Goal: Task Accomplishment & Management: Use online tool/utility

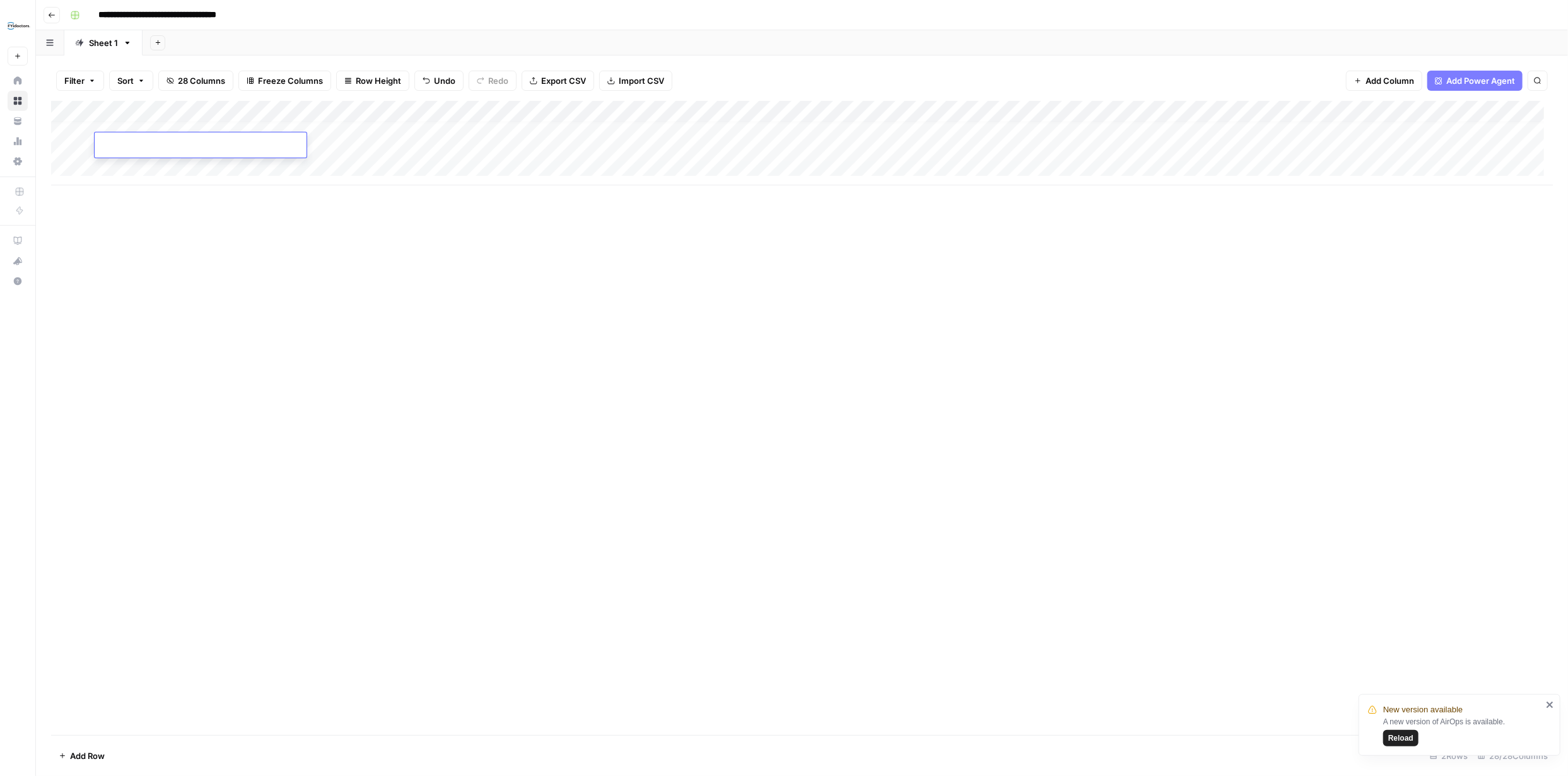
scroll to position [9, 0]
click at [1403, 737] on span "Reload" at bounding box center [1401, 738] width 25 height 12
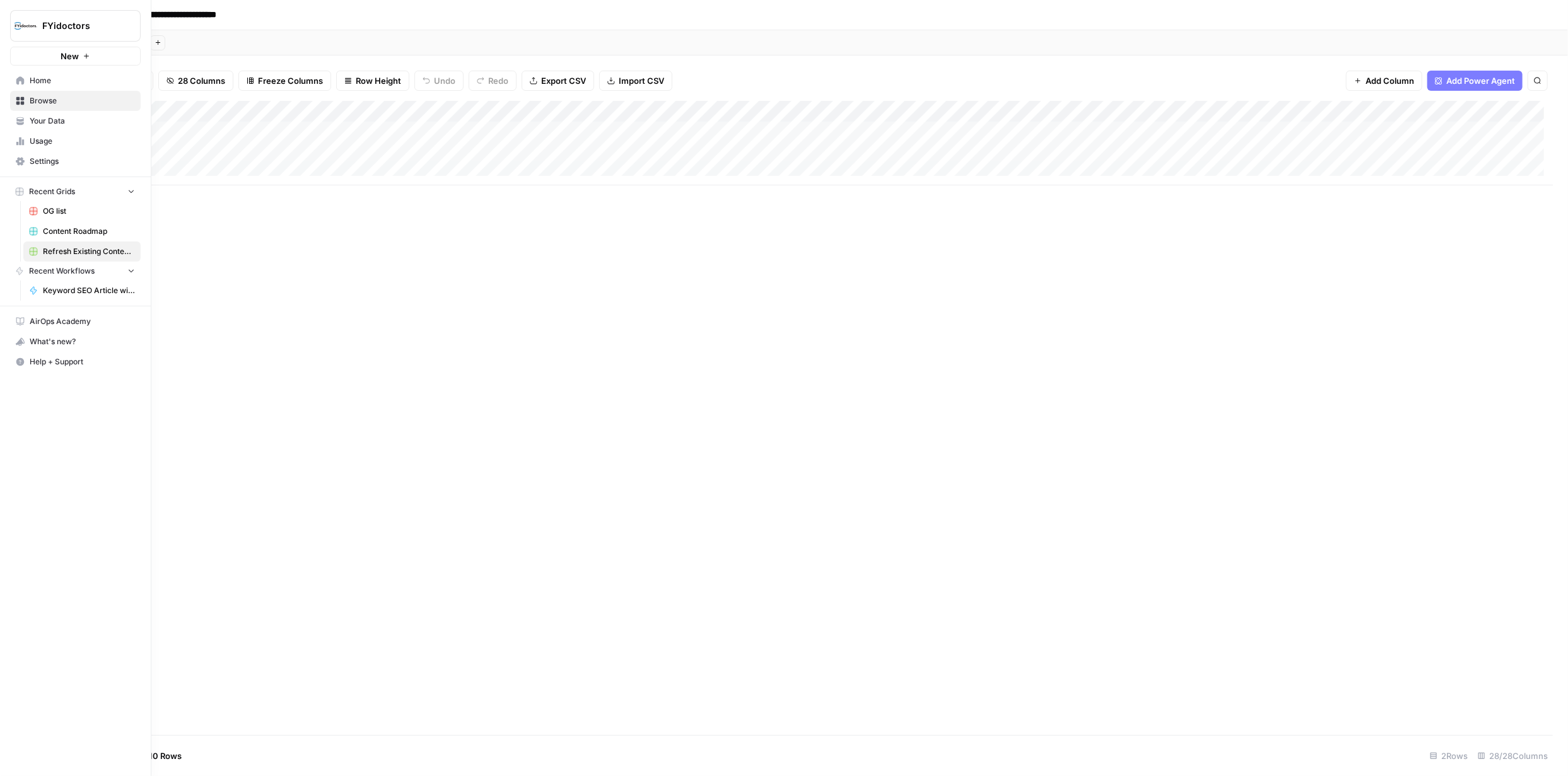
click at [46, 98] on span "Browse" at bounding box center [82, 101] width 105 height 12
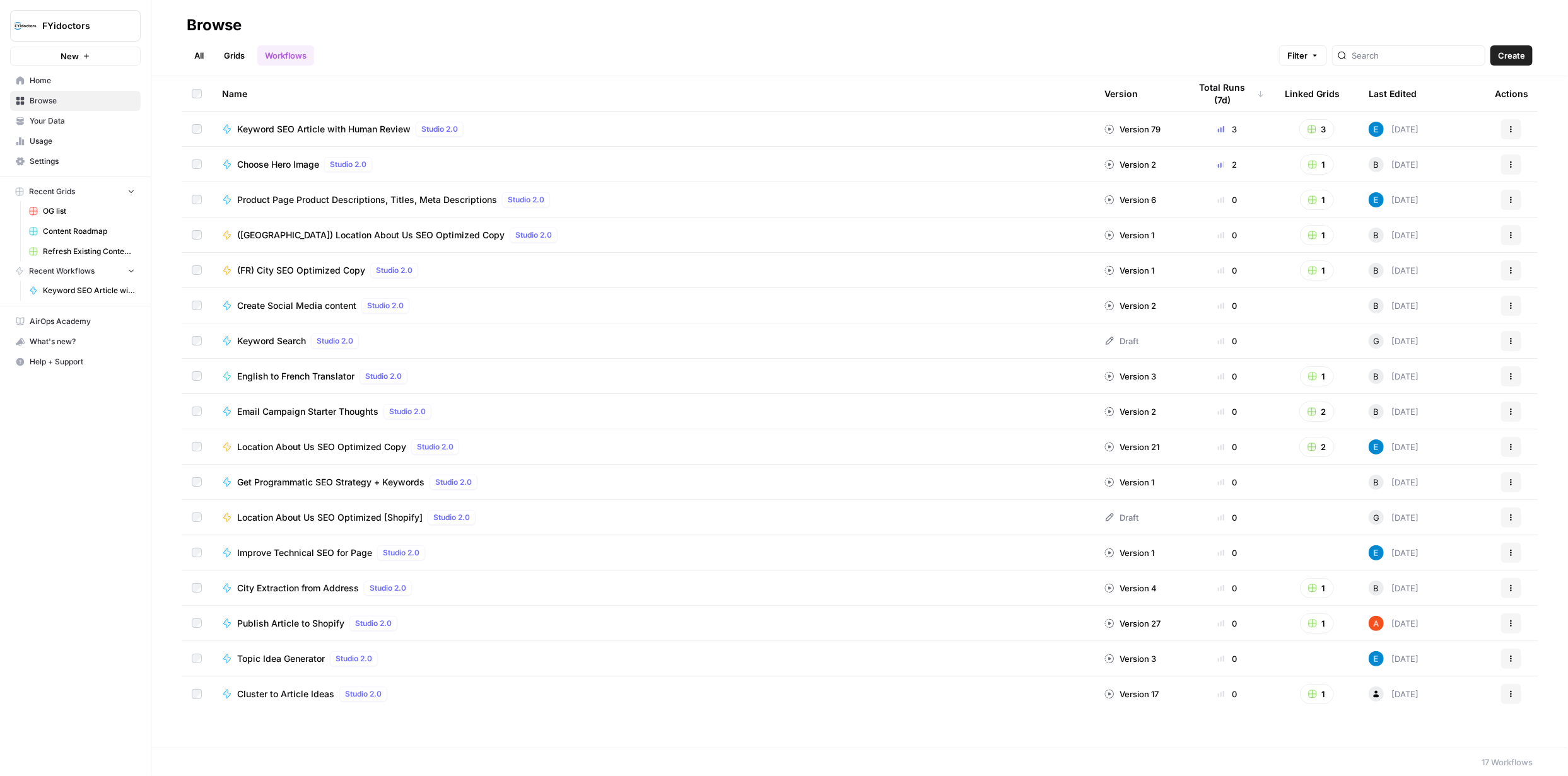
click at [237, 61] on link "Grids" at bounding box center [234, 55] width 36 height 20
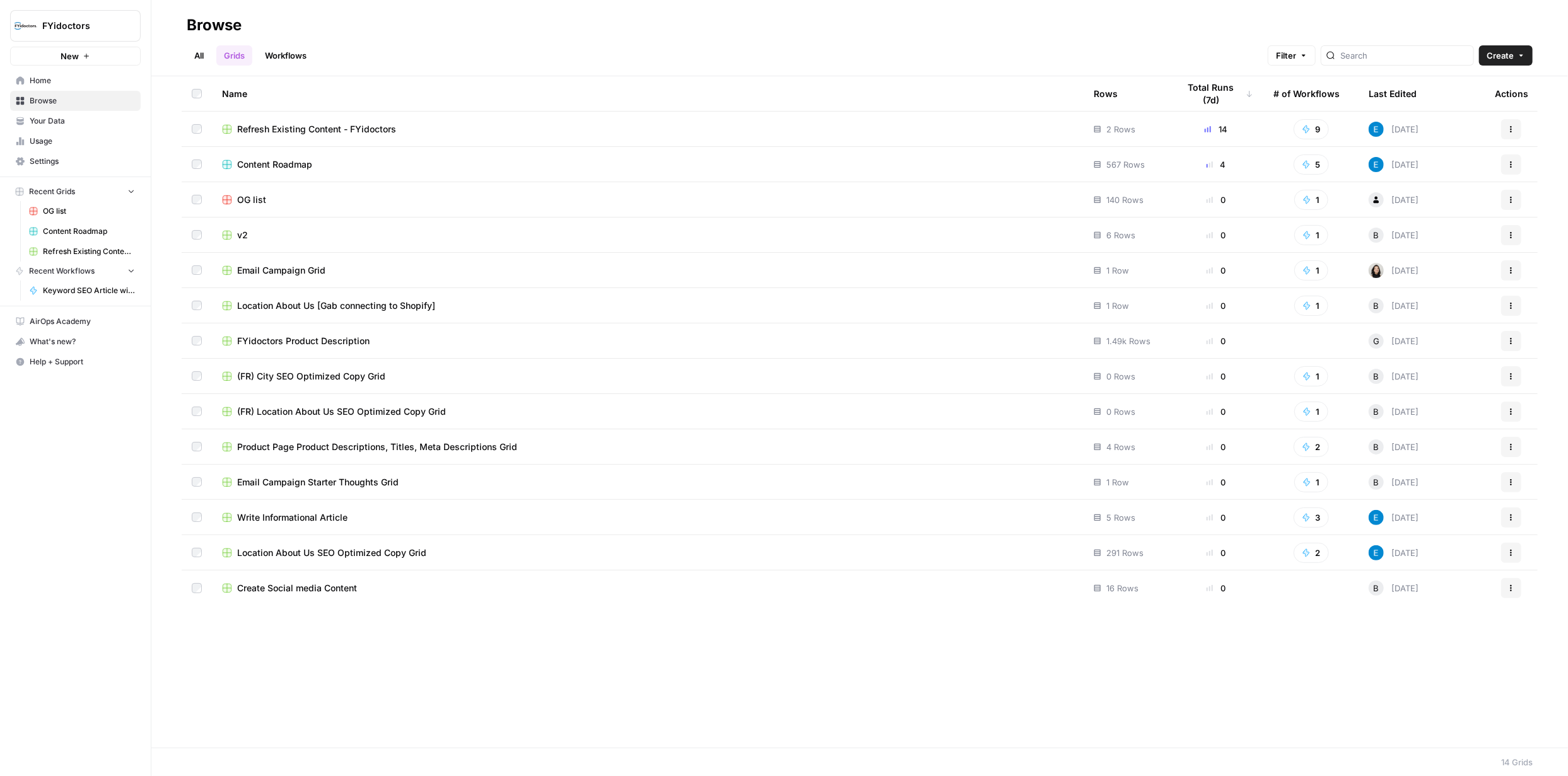
click at [1307, 132] on icon "button" at bounding box center [1306, 130] width 9 height 9
click at [978, 47] on div "All Grids Workflows Filter Create" at bounding box center [860, 50] width 1346 height 30
click at [70, 55] on span "New" at bounding box center [69, 56] width 19 height 13
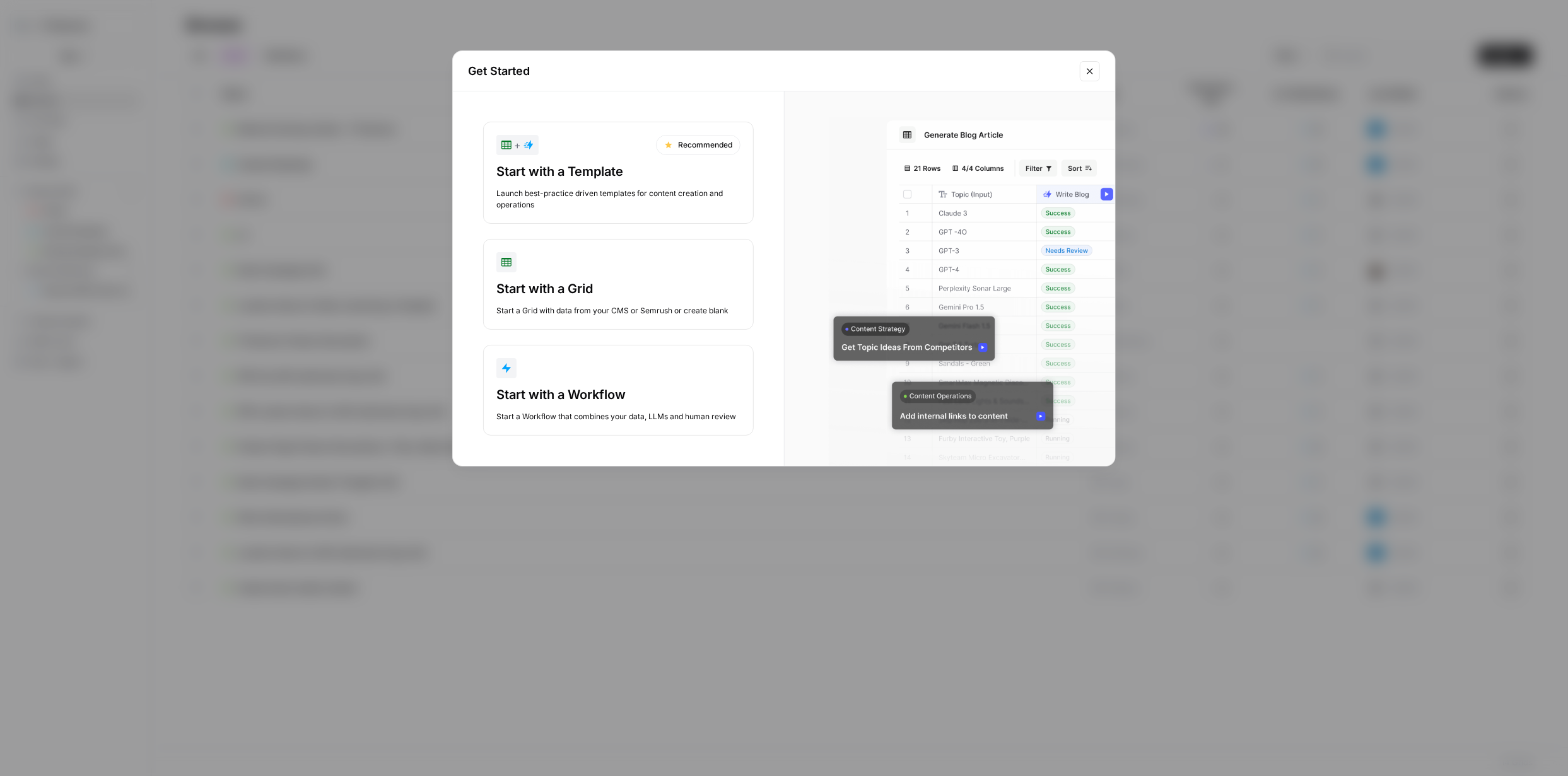
click at [608, 180] on div "Start with a Template Launch best-practice driven templates for content creatio…" at bounding box center [618, 187] width 244 height 48
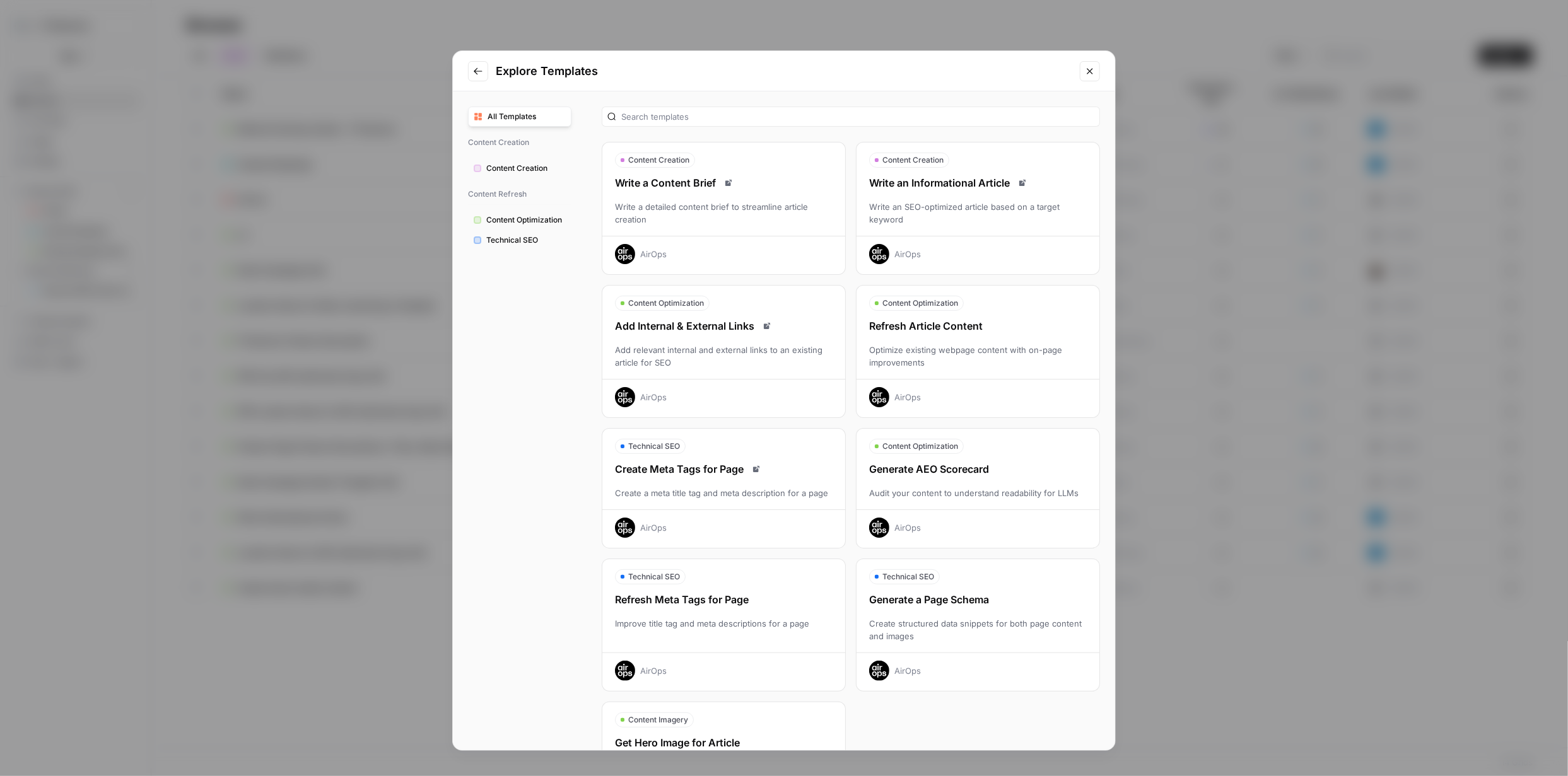
click at [515, 238] on span "Technical SEO" at bounding box center [526, 240] width 80 height 12
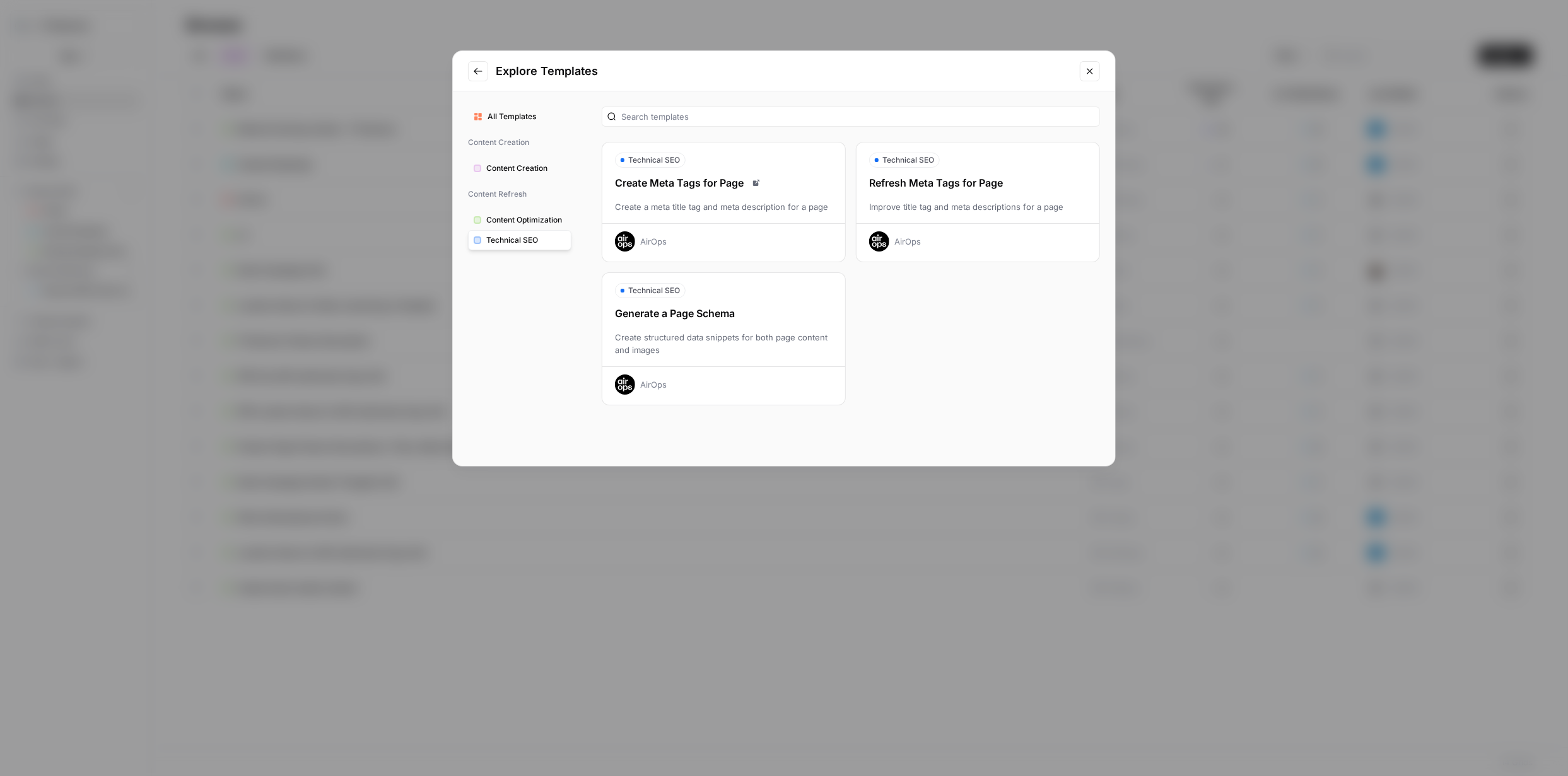
click at [510, 220] on span "Content Optimization" at bounding box center [526, 220] width 80 height 12
click at [525, 173] on span "Content Creation" at bounding box center [526, 169] width 80 height 12
click at [520, 119] on span "All Templates" at bounding box center [527, 117] width 78 height 12
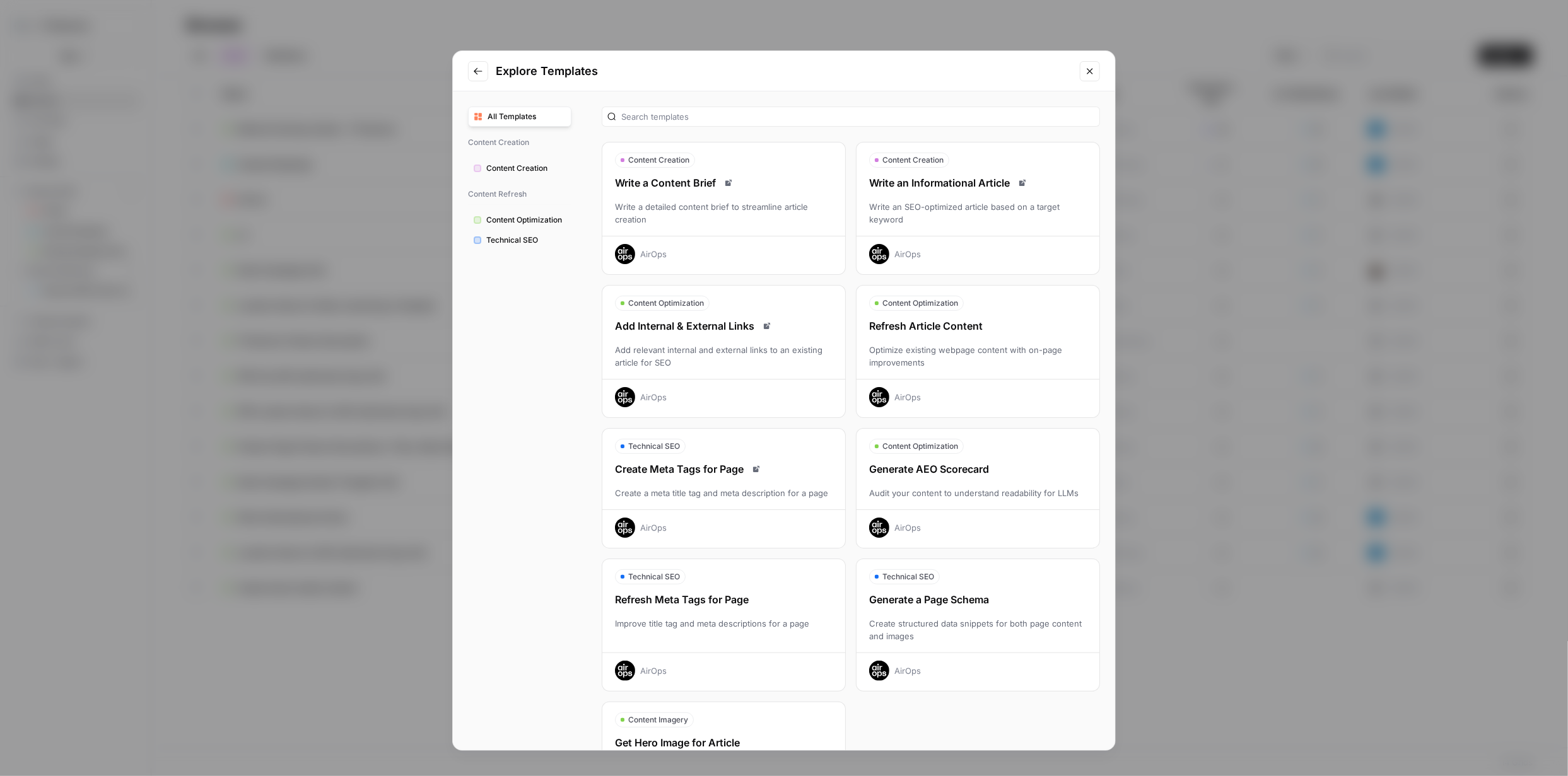
click at [906, 210] on div "Write an SEO-optimized article based on a target keyword" at bounding box center [978, 213] width 243 height 25
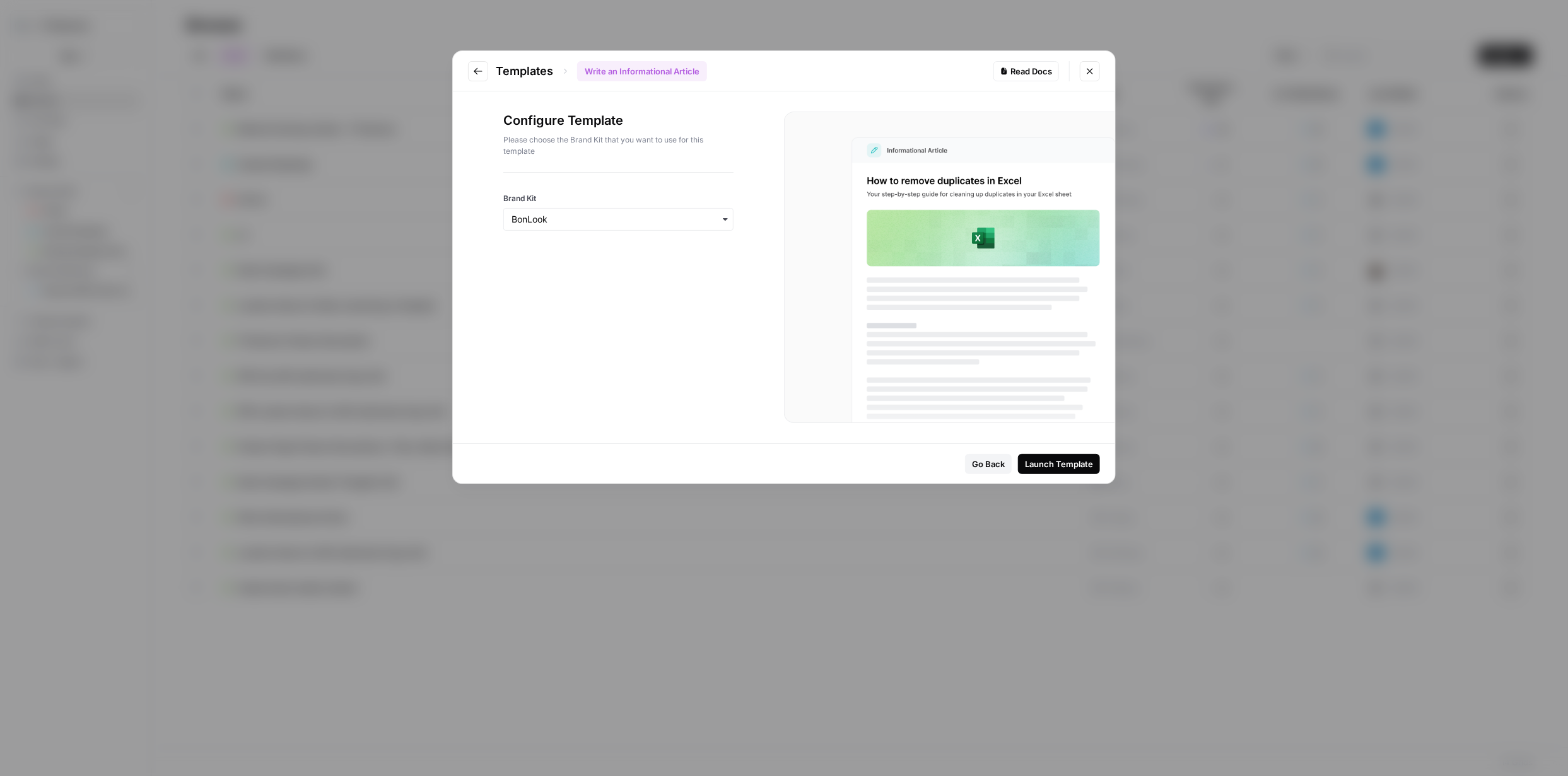
click at [1072, 458] on div "Launch Template" at bounding box center [1059, 464] width 68 height 13
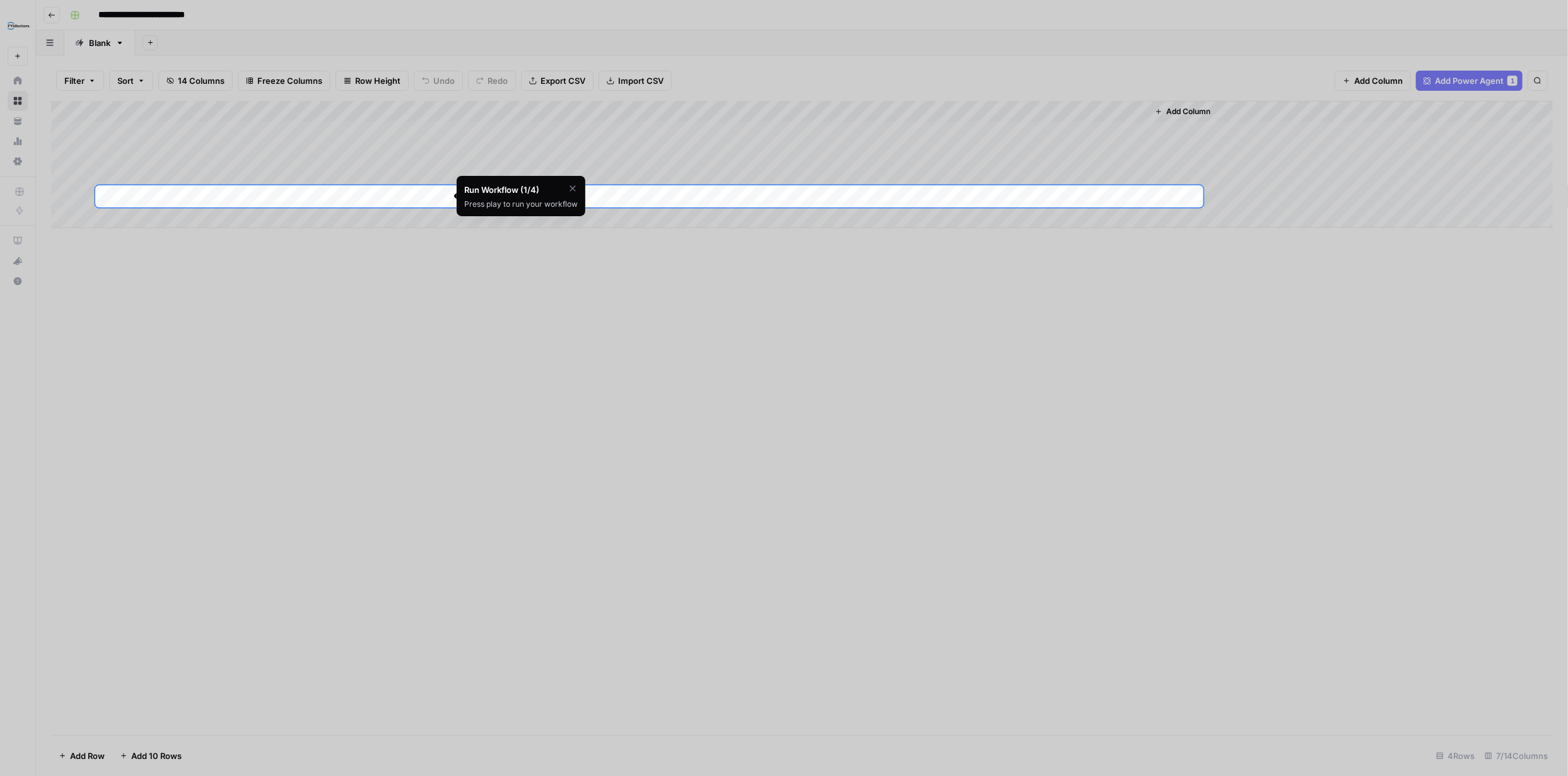
click at [574, 185] on icon "button" at bounding box center [573, 189] width 10 height 10
click at [543, 219] on span "Skip Tutorial" at bounding box center [539, 220] width 40 height 10
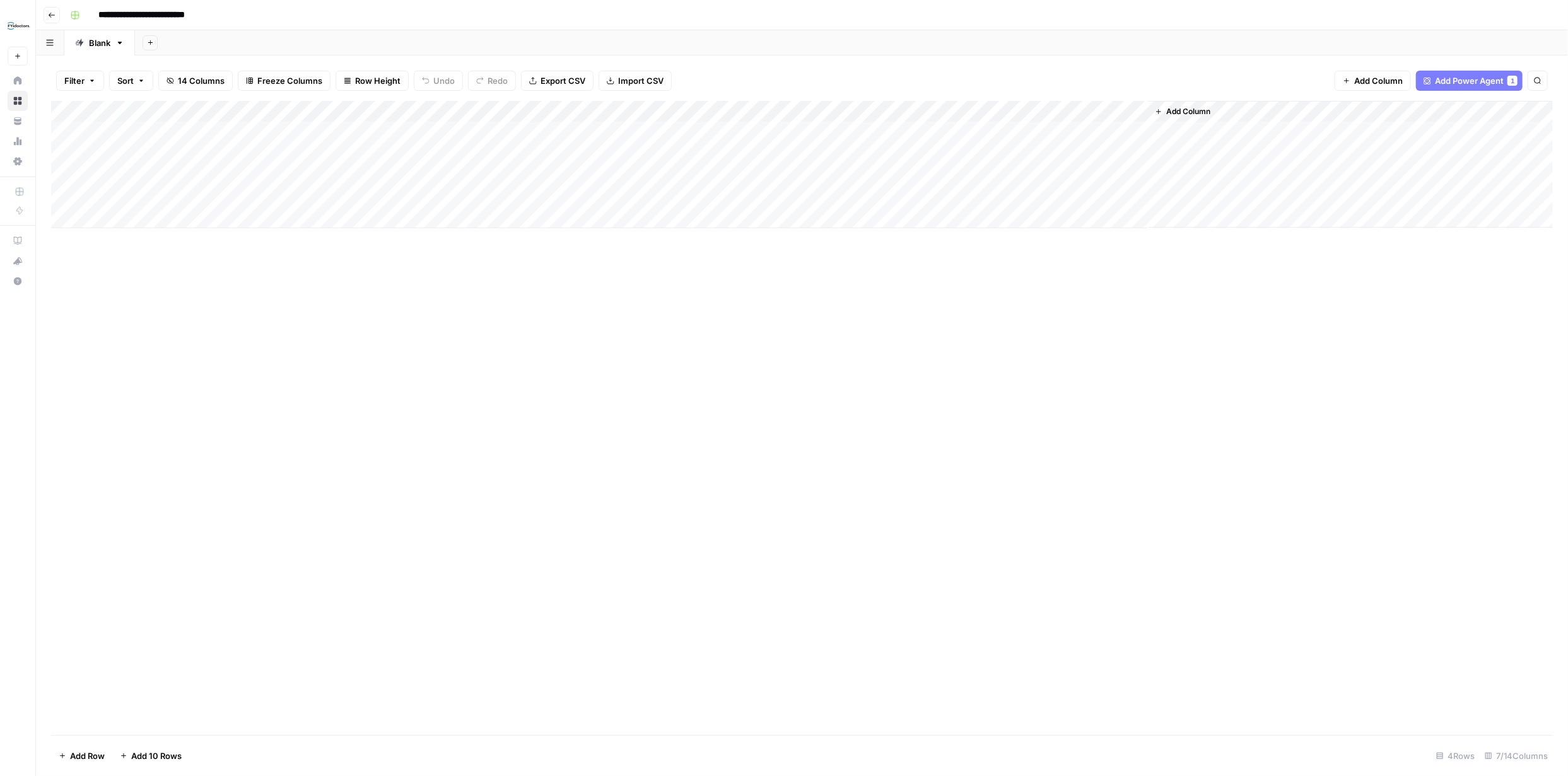
click at [207, 17] on input "**********" at bounding box center [154, 15] width 124 height 20
type input "**********"
click at [280, 286] on div "Add Column" at bounding box center [802, 418] width 1501 height 634
click at [210, 175] on div "Add Column" at bounding box center [802, 164] width 1501 height 128
click at [204, 195] on div "Add Column" at bounding box center [802, 164] width 1501 height 128
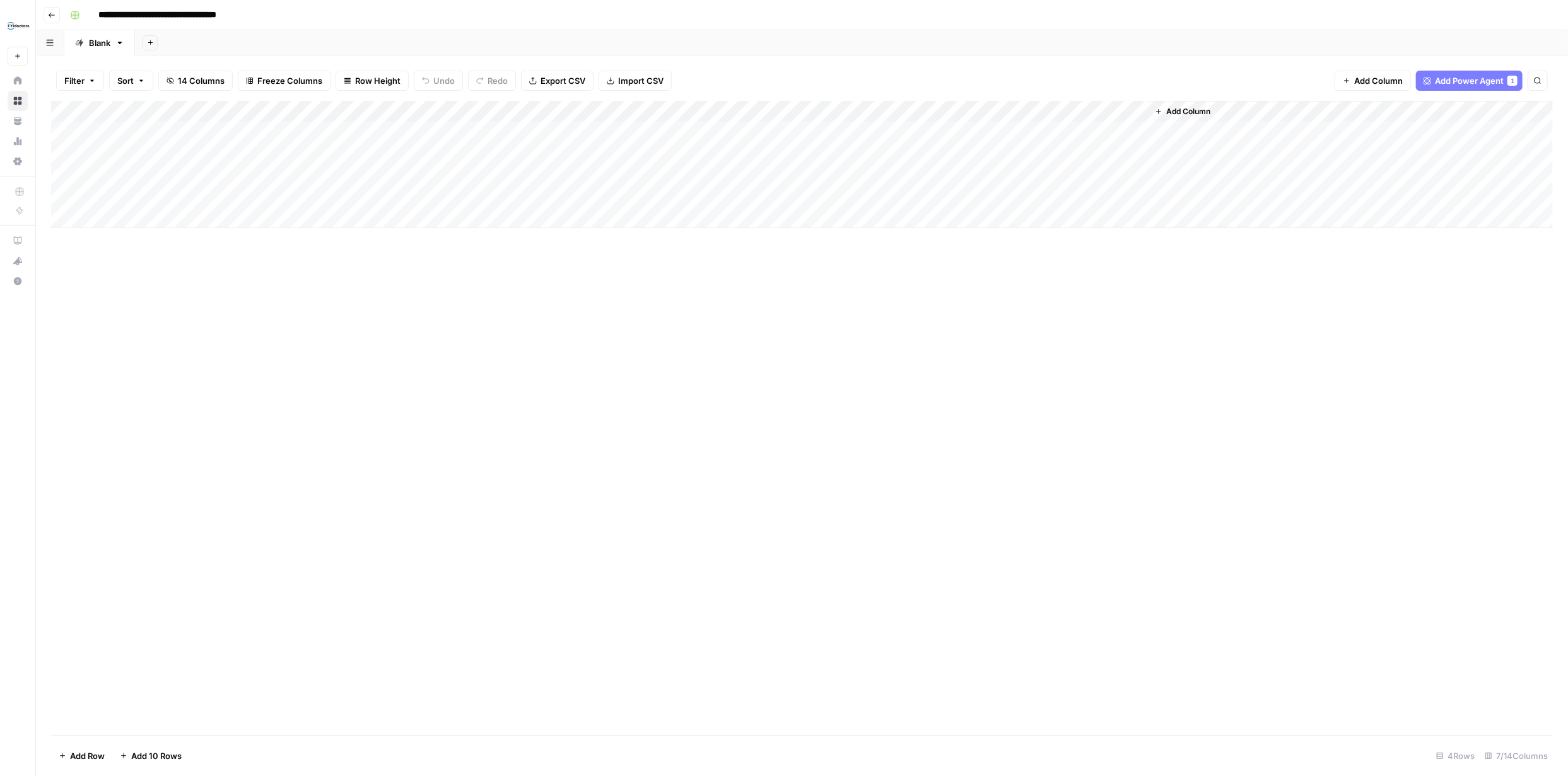
click at [194, 132] on div "Add Column" at bounding box center [802, 164] width 1501 height 128
click at [1198, 113] on span "Add Column" at bounding box center [1188, 112] width 44 height 12
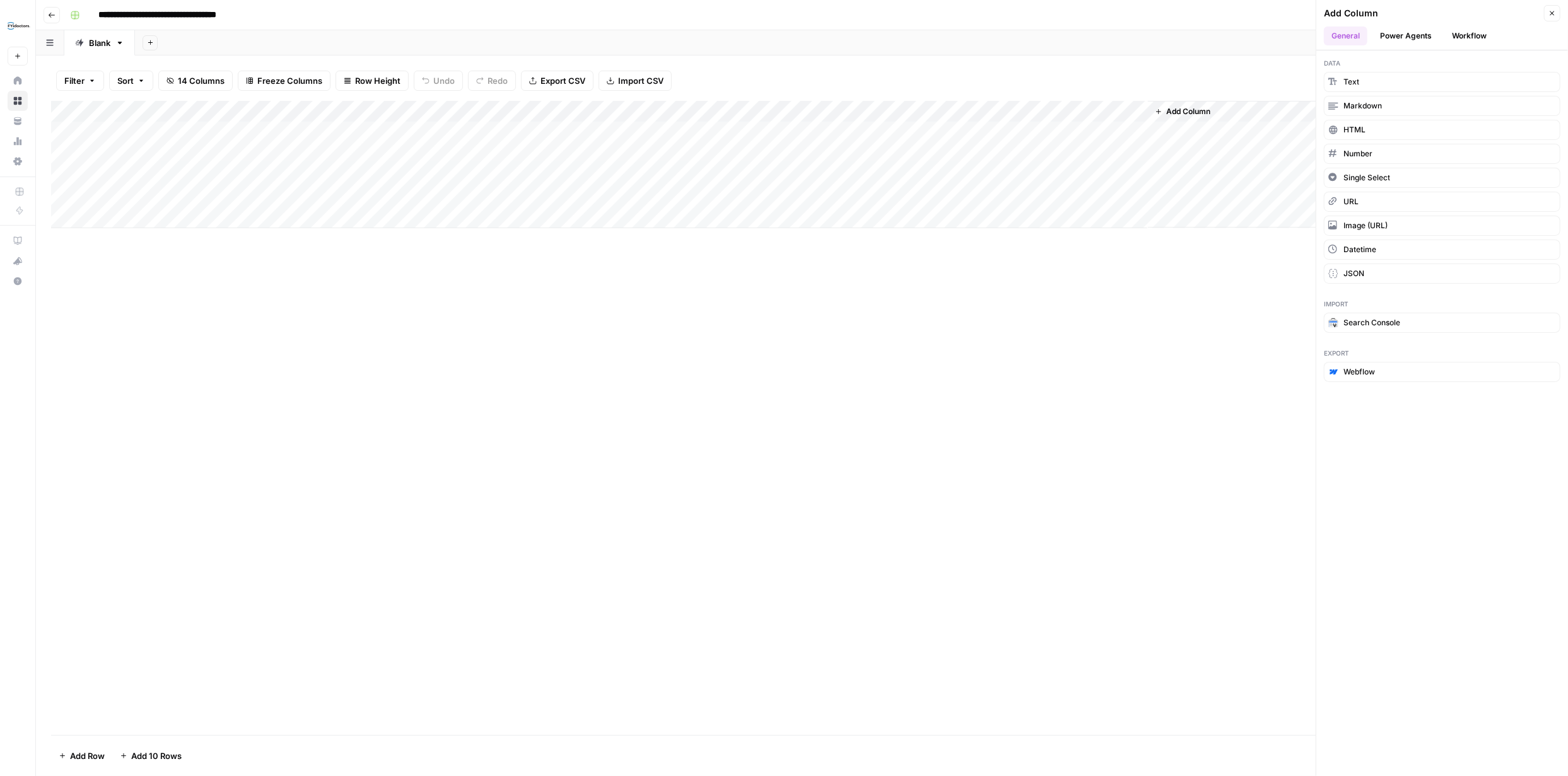
click at [1419, 31] on button "Power Agents" at bounding box center [1406, 35] width 67 height 19
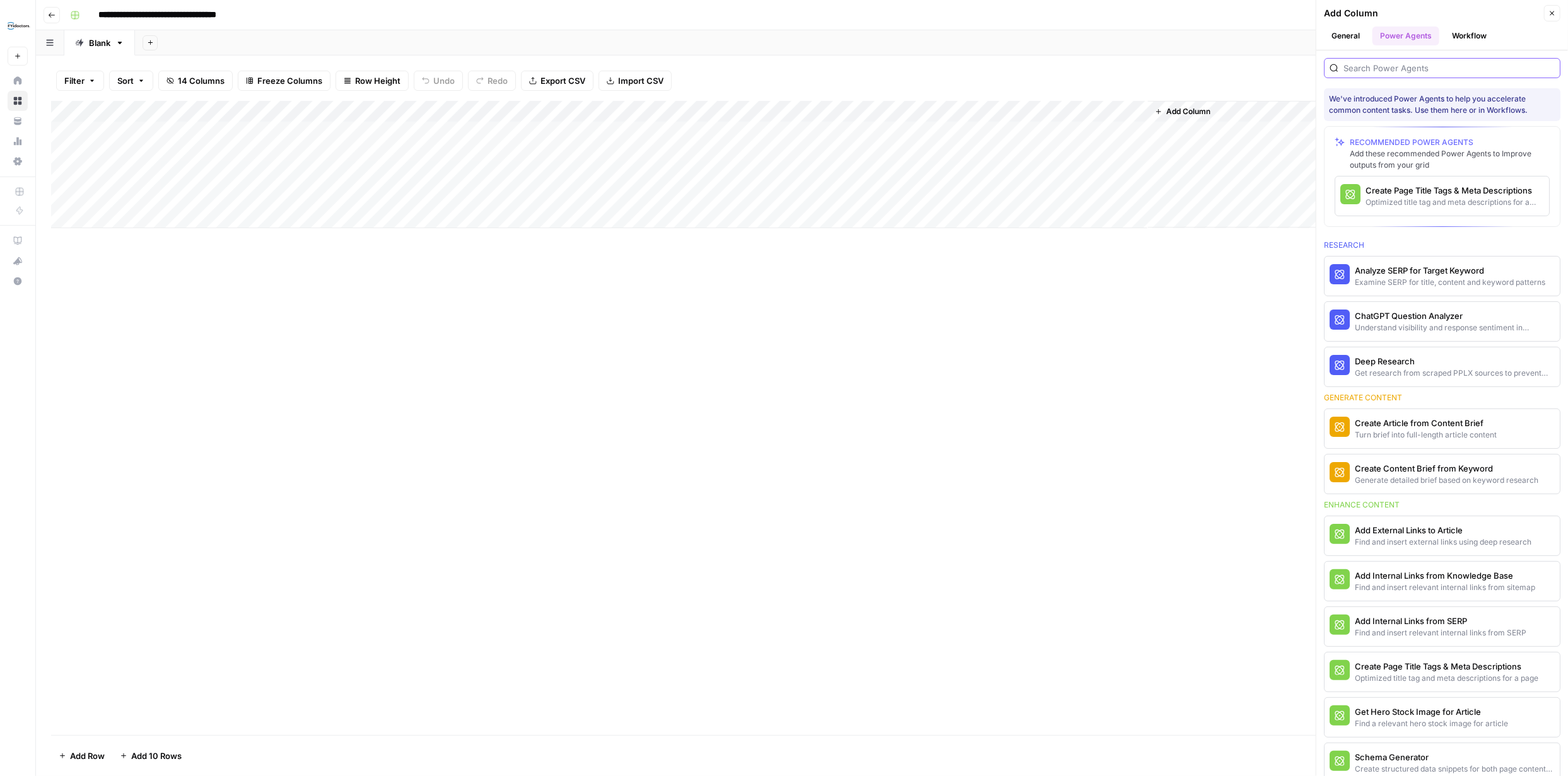
click at [1420, 71] on input "search" at bounding box center [1449, 68] width 211 height 13
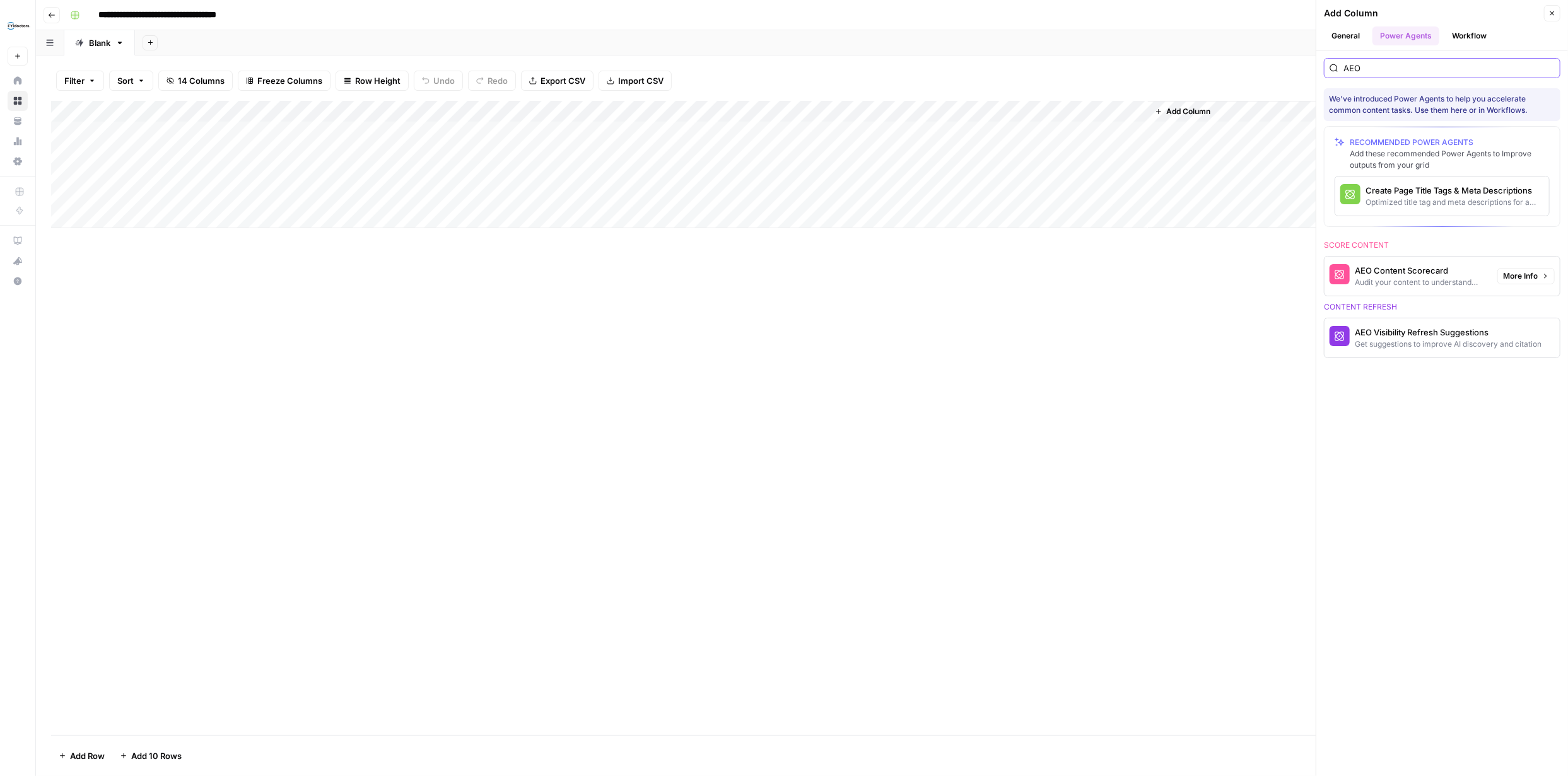
type input "AEO"
click at [1399, 268] on div "AEO Content Scorecard" at bounding box center [1420, 271] width 132 height 13
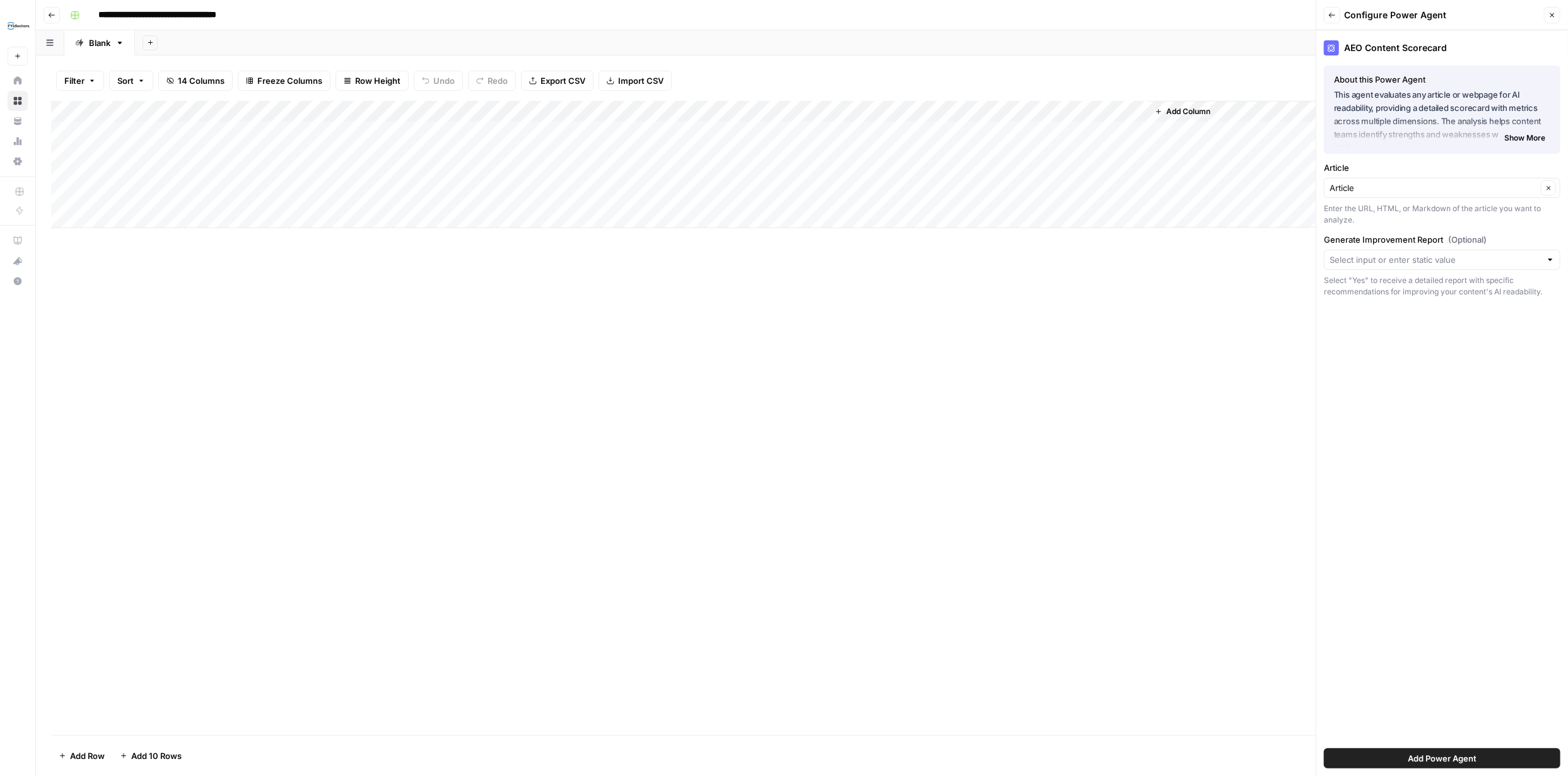
click at [1433, 754] on span "Add Power Agent" at bounding box center [1442, 759] width 69 height 13
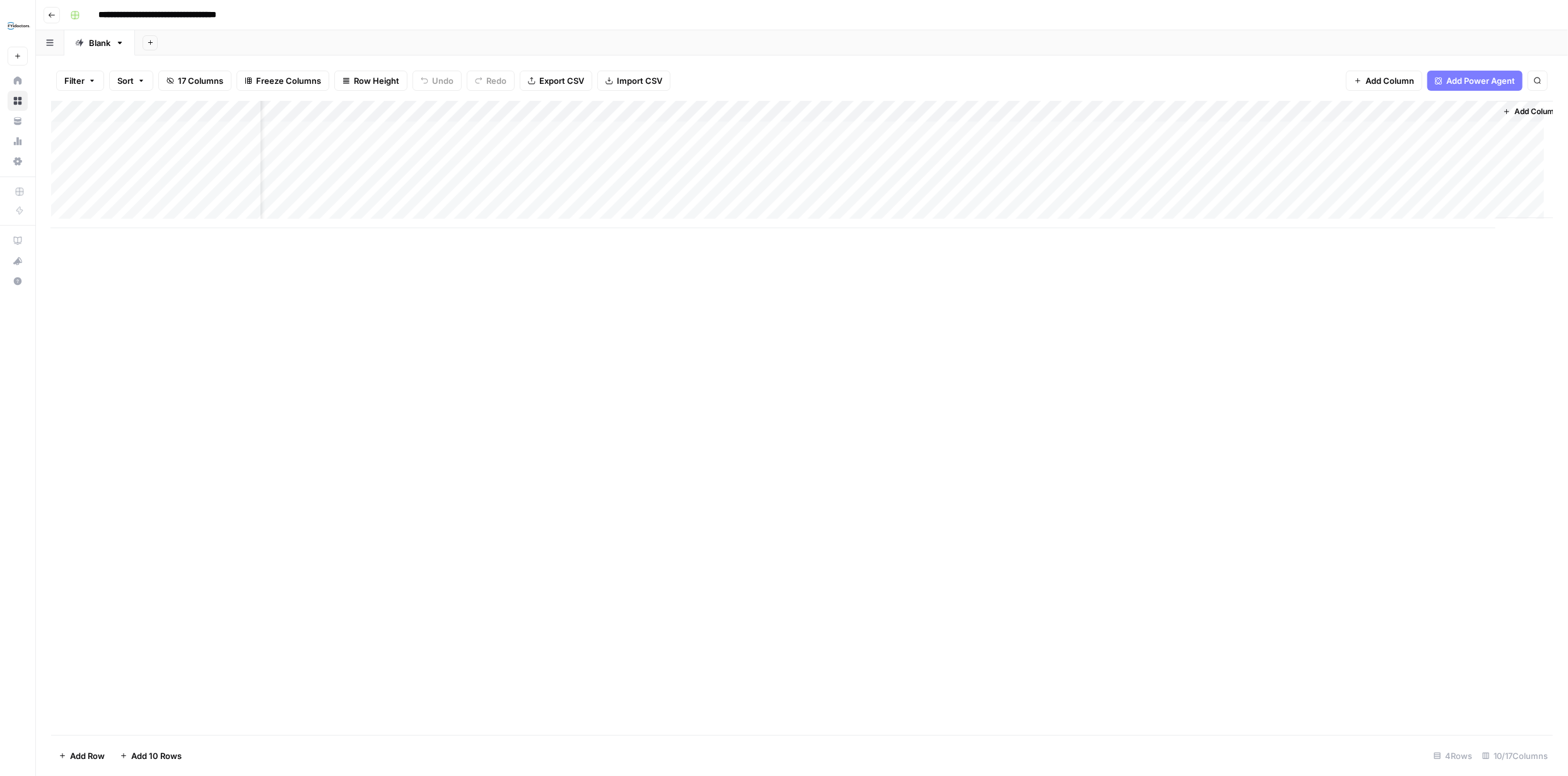
scroll to position [0, 54]
click at [1491, 108] on button "Add Column" at bounding box center [1518, 112] width 65 height 17
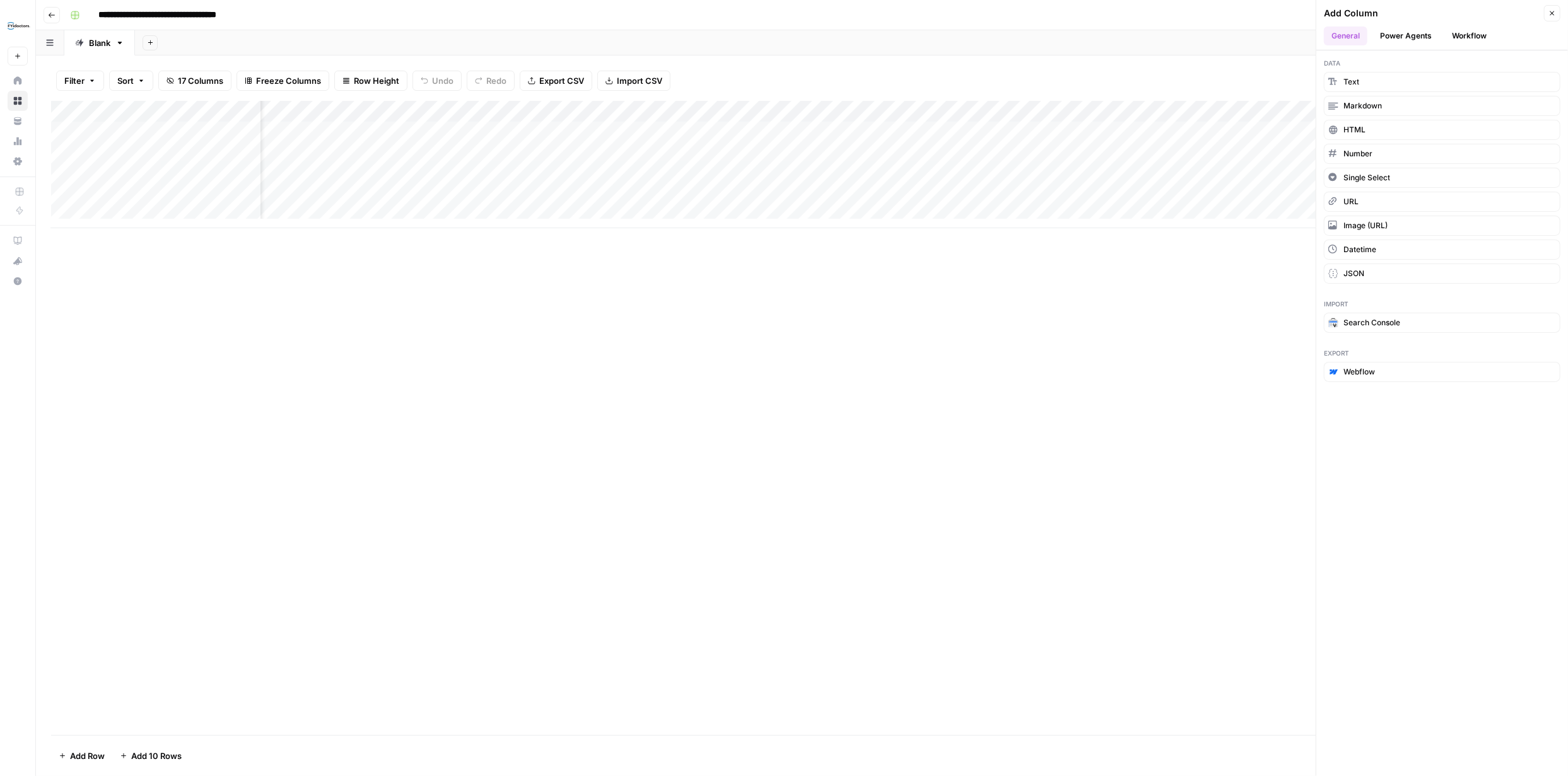
click at [1400, 34] on button "Power Agents" at bounding box center [1406, 35] width 67 height 19
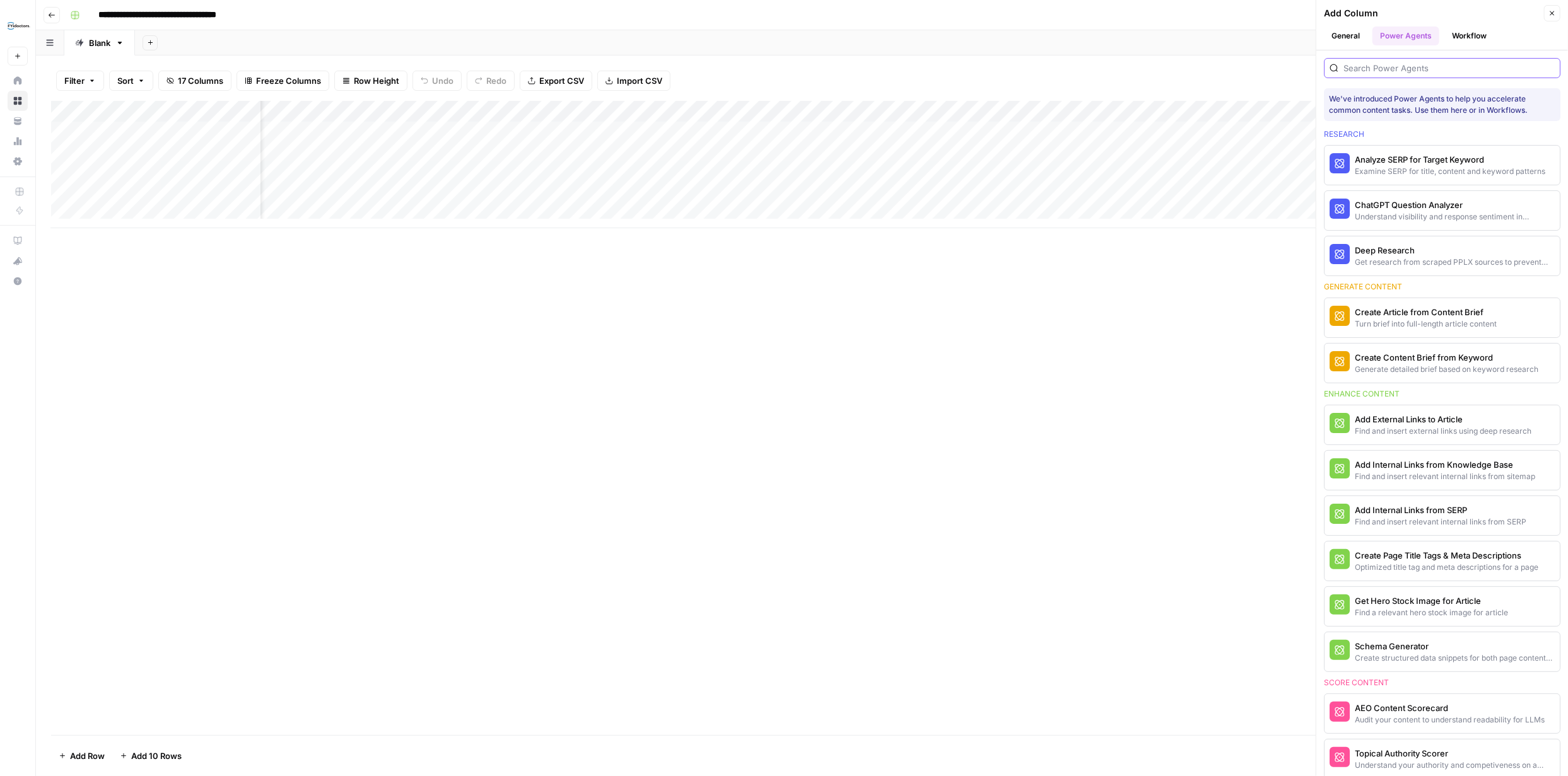
click at [1399, 62] on input "search" at bounding box center [1449, 68] width 211 height 13
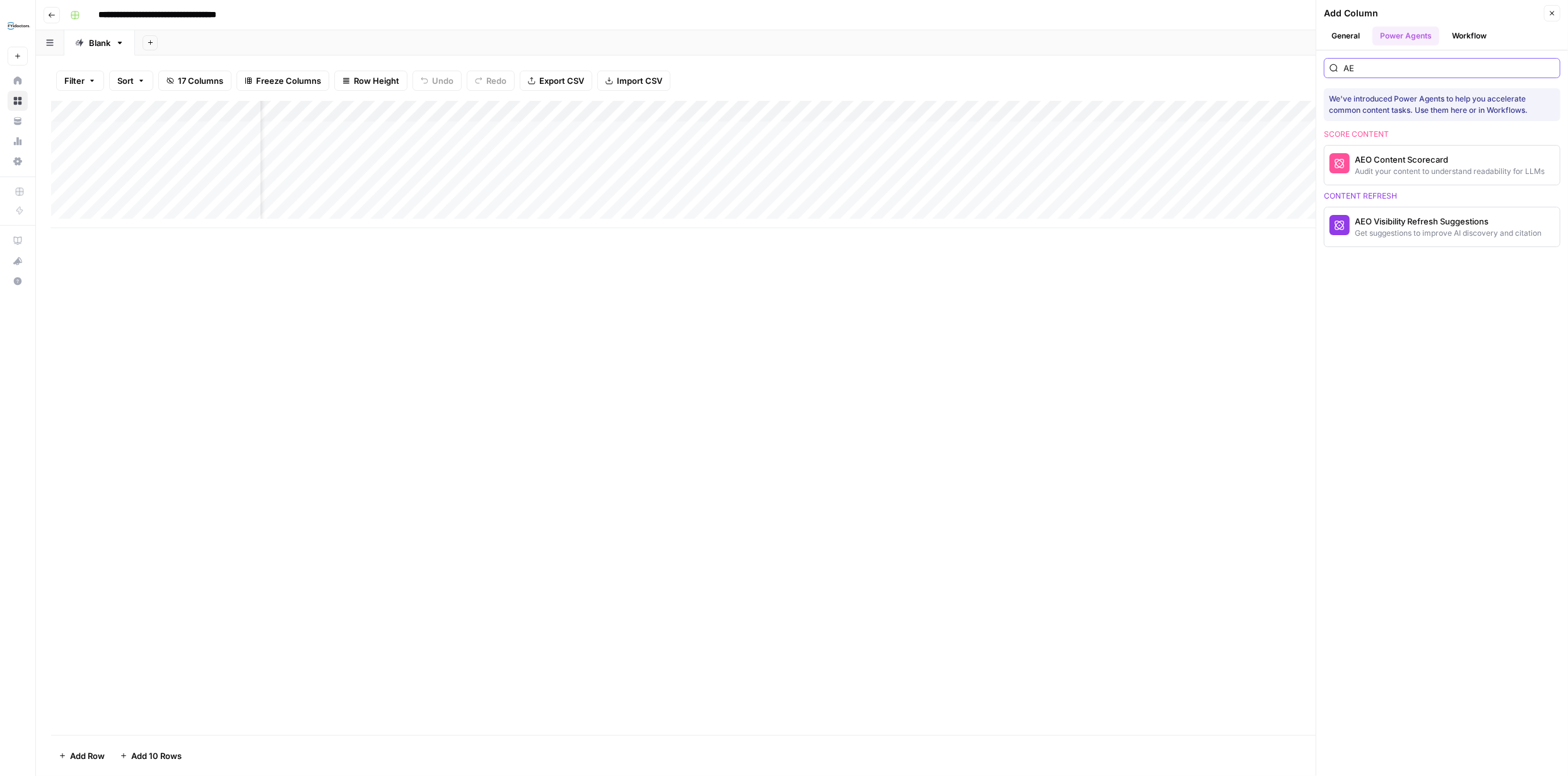
type input "A"
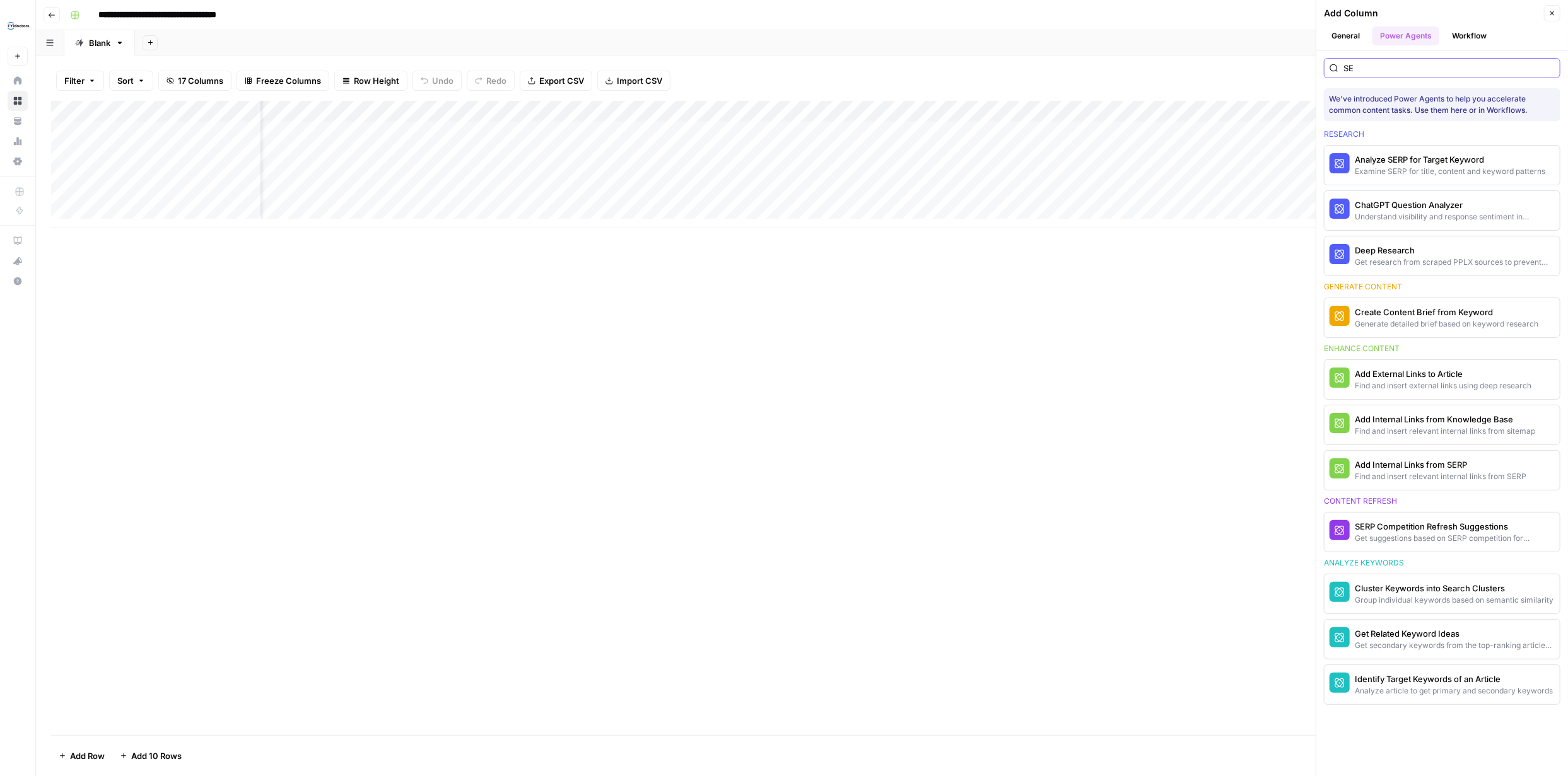
type input "S"
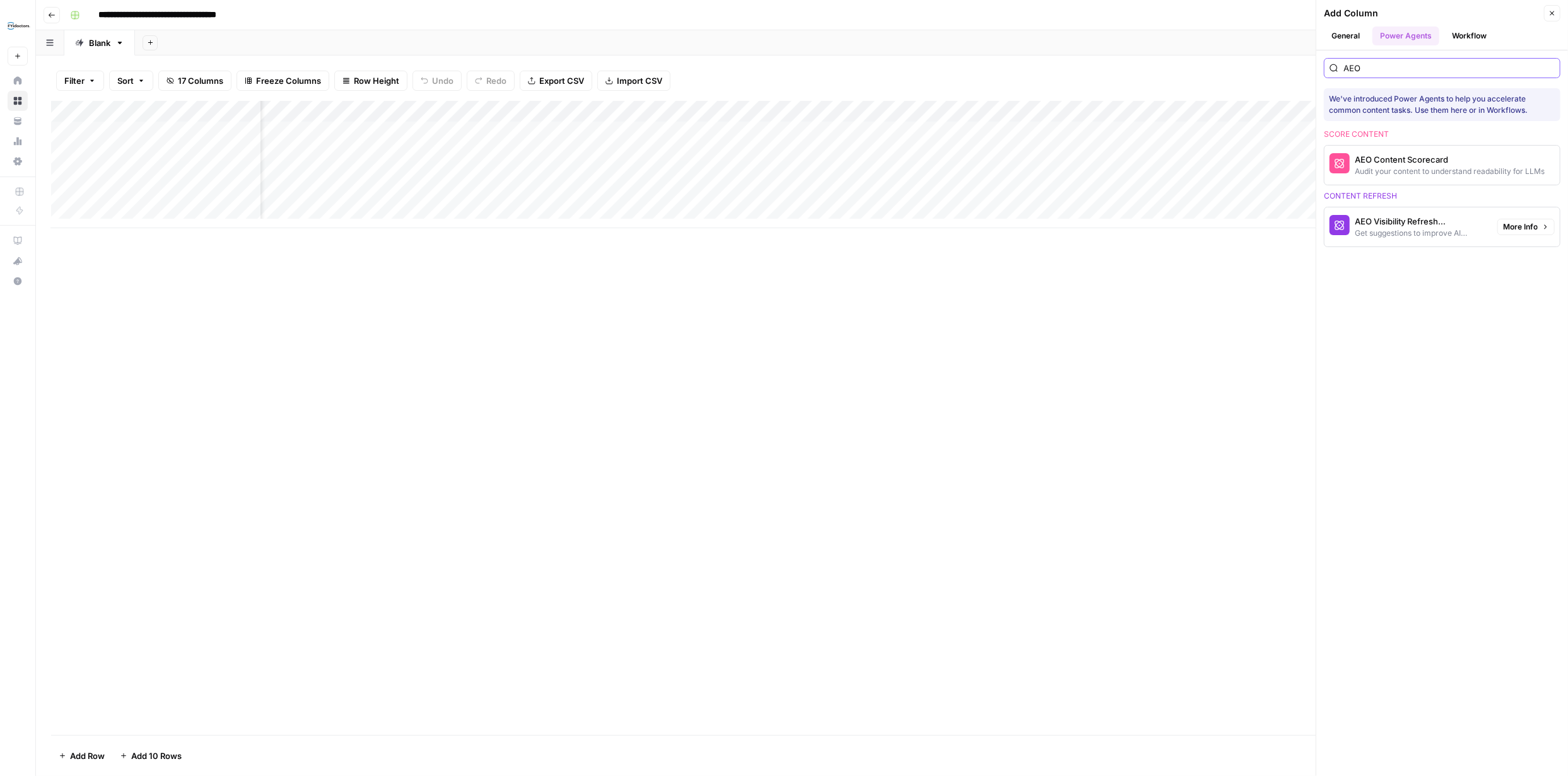
type input "AEO"
click at [1411, 218] on div "AEO Visibility Refresh Suggestions" at bounding box center [1420, 221] width 132 height 13
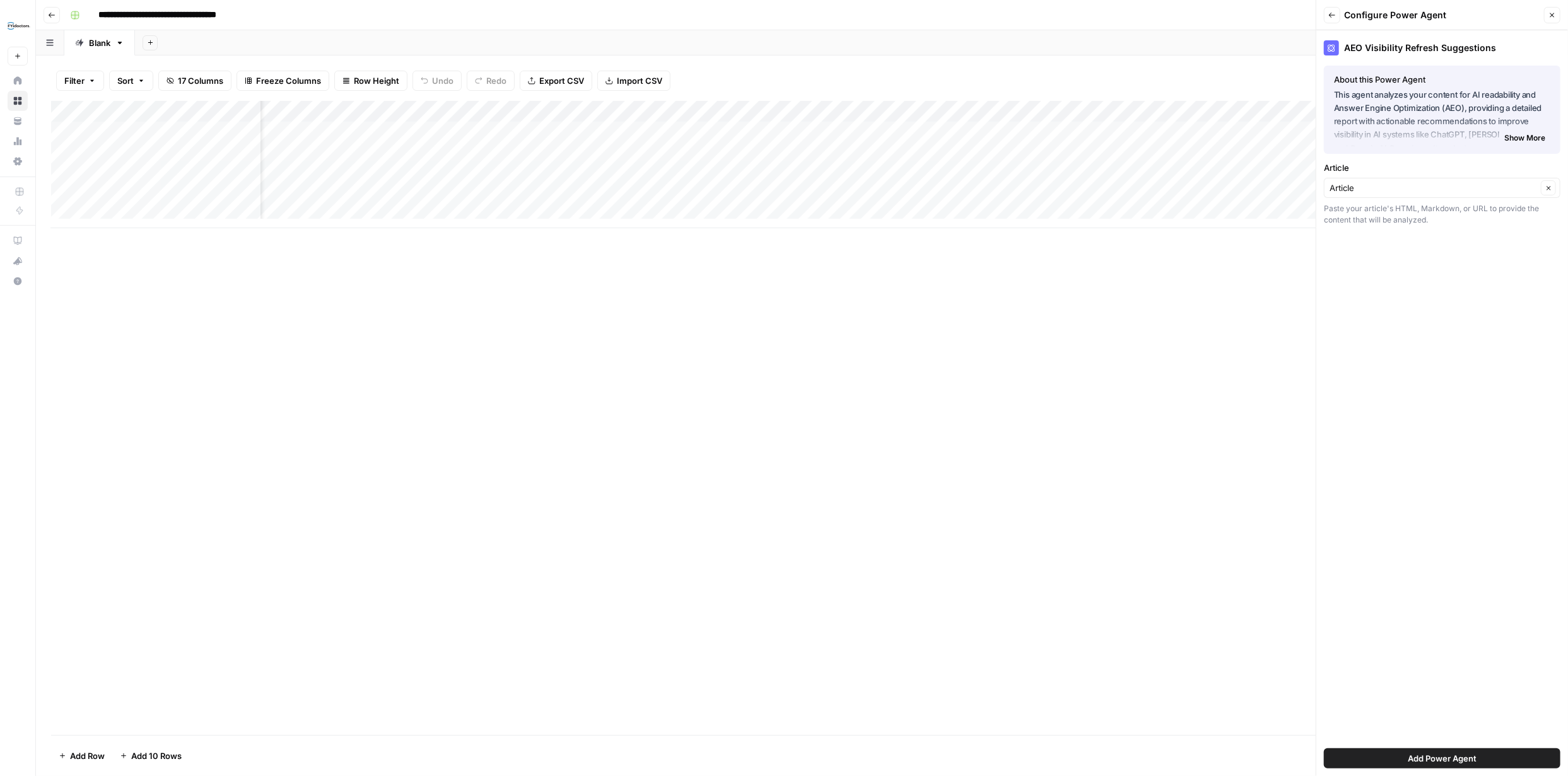
click at [1455, 754] on span "Add Power Agent" at bounding box center [1442, 759] width 69 height 13
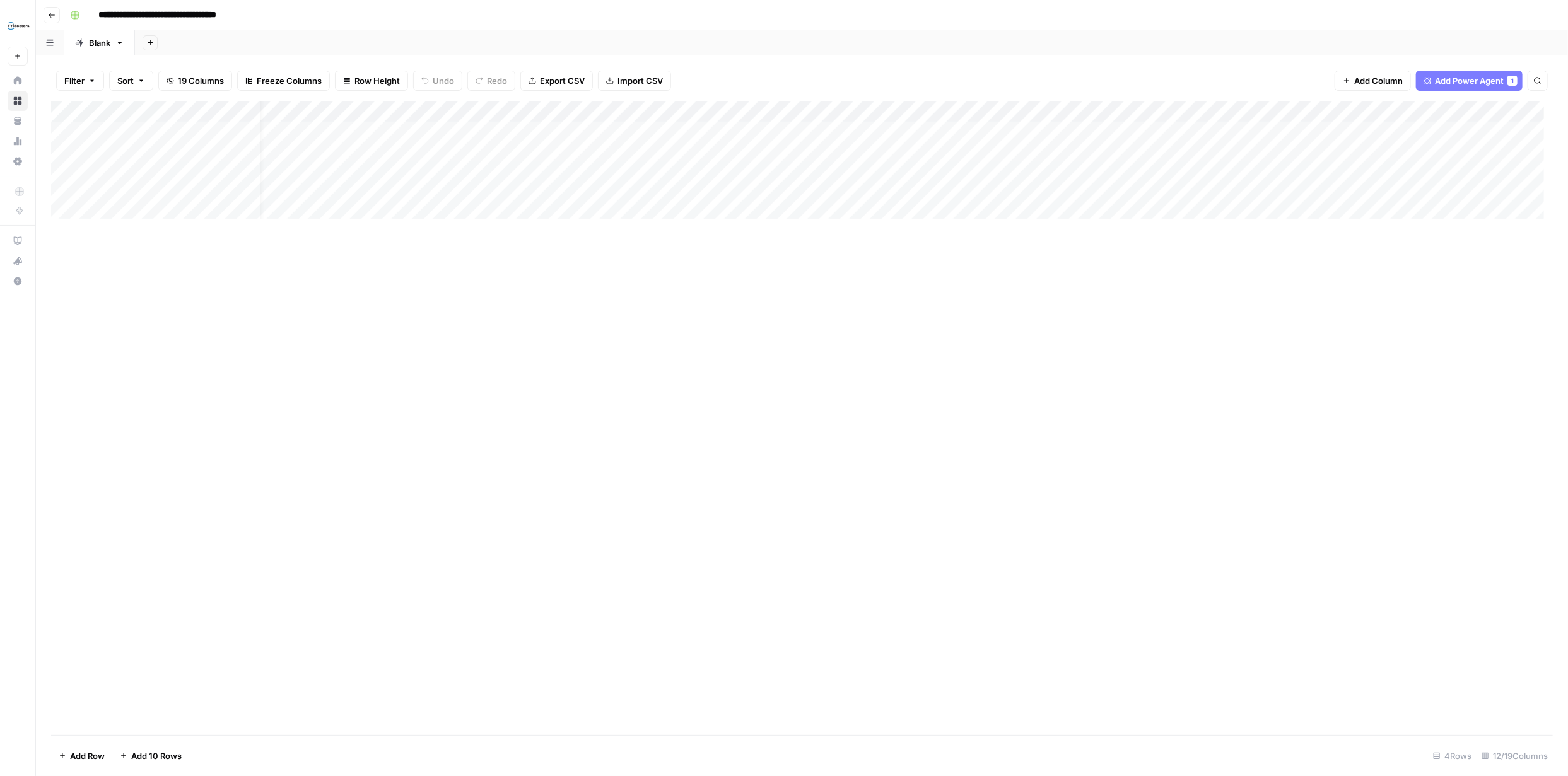
scroll to position [0, 0]
click at [552, 110] on div "Add Column" at bounding box center [802, 164] width 1501 height 128
click at [481, 239] on span "Remove Column" at bounding box center [530, 235] width 110 height 13
click at [897, 68] on icon "Close modal" at bounding box center [895, 71] width 10 height 10
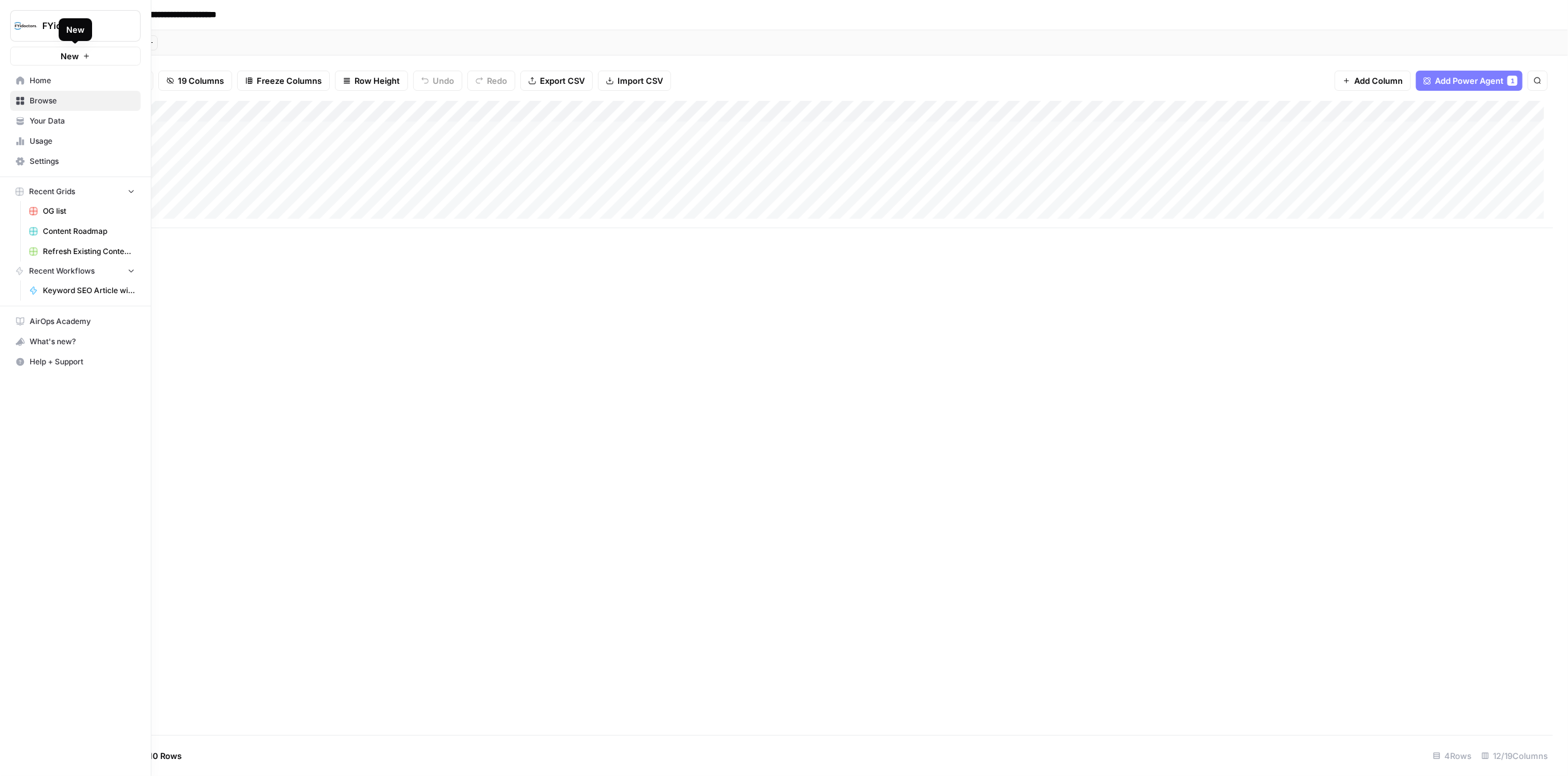
click at [64, 56] on span "New" at bounding box center [69, 56] width 19 height 13
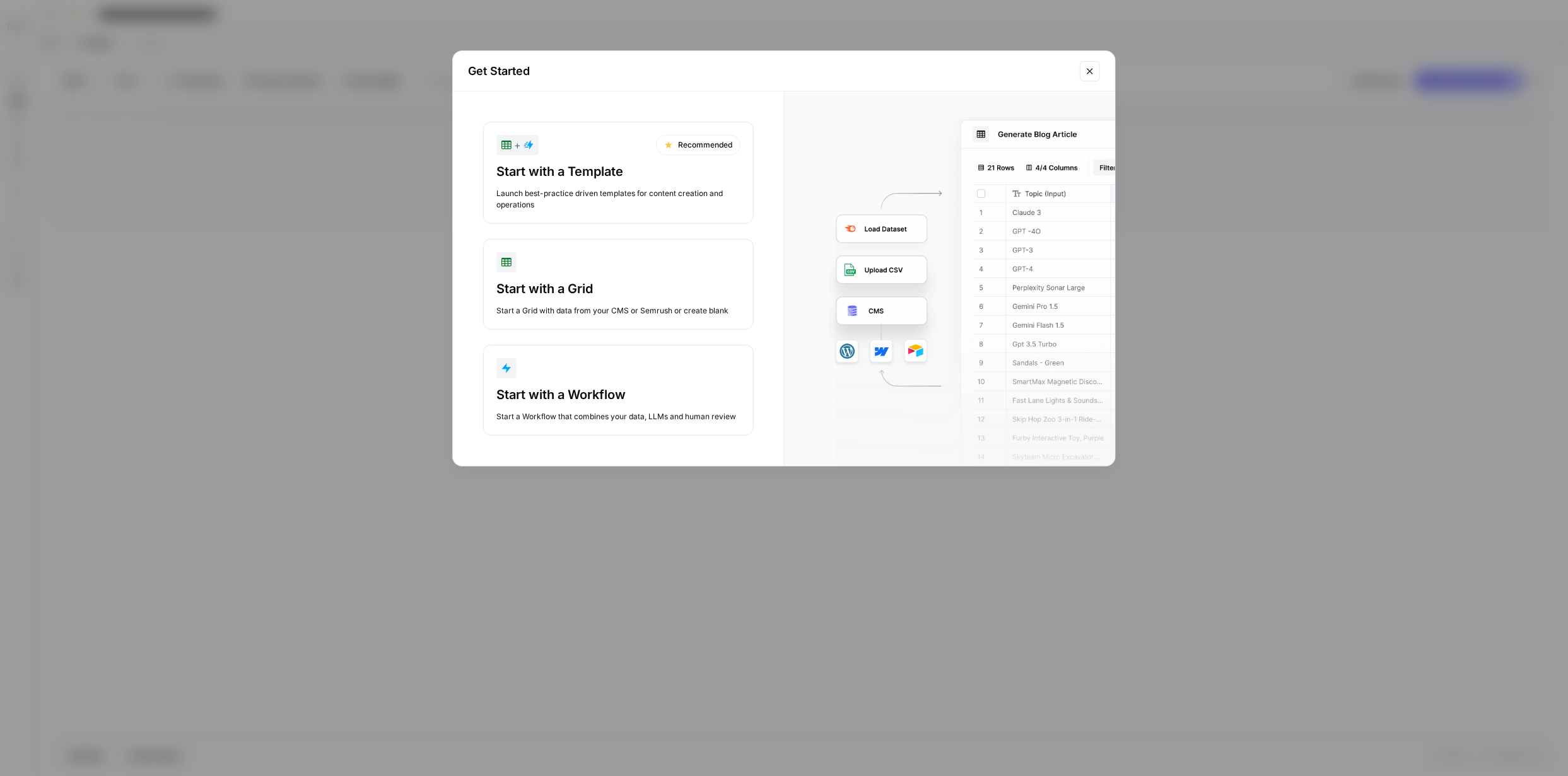
click at [627, 301] on div "Start with a Grid Start a Grid with data from your CMS or Semrush or create bla…" at bounding box center [618, 298] width 244 height 37
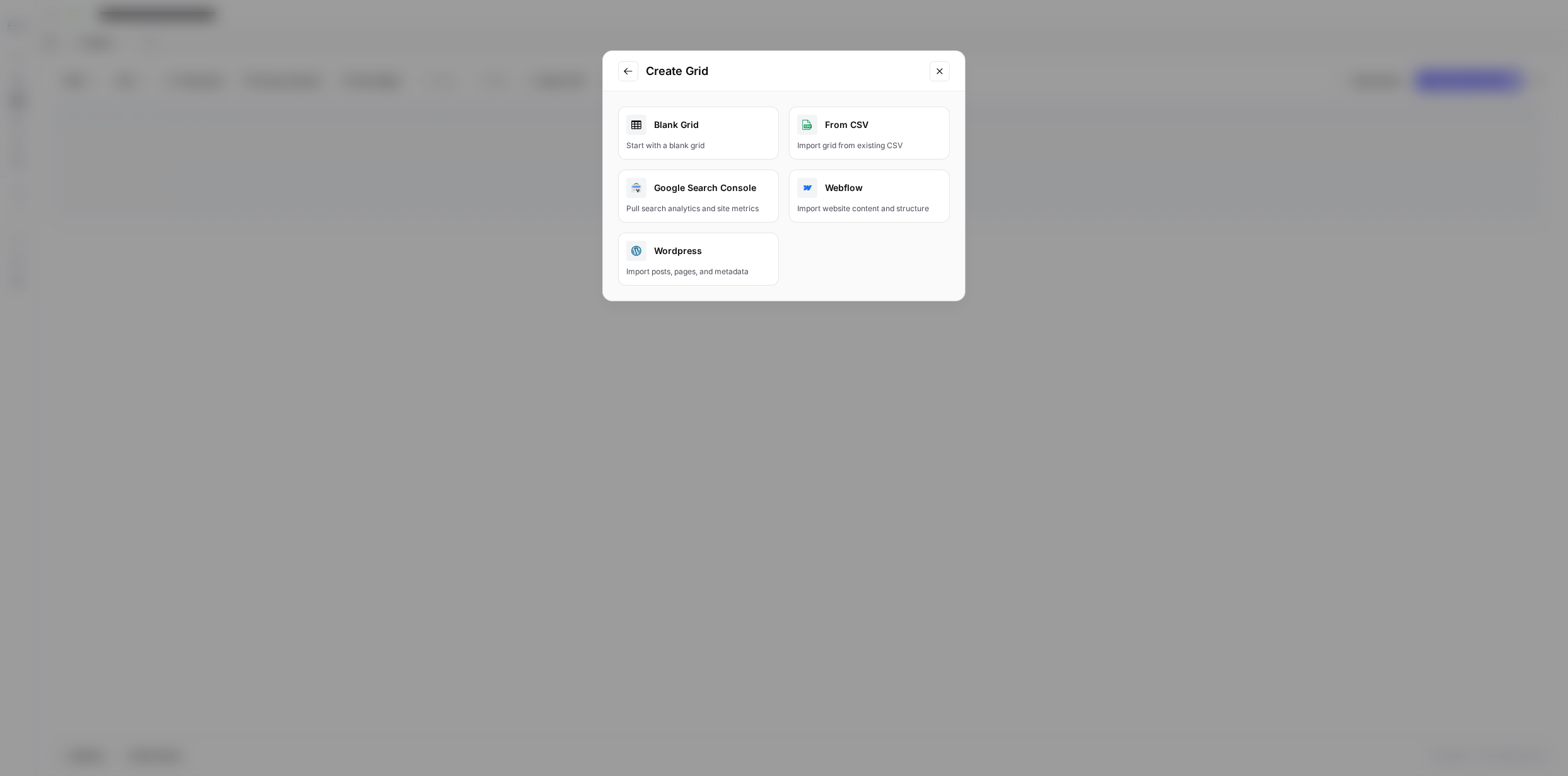
click at [681, 150] on div "Start with a blank grid" at bounding box center [698, 146] width 144 height 12
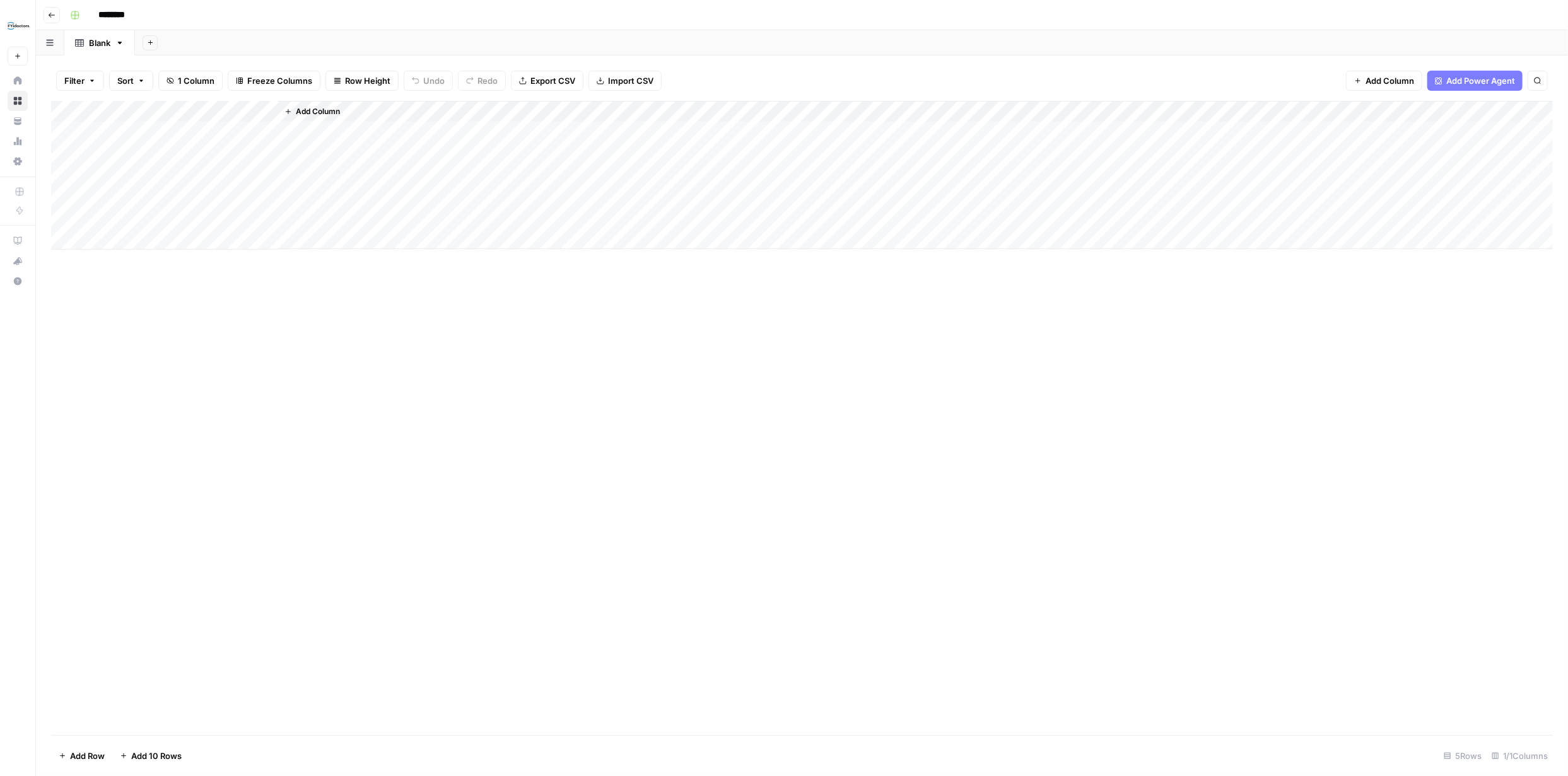
click at [1471, 79] on span "Add Power Agent" at bounding box center [1480, 81] width 69 height 13
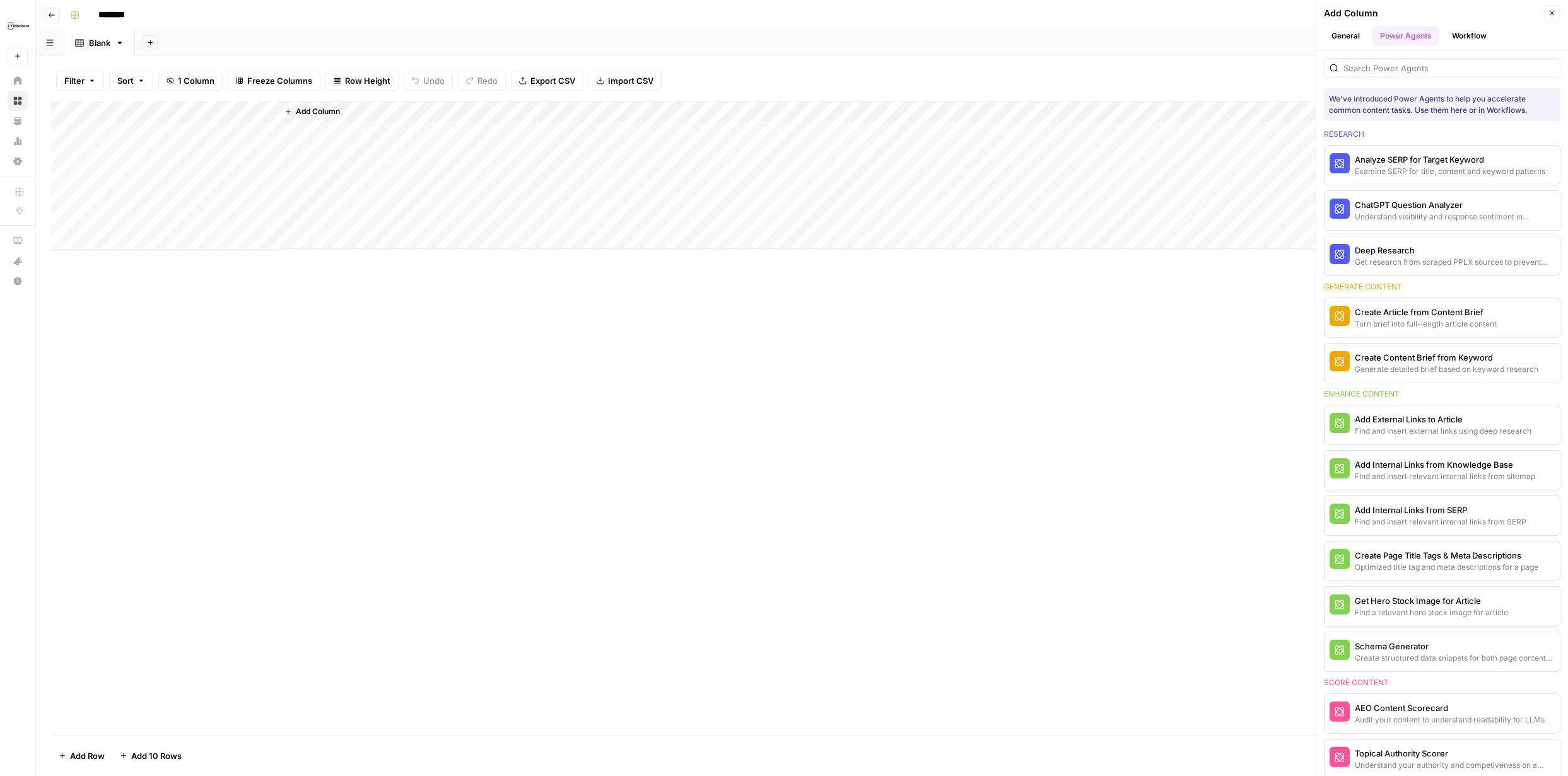
click at [1400, 76] on div at bounding box center [1442, 67] width 237 height 20
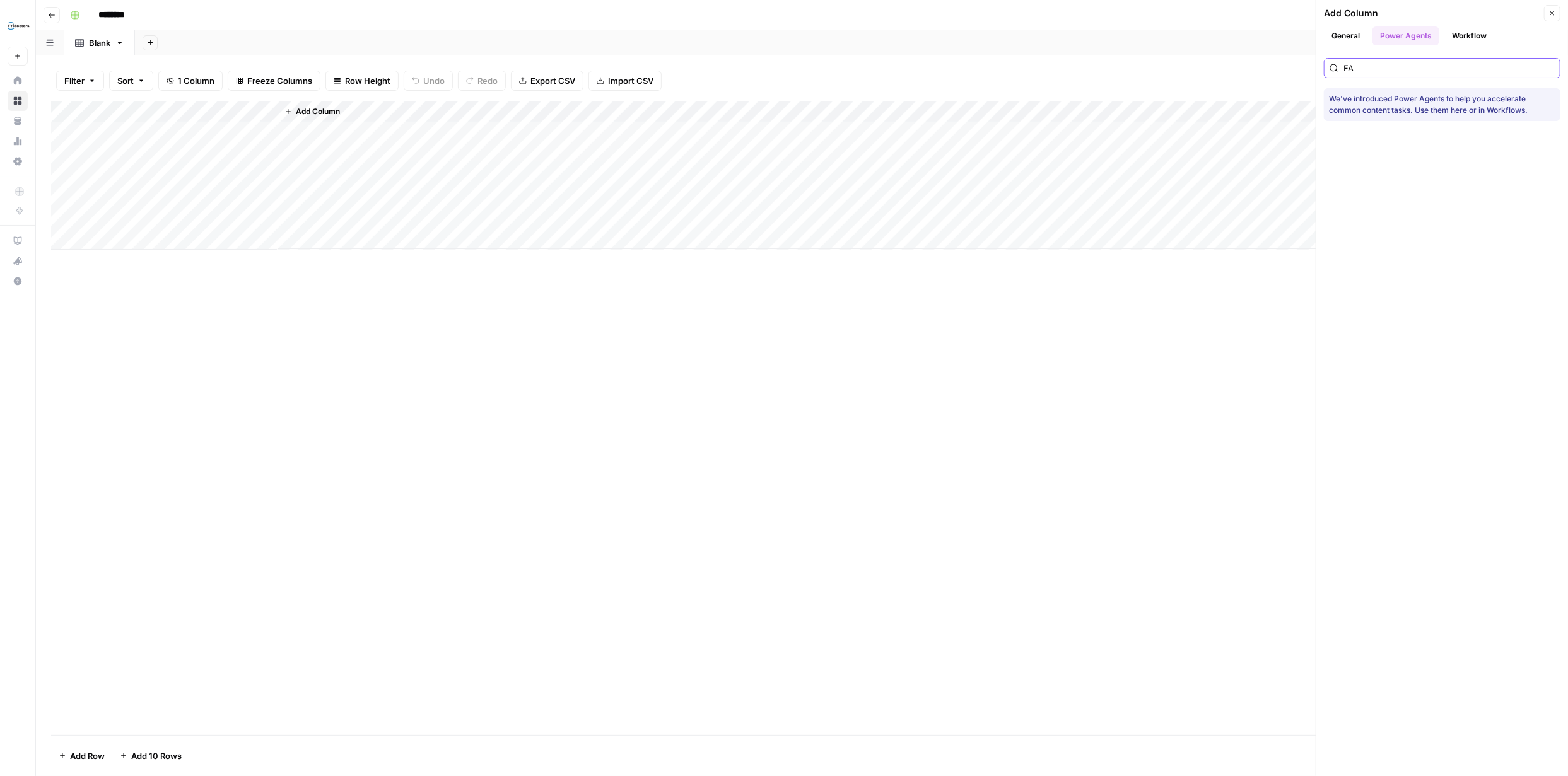
type input "F"
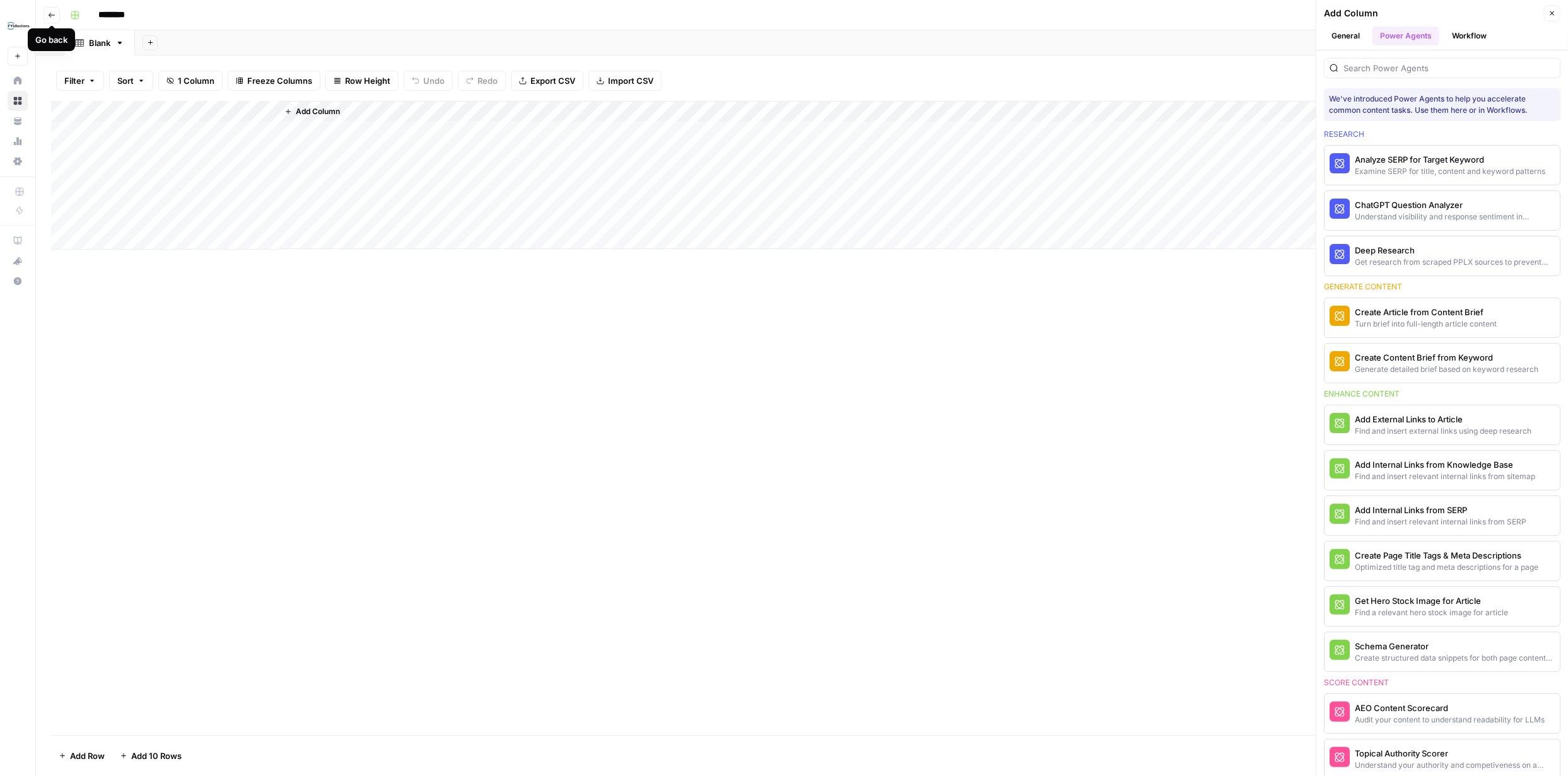
click at [52, 14] on icon "button" at bounding box center [52, 15] width 8 height 8
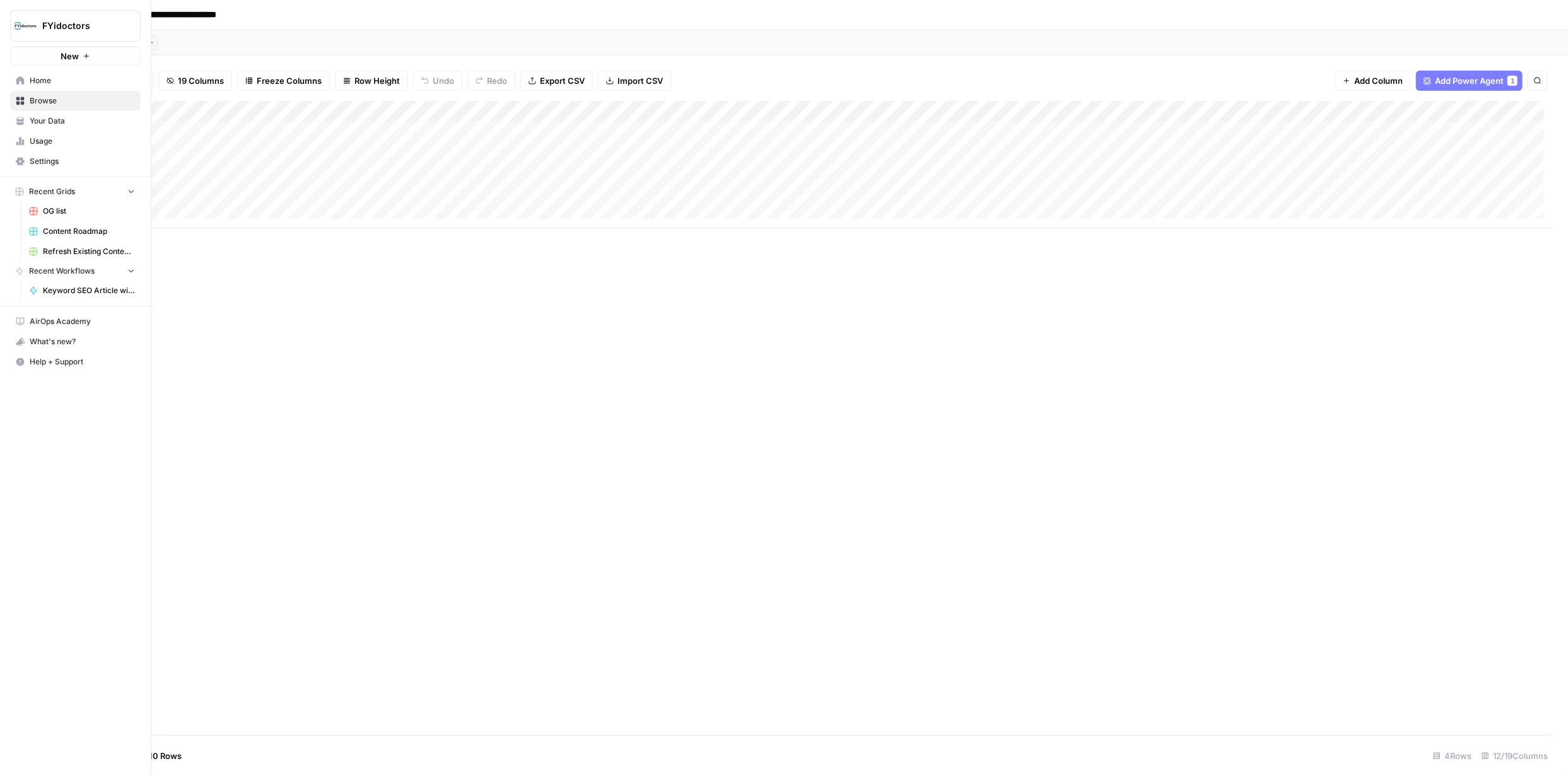
click at [32, 100] on span "Browse" at bounding box center [82, 101] width 105 height 12
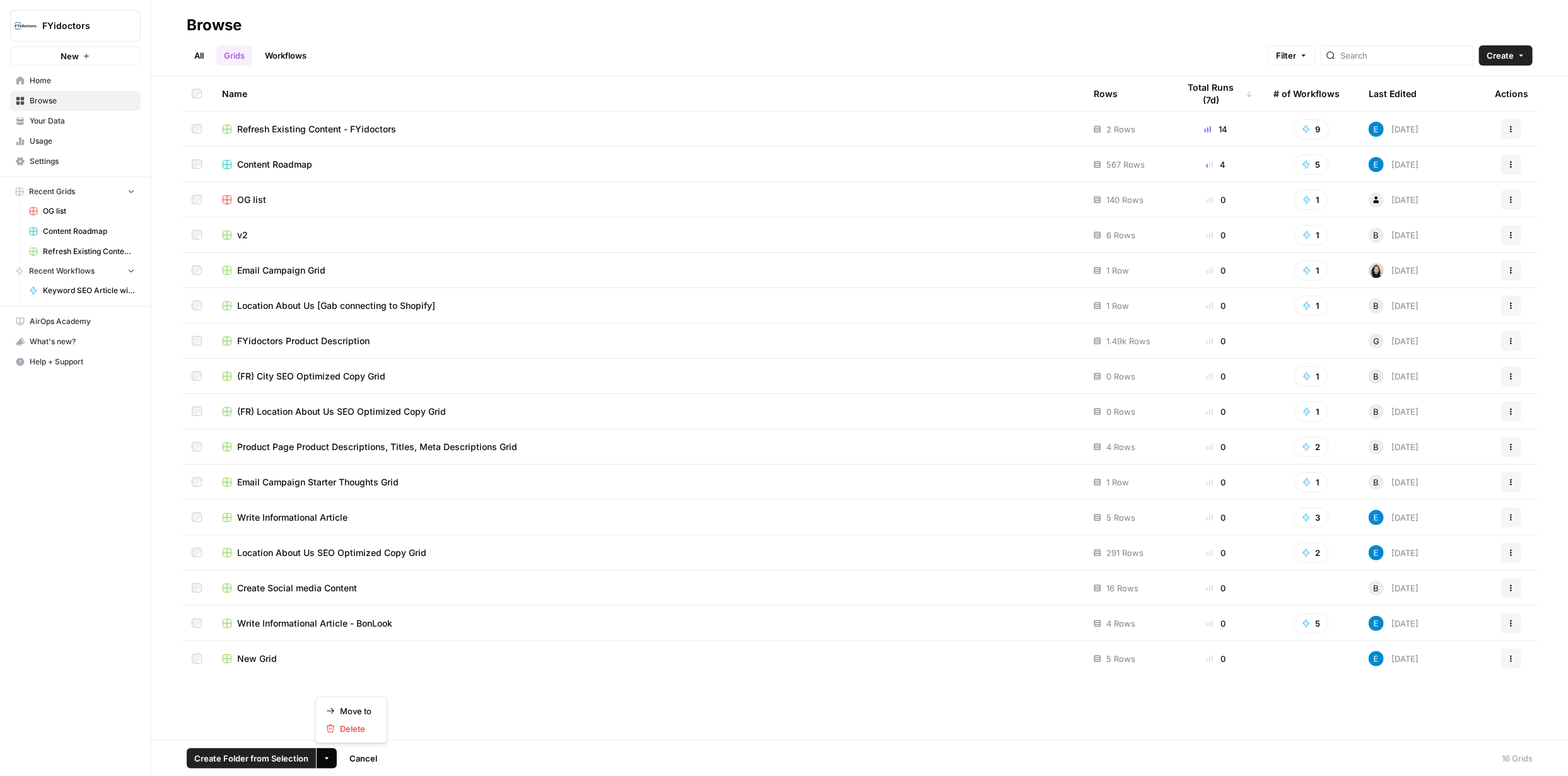
click at [323, 758] on icon "button" at bounding box center [327, 759] width 8 height 8
click at [356, 732] on div "More Options" at bounding box center [325, 731] width 69 height 22
click at [325, 757] on icon "button" at bounding box center [327, 759] width 8 height 8
click at [352, 730] on span "Delete" at bounding box center [355, 729] width 31 height 13
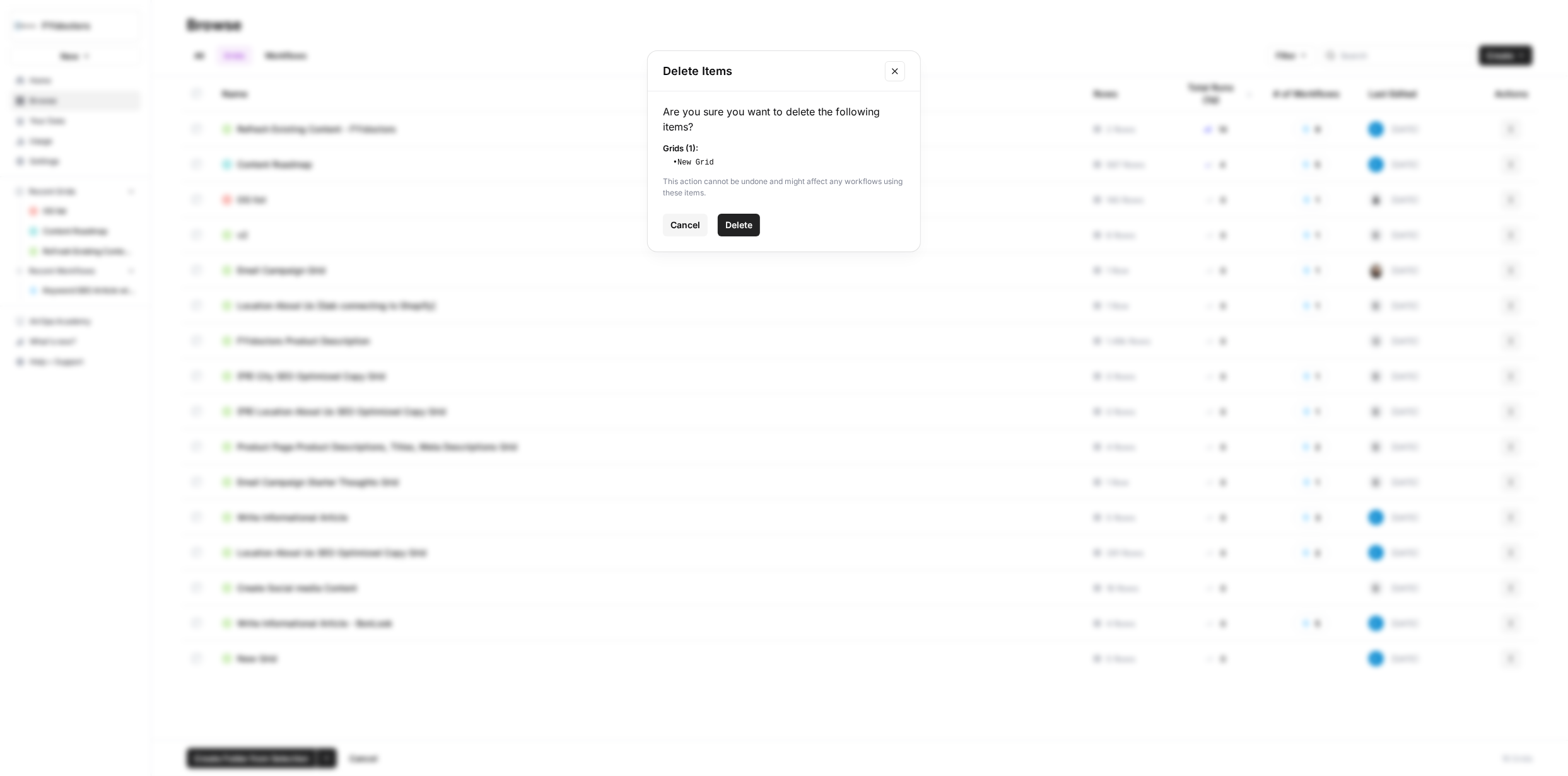
click at [748, 223] on span "Delete" at bounding box center [738, 225] width 27 height 13
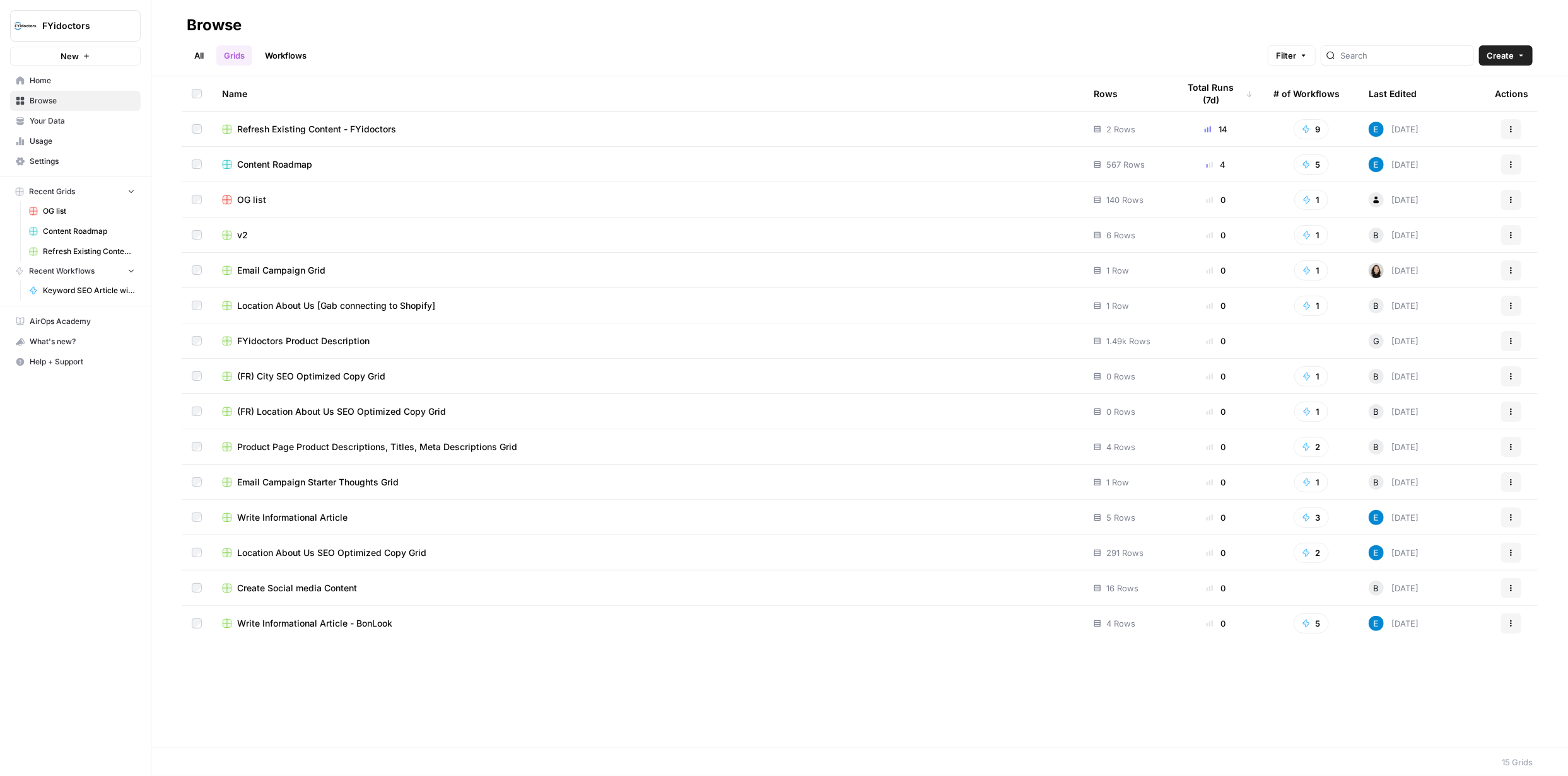
click at [75, 55] on span "New" at bounding box center [69, 56] width 19 height 13
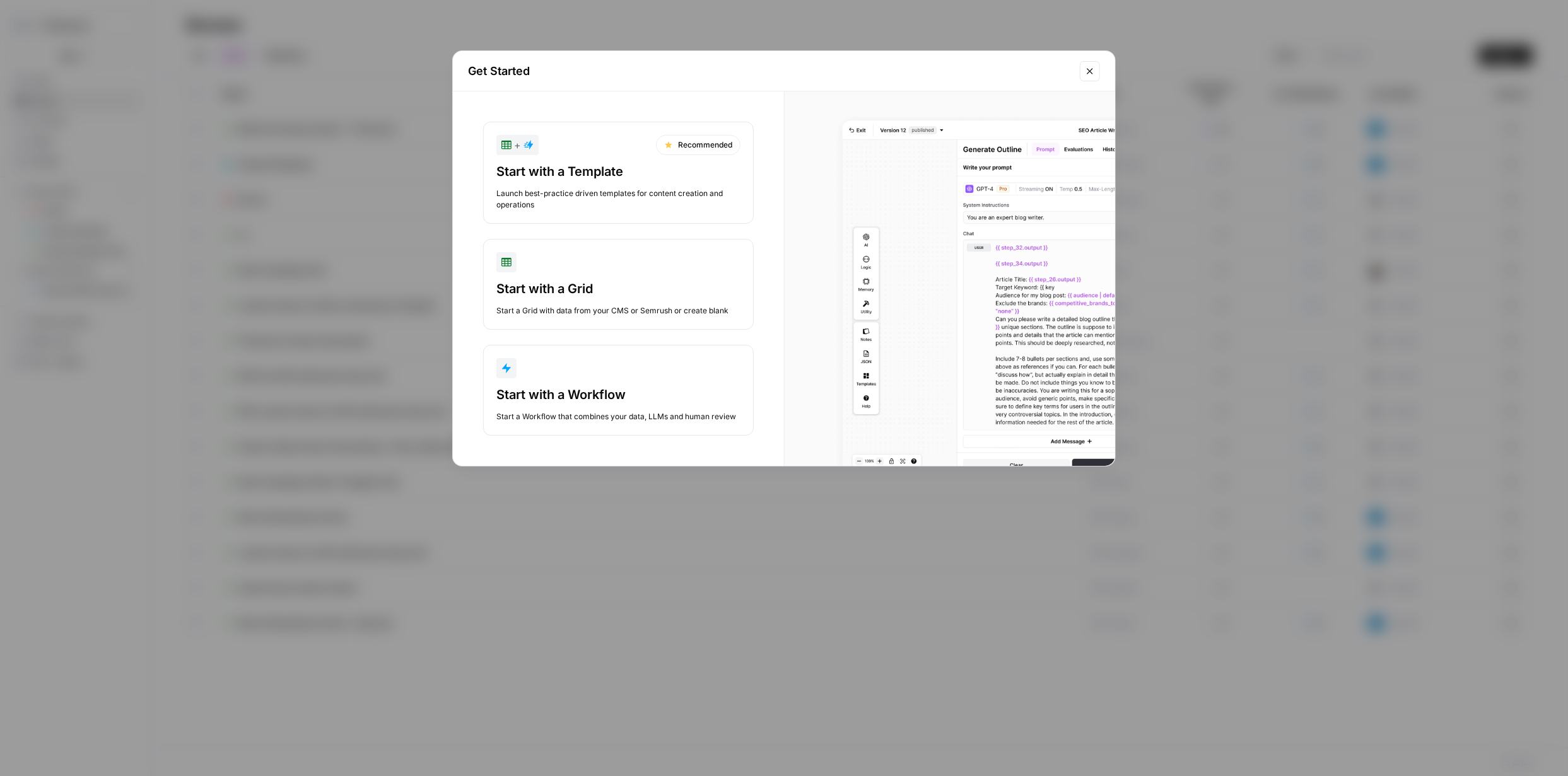
click at [611, 388] on div "Start with a Workflow" at bounding box center [618, 395] width 244 height 18
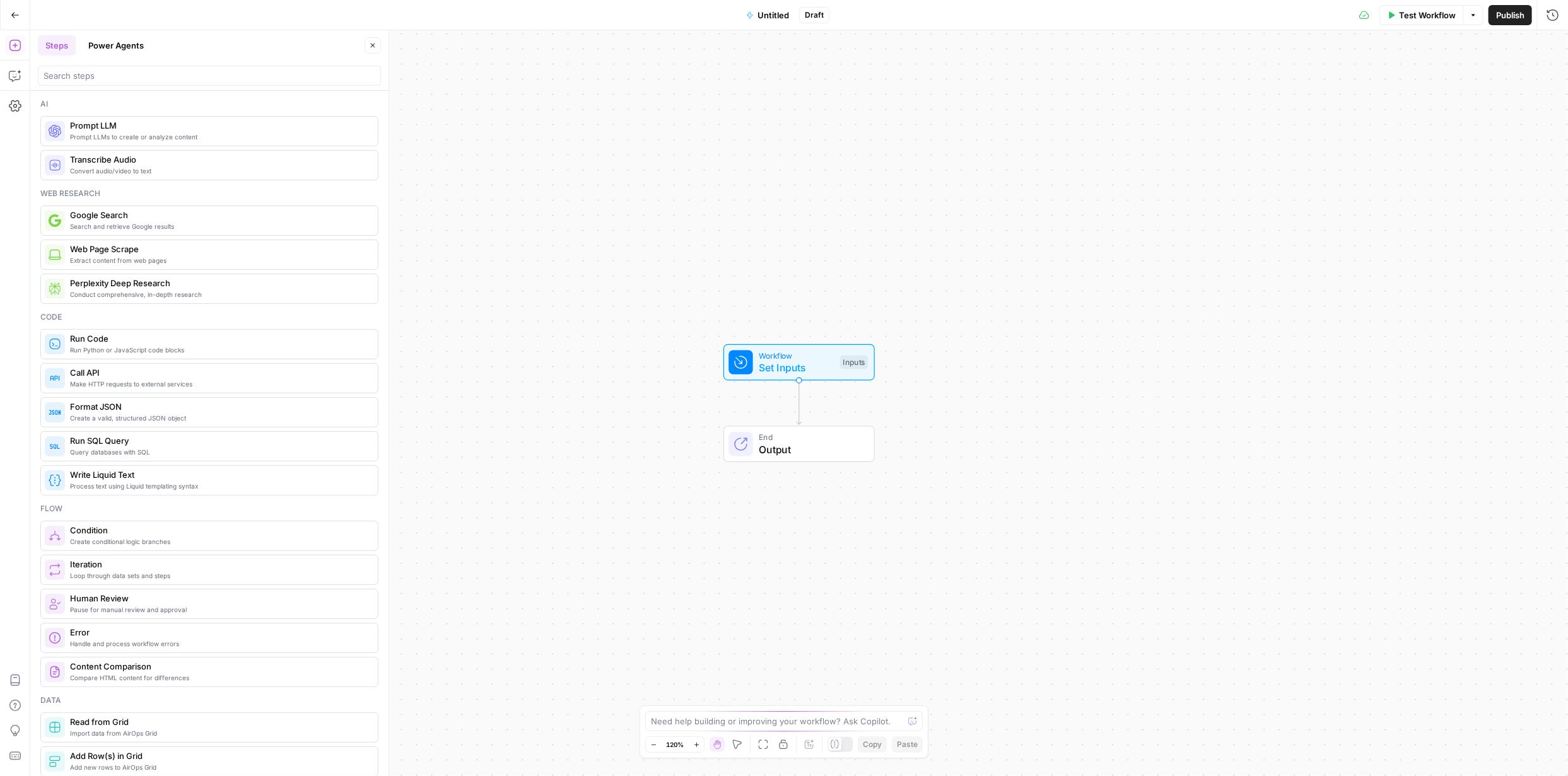
click at [217, 133] on span "Prompt LLMs to create or analyze content" at bounding box center [219, 137] width 298 height 10
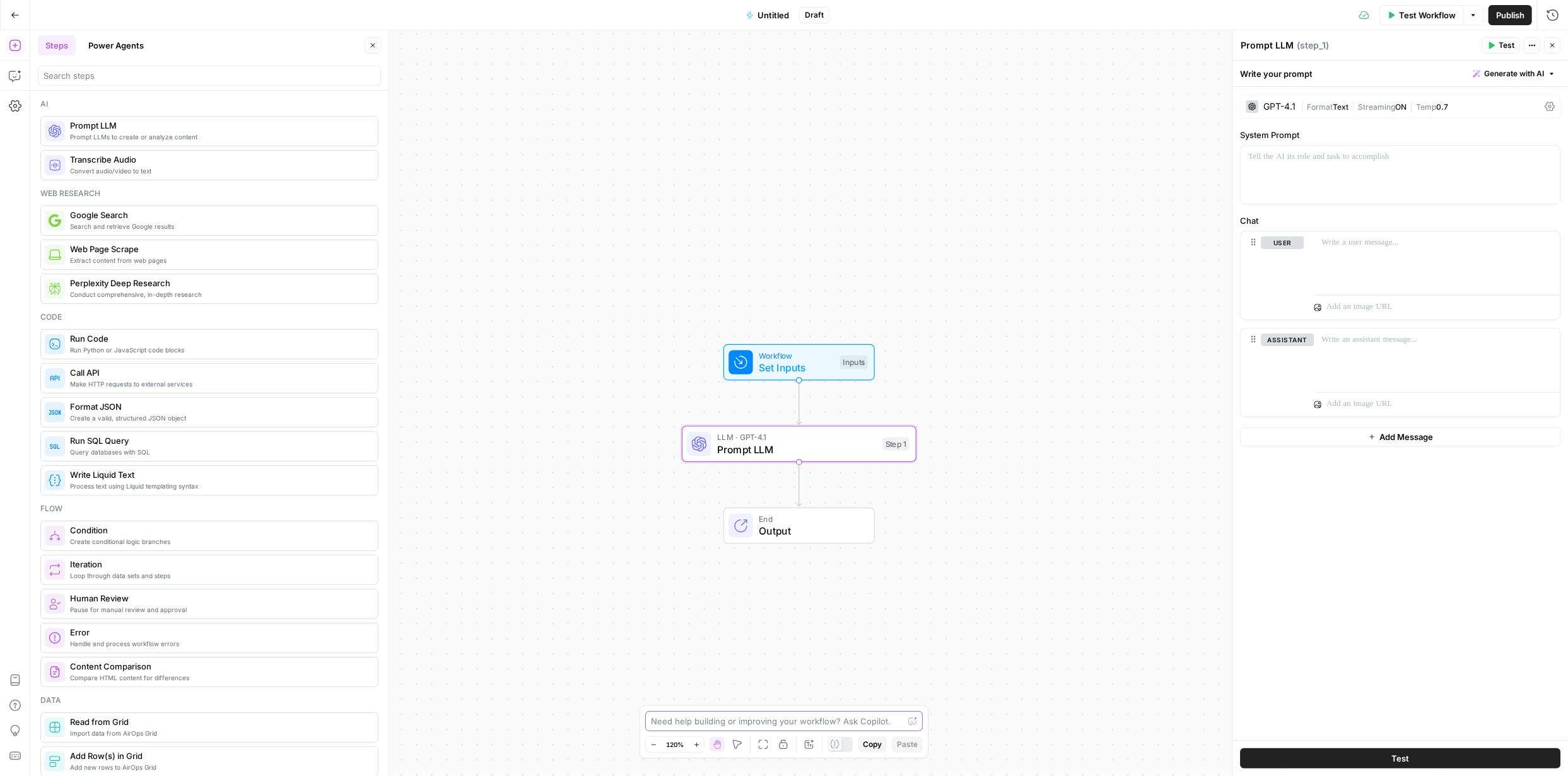
click at [783, 718] on textarea at bounding box center [776, 721] width 252 height 13
type textarea "I want to generate FAQs for the bonlook brand. This workflow will be converted …"
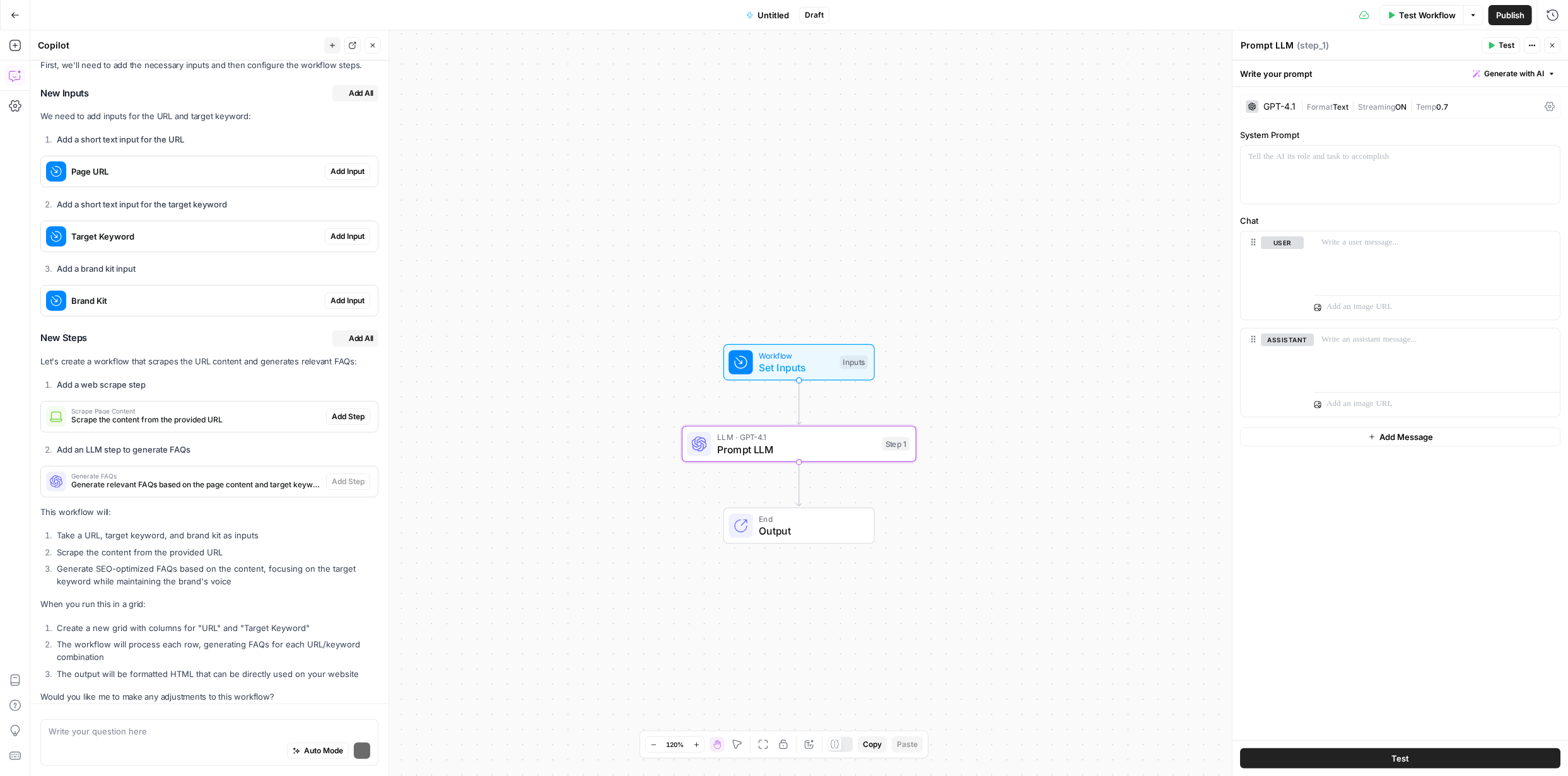
scroll to position [185, 0]
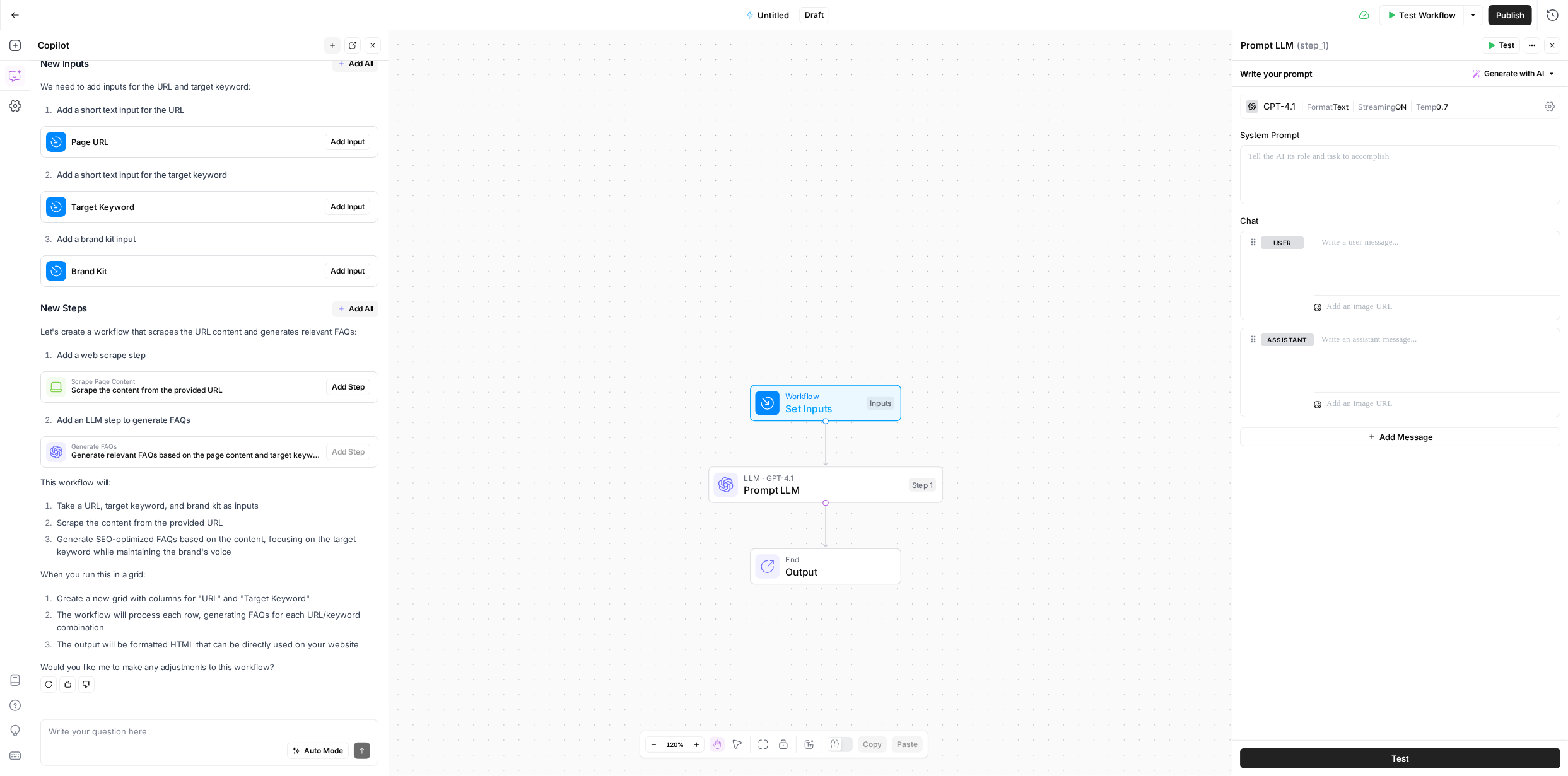
click at [351, 64] on span "Add All" at bounding box center [361, 63] width 24 height 12
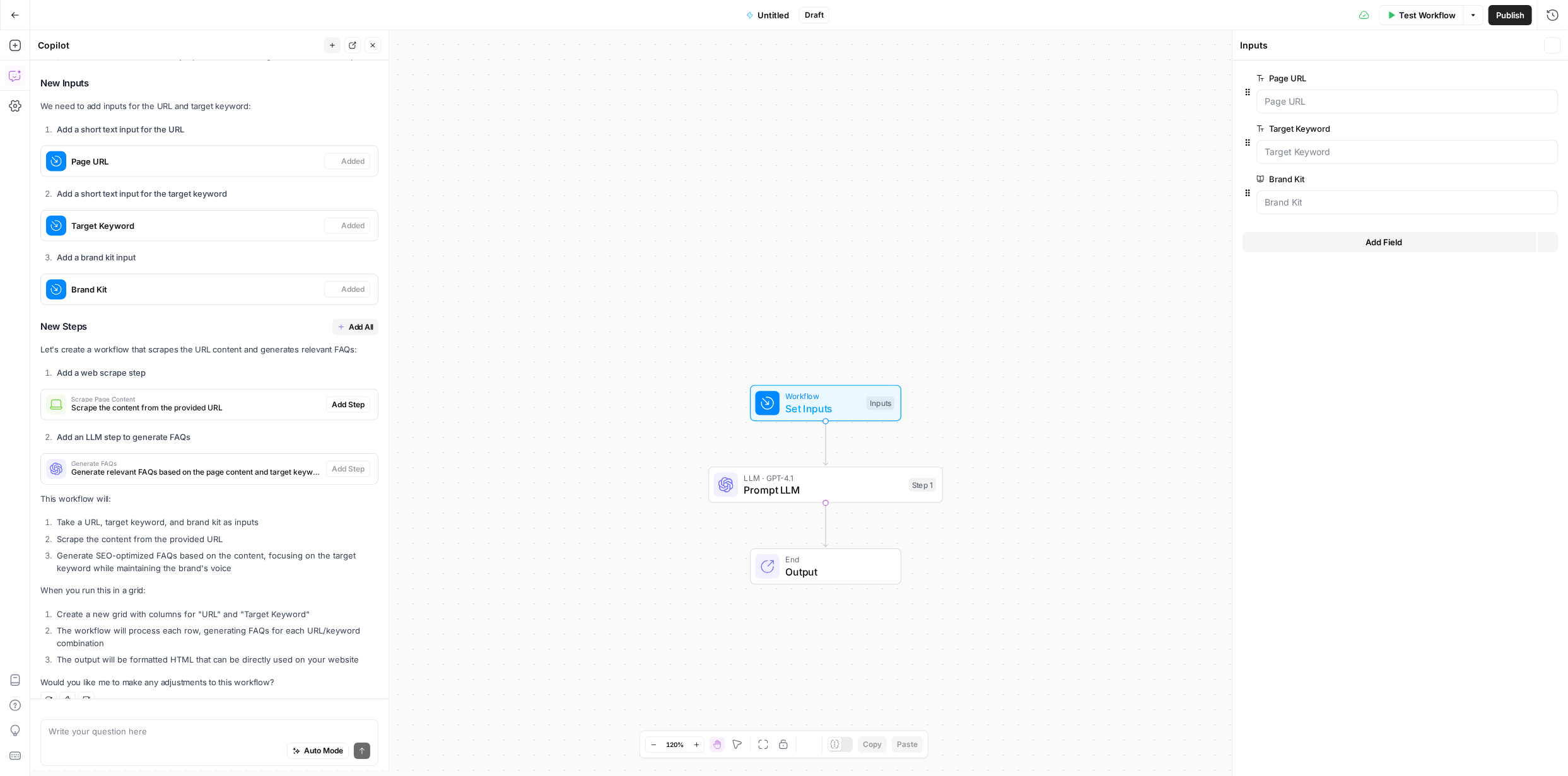
scroll to position [205, 0]
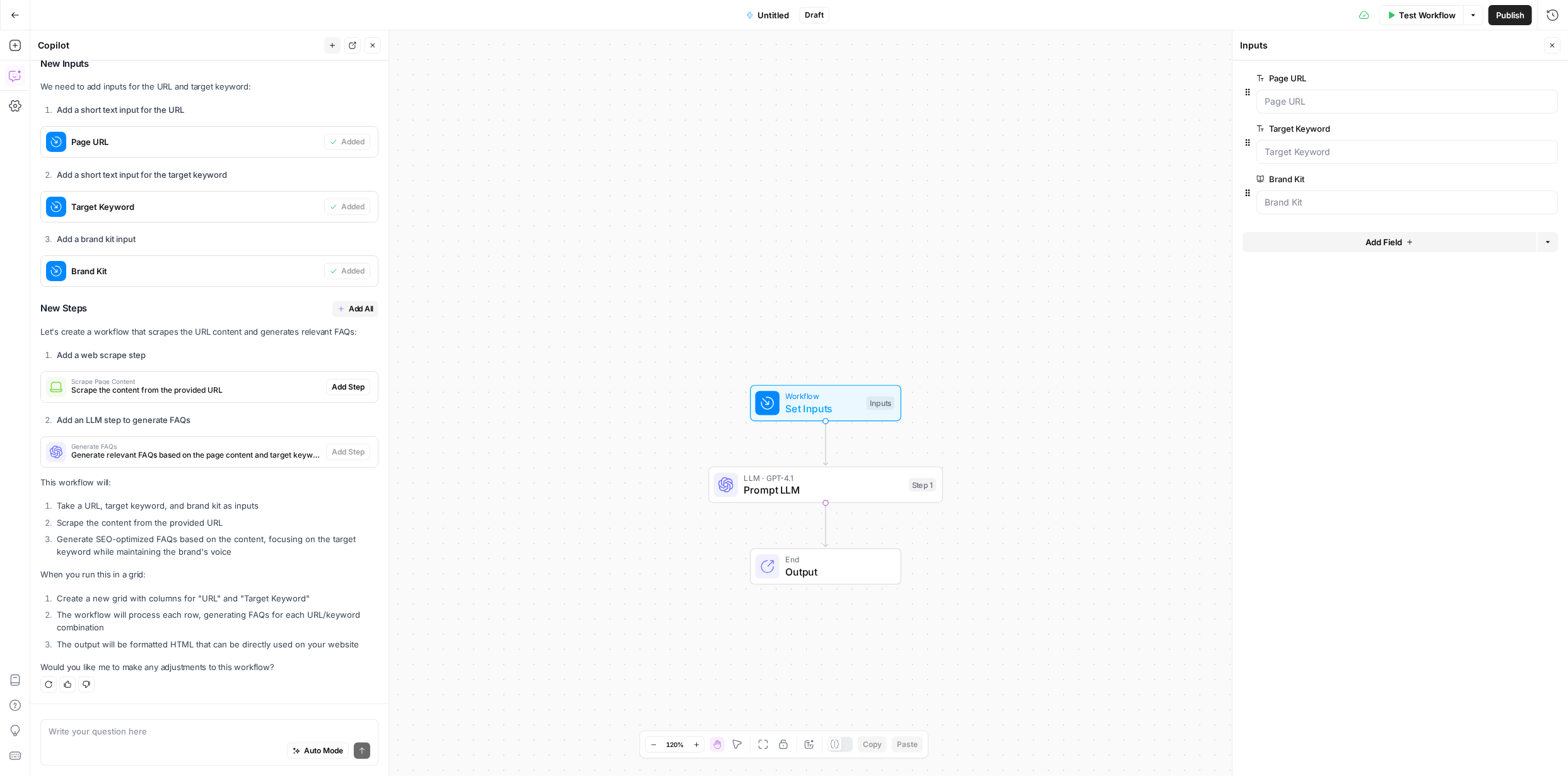
click at [349, 311] on span "Add All" at bounding box center [361, 309] width 24 height 12
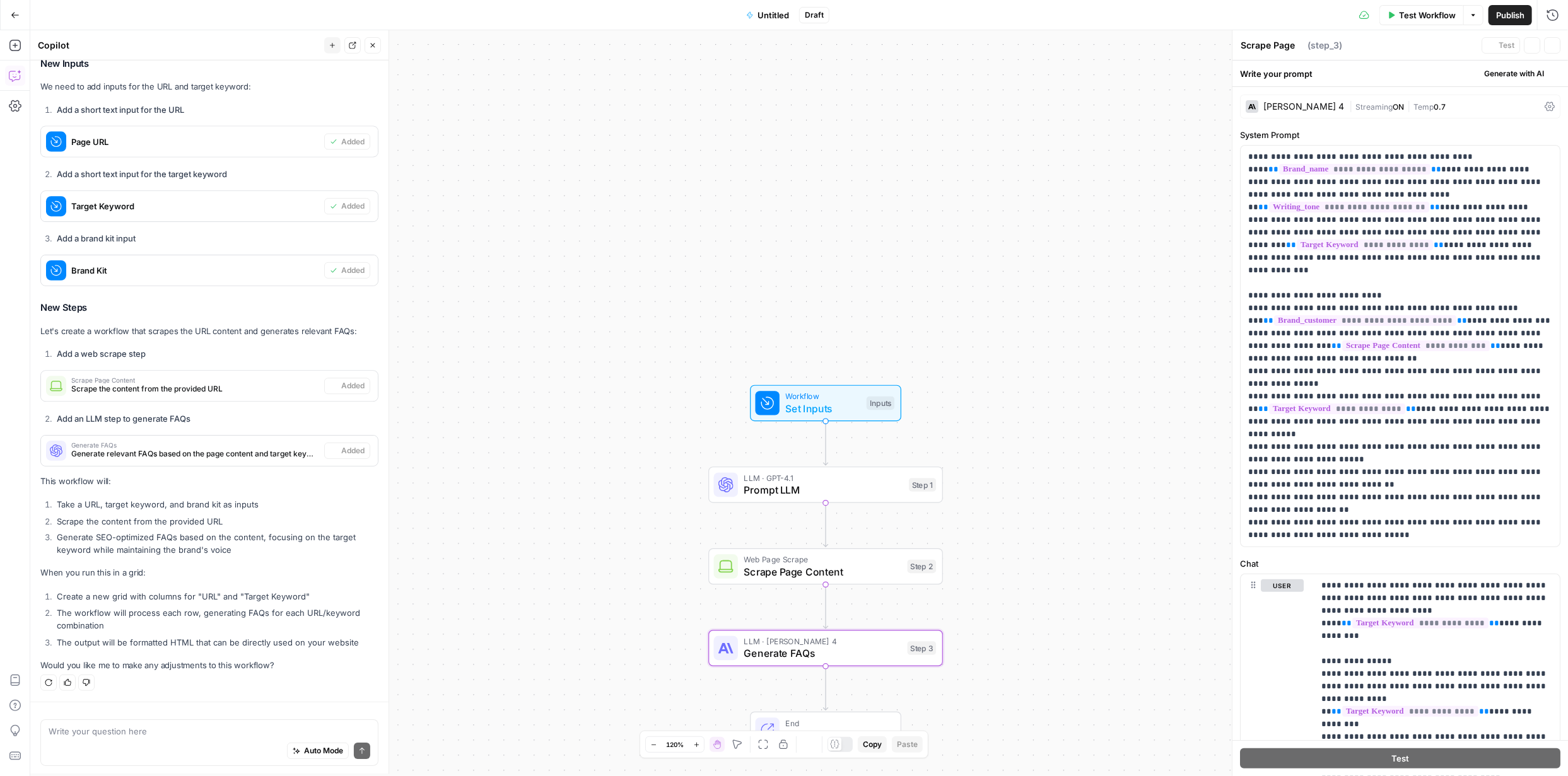
type textarea "Generate FAQs"
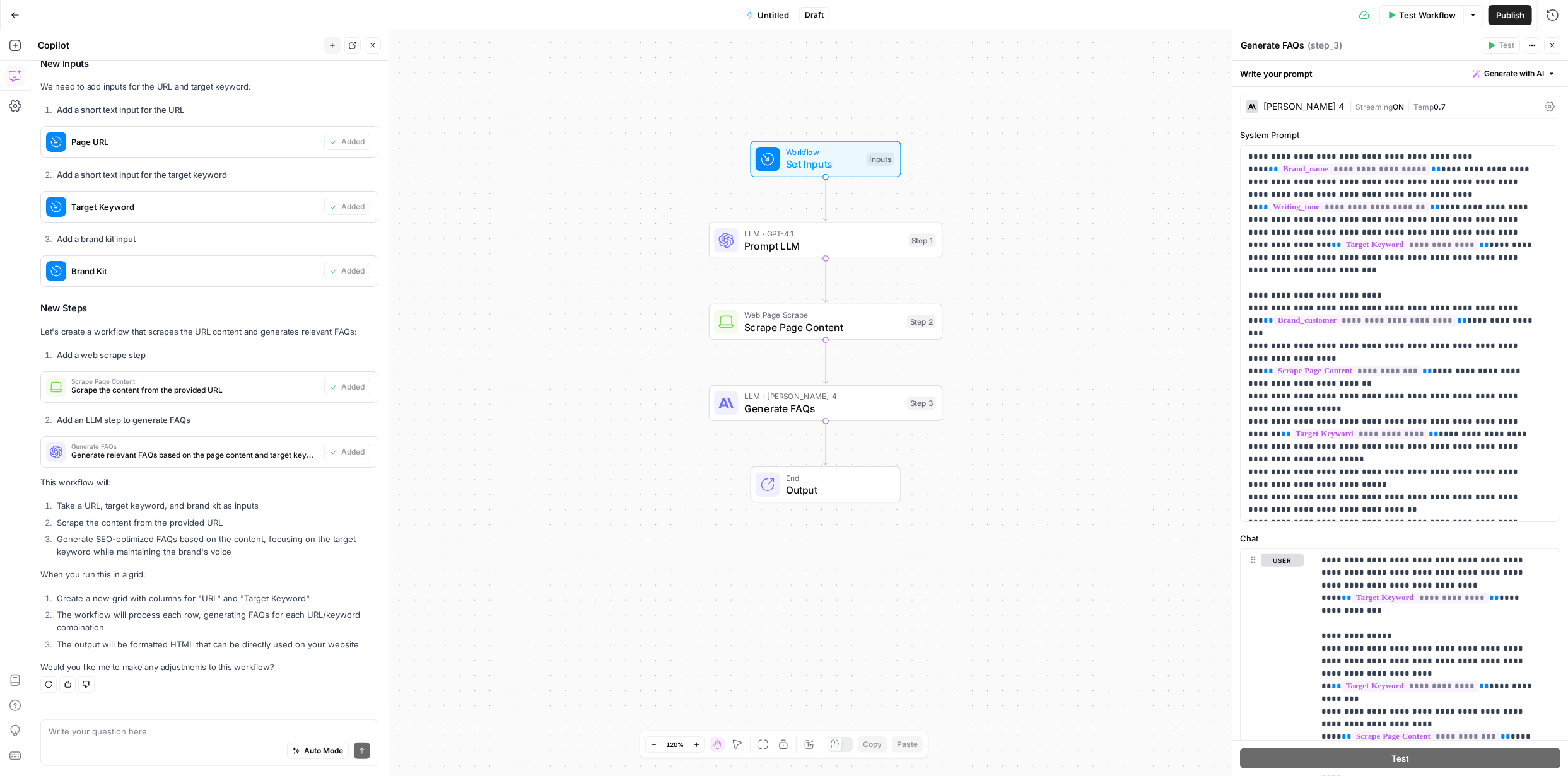
click at [769, 10] on span "Untitled" at bounding box center [773, 15] width 31 height 13
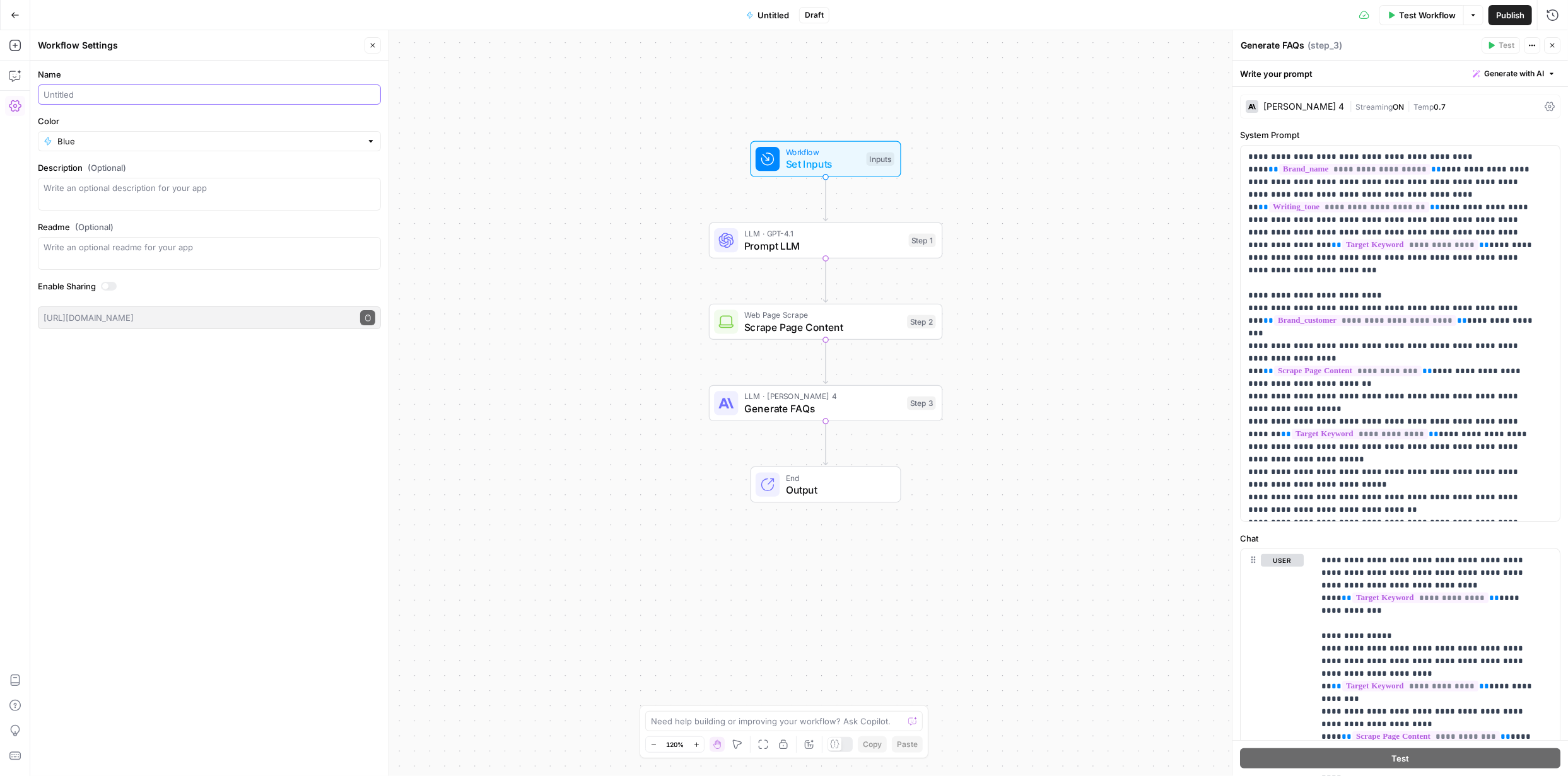
click at [311, 96] on input "Name" at bounding box center [209, 95] width 332 height 13
type input "FAQs - BonLook Pages"
click at [513, 137] on div "Workflow Set Inputs Inputs LLM · GPT-4.1 Prompt LLM Step 1 Web Page Scrape Scra…" at bounding box center [799, 403] width 1538 height 746
click at [1504, 15] on span "Publish" at bounding box center [1510, 15] width 28 height 13
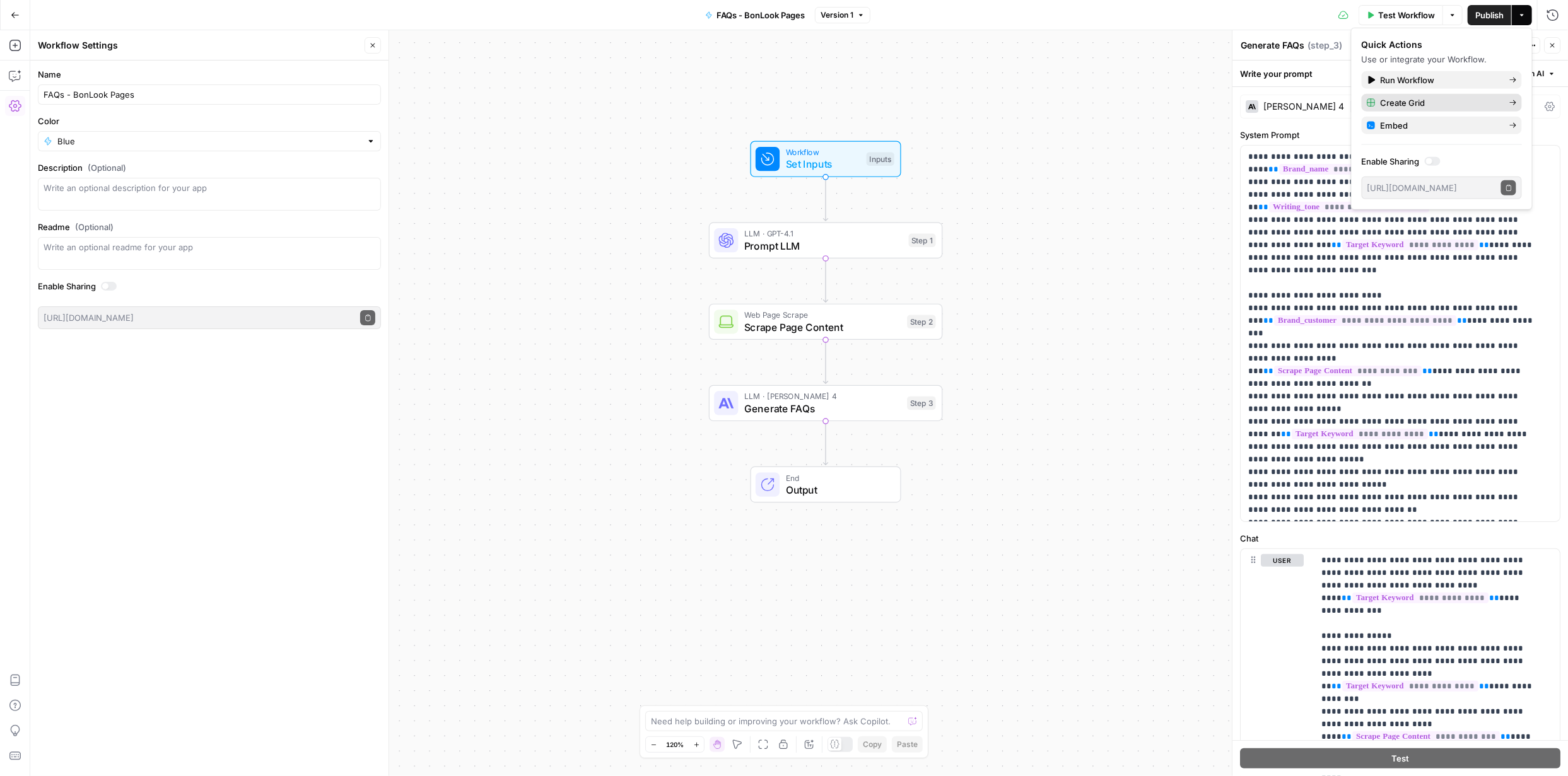
click at [1424, 101] on span "Create Grid" at bounding box center [1440, 103] width 119 height 13
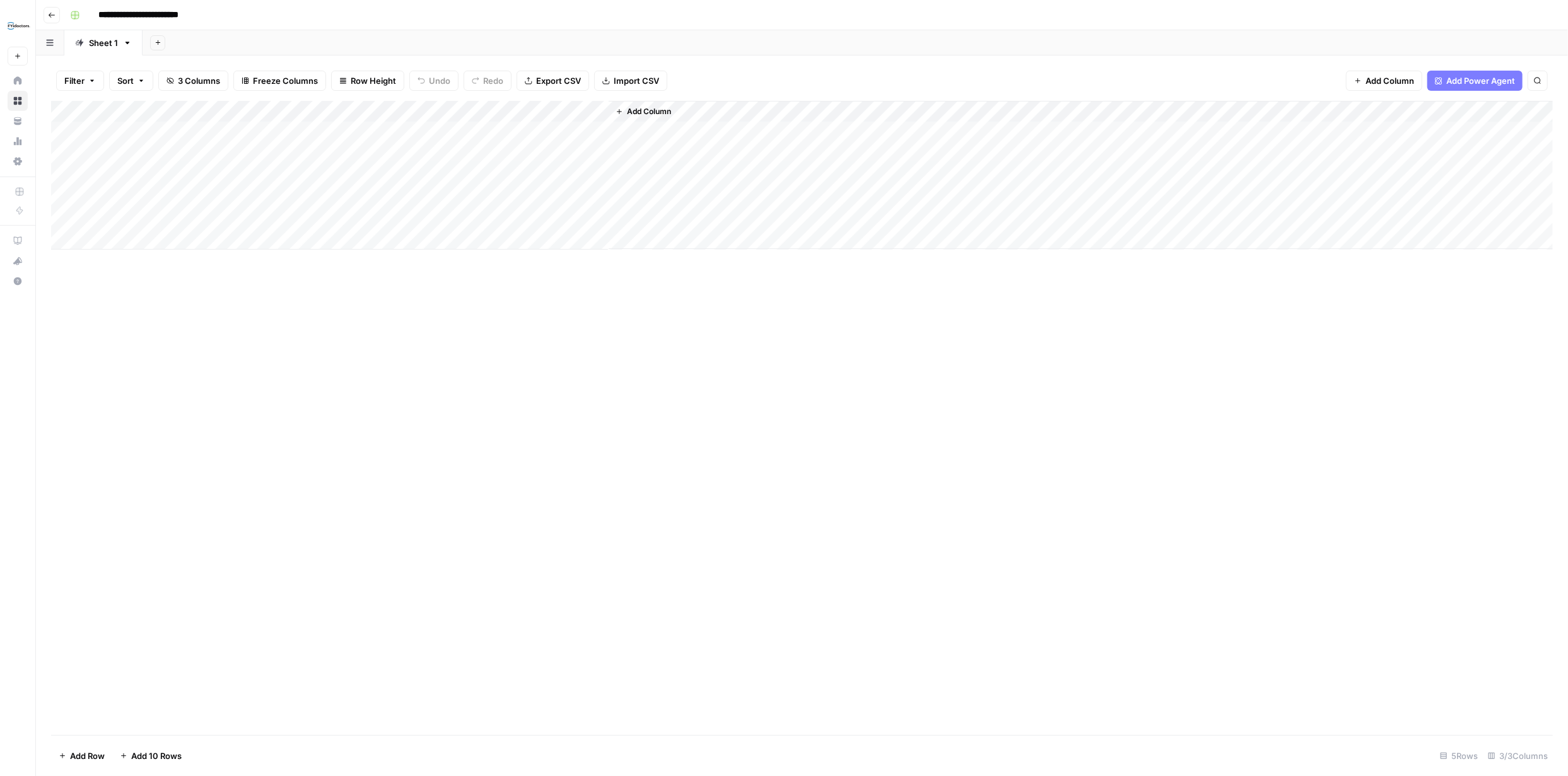
click at [211, 132] on div "Add Column" at bounding box center [802, 175] width 1501 height 149
click at [200, 135] on div "Add Column" at bounding box center [802, 175] width 1501 height 149
type textarea "**********"
click at [353, 131] on div "Add Column" at bounding box center [802, 175] width 1501 height 149
click at [409, 131] on div "Add Column" at bounding box center [802, 175] width 1501 height 149
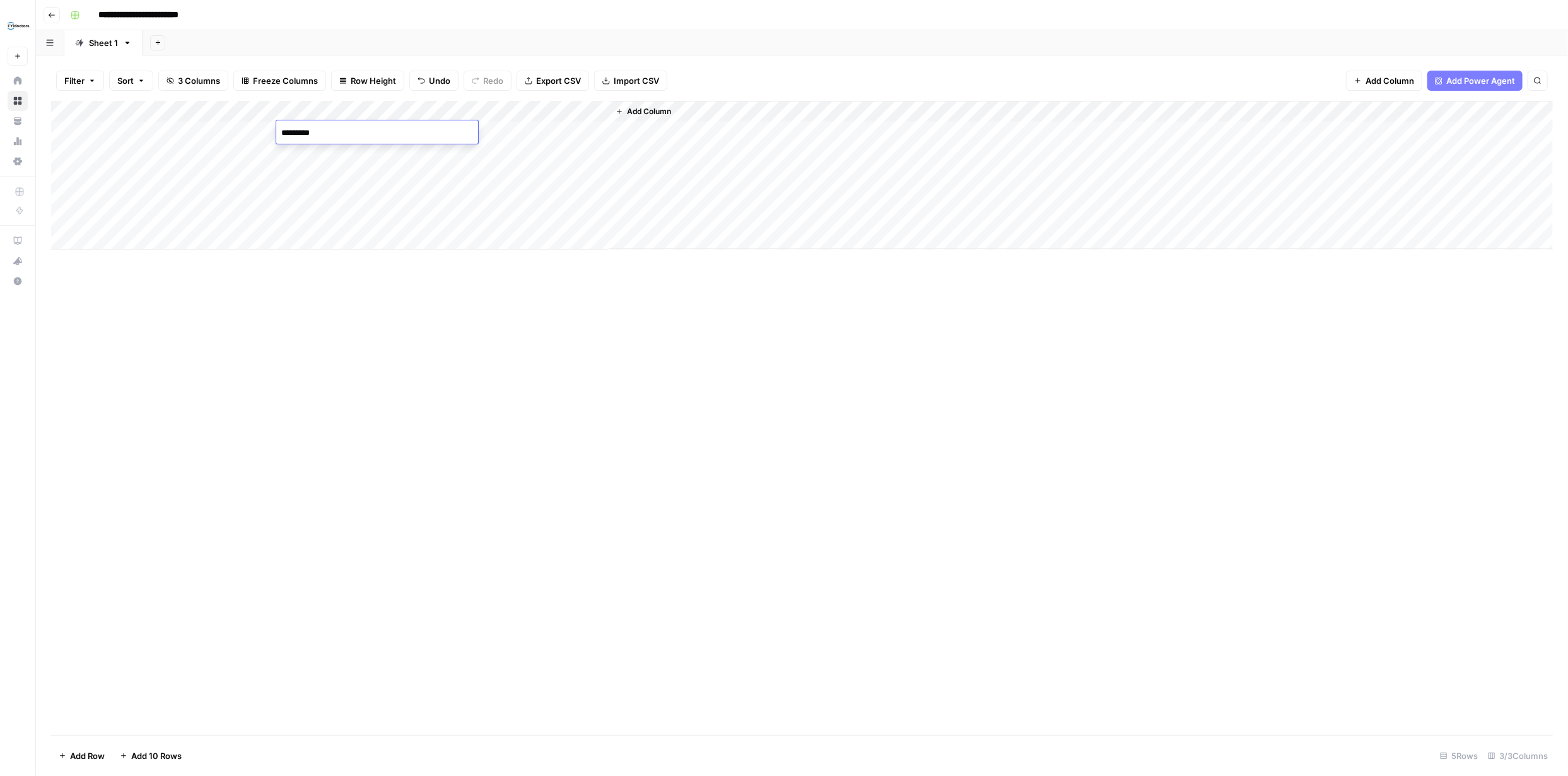
type textarea "**********"
click at [396, 288] on div "Add Column" at bounding box center [802, 418] width 1501 height 634
click at [533, 129] on div "Add Column" at bounding box center [802, 175] width 1501 height 149
click at [533, 130] on div "Add Column" at bounding box center [802, 175] width 1501 height 149
click at [51, 15] on icon "button" at bounding box center [52, 15] width 6 height 5
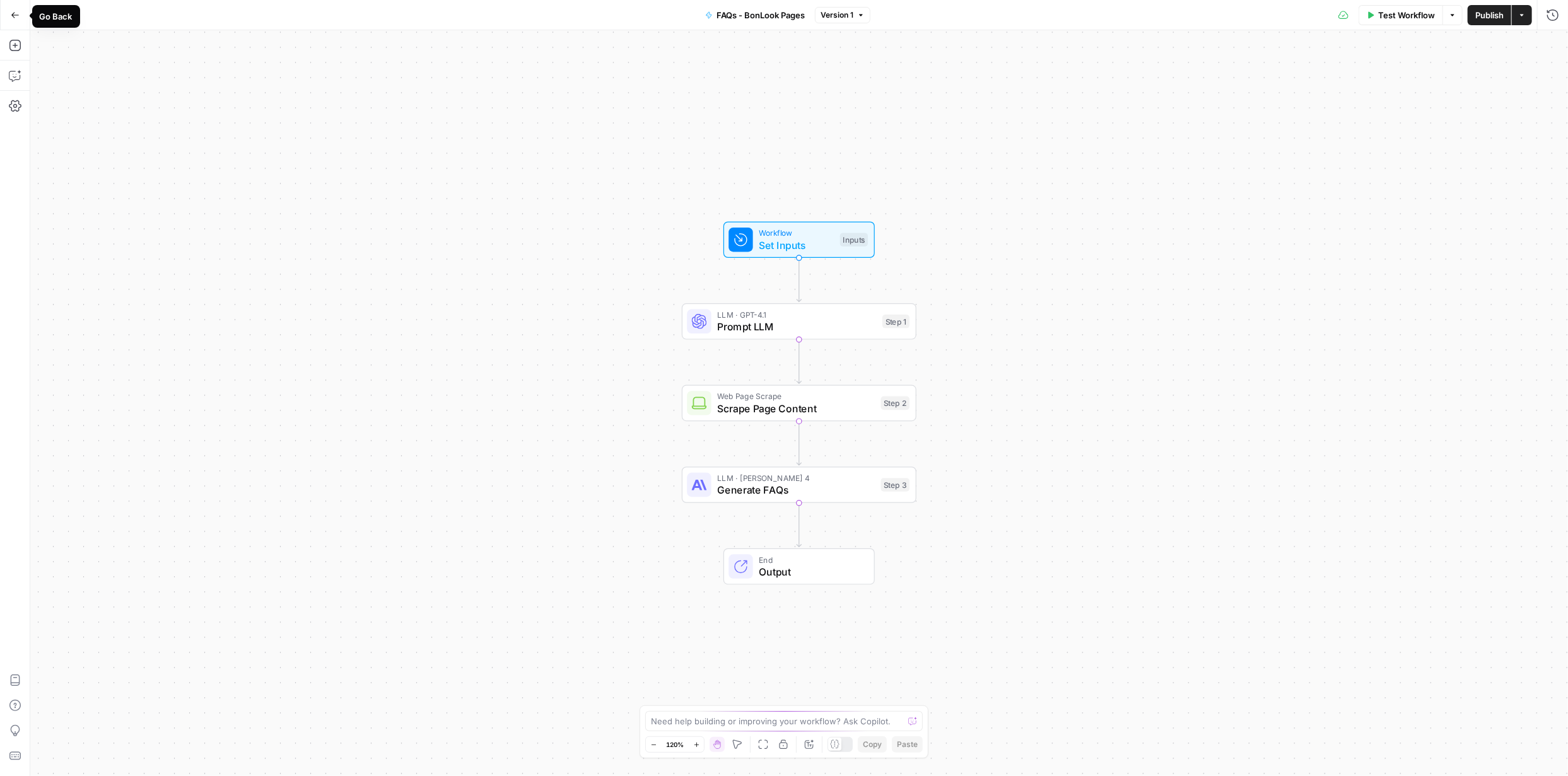
click at [14, 16] on icon "button" at bounding box center [15, 15] width 9 height 9
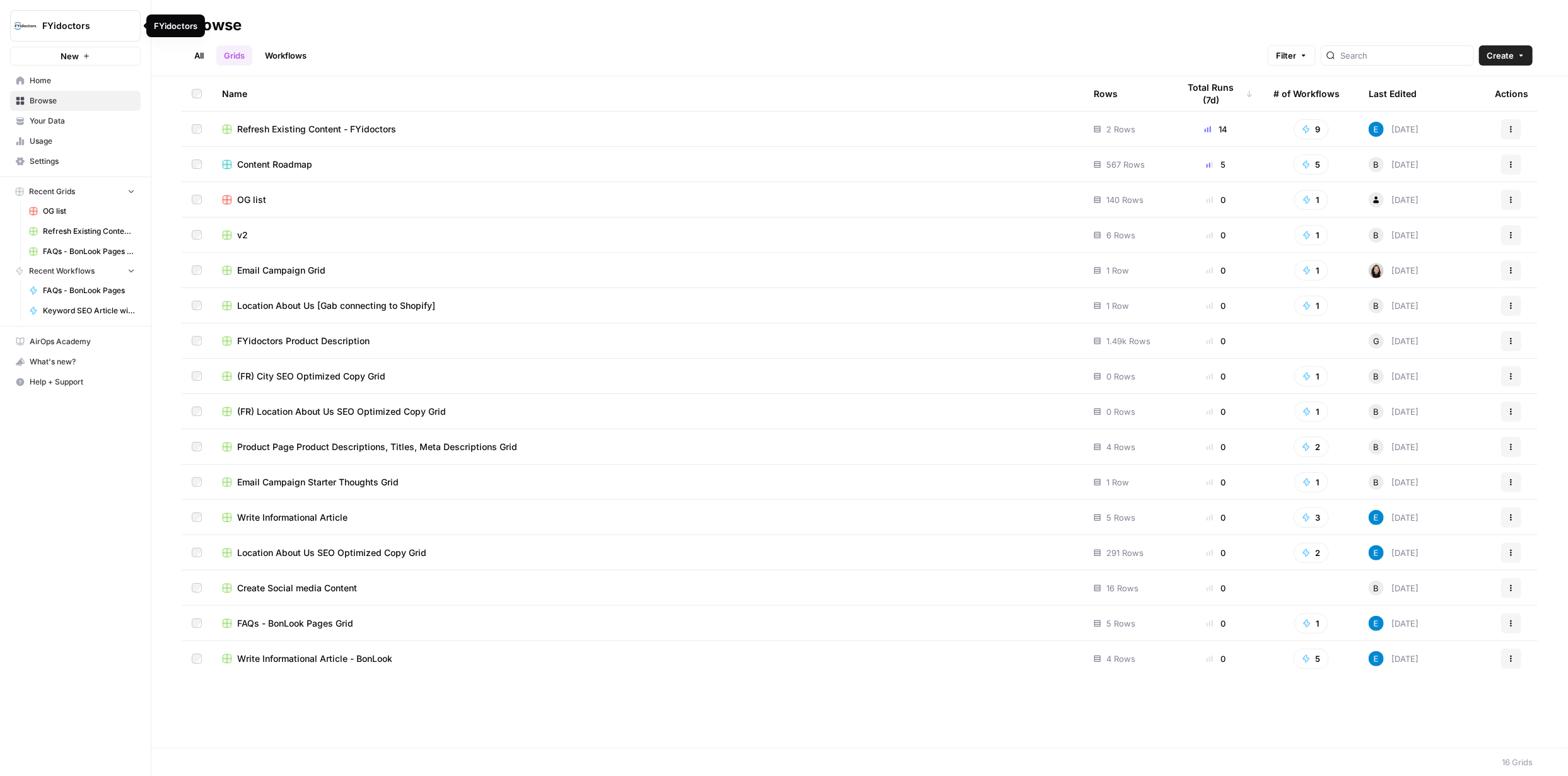
click at [297, 55] on link "Workflows" at bounding box center [285, 55] width 56 height 20
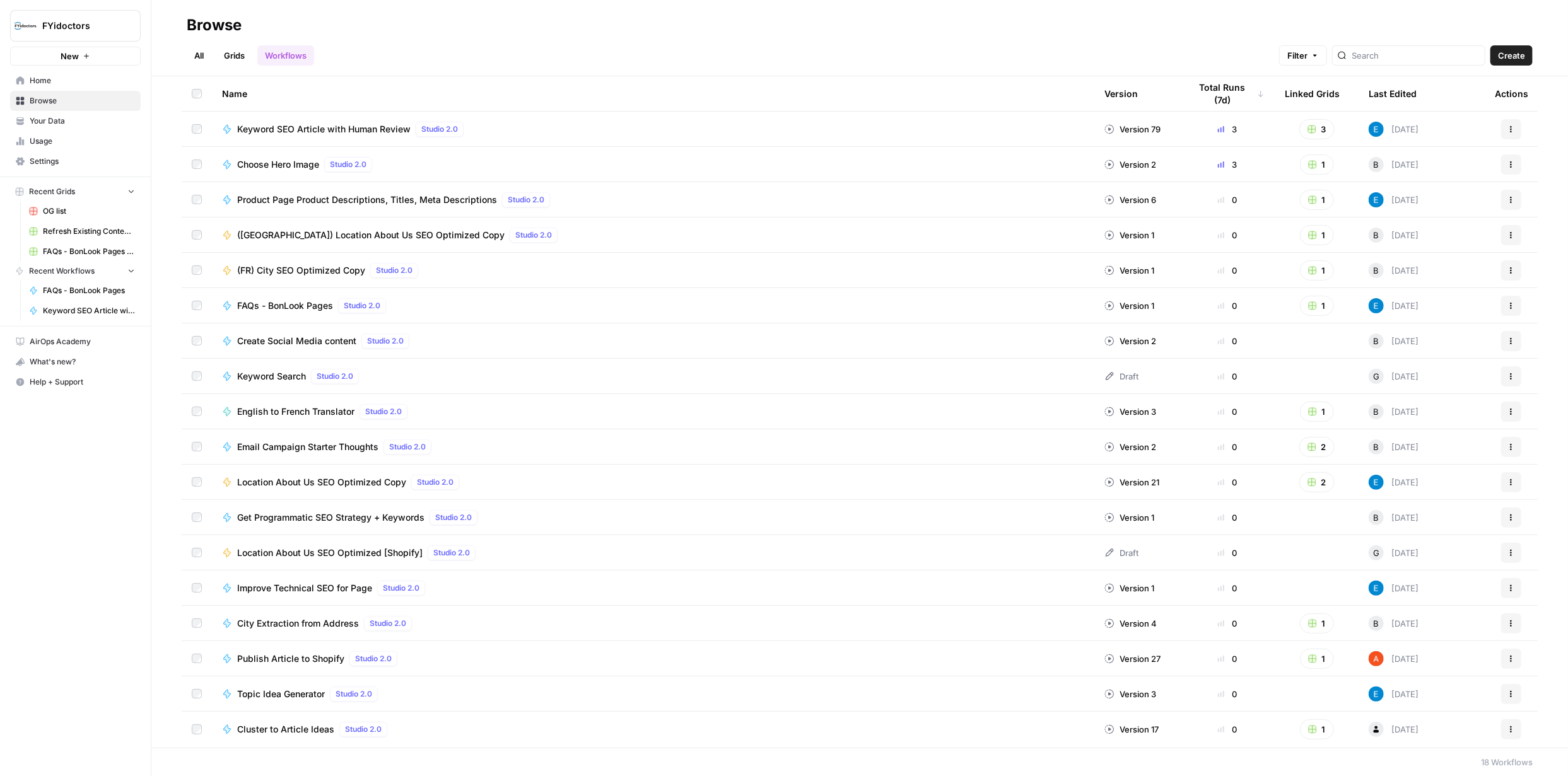
click at [1509, 303] on icon "button" at bounding box center [1511, 306] width 8 height 8
click at [1431, 401] on span "Integrate" at bounding box center [1454, 399] width 101 height 13
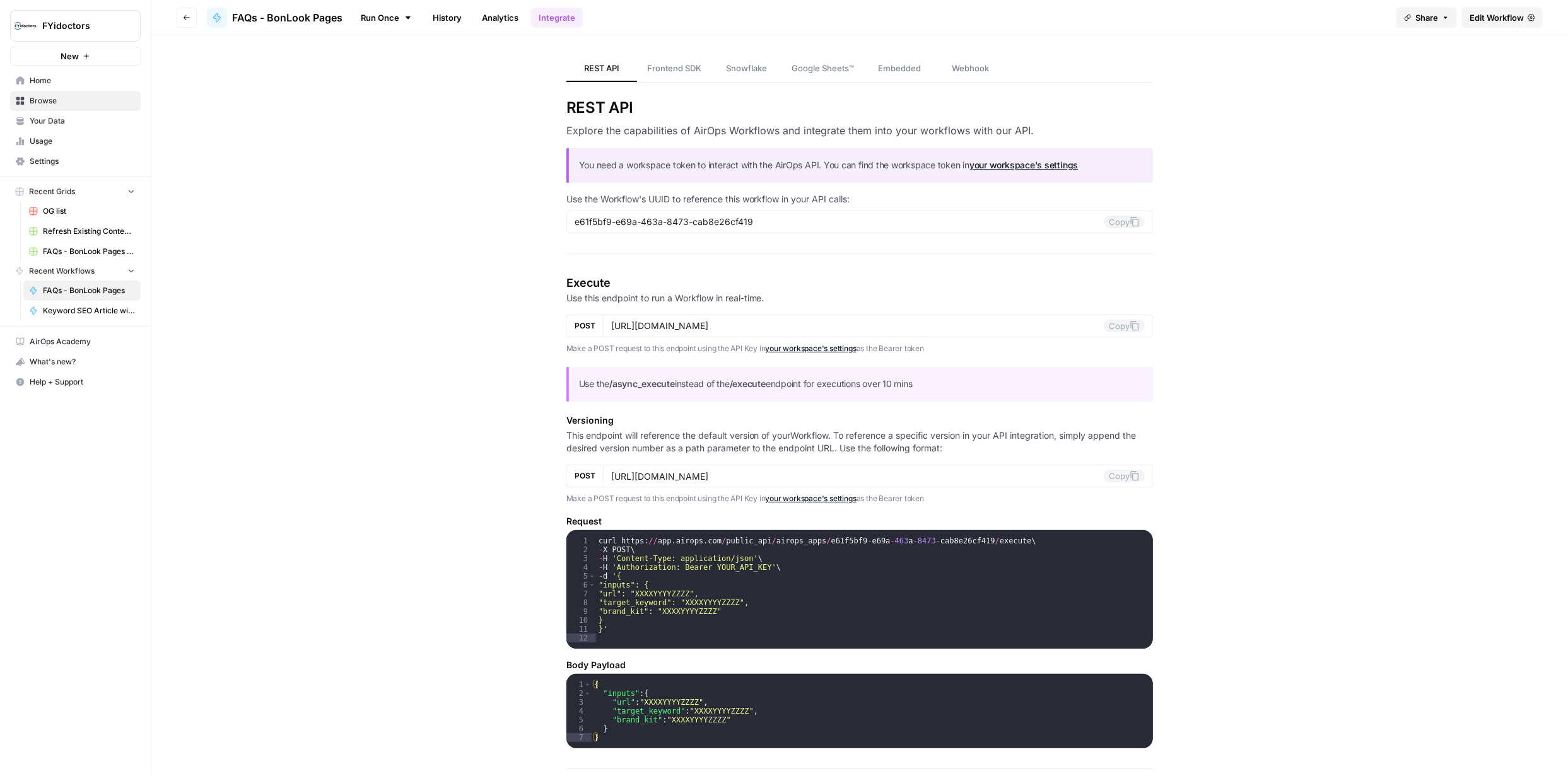
click at [1494, 13] on span "Edit Workflow" at bounding box center [1496, 18] width 55 height 13
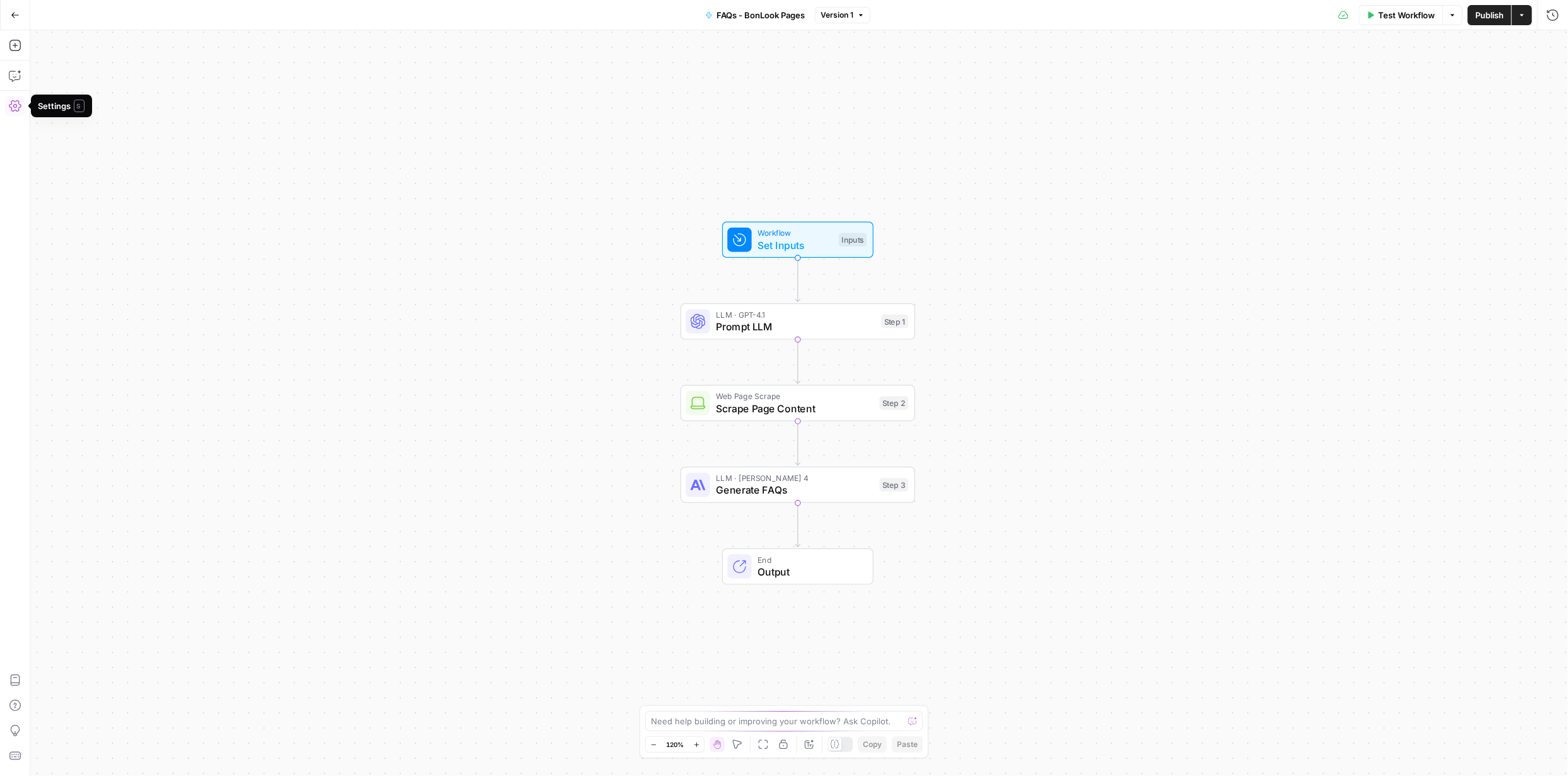
click at [19, 108] on icon "button" at bounding box center [15, 106] width 13 height 13
click at [1020, 197] on div "Workflow Set Inputs Inputs LLM · GPT-4.1 Prompt LLM Step 1 Web Page Scrape Scra…" at bounding box center [799, 403] width 1538 height 746
click at [14, 20] on button "Go Back" at bounding box center [15, 15] width 22 height 22
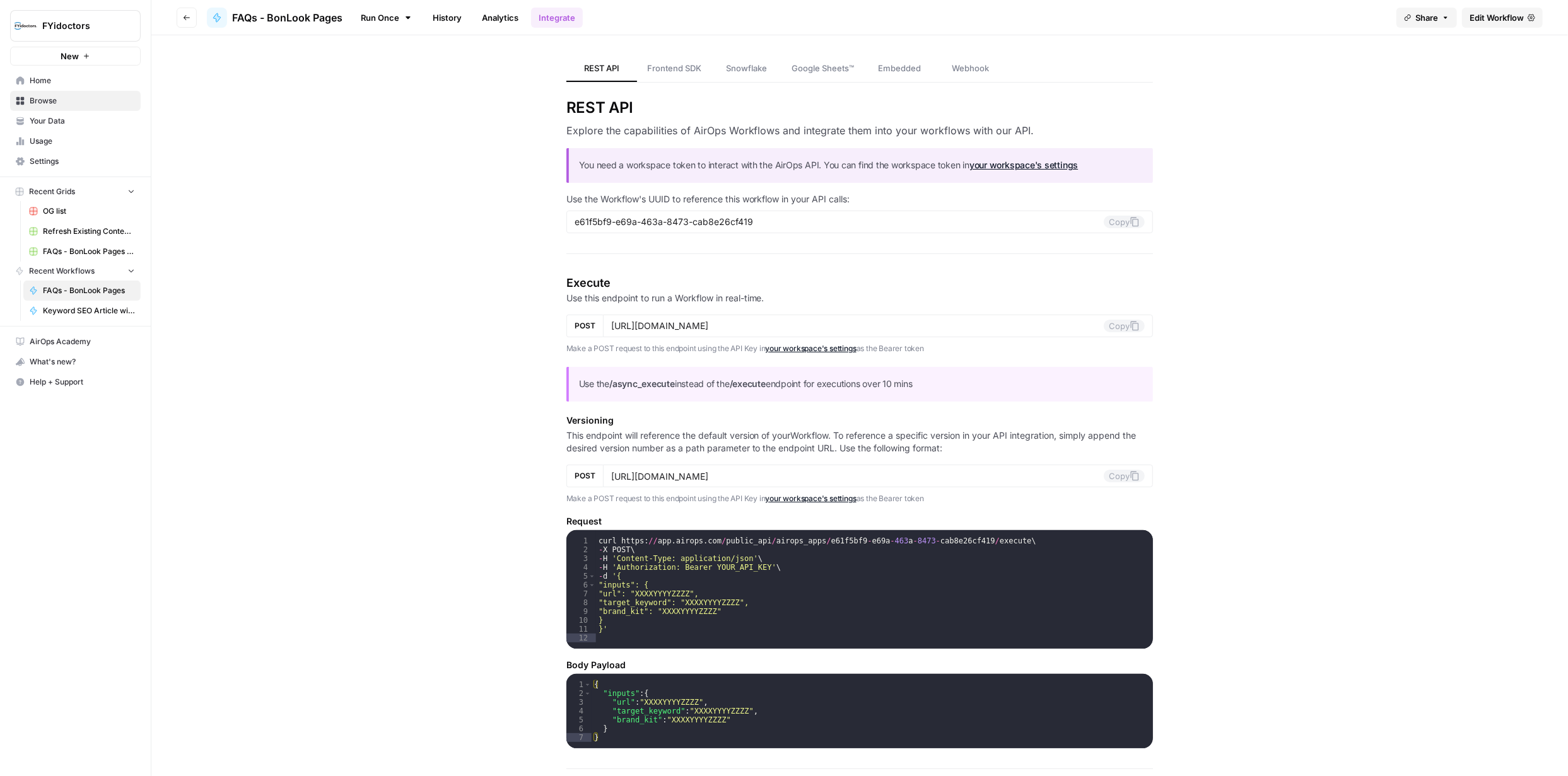
click at [1487, 22] on span "Edit Workflow" at bounding box center [1496, 18] width 55 height 13
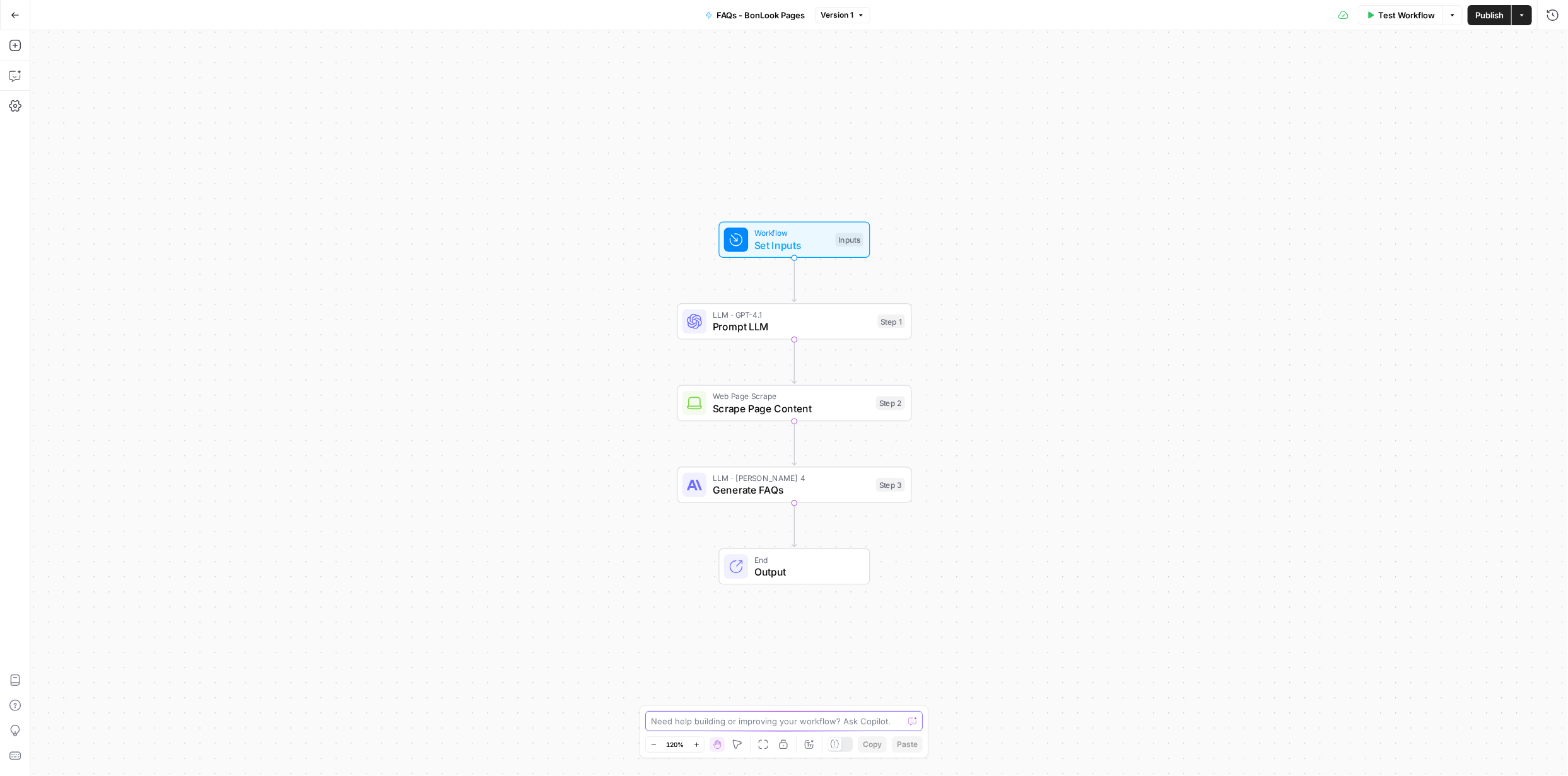
click at [776, 720] on textarea at bounding box center [776, 721] width 252 height 13
type textarea "When I run the workflow in the grid i keep getting an error saying I need to ch…"
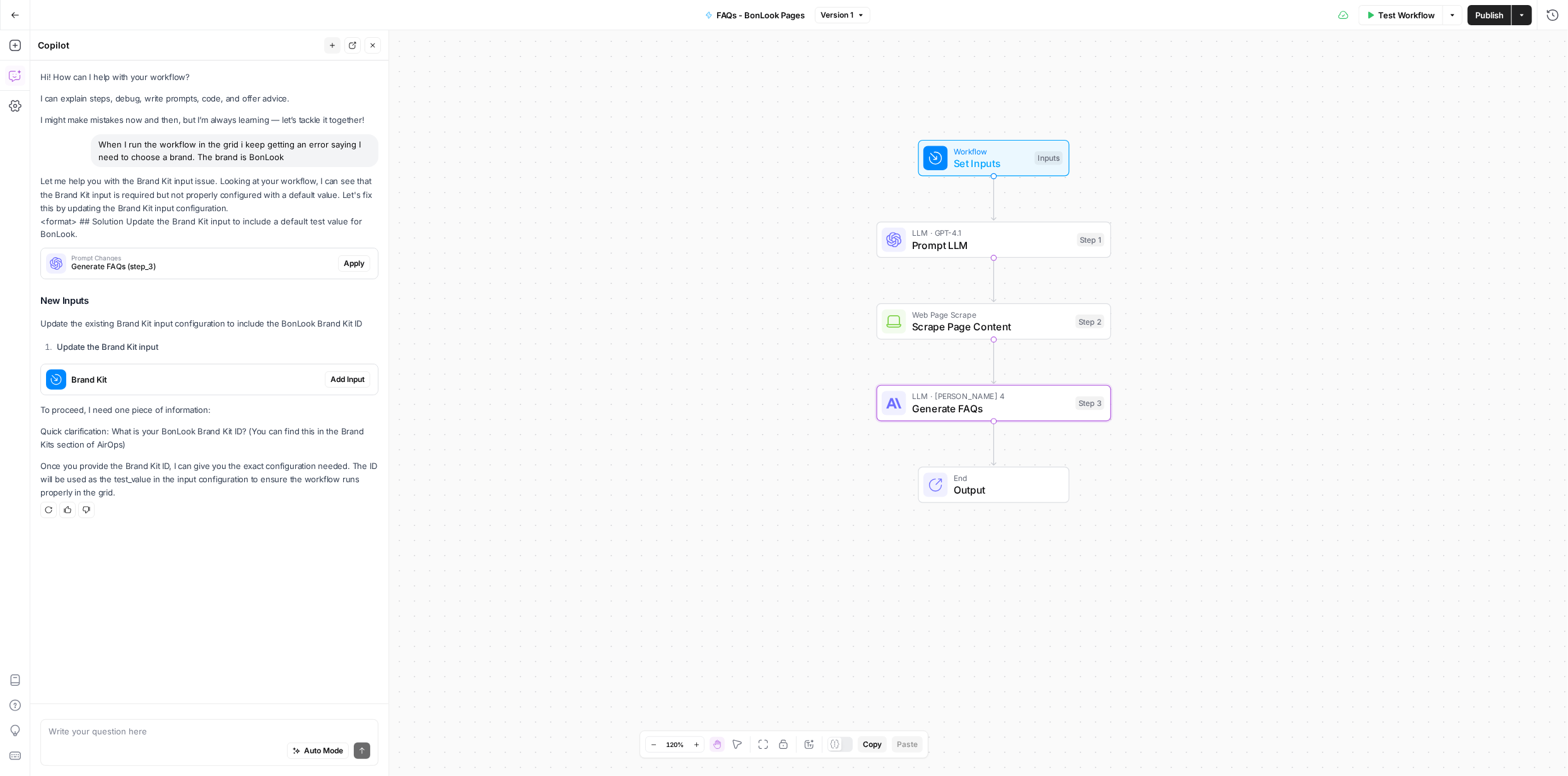
click at [357, 260] on span "Apply" at bounding box center [354, 264] width 21 height 12
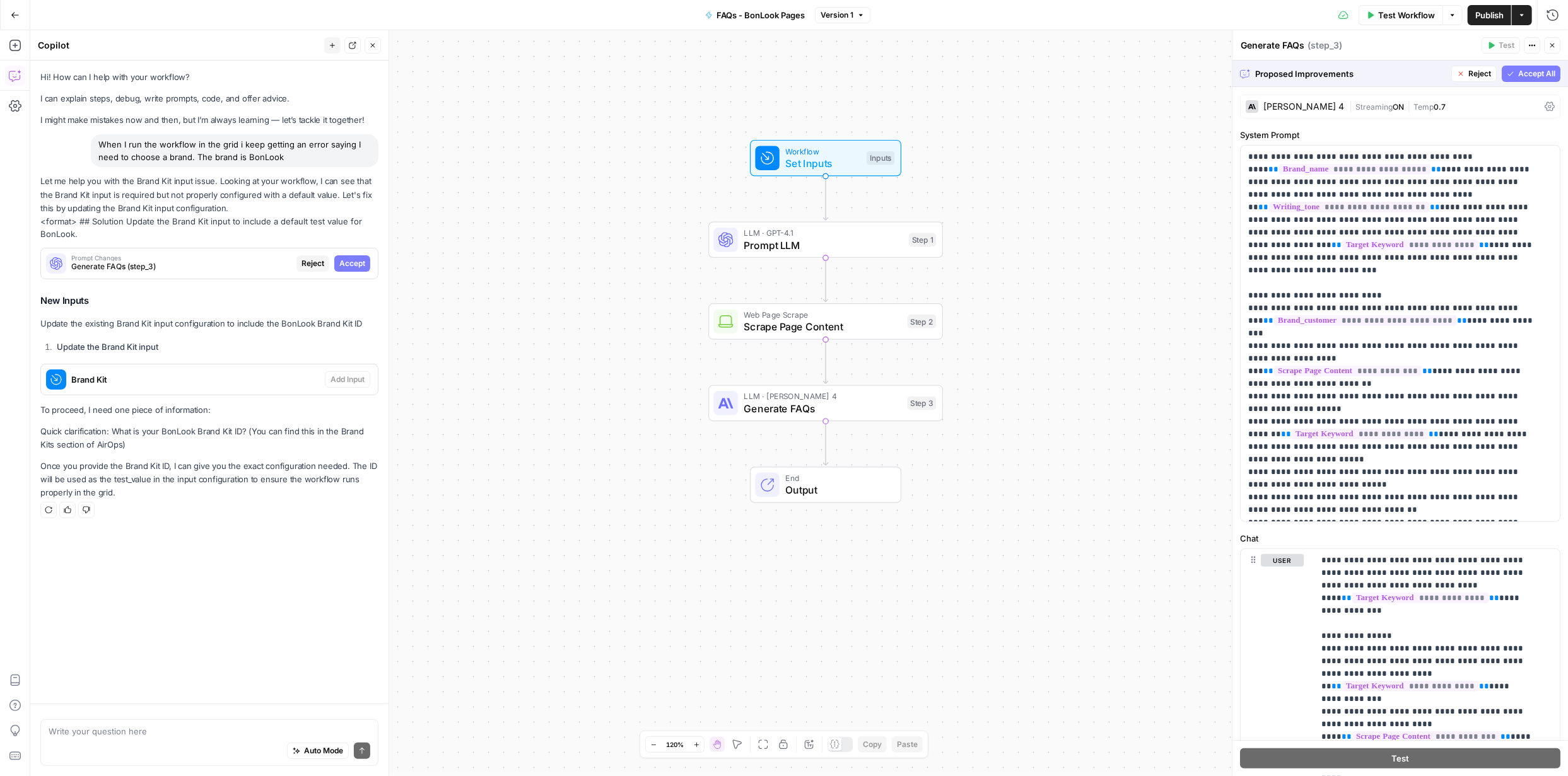
click at [1518, 72] on span "Accept All" at bounding box center [1537, 74] width 37 height 12
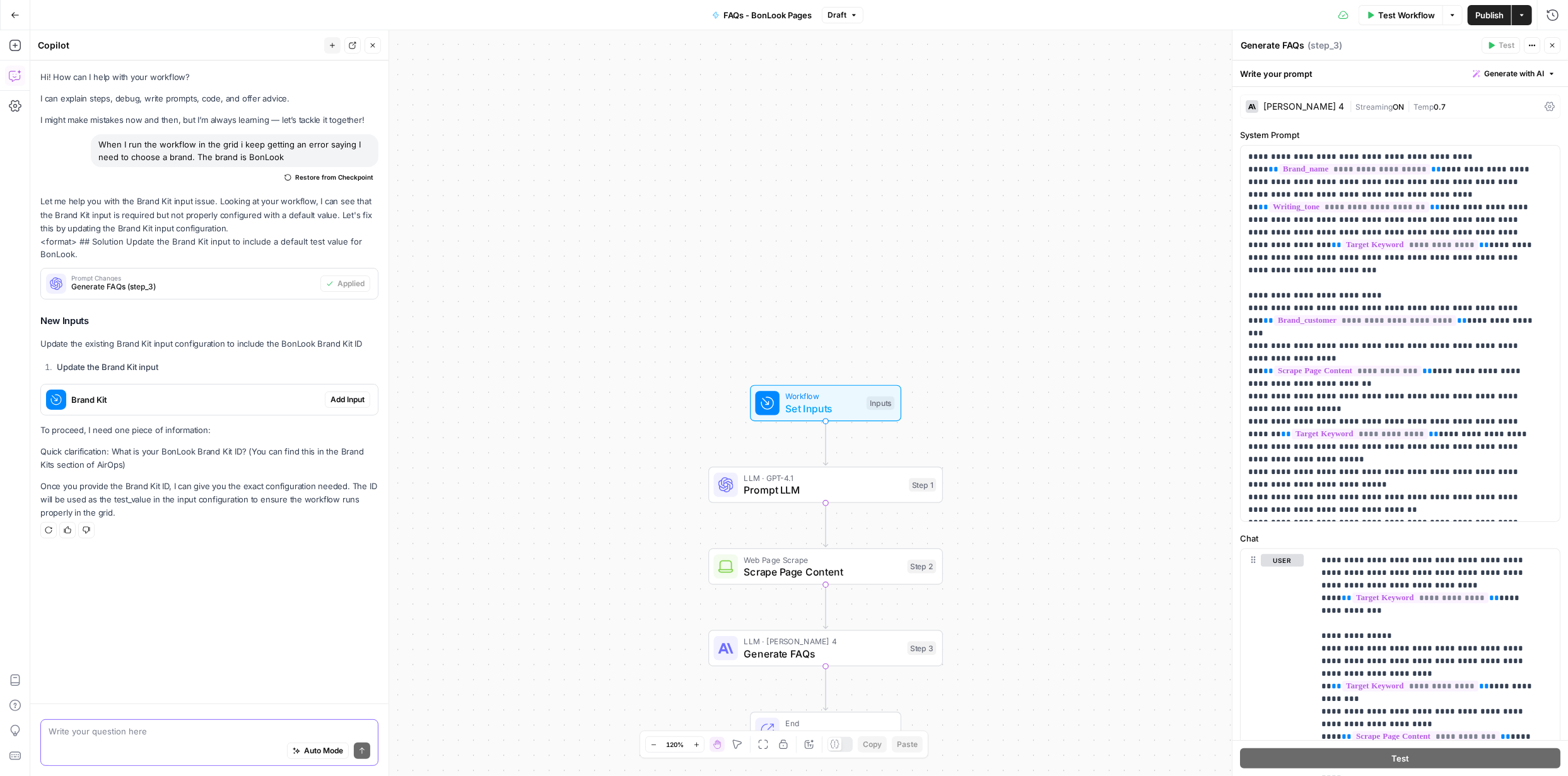
click at [212, 732] on textarea at bounding box center [209, 731] width 321 height 13
type textarea "i cant find the ID there"
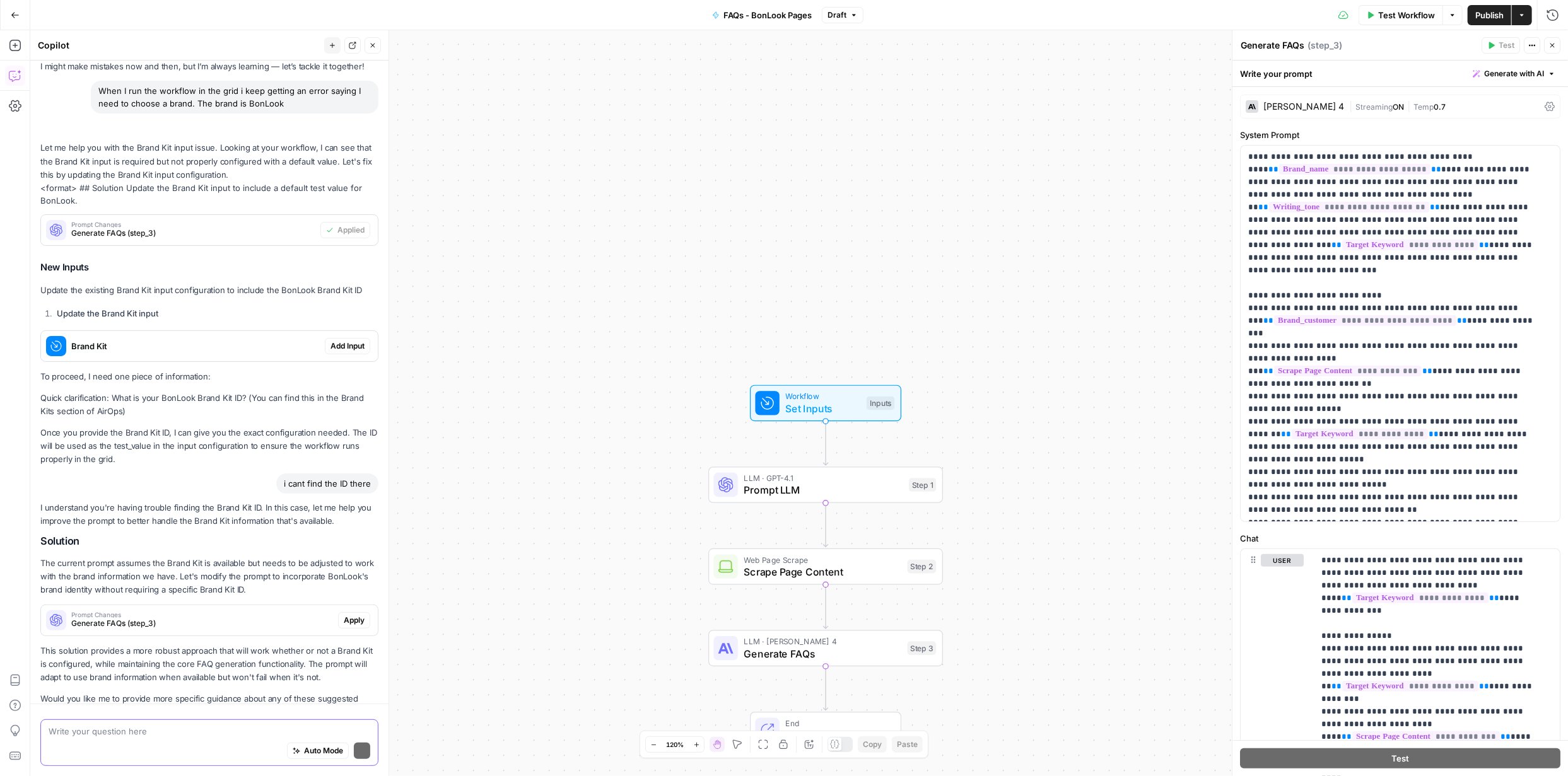
scroll to position [98, 0]
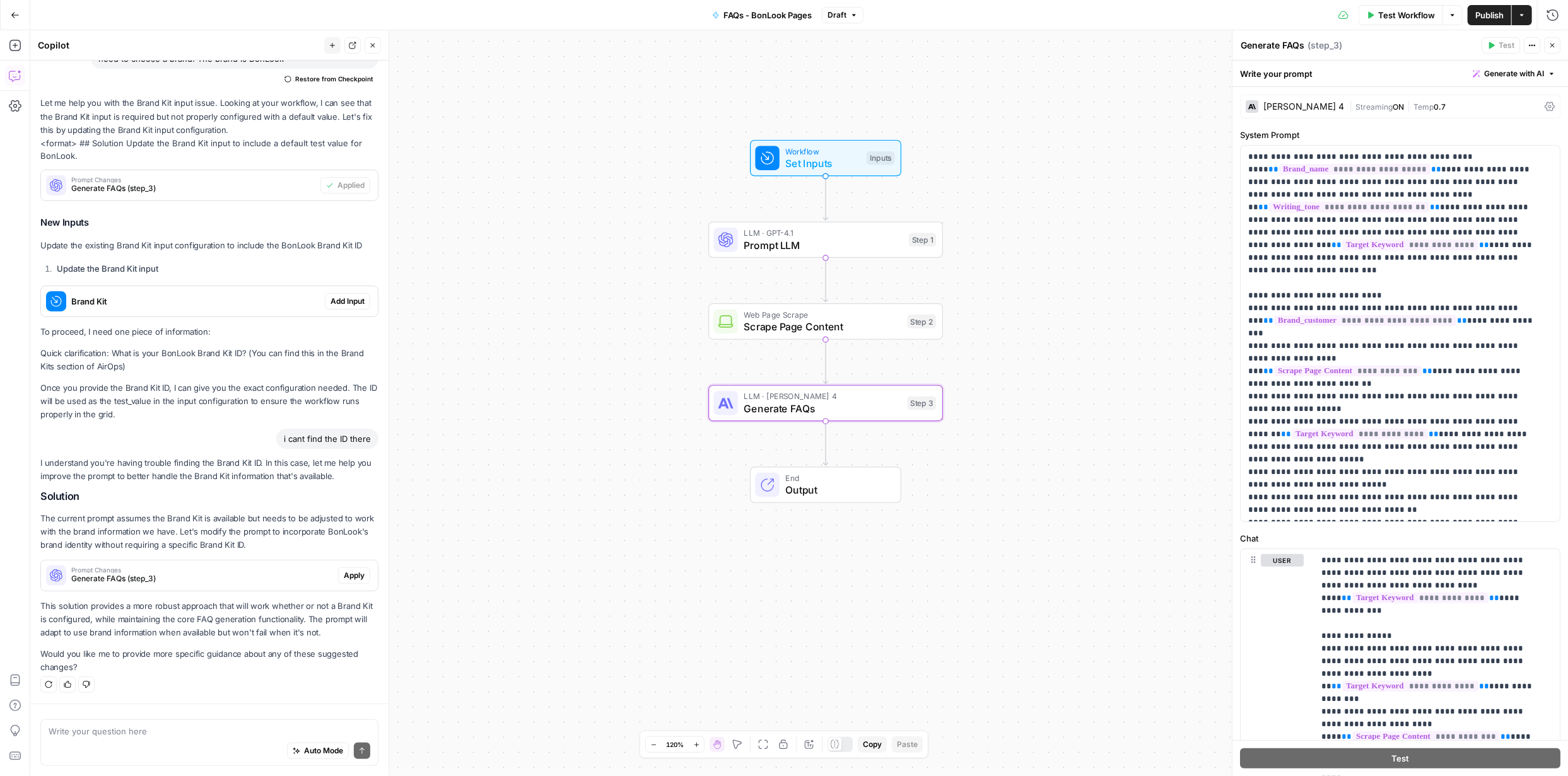
click at [349, 577] on span "Apply" at bounding box center [354, 576] width 21 height 12
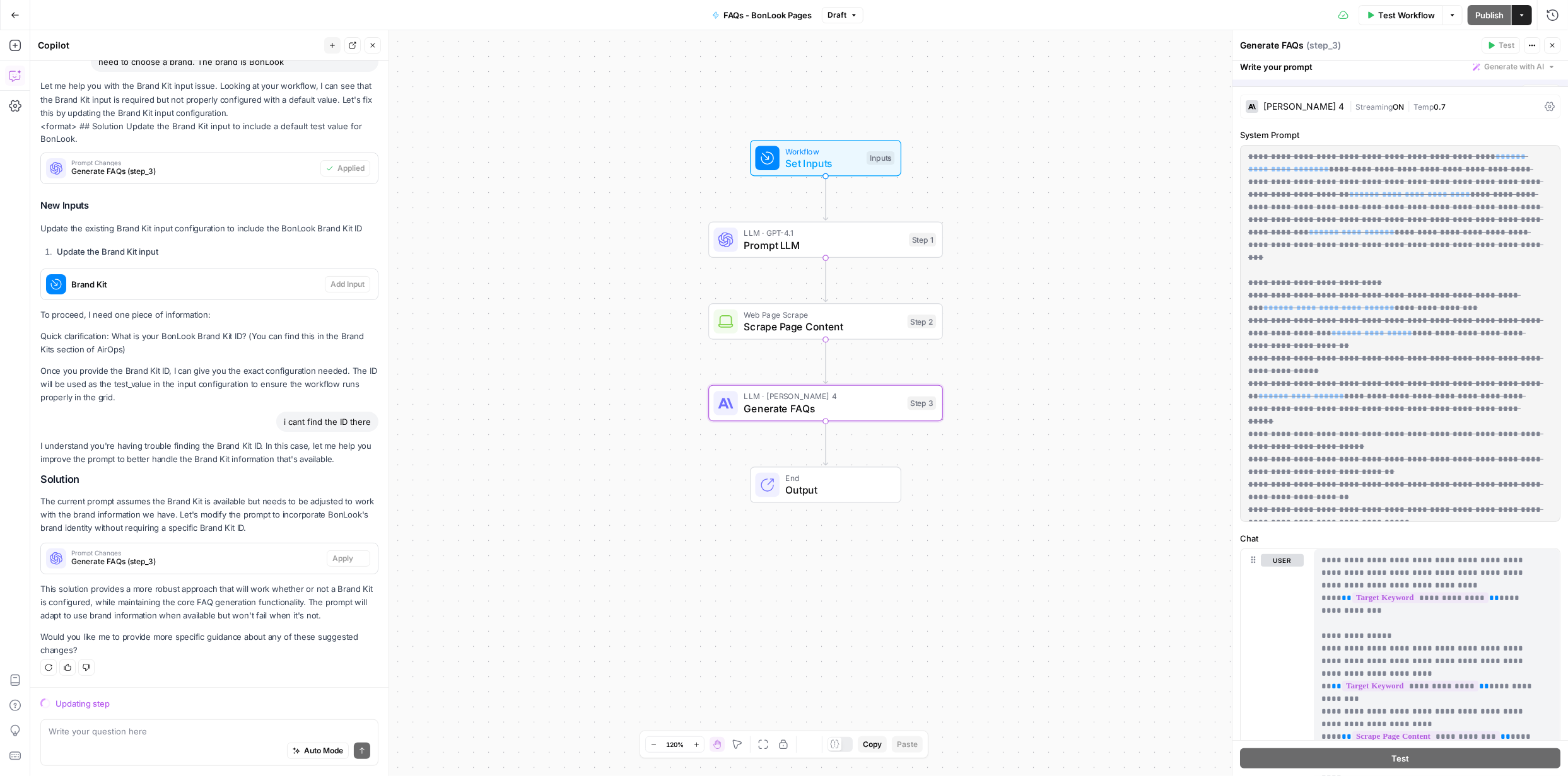
scroll to position [94, 0]
click at [1531, 46] on icon "button" at bounding box center [1532, 46] width 8 height 8
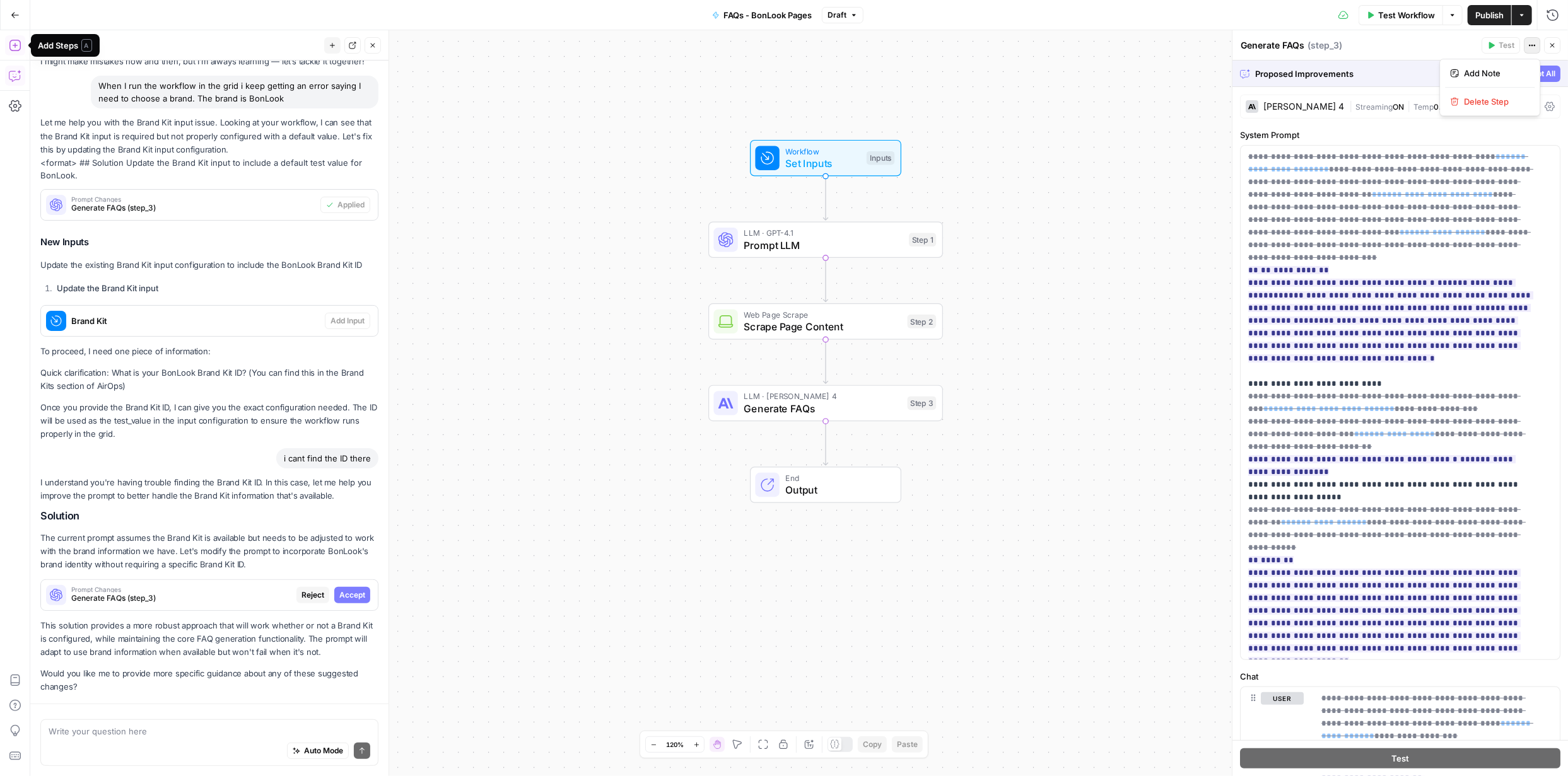
scroll to position [78, 0]
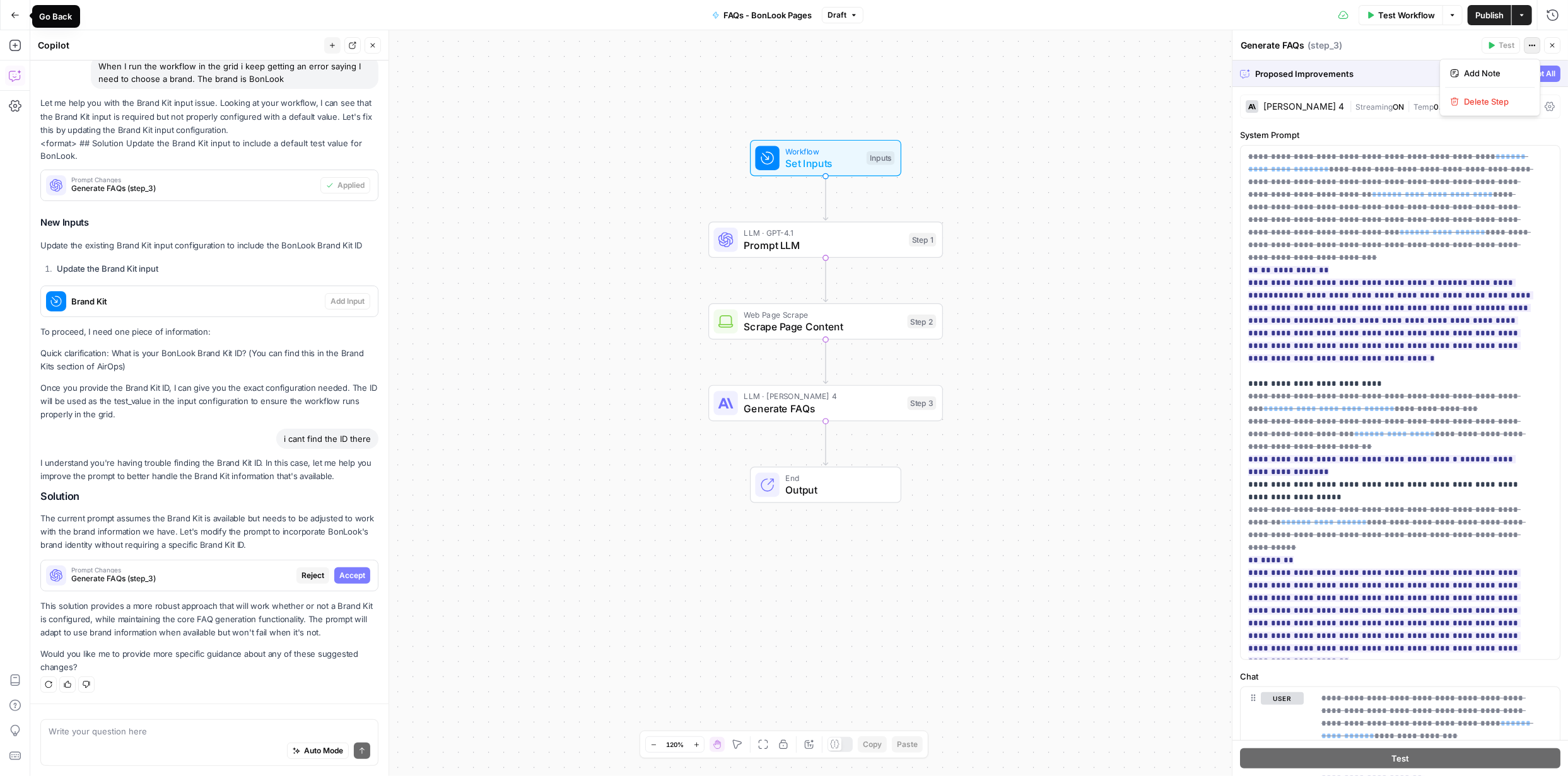
click at [13, 19] on icon "button" at bounding box center [15, 15] width 9 height 9
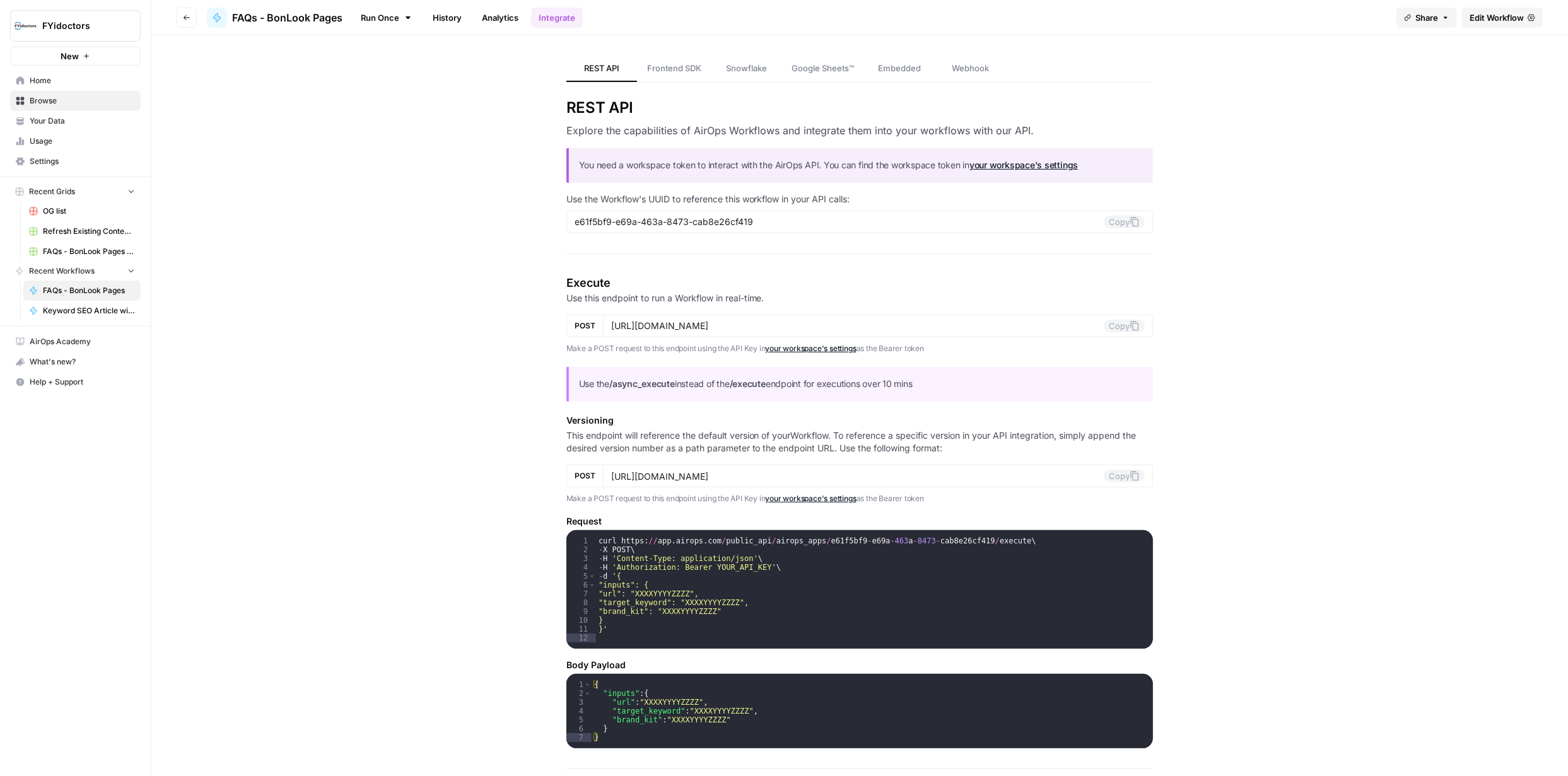
click at [46, 100] on span "Browse" at bounding box center [82, 101] width 105 height 12
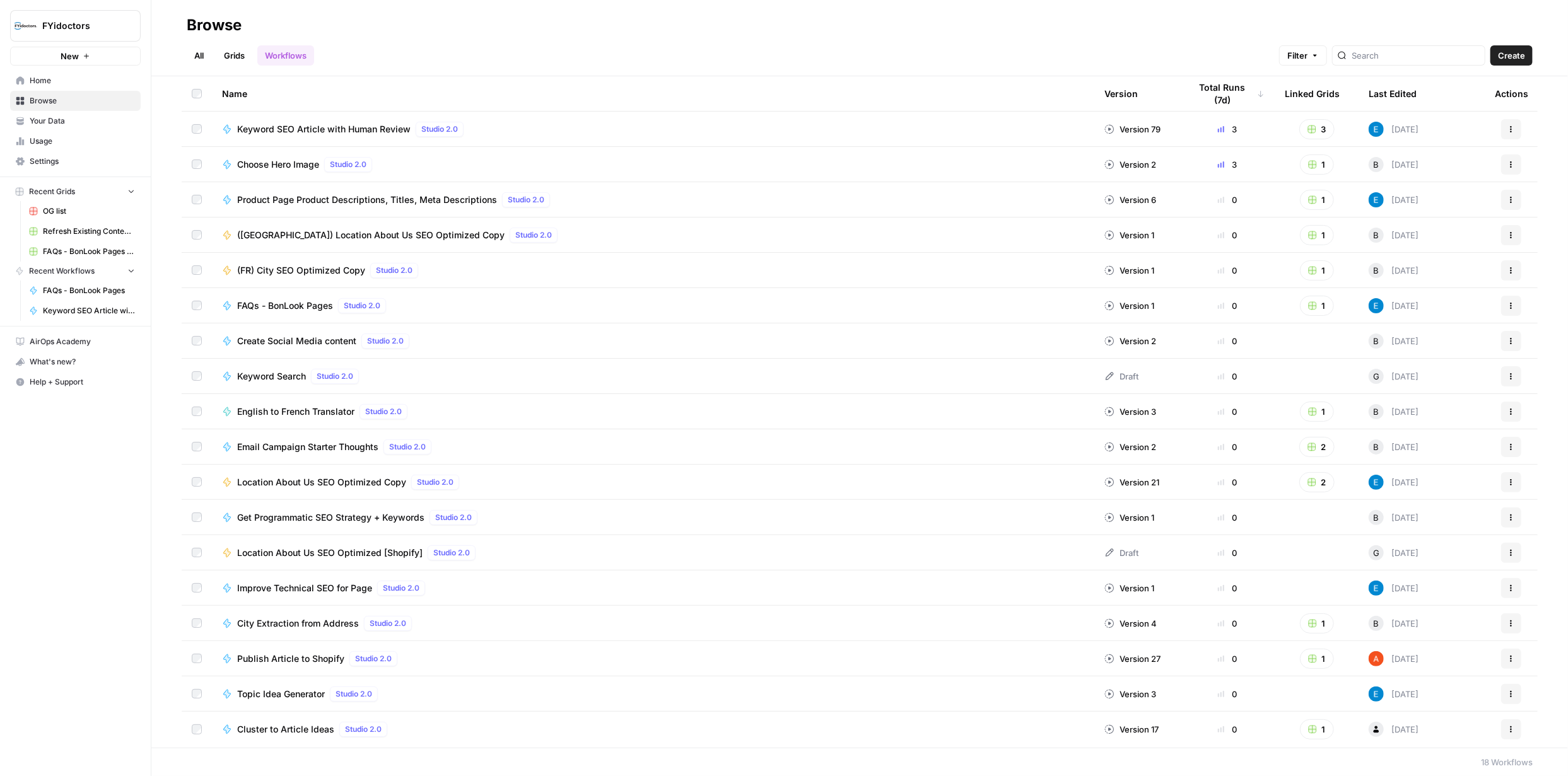
click at [235, 62] on link "Grids" at bounding box center [234, 55] width 36 height 20
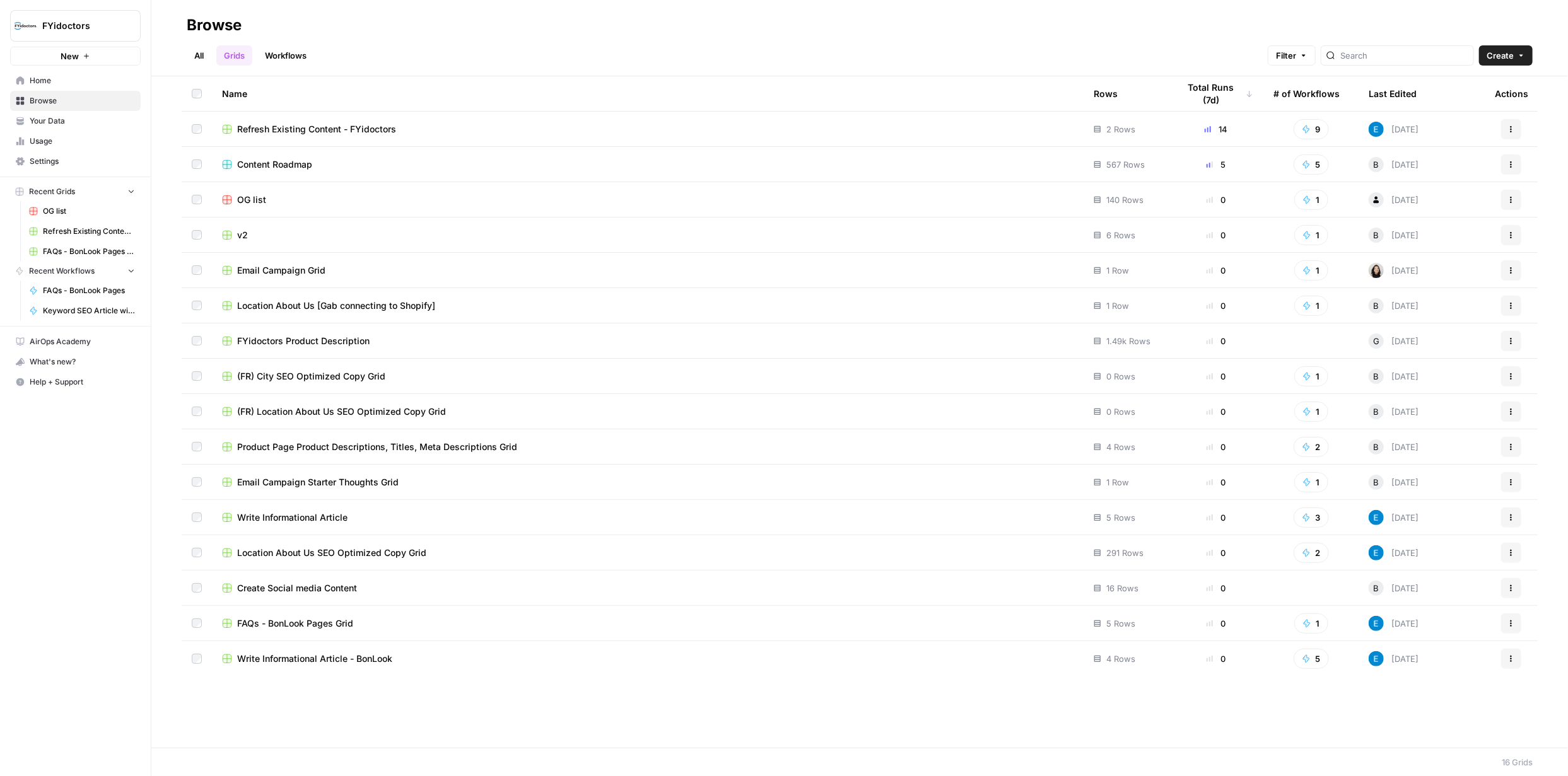
click at [337, 623] on span "FAQs - BonLook Pages Grid" at bounding box center [295, 623] width 116 height 13
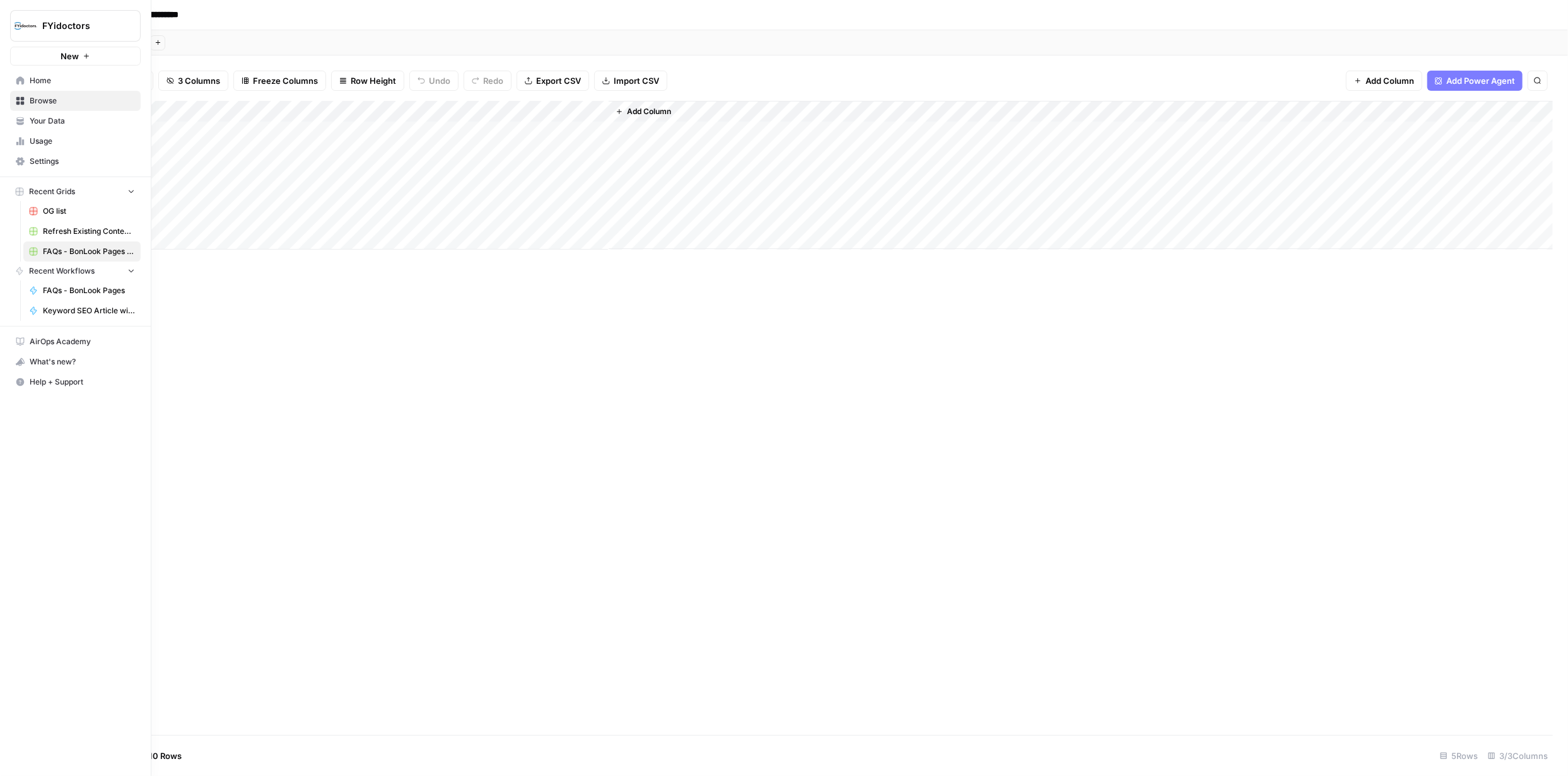
click at [19, 161] on icon at bounding box center [21, 161] width 9 height 8
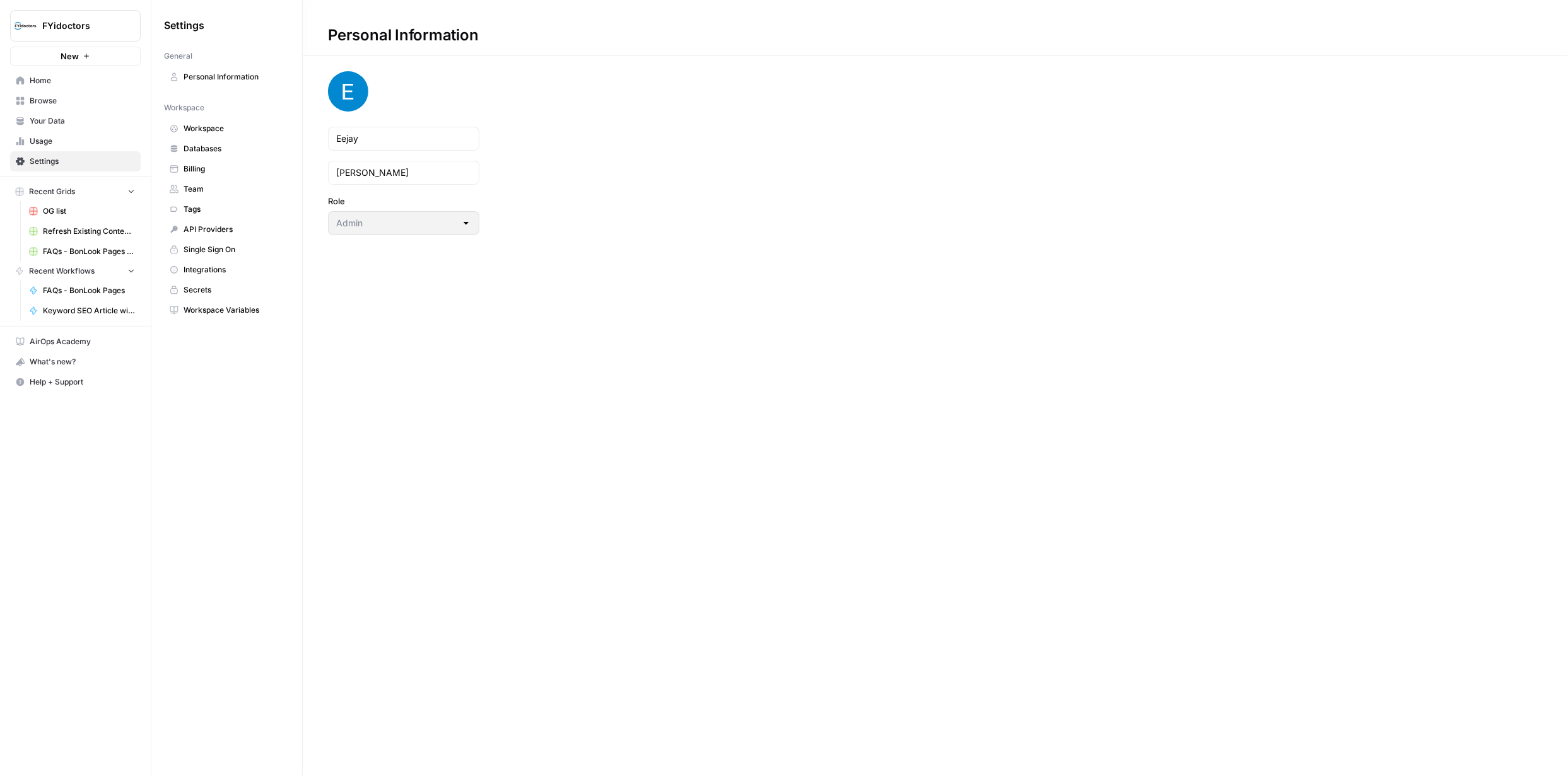
click at [155, 24] on icon "button" at bounding box center [153, 25] width 9 height 9
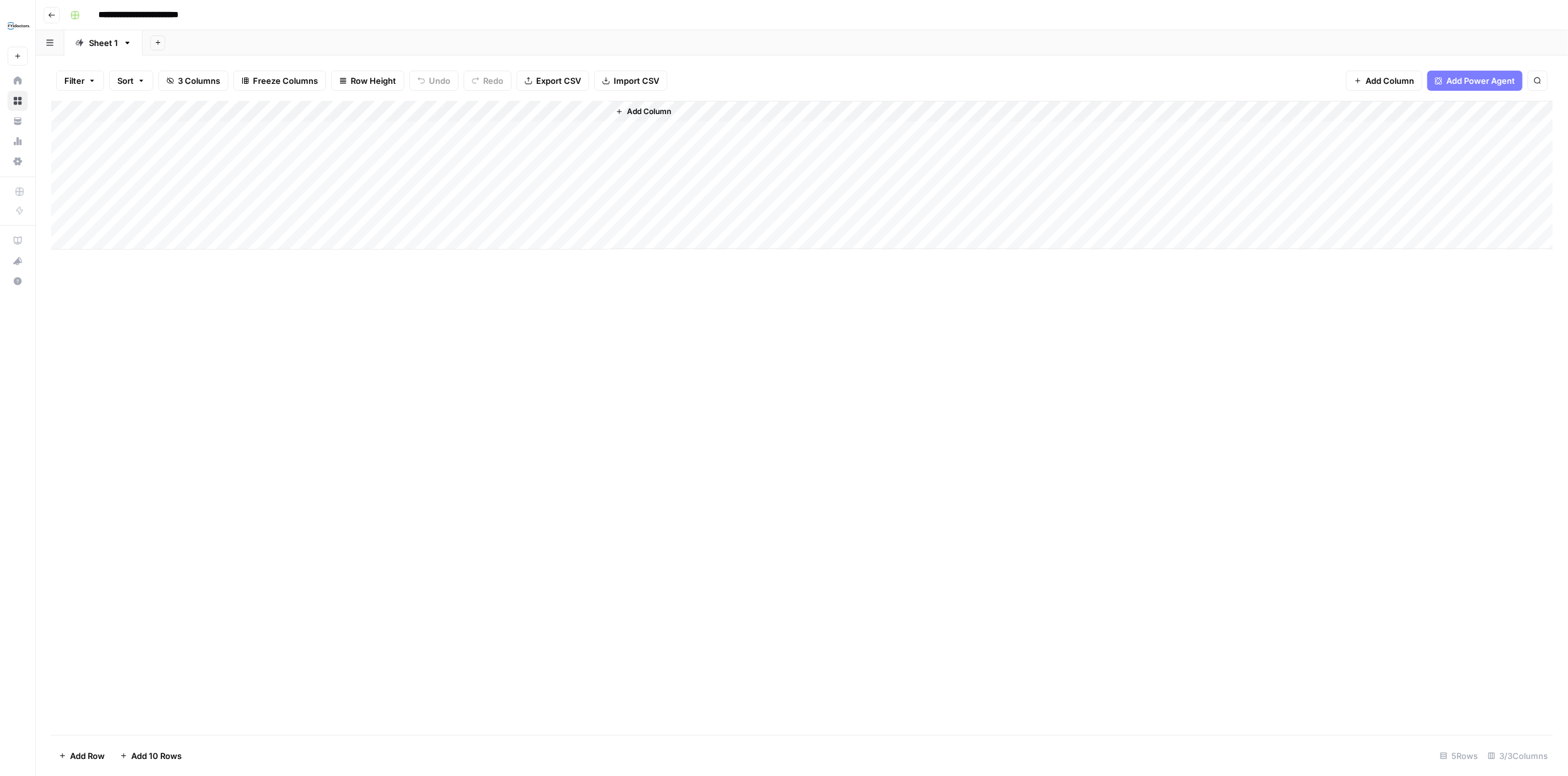
click at [532, 132] on div "Add Column" at bounding box center [802, 175] width 1501 height 149
click at [638, 111] on span "Add Column" at bounding box center [649, 112] width 44 height 12
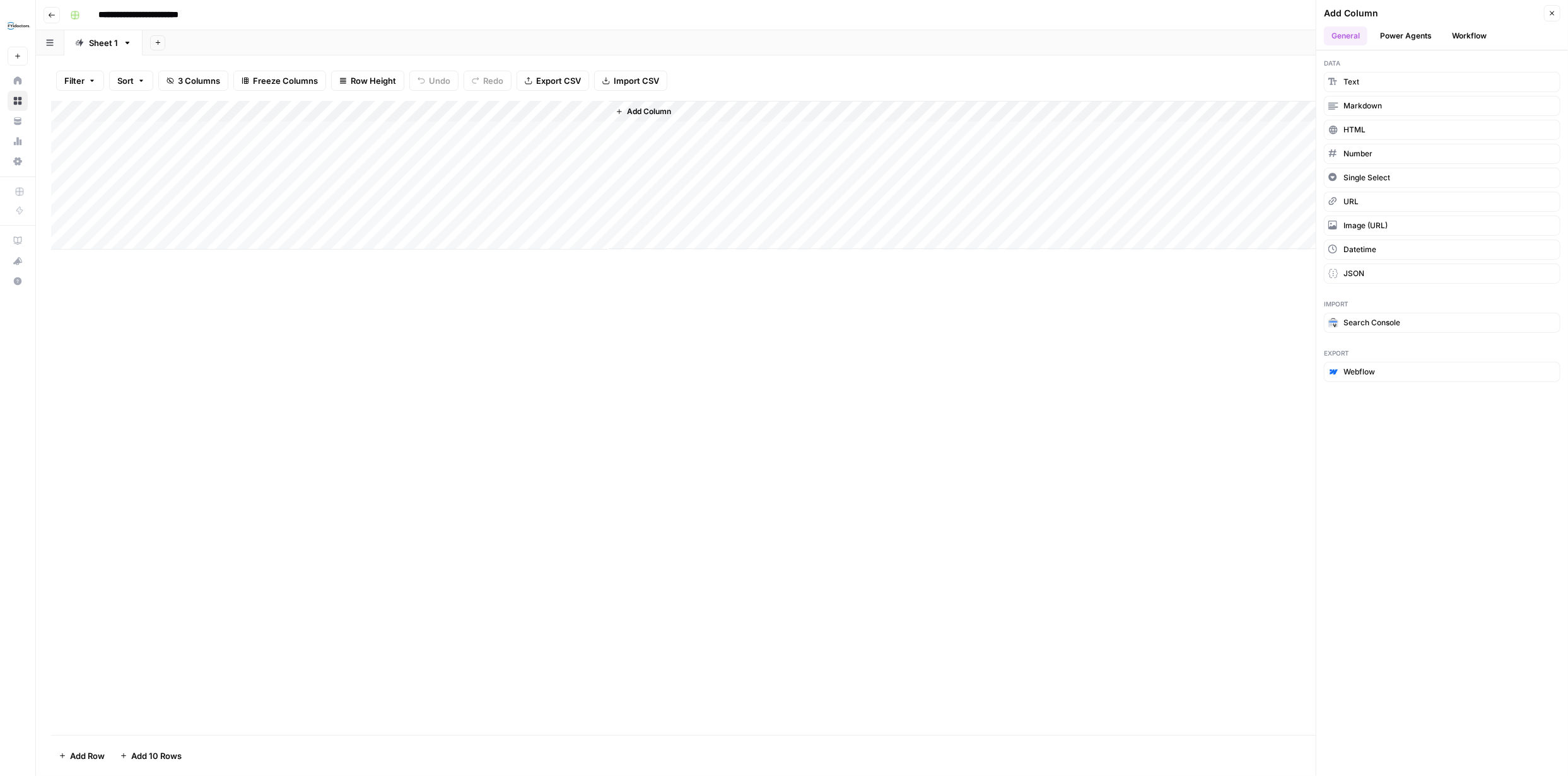
click at [1464, 33] on button "Workflow" at bounding box center [1469, 35] width 50 height 19
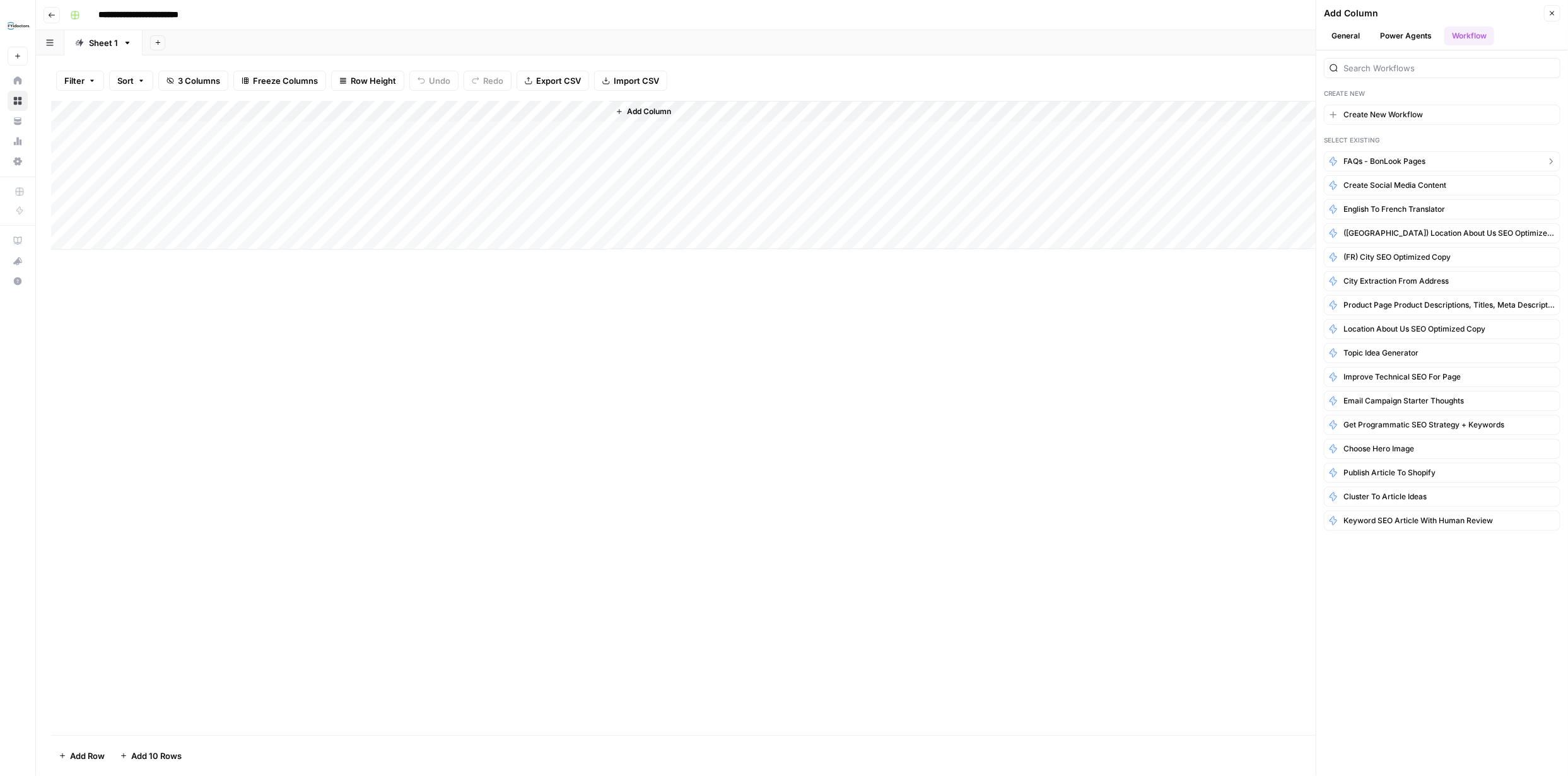
click at [1393, 157] on span "FAQs - BonLook Pages" at bounding box center [1385, 162] width 82 height 12
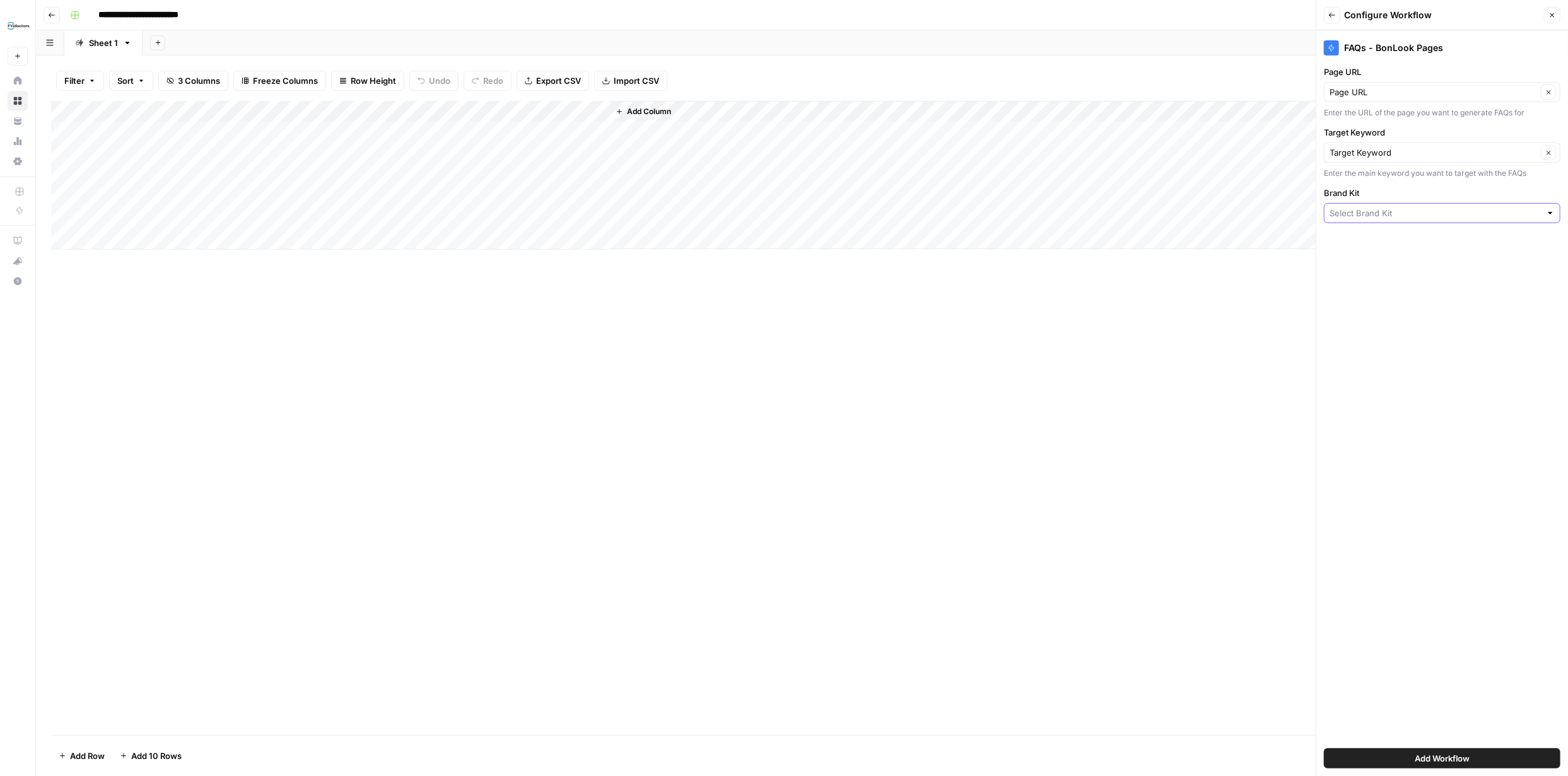
click at [1472, 212] on input "Brand Kit" at bounding box center [1435, 213] width 211 height 13
click at [1385, 242] on span "BonLook" at bounding box center [1439, 243] width 210 height 13
type input "BonLook"
click at [1444, 757] on span "Add Workflow" at bounding box center [1442, 759] width 55 height 13
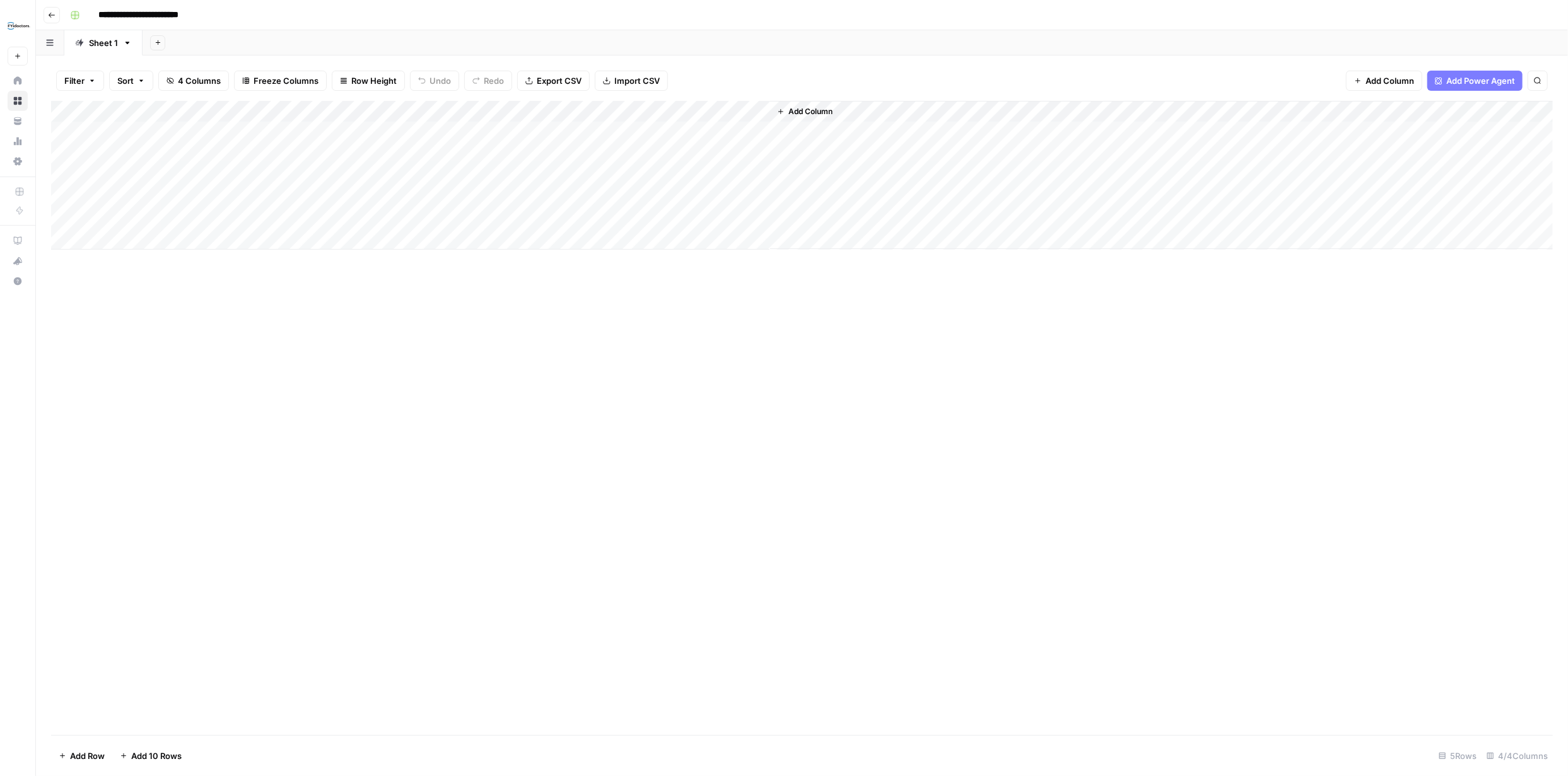
click at [533, 131] on div "Add Column" at bounding box center [802, 175] width 1501 height 149
click at [686, 133] on div "Add Column" at bounding box center [802, 175] width 1501 height 149
click at [741, 131] on div "Add Column" at bounding box center [802, 175] width 1501 height 149
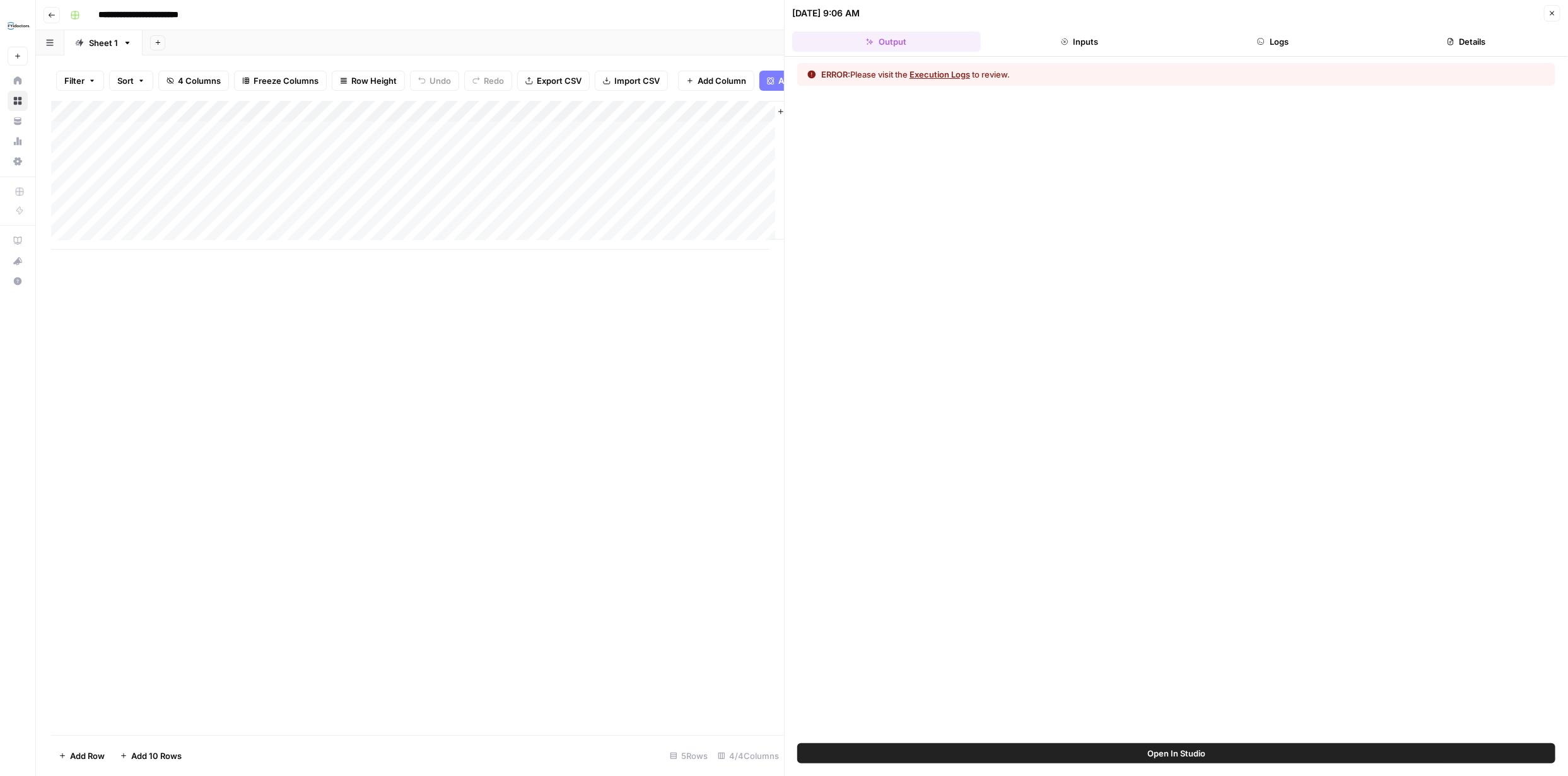
click at [966, 71] on button "Execution Logs" at bounding box center [939, 74] width 60 height 13
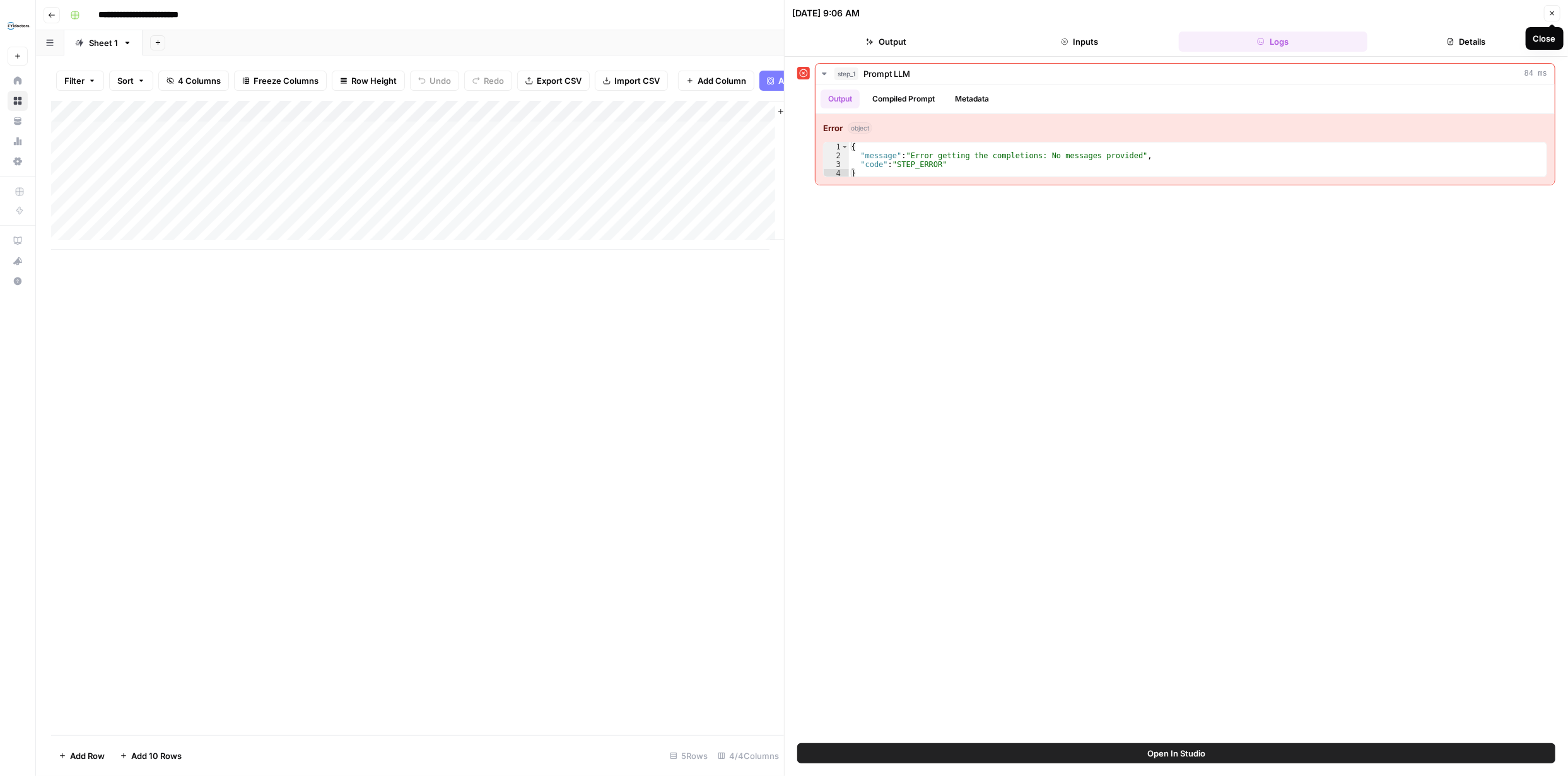
click at [1552, 10] on icon "button" at bounding box center [1552, 13] width 8 height 8
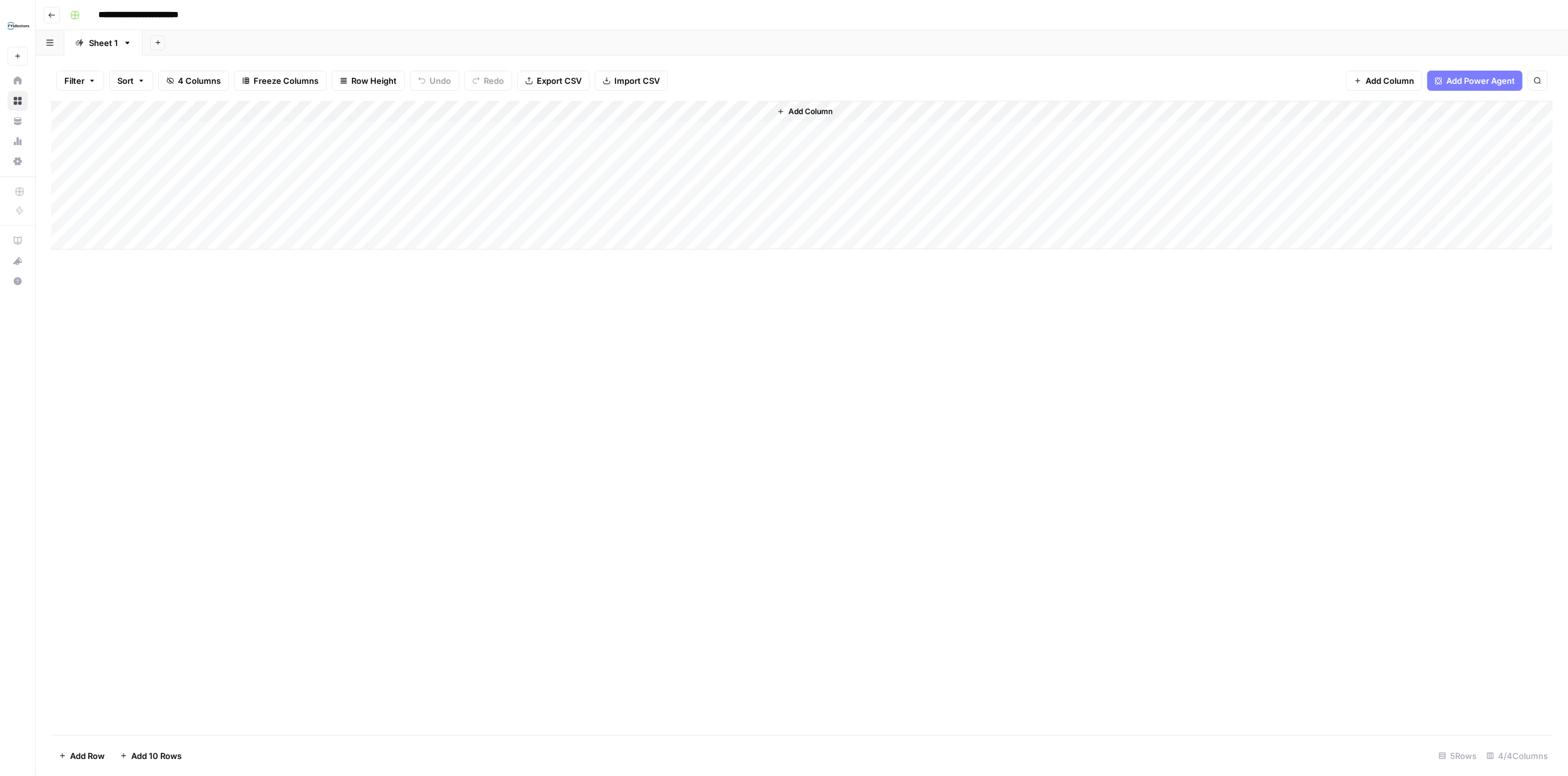
click at [339, 133] on div "Add Column" at bounding box center [802, 175] width 1501 height 149
click at [759, 132] on div "Add Column" at bounding box center [802, 175] width 1501 height 149
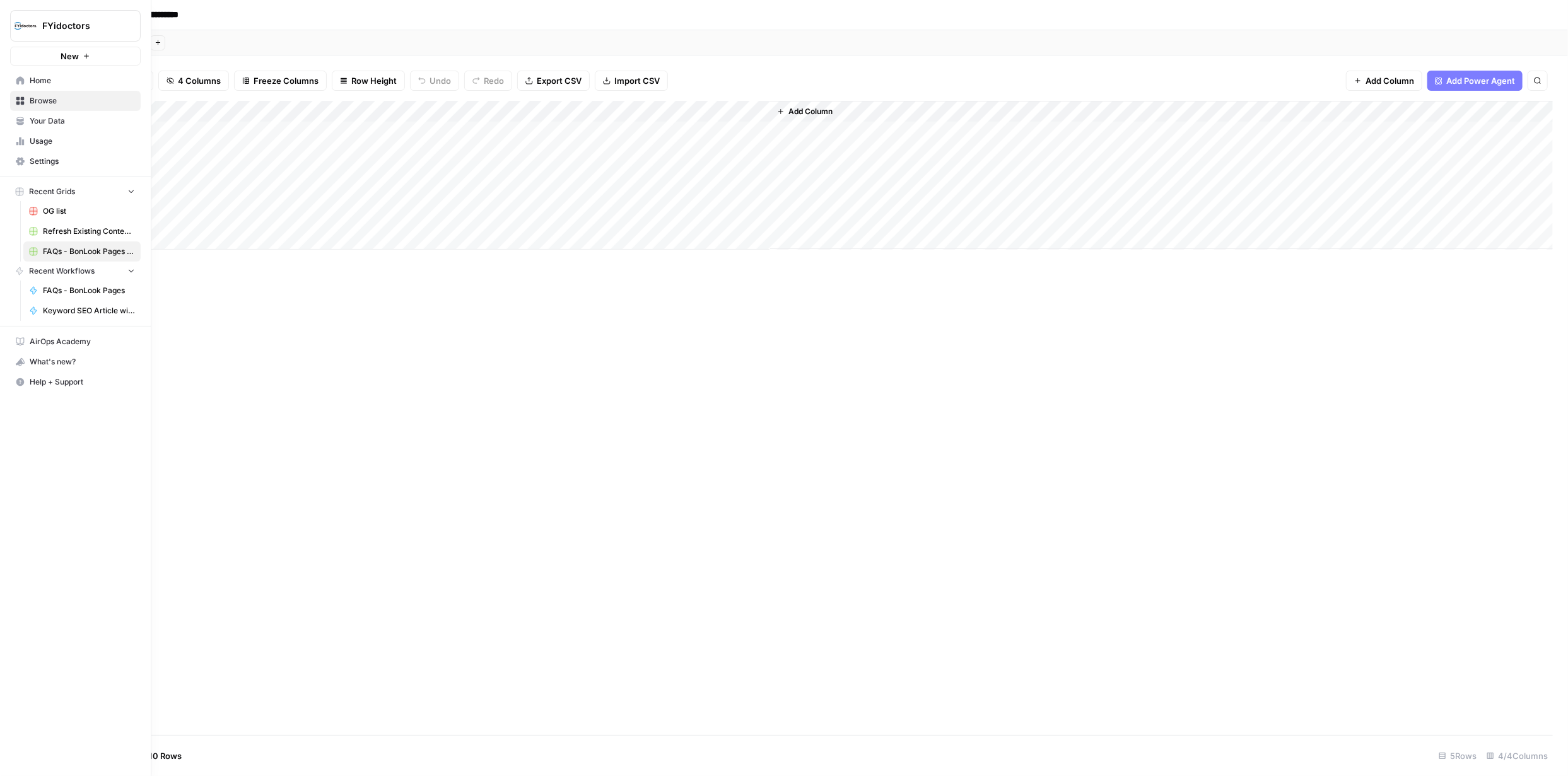
click at [42, 106] on span "Browse" at bounding box center [82, 101] width 105 height 12
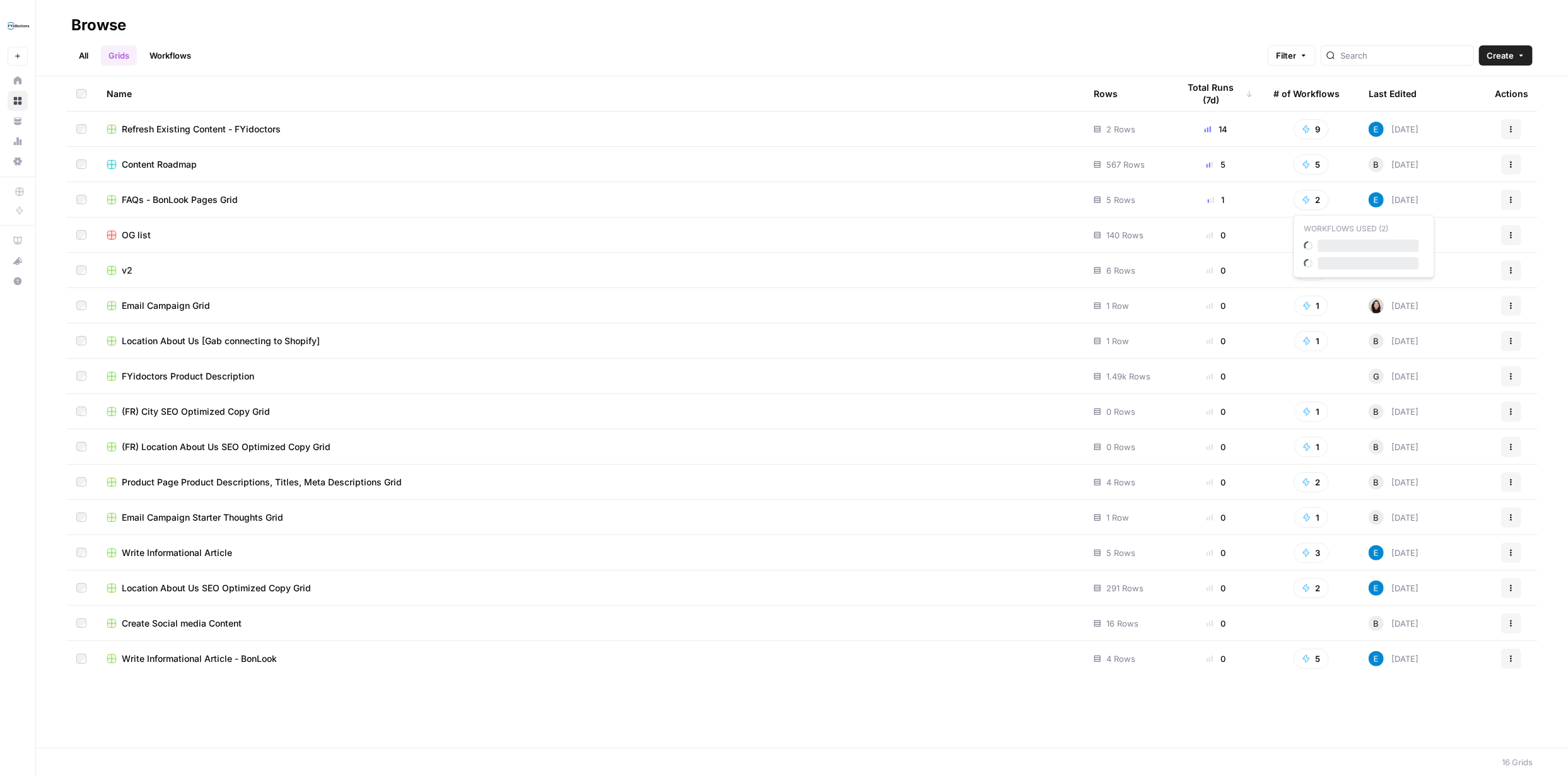
click at [1314, 197] on button "2" at bounding box center [1311, 199] width 35 height 20
click at [1356, 244] on span "FAQs - BonLook Pages" at bounding box center [1367, 246] width 101 height 13
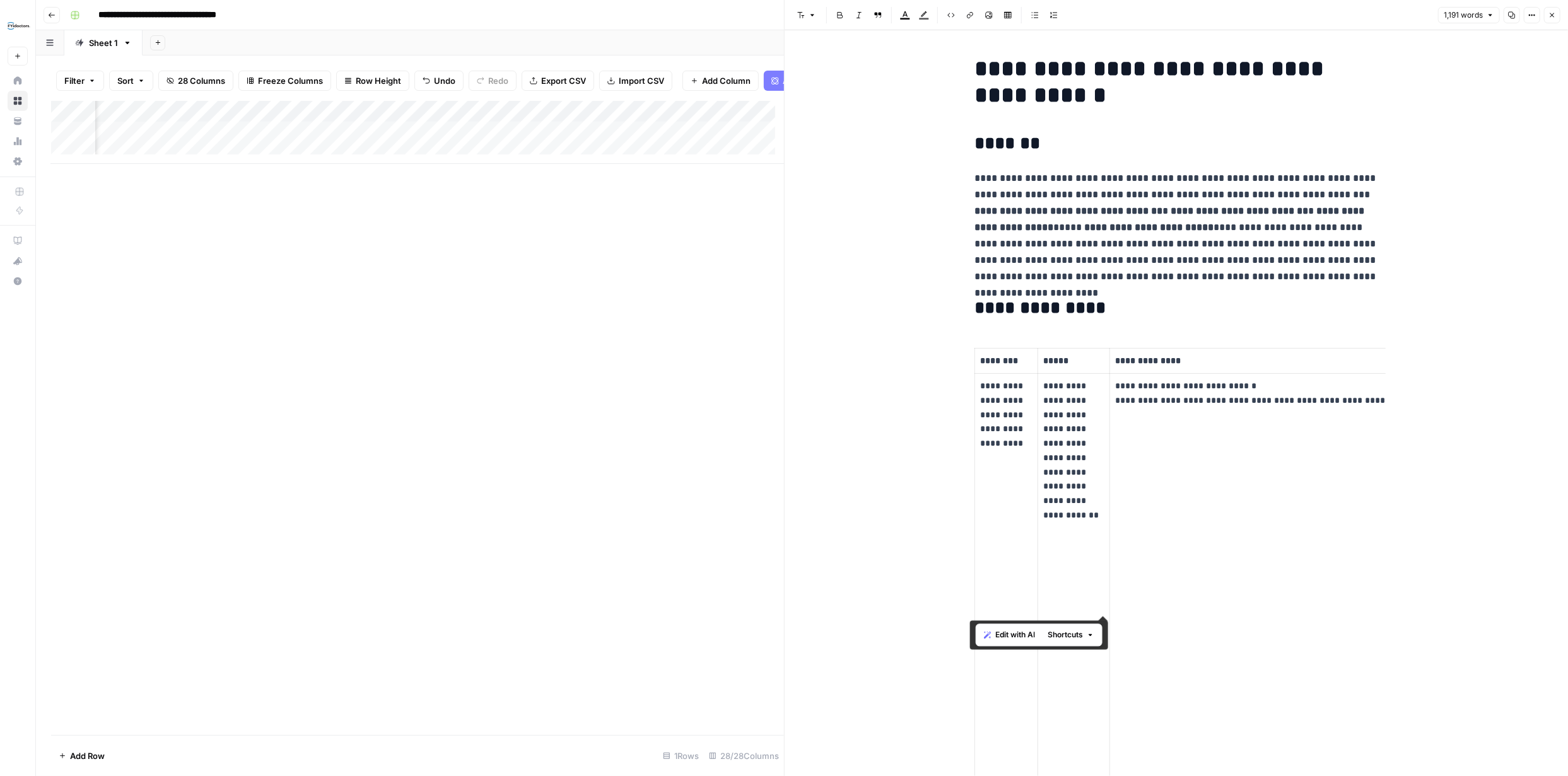
scroll to position [4010, 0]
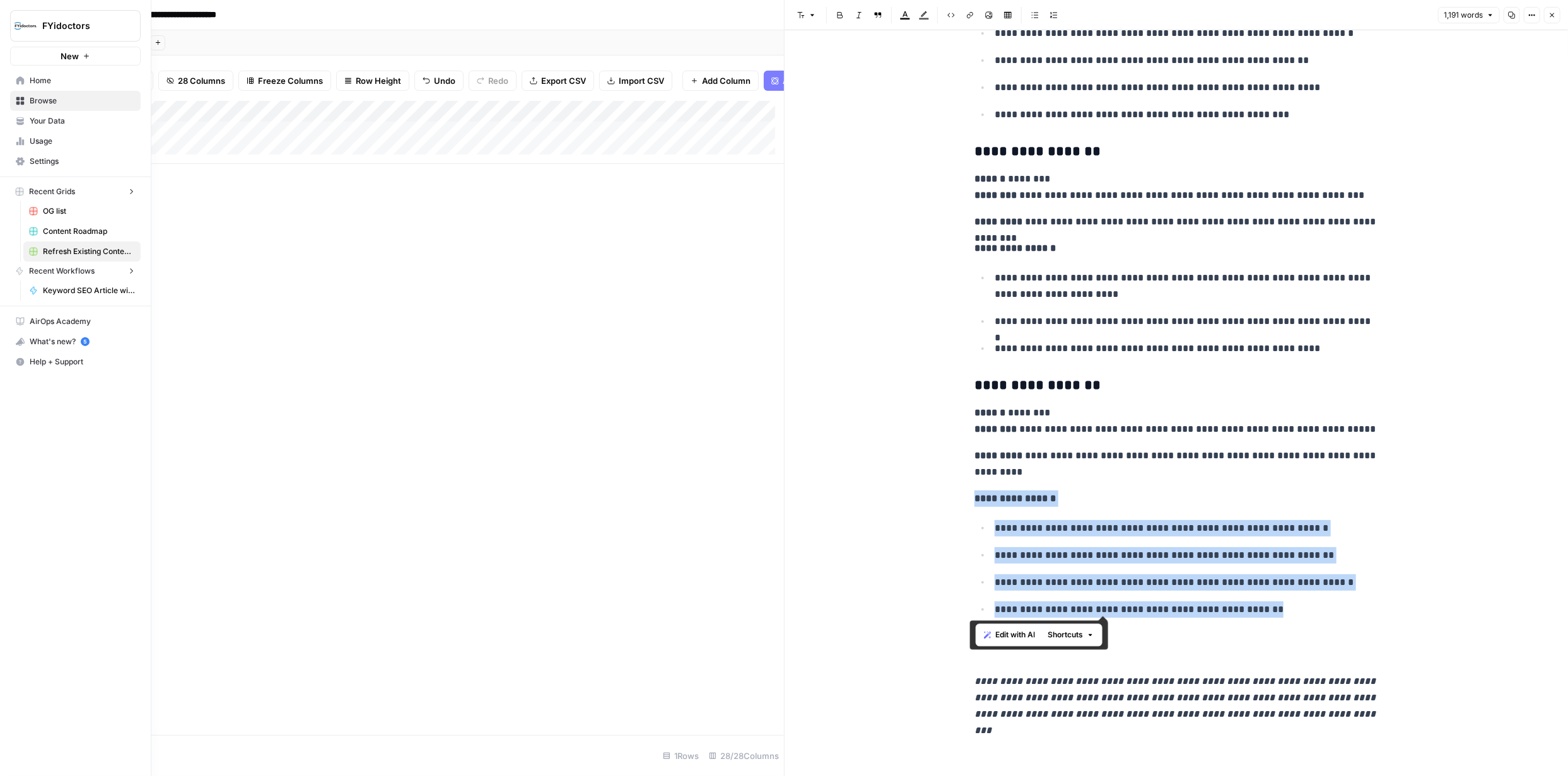
click at [22, 22] on img "Workspace: FYidoctors" at bounding box center [26, 26] width 22 height 22
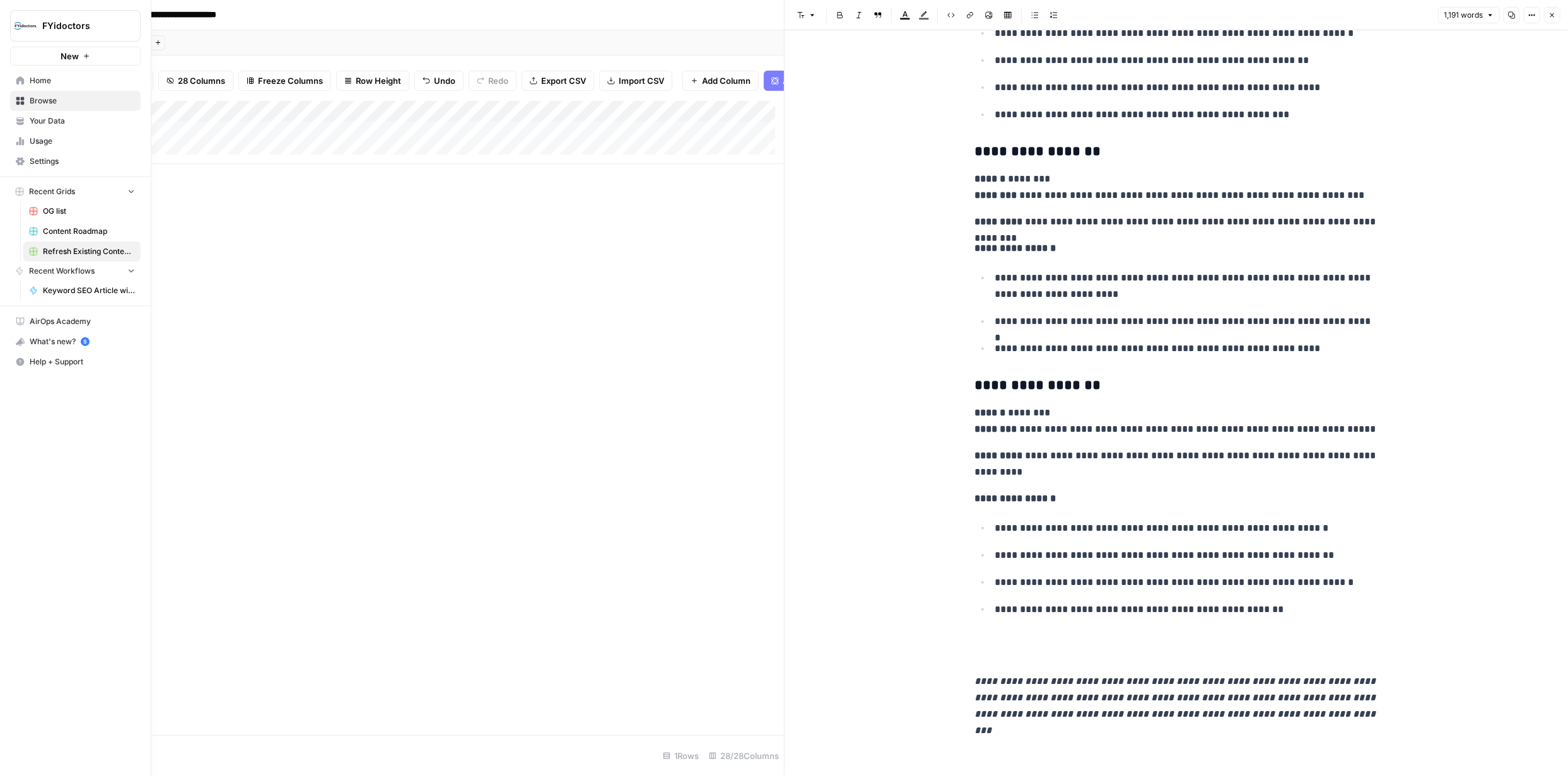
click at [132, 30] on icon "Workspace: FYidoctors" at bounding box center [130, 26] width 13 height 13
click at [19, 80] on icon at bounding box center [21, 80] width 8 height 8
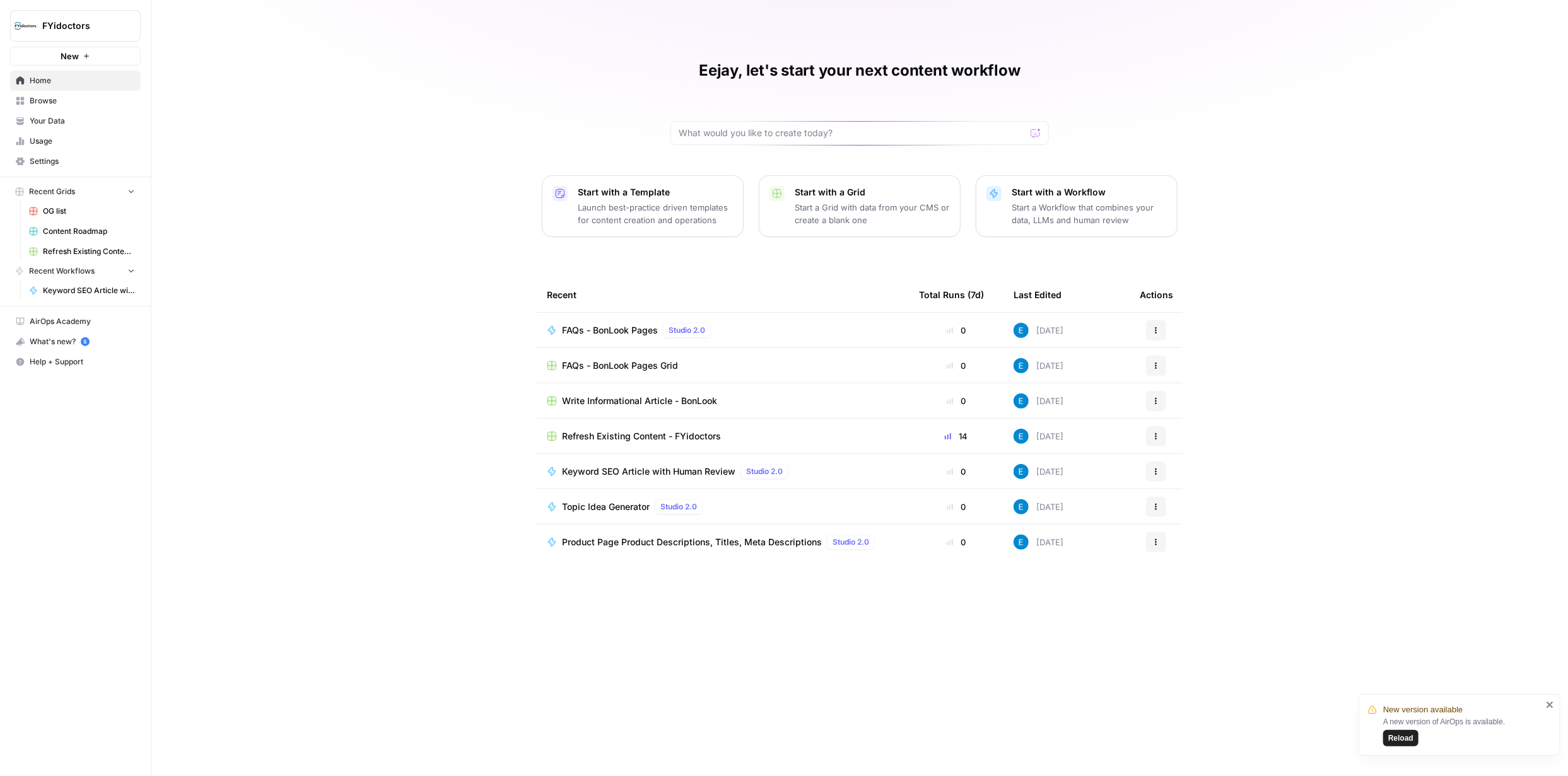
click at [47, 158] on span "Settings" at bounding box center [82, 162] width 105 height 12
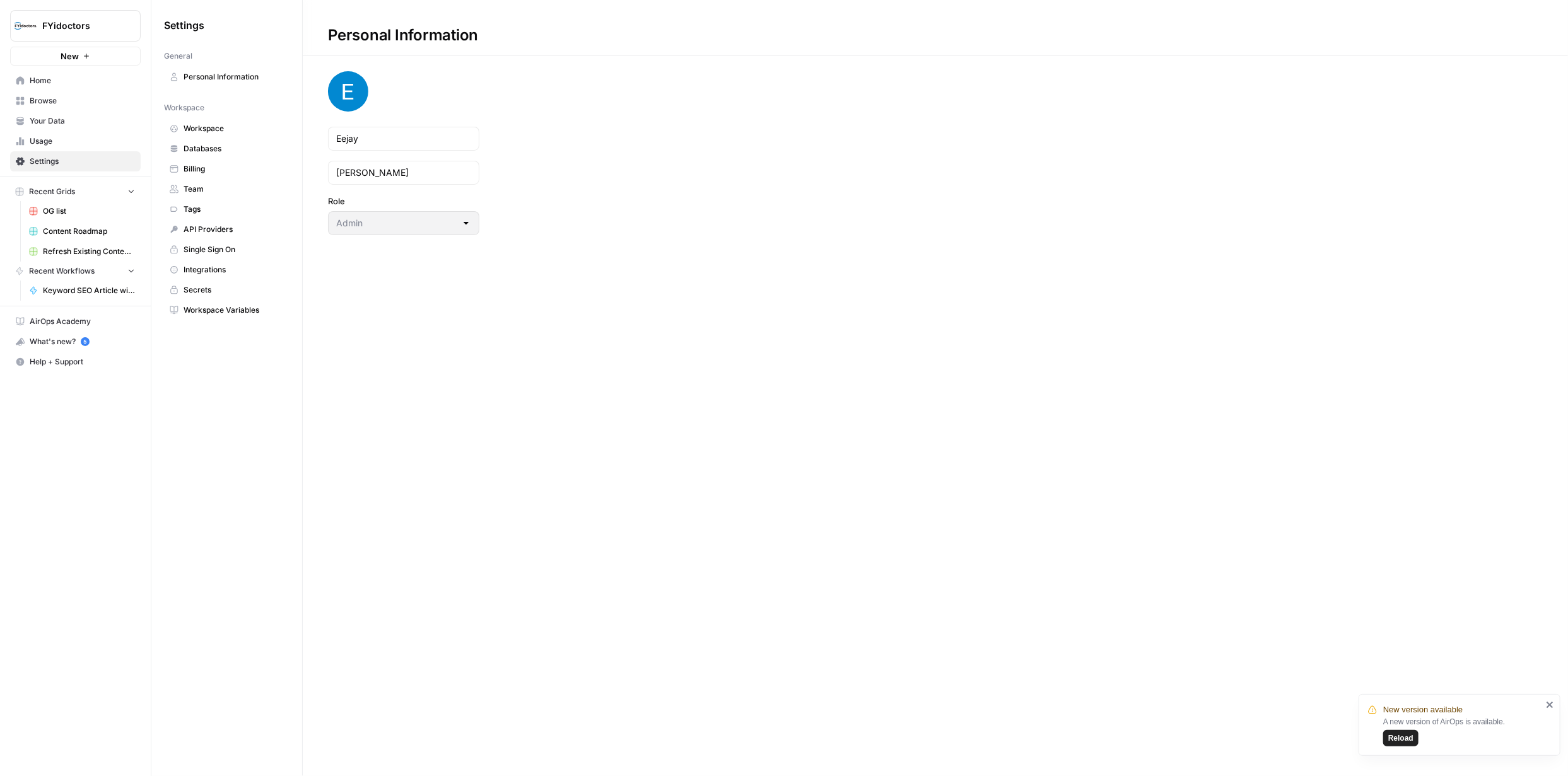
click at [210, 128] on span "Workspace" at bounding box center [234, 129] width 100 height 12
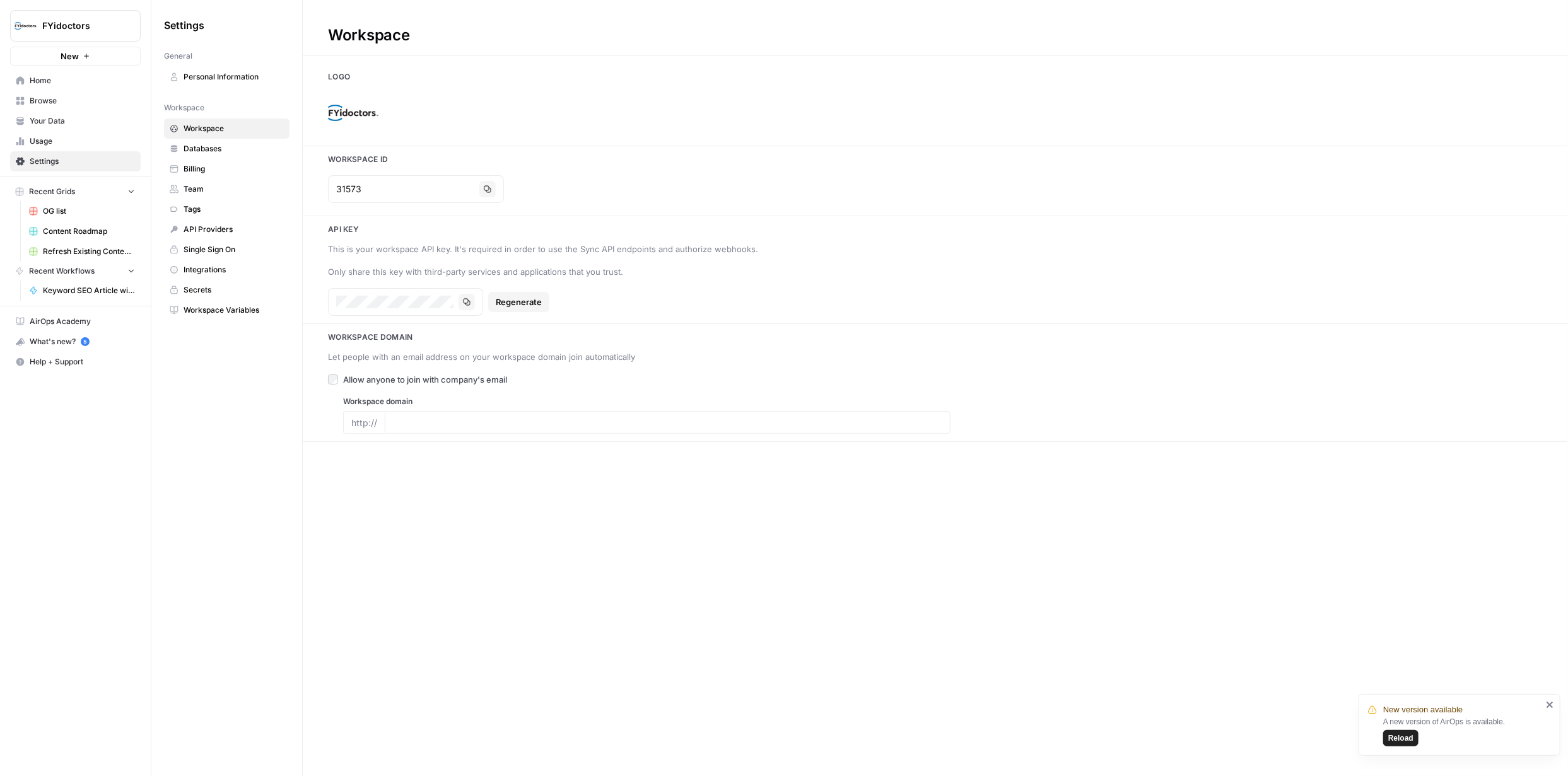
type input "https://fyidoctors.com/"
click at [129, 30] on icon "Workspace: FYidoctors" at bounding box center [130, 26] width 13 height 13
click at [130, 22] on icon "Workspace: FYidoctors" at bounding box center [130, 26] width 5 height 10
click at [51, 83] on span "Home" at bounding box center [82, 81] width 105 height 12
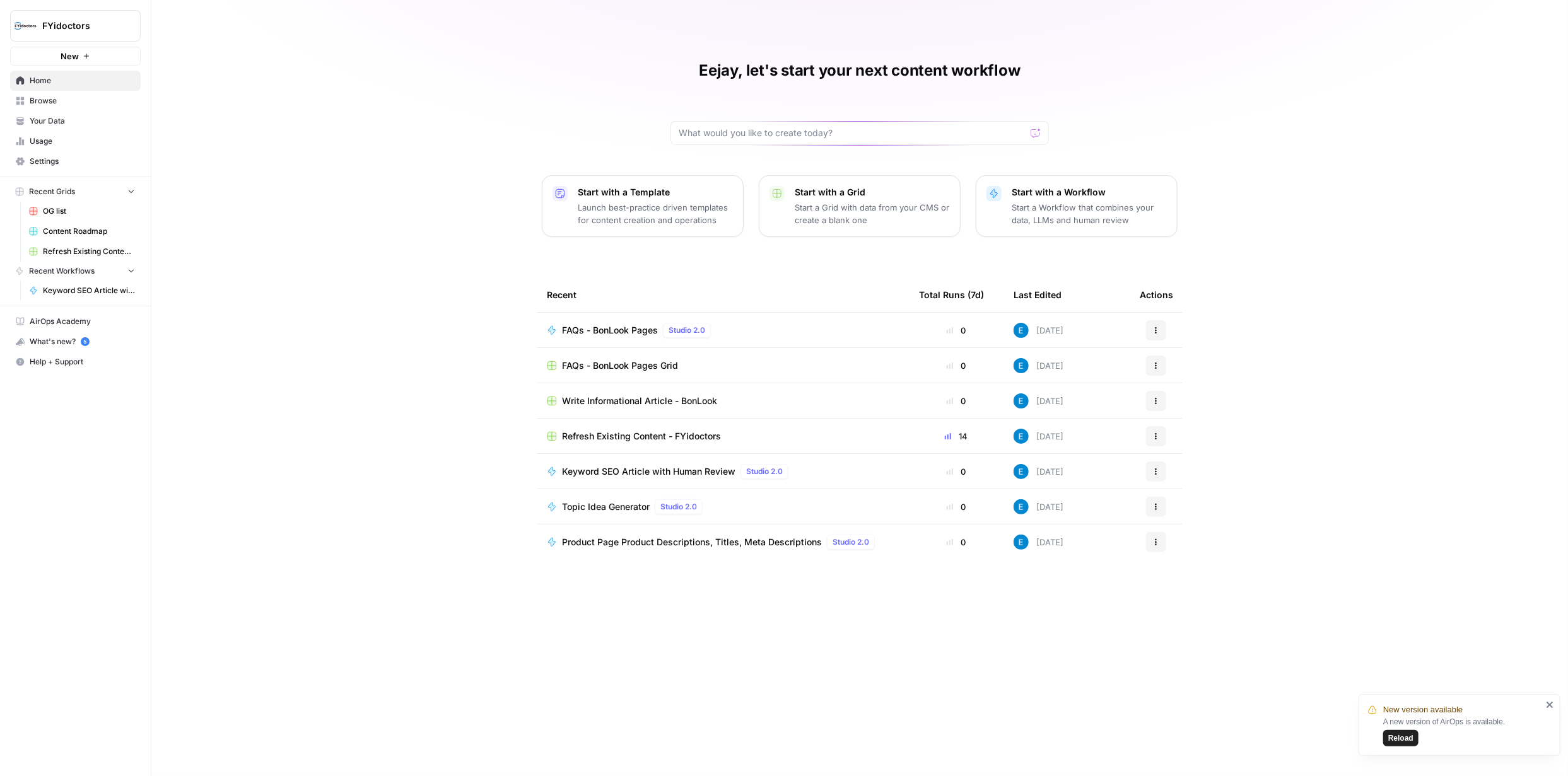
click at [50, 159] on span "Settings" at bounding box center [82, 162] width 105 height 12
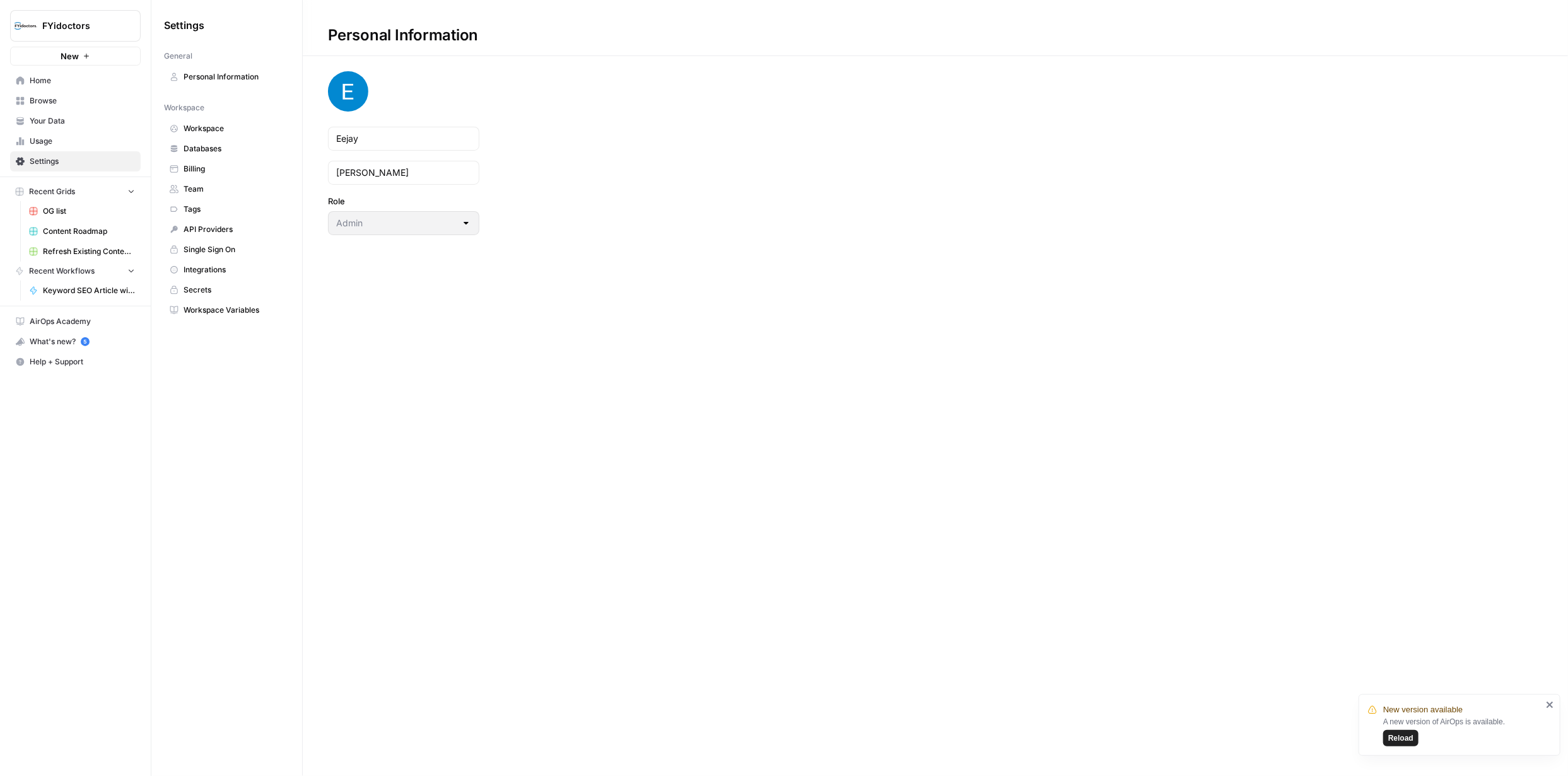
click at [211, 267] on span "Integrations" at bounding box center [234, 270] width 100 height 12
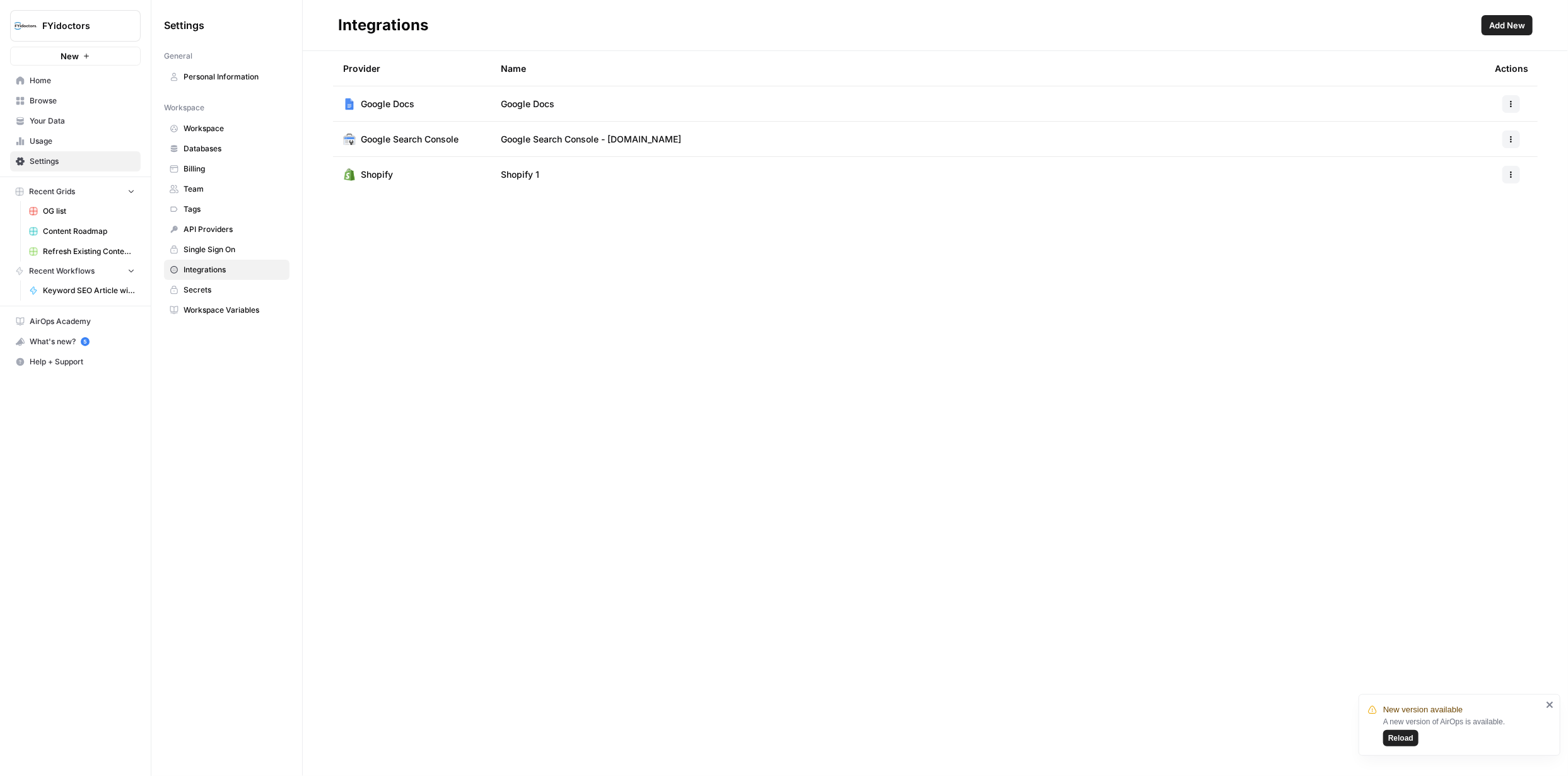
click at [205, 126] on span "Workspace" at bounding box center [234, 129] width 100 height 12
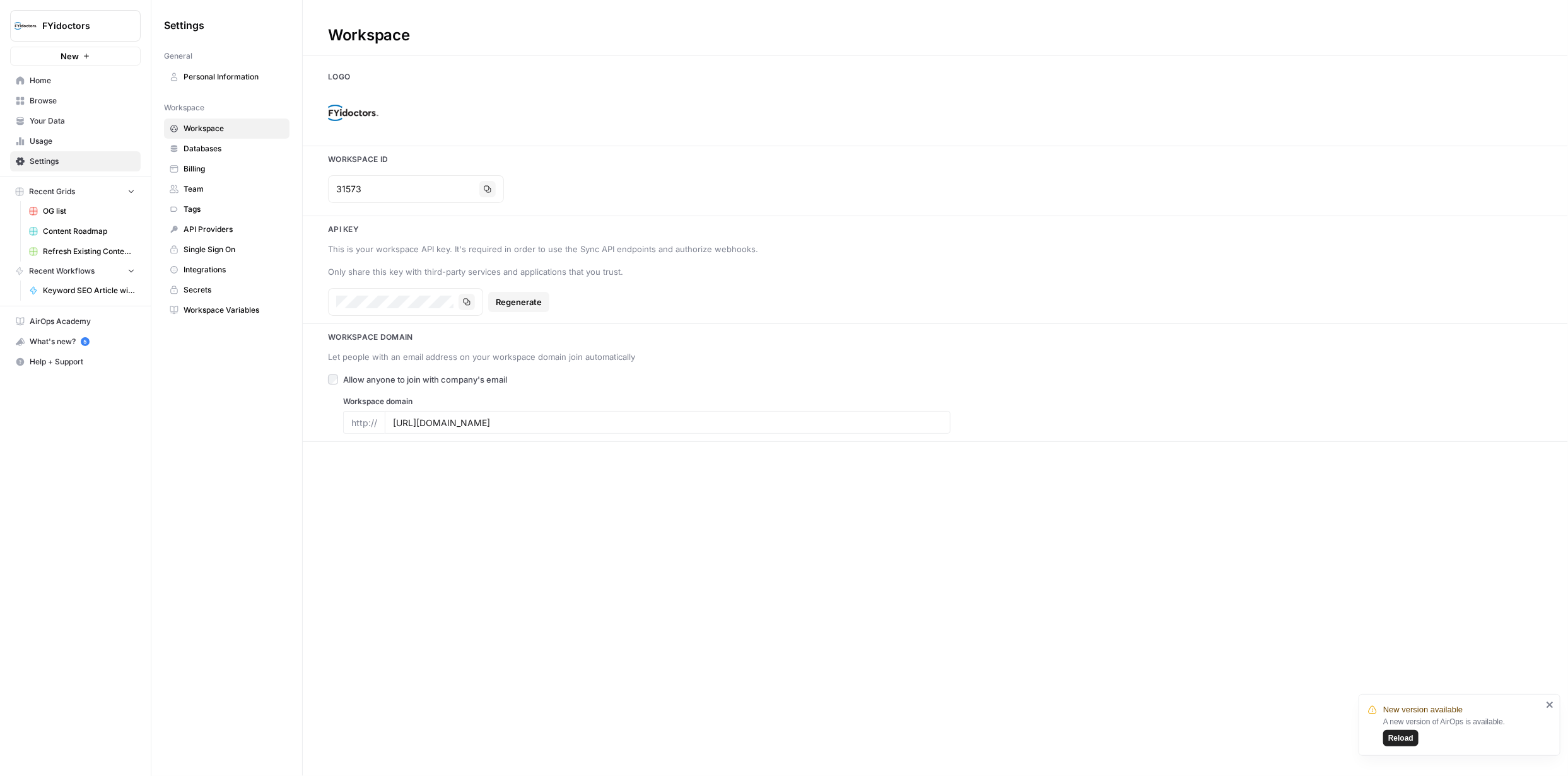
click at [224, 147] on span "Databases" at bounding box center [234, 149] width 100 height 12
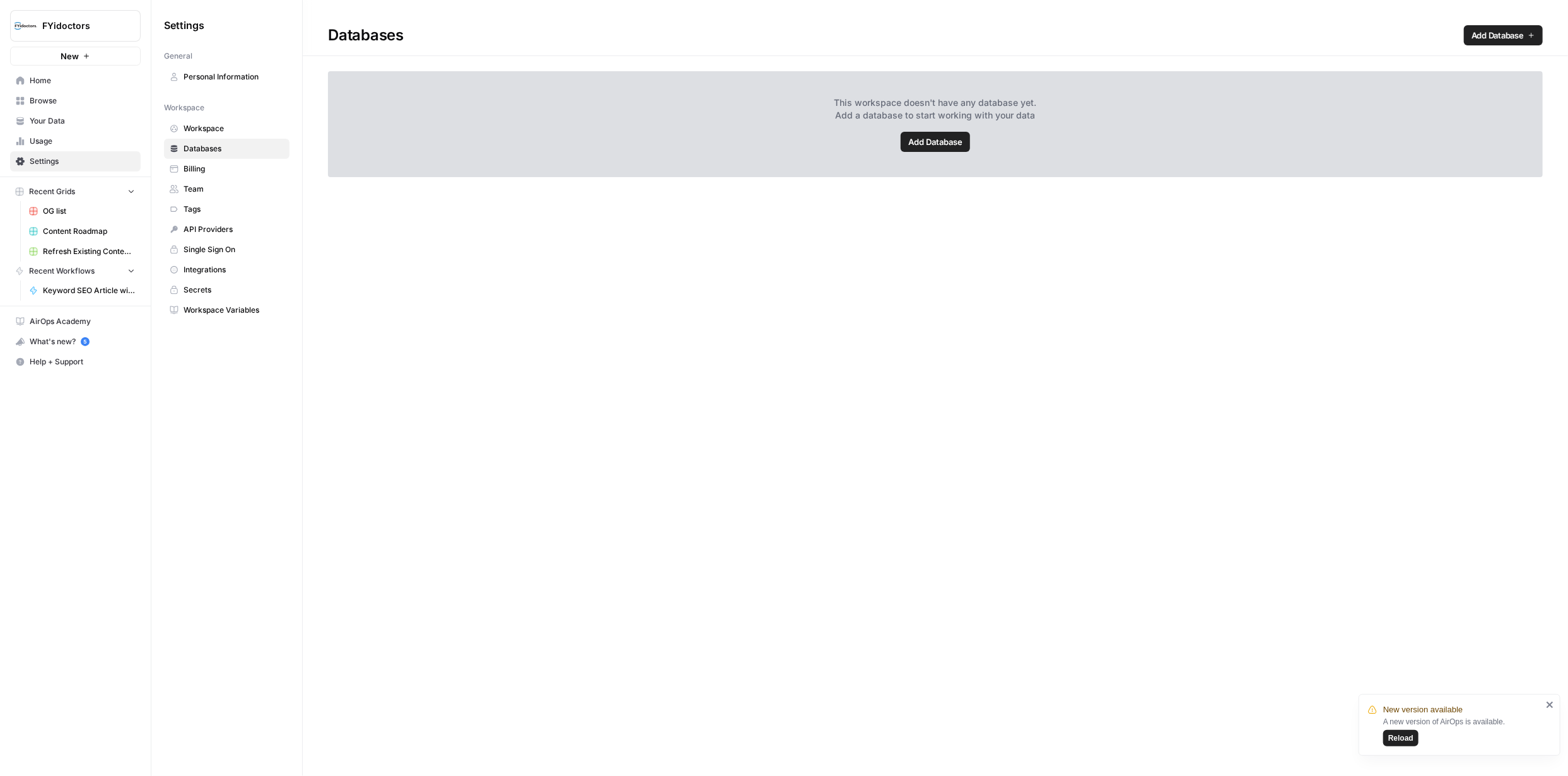
click at [209, 167] on span "Billing" at bounding box center [234, 169] width 100 height 12
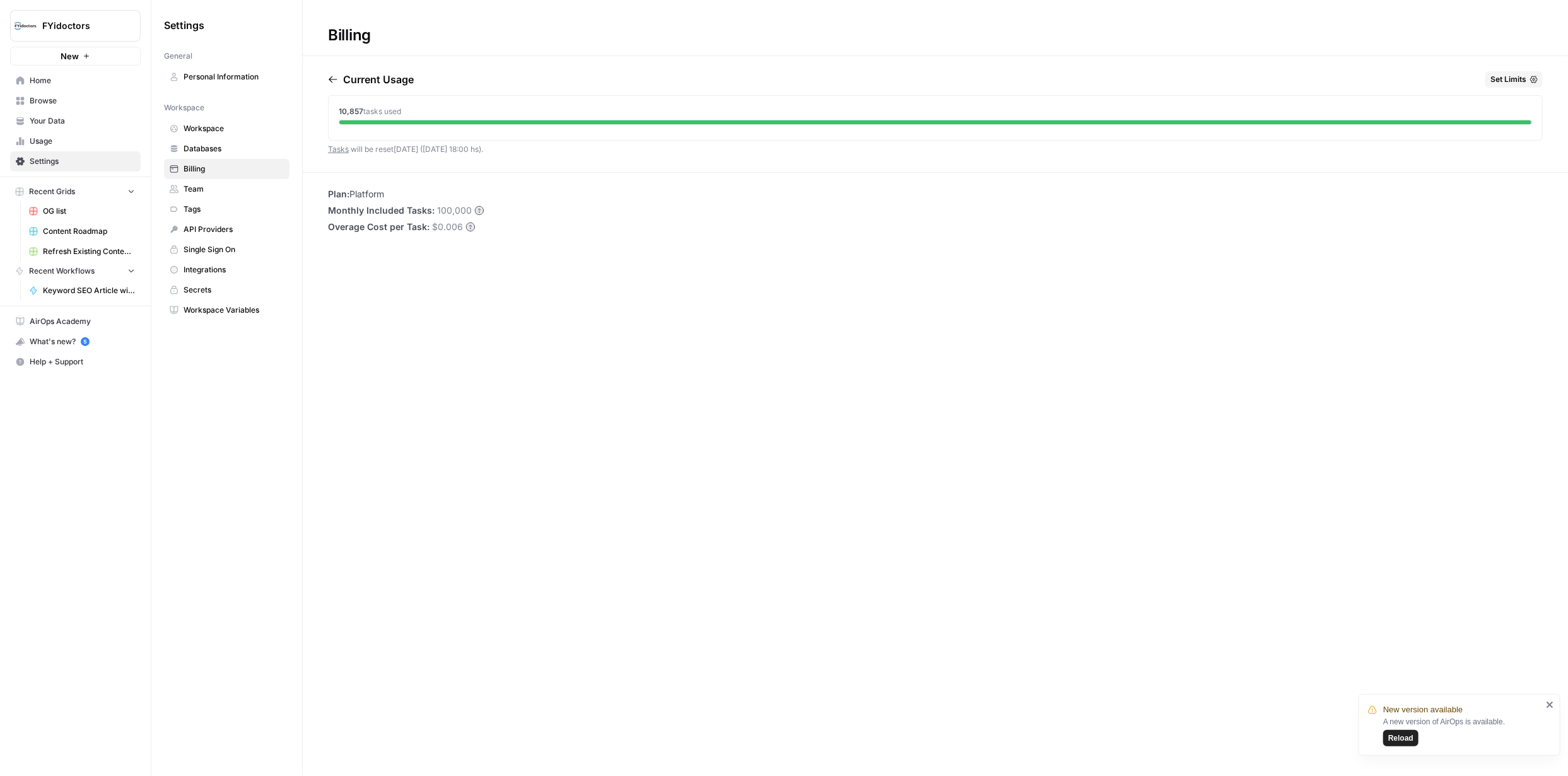
click at [46, 161] on span "Settings" at bounding box center [82, 162] width 105 height 12
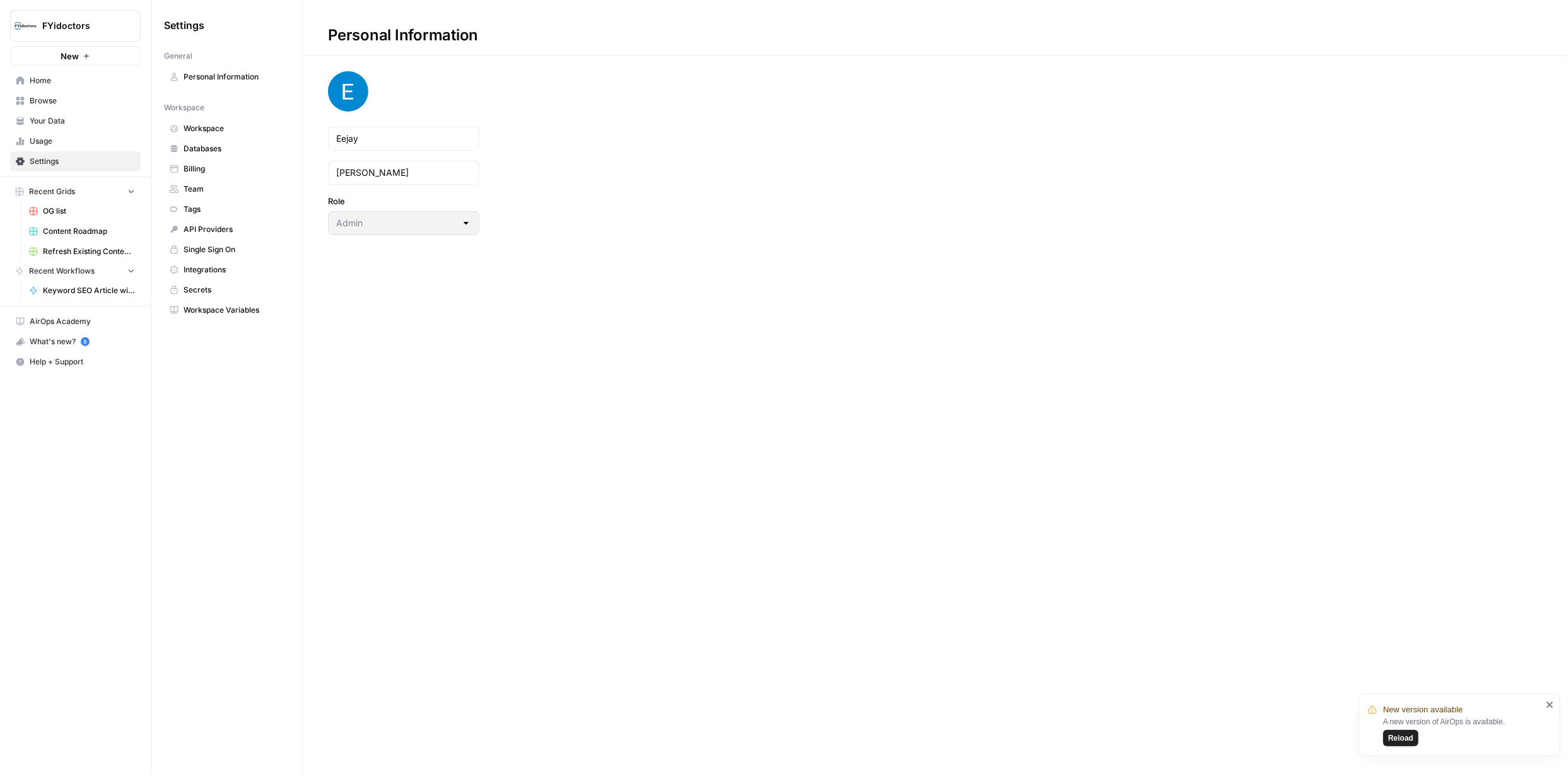
click at [43, 144] on span "Usage" at bounding box center [82, 141] width 105 height 12
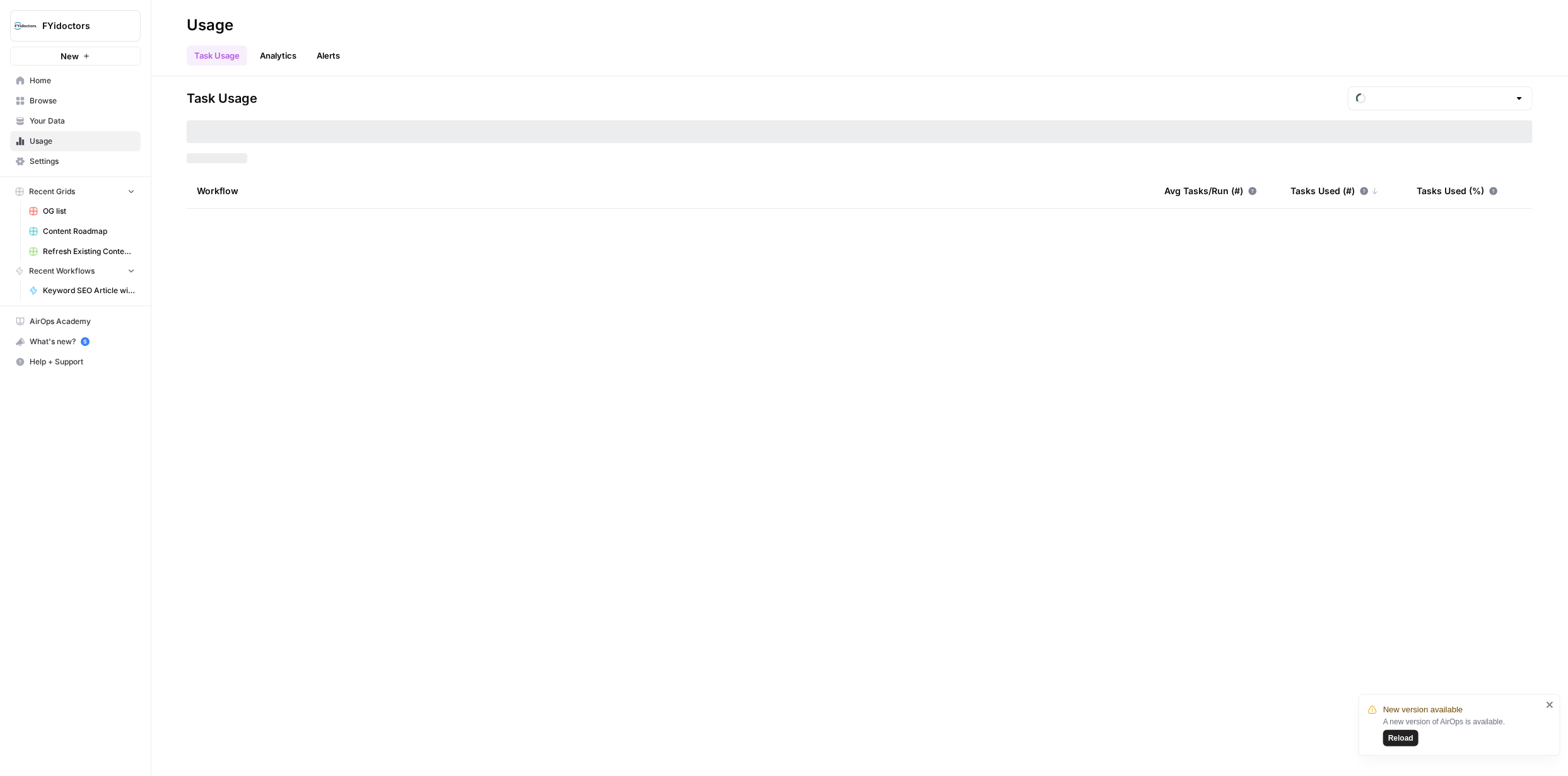
type input "August Tasks"
click at [40, 125] on span "Your Data" at bounding box center [82, 121] width 105 height 12
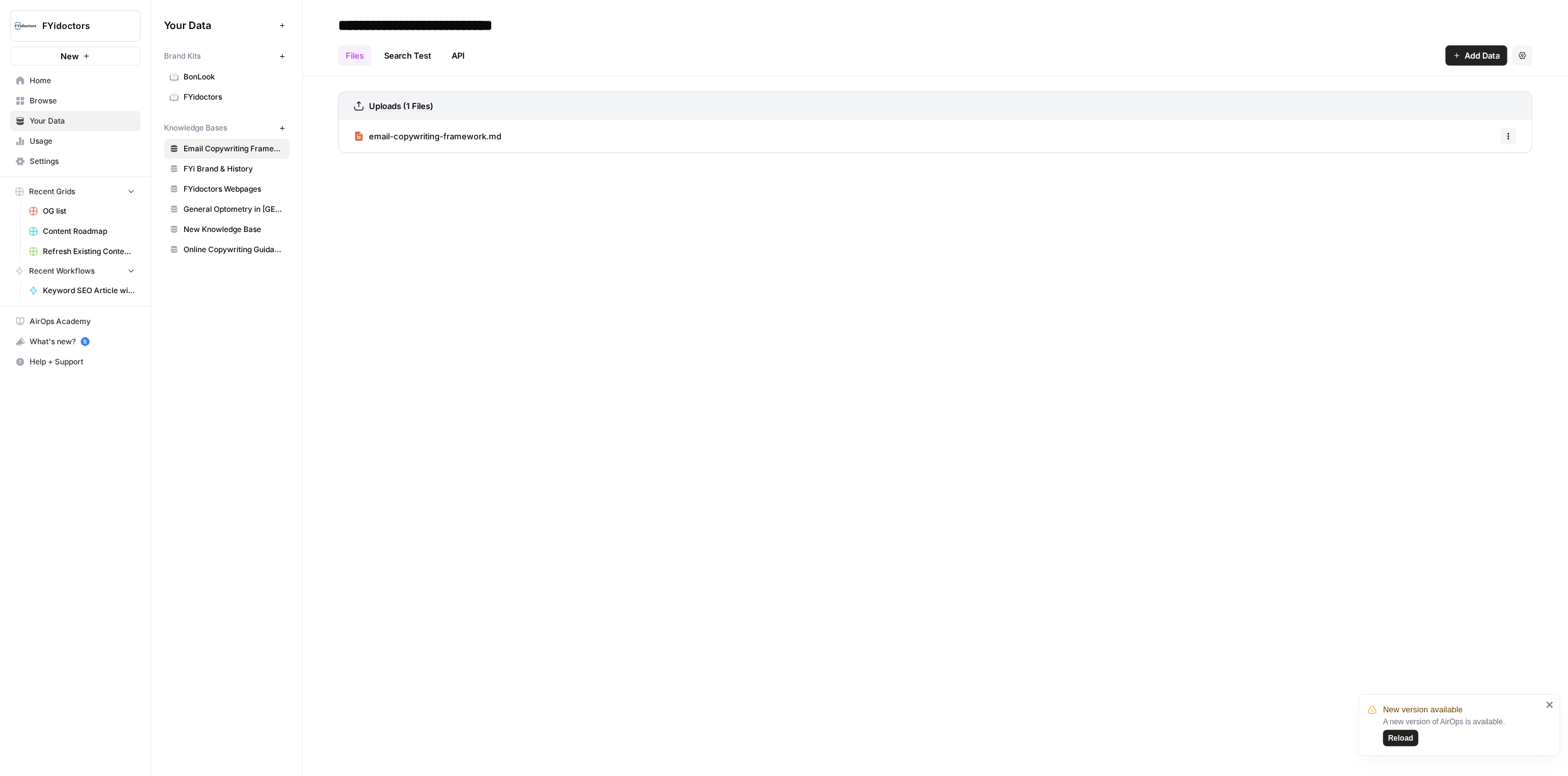
click at [199, 78] on span "BonLook" at bounding box center [234, 77] width 100 height 12
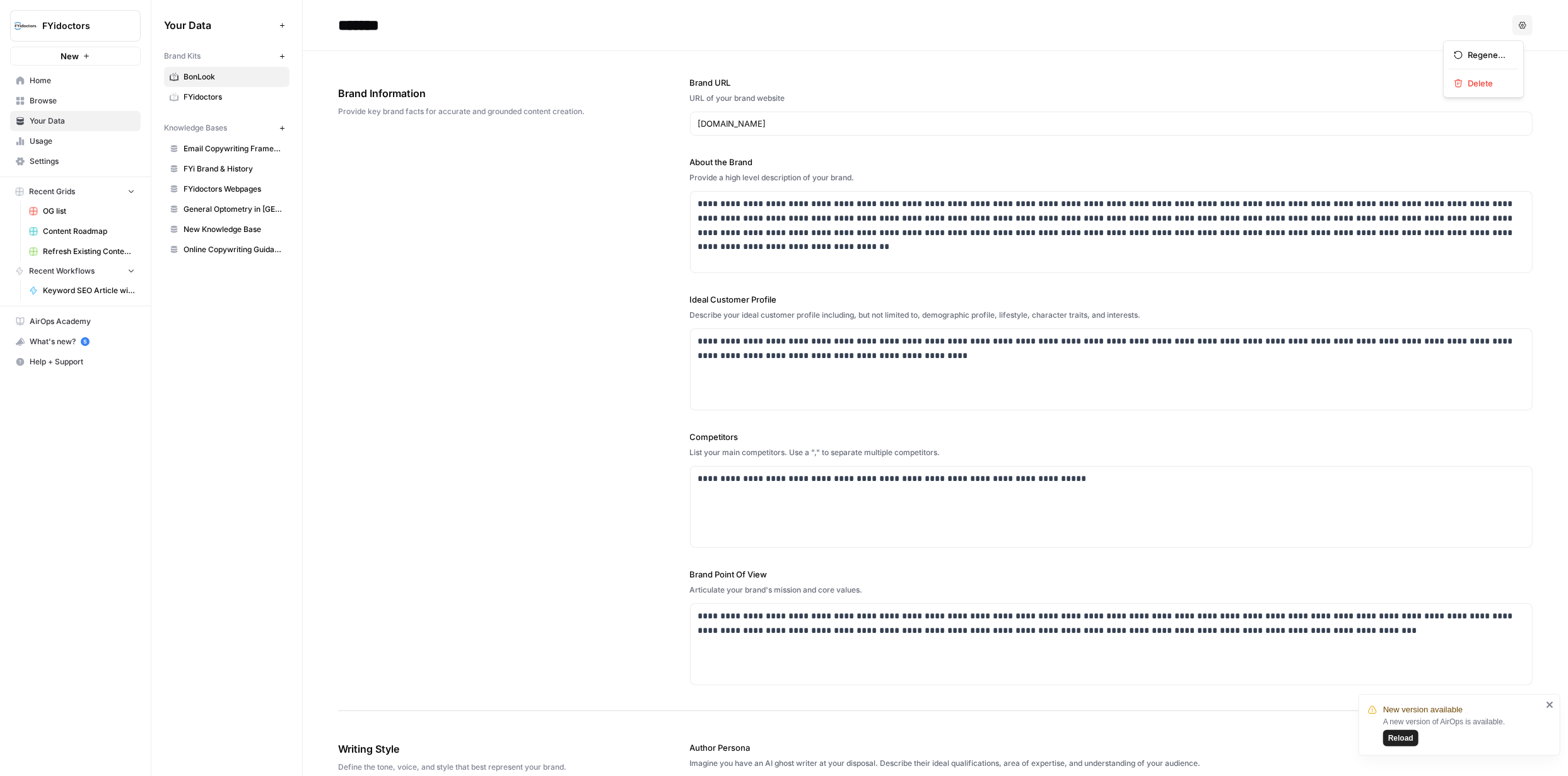
click at [1519, 26] on icon "button" at bounding box center [1522, 25] width 8 height 8
click at [182, 76] on link "BonLook" at bounding box center [227, 76] width 126 height 20
click at [174, 76] on icon at bounding box center [174, 77] width 9 height 9
click at [199, 76] on span "BonLook" at bounding box center [234, 77] width 100 height 12
click at [38, 156] on span "Settings" at bounding box center [82, 162] width 105 height 12
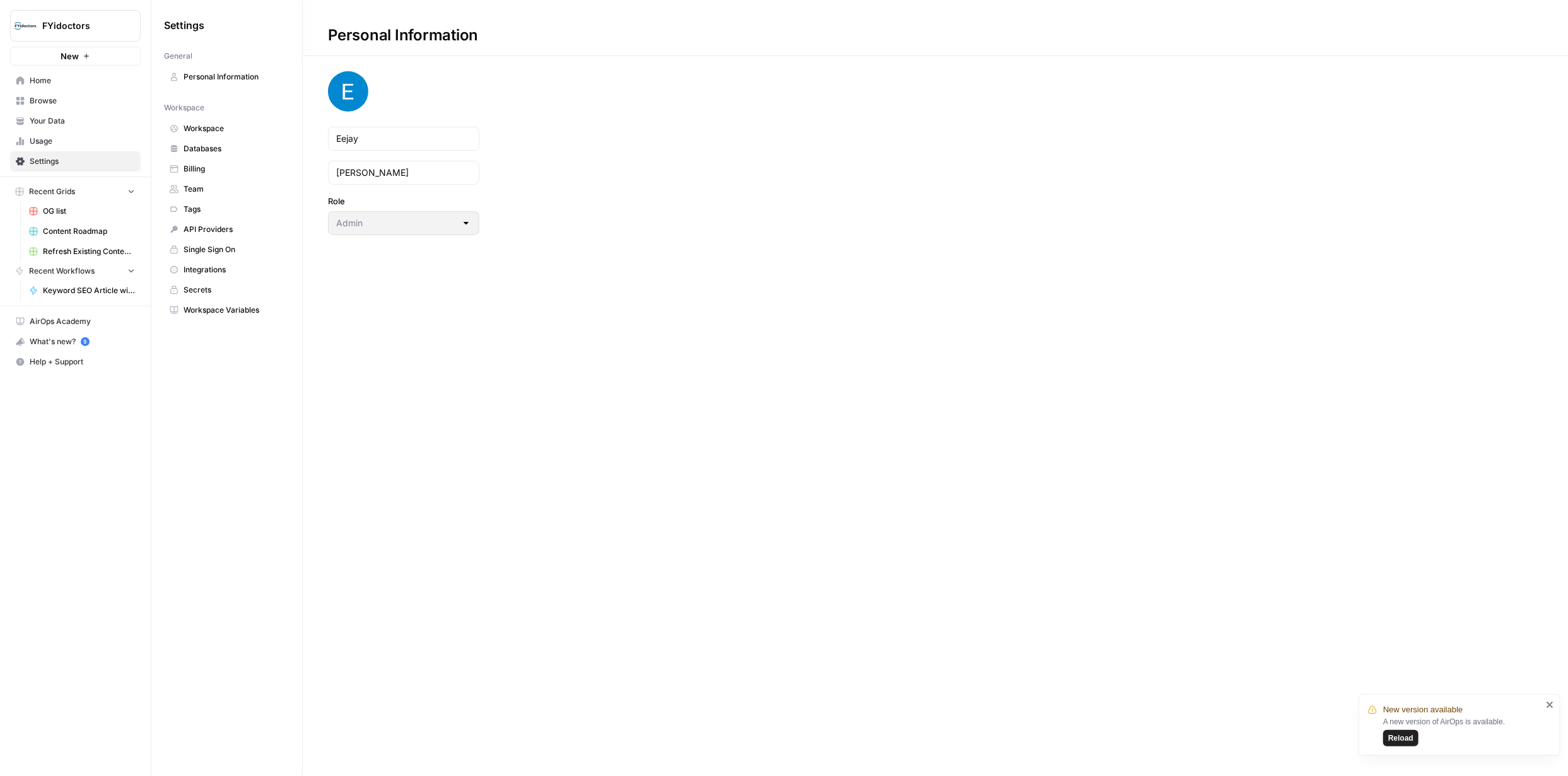
click at [63, 123] on span "Your Data" at bounding box center [82, 121] width 105 height 12
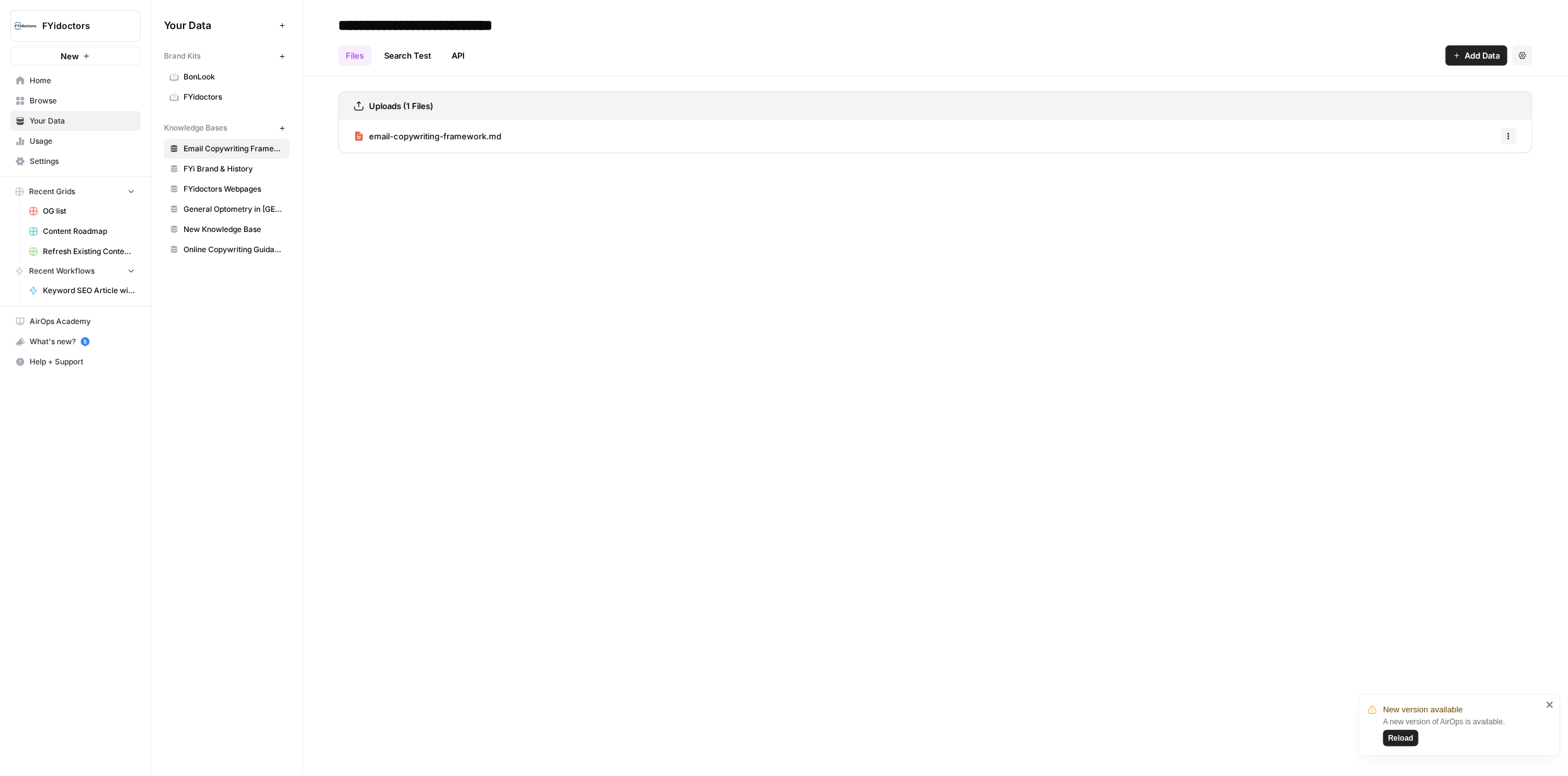
click at [209, 79] on span "BonLook" at bounding box center [234, 77] width 100 height 12
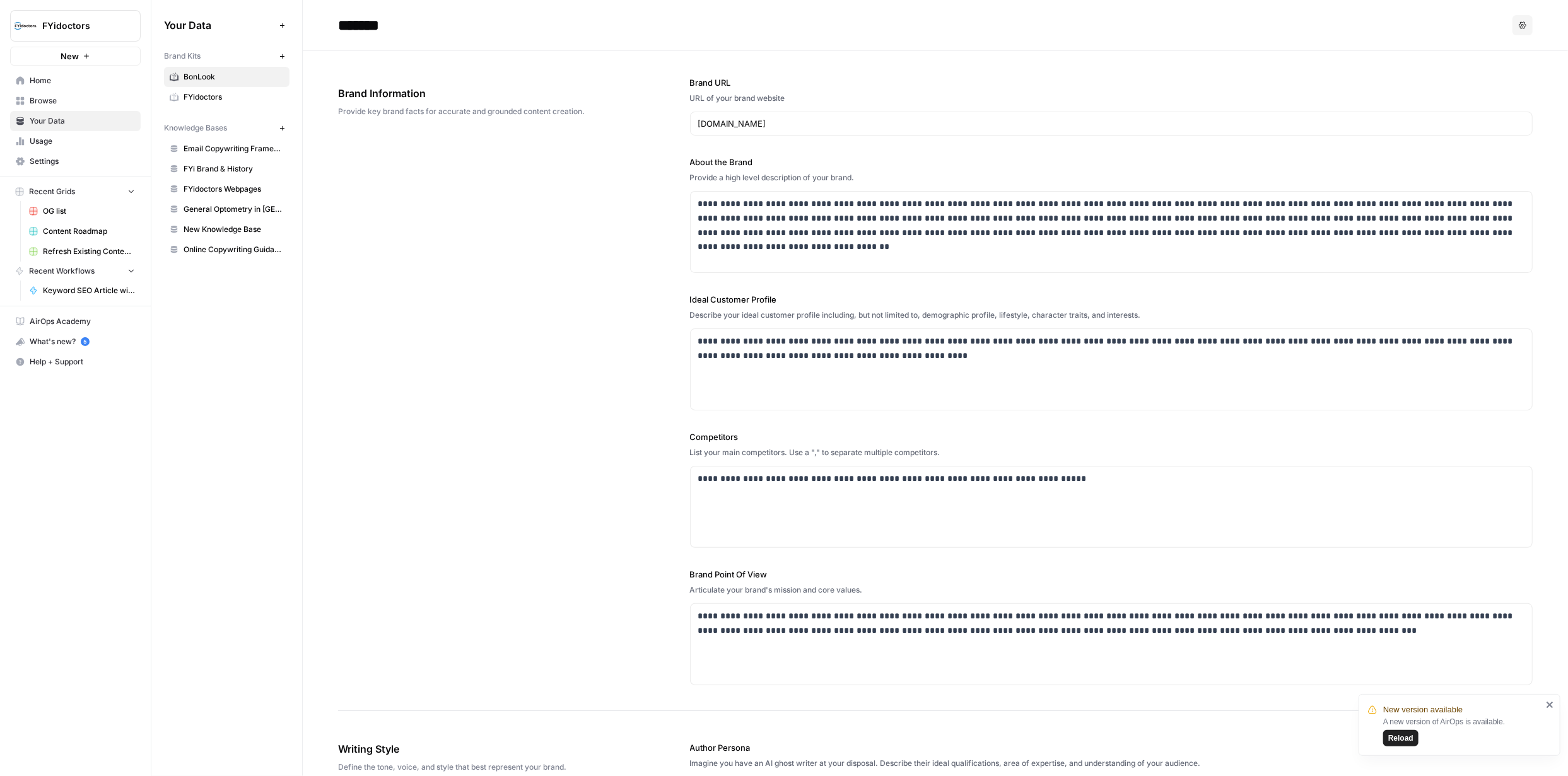
click at [1519, 26] on button "Options" at bounding box center [1522, 25] width 20 height 20
click at [222, 167] on span "FYi Brand & History" at bounding box center [234, 169] width 100 height 12
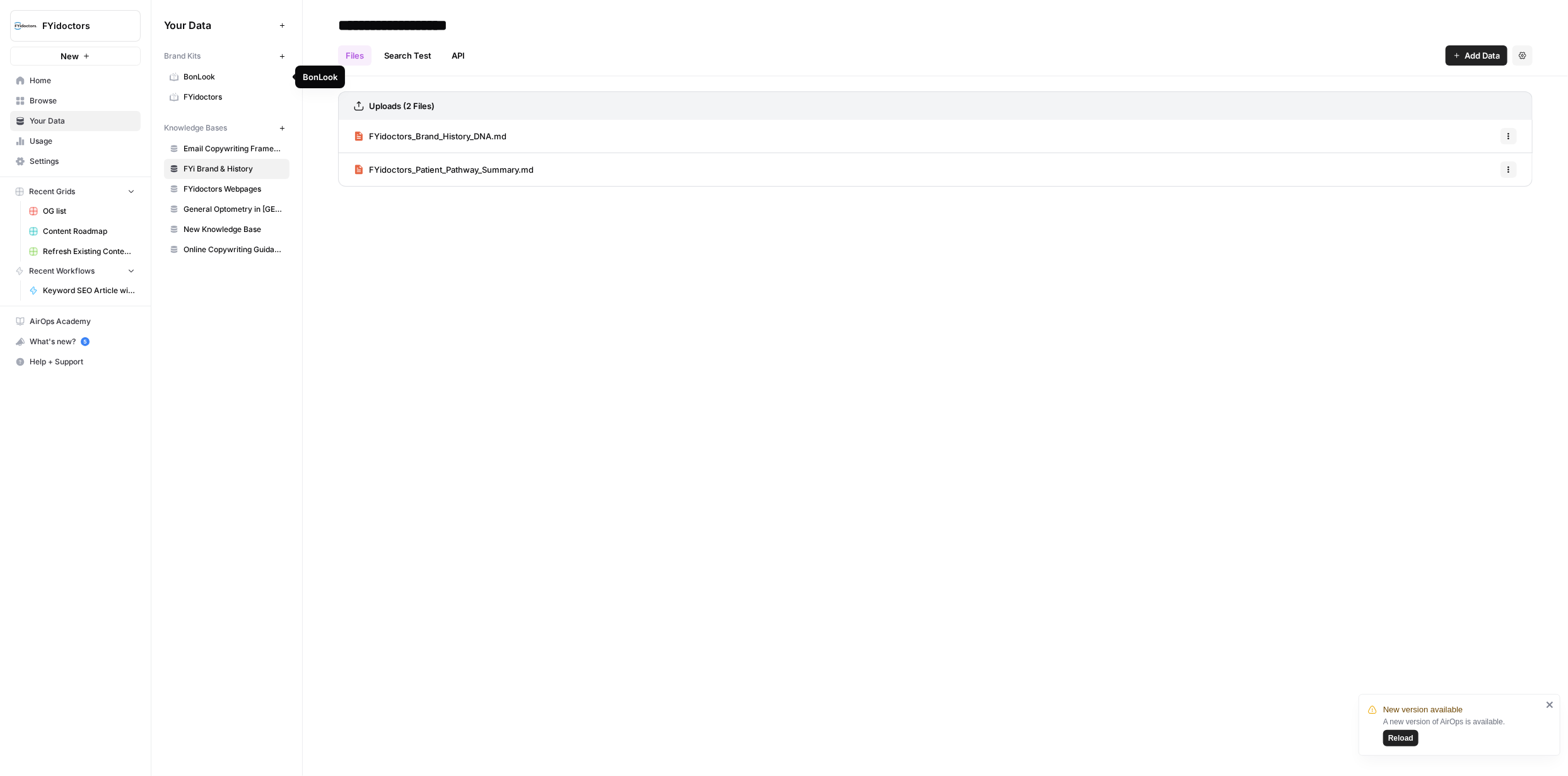
click at [193, 74] on span "BonLook" at bounding box center [234, 77] width 100 height 12
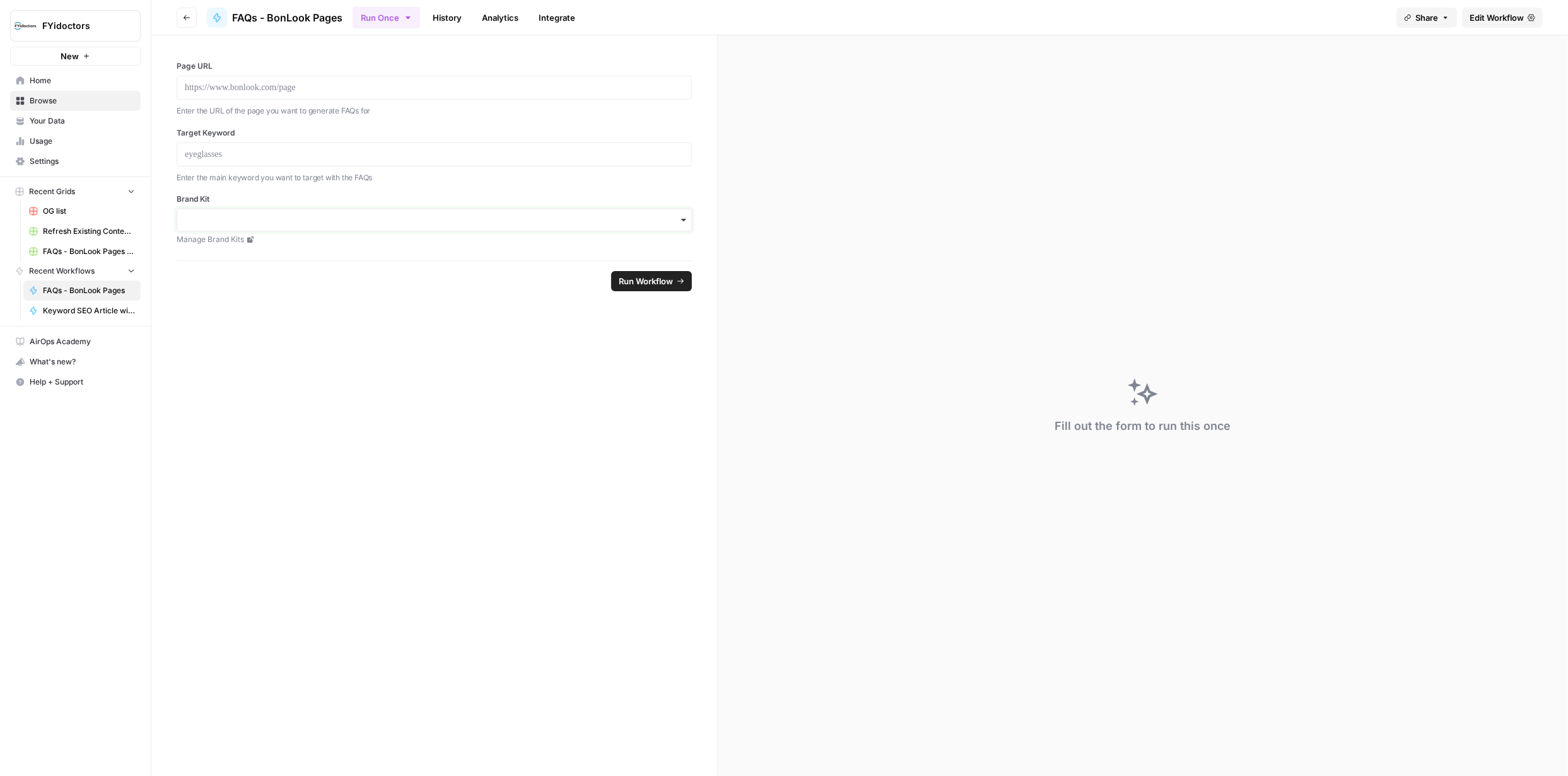
click at [674, 219] on input "Brand Kit" at bounding box center [434, 220] width 499 height 13
click at [300, 251] on div "BonLook" at bounding box center [434, 253] width 515 height 24
click at [431, 84] on p at bounding box center [434, 88] width 499 height 13
click at [441, 88] on p at bounding box center [434, 88] width 499 height 13
click at [650, 282] on span "Run Workflow" at bounding box center [645, 282] width 55 height 13
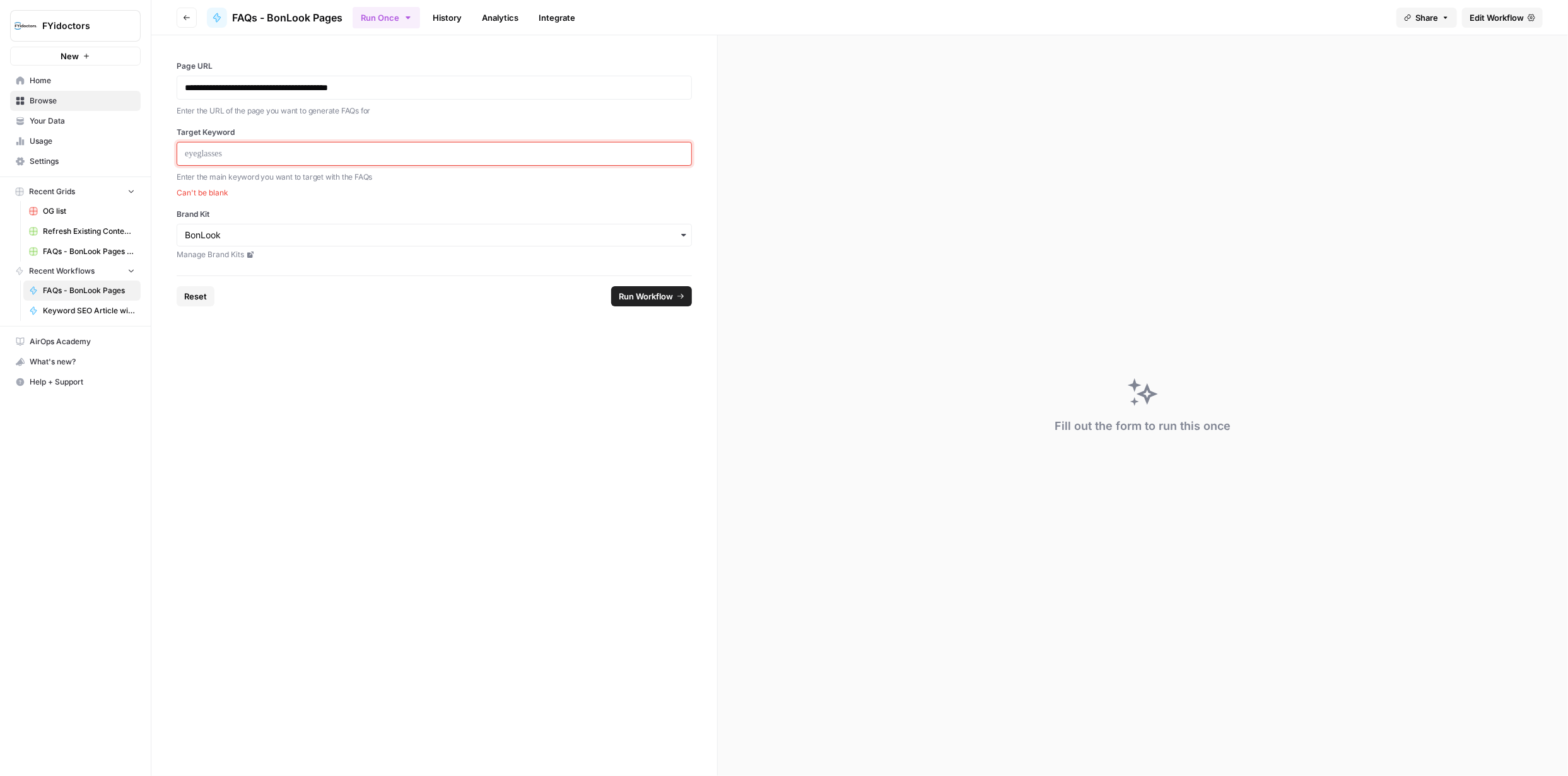
click at [336, 158] on p at bounding box center [434, 154] width 499 height 13
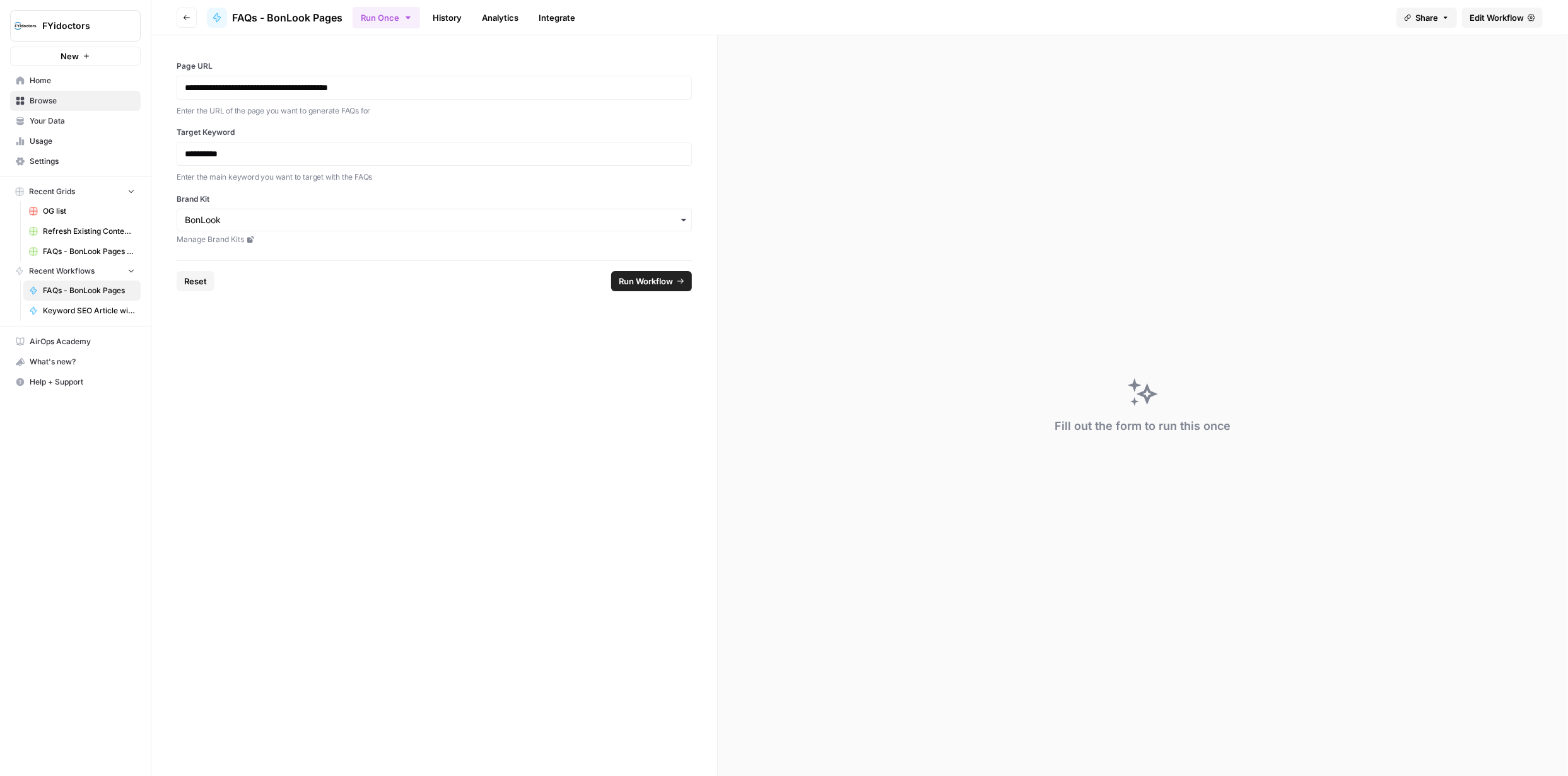
click at [613, 352] on form "**********" at bounding box center [434, 405] width 567 height 741
click at [635, 285] on span "Run Workflow" at bounding box center [645, 282] width 55 height 13
click at [642, 280] on span "Run Workflow" at bounding box center [645, 282] width 55 height 13
click at [1490, 17] on span "Edit Workflow" at bounding box center [1496, 18] width 55 height 13
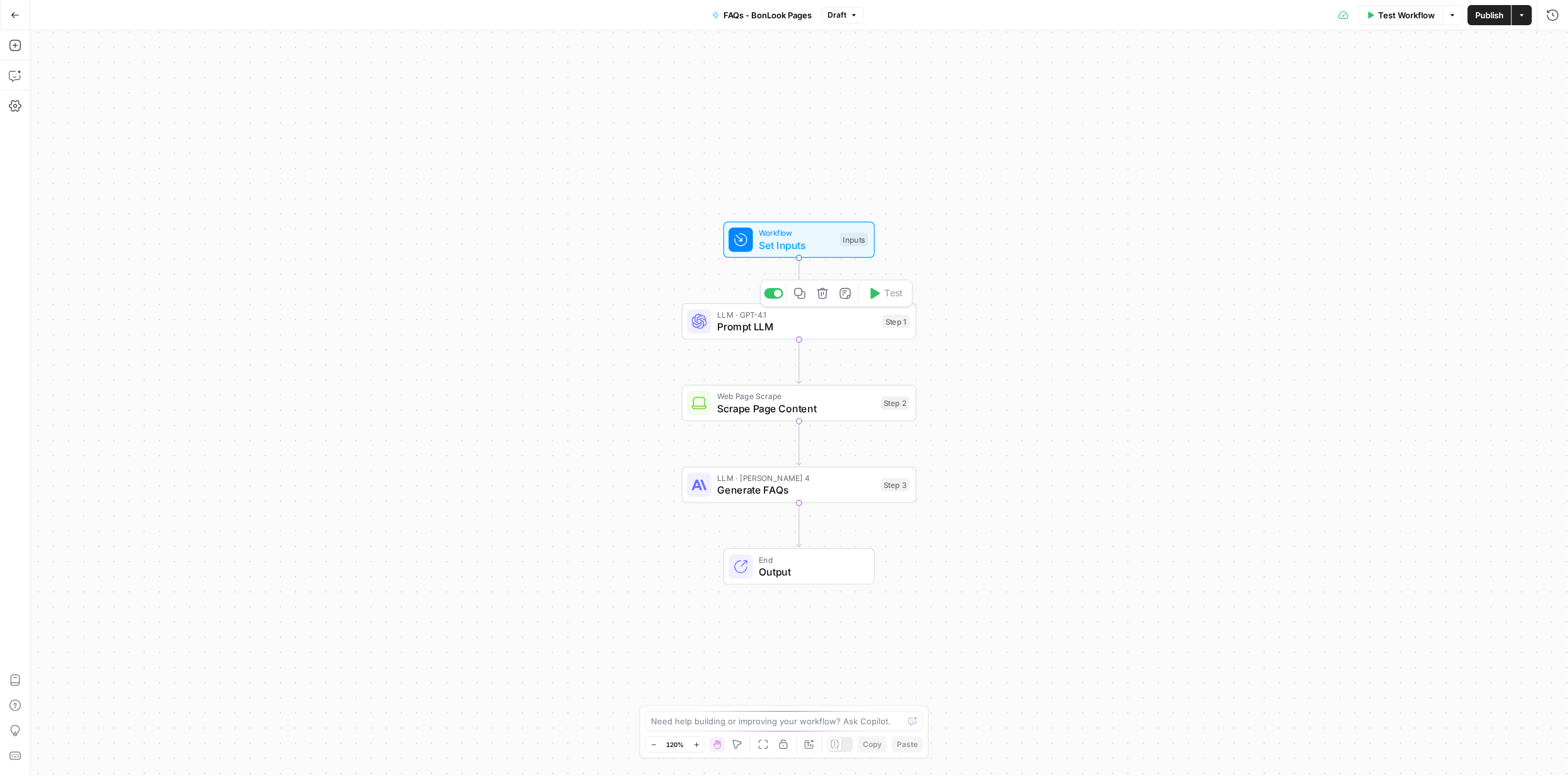
click at [778, 323] on span "Prompt LLM" at bounding box center [797, 326] width 159 height 15
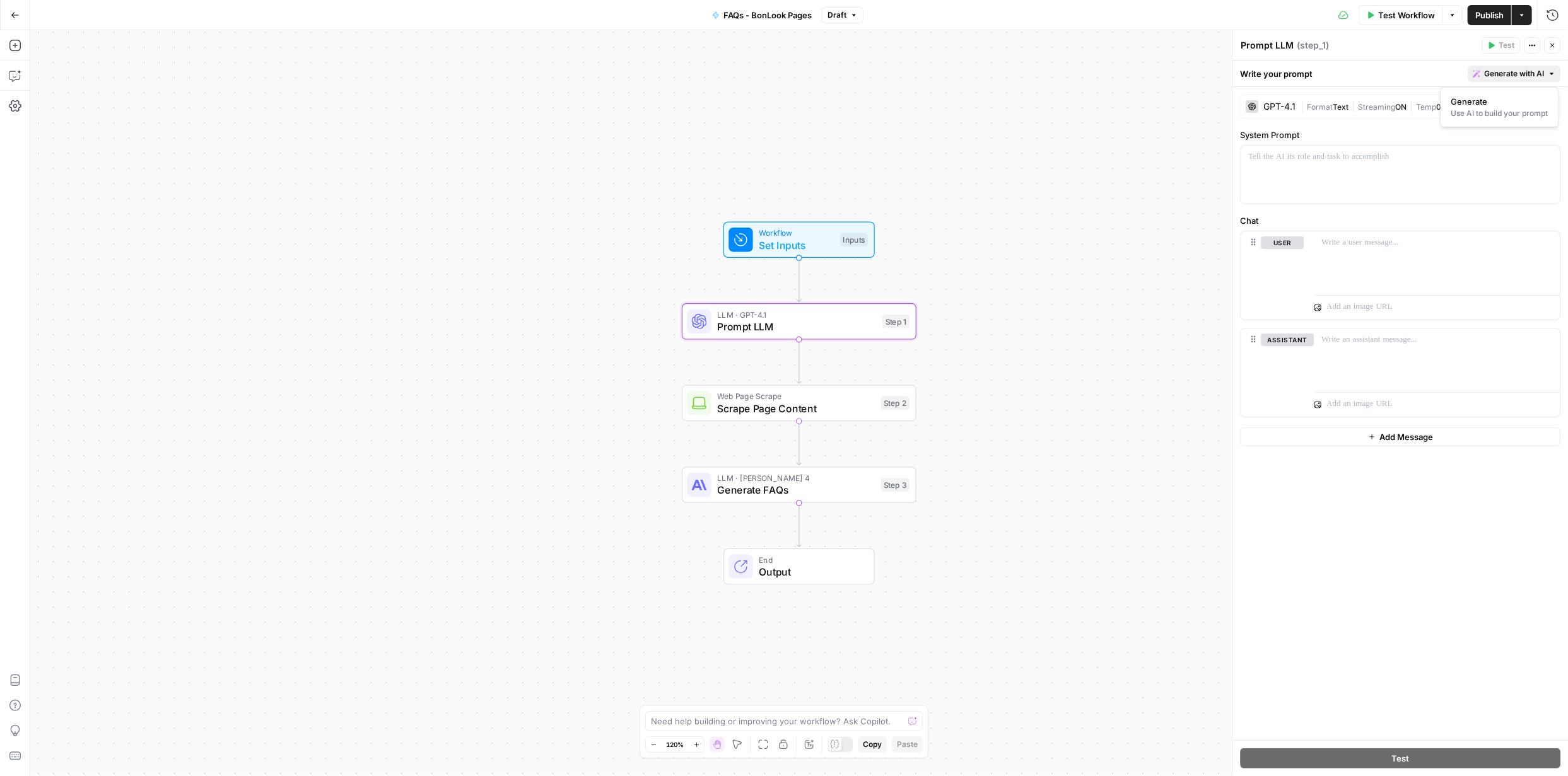
click at [1521, 69] on span "Generate with AI" at bounding box center [1513, 74] width 60 height 12
click at [1476, 103] on span "Generate" at bounding box center [1497, 101] width 92 height 13
click at [1535, 152] on div at bounding box center [1537, 153] width 10 height 13
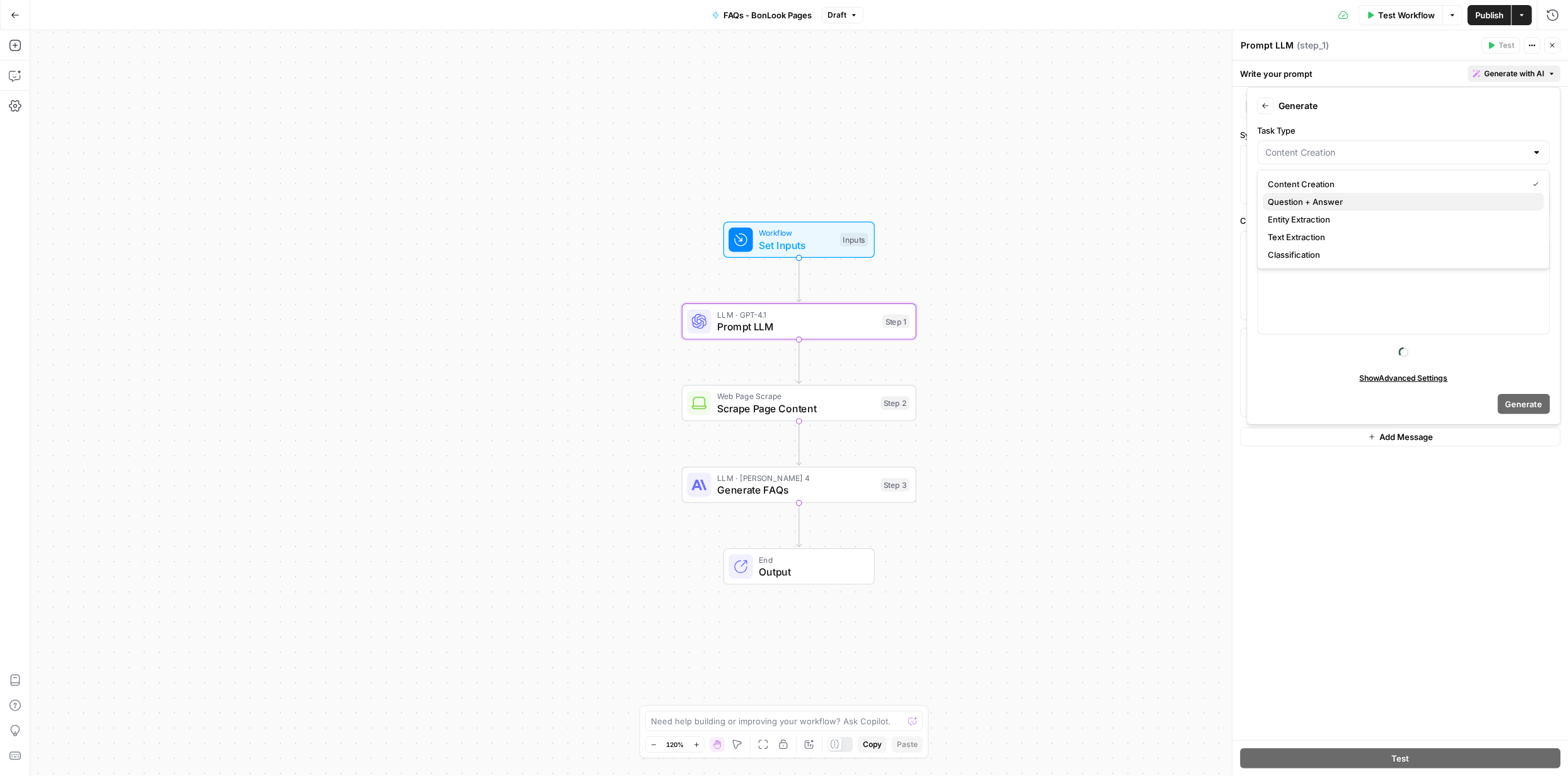
click at [1321, 202] on span "Question + Answer" at bounding box center [1401, 202] width 266 height 13
type input "Question + Answer"
click at [1530, 201] on div "Markdown" at bounding box center [1404, 203] width 293 height 24
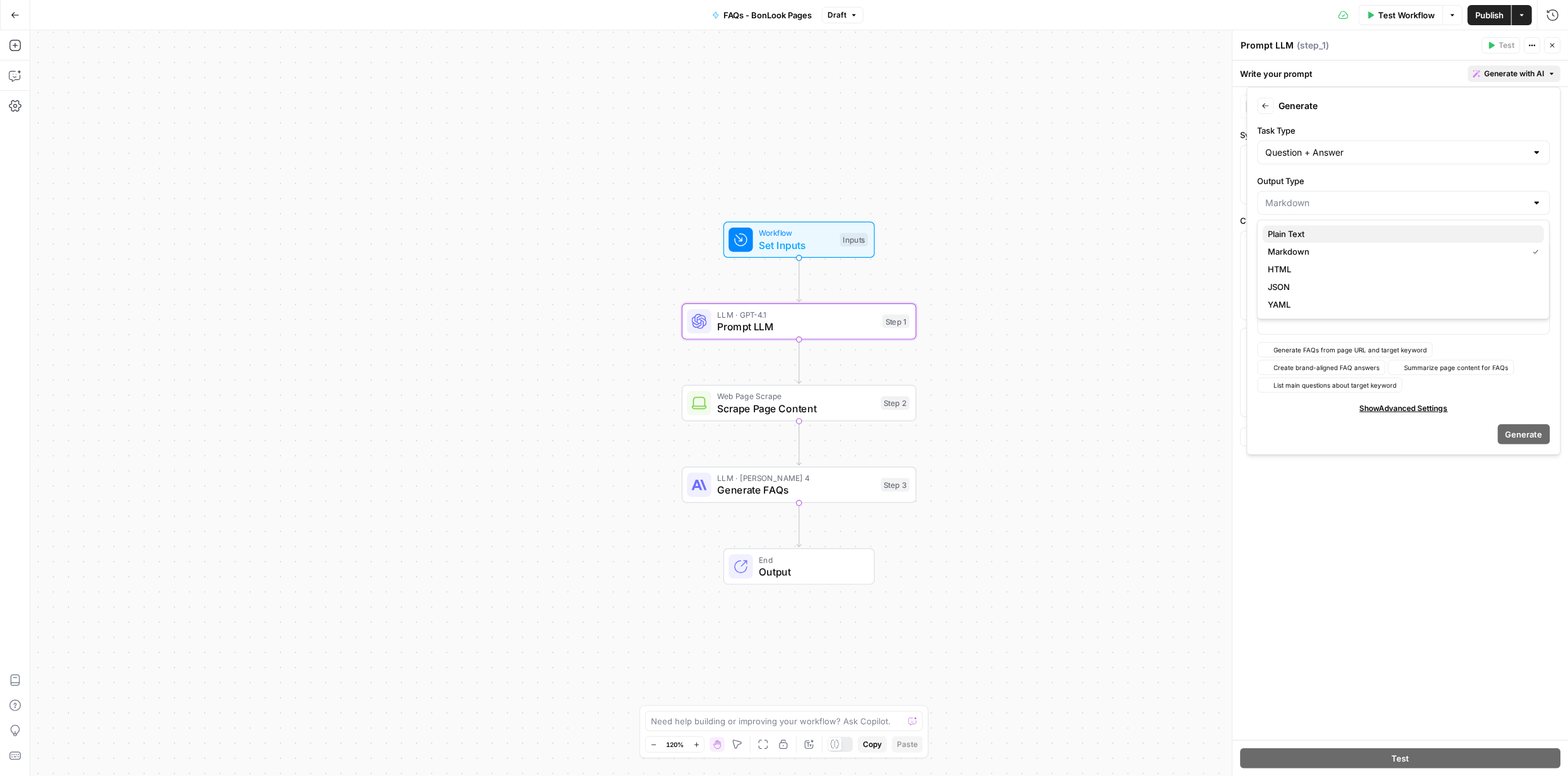
click at [1453, 235] on span "Plain Text" at bounding box center [1401, 235] width 266 height 13
type input "Plain Text"
click at [1353, 351] on span "Generate FAQs from page URL and target keyword" at bounding box center [1351, 350] width 153 height 10
click at [1517, 432] on span "Generate" at bounding box center [1524, 434] width 37 height 13
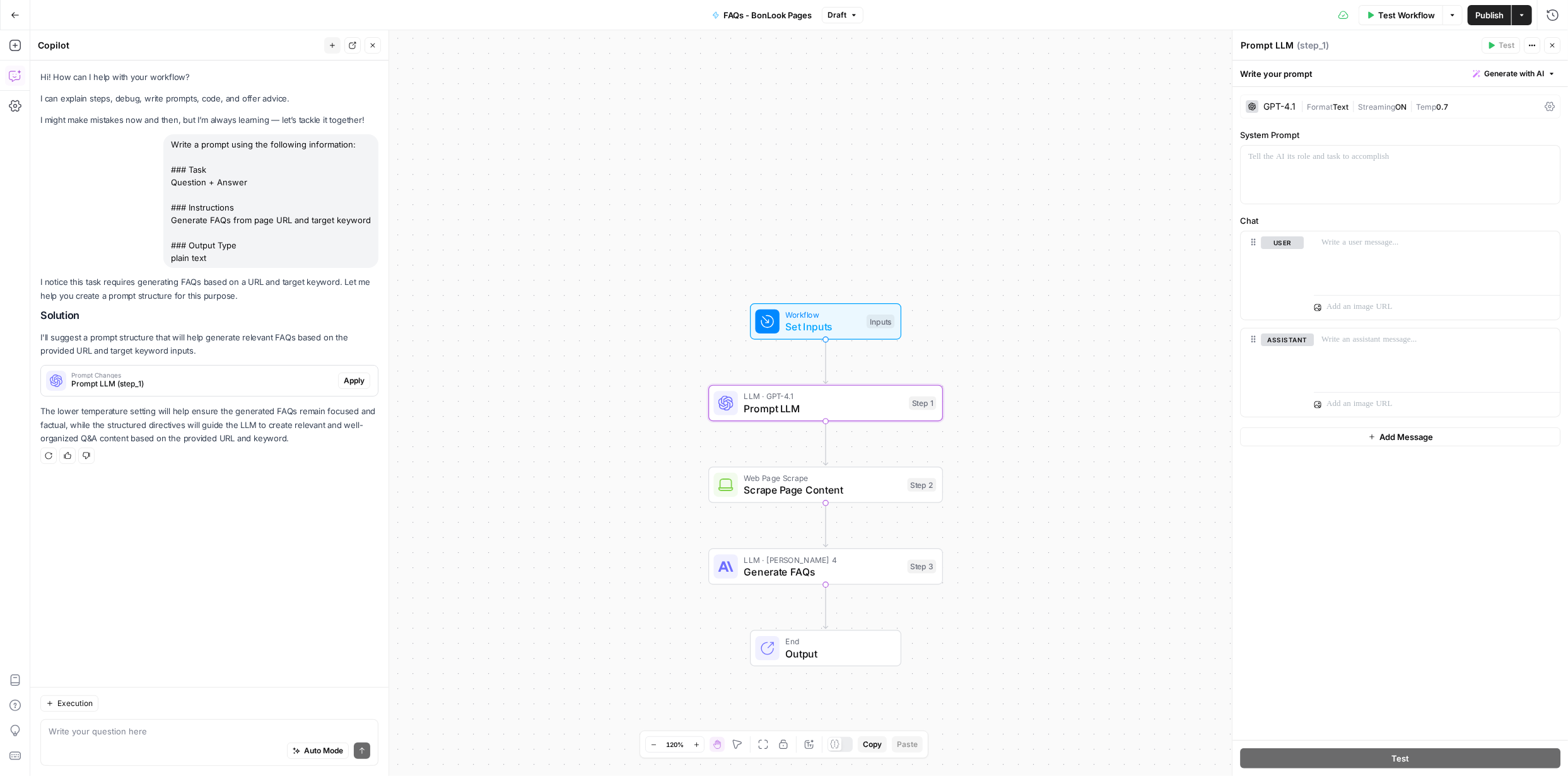
click at [351, 378] on span "Apply" at bounding box center [354, 381] width 21 height 12
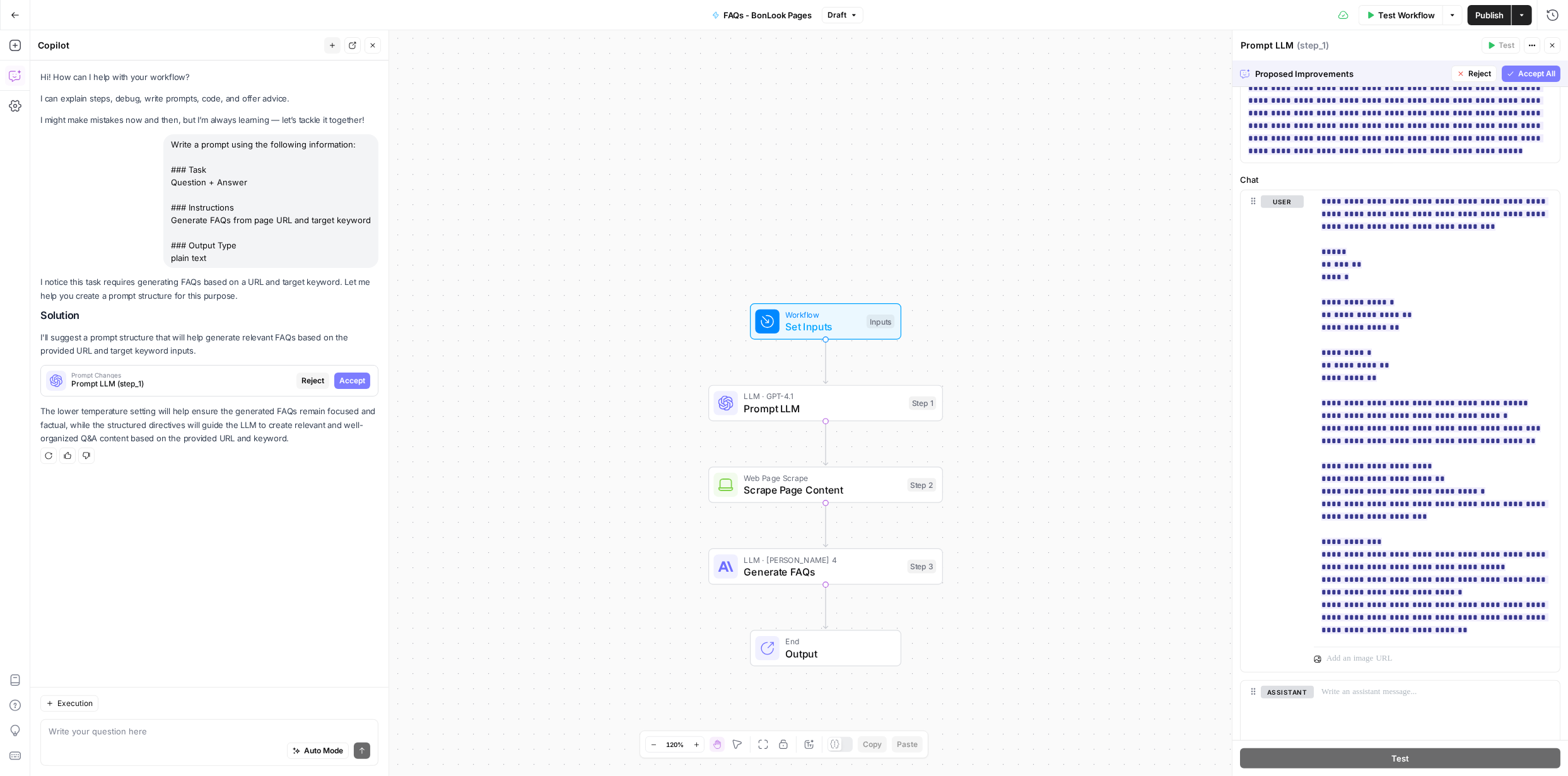
scroll to position [399, 0]
click at [357, 387] on button "Accept" at bounding box center [352, 381] width 36 height 17
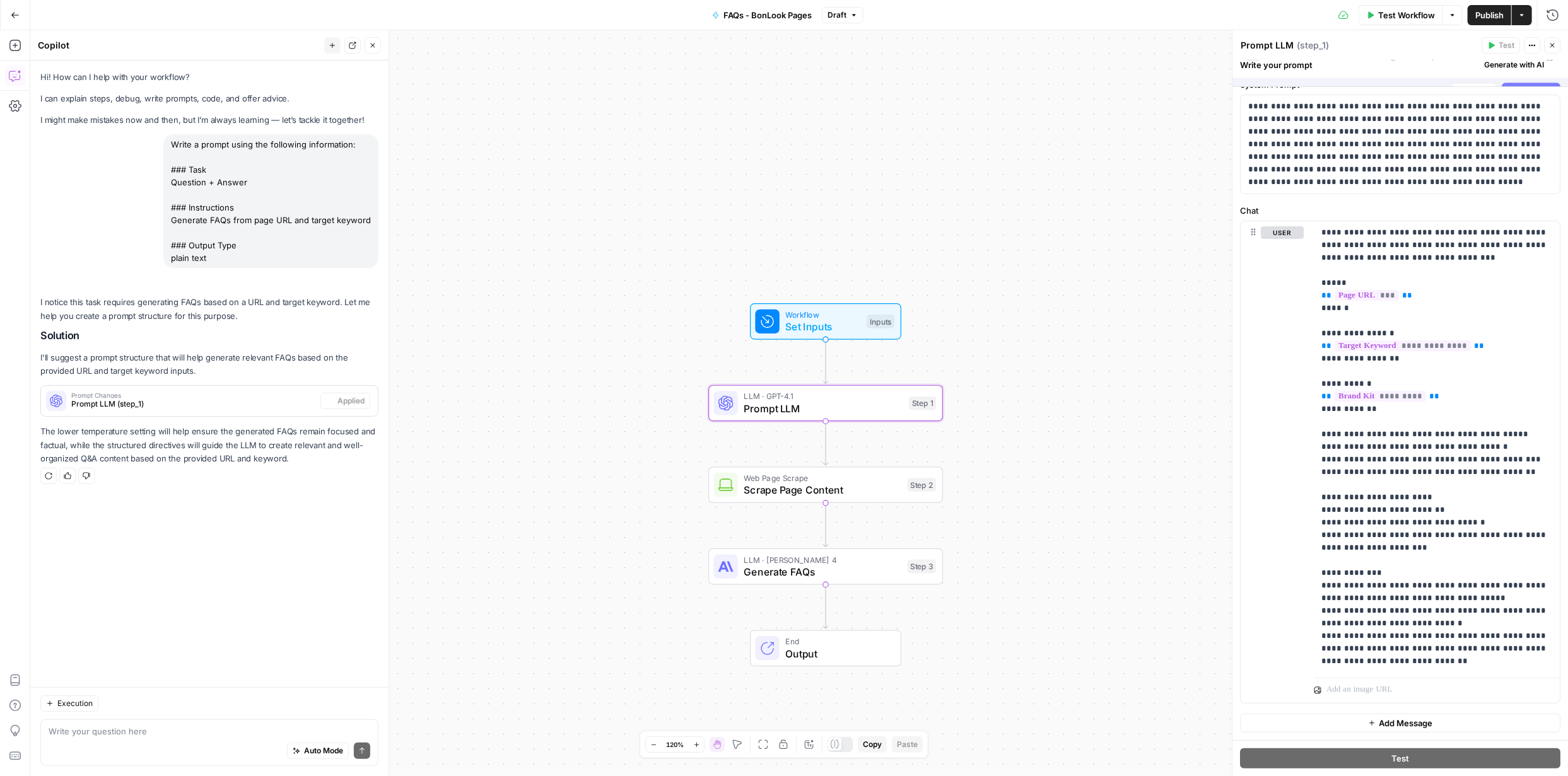
scroll to position [0, 0]
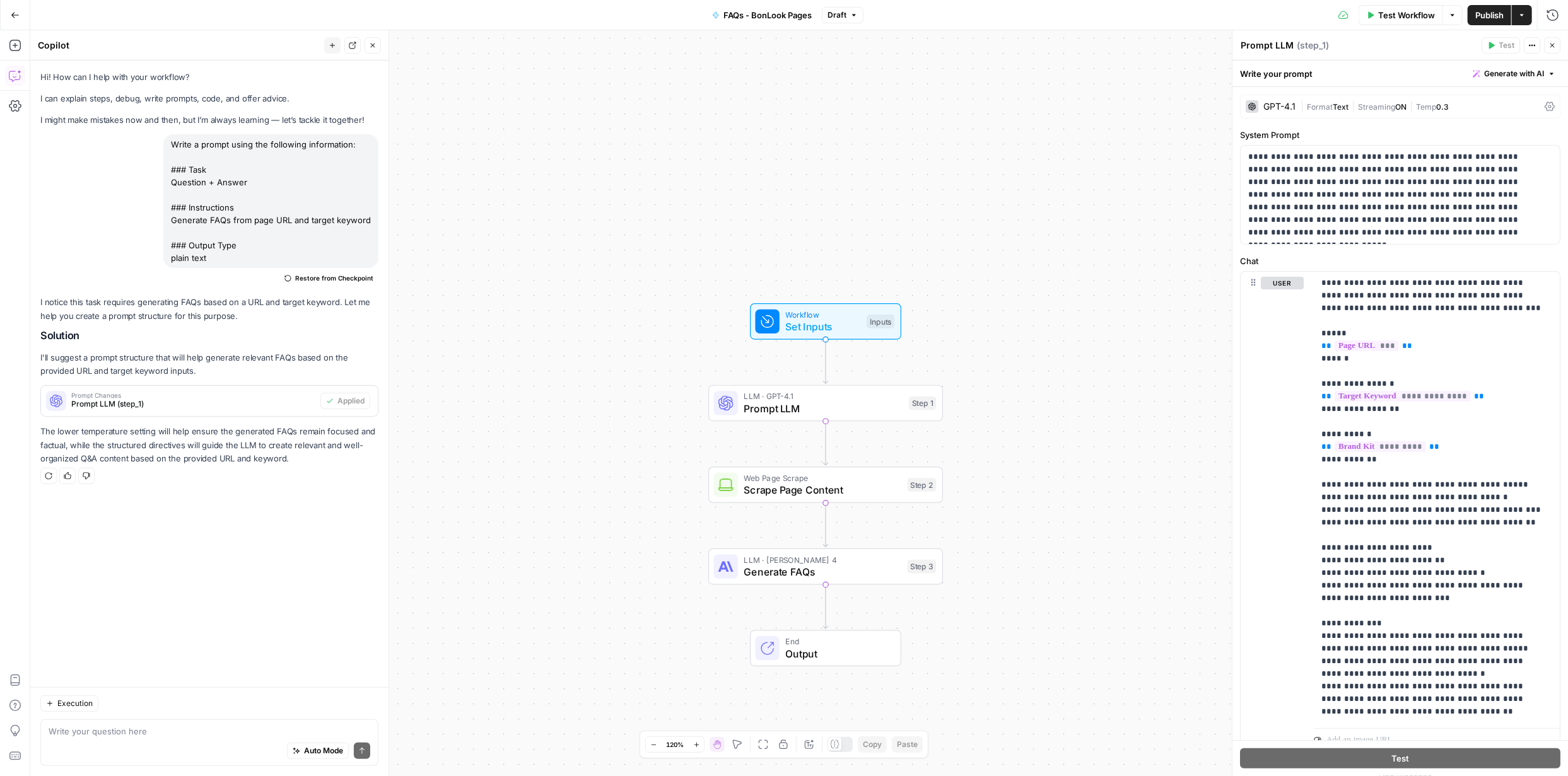
click at [15, 11] on icon "button" at bounding box center [15, 15] width 9 height 9
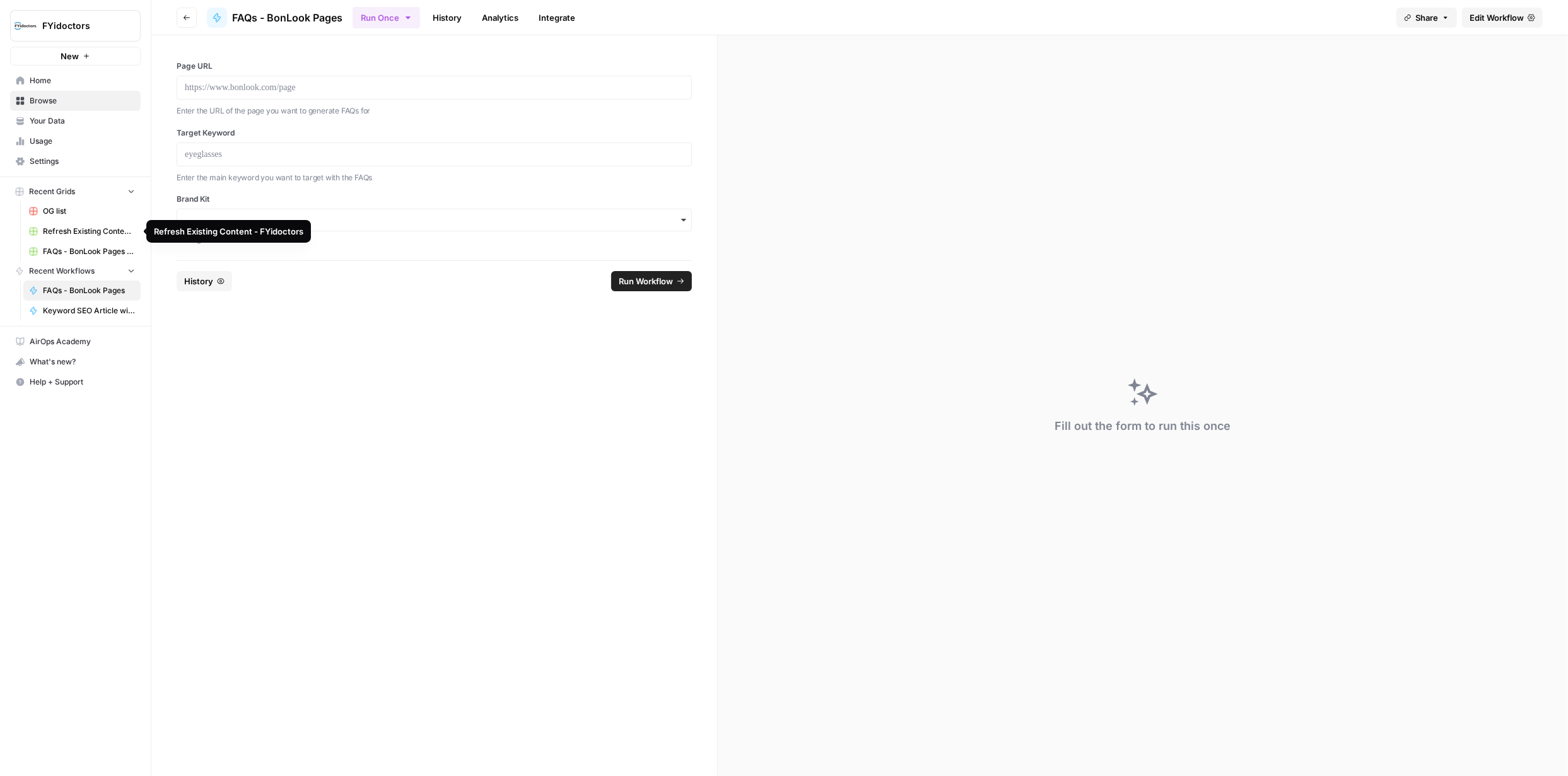
click at [65, 249] on span "FAQs - BonLook Pages Grid" at bounding box center [89, 251] width 92 height 12
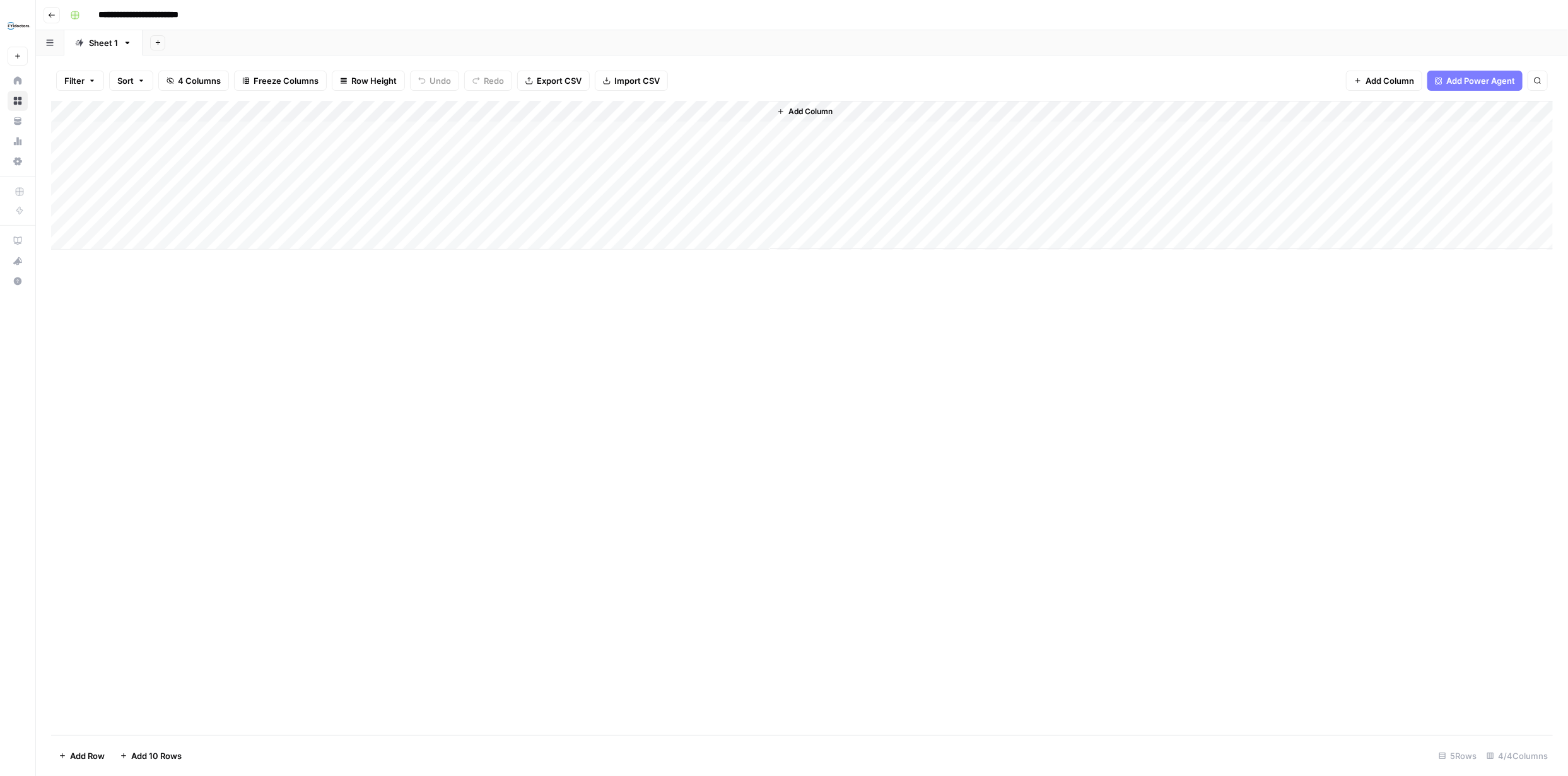
click at [740, 130] on div "Add Column" at bounding box center [802, 175] width 1501 height 149
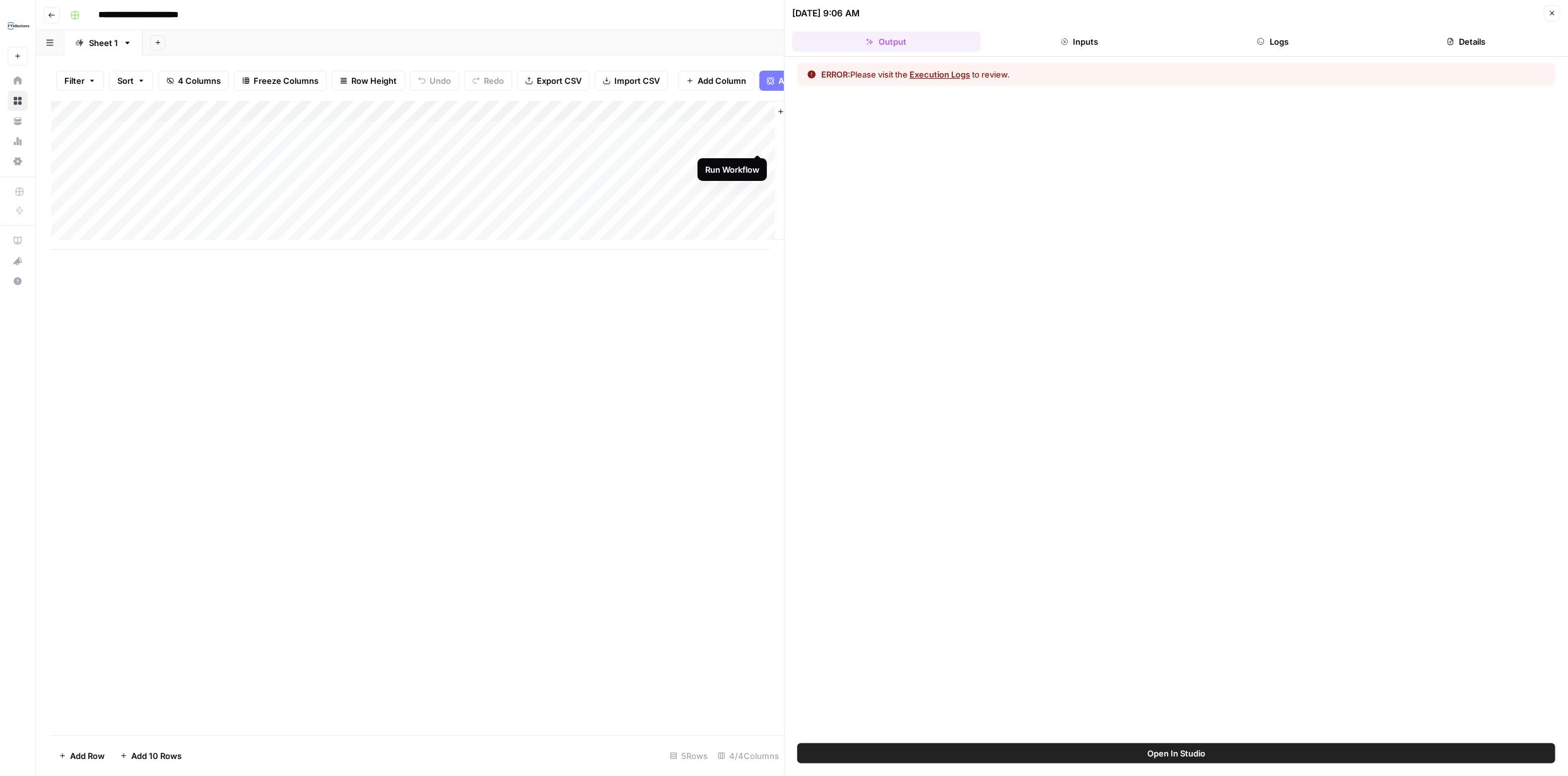
click at [756, 140] on div "Add Column" at bounding box center [418, 175] width 733 height 149
click at [942, 73] on button "Execution Logs" at bounding box center [939, 74] width 60 height 13
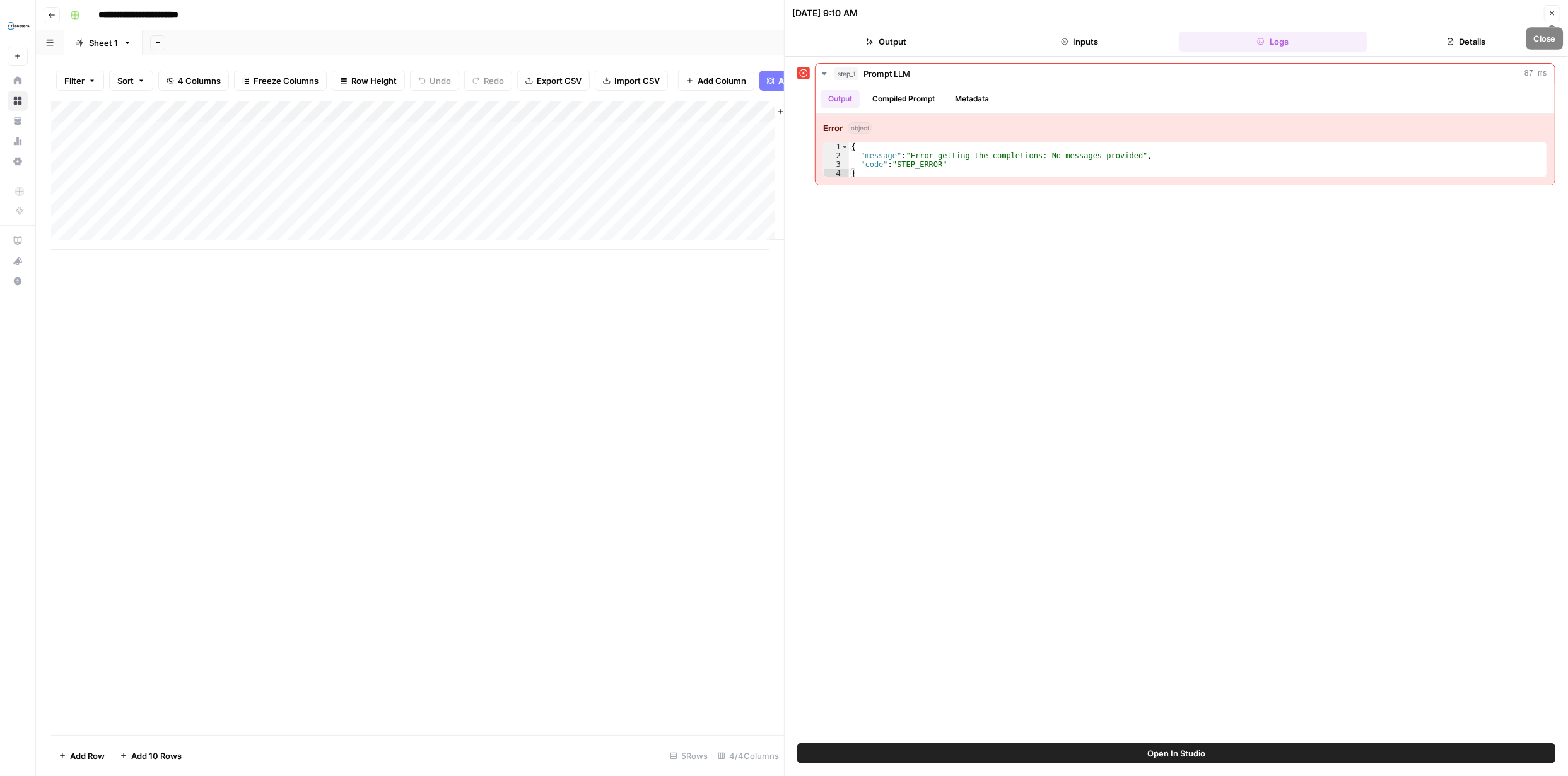
click at [1555, 10] on icon "button" at bounding box center [1552, 13] width 8 height 8
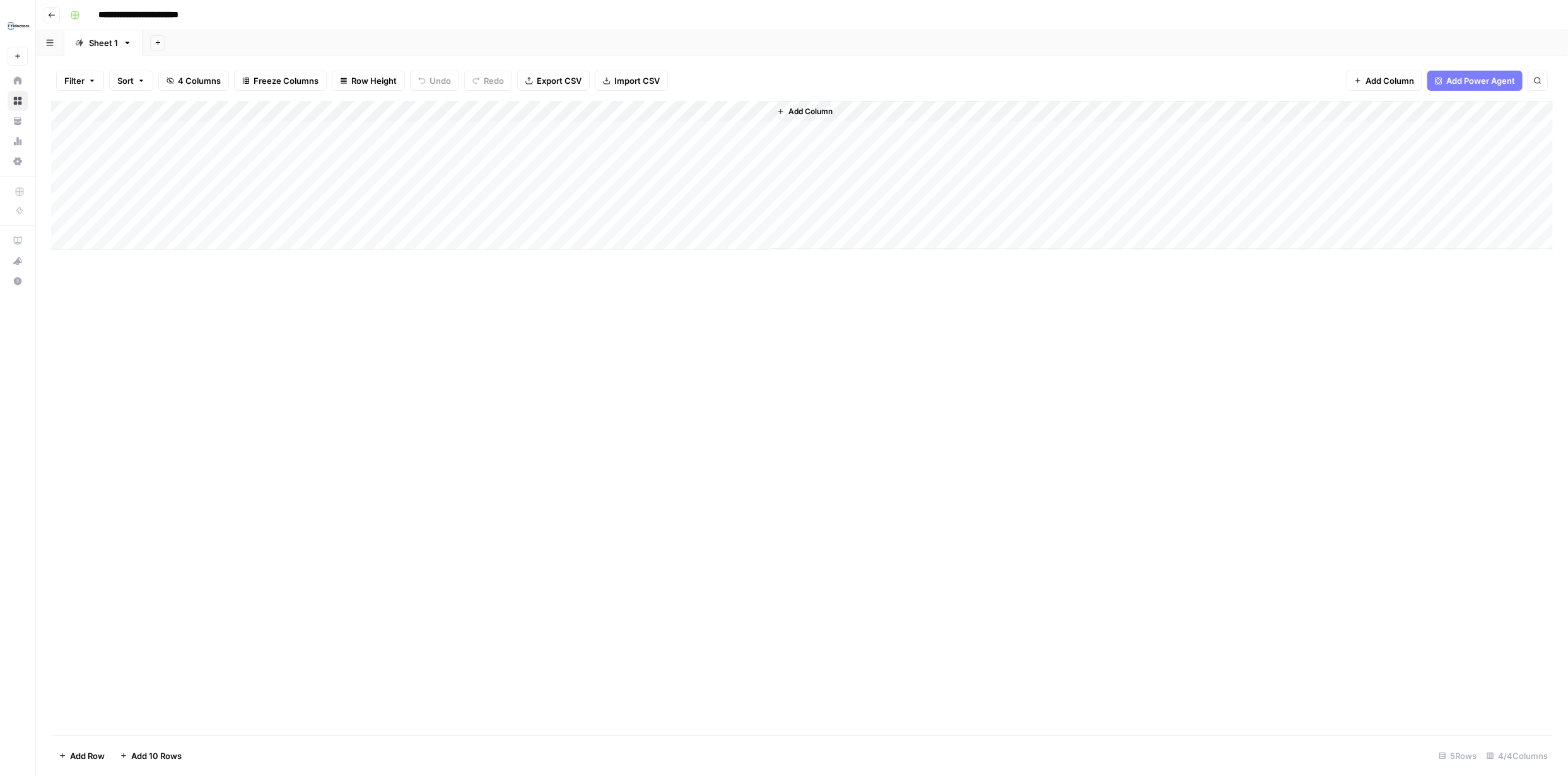
click at [532, 130] on div "Add Column" at bounding box center [802, 175] width 1501 height 149
click at [584, 110] on div "Add Column" at bounding box center [802, 175] width 1501 height 149
click at [531, 332] on span "Remove Column" at bounding box center [538, 334] width 110 height 13
click at [740, 140] on span "Delete" at bounding box center [738, 142] width 27 height 13
click at [670, 111] on span "Add Column" at bounding box center [661, 112] width 44 height 12
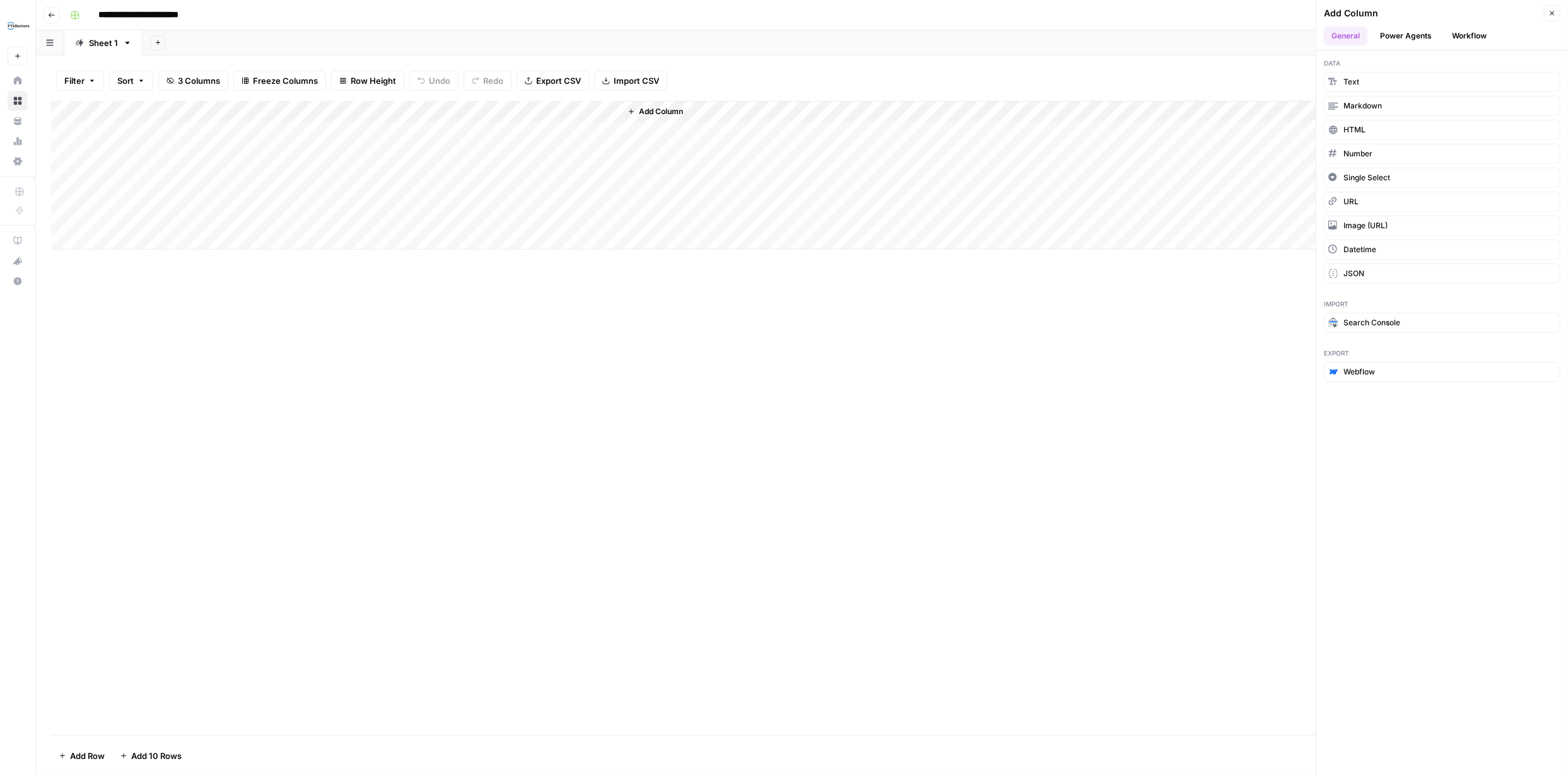
click at [1465, 37] on button "Workflow" at bounding box center [1469, 35] width 50 height 19
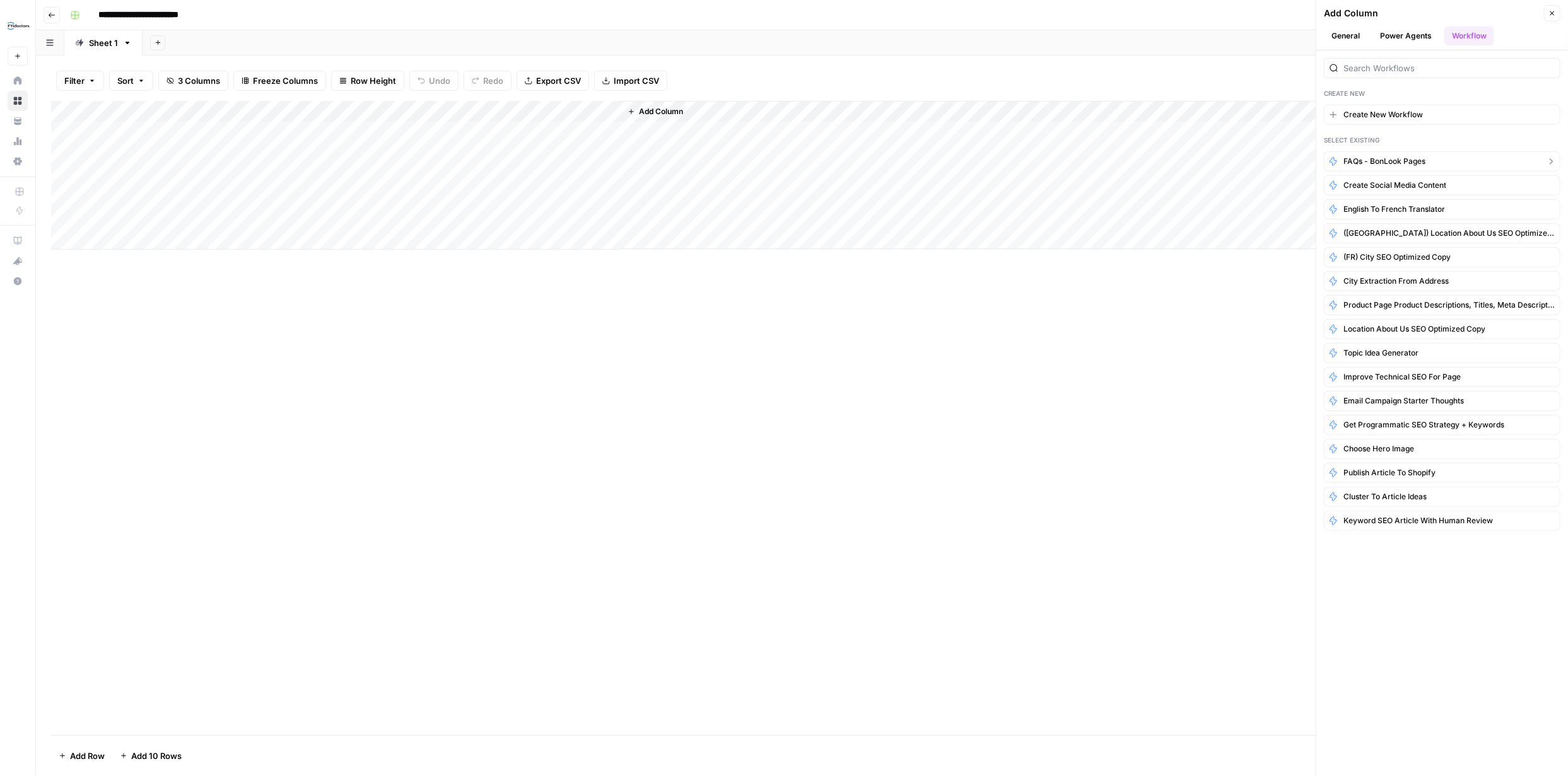
click at [1392, 162] on span "FAQs - BonLook Pages" at bounding box center [1385, 162] width 82 height 12
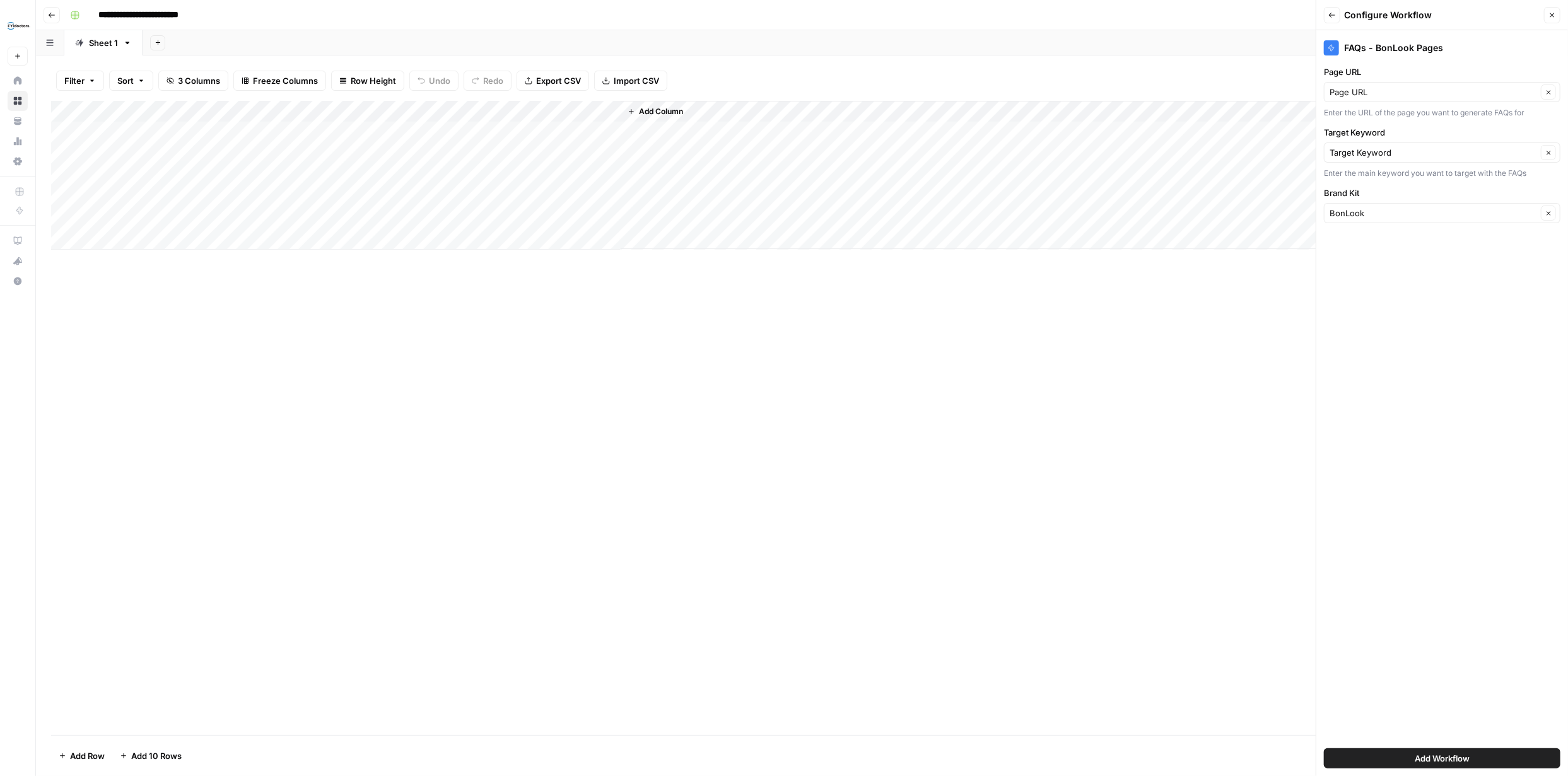
click at [1464, 758] on span "Add Workflow" at bounding box center [1442, 759] width 55 height 13
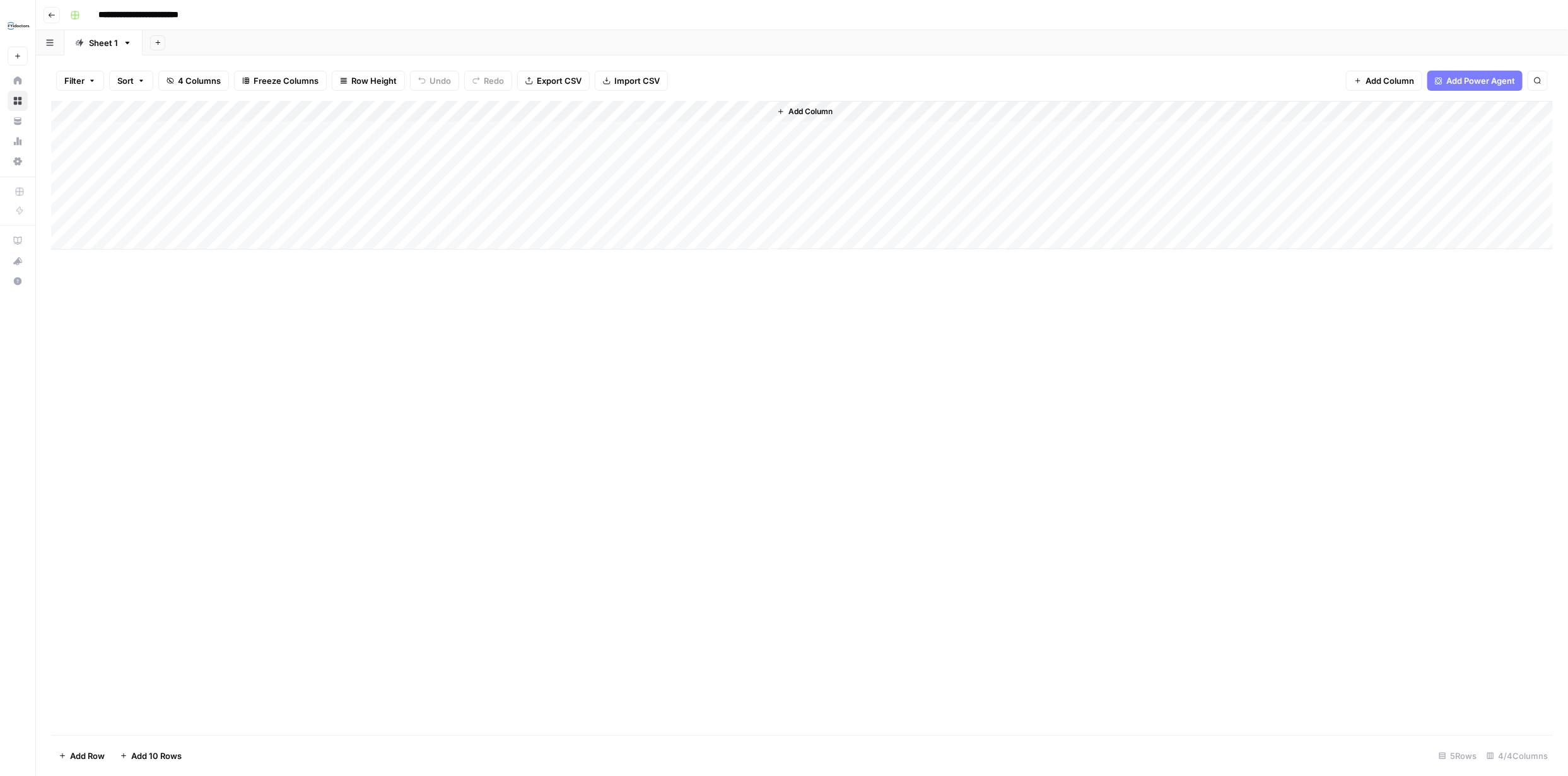
click at [692, 130] on div "Add Column" at bounding box center [802, 175] width 1501 height 149
click at [670, 133] on div "Add Column" at bounding box center [802, 175] width 1501 height 149
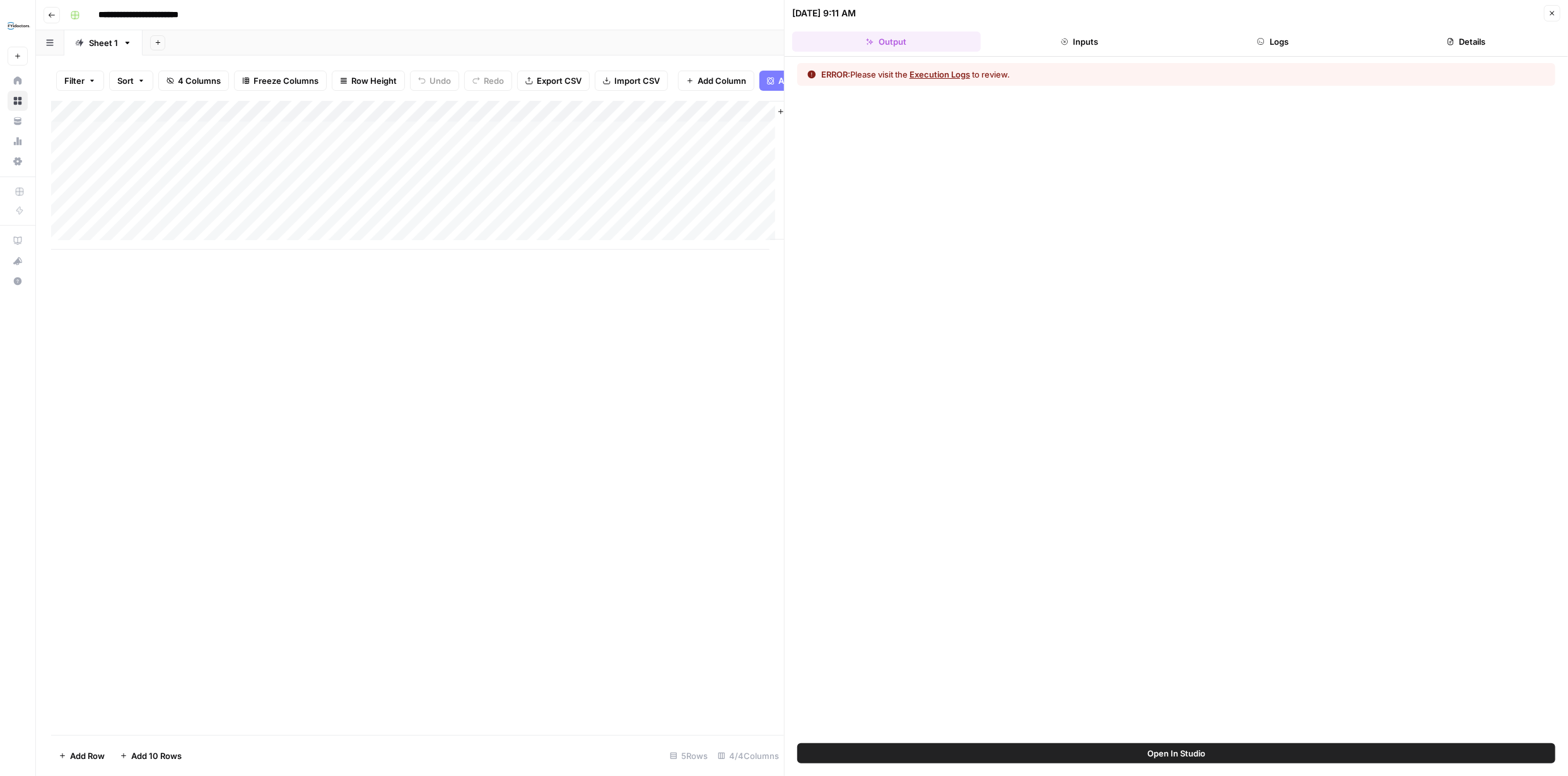
click at [950, 76] on button "Execution Logs" at bounding box center [939, 74] width 60 height 13
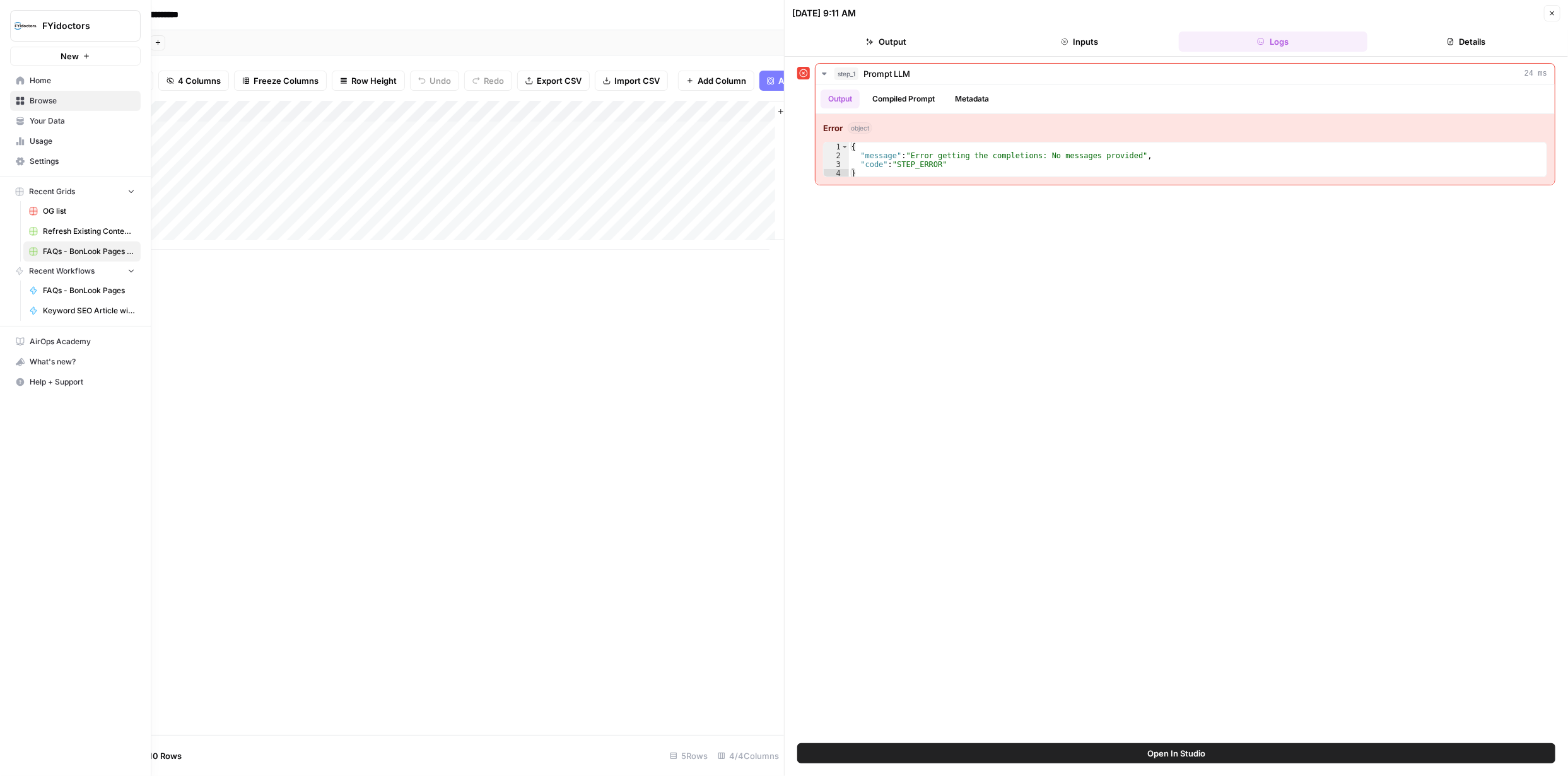
click at [42, 101] on span "Browse" at bounding box center [82, 101] width 105 height 12
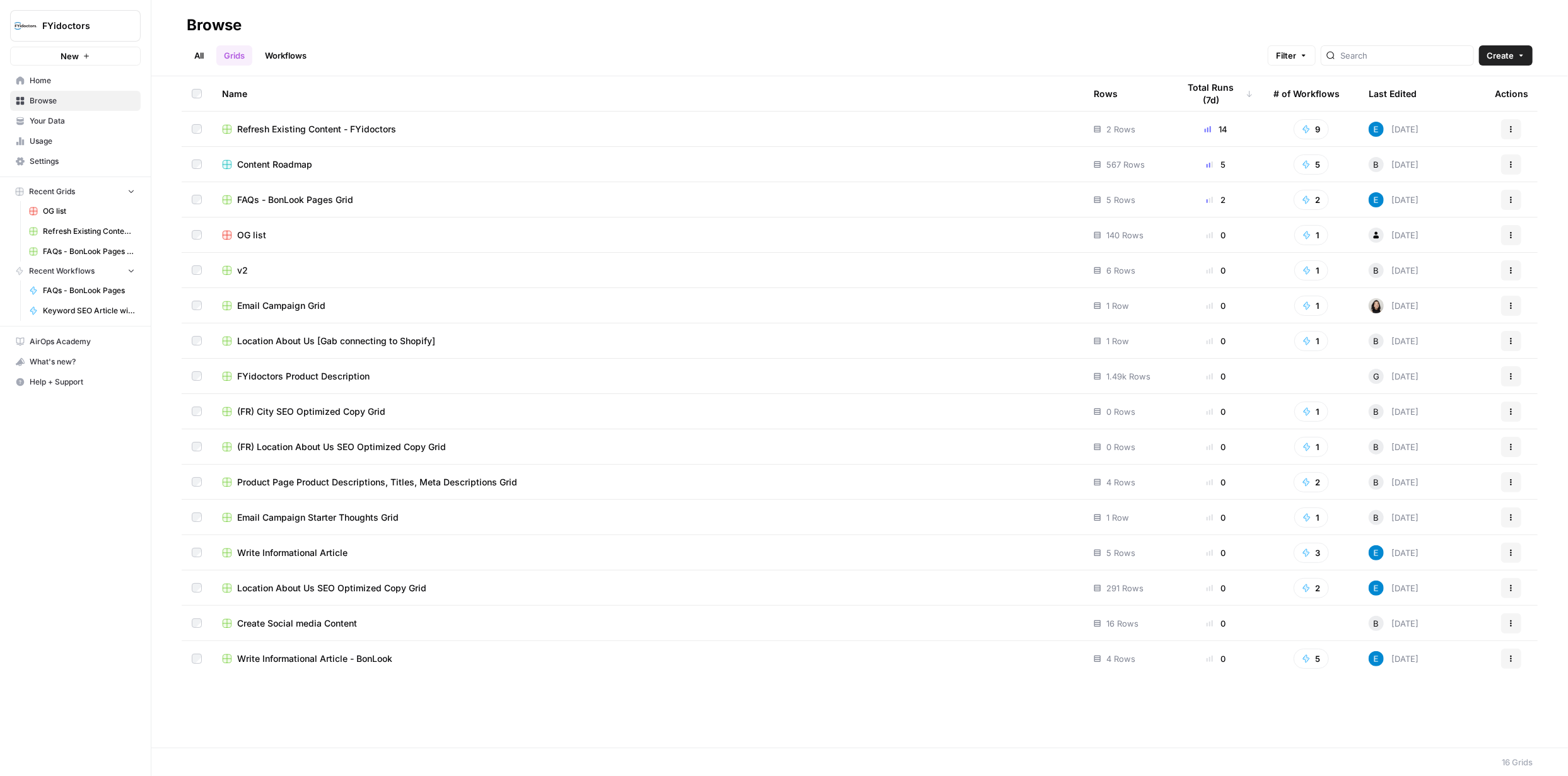
click at [282, 53] on link "Workflows" at bounding box center [285, 55] width 56 height 20
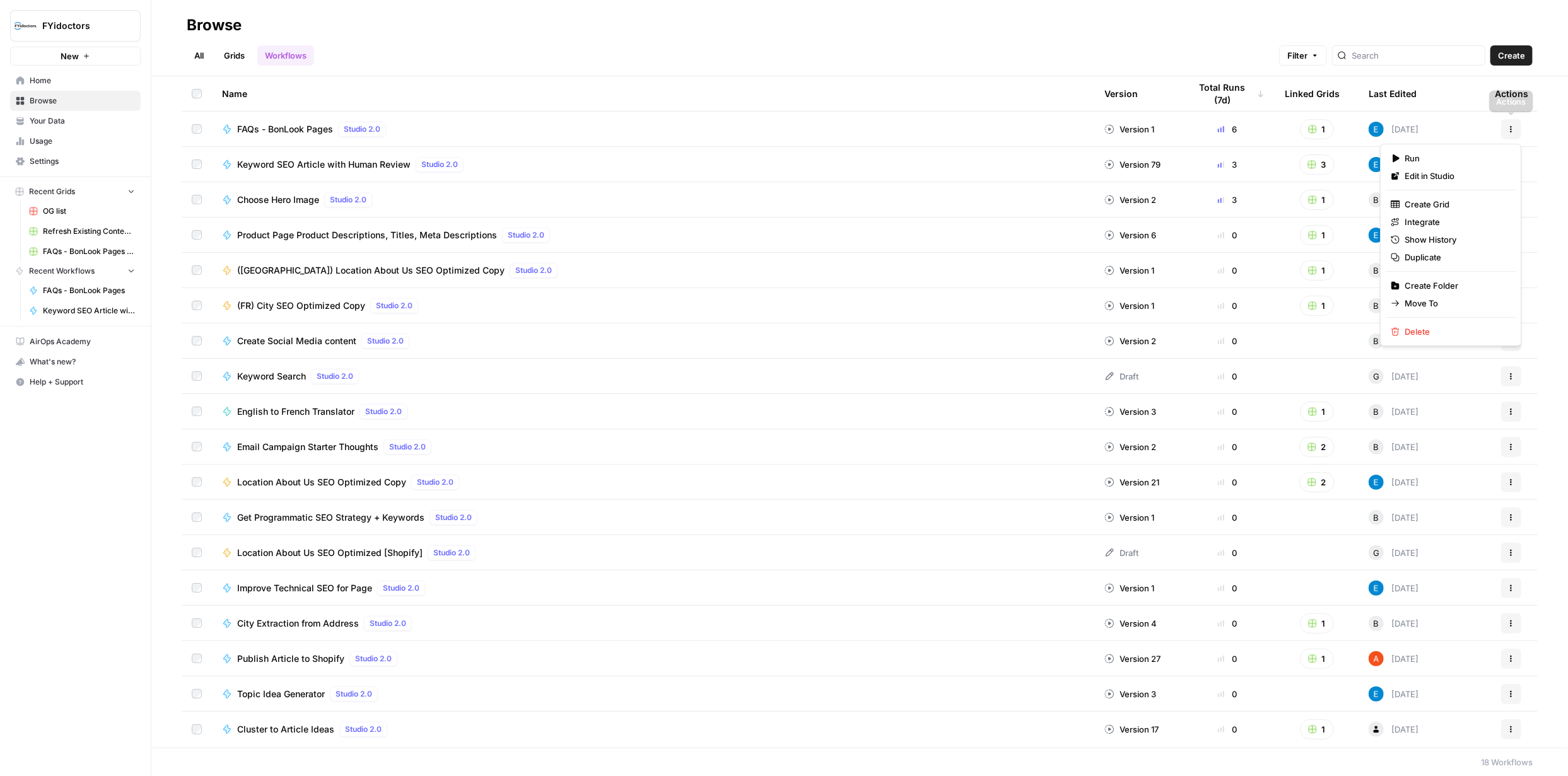
click at [1512, 129] on icon "button" at bounding box center [1511, 130] width 8 height 8
click at [1444, 219] on span "Integrate" at bounding box center [1454, 222] width 101 height 13
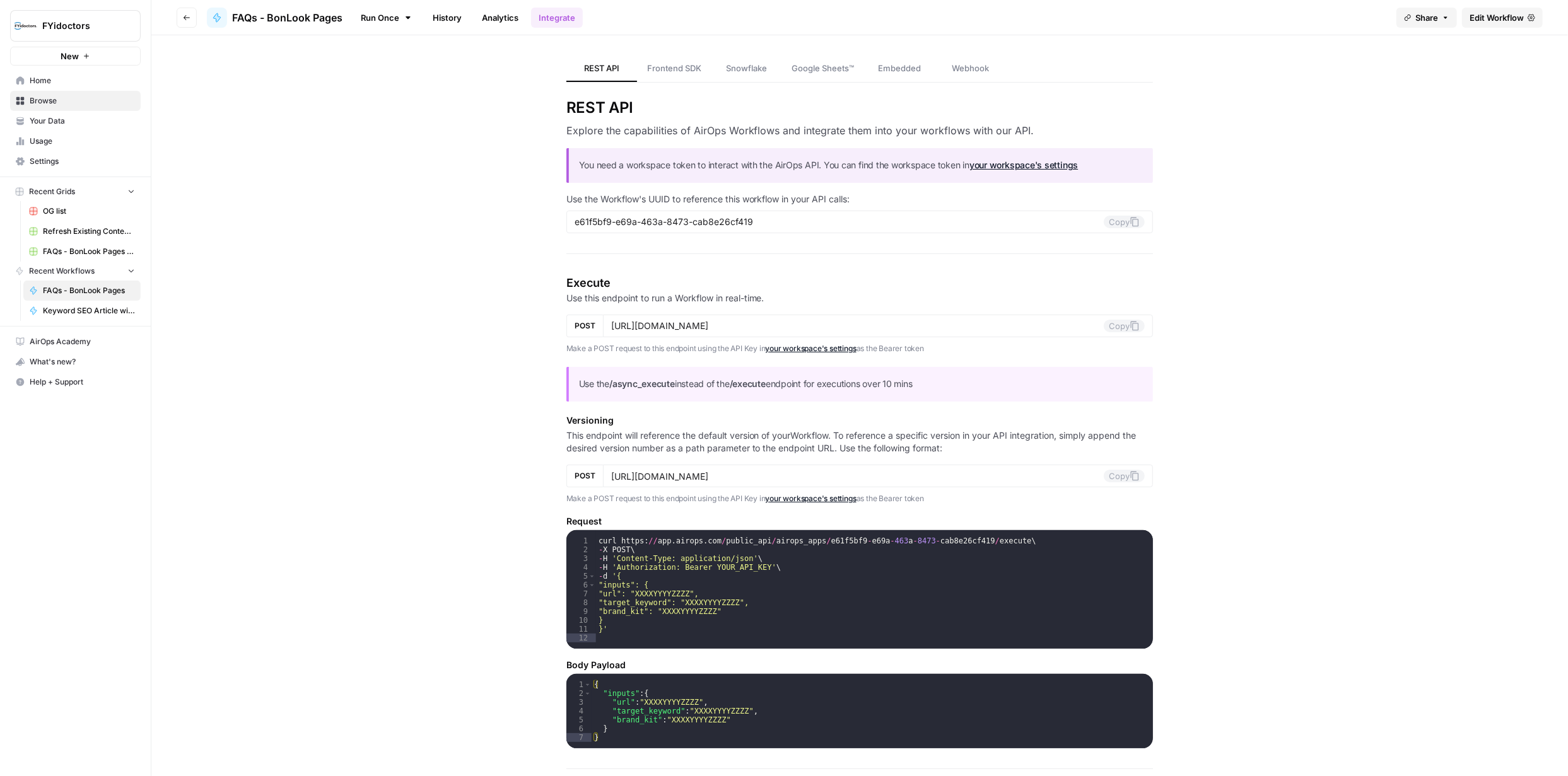
click at [1501, 15] on span "Edit Workflow" at bounding box center [1496, 18] width 55 height 13
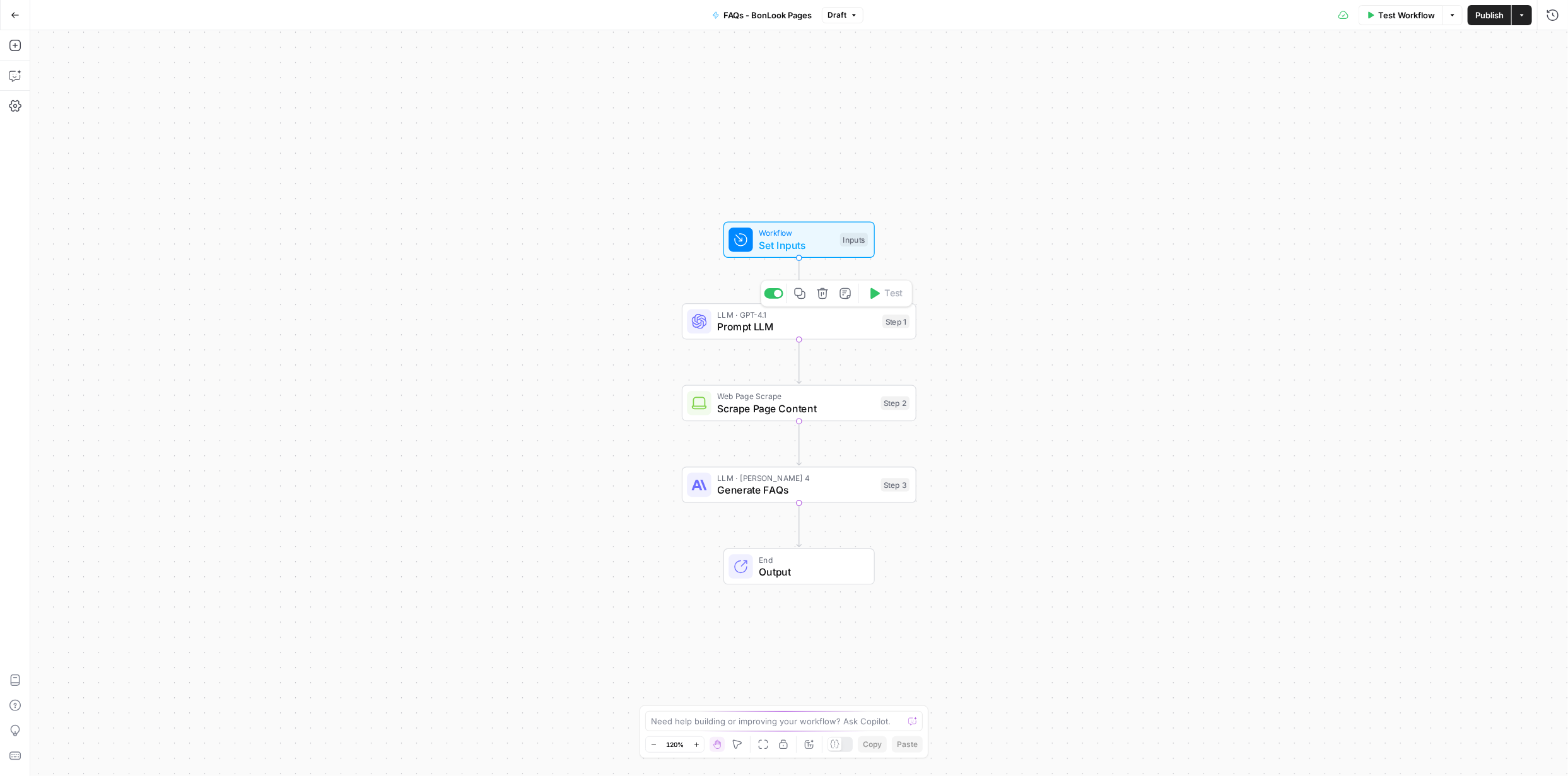
click at [778, 325] on span "Prompt LLM" at bounding box center [797, 326] width 159 height 15
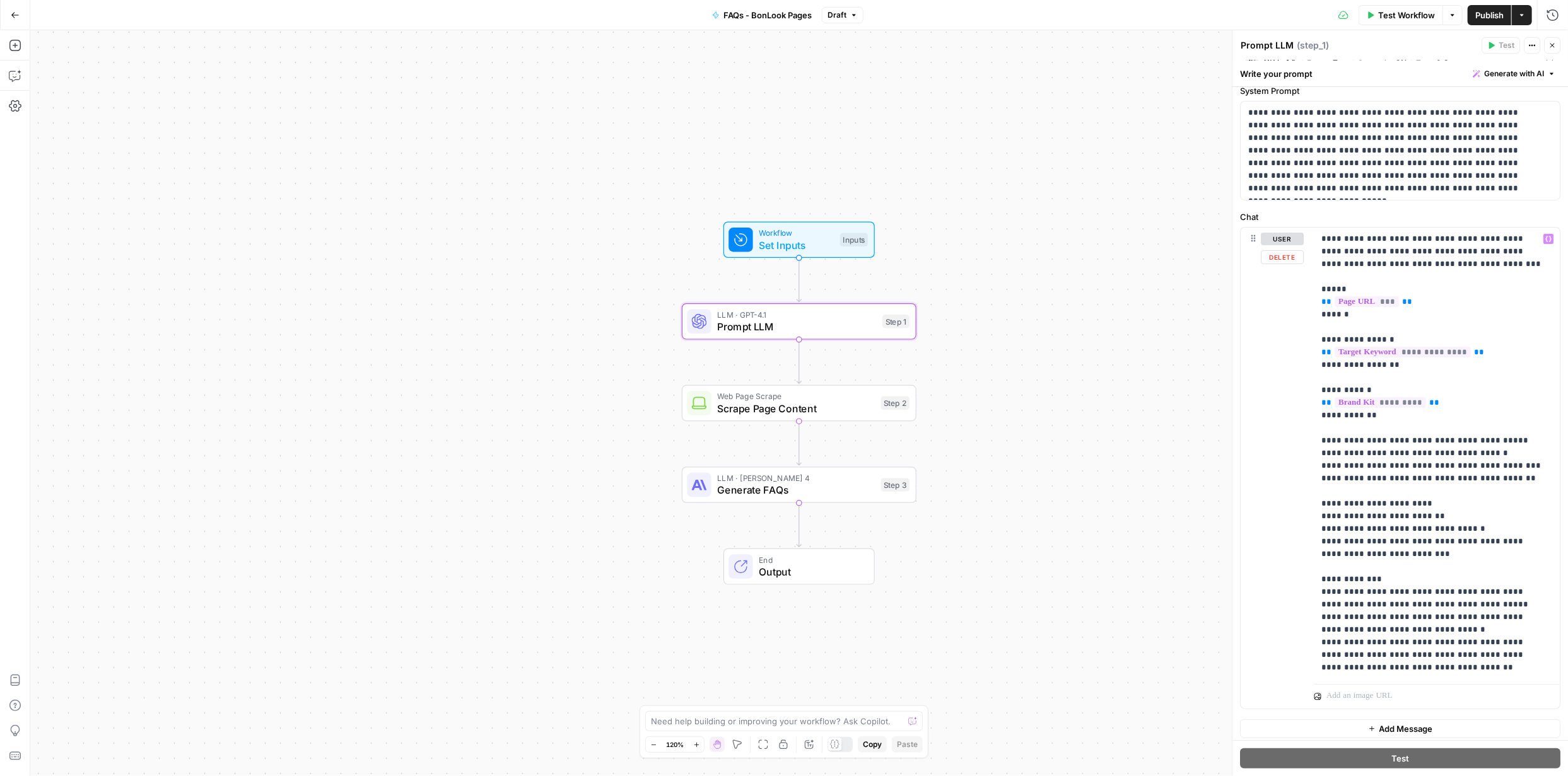
scroll to position [49, 0]
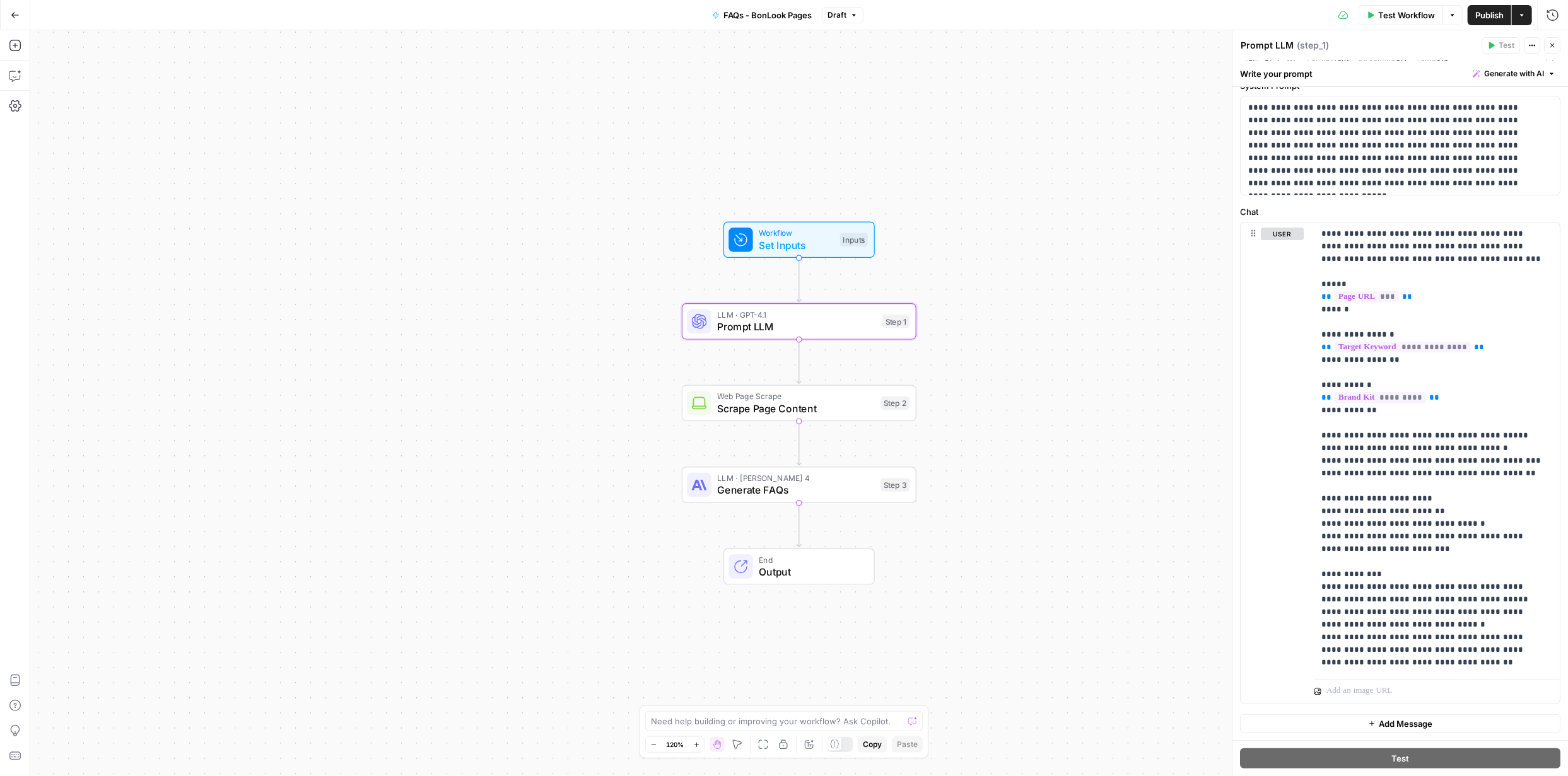
click at [1493, 12] on span "Publish" at bounding box center [1489, 15] width 28 height 13
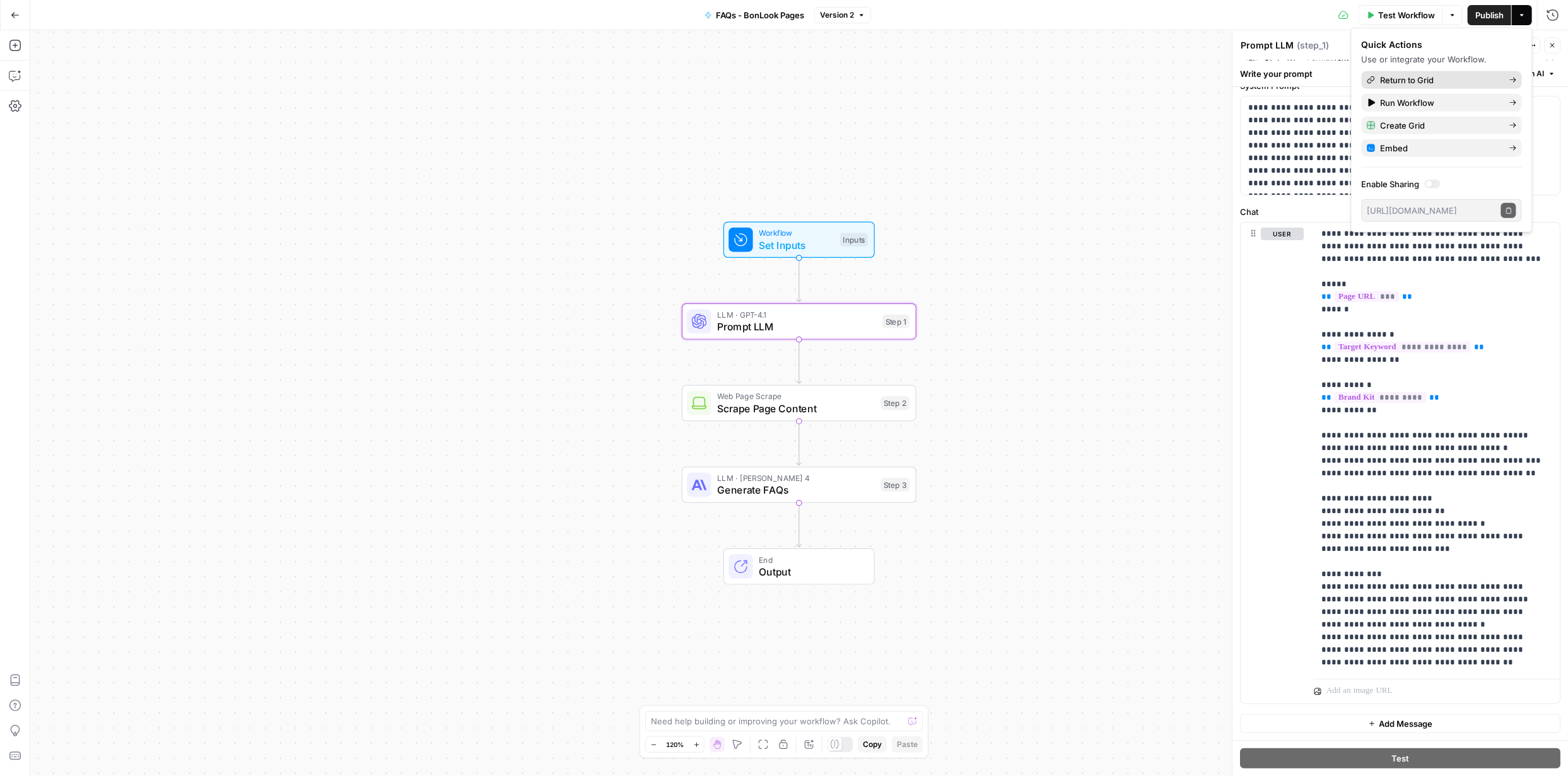
click at [1419, 81] on span "Return to Grid" at bounding box center [1440, 80] width 119 height 13
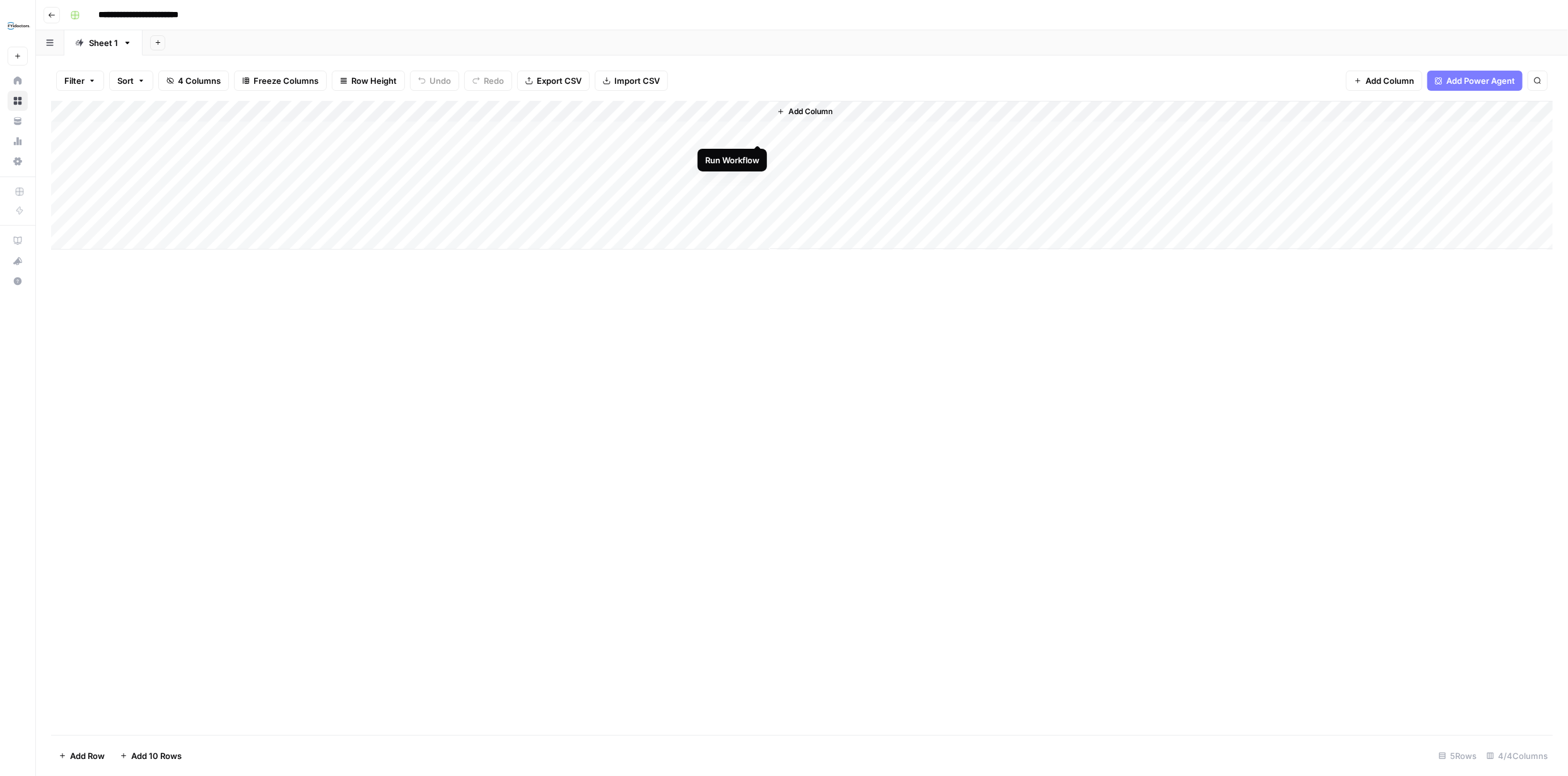
click at [759, 130] on div "Add Column" at bounding box center [802, 175] width 1501 height 149
click at [593, 113] on div "Add Column" at bounding box center [802, 175] width 1501 height 149
click at [528, 336] on span "Remove Column" at bounding box center [538, 334] width 110 height 13
click at [737, 141] on span "Delete" at bounding box center [738, 142] width 27 height 13
click at [704, 131] on div "Add Column" at bounding box center [802, 175] width 1501 height 149
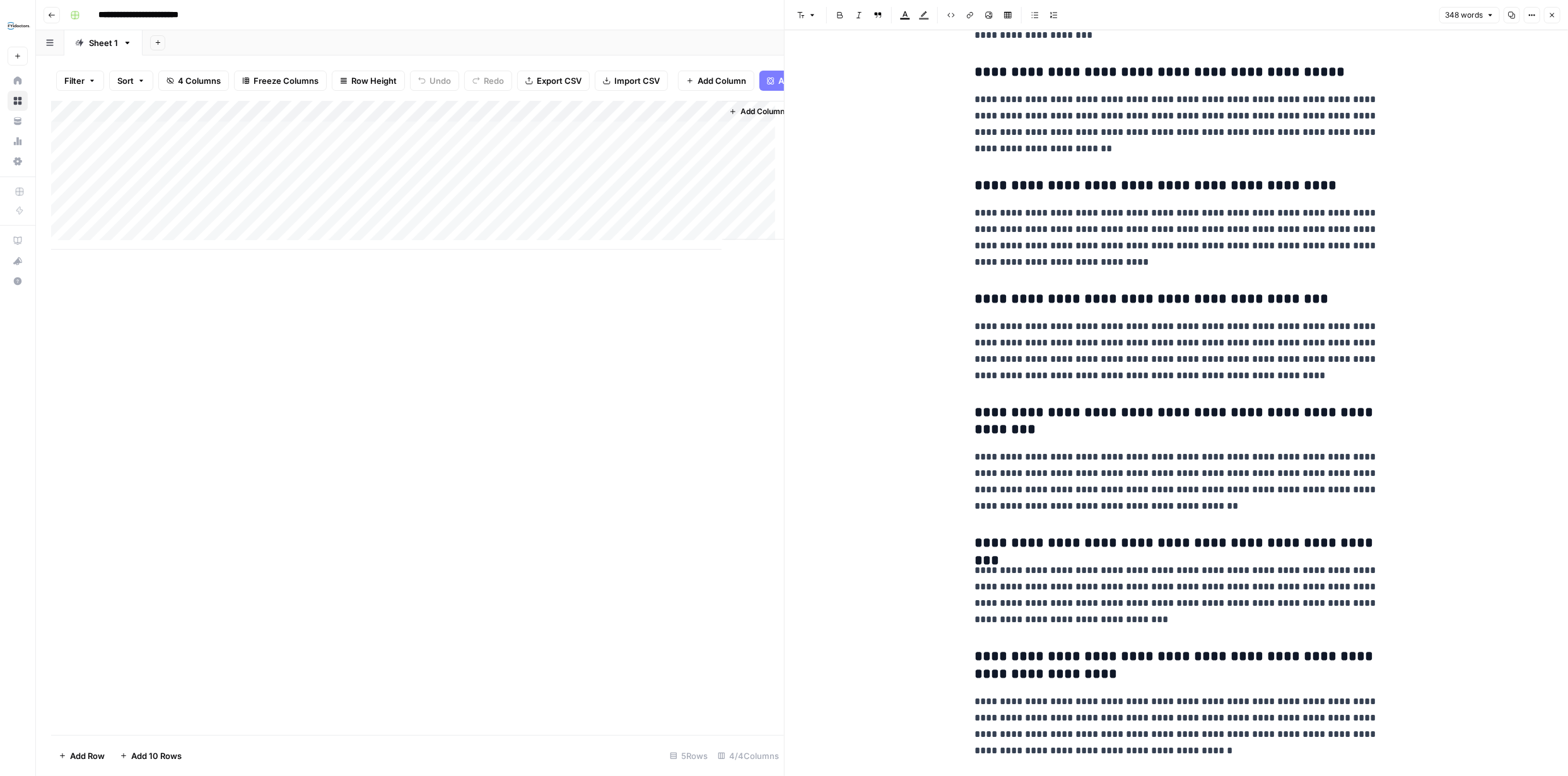
scroll to position [83, 0]
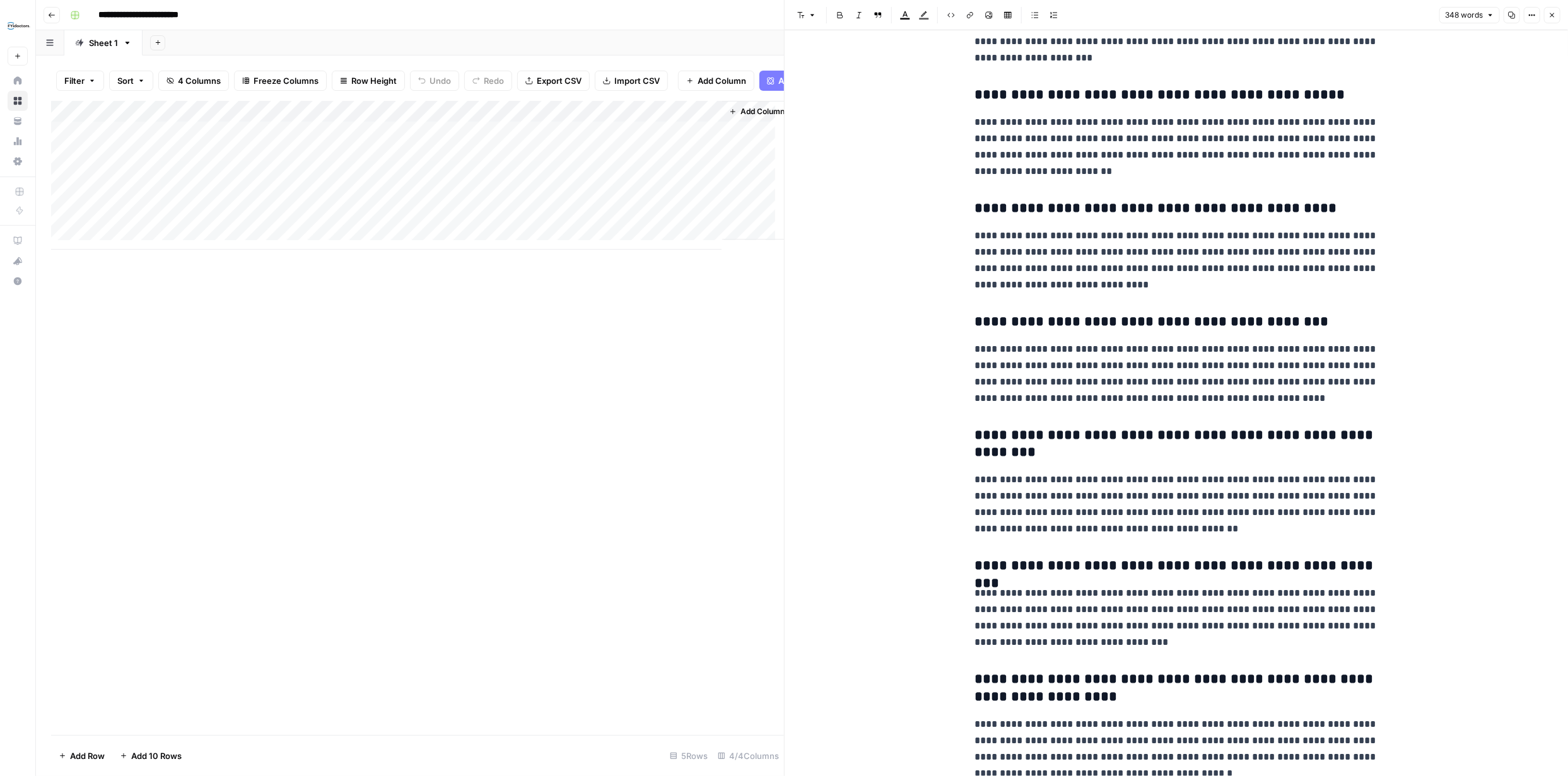
click at [1553, 15] on icon "button" at bounding box center [1552, 15] width 4 height 4
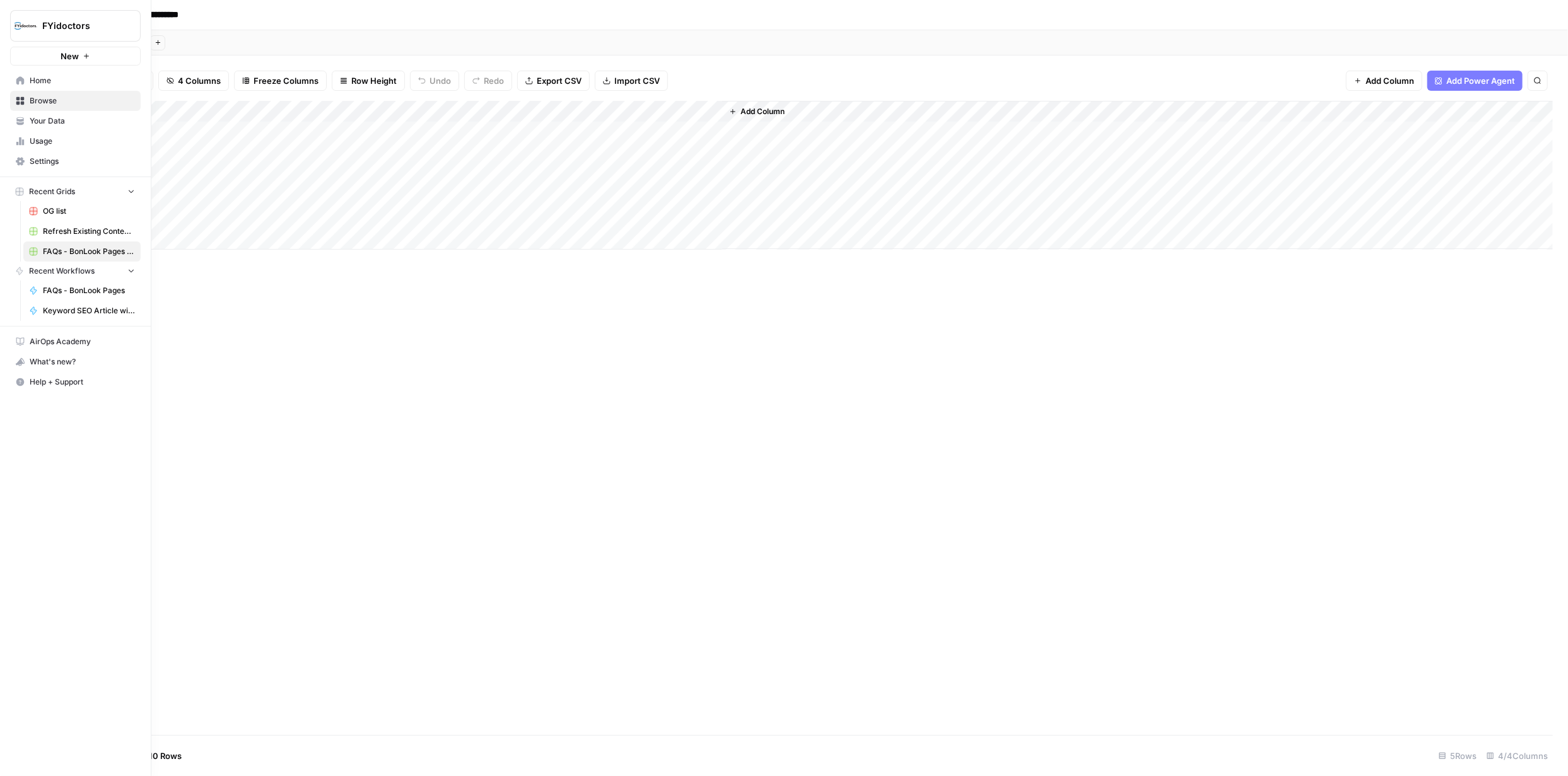
click at [19, 97] on icon at bounding box center [21, 101] width 8 height 8
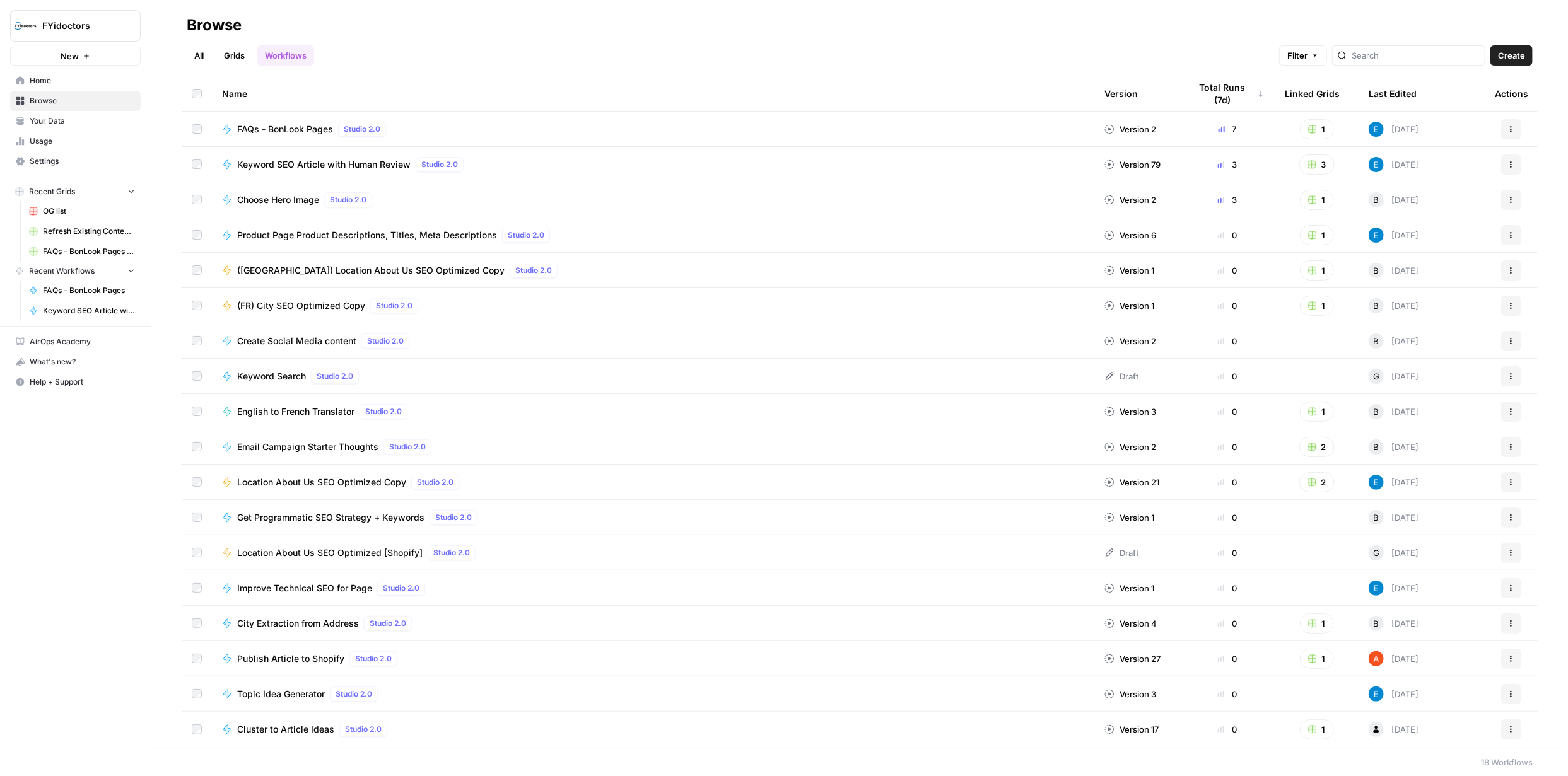
click at [1512, 124] on button "Actions" at bounding box center [1511, 129] width 20 height 20
click at [1426, 221] on span "Integrate" at bounding box center [1454, 222] width 101 height 13
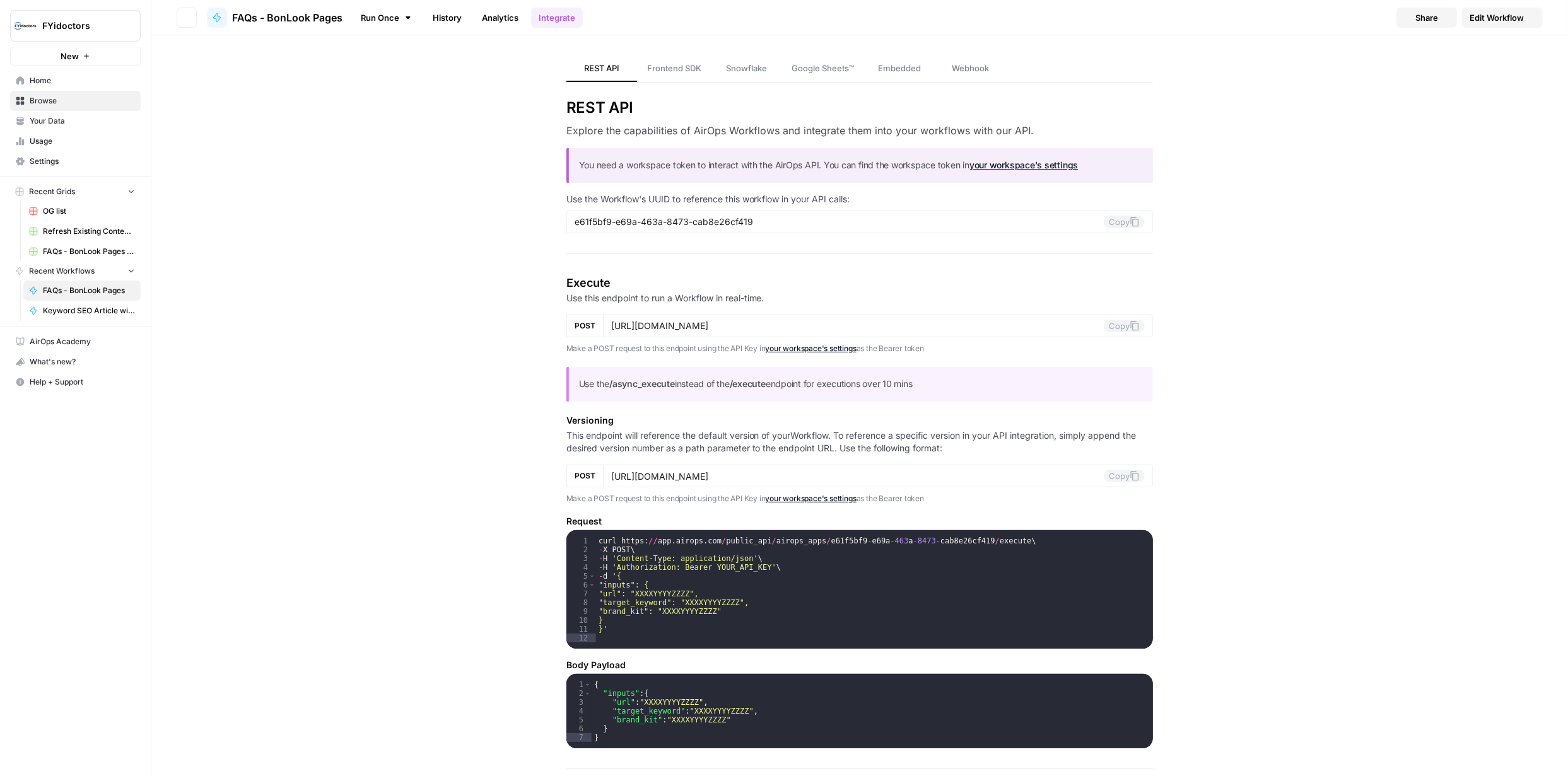
type input "https://api.airops.com/public_api/airops_apps/e61f5bf9-e69a-463a-8473-cab8e26cf…"
click at [1481, 17] on span "Edit Workflow" at bounding box center [1496, 18] width 55 height 13
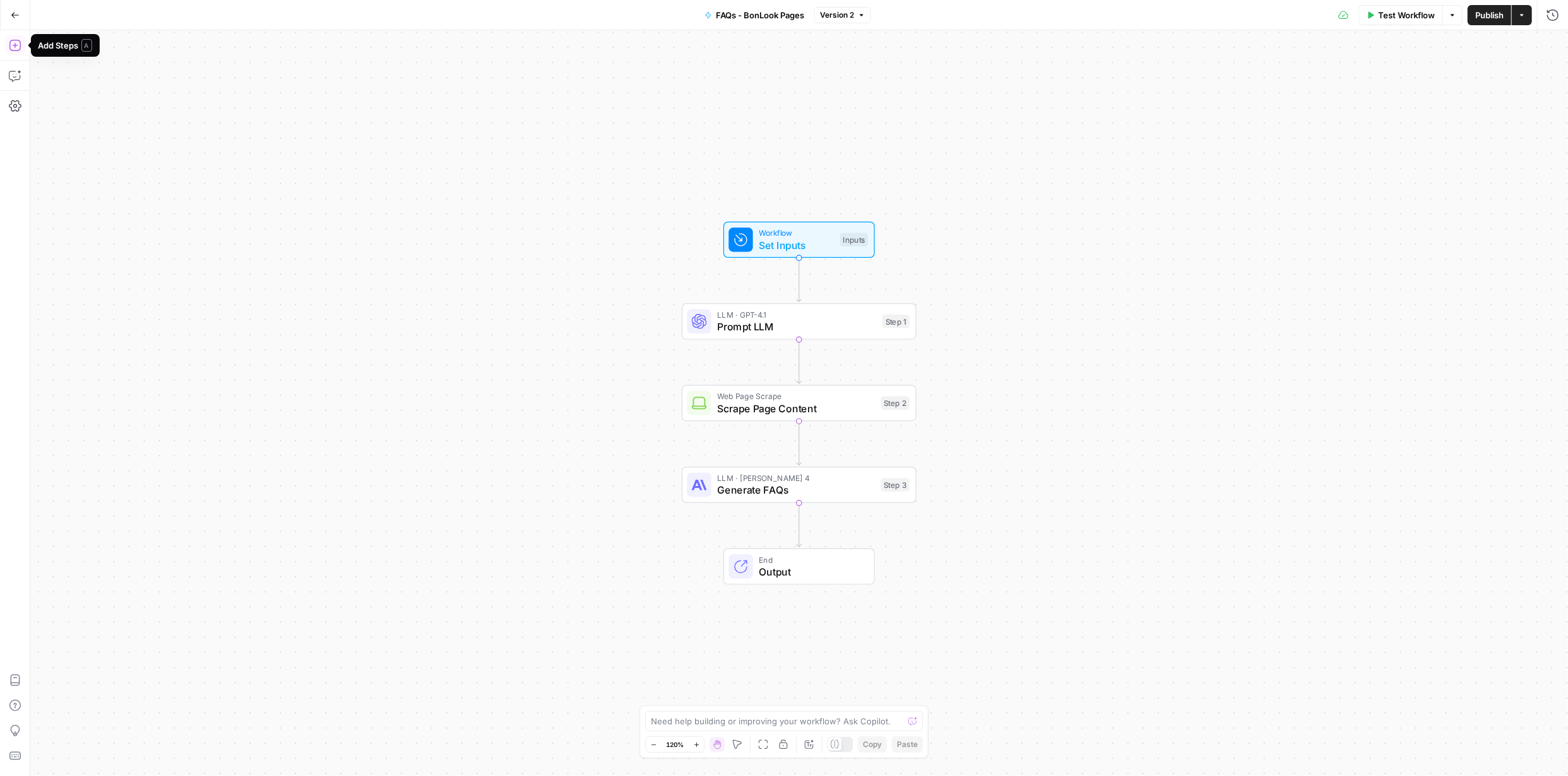
click at [15, 47] on icon "button" at bounding box center [15, 46] width 13 height 13
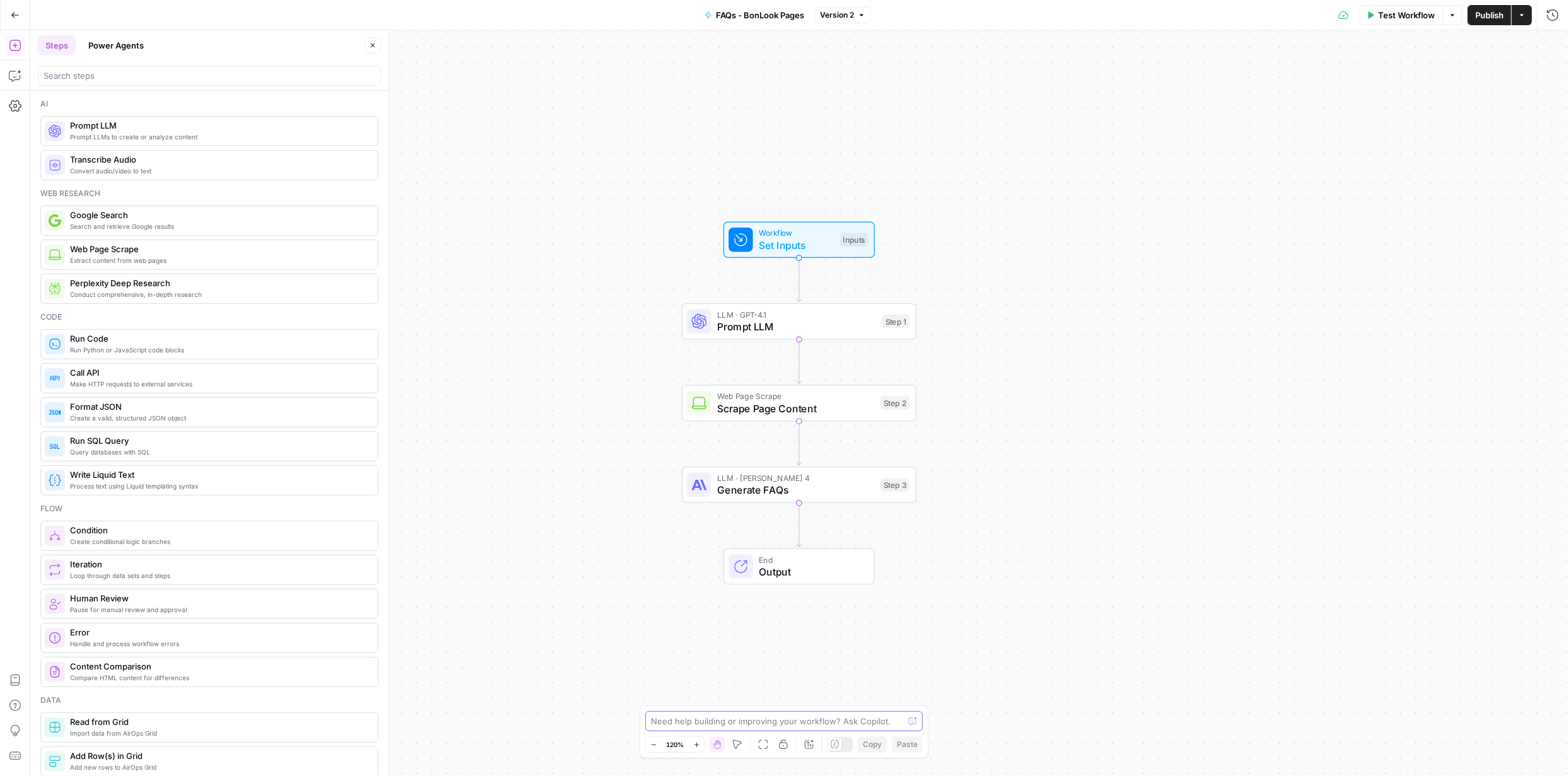
drag, startPoint x: 434, startPoint y: 418, endPoint x: 796, endPoint y: 719, distance: 470.8
click at [796, 719] on textarea at bounding box center [776, 721] width 252 height 13
click at [842, 718] on textarea "I will want the prompt to include fact checking" at bounding box center [771, 721] width 241 height 13
type textarea "I will want the prompt to include fact checking the answers based on BonLook's …"
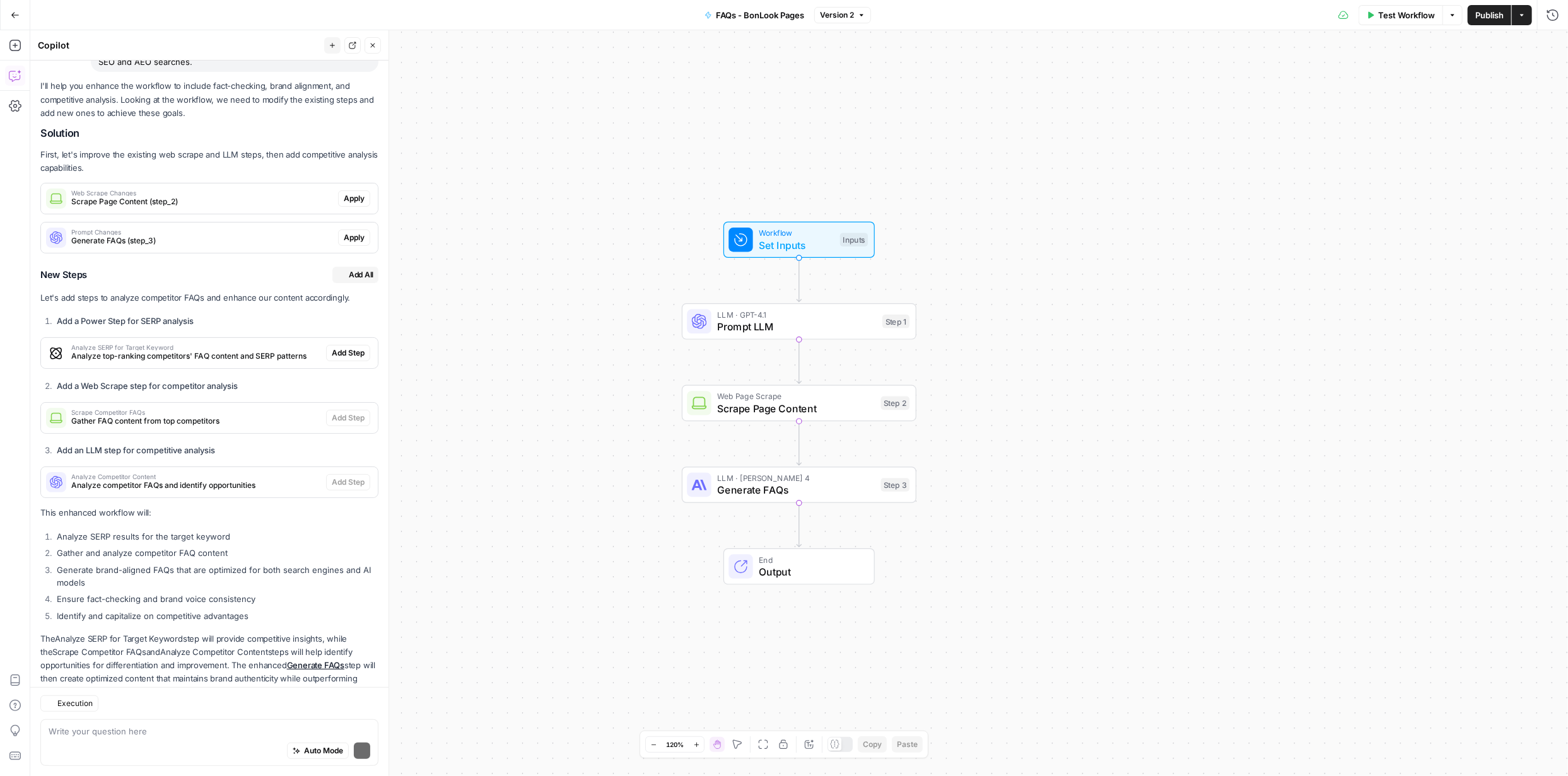
scroll to position [174, 0]
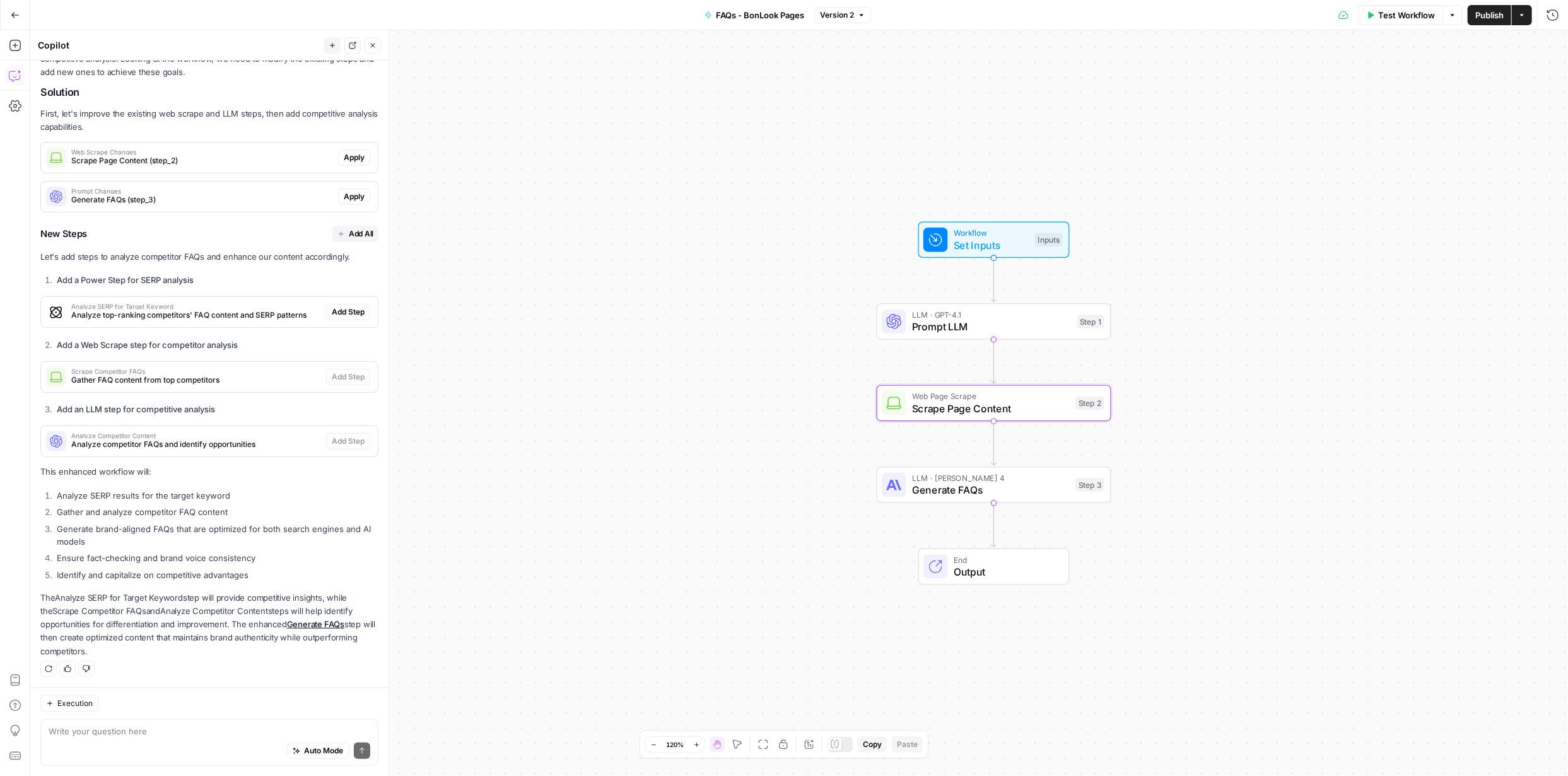
click at [344, 154] on span "Apply" at bounding box center [354, 158] width 21 height 12
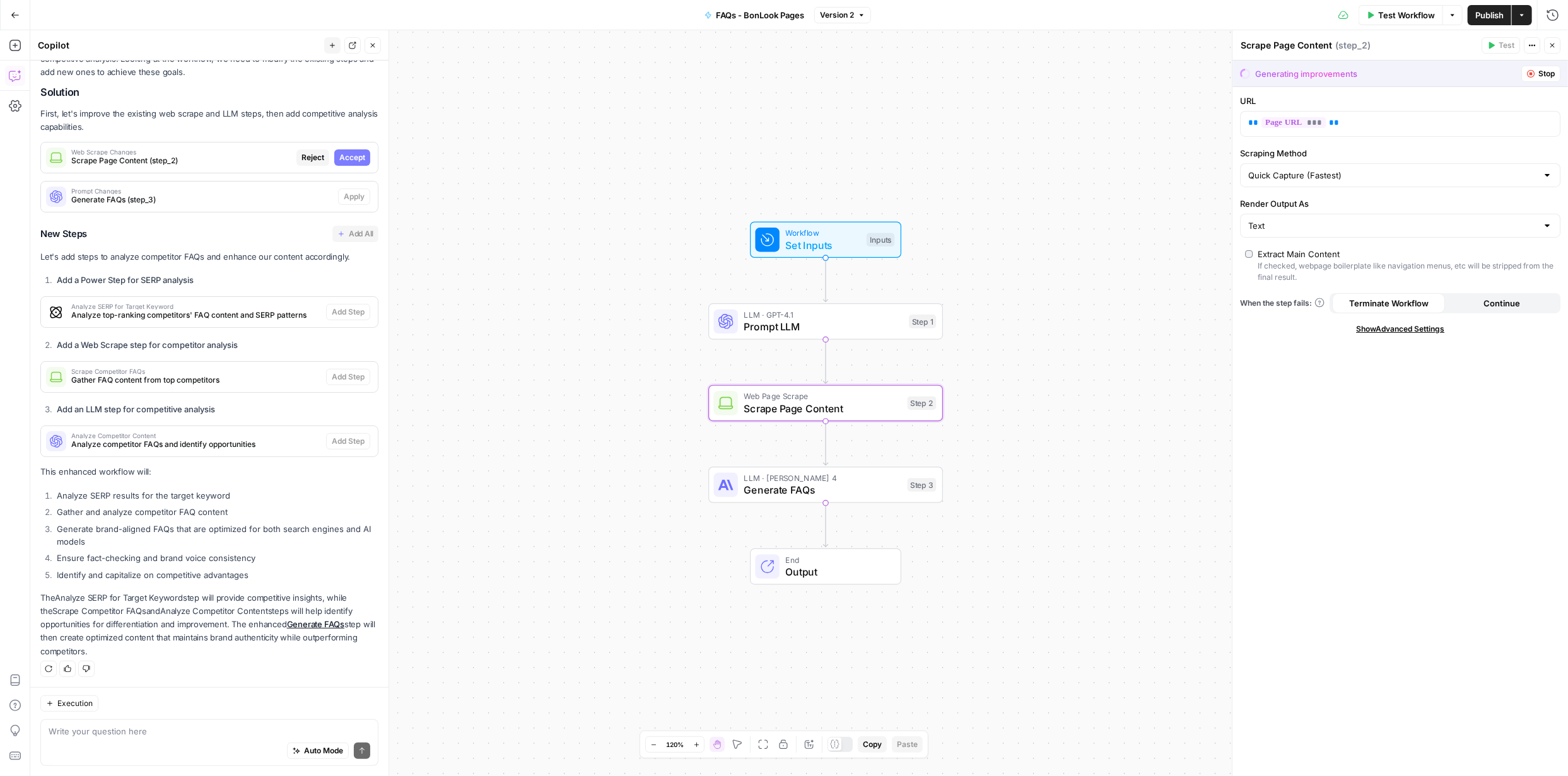
click at [344, 155] on span "Accept" at bounding box center [352, 158] width 26 height 12
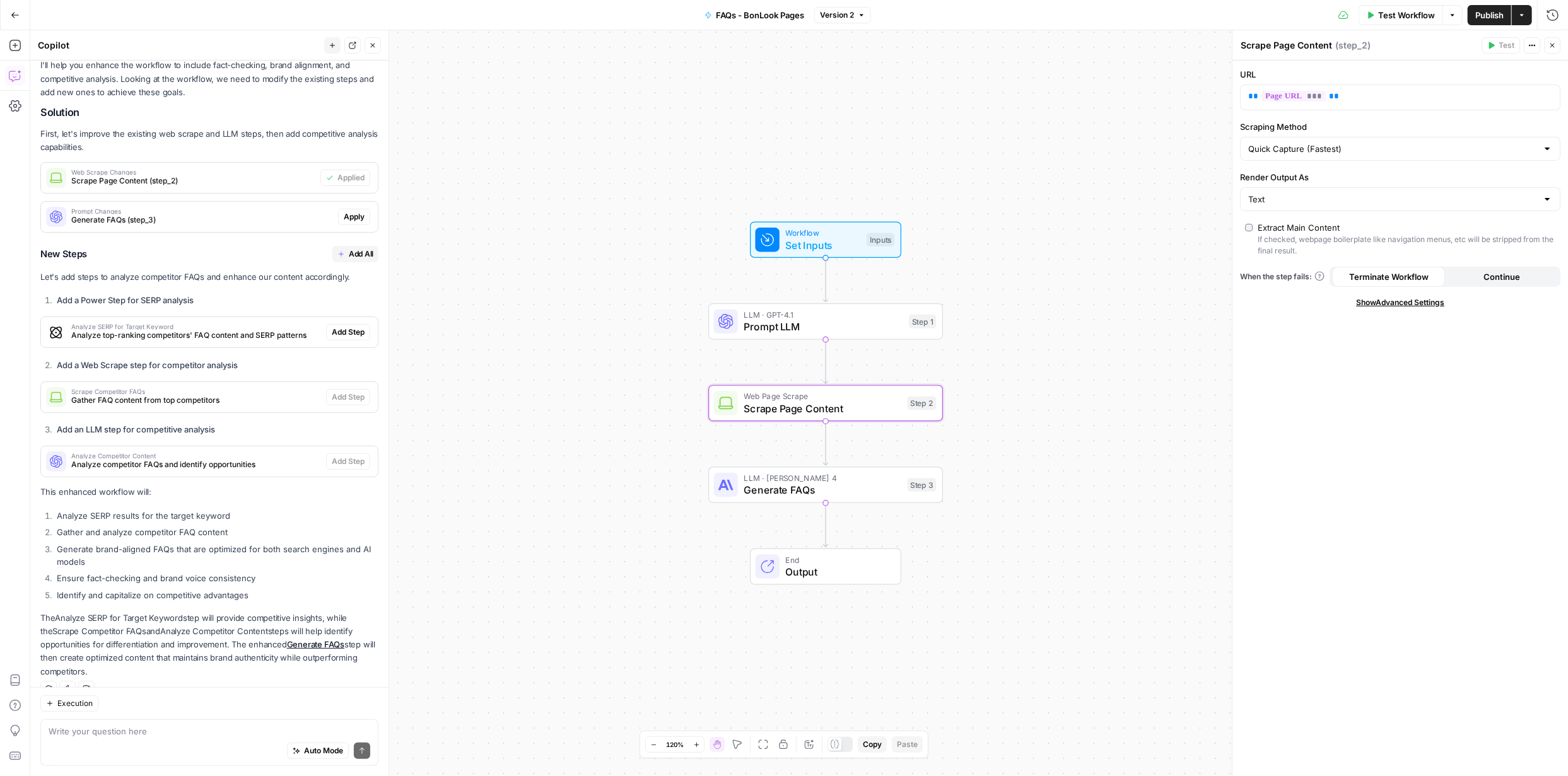
scroll to position [194, 0]
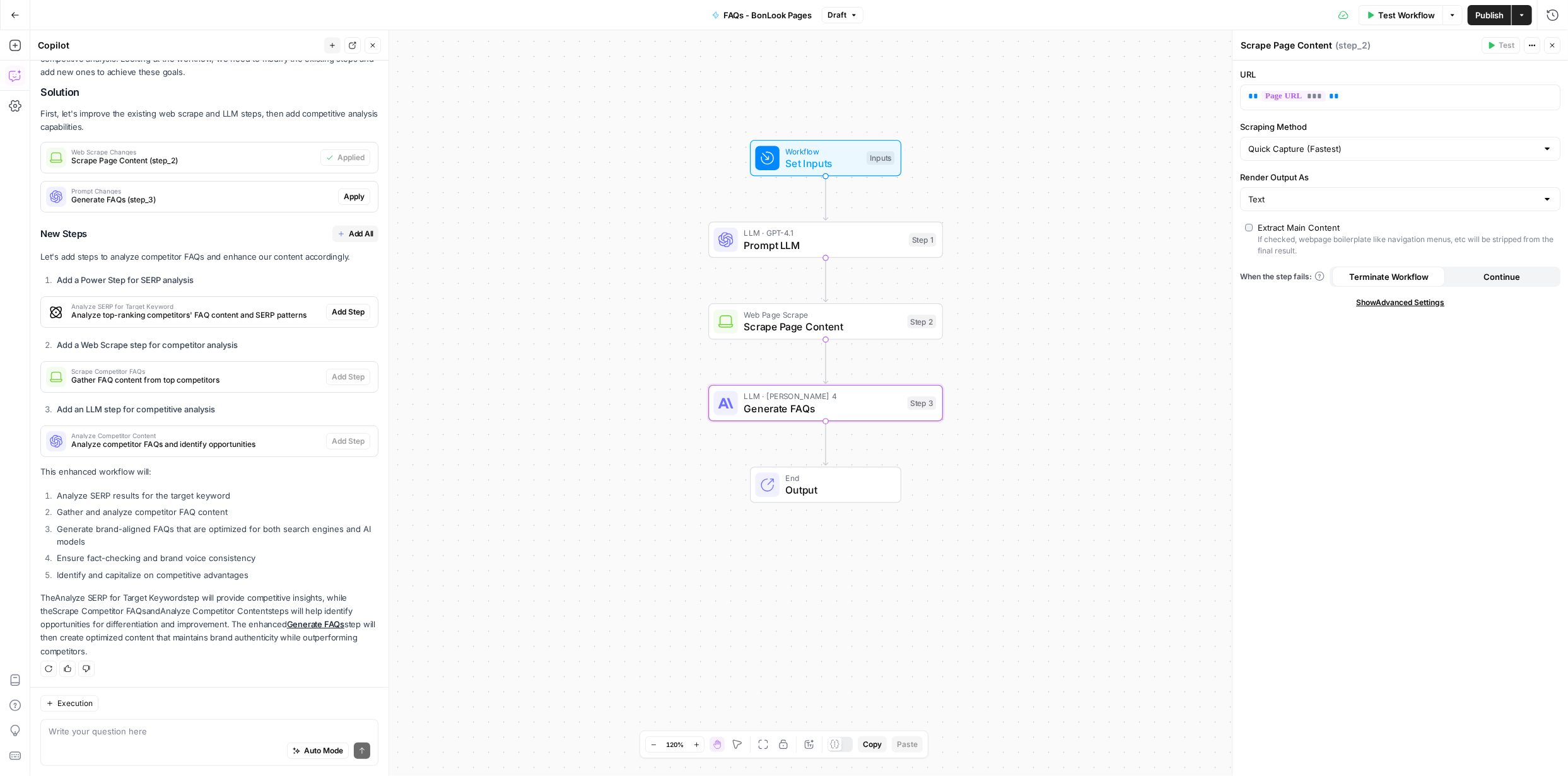
click at [350, 195] on span "Apply" at bounding box center [354, 197] width 21 height 12
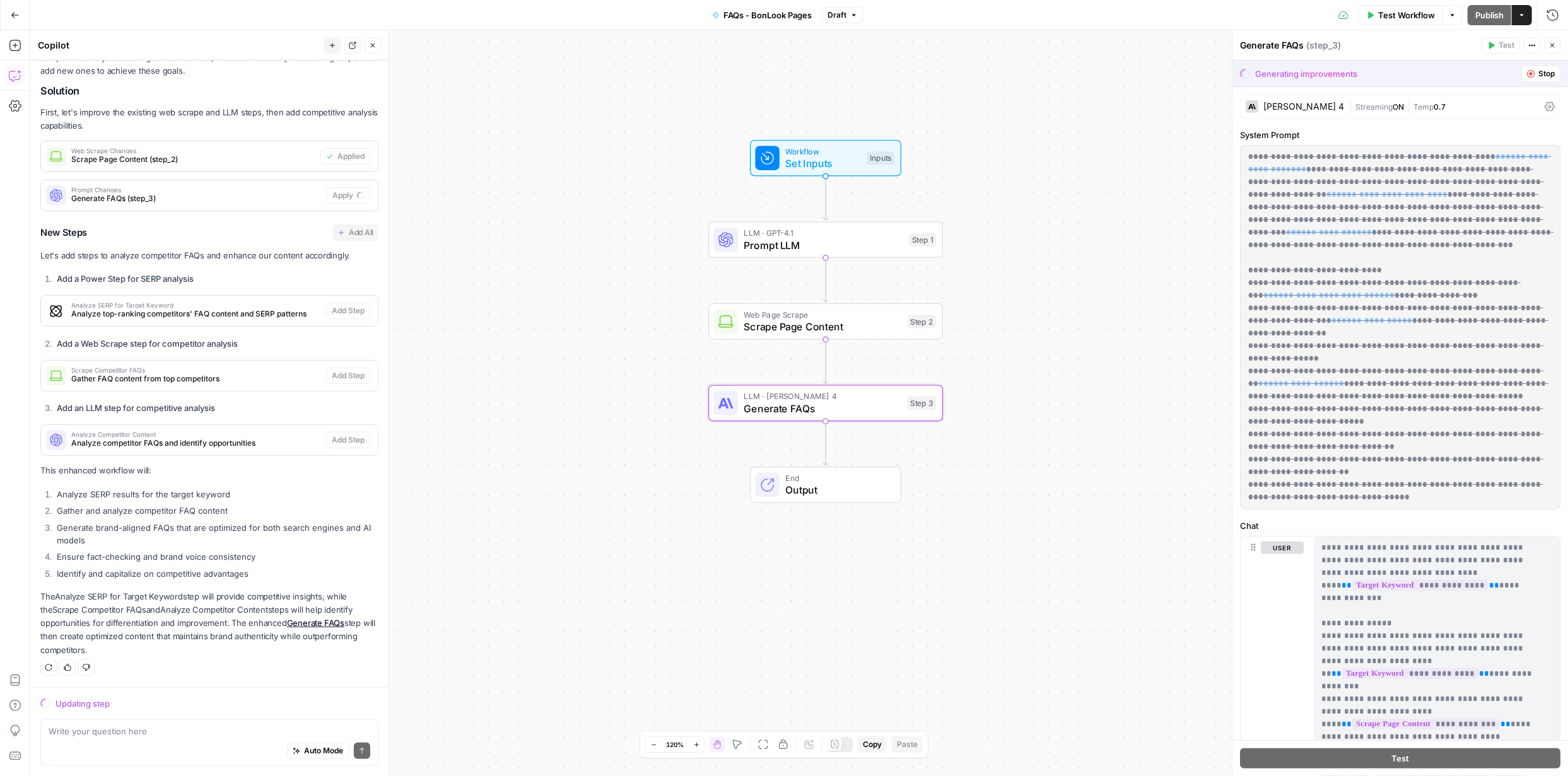
scroll to position [174, 0]
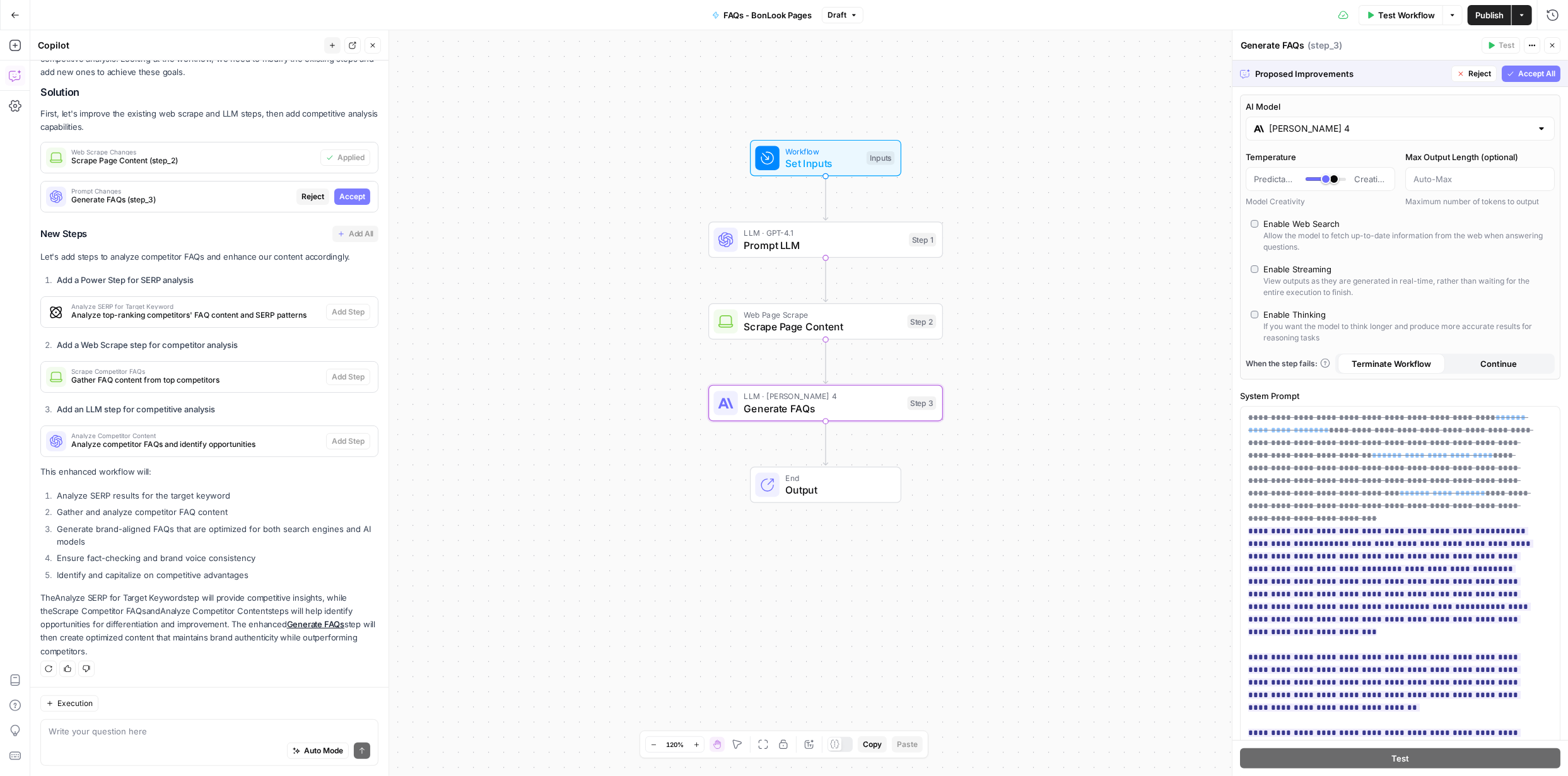
click at [343, 200] on span "Accept" at bounding box center [352, 197] width 26 height 12
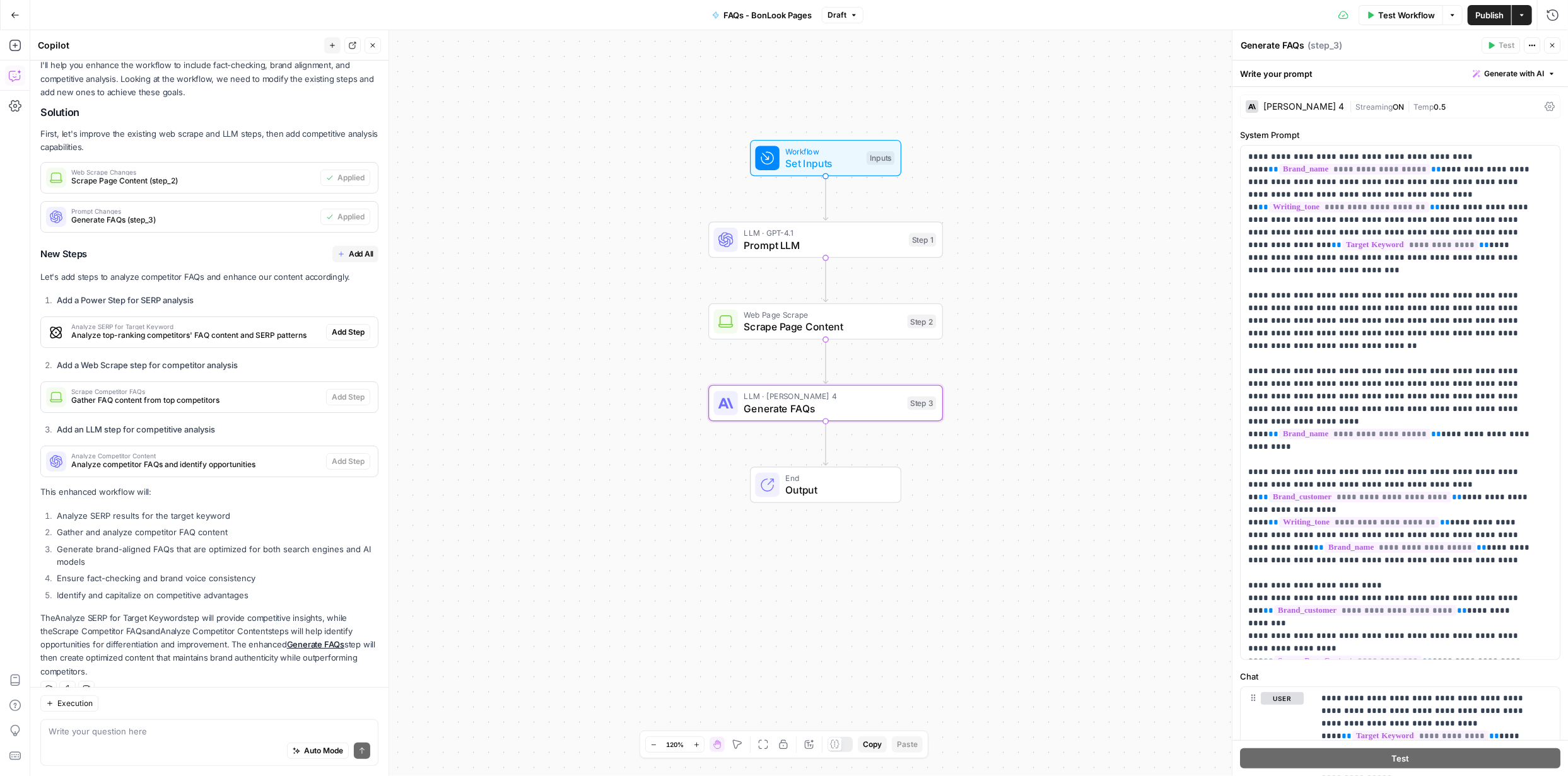
scroll to position [194, 0]
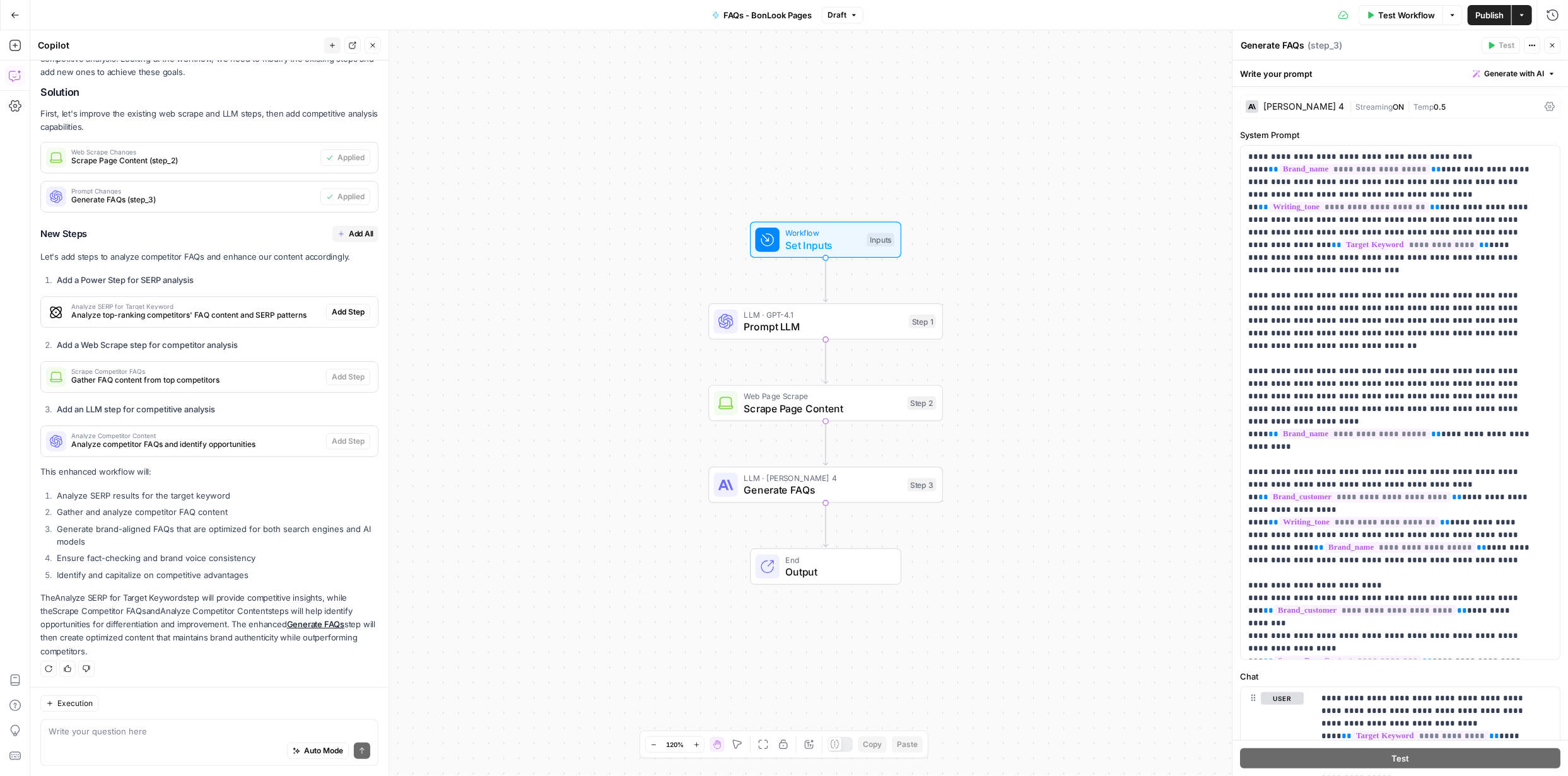
click at [349, 230] on span "Add All" at bounding box center [361, 234] width 24 height 12
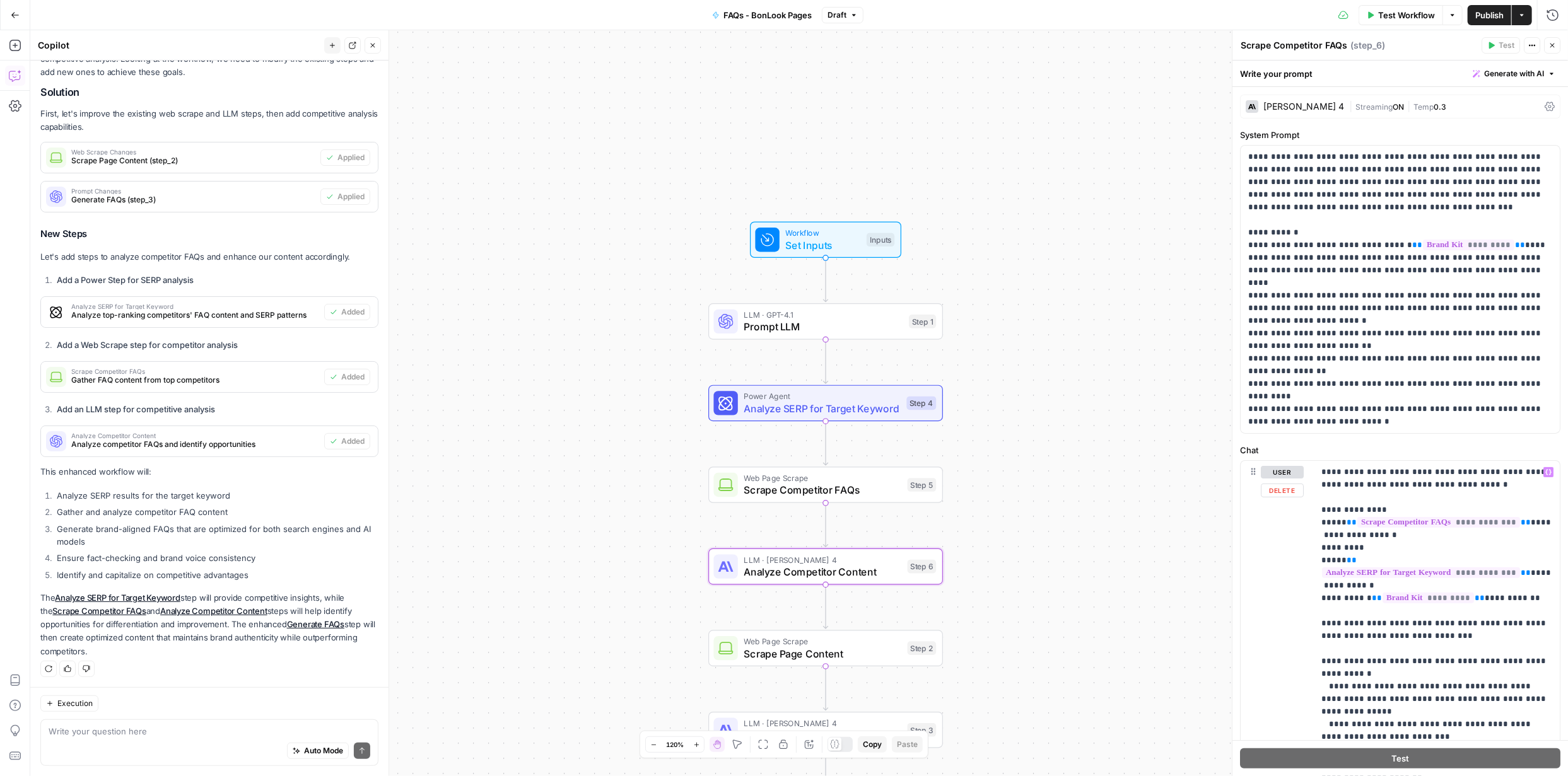
type textarea "Analyze Competitor Content"
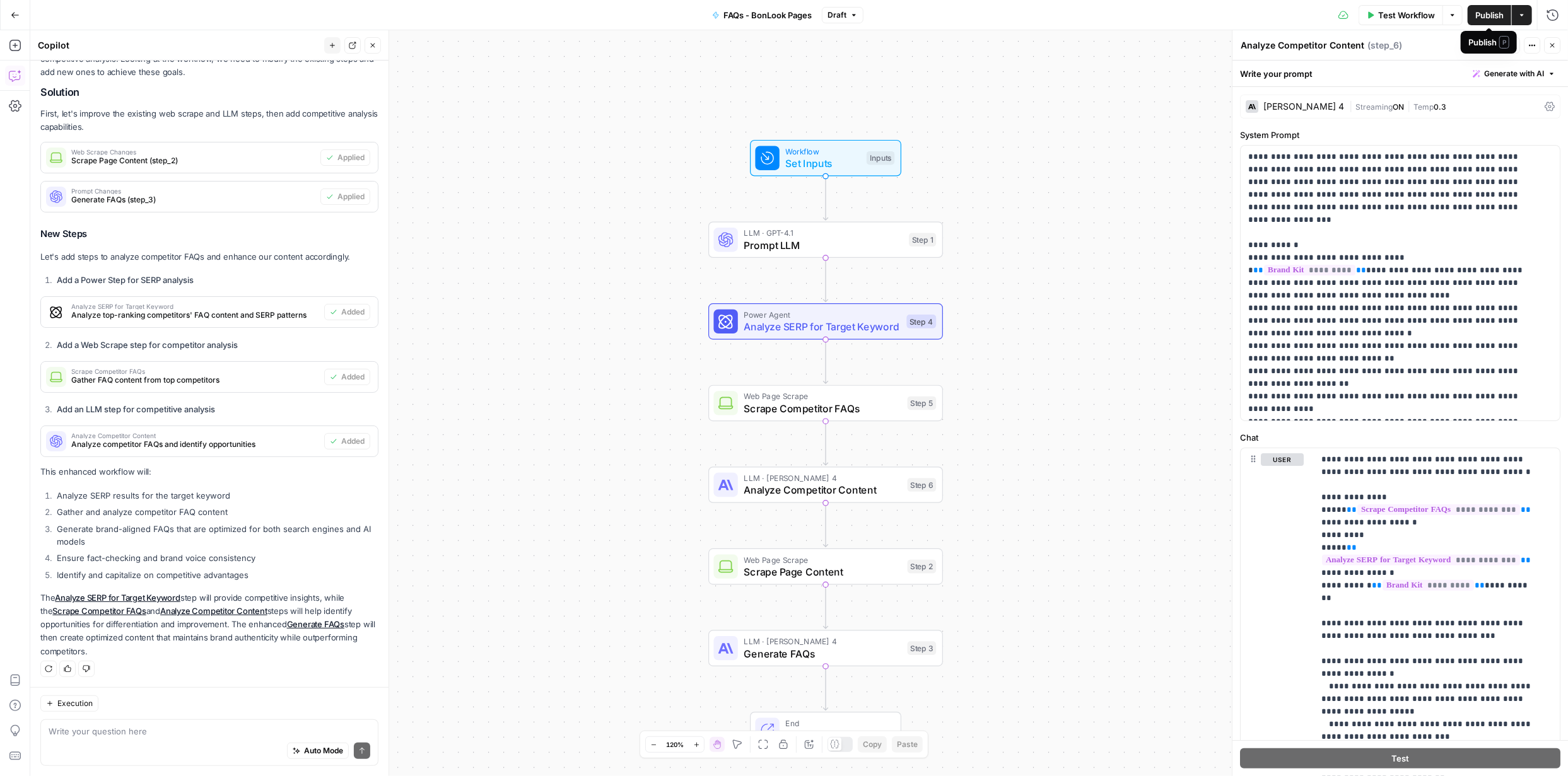
click at [1485, 13] on span "Publish" at bounding box center [1489, 15] width 28 height 13
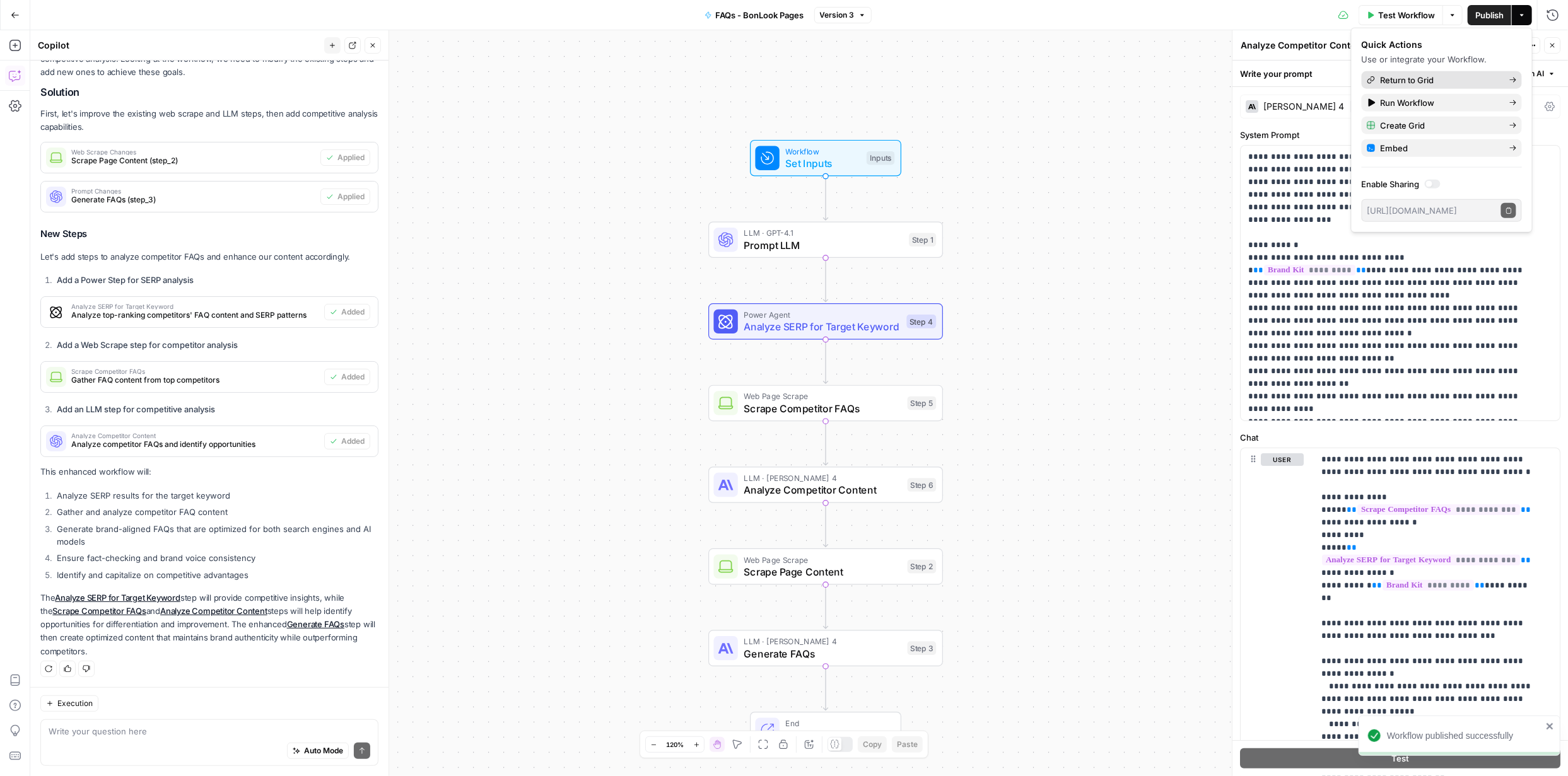
click at [1410, 76] on span "Return to Grid" at bounding box center [1440, 80] width 119 height 13
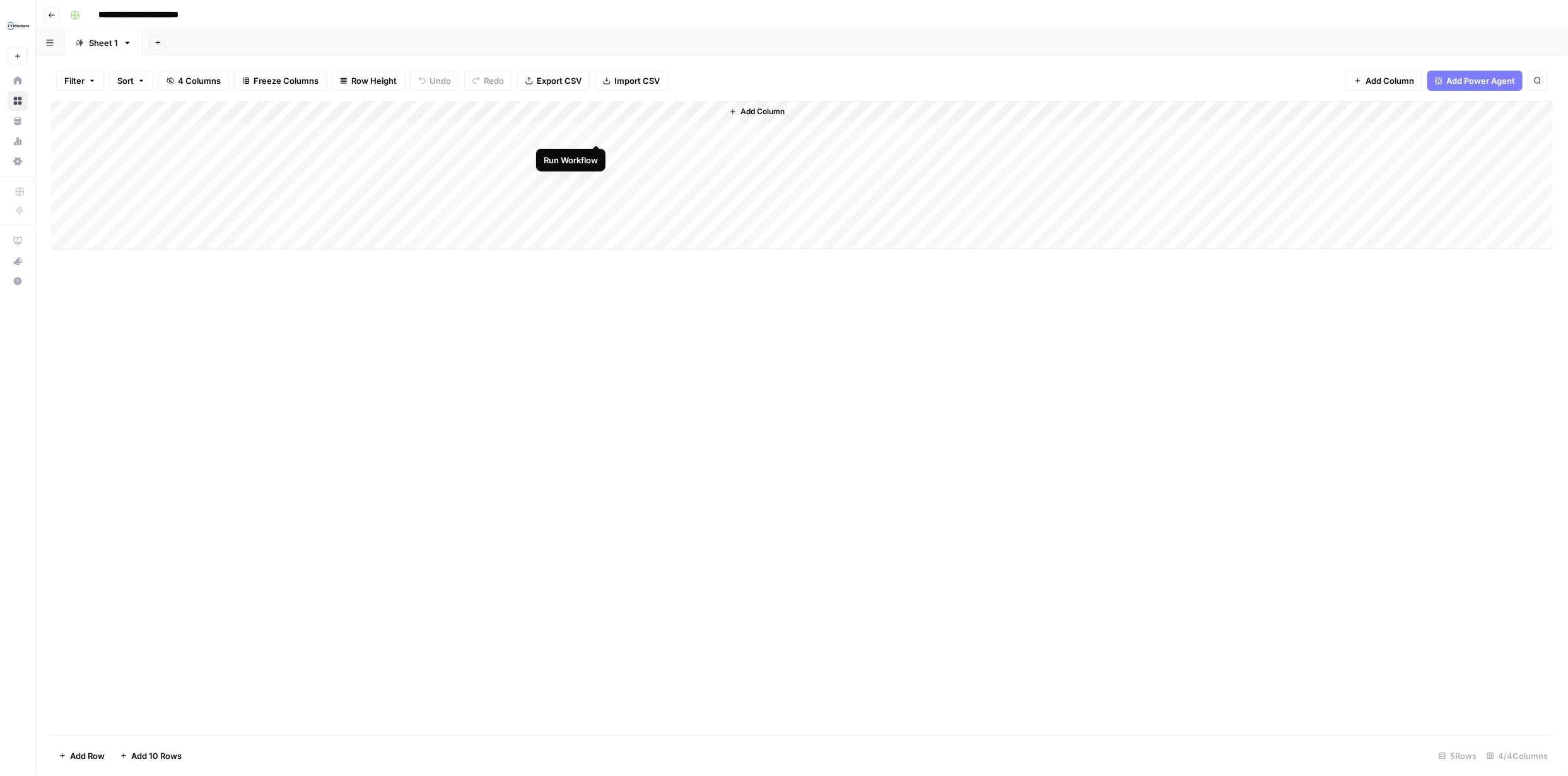
click at [593, 130] on div "Add Column" at bounding box center [802, 175] width 1501 height 149
click at [763, 112] on span "Add Column" at bounding box center [762, 112] width 44 height 12
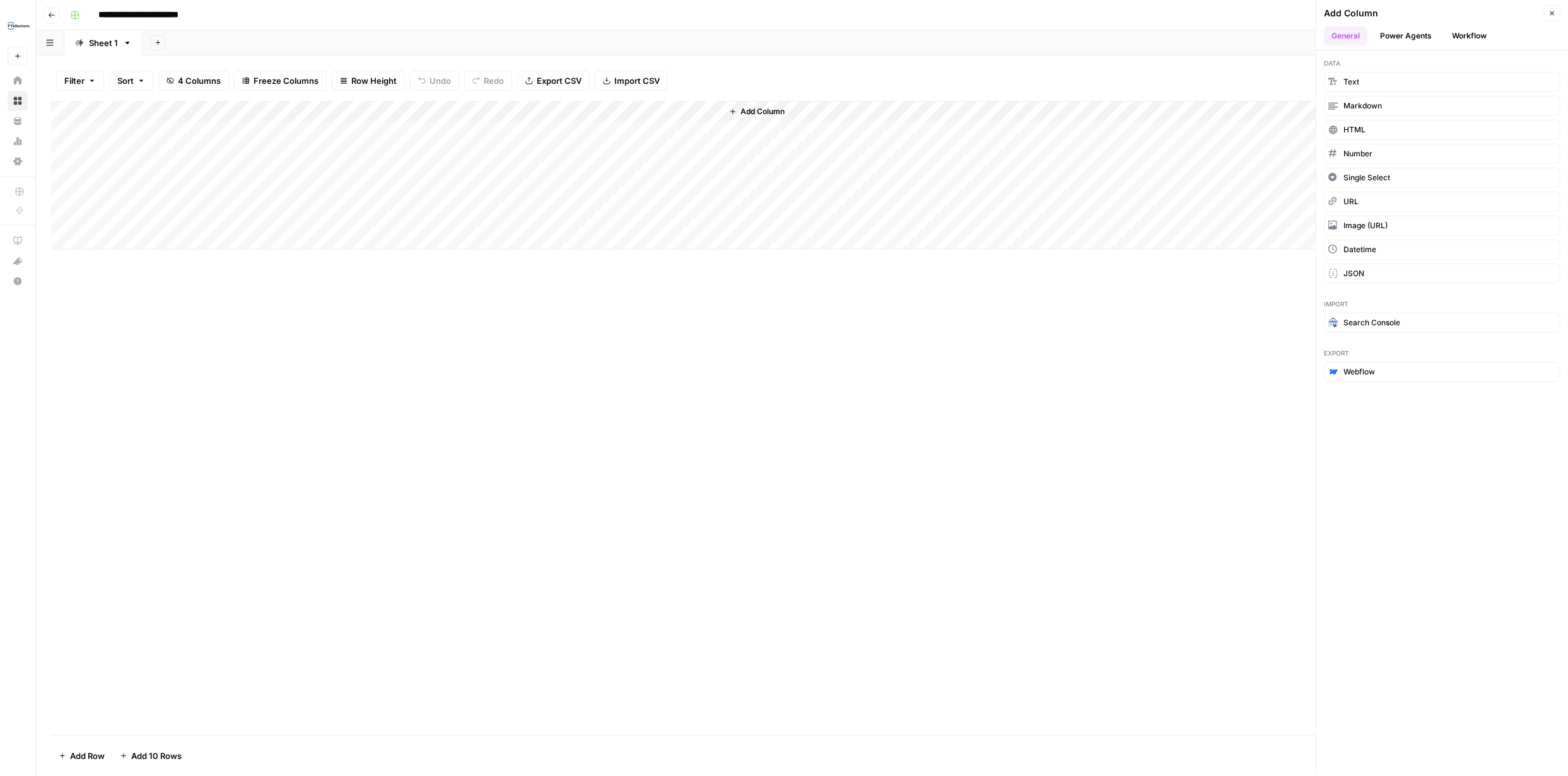
click at [1413, 39] on button "Power Agents" at bounding box center [1406, 35] width 67 height 19
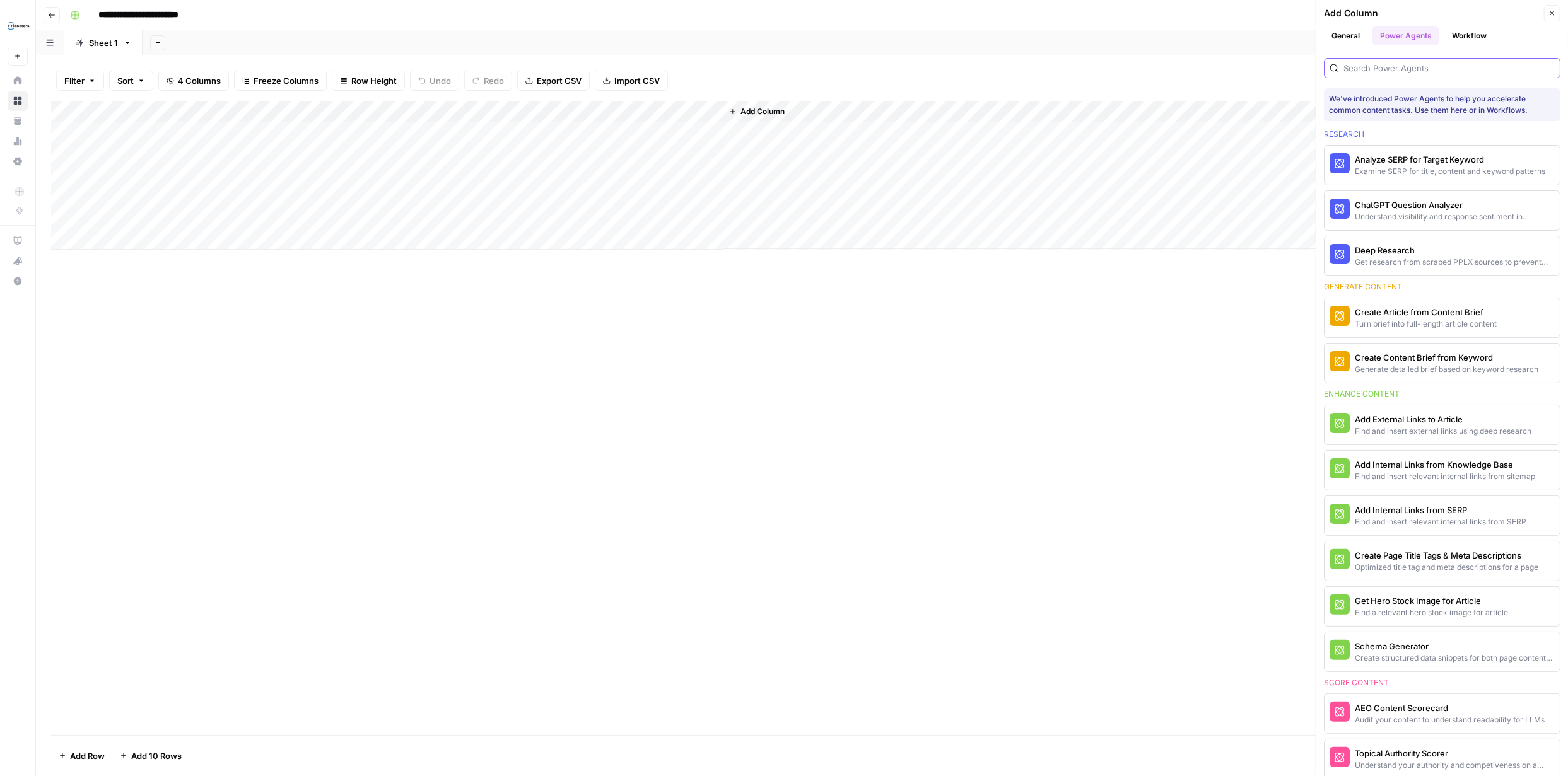
click at [1370, 64] on input "search" at bounding box center [1449, 68] width 211 height 13
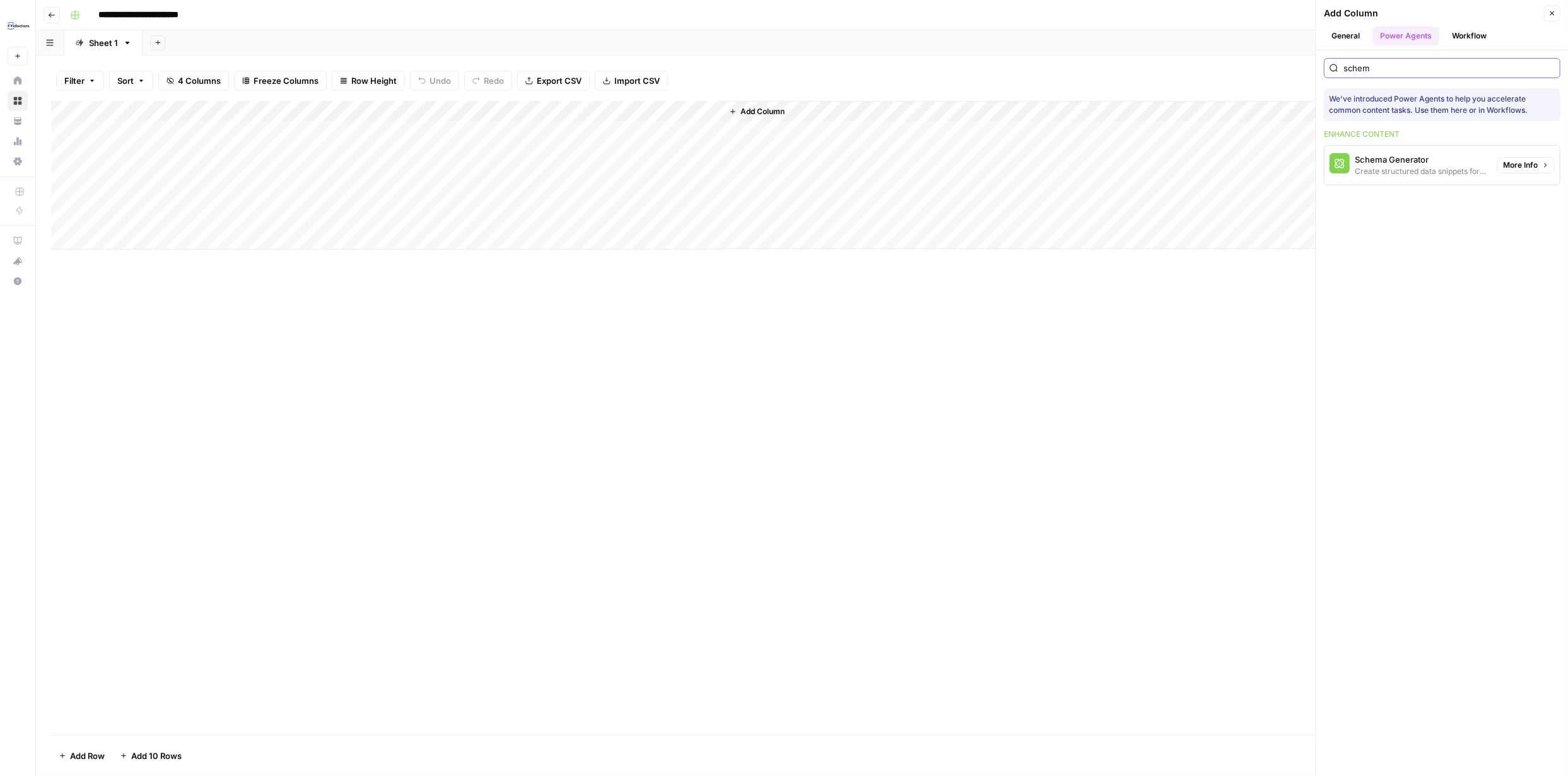
type input "schem"
click at [1410, 165] on div "Schema Generator" at bounding box center [1420, 160] width 132 height 13
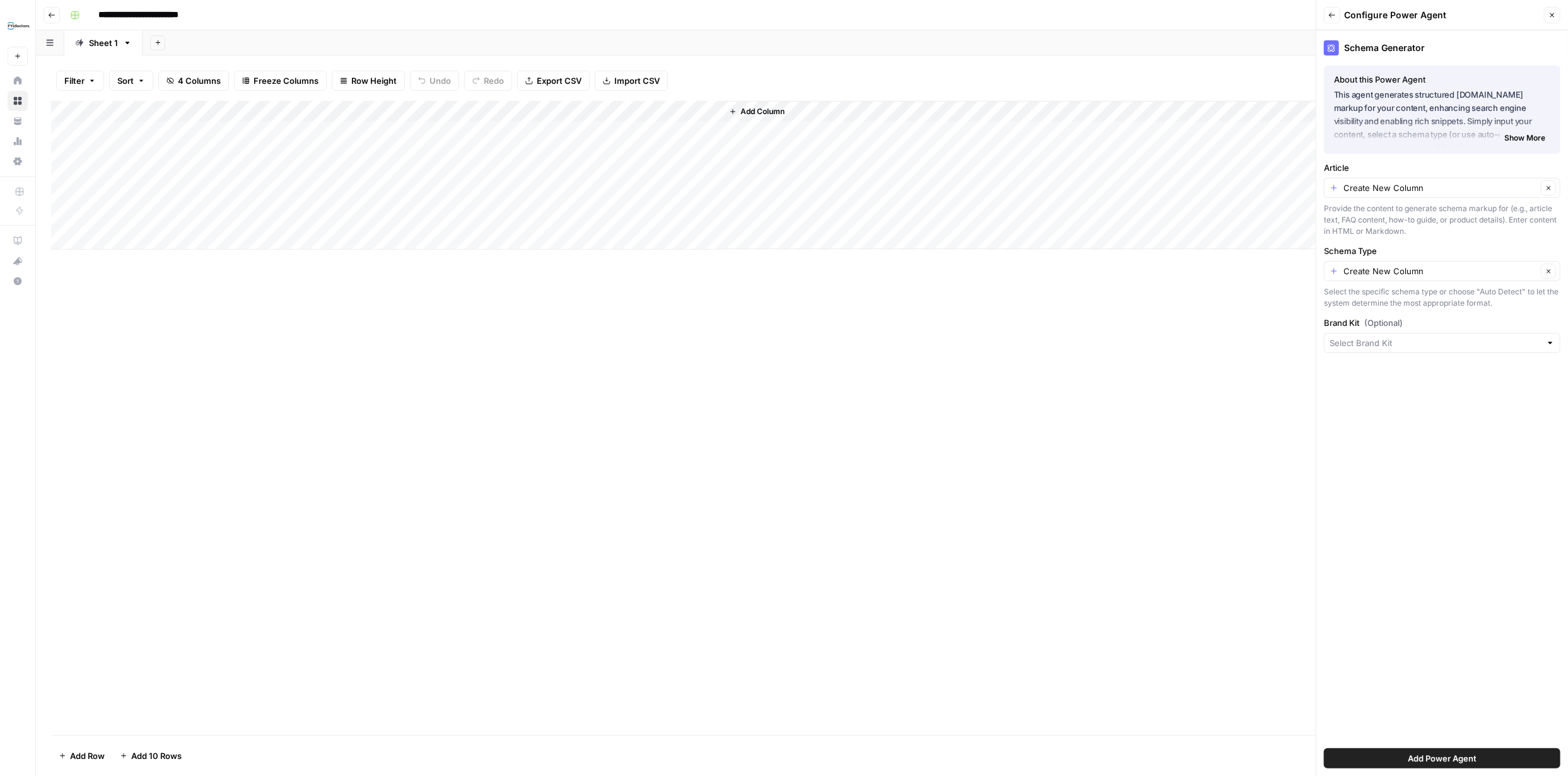
click at [1521, 142] on span "Show More" at bounding box center [1524, 138] width 41 height 12
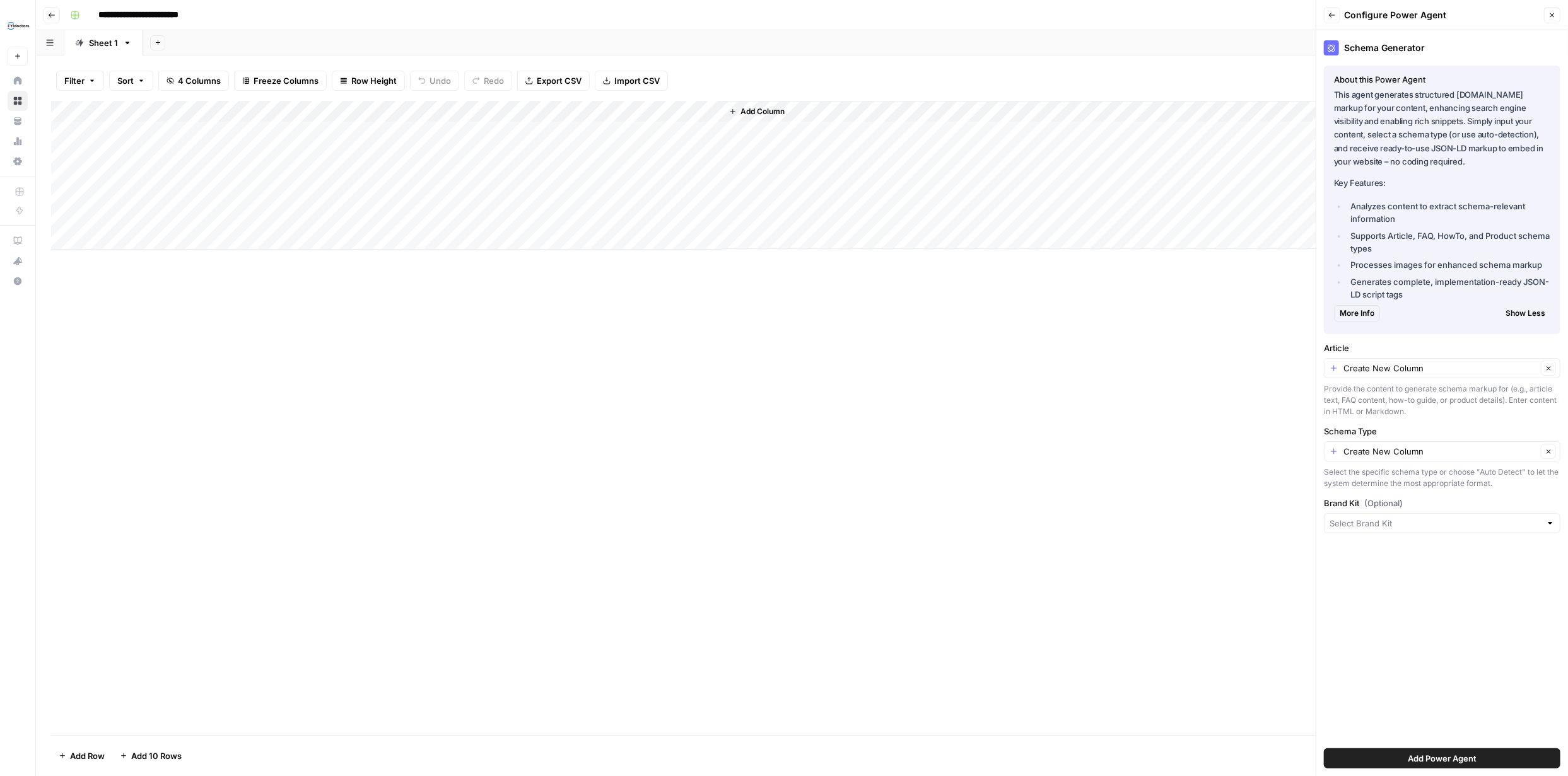
click at [1543, 525] on div at bounding box center [1442, 523] width 237 height 20
click at [1413, 550] on span "BonLook" at bounding box center [1439, 552] width 210 height 13
type input "BonLook"
click at [1510, 454] on input "Schema Type" at bounding box center [1440, 451] width 194 height 13
click at [1483, 372] on input "Create New Column" at bounding box center [1440, 368] width 194 height 13
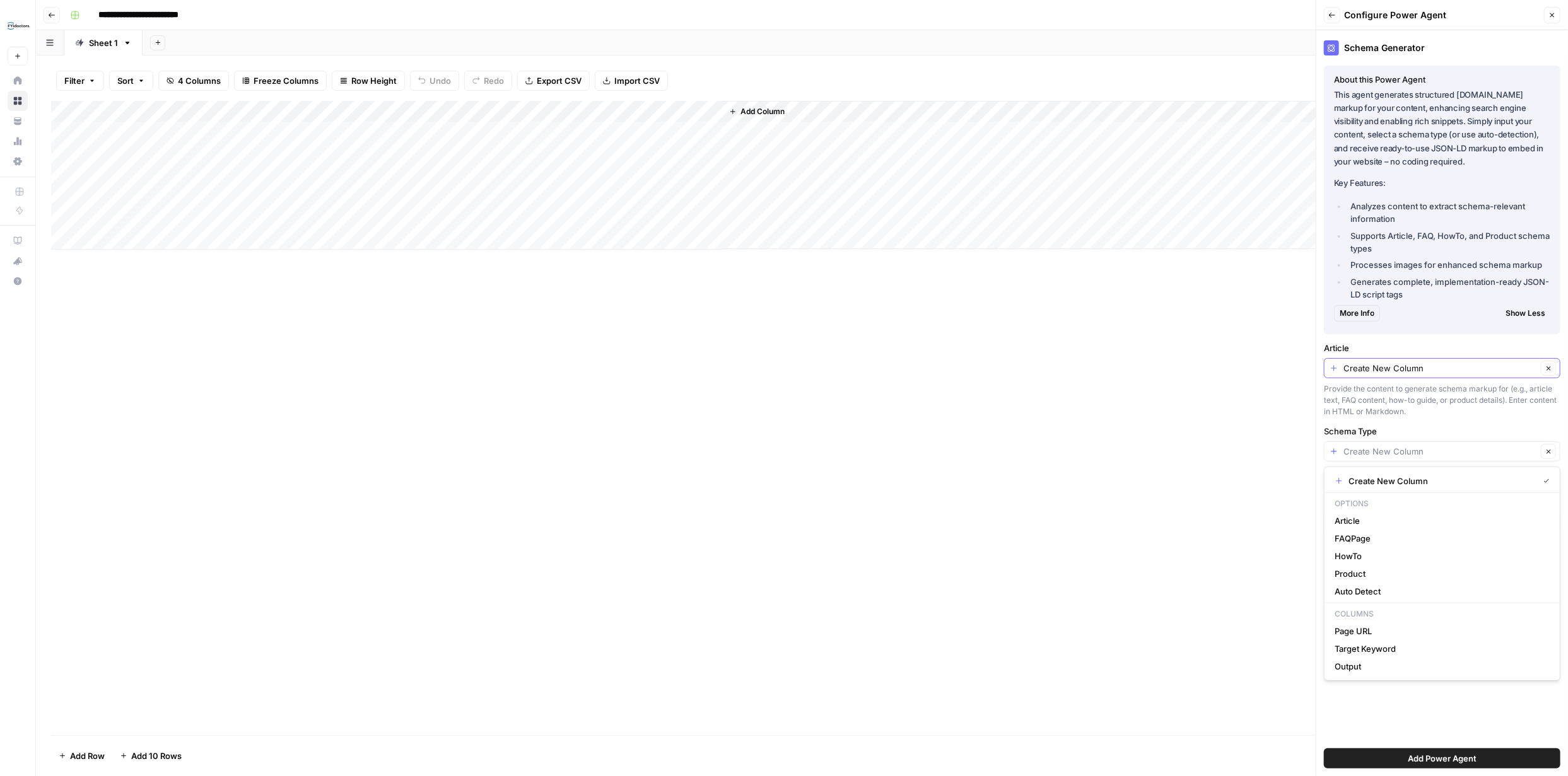
type input "Create New Column"
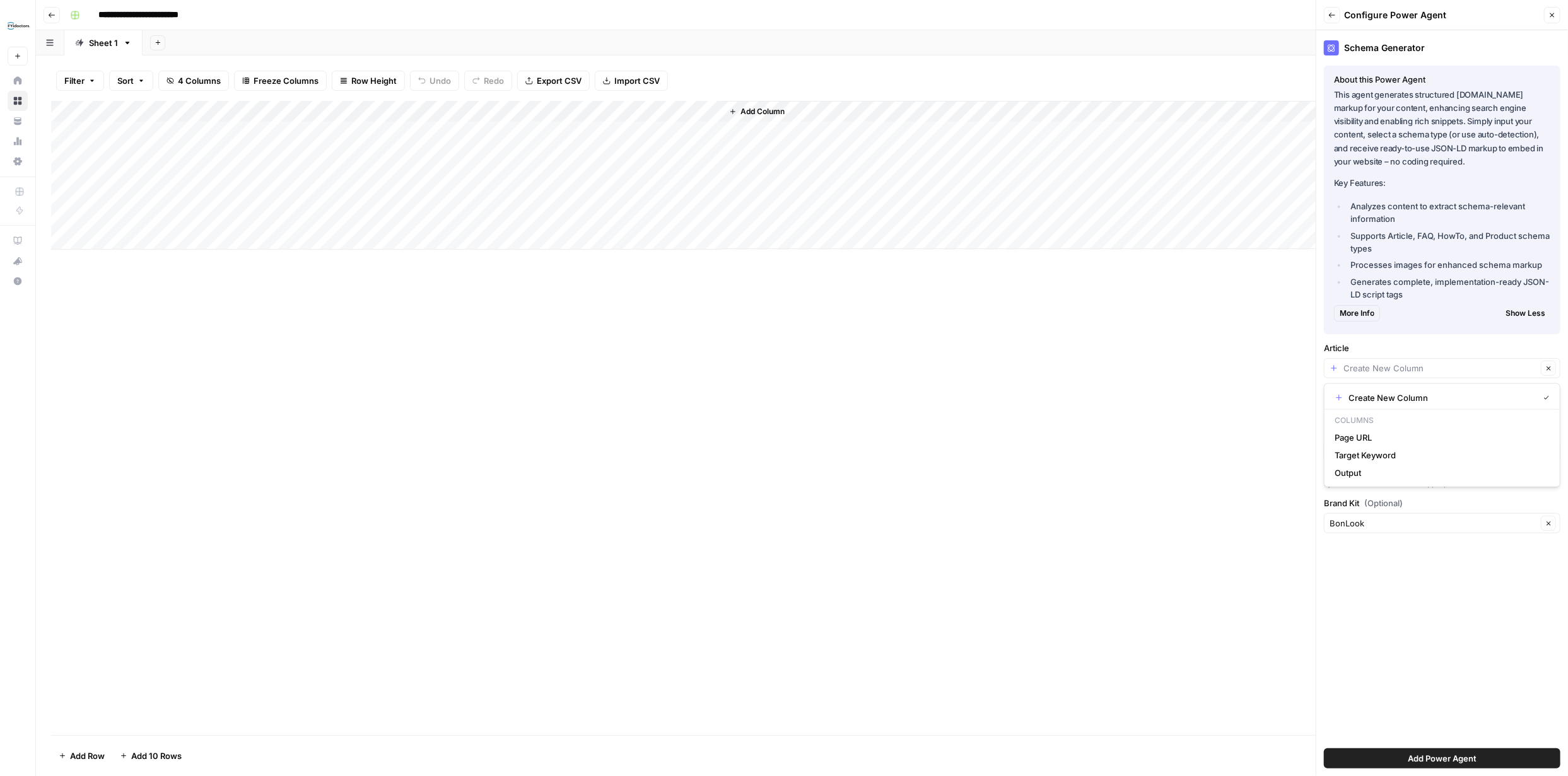
type input "Create New Column"
click at [1438, 593] on div "Schema Generator About this Power Agent This agent generates structured schema.…" at bounding box center [1442, 403] width 251 height 746
click at [1444, 754] on span "Add Power Agent" at bounding box center [1442, 759] width 69 height 13
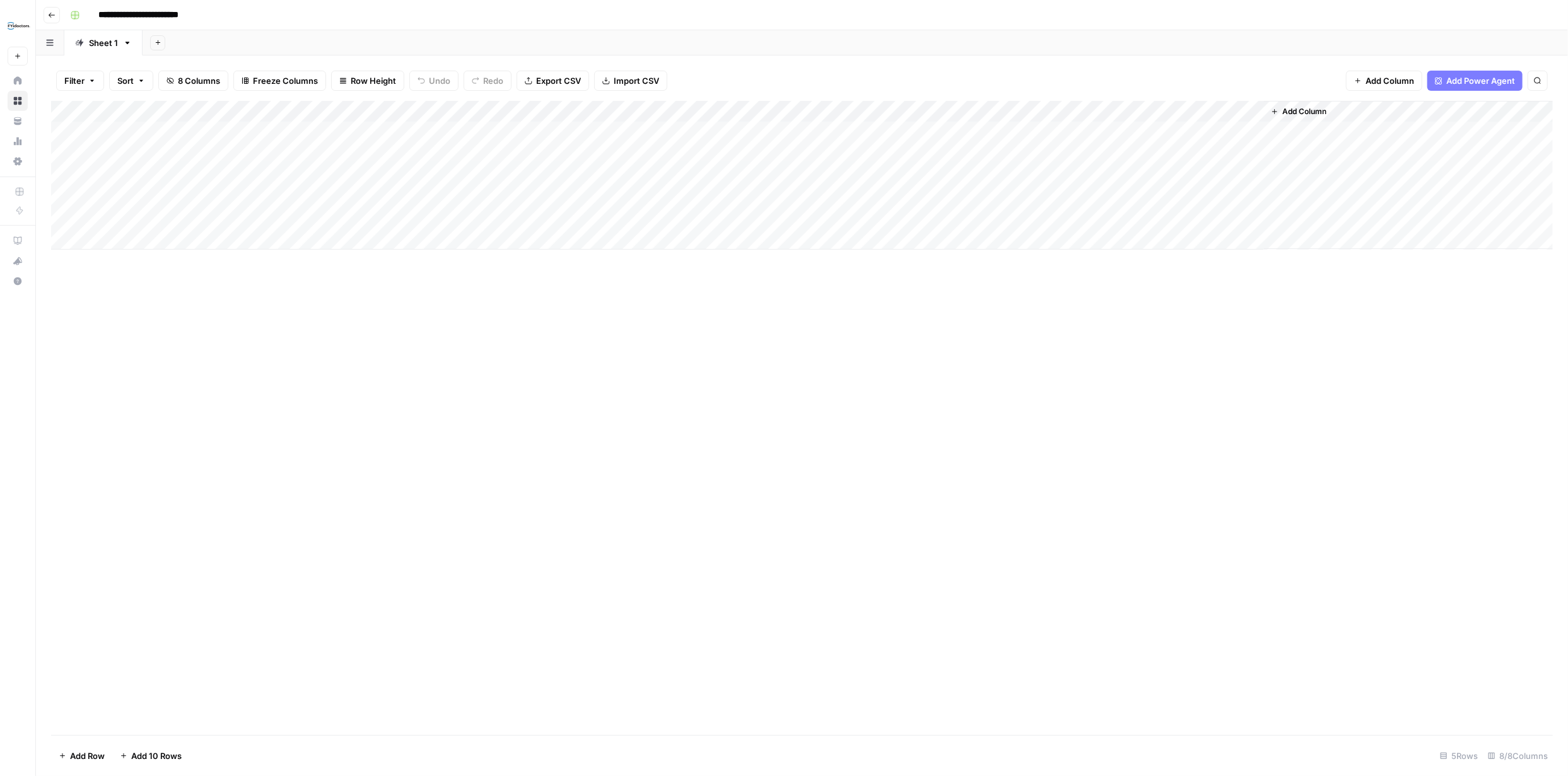
click at [913, 112] on div "Add Column" at bounding box center [802, 175] width 1501 height 149
click at [973, 142] on input "Schema Type" at bounding box center [991, 142] width 153 height 13
click at [994, 113] on div "Add Column" at bounding box center [802, 175] width 1501 height 149
click at [946, 185] on p "Select Color" at bounding box center [994, 190] width 110 height 17
click at [926, 185] on icon "button" at bounding box center [926, 187] width 9 height 9
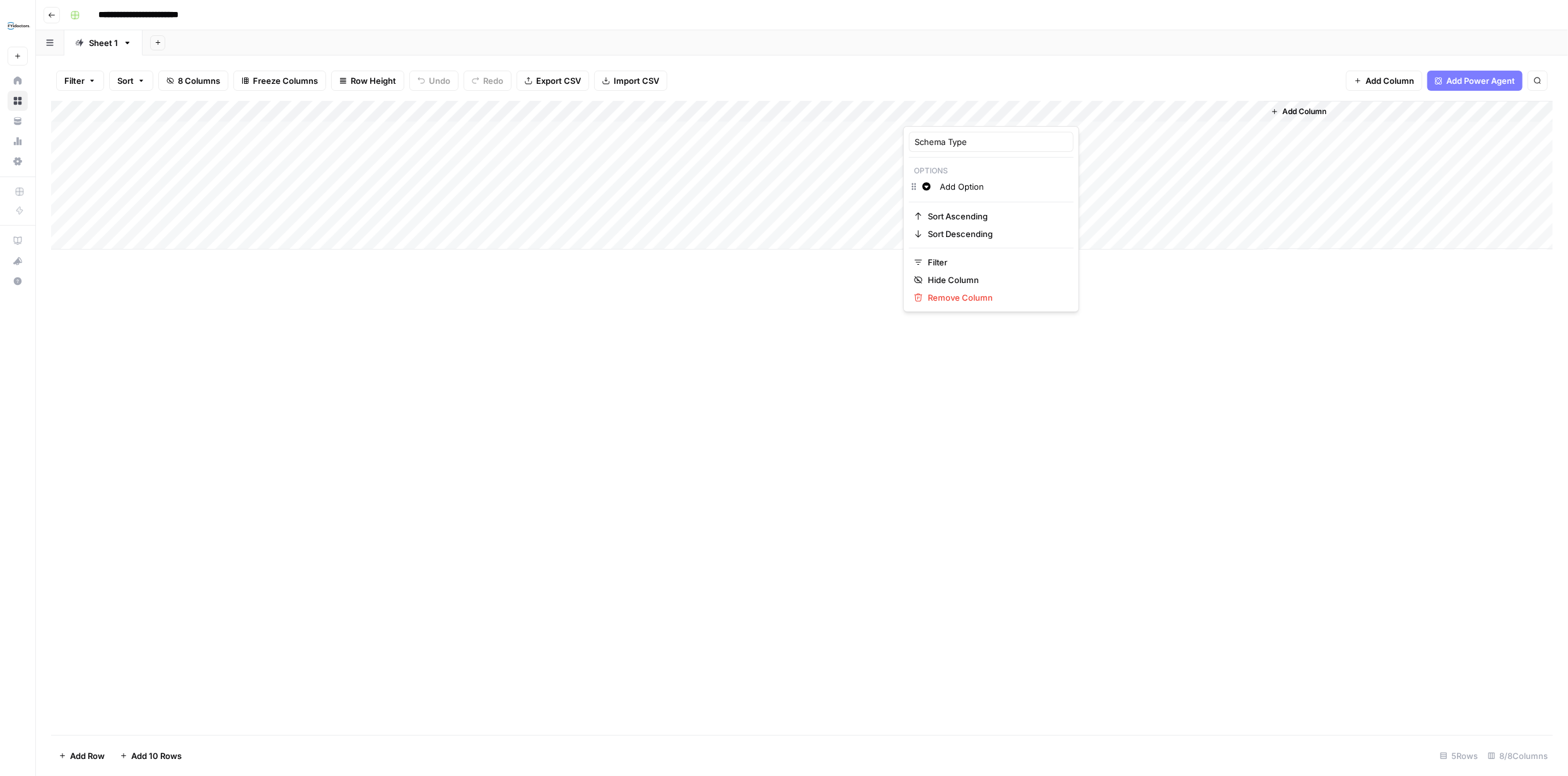
click at [1146, 286] on div "Add Column" at bounding box center [802, 418] width 1501 height 634
click at [962, 135] on div "Add Column" at bounding box center [802, 175] width 1501 height 149
click at [580, 130] on div "Add Column" at bounding box center [802, 175] width 1501 height 149
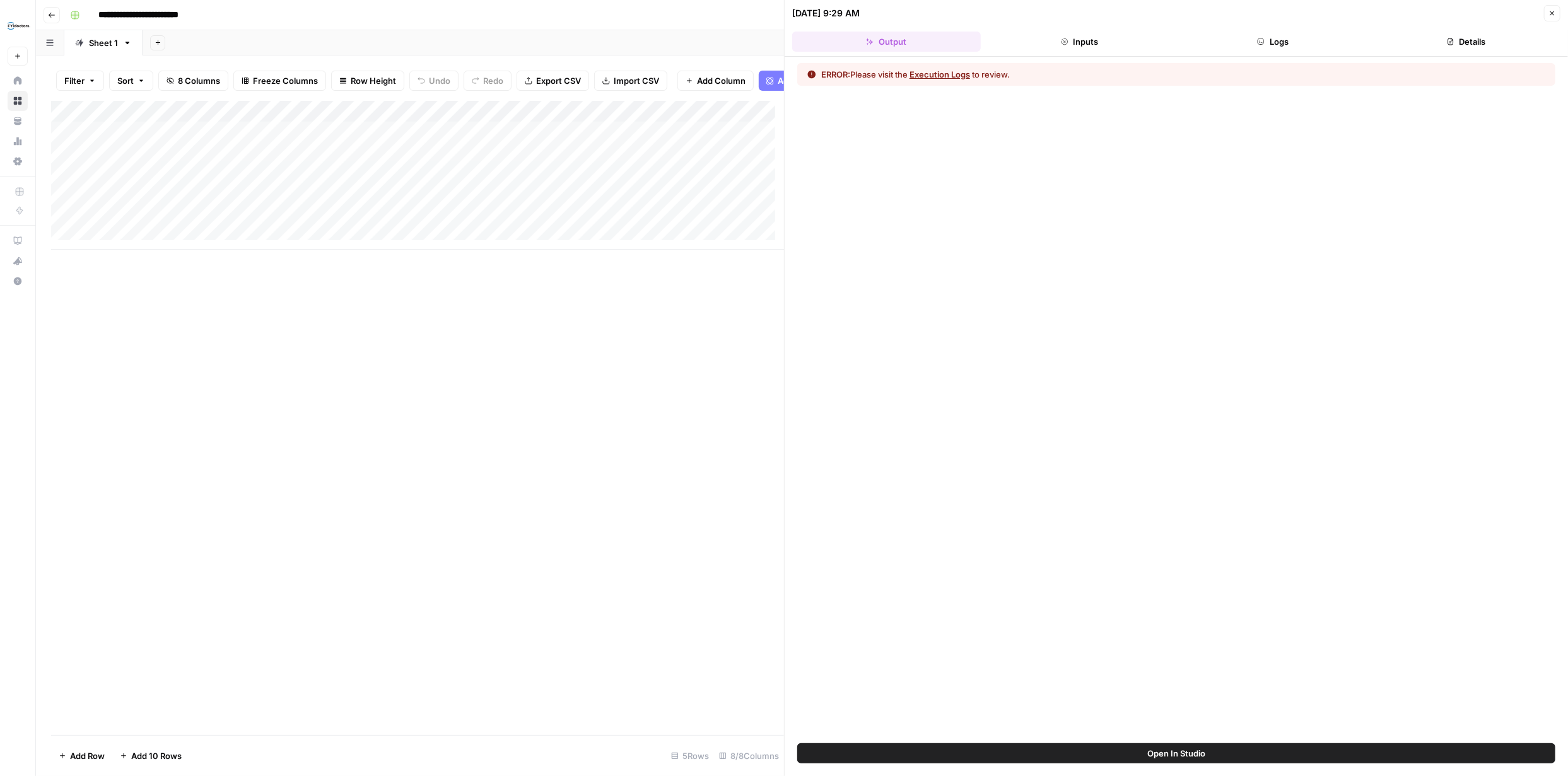
click at [931, 72] on button "Execution Logs" at bounding box center [939, 74] width 60 height 13
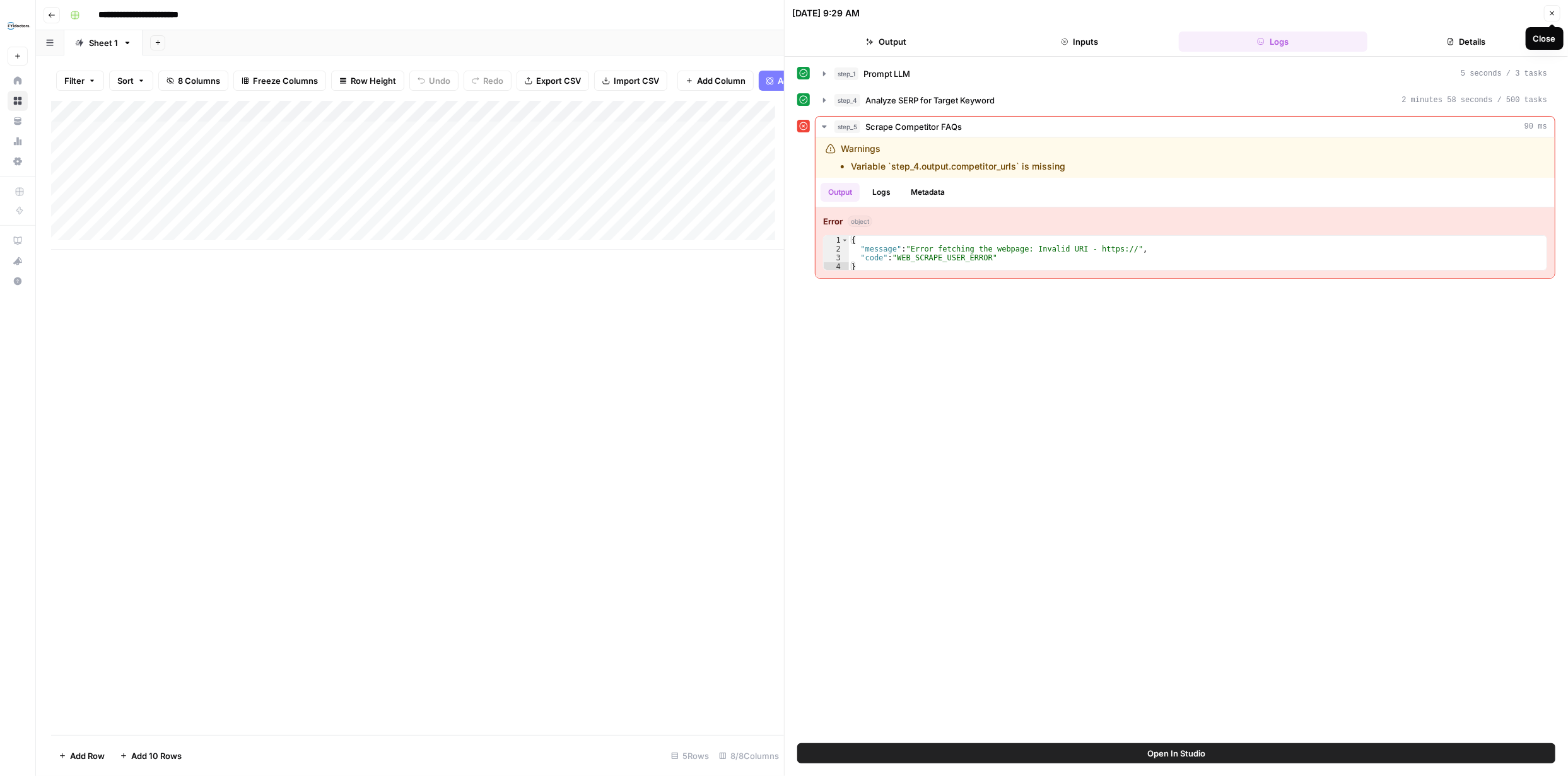
click at [1550, 12] on icon "button" at bounding box center [1552, 13] width 8 height 8
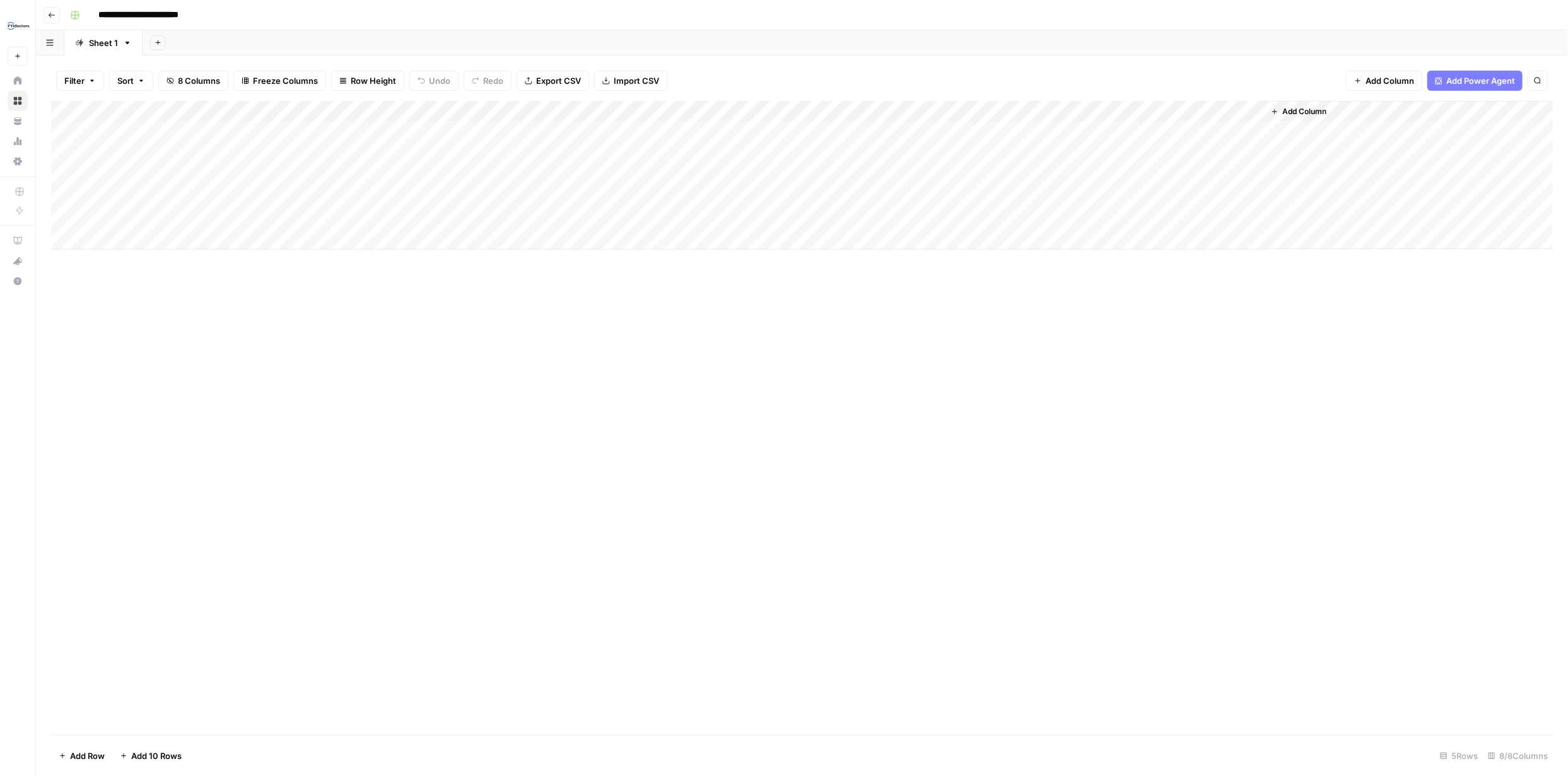
click at [130, 131] on div "Add Column" at bounding box center [802, 175] width 1501 height 149
click at [130, 131] on div "Add Column" at bounding box center [802, 175] width 1501 height 149
click at [129, 133] on textarea "**********" at bounding box center [195, 133] width 202 height 18
click at [150, 133] on textarea "**********" at bounding box center [195, 133] width 202 height 18
type textarea "**********"
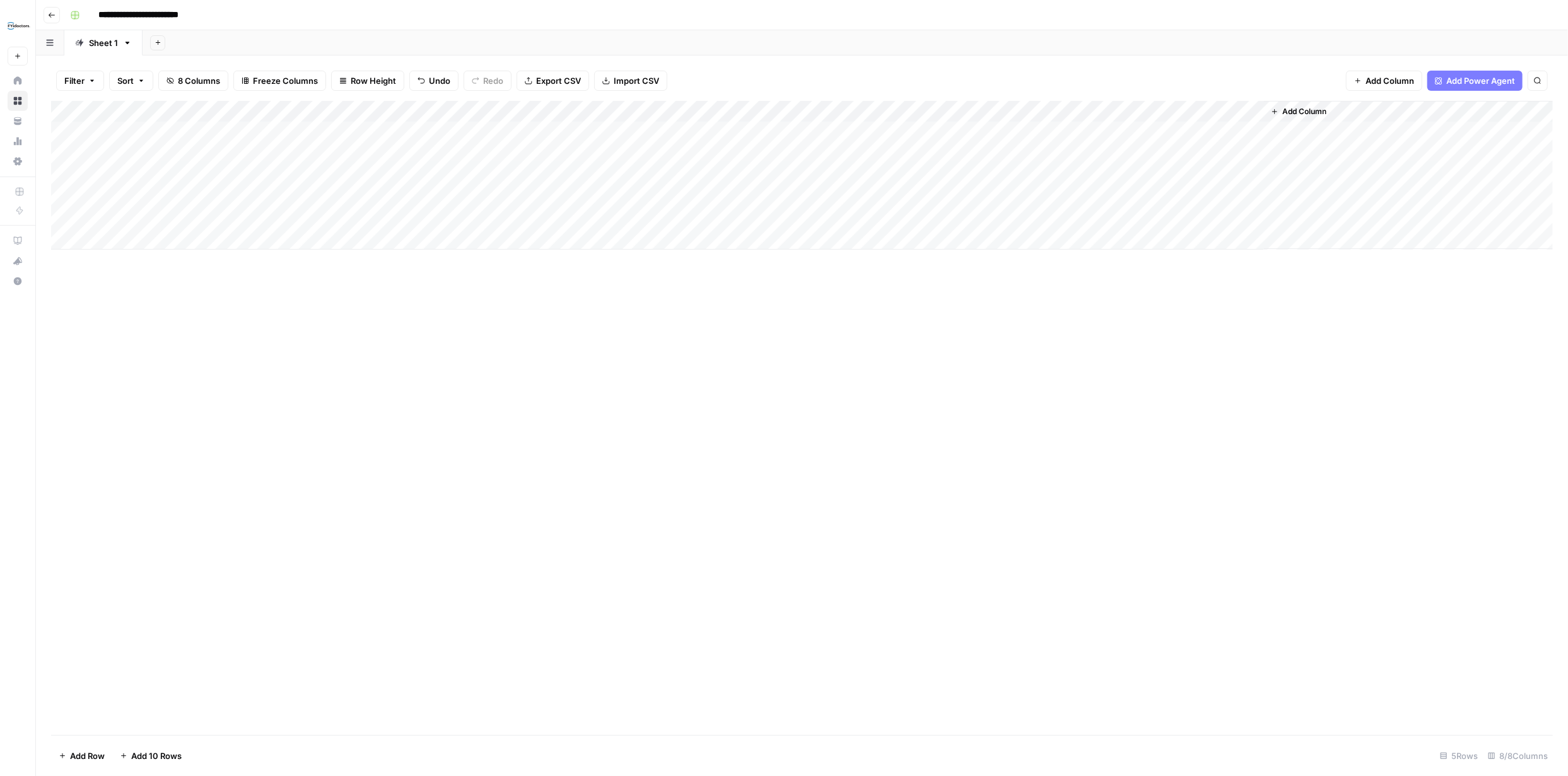
click at [340, 300] on div "Add Column" at bounding box center [802, 418] width 1501 height 634
click at [592, 130] on div "Add Column" at bounding box center [802, 175] width 1501 height 149
click at [579, 132] on div "Add Column" at bounding box center [802, 175] width 1501 height 149
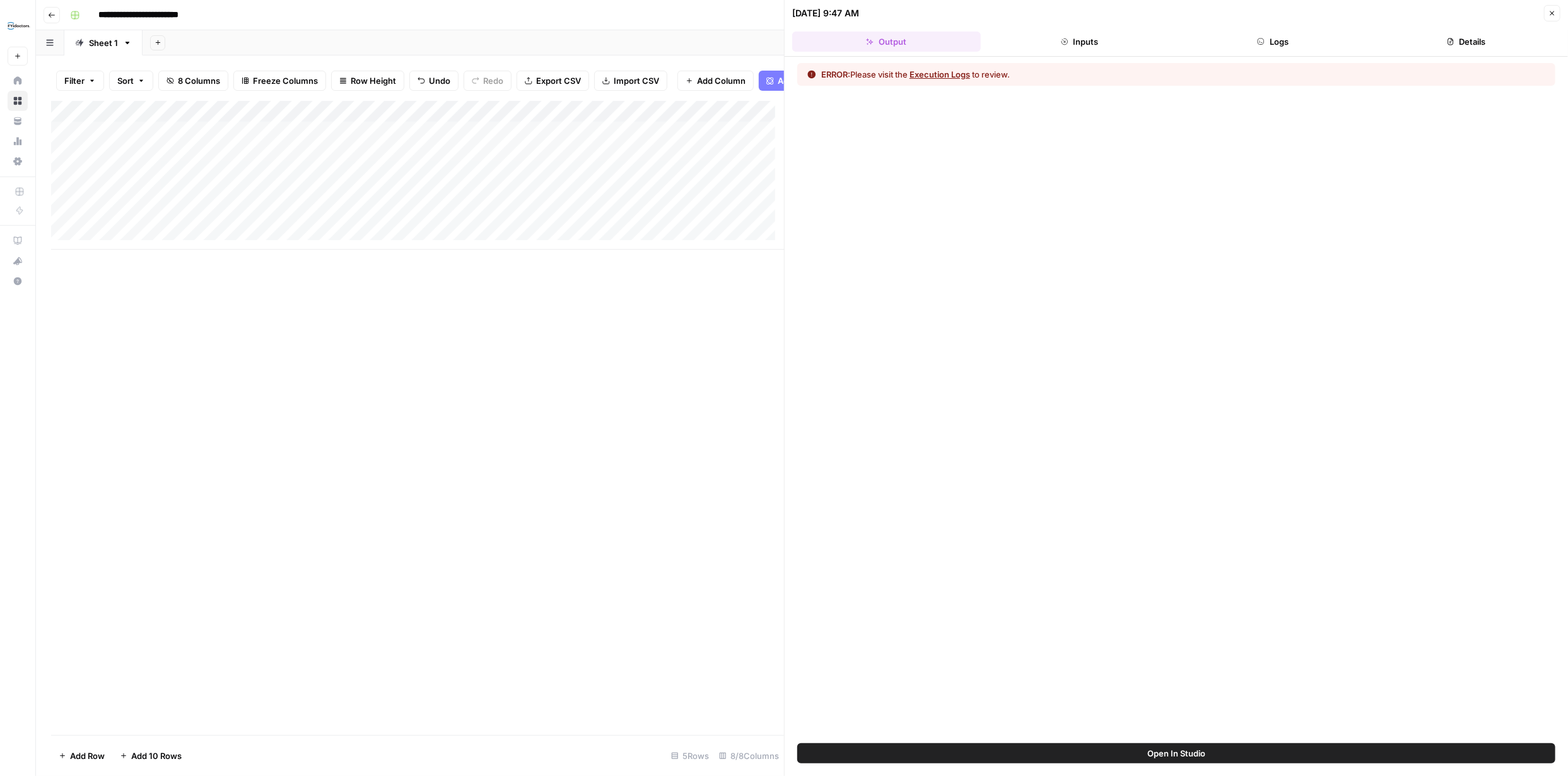
click at [962, 75] on button "Execution Logs" at bounding box center [939, 74] width 60 height 13
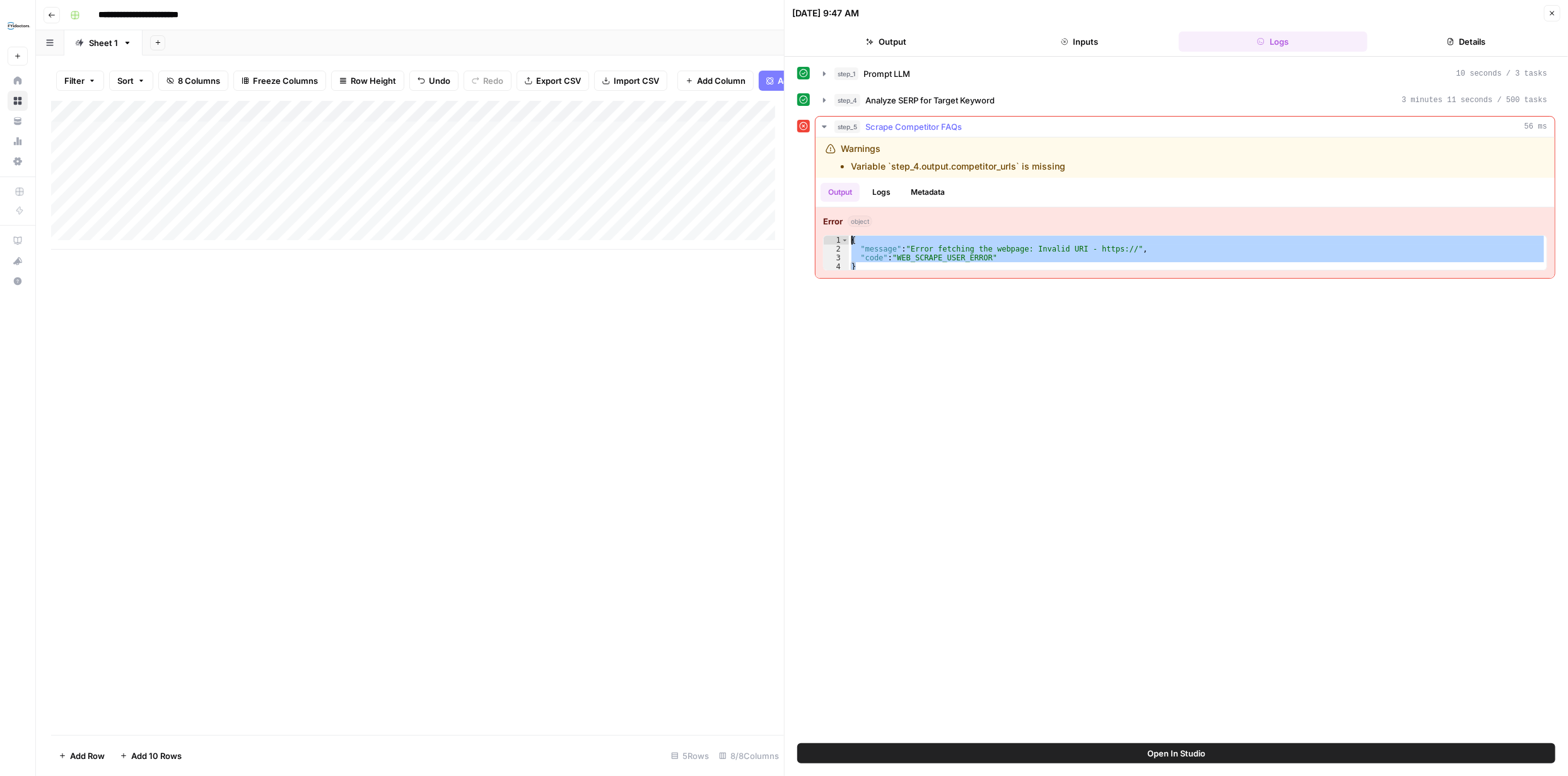
drag, startPoint x: 858, startPoint y: 266, endPoint x: 848, endPoint y: 235, distance: 32.6
click at [848, 235] on div "* 1 2 3 4 { "message" : "Error fetching the webpage: Invalid URI - https://" , …" at bounding box center [1185, 253] width 724 height 35
type textarea "**********"
click at [883, 192] on button "Logs" at bounding box center [882, 192] width 33 height 19
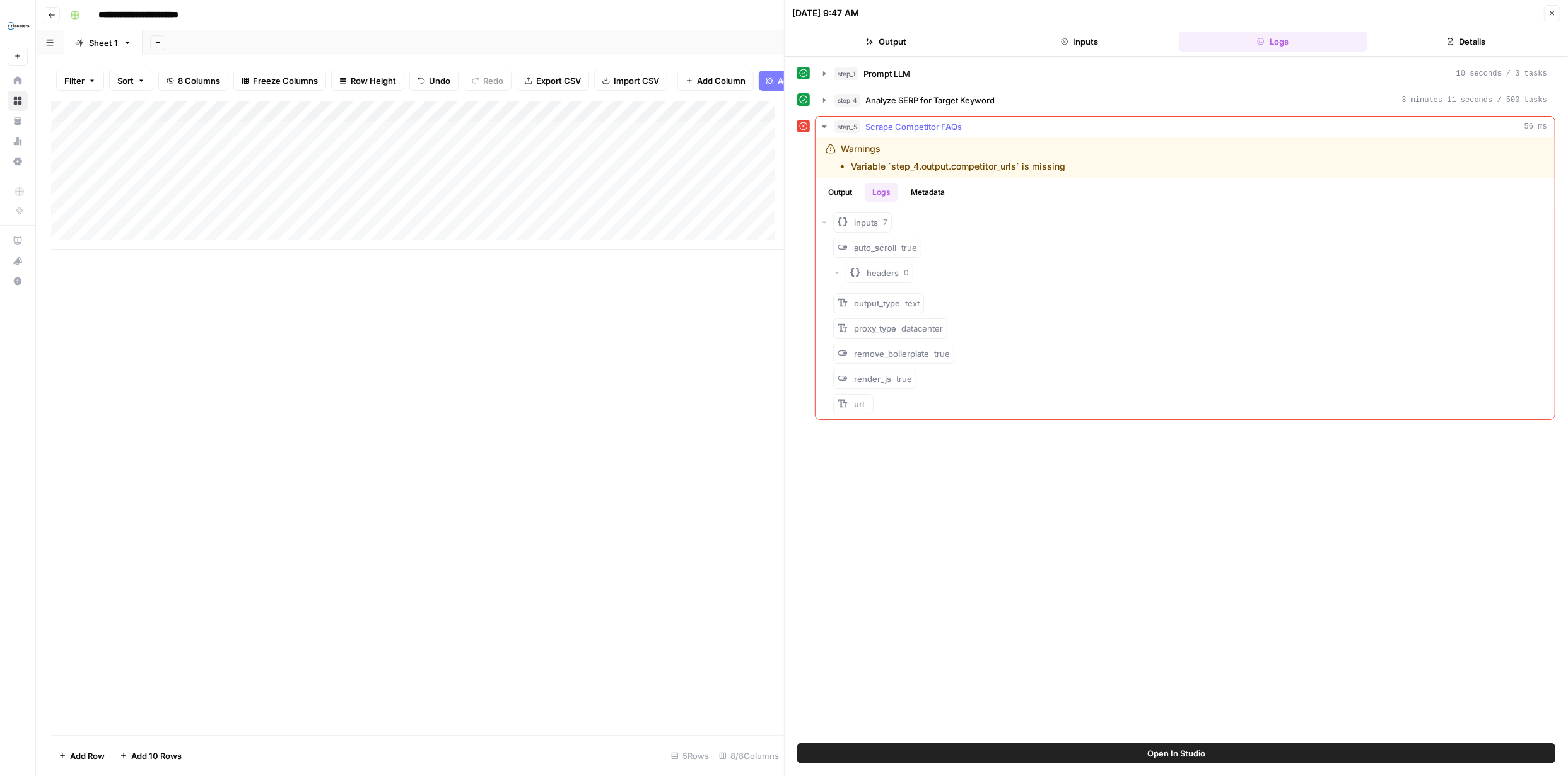
click at [926, 192] on button "Metadata" at bounding box center [928, 192] width 49 height 19
click at [942, 166] on li "Variable `step_4.output.competitor_urls` is missing" at bounding box center [958, 167] width 214 height 13
copy div "Variable `step_4.output.competitor_urls` is missing"
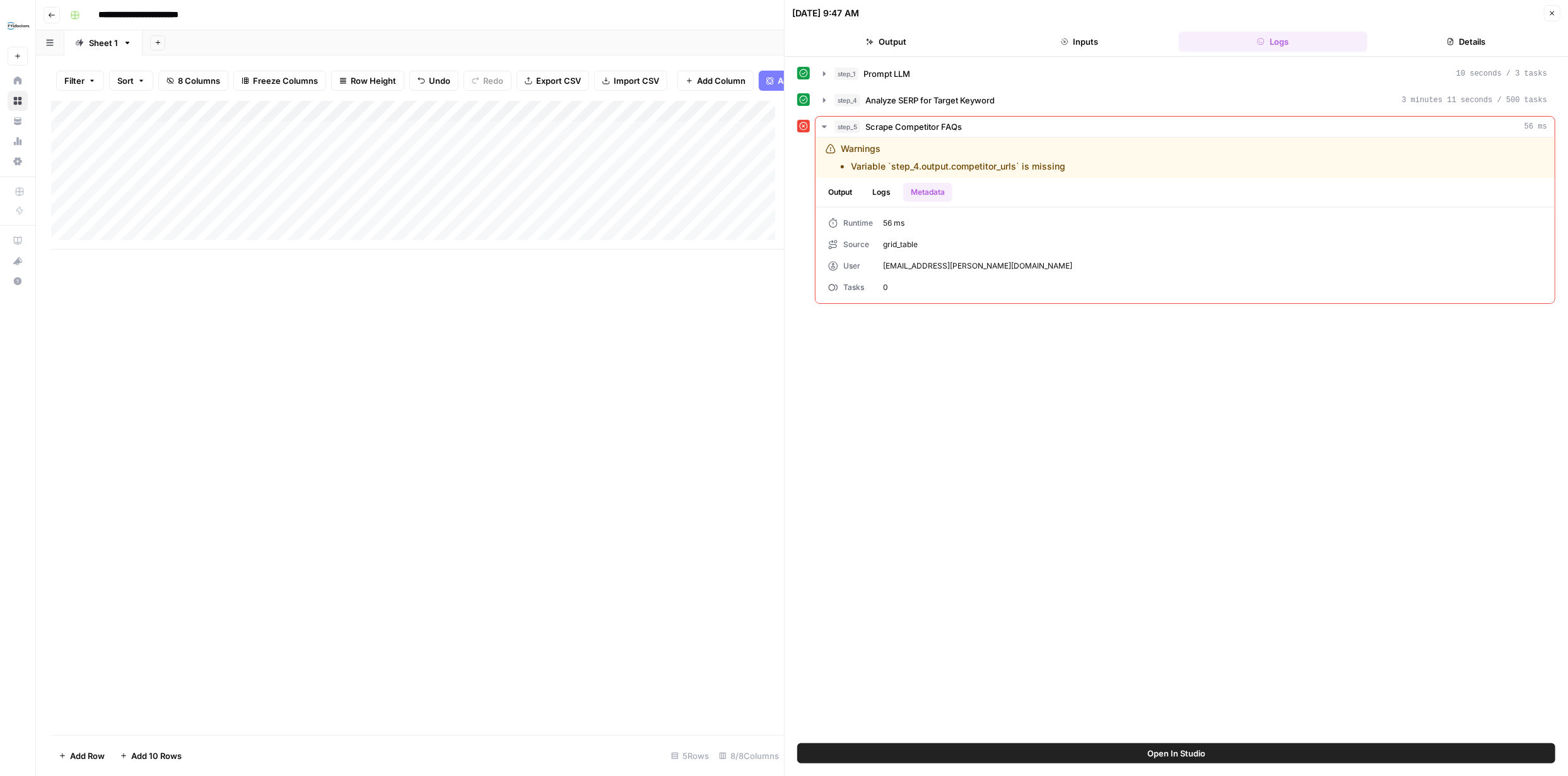
click at [56, 16] on button "Go back" at bounding box center [52, 15] width 17 height 17
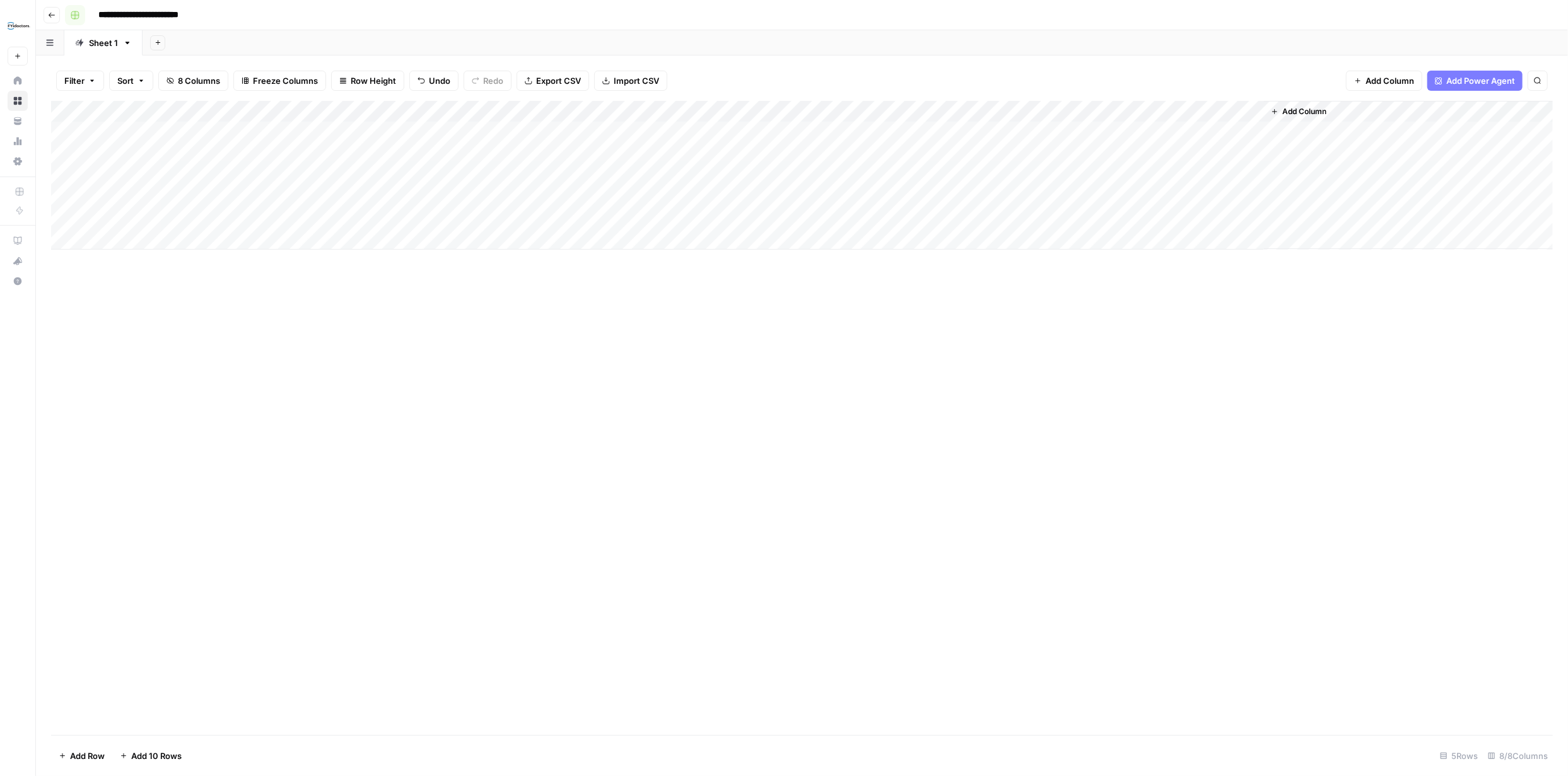
click at [77, 18] on rect "button" at bounding box center [75, 15] width 8 height 8
click at [56, 15] on button "Go back" at bounding box center [52, 15] width 17 height 17
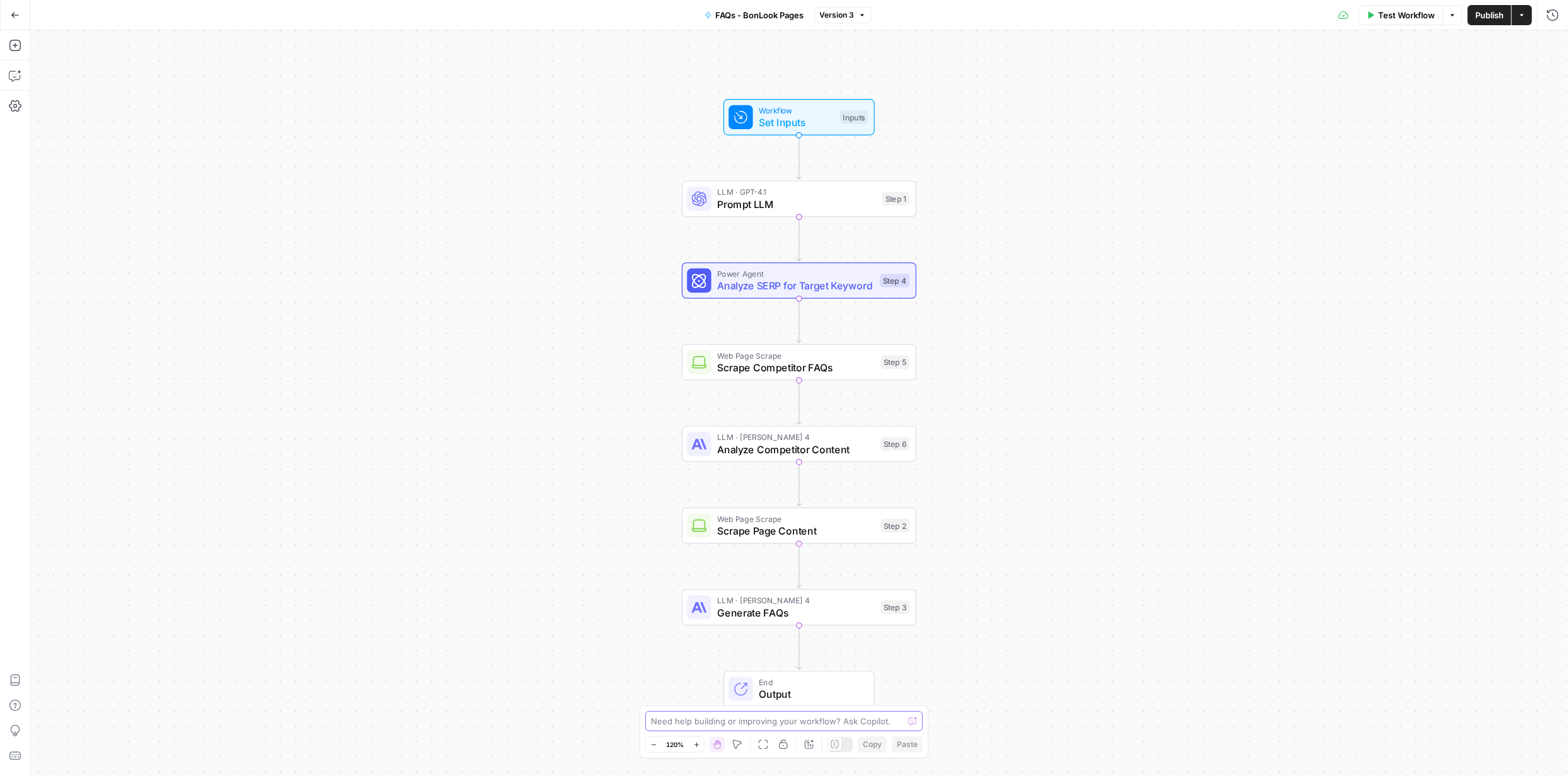
click at [771, 720] on textarea at bounding box center [776, 721] width 252 height 13
click at [775, 288] on span "Analyze SERP for Target Keyword" at bounding box center [796, 286] width 157 height 15
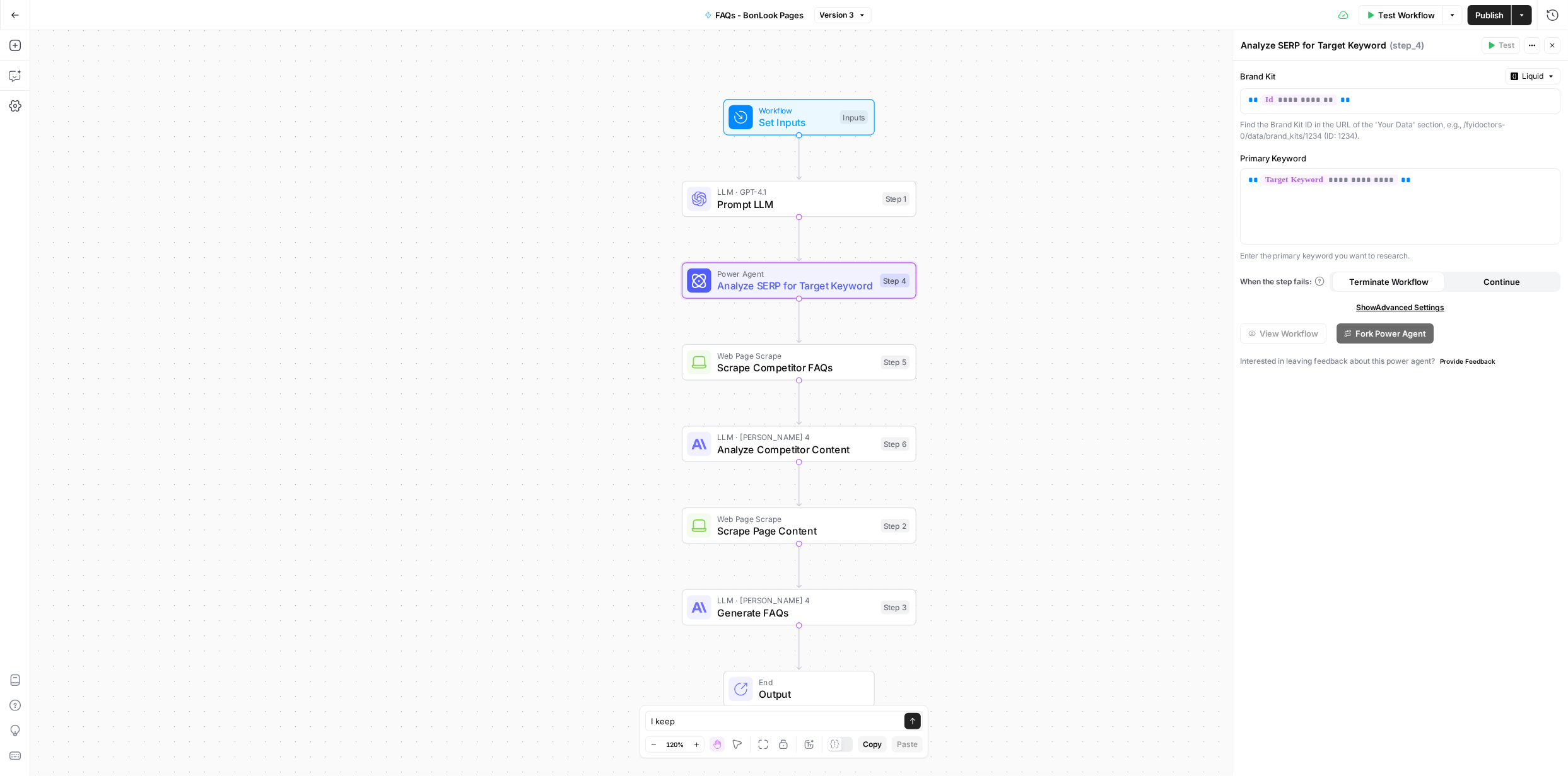
click at [1334, 126] on div "Find the Brand Kit ID in the URL of the 'Your Data' section, e.g., /fyidoctors-…" at bounding box center [1400, 130] width 320 height 22
click at [720, 722] on textarea "I keep" at bounding box center [771, 721] width 241 height 13
paste textarea "Variable `step_4.output.competitor_urls` is missing"
type textarea "I keep getting this error: Variable `step_4.output.competitor_urls` is missing"
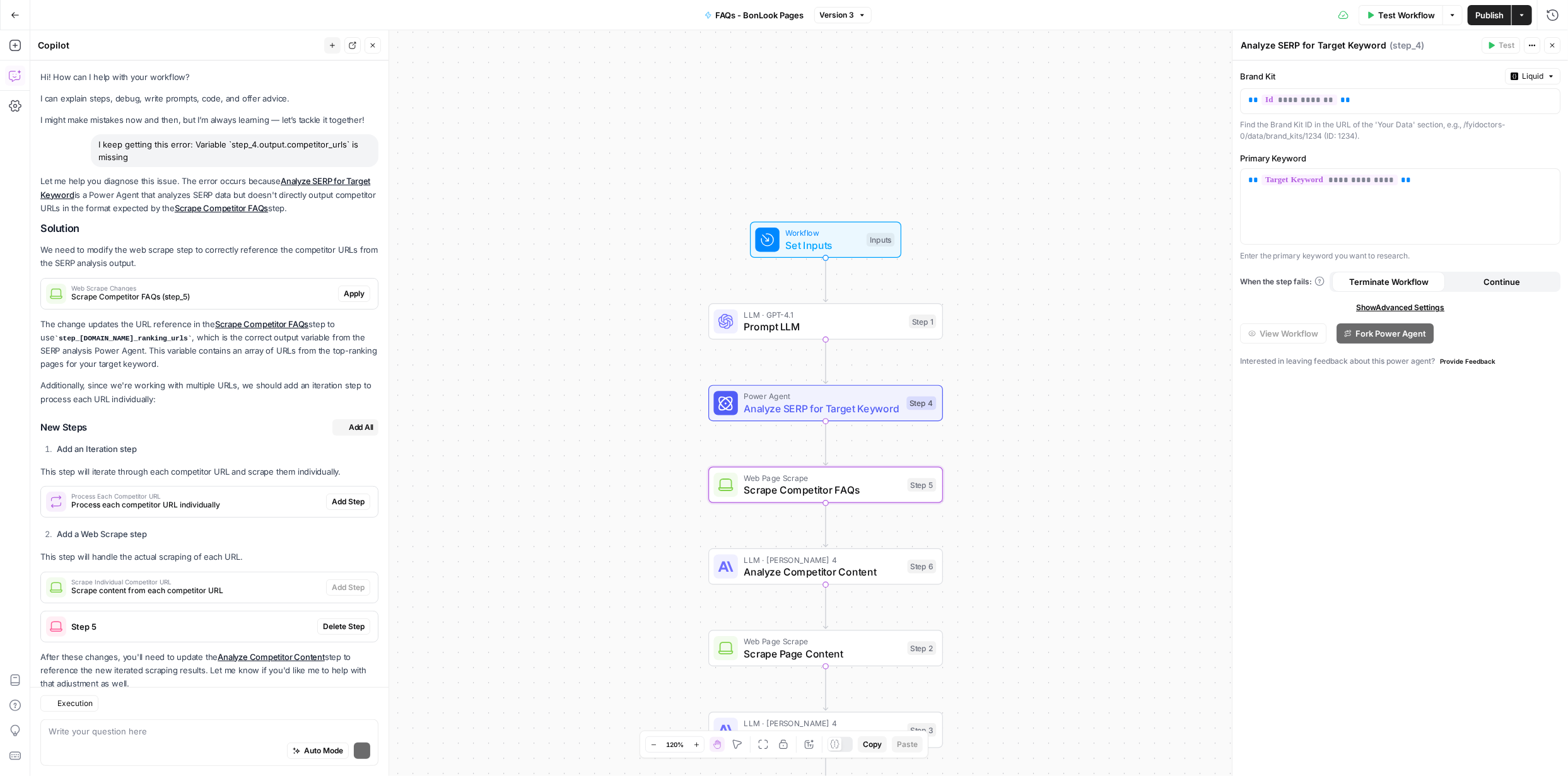
scroll to position [32, 0]
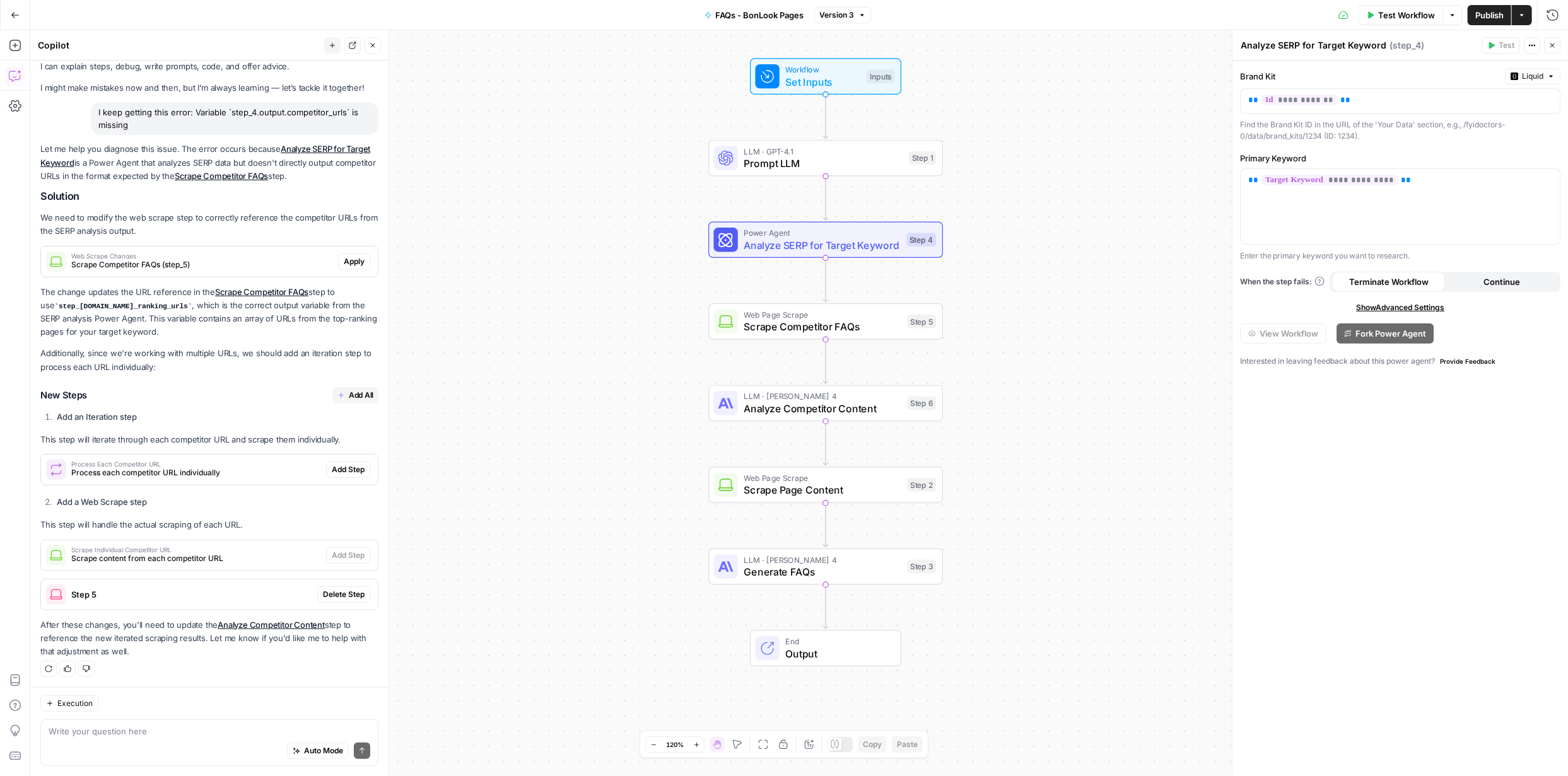
click at [257, 736] on textarea at bounding box center [209, 731] width 321 height 13
type textarea "Can you also limit the competitor to just the top 5 targeting the keyword"
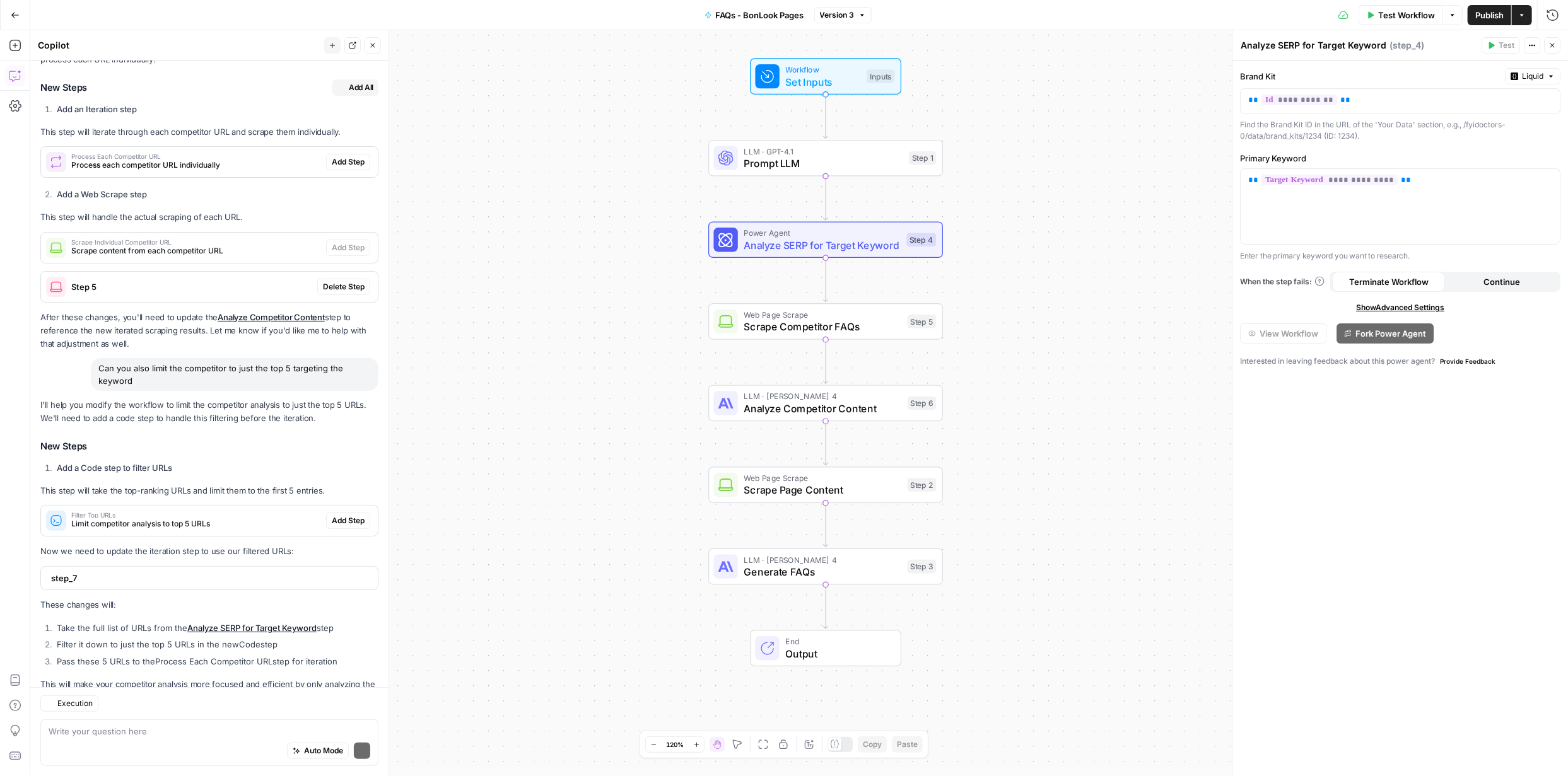
scroll to position [386, 0]
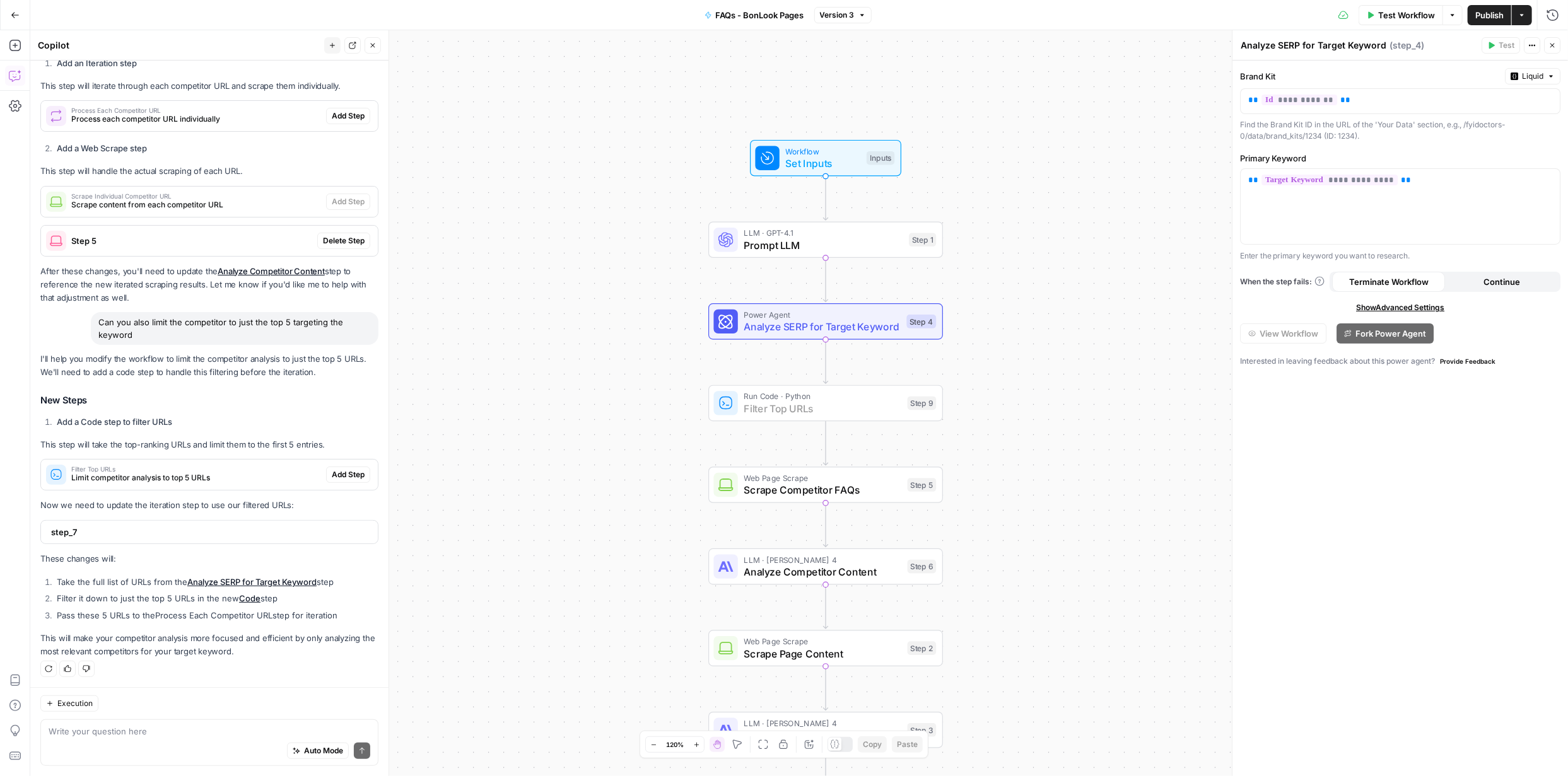
click at [332, 475] on span "Add Step" at bounding box center [348, 475] width 33 height 12
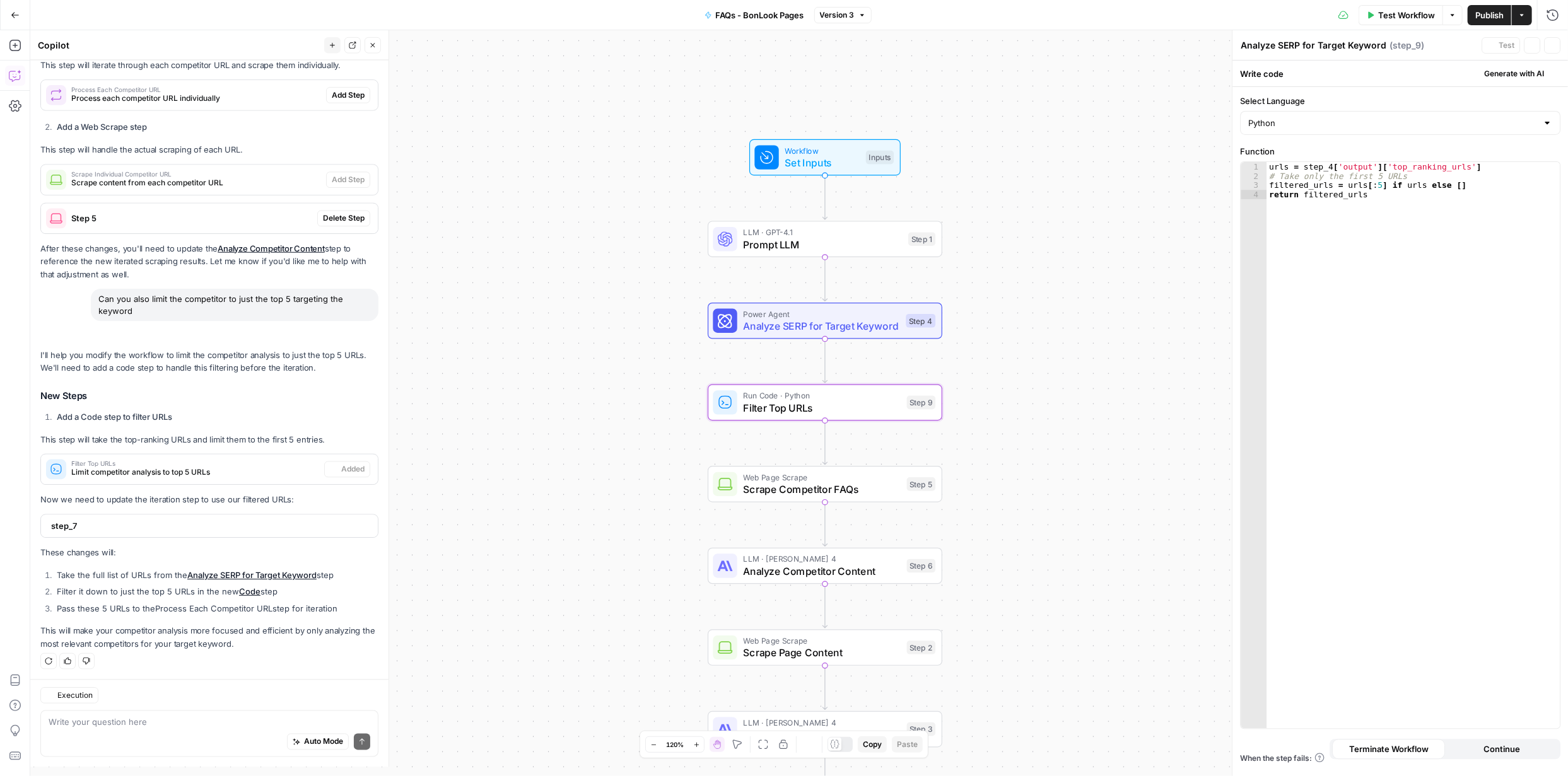
type textarea "Filter Top URLs"
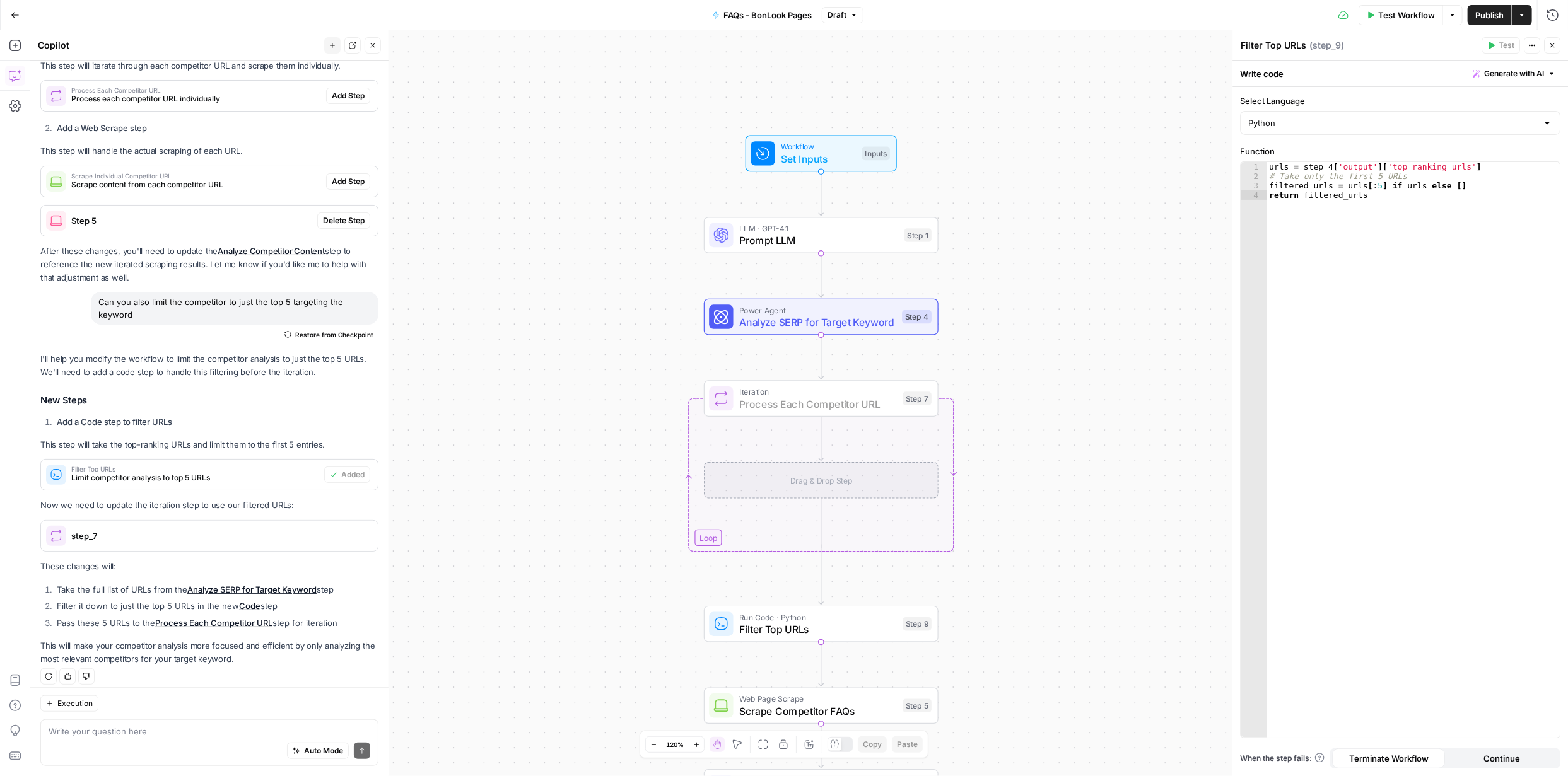
scroll to position [434, 0]
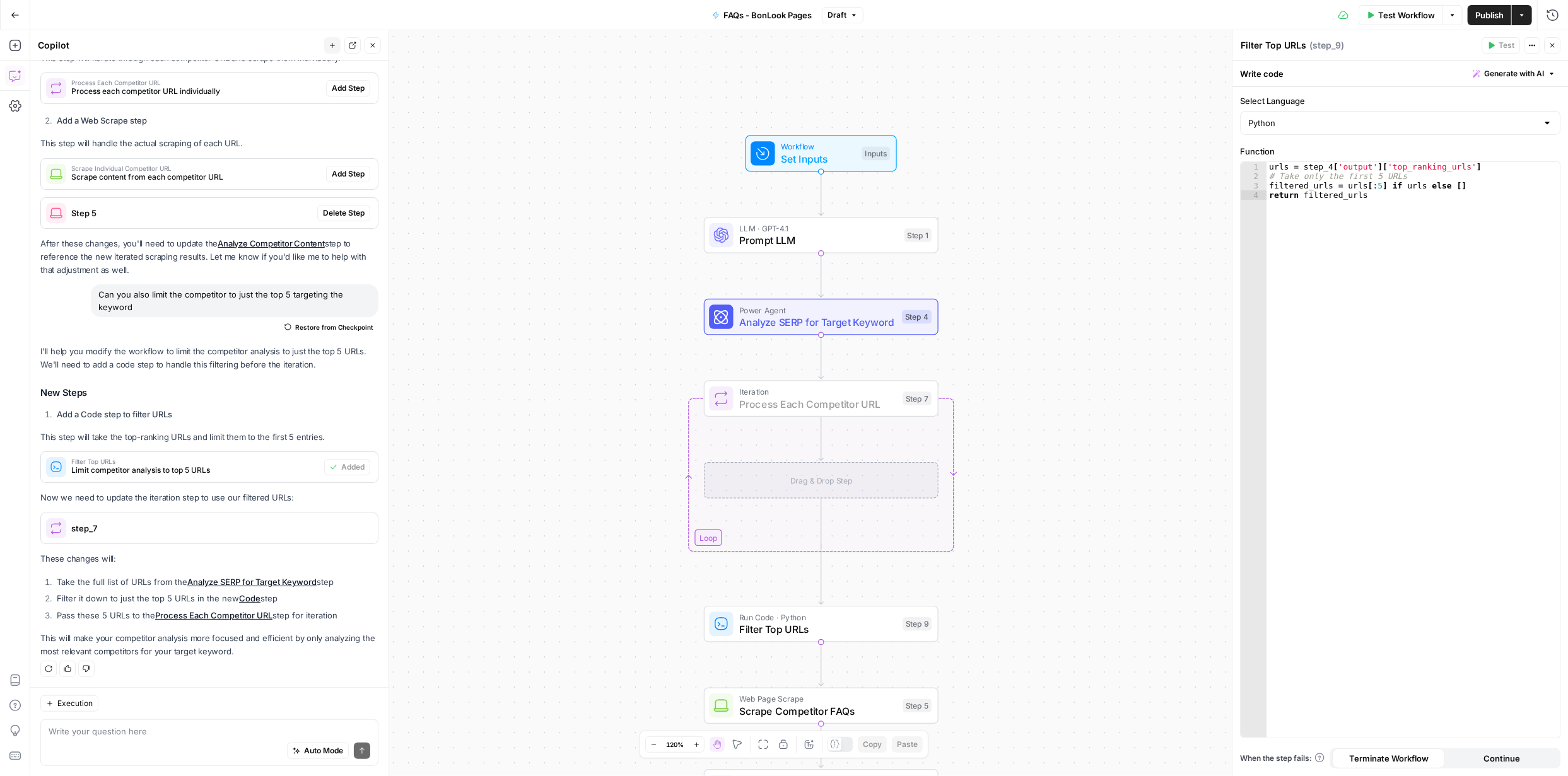
click at [332, 92] on span "Add Step" at bounding box center [348, 89] width 33 height 12
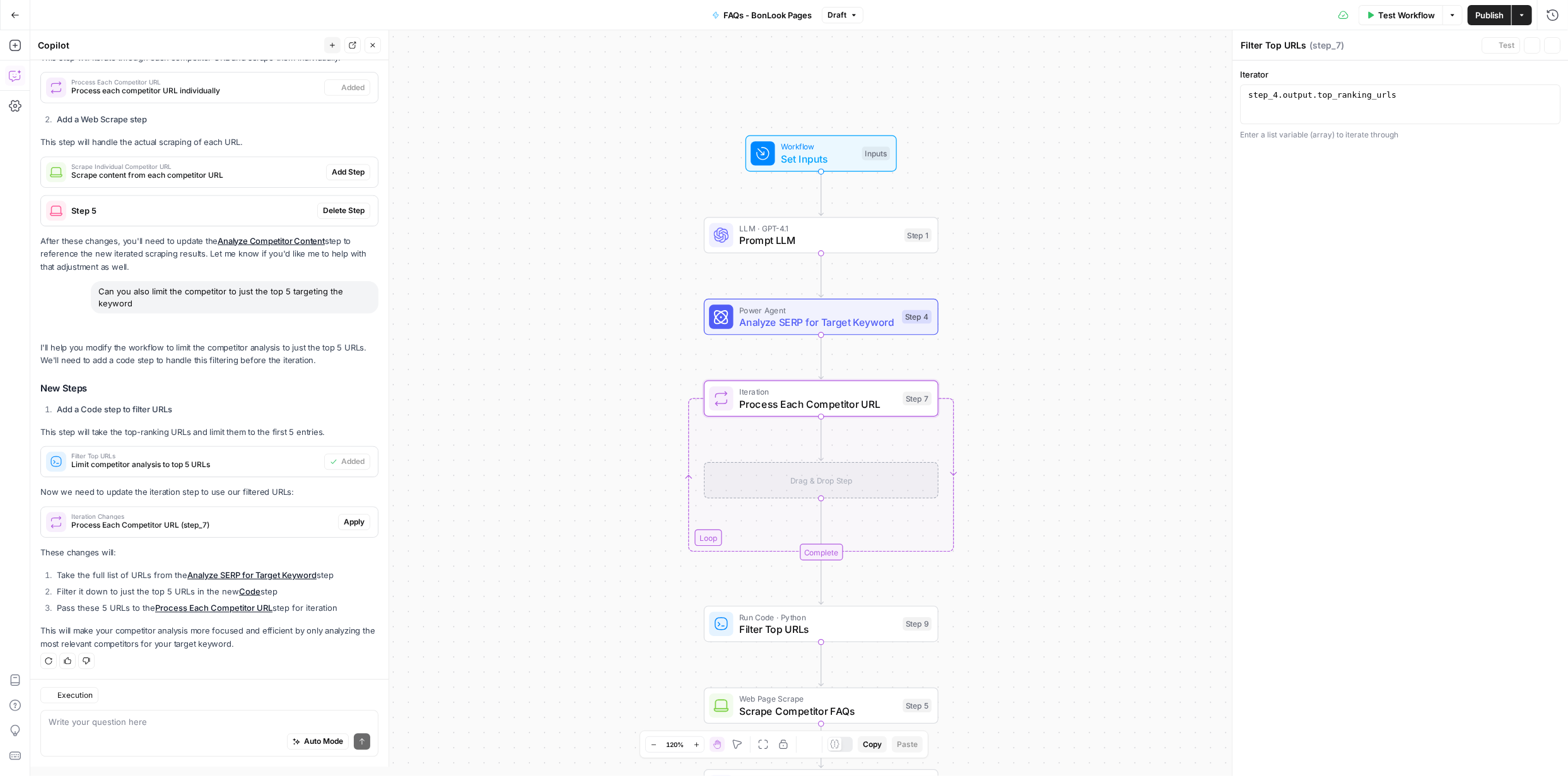
type textarea "Process Each Competitor URL"
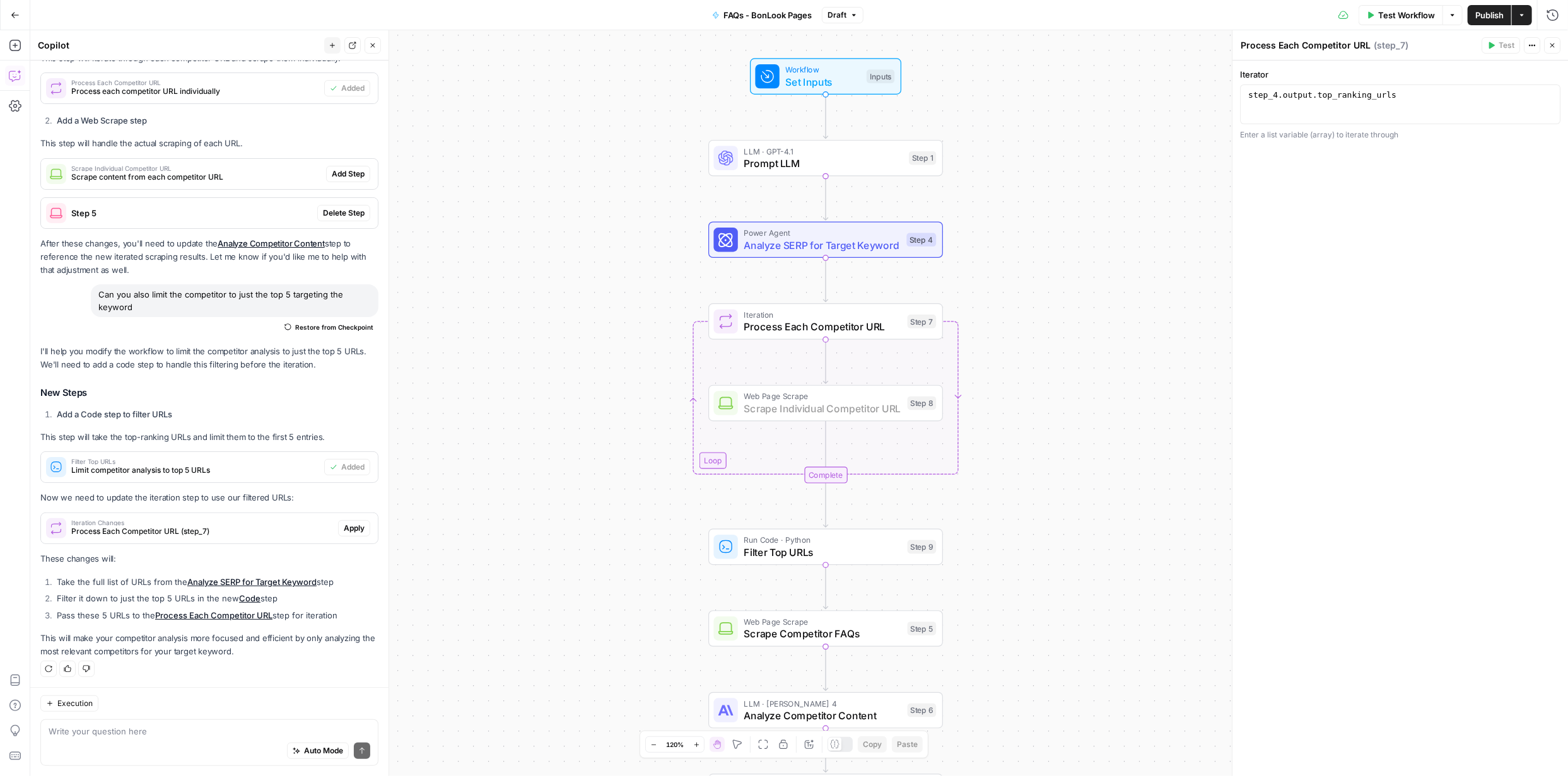
click at [334, 170] on span "Add Step" at bounding box center [348, 174] width 33 height 12
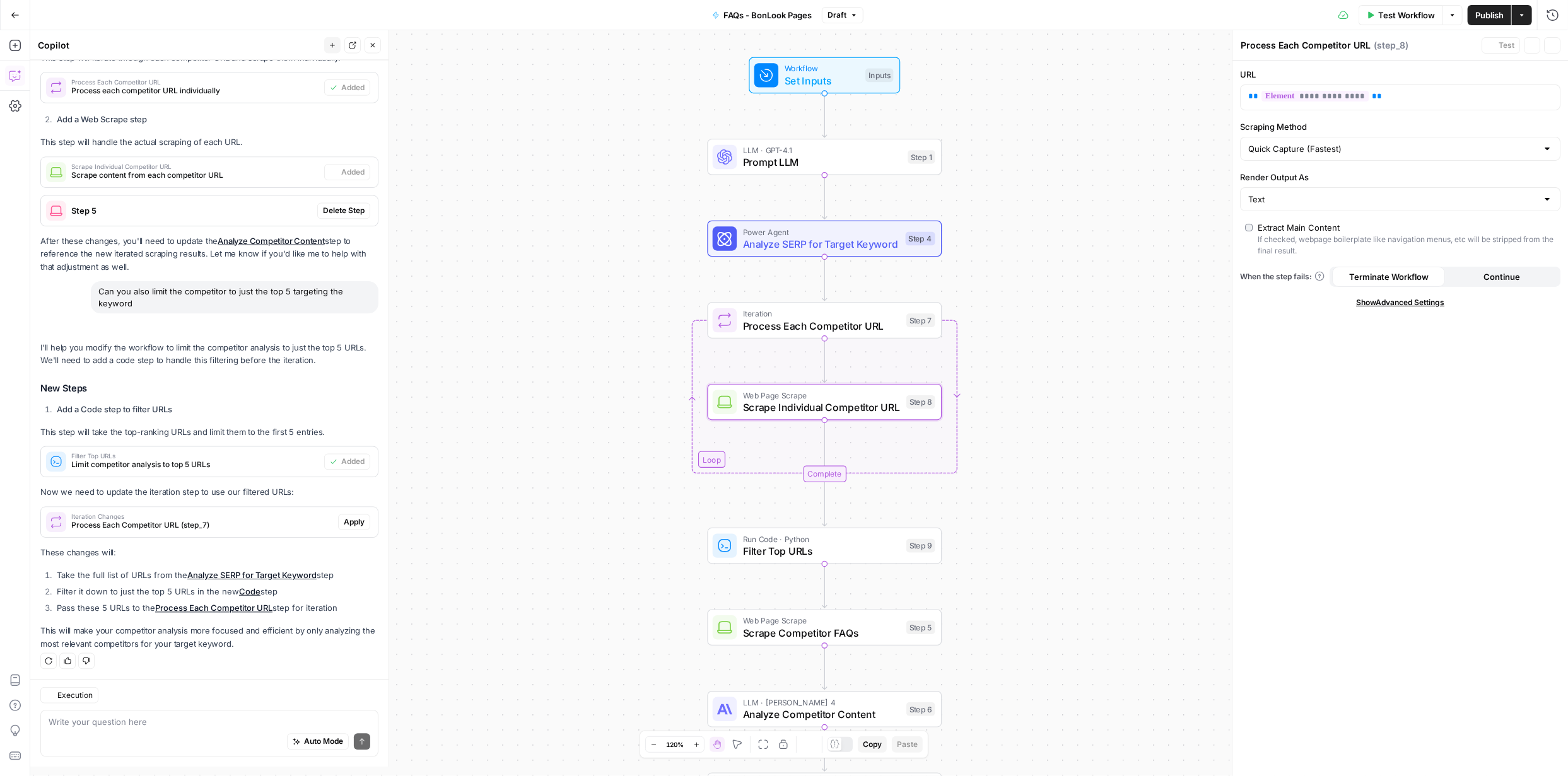
type textarea "Scrape Individual Competitor URL"
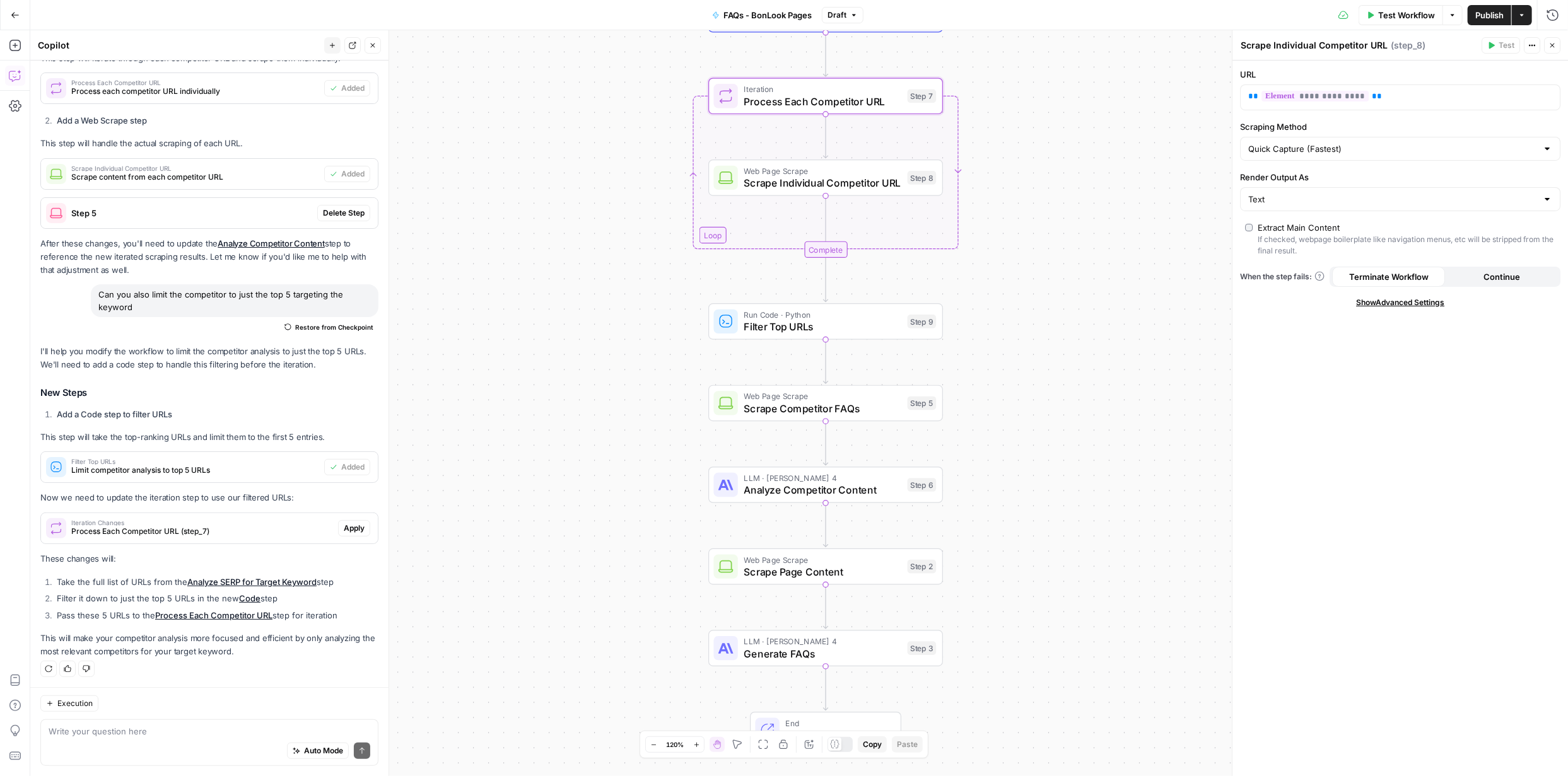
click at [352, 526] on span "Apply" at bounding box center [354, 528] width 21 height 12
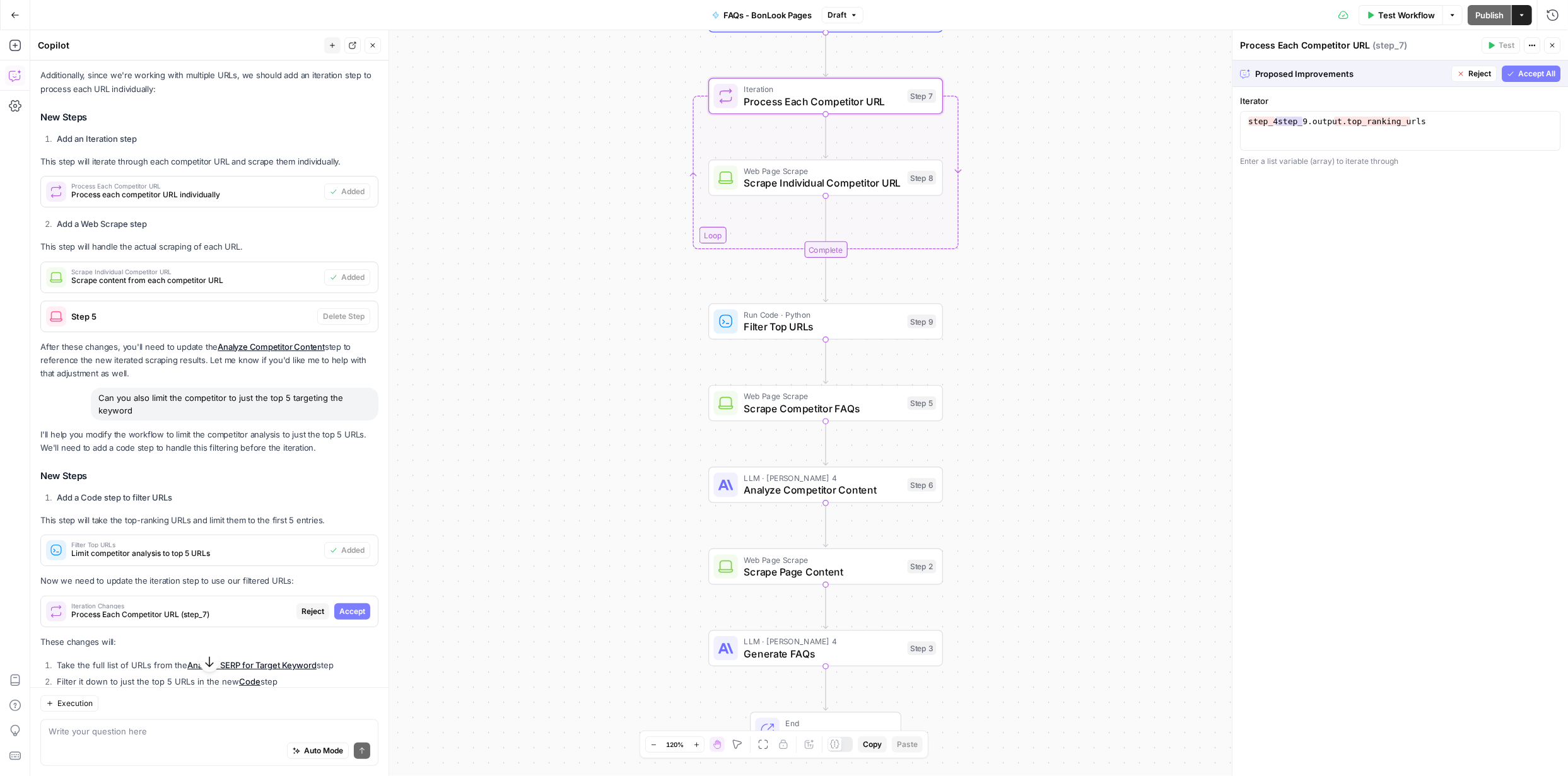
scroll to position [378, 0]
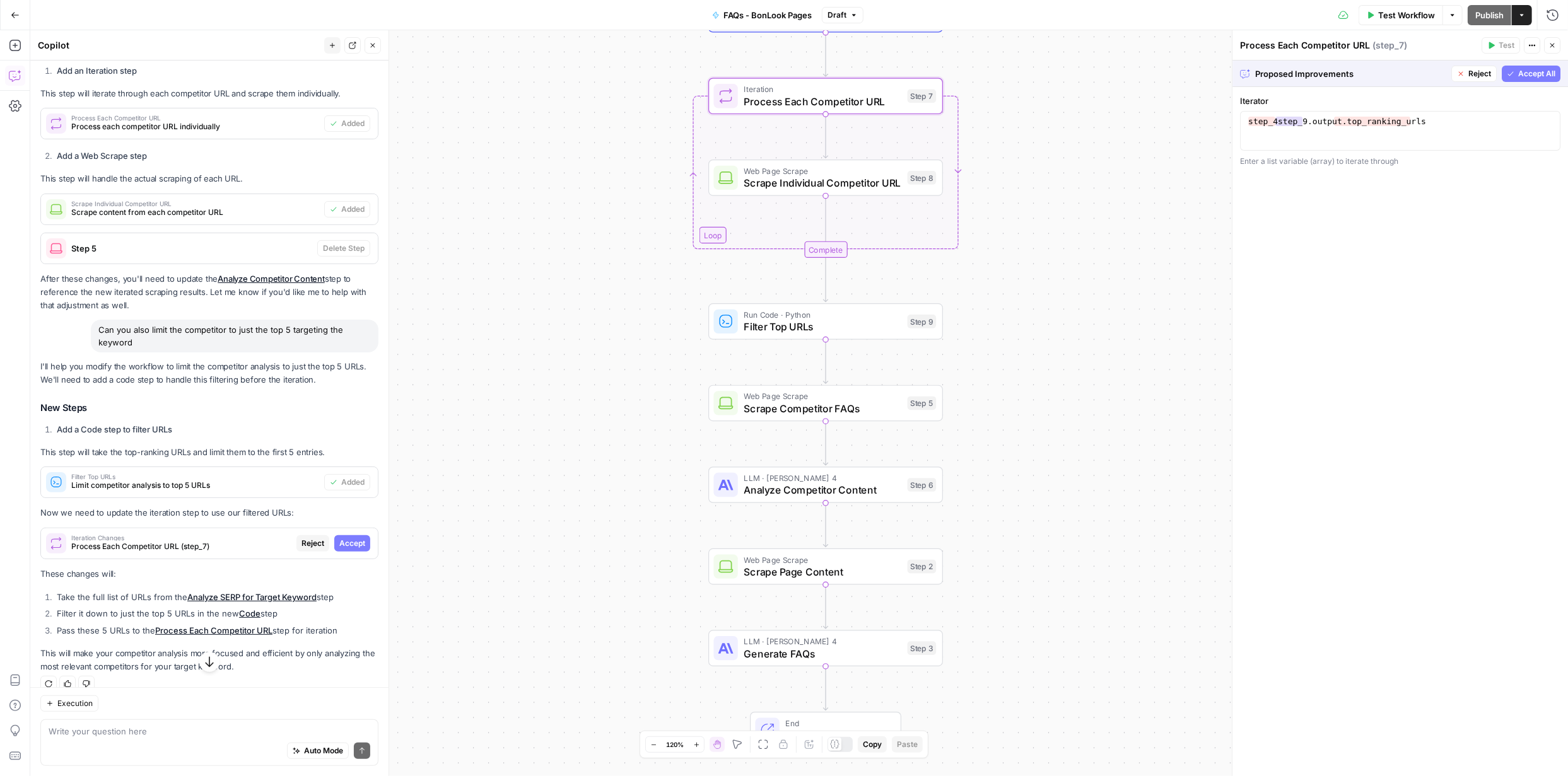
click at [346, 539] on span "Accept" at bounding box center [352, 543] width 26 height 12
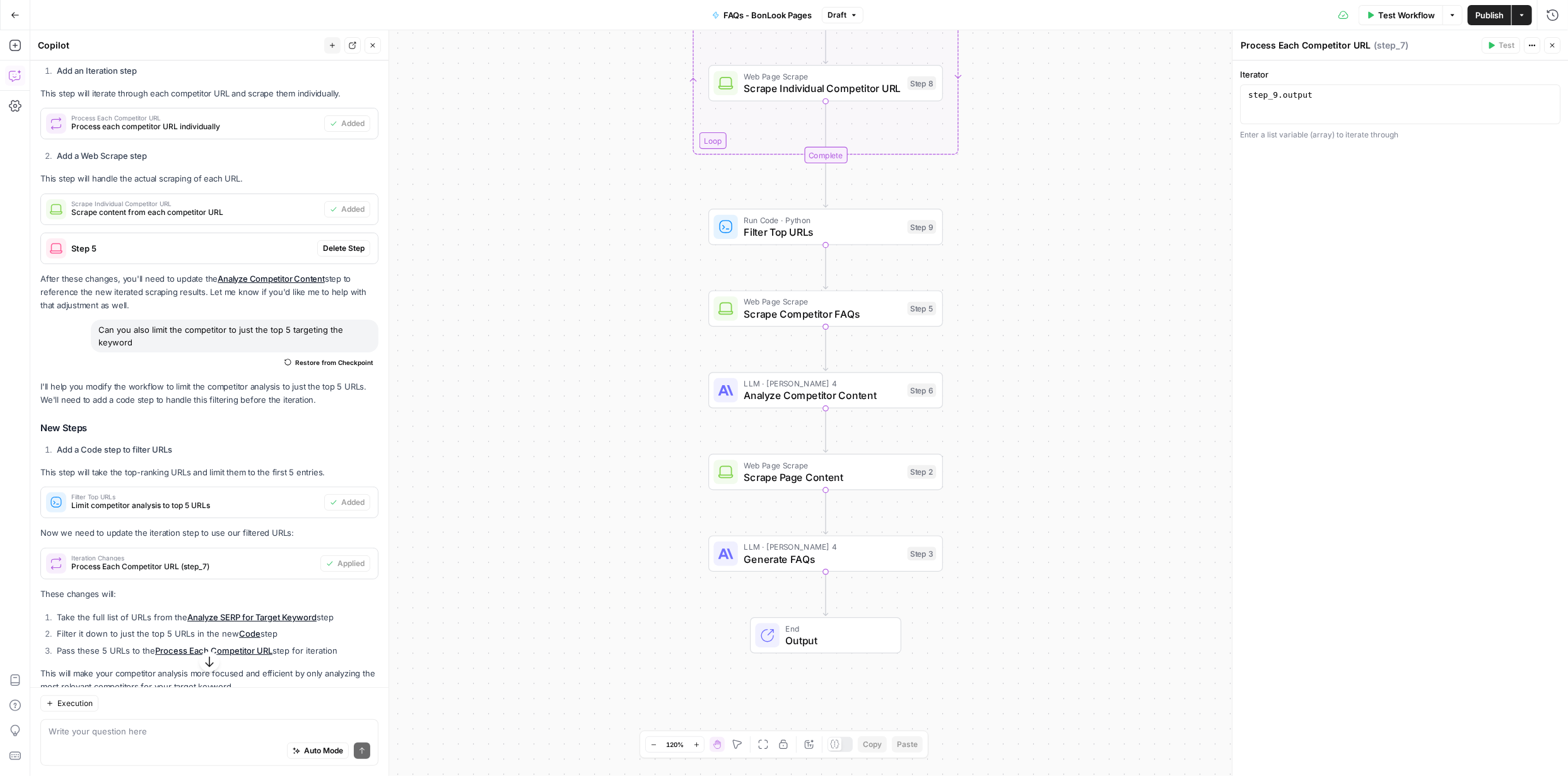
scroll to position [434, 0]
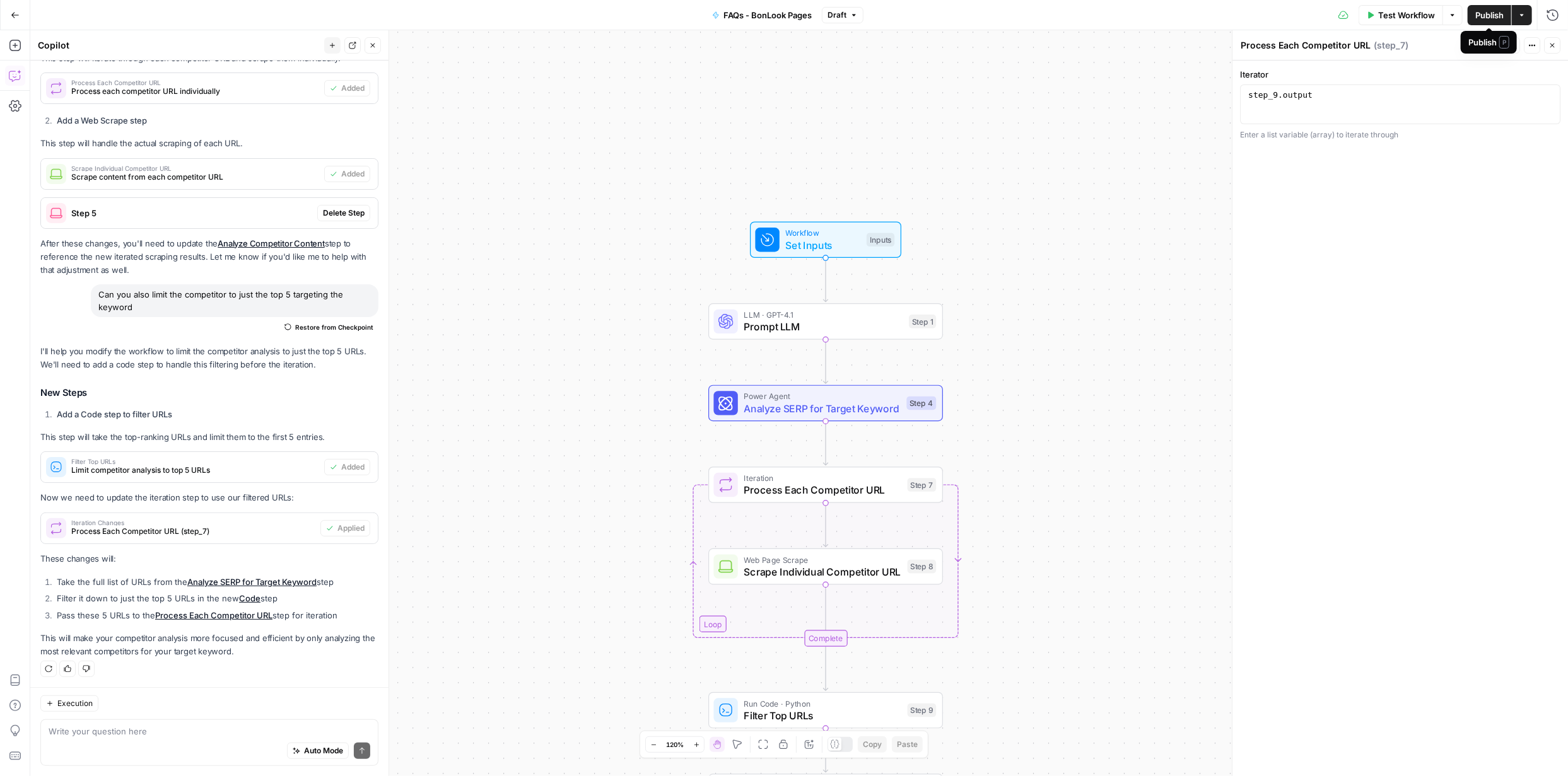
click at [1492, 13] on span "Publish" at bounding box center [1489, 15] width 28 height 13
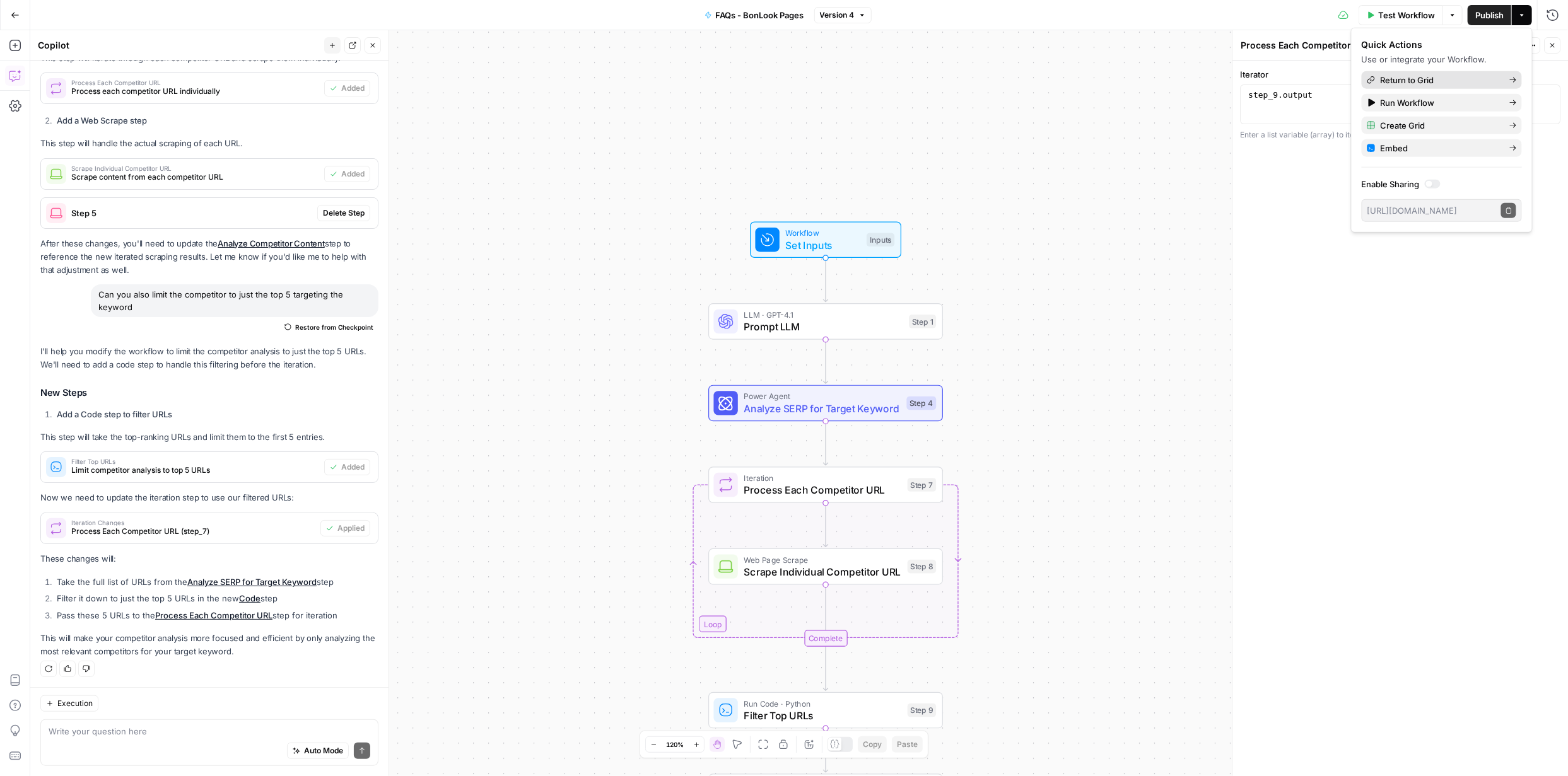
click at [1428, 82] on span "Return to Grid" at bounding box center [1440, 80] width 119 height 13
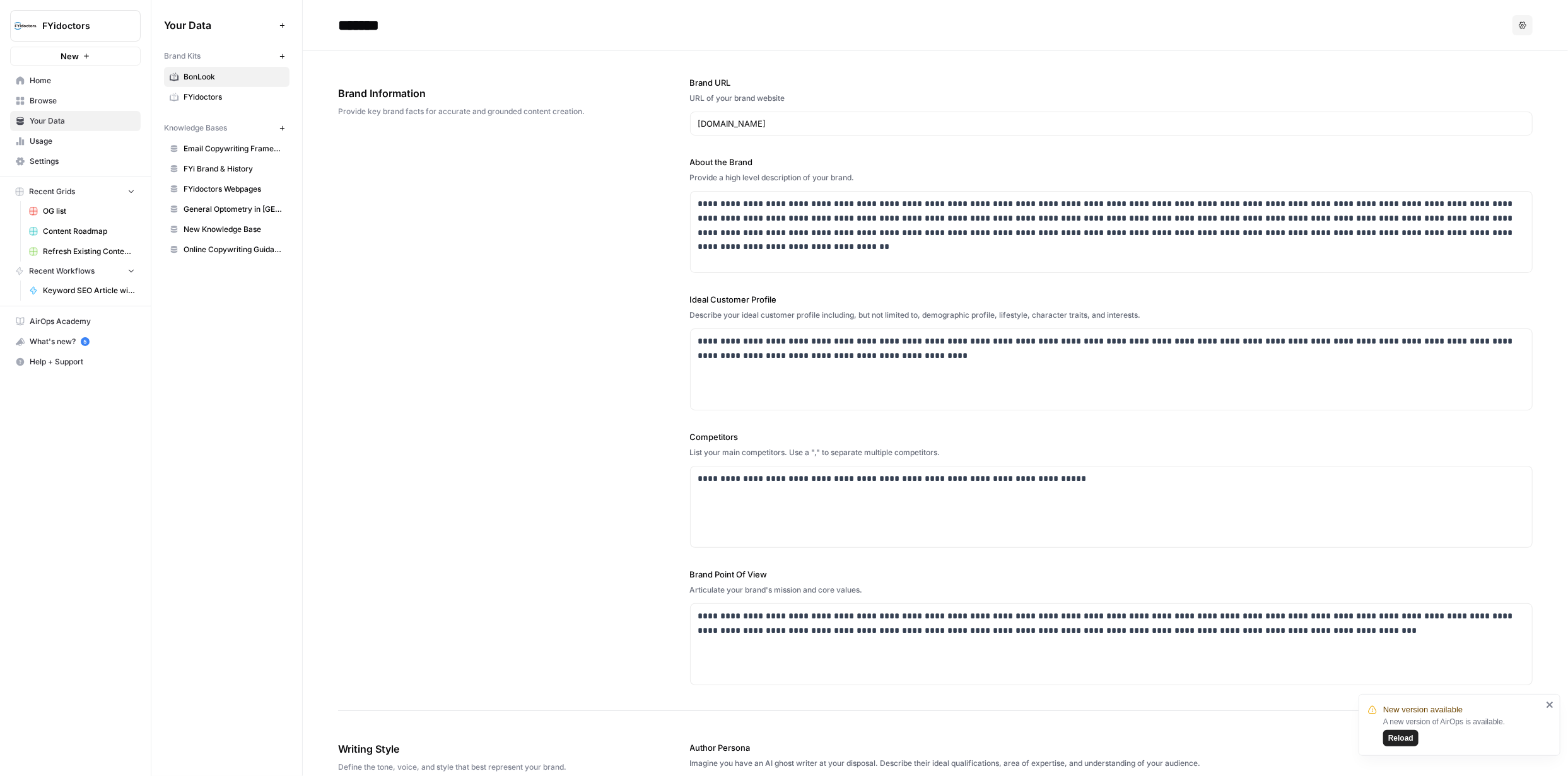
click at [56, 121] on span "Your Data" at bounding box center [82, 121] width 105 height 12
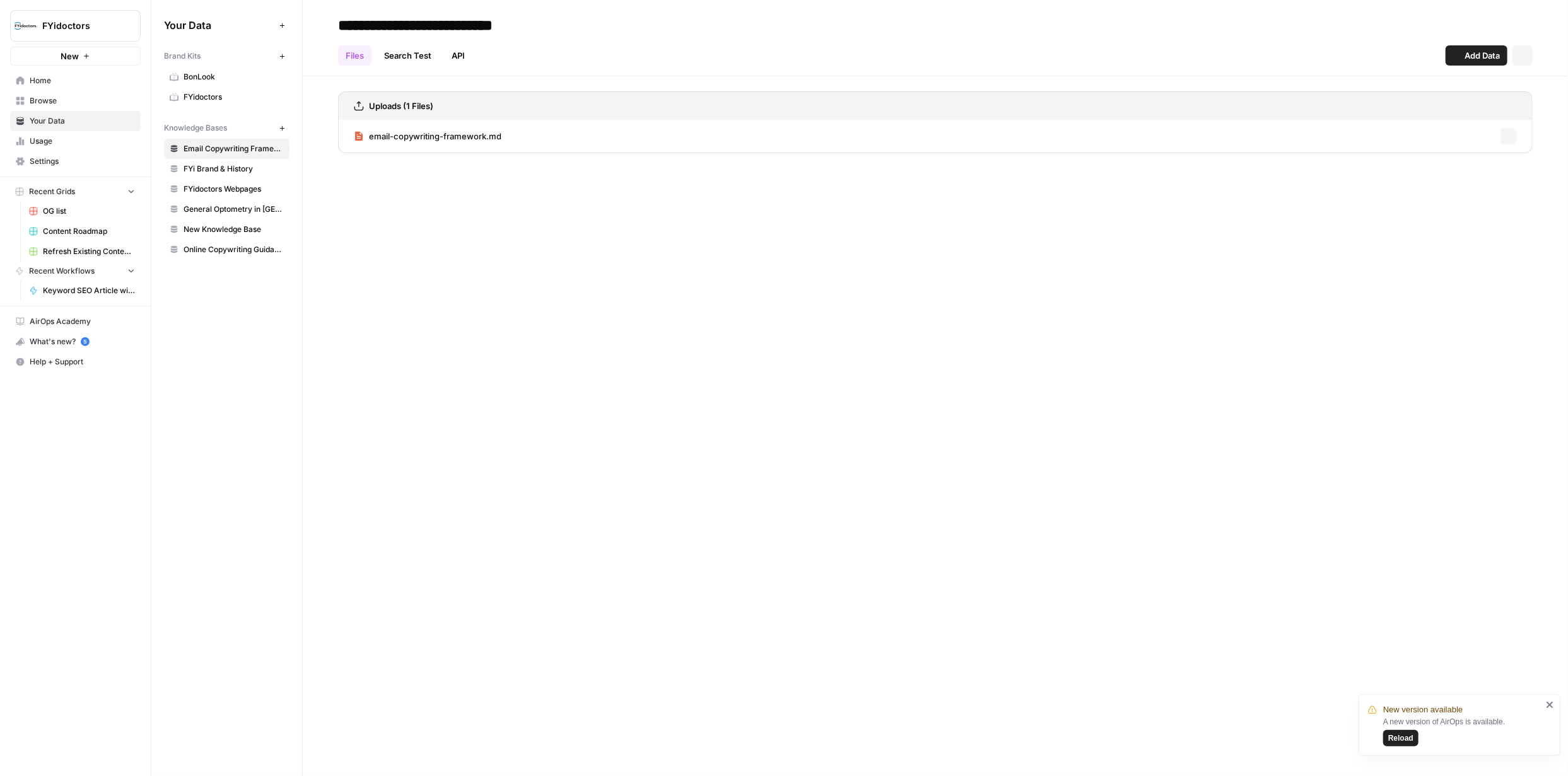
click at [56, 121] on span "Your Data" at bounding box center [82, 121] width 105 height 12
click at [200, 75] on span "BonLook" at bounding box center [234, 77] width 100 height 12
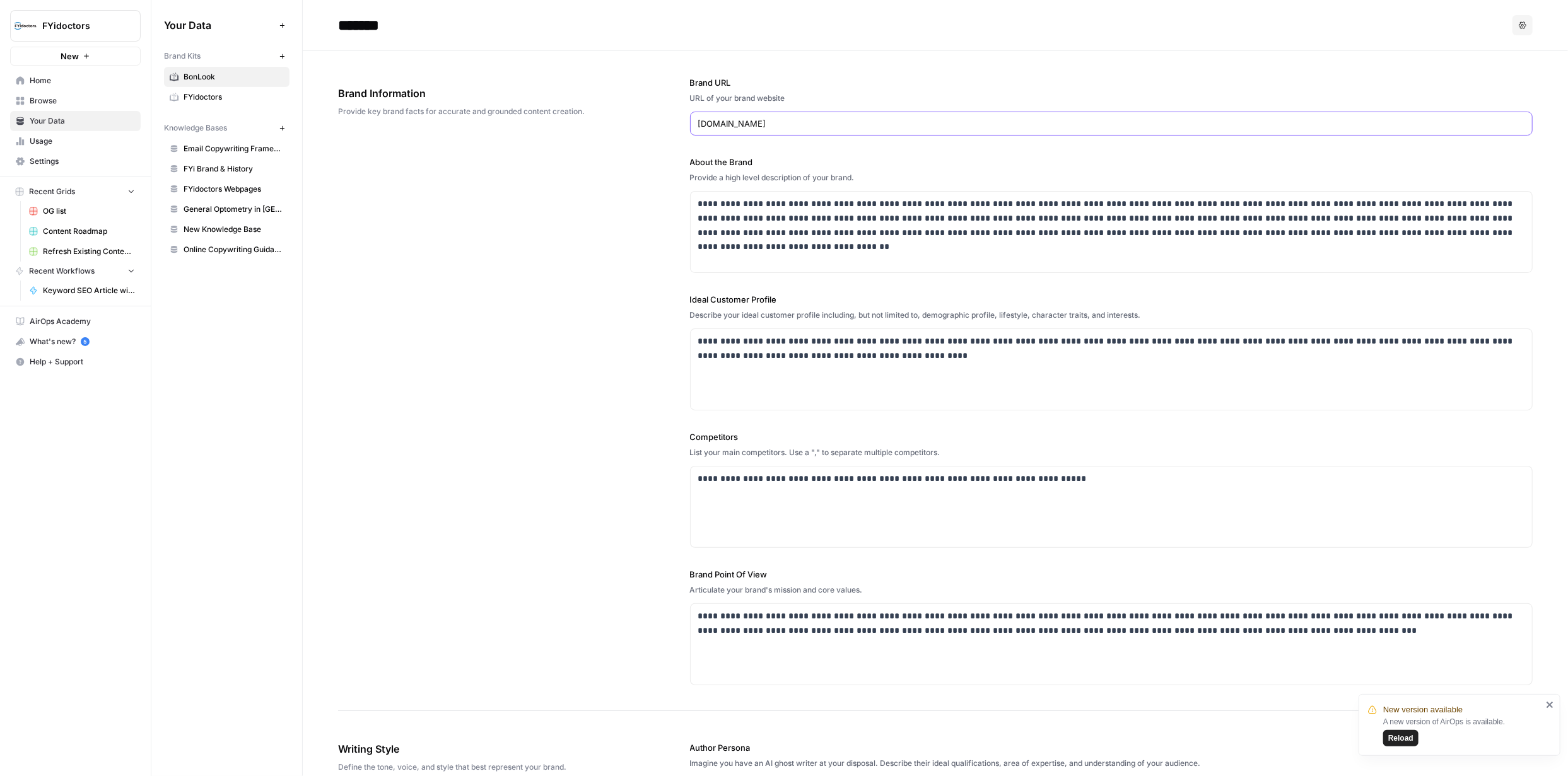
click at [786, 124] on input "[DOMAIN_NAME]" at bounding box center [1111, 124] width 827 height 13
click at [788, 121] on input "[DOMAIN_NAME]" at bounding box center [1111, 124] width 827 height 13
click at [199, 94] on span "FYidoctors" at bounding box center [234, 97] width 100 height 12
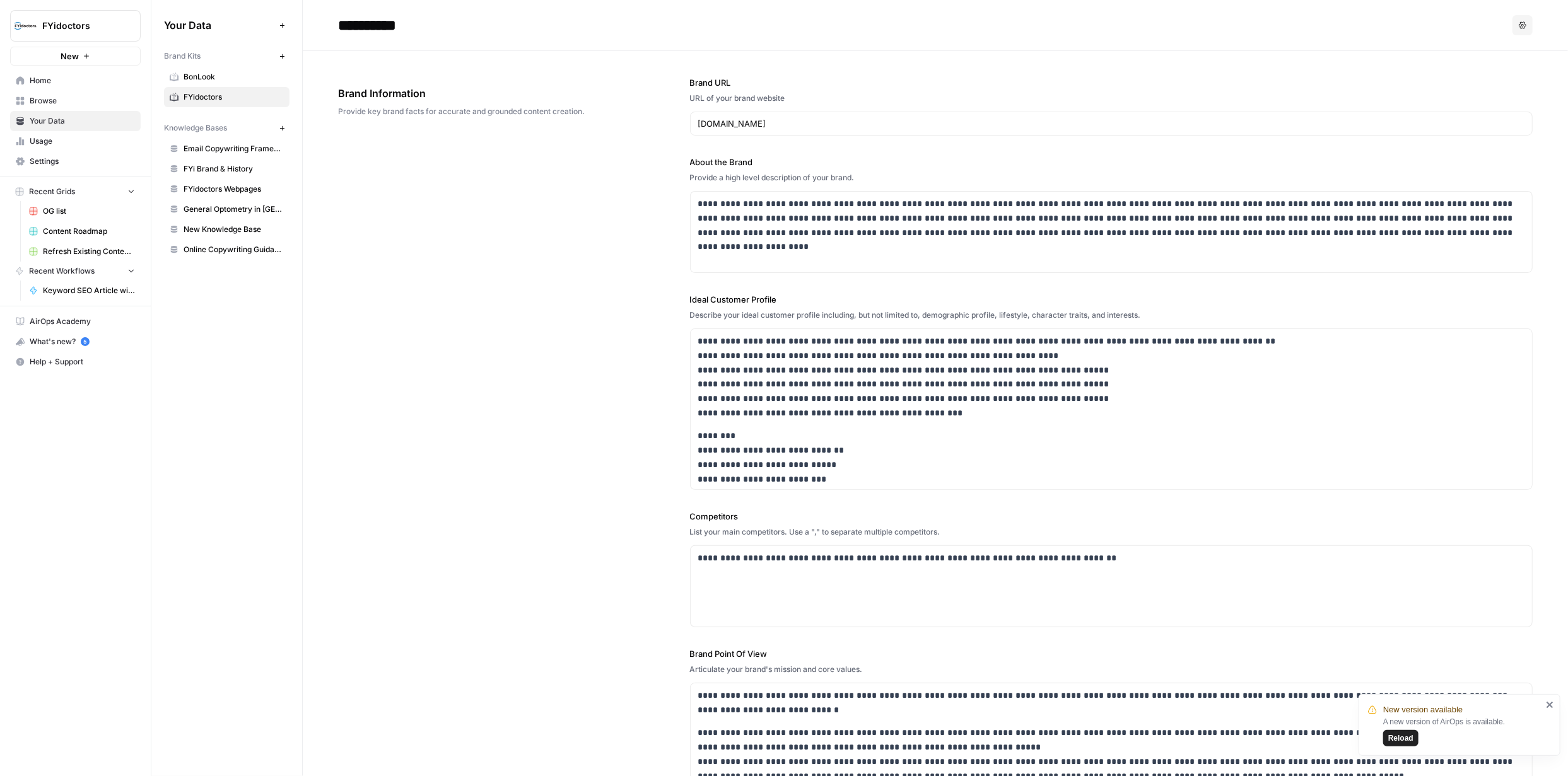
click at [1519, 25] on icon "button" at bounding box center [1522, 25] width 8 height 8
click at [207, 73] on span "BonLook" at bounding box center [234, 77] width 100 height 12
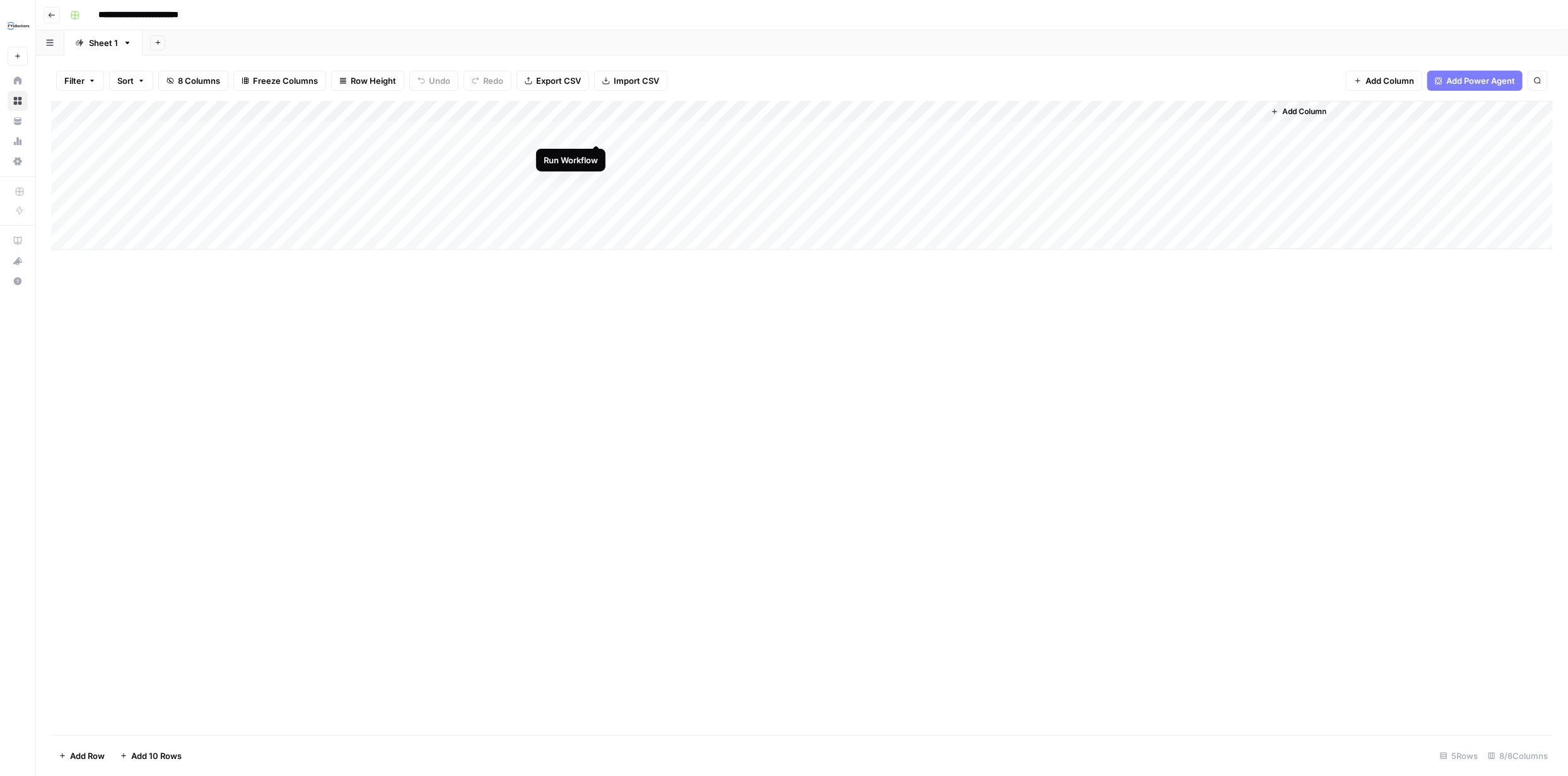
click at [595, 130] on div "Add Column" at bounding box center [802, 175] width 1501 height 149
click at [576, 132] on div "Add Column" at bounding box center [802, 175] width 1501 height 149
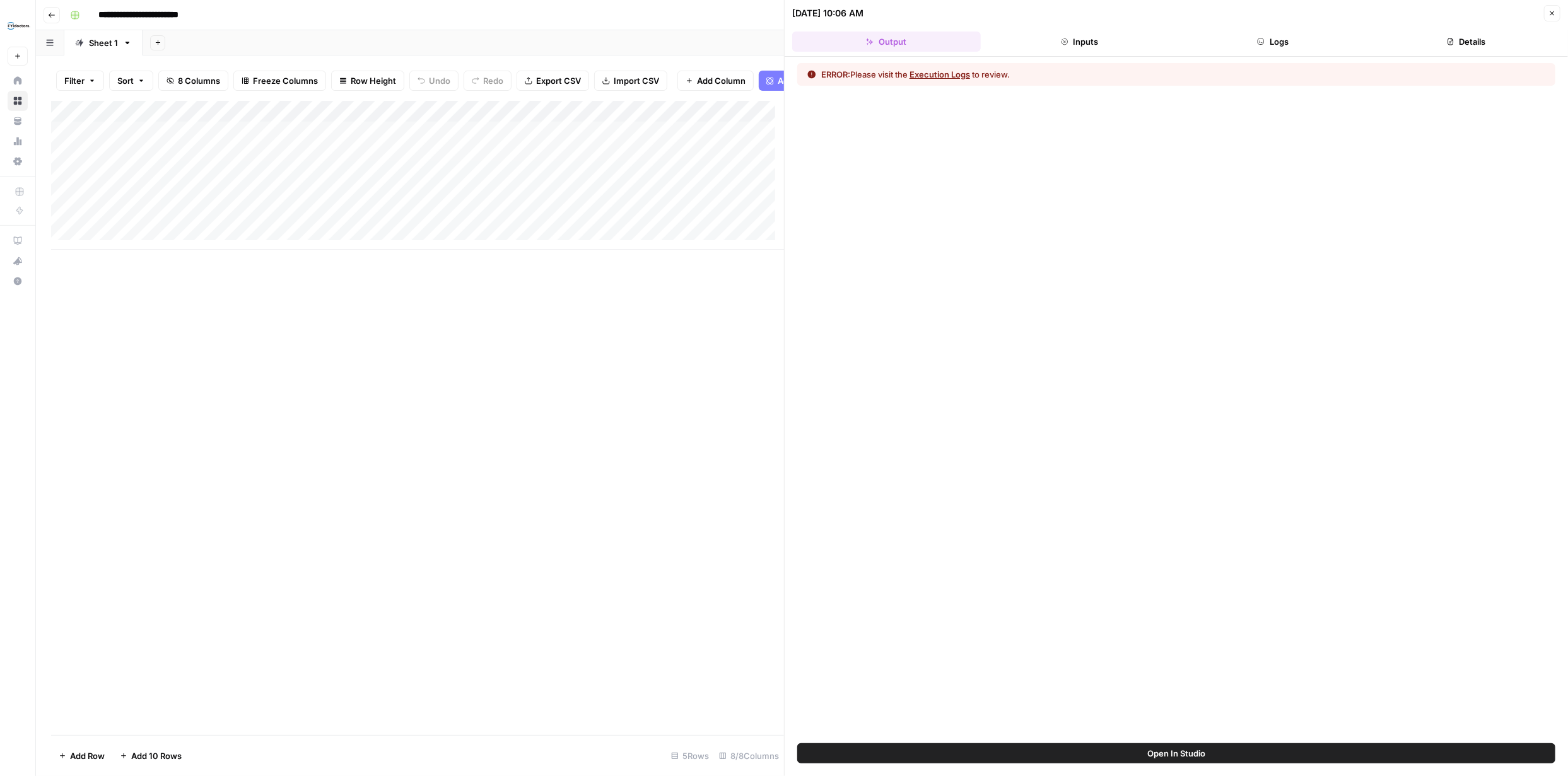
click at [944, 71] on button "Execution Logs" at bounding box center [939, 74] width 60 height 13
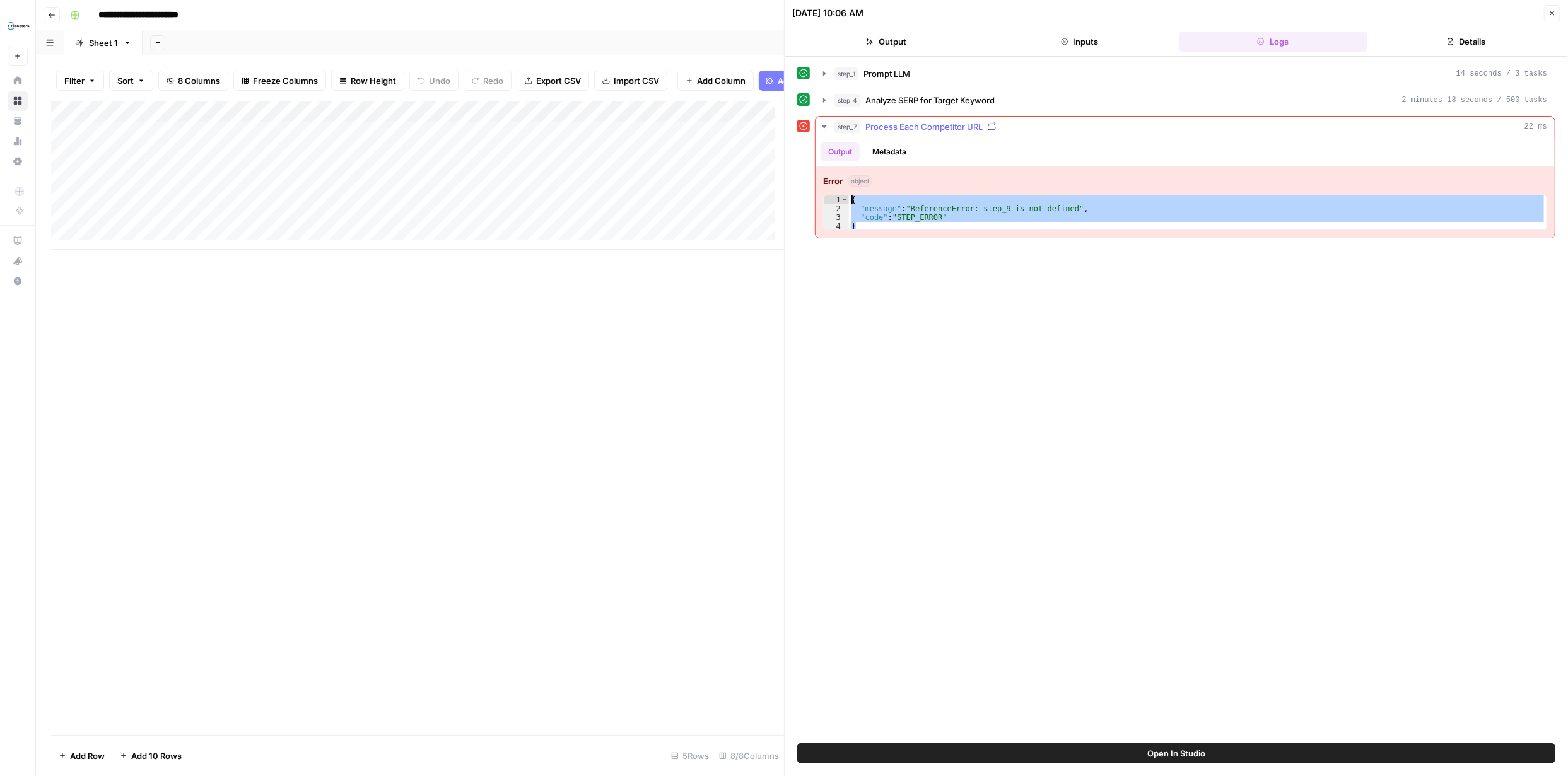
drag, startPoint x: 874, startPoint y: 224, endPoint x: 847, endPoint y: 193, distance: 41.1
click at [847, 193] on div "Error object * 1 2 3 4 { "message" : "ReferenceError: step_9 is not defined" , …" at bounding box center [1185, 202] width 739 height 71
type textarea "**********"
click at [1548, 12] on icon "button" at bounding box center [1552, 13] width 8 height 8
click at [48, 17] on icon "button" at bounding box center [52, 15] width 8 height 8
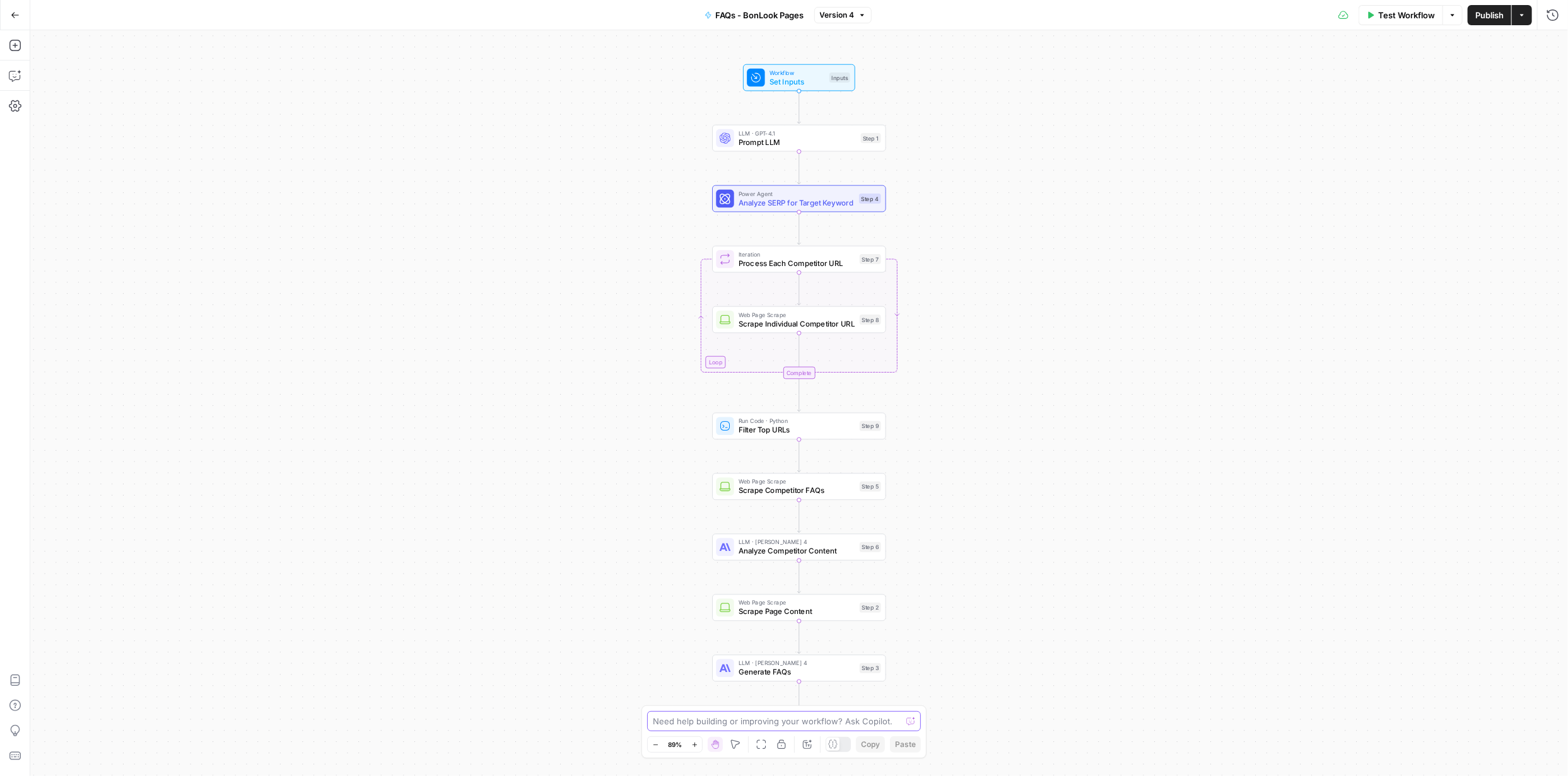
click at [788, 722] on textarea at bounding box center [776, 721] width 248 height 13
paste textarea "{ "message": "ReferenceError: step_9 is not defined", "code": "STEP_ERROR" }"
type textarea "getting this error: { "message": "ReferenceError: step_9 is not defined", "code…"
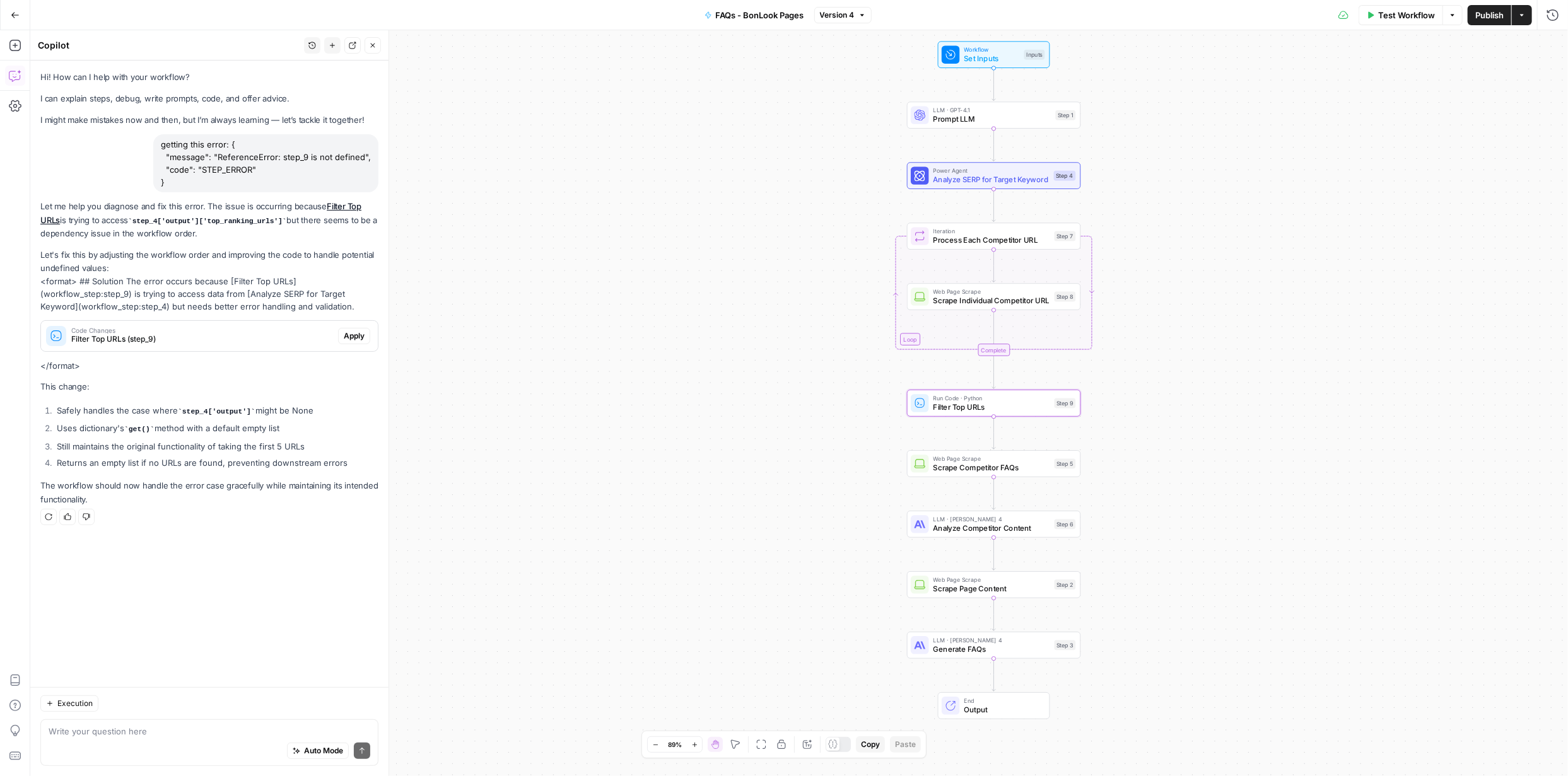
click at [356, 335] on span "Apply" at bounding box center [354, 336] width 21 height 12
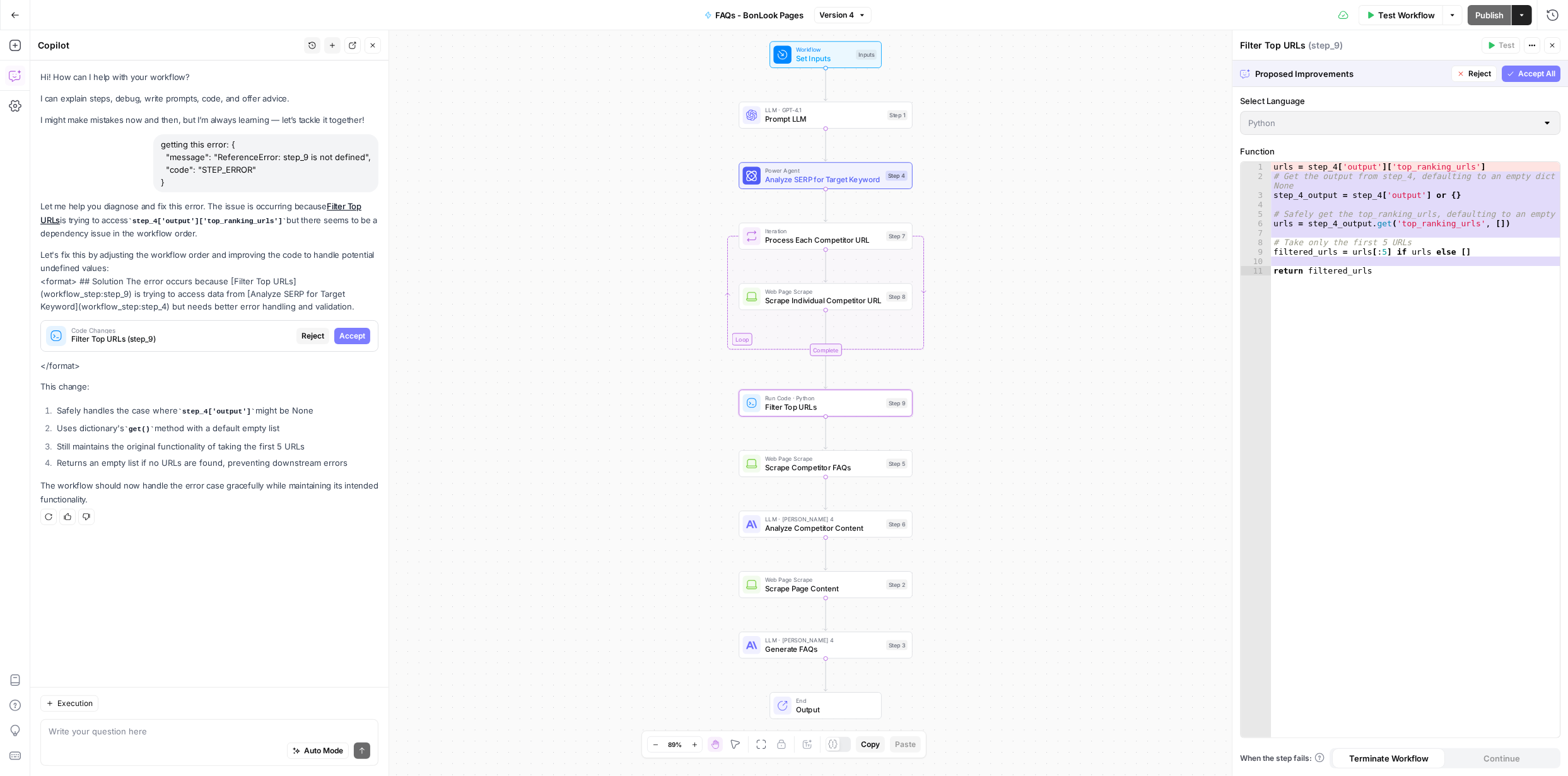
click at [348, 337] on span "Accept" at bounding box center [352, 336] width 26 height 12
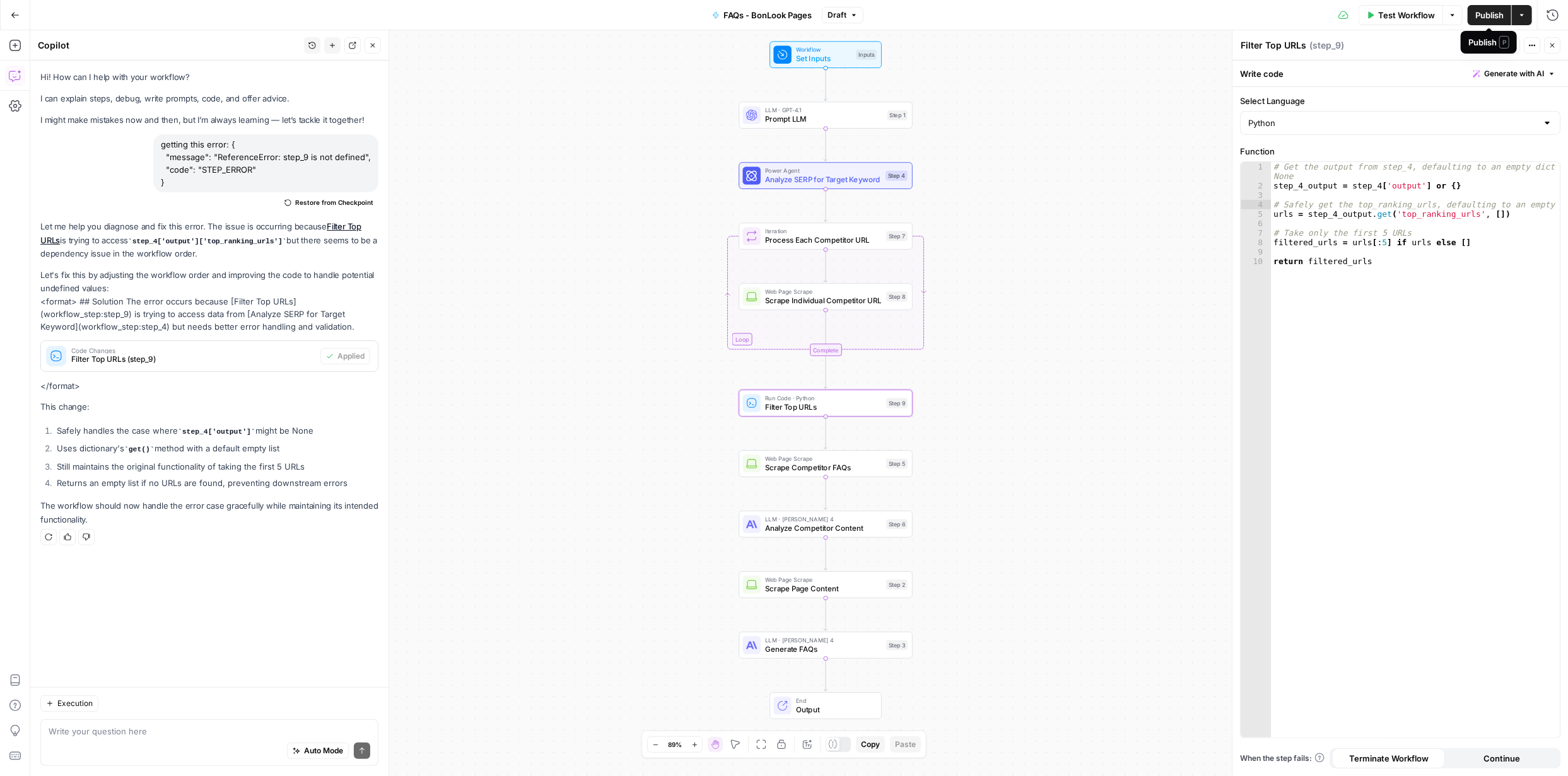
click at [1482, 14] on span "Publish" at bounding box center [1489, 15] width 28 height 13
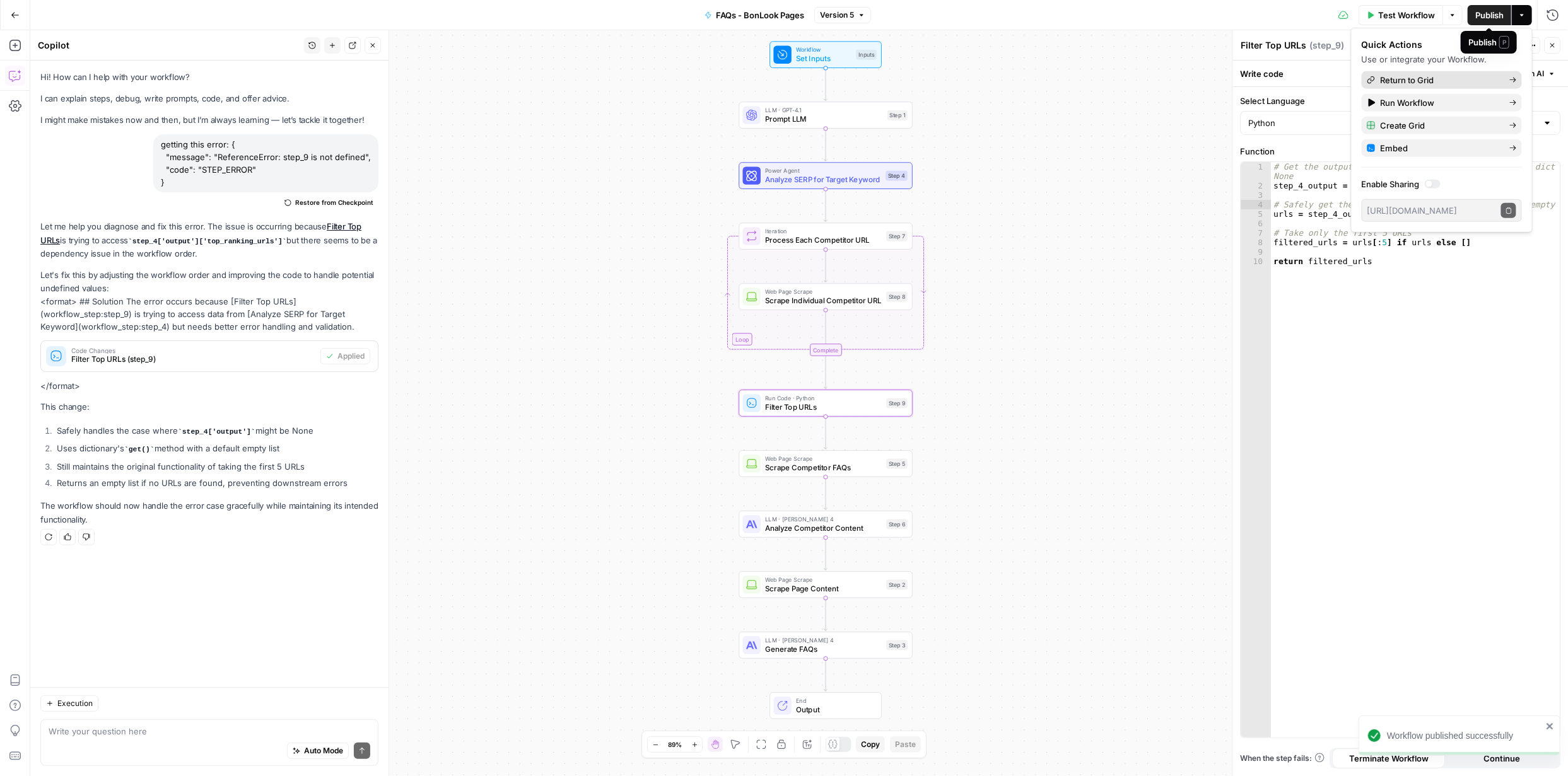
click at [1418, 77] on span "Return to Grid" at bounding box center [1440, 80] width 119 height 13
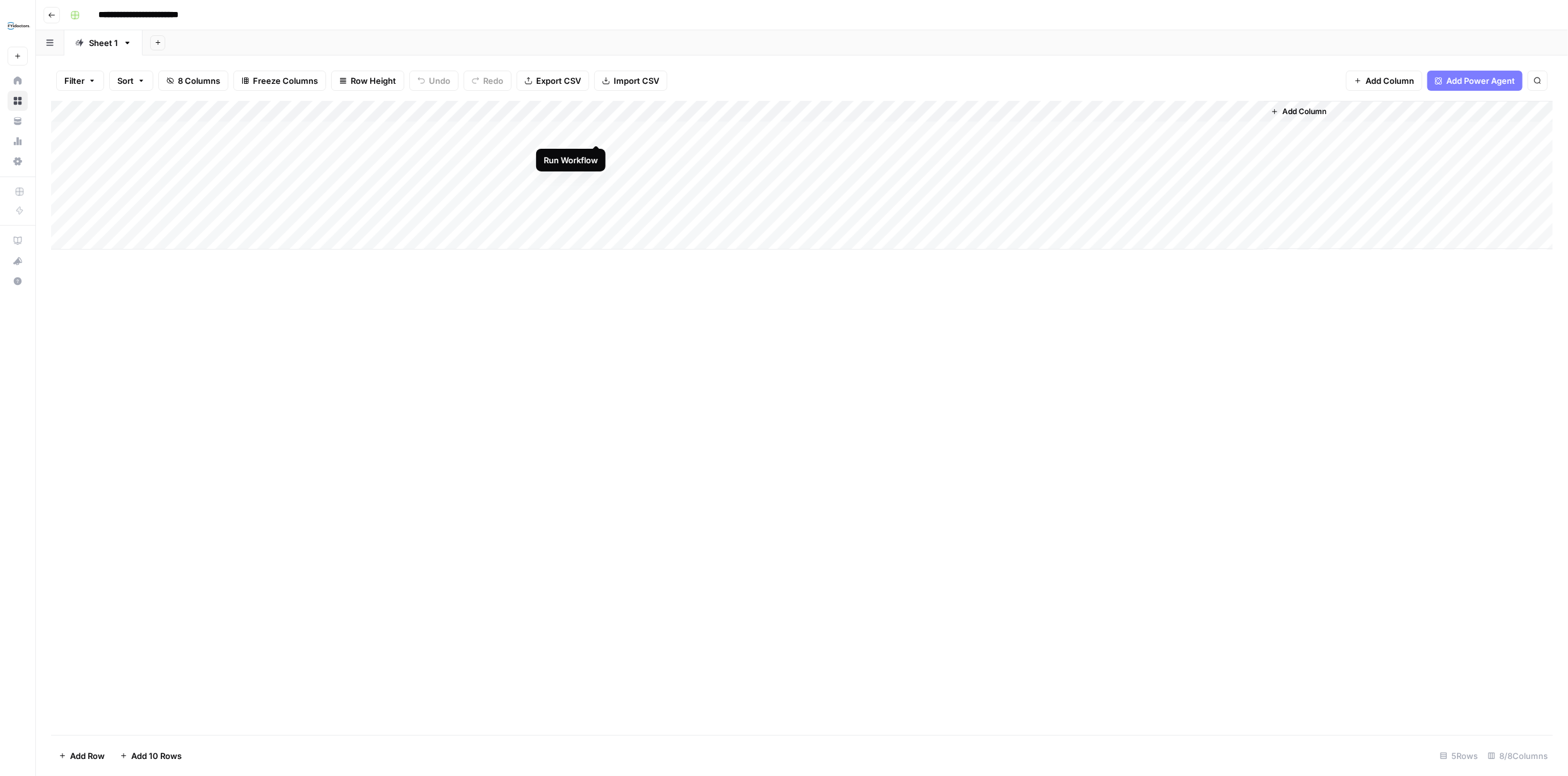
click at [598, 131] on div "Add Column" at bounding box center [802, 175] width 1501 height 149
click at [579, 131] on div "Add Column" at bounding box center [802, 175] width 1501 height 149
click at [583, 133] on div "Add Column" at bounding box center [543, 175] width 984 height 149
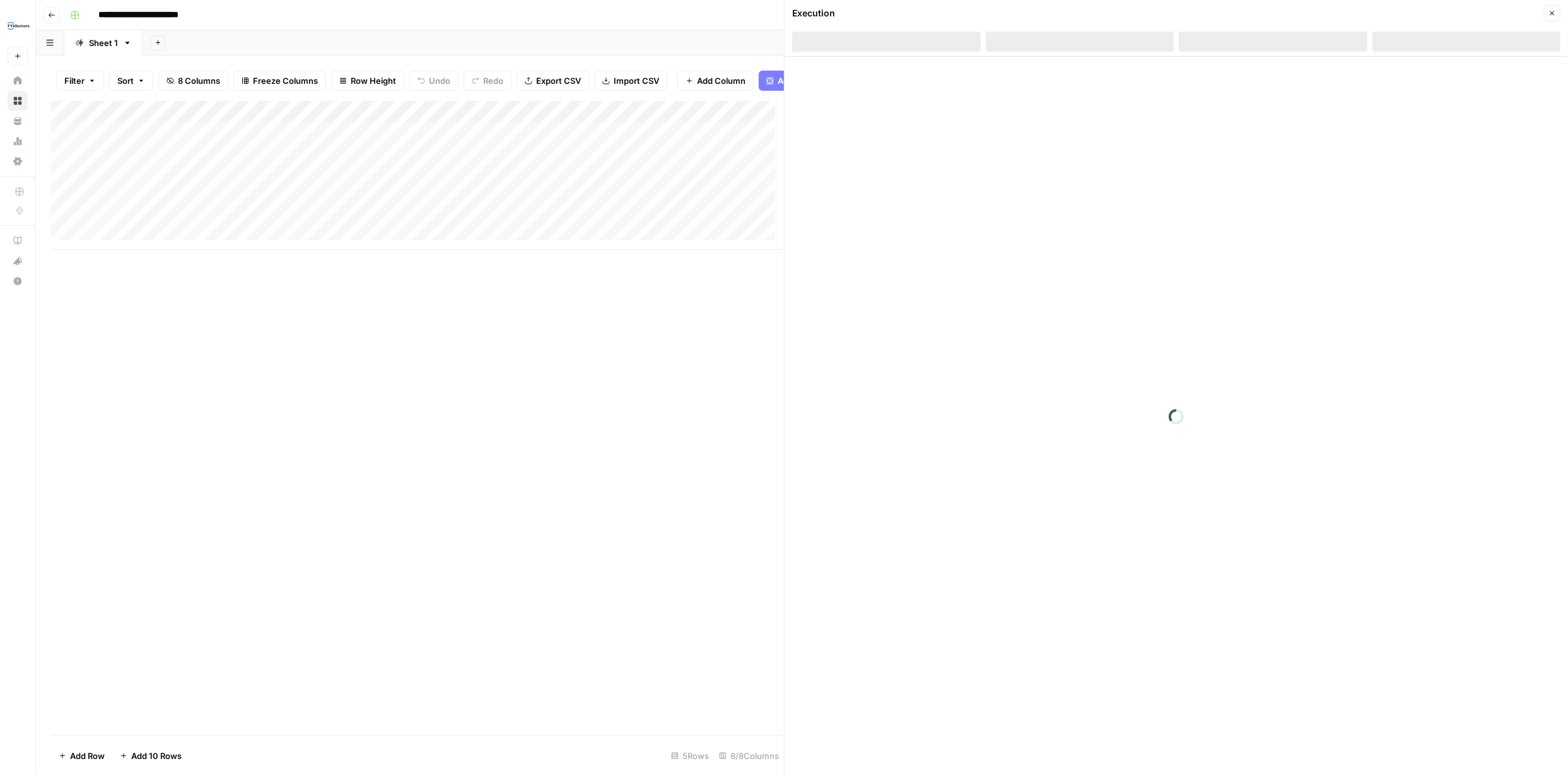
click at [580, 139] on body "**********" at bounding box center [784, 388] width 1568 height 776
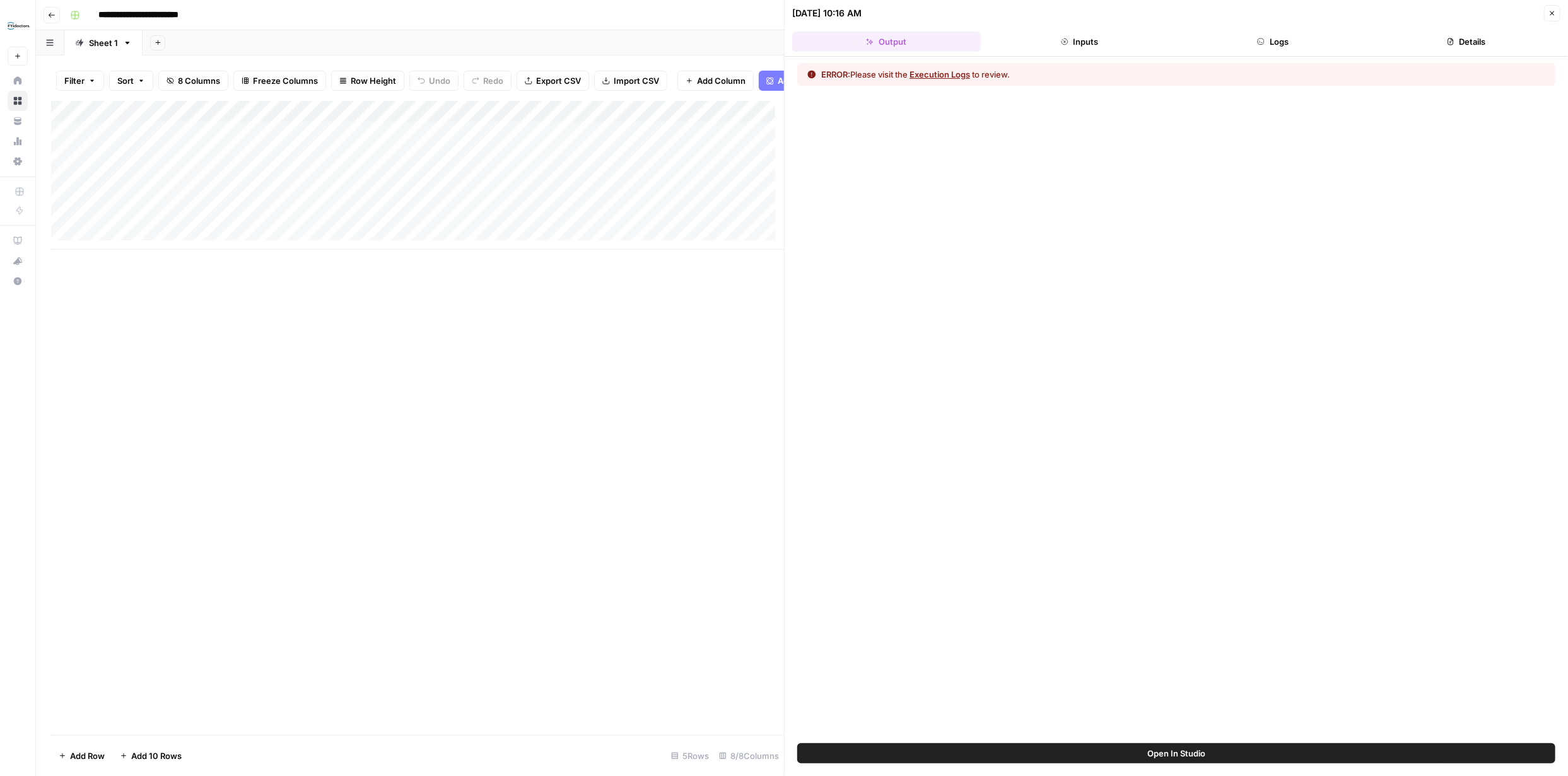
click at [938, 75] on button "Execution Logs" at bounding box center [939, 74] width 60 height 13
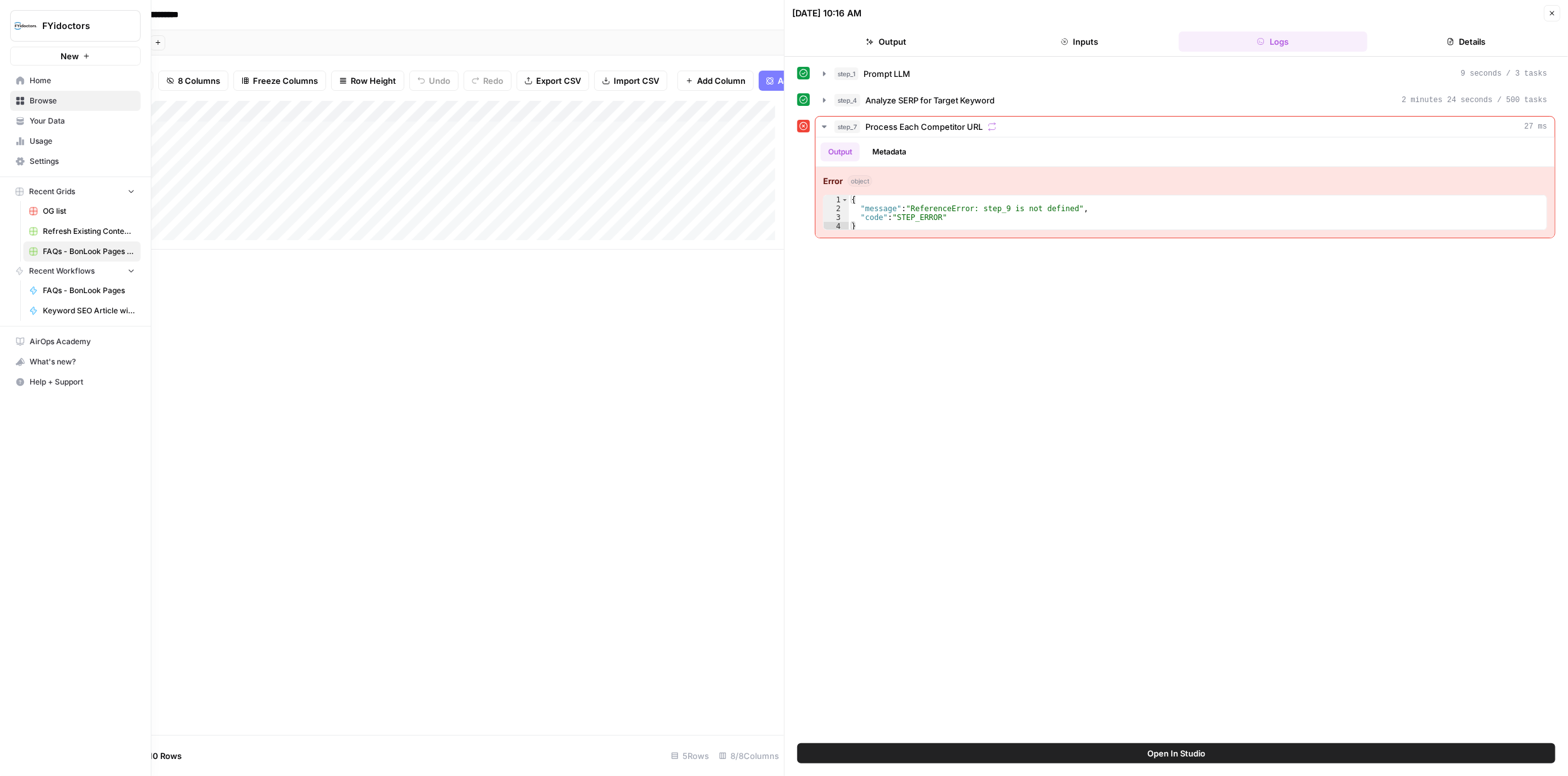
click at [44, 104] on span "Browse" at bounding box center [82, 101] width 105 height 12
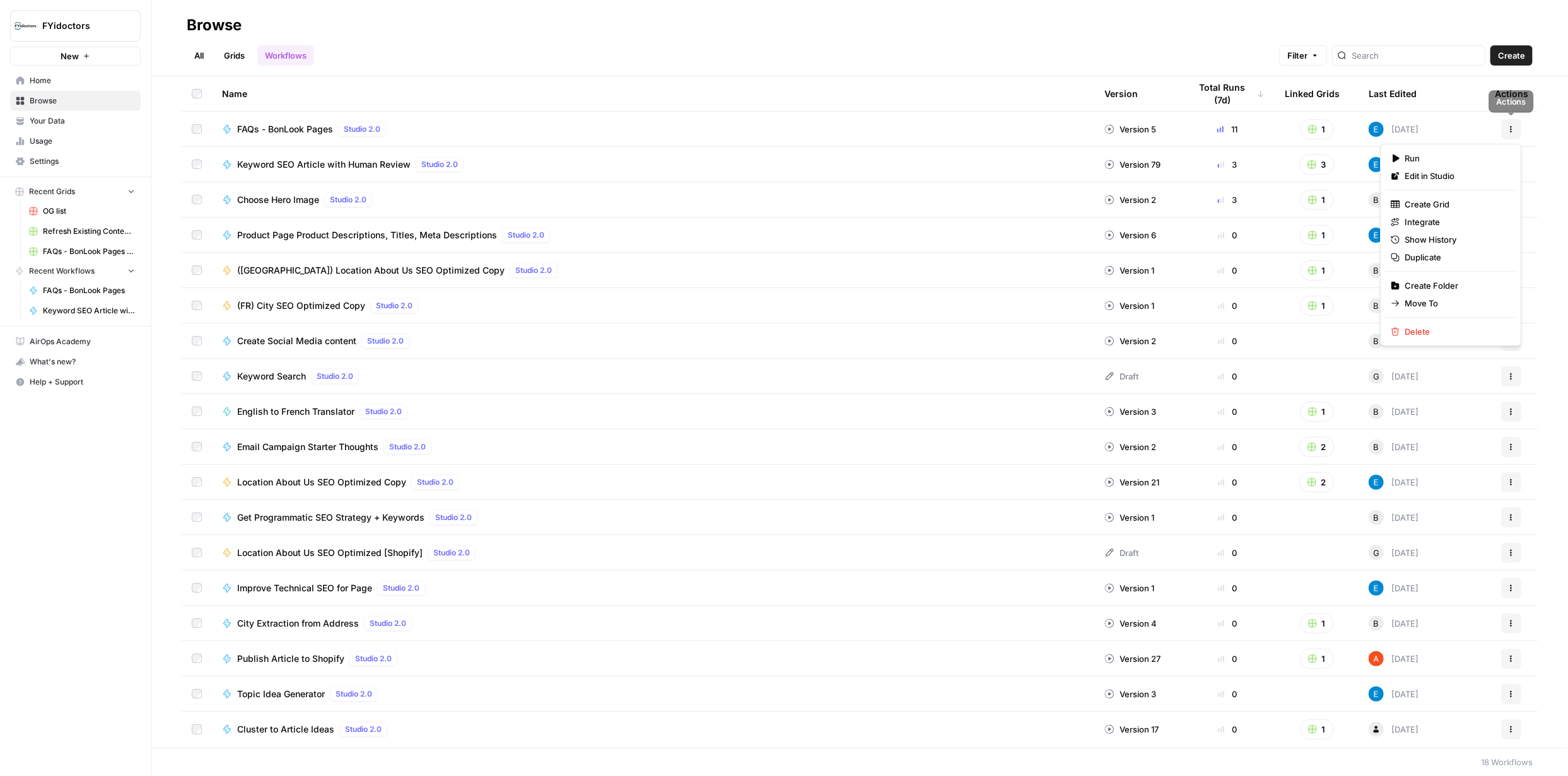
click at [1508, 126] on icon "button" at bounding box center [1511, 130] width 8 height 8
click at [1429, 223] on span "Integrate" at bounding box center [1454, 222] width 101 height 13
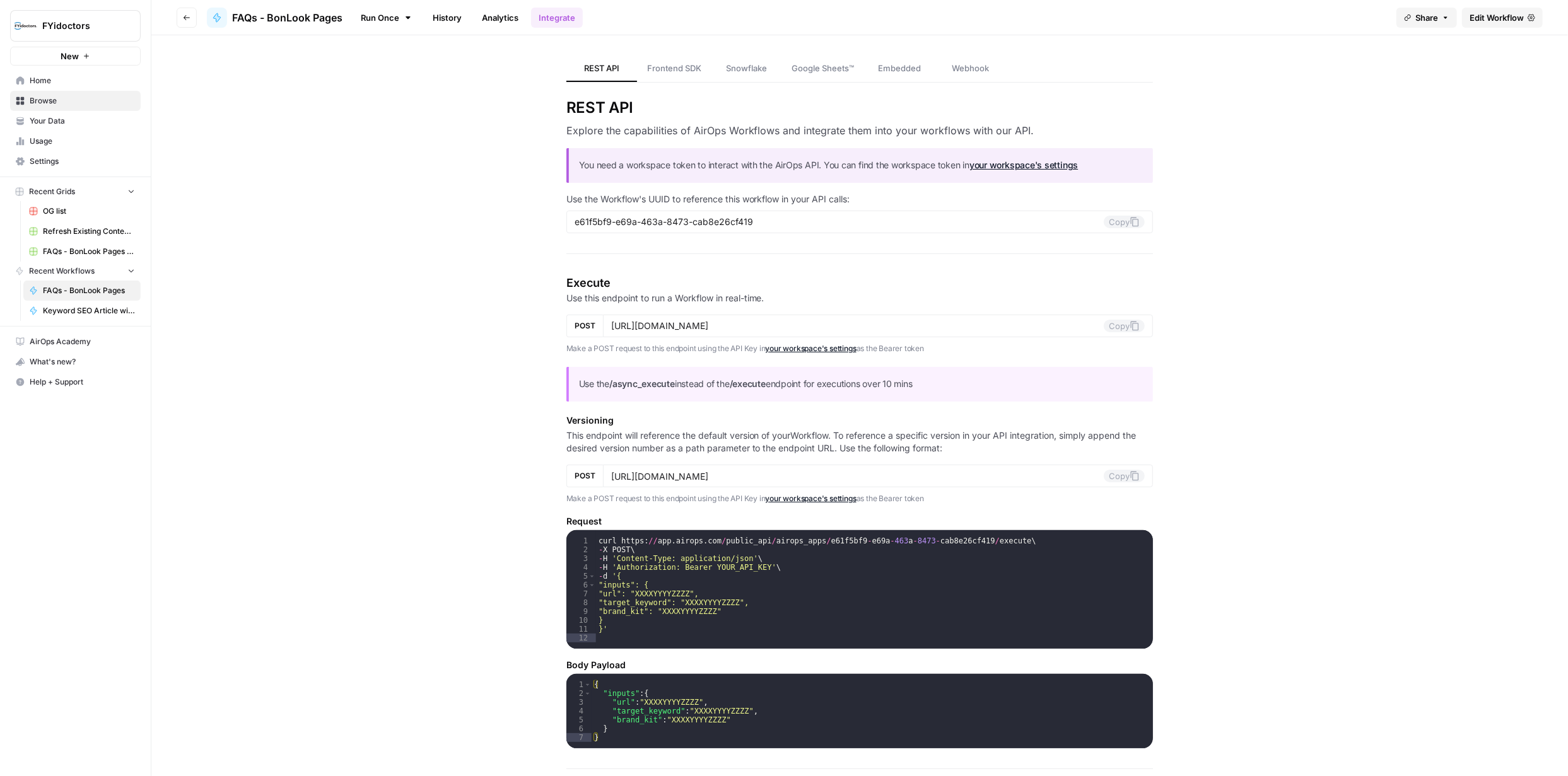
click at [1486, 14] on span "Edit Workflow" at bounding box center [1496, 18] width 55 height 13
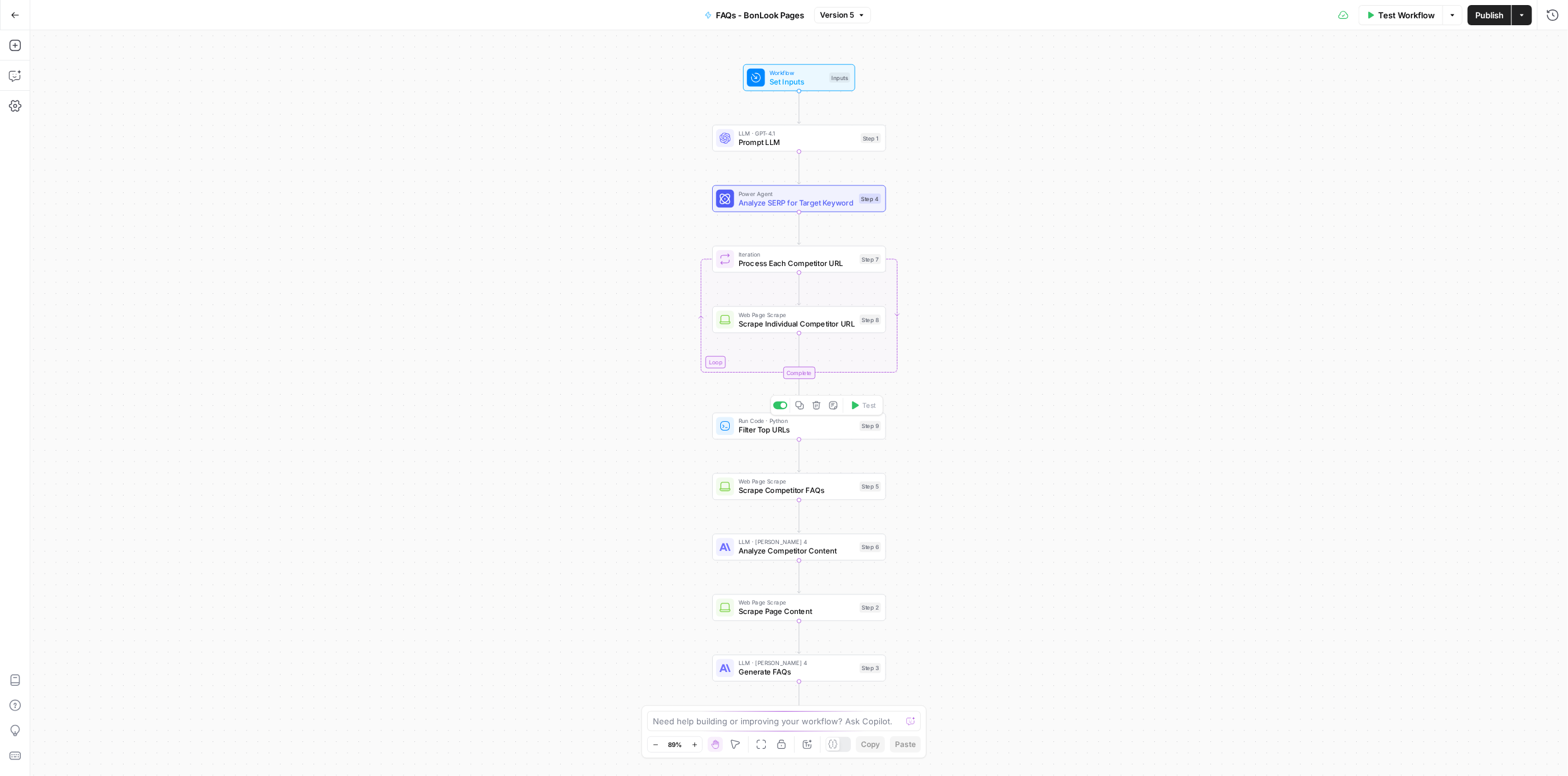
click at [820, 428] on span "Filter Top URLs" at bounding box center [797, 430] width 117 height 12
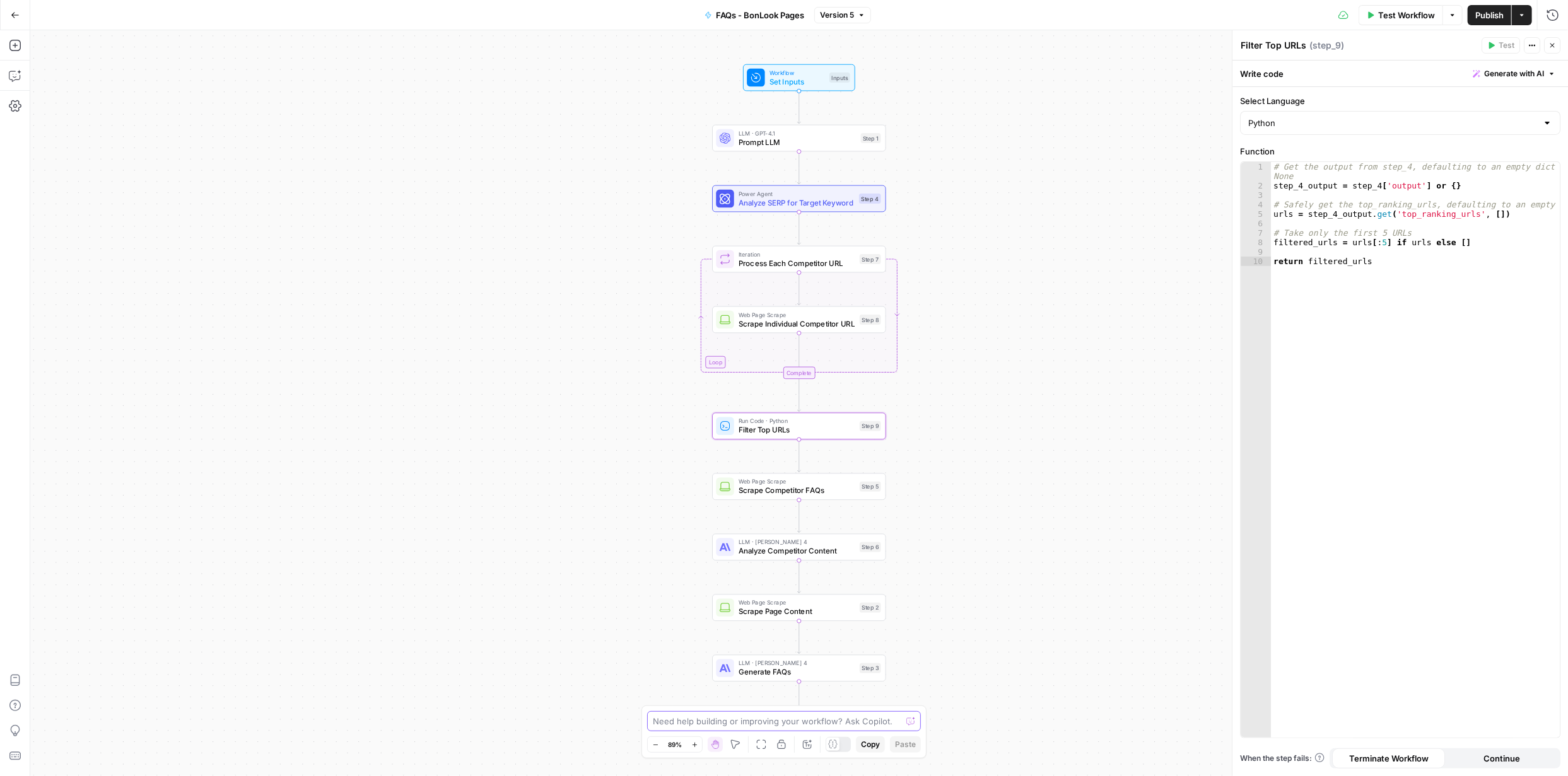
click at [833, 722] on textarea at bounding box center [776, 721] width 248 height 13
type textarea "remove step 9 since it is still giving error. Let the prompt just include a web…"
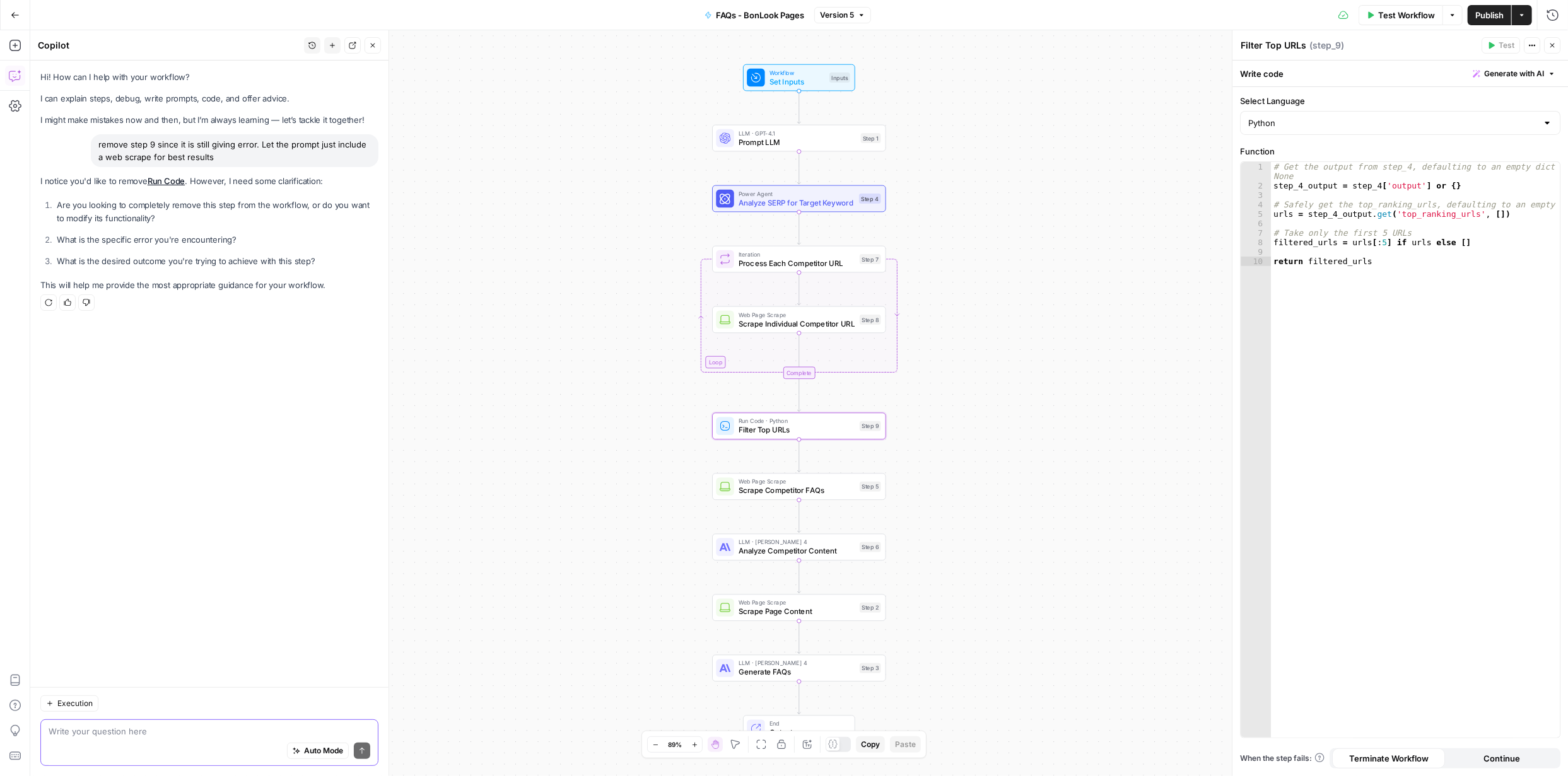
click at [235, 734] on textarea at bounding box center [209, 731] width 321 height 13
type textarea "error is step 9 is not configured. What I want to achieve is to ensure that my …"
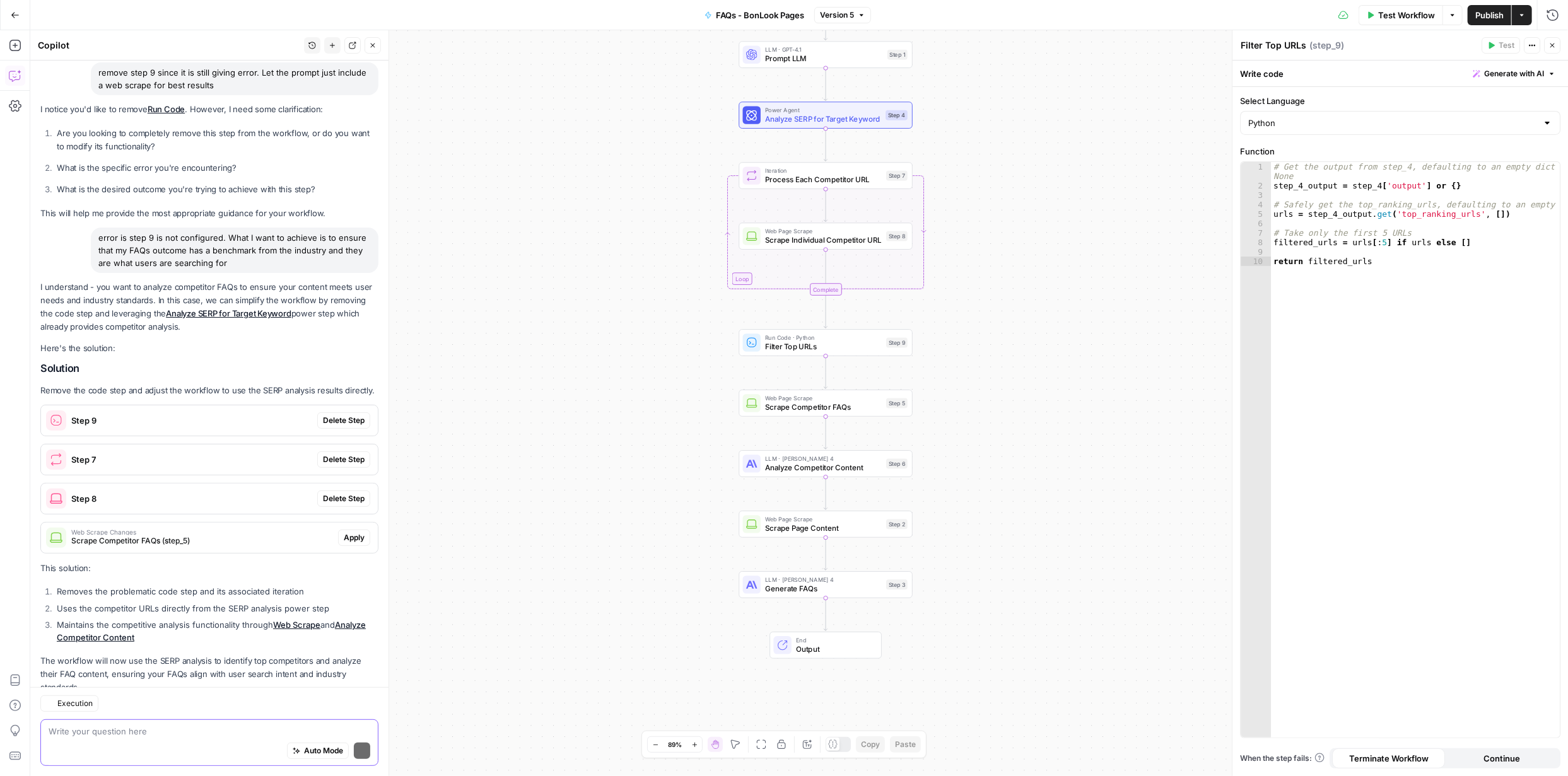
scroll to position [108, 0]
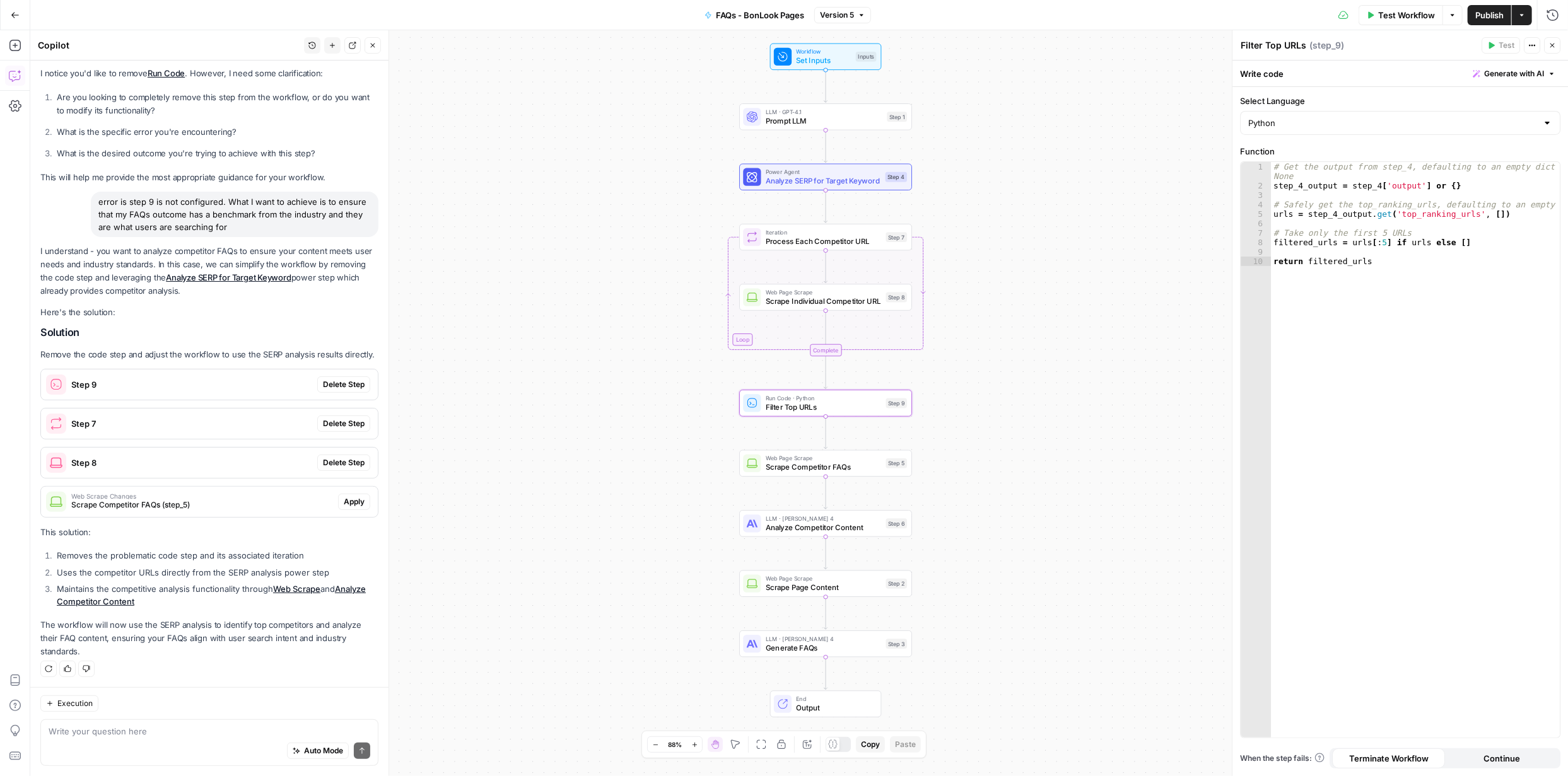
click at [338, 384] on span "Delete Step" at bounding box center [343, 385] width 42 height 12
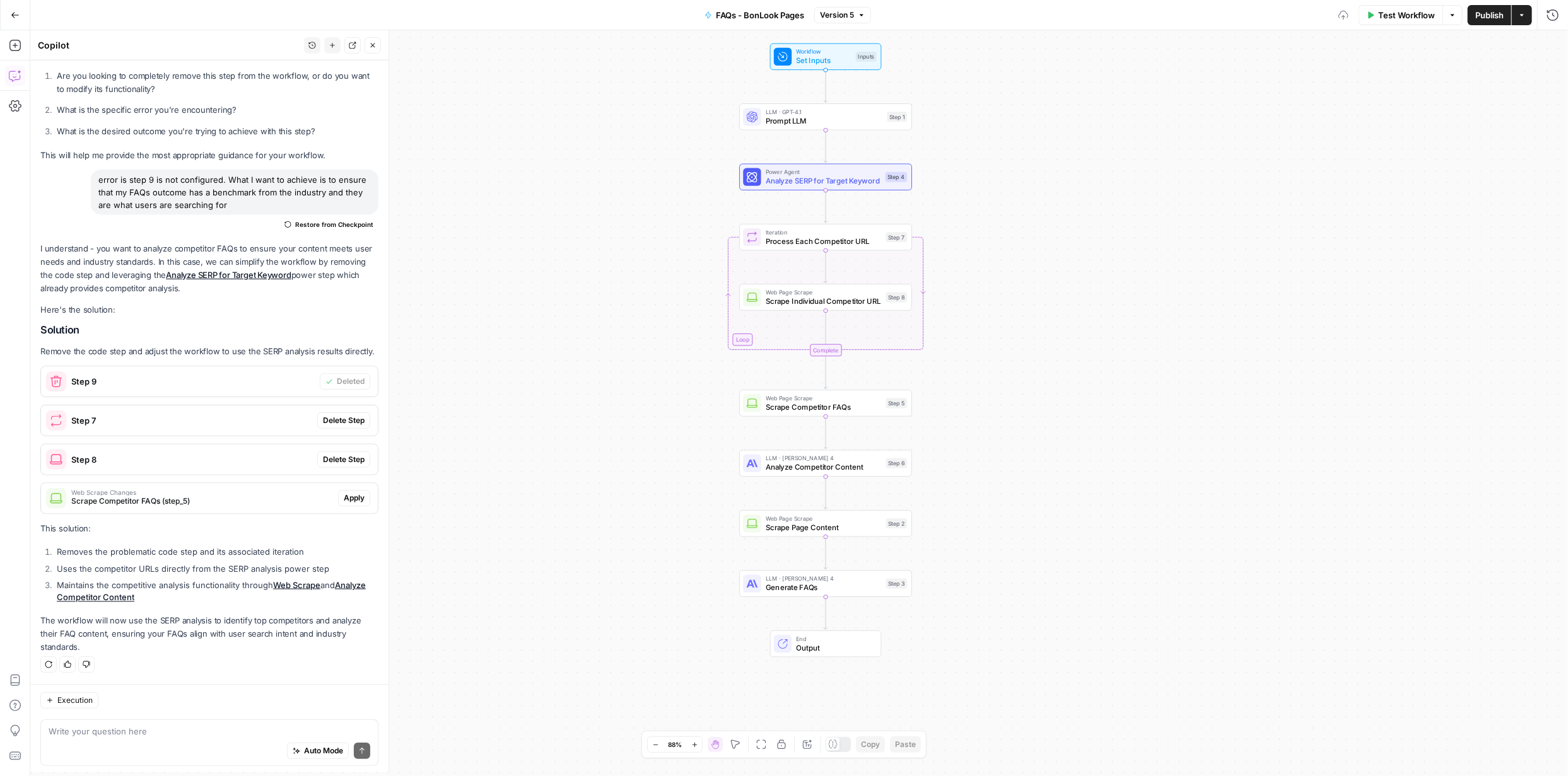
scroll to position [148, 0]
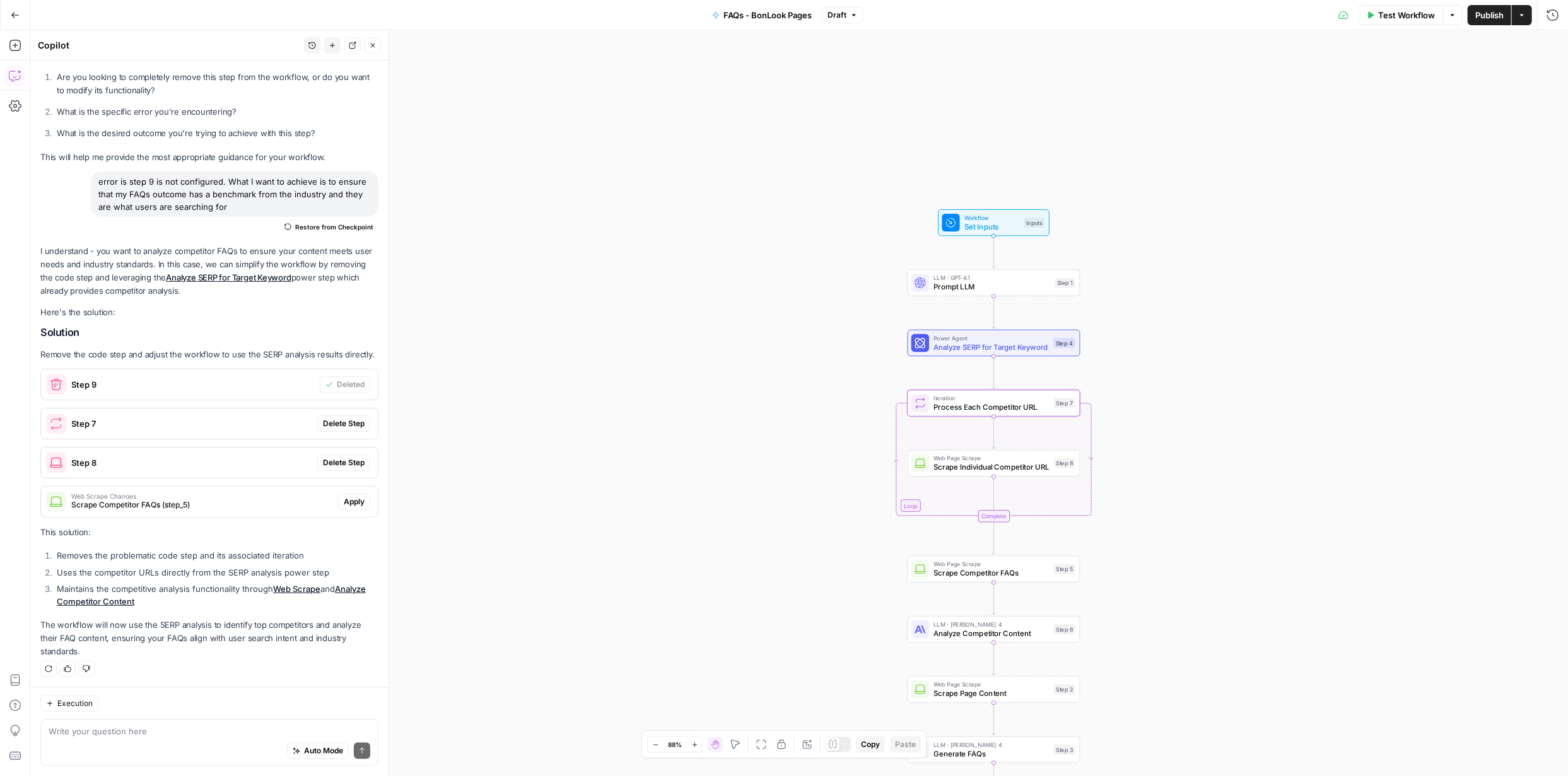
click at [327, 419] on span "Delete Step" at bounding box center [343, 424] width 42 height 12
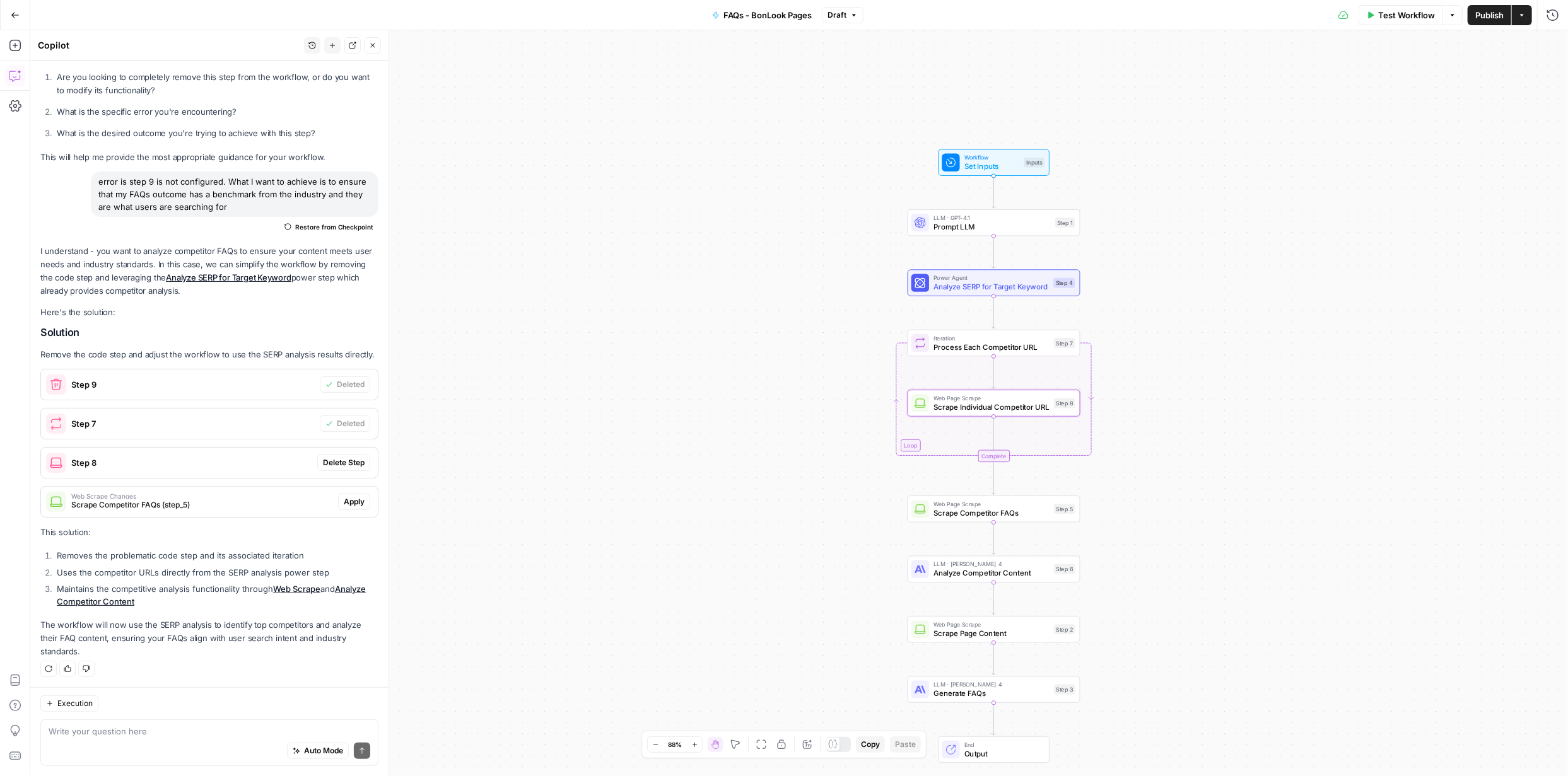
click at [325, 457] on span "Delete Step" at bounding box center [343, 463] width 42 height 12
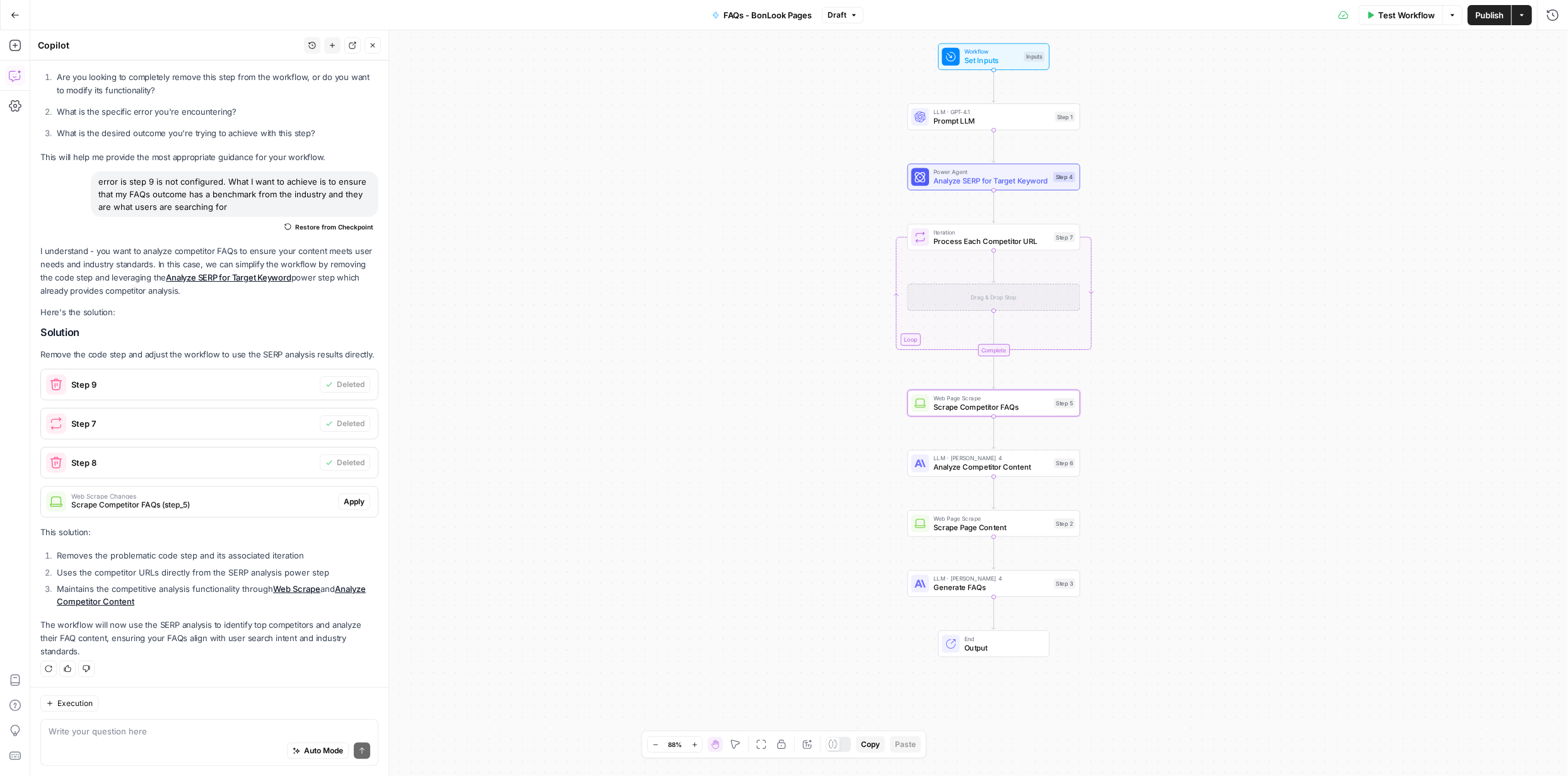
click at [344, 498] on span "Apply" at bounding box center [354, 502] width 21 height 12
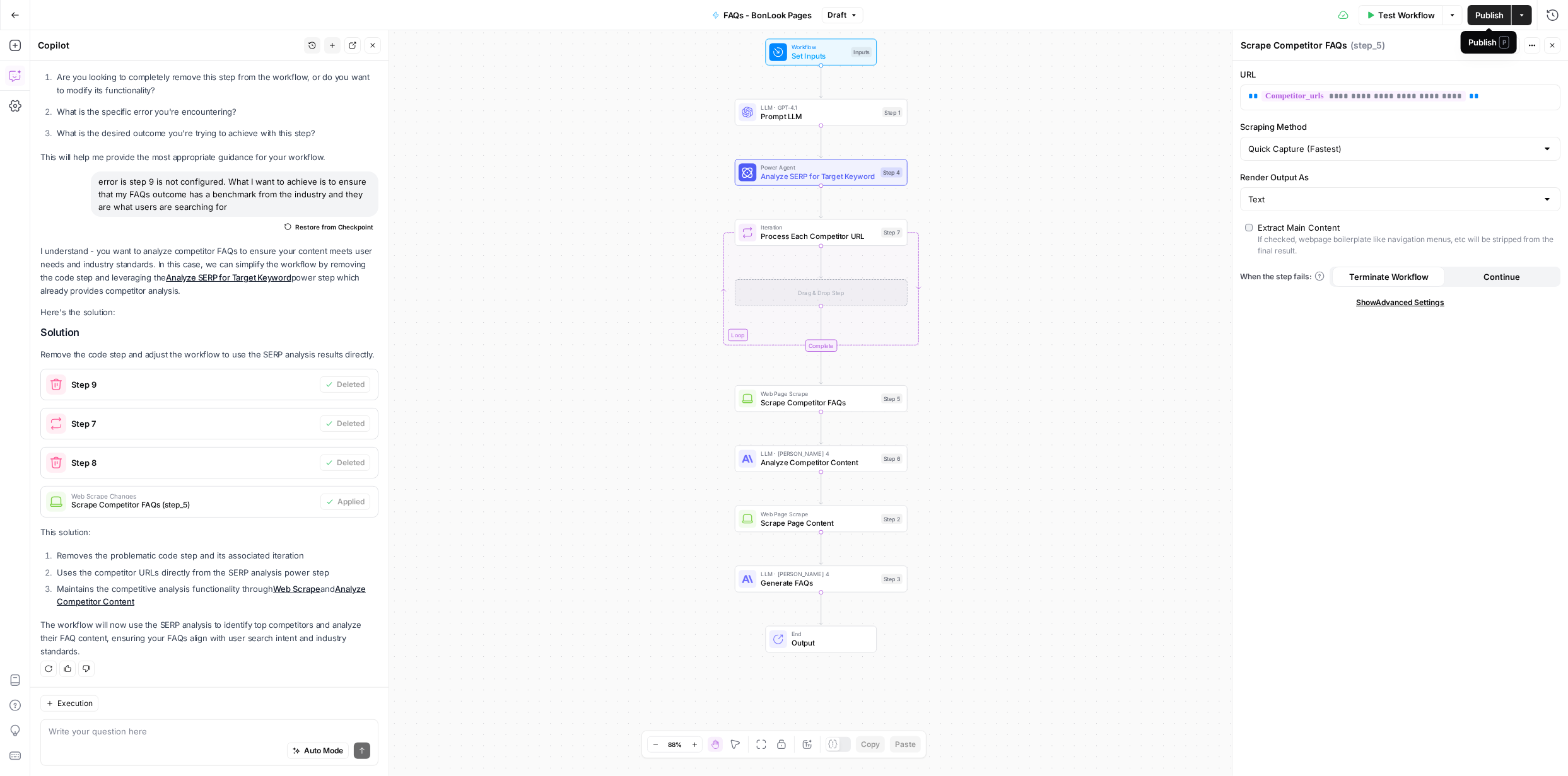
click at [1491, 15] on span "Publish" at bounding box center [1489, 15] width 28 height 13
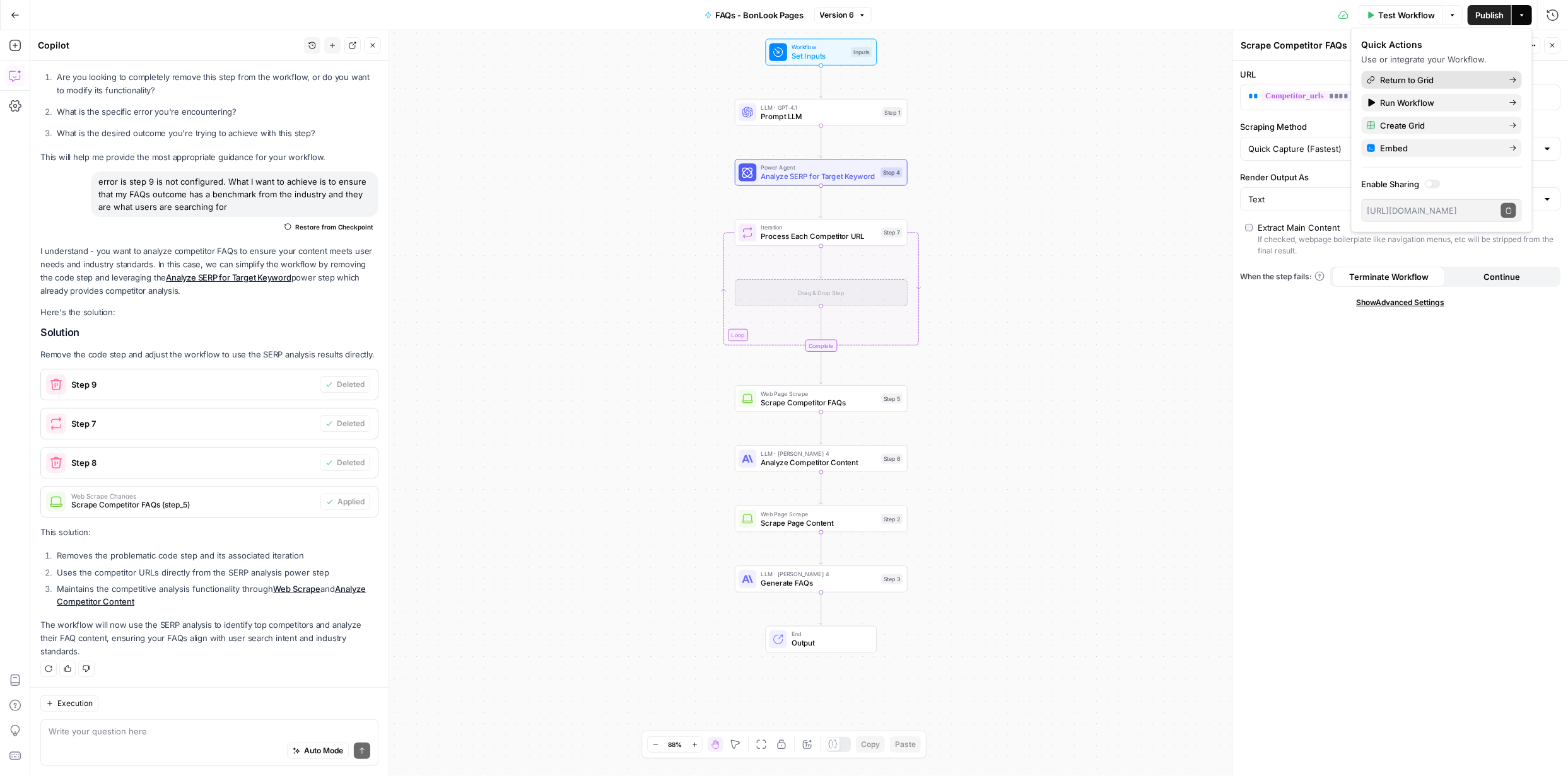
click at [1429, 80] on span "Return to Grid" at bounding box center [1440, 80] width 119 height 13
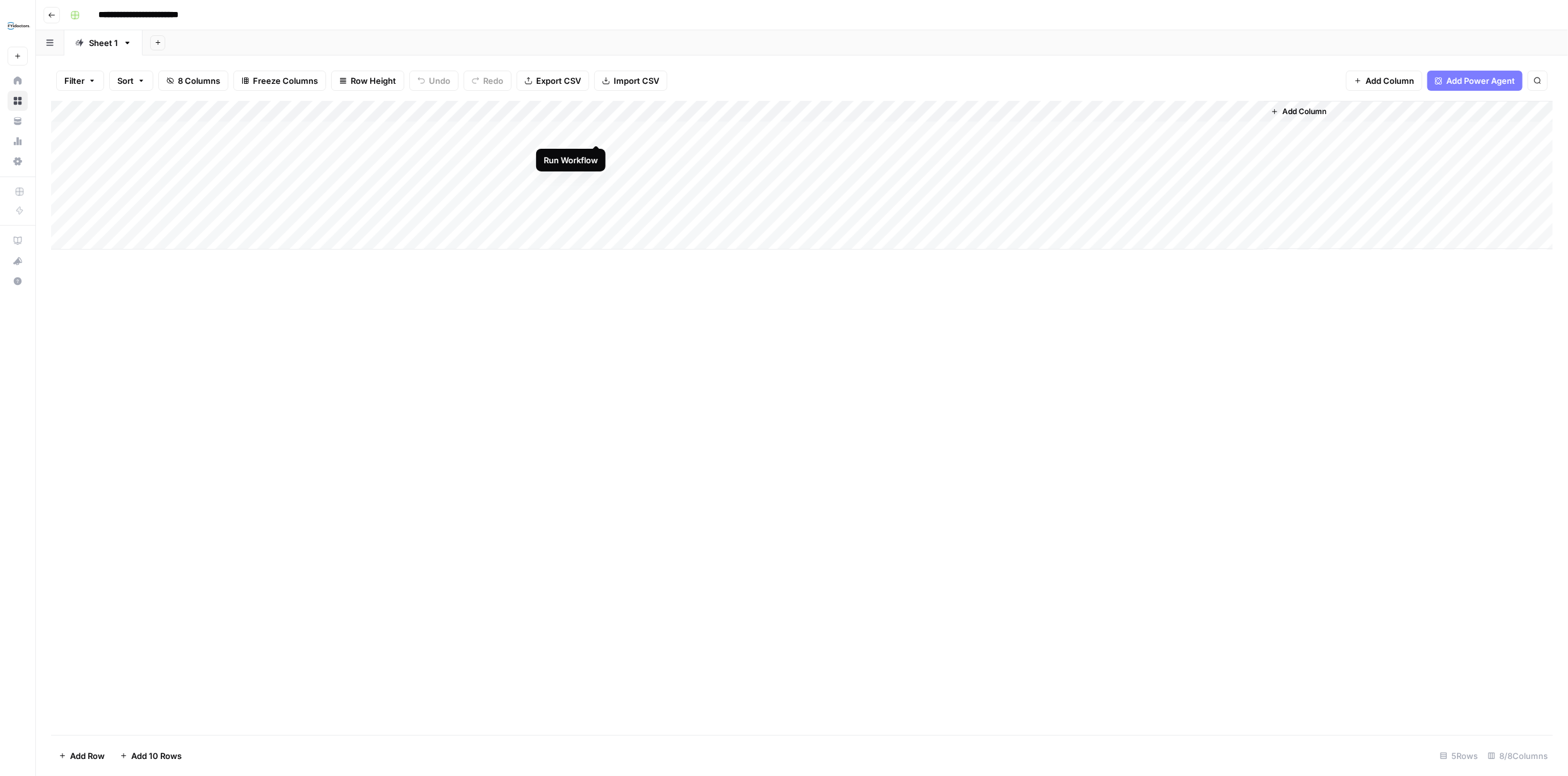
click at [597, 130] on div "Add Column" at bounding box center [802, 175] width 1501 height 149
click at [579, 133] on div "Add Column" at bounding box center [802, 175] width 1501 height 149
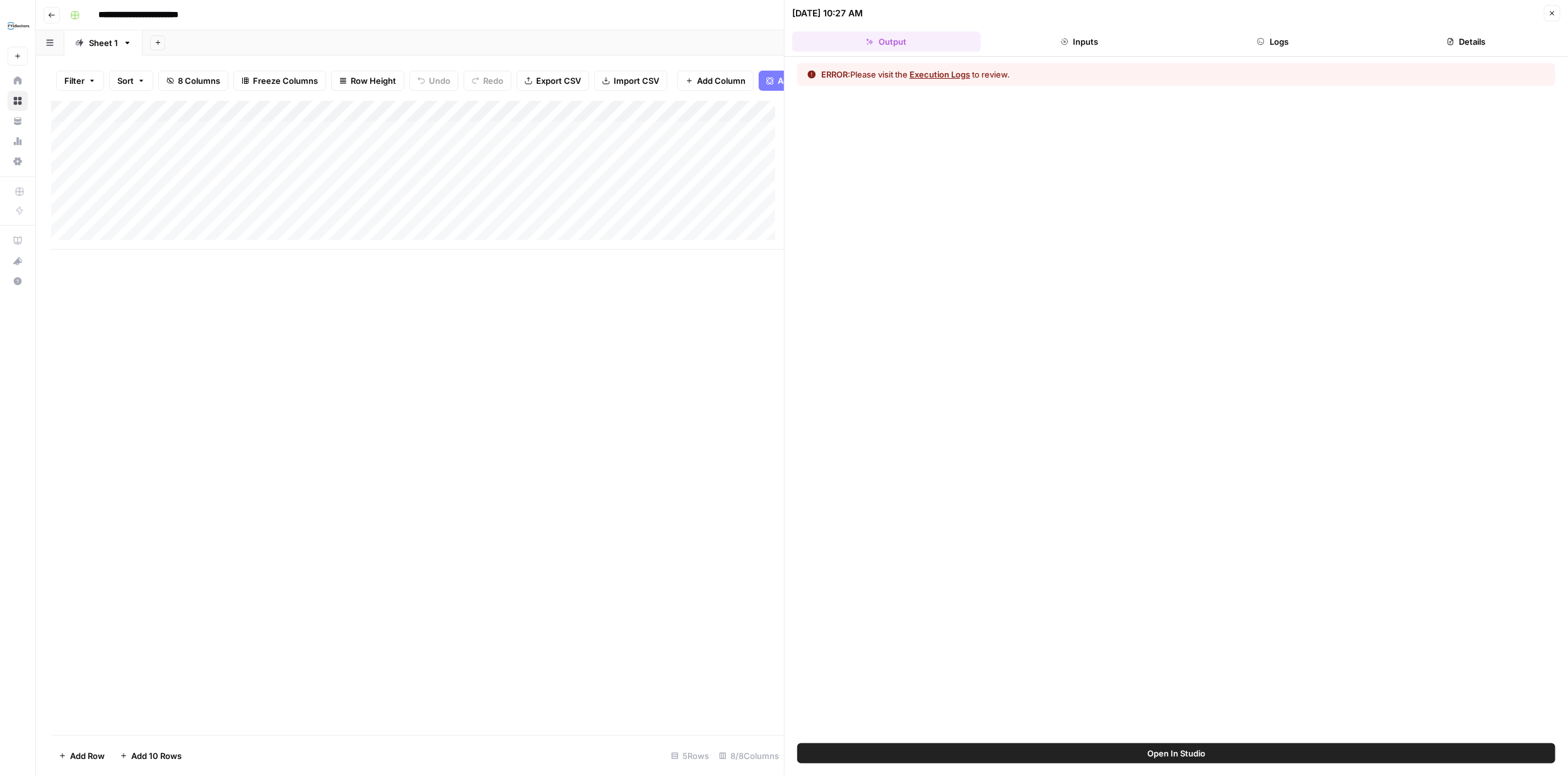
click at [951, 71] on button "Execution Logs" at bounding box center [939, 74] width 60 height 13
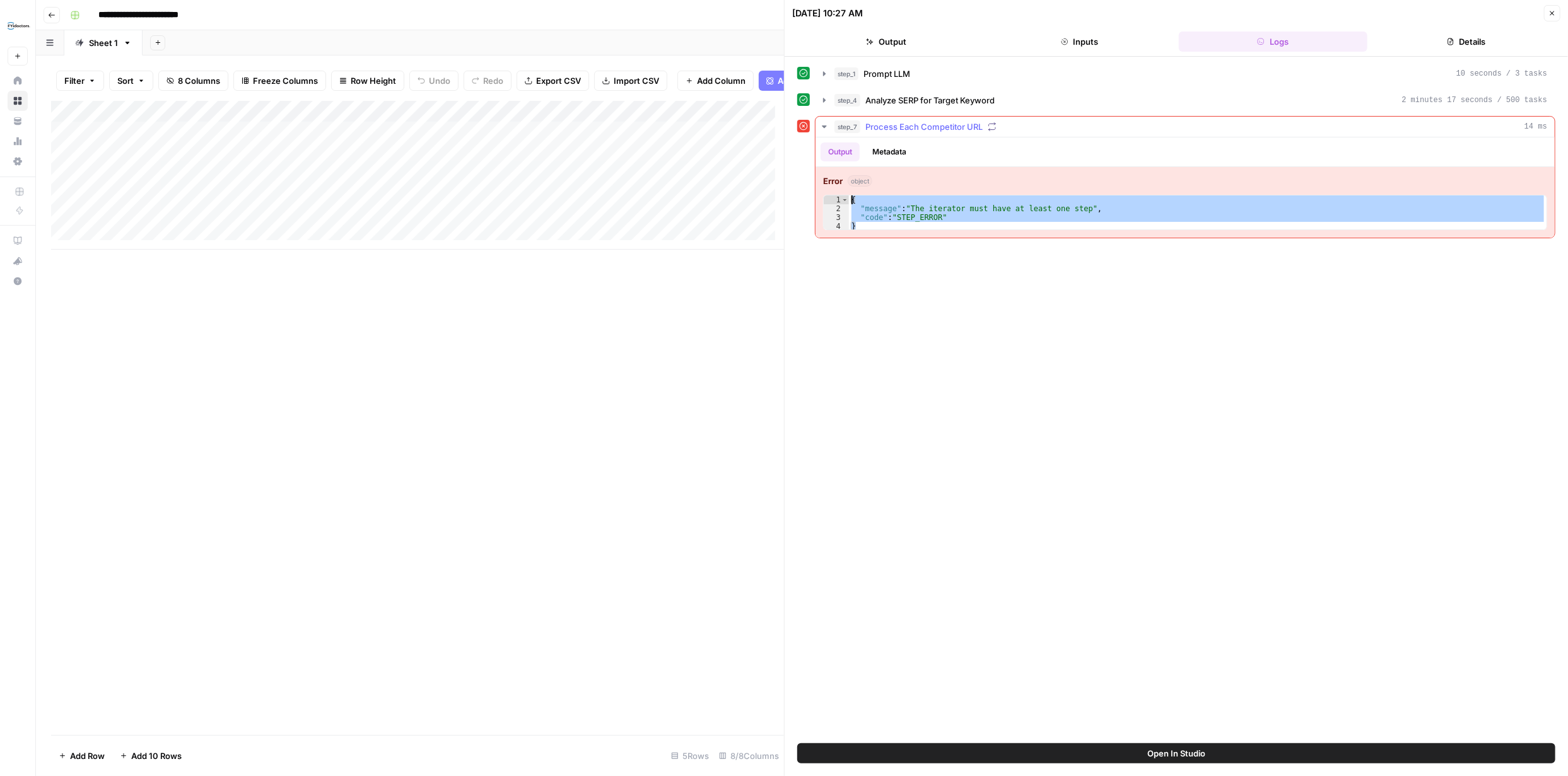
drag, startPoint x: 861, startPoint y: 228, endPoint x: 851, endPoint y: 194, distance: 35.4
click at [851, 195] on div "* 1 2 3 4 { "message" : "The iterator must have at least one step" , "code" : "…" at bounding box center [1185, 212] width 724 height 35
type textarea "**********"
click at [50, 13] on icon "button" at bounding box center [52, 15] width 8 height 8
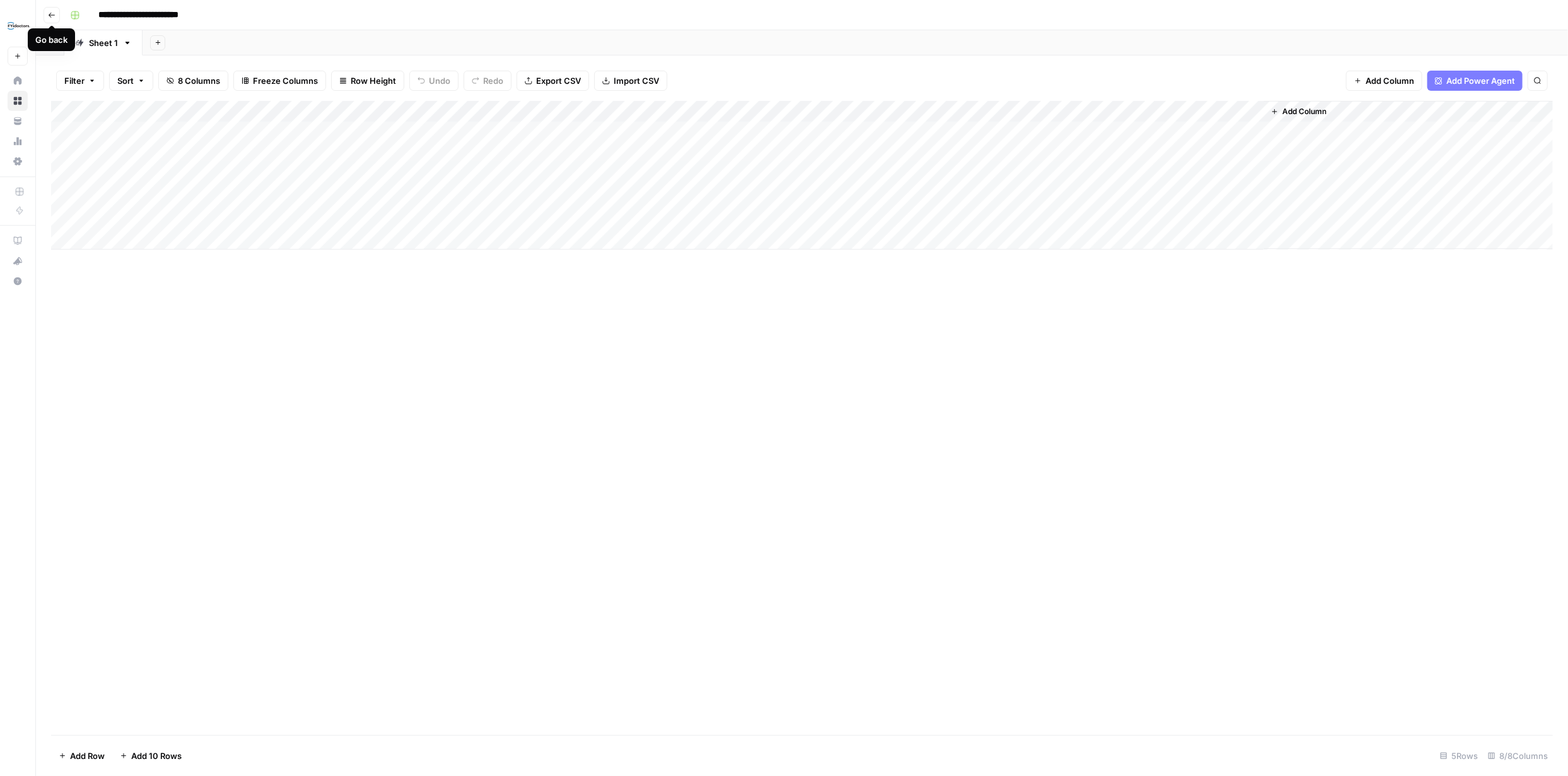
click at [49, 13] on icon "button" at bounding box center [52, 15] width 8 height 8
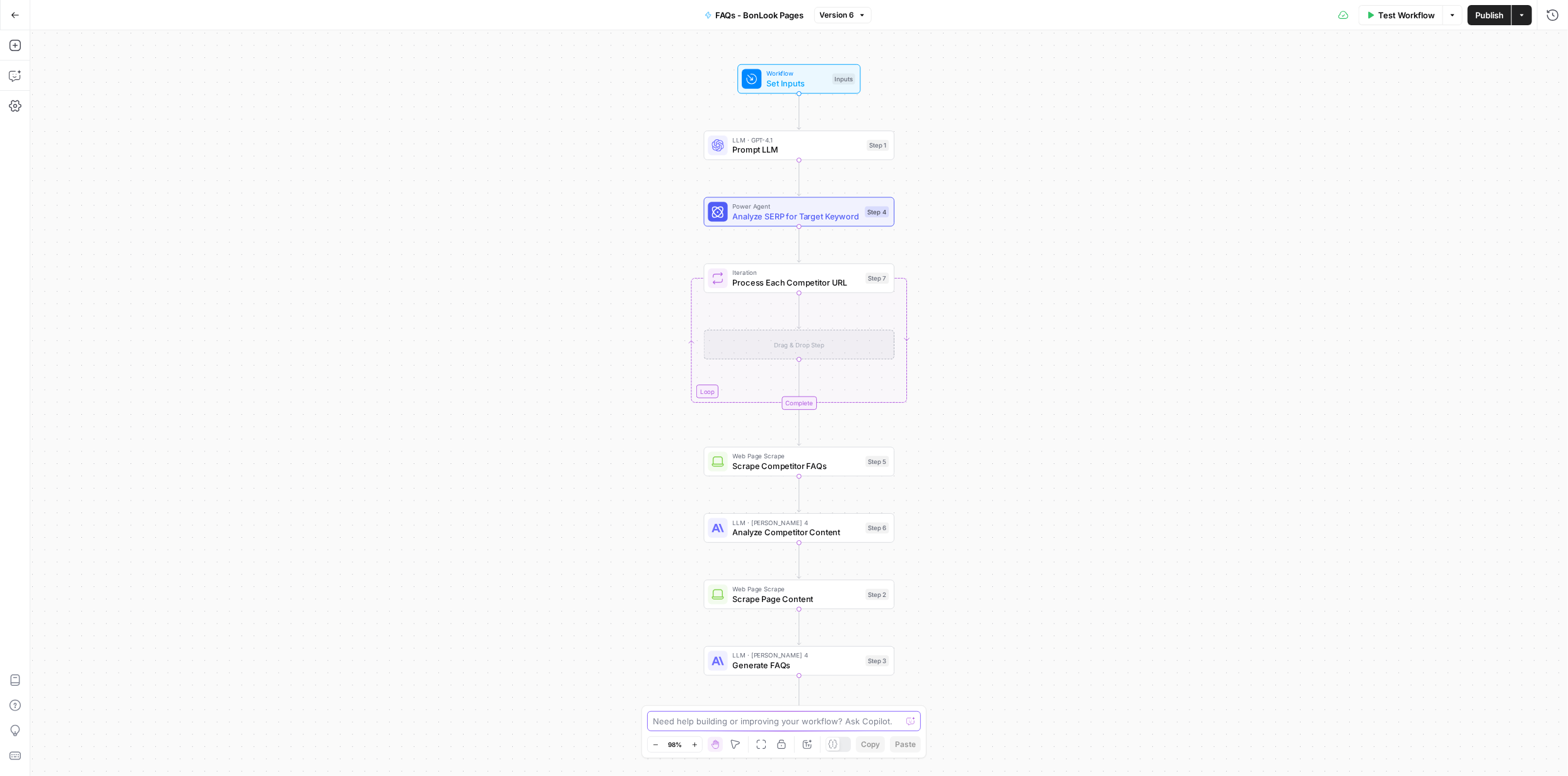
click at [821, 721] on textarea at bounding box center [776, 721] width 248 height 13
paste textarea "{ "message": "The iterator must have at least one step", "code": "STEP_ERROR" }"
type textarea "step 7 error - { "message": "The iterator must have at least one step", "code":…"
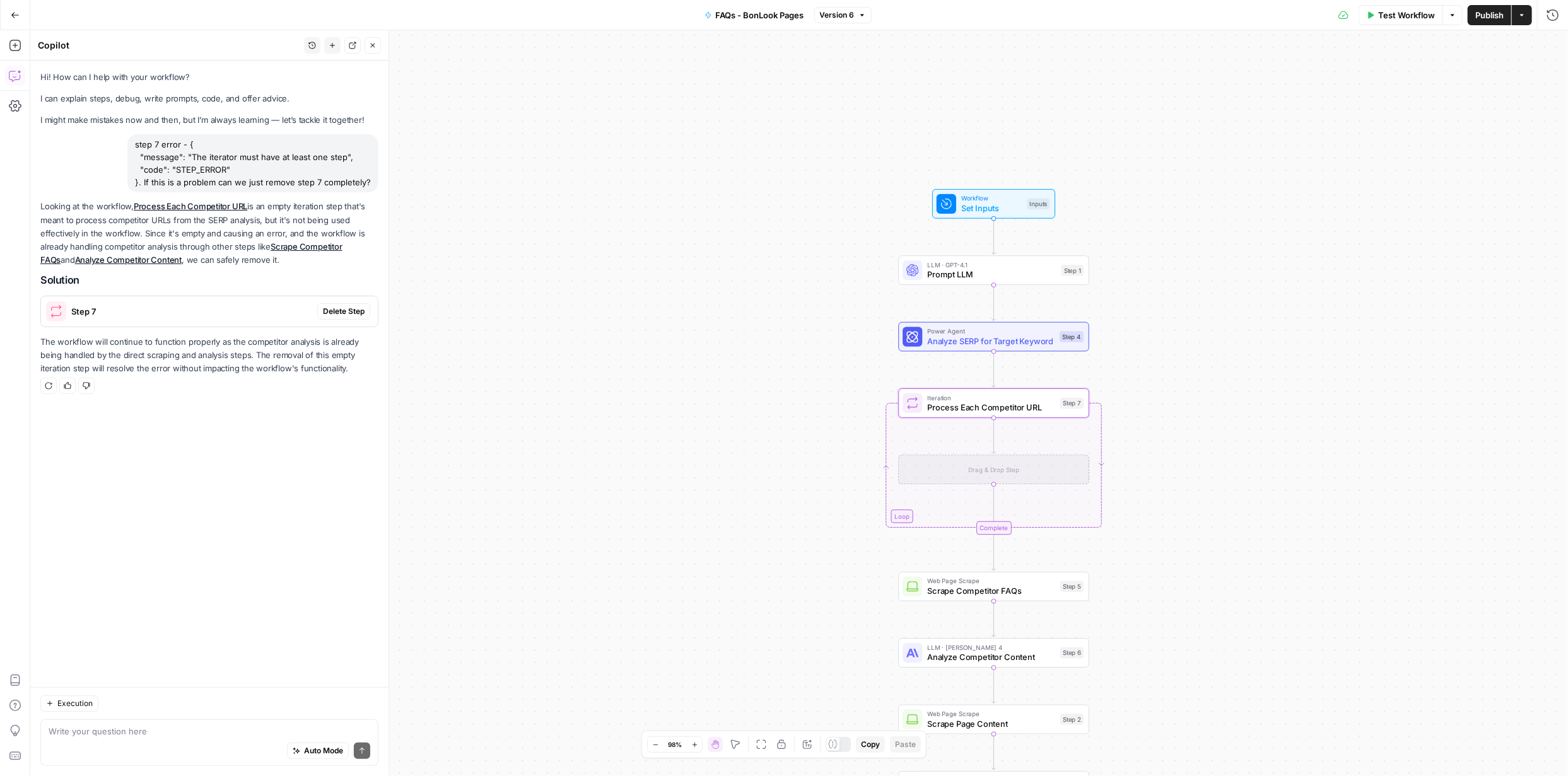
click at [348, 313] on span "Delete Step" at bounding box center [343, 312] width 42 height 12
click at [1493, 15] on span "Publish" at bounding box center [1489, 15] width 28 height 13
click at [1416, 13] on span "Test Workflow" at bounding box center [1406, 15] width 56 height 13
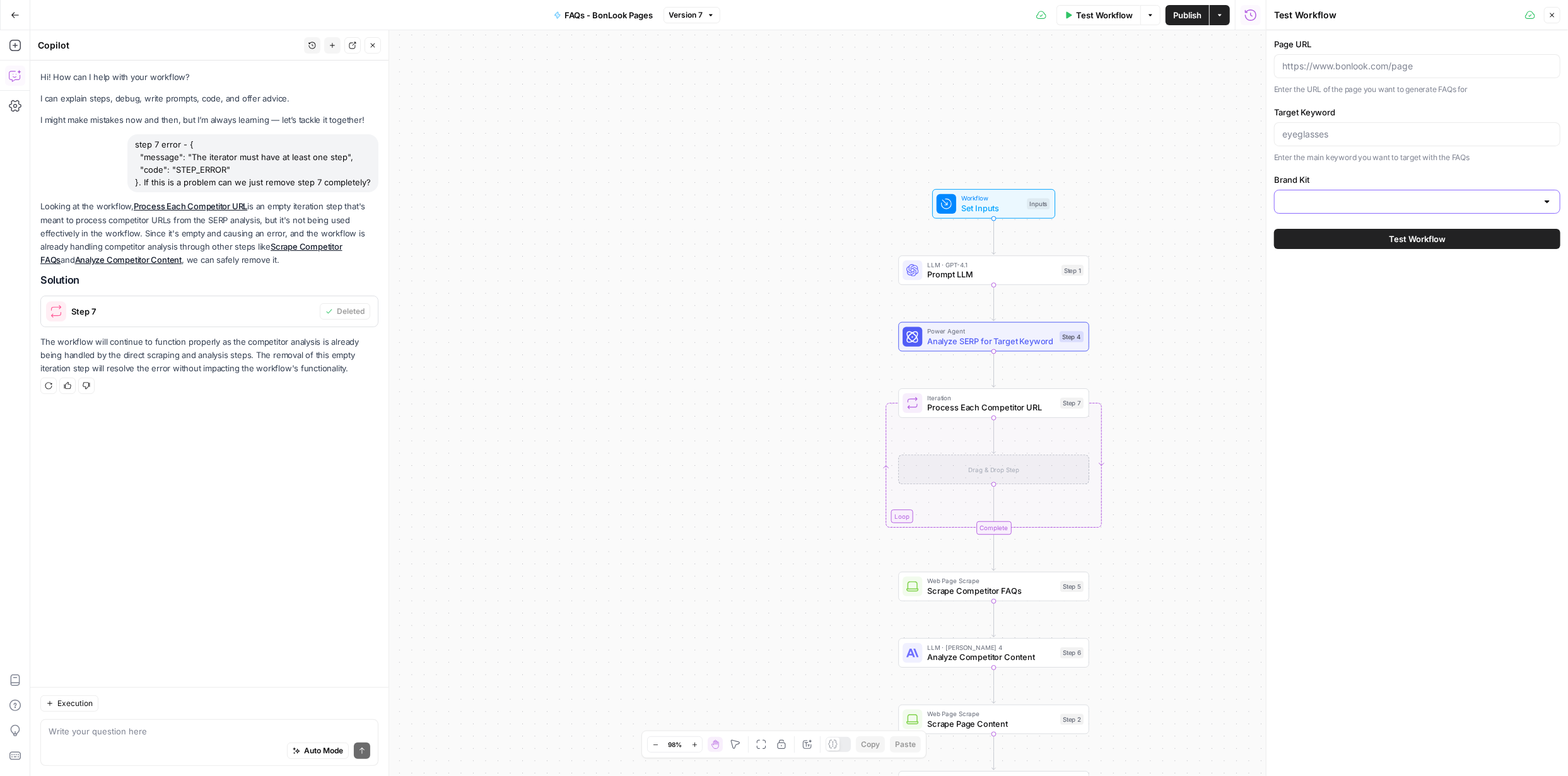
click at [1409, 206] on input "Brand Kit" at bounding box center [1409, 202] width 255 height 13
click at [1361, 232] on span "BonLook" at bounding box center [1414, 233] width 260 height 13
type input "BonLook"
click at [1347, 129] on input "Target Keyword" at bounding box center [1417, 133] width 270 height 13
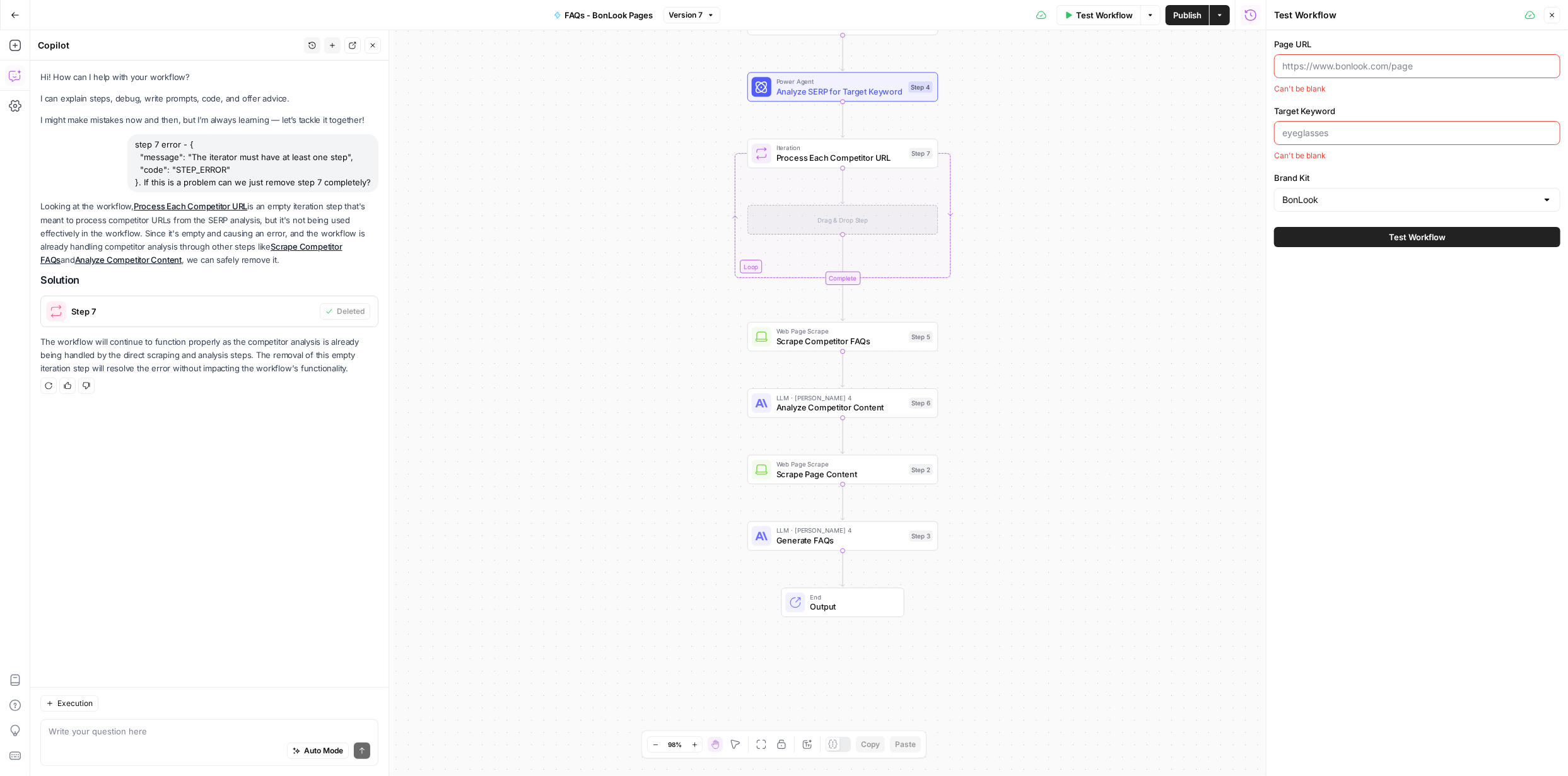
click at [1366, 128] on input "Target Keyword" at bounding box center [1417, 133] width 270 height 13
click at [1378, 70] on input "Page URL" at bounding box center [1417, 66] width 270 height 13
paste input "https://www.bonlook.ca/collections/eyeglasses"
type input "https://www.bonlook.ca/collections/eyeglasses"
click at [1377, 131] on input "Target Keyword" at bounding box center [1417, 135] width 270 height 13
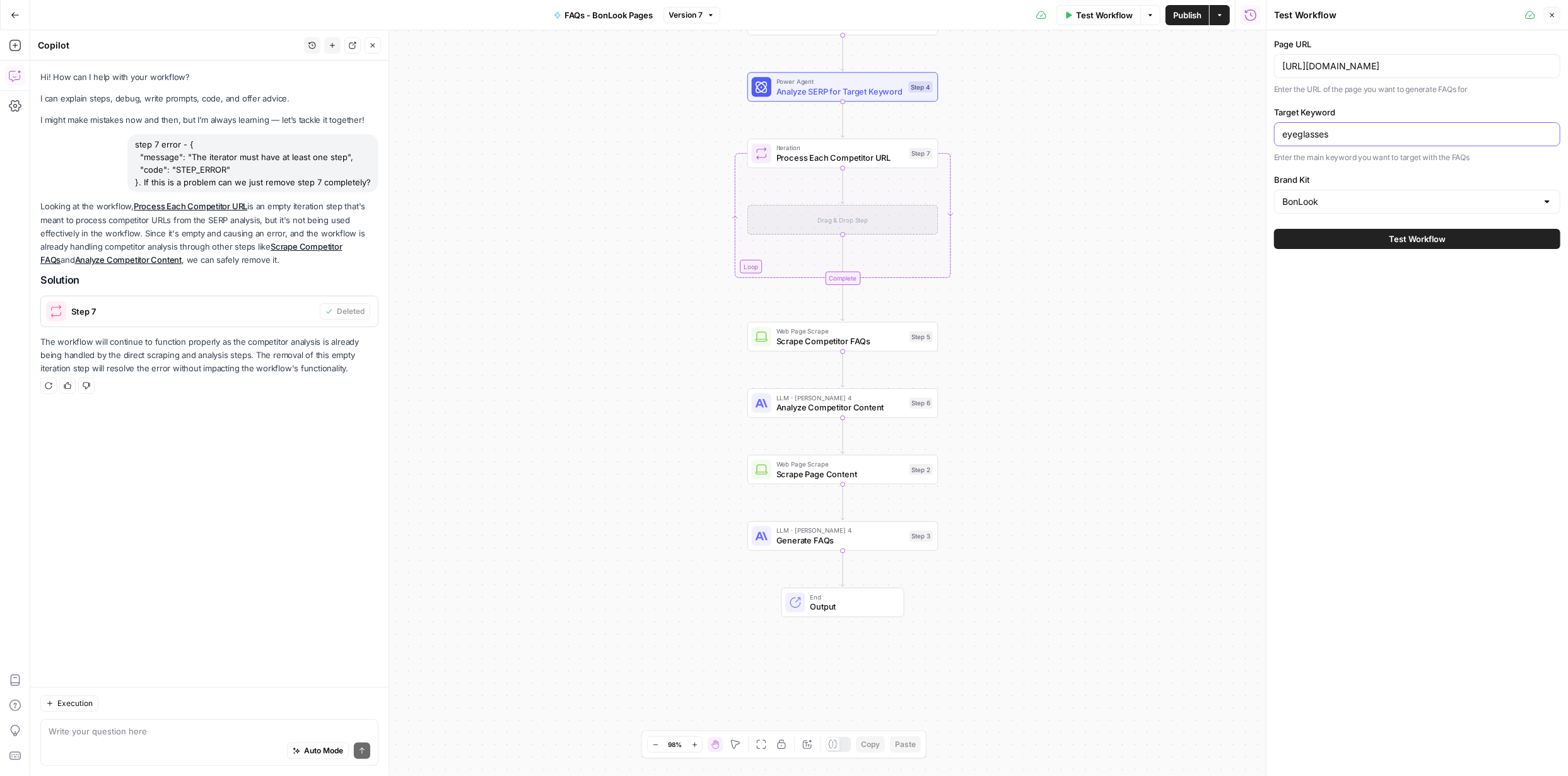
type input "eyeglasses"
click at [1429, 238] on span "Test Workflow" at bounding box center [1417, 239] width 56 height 13
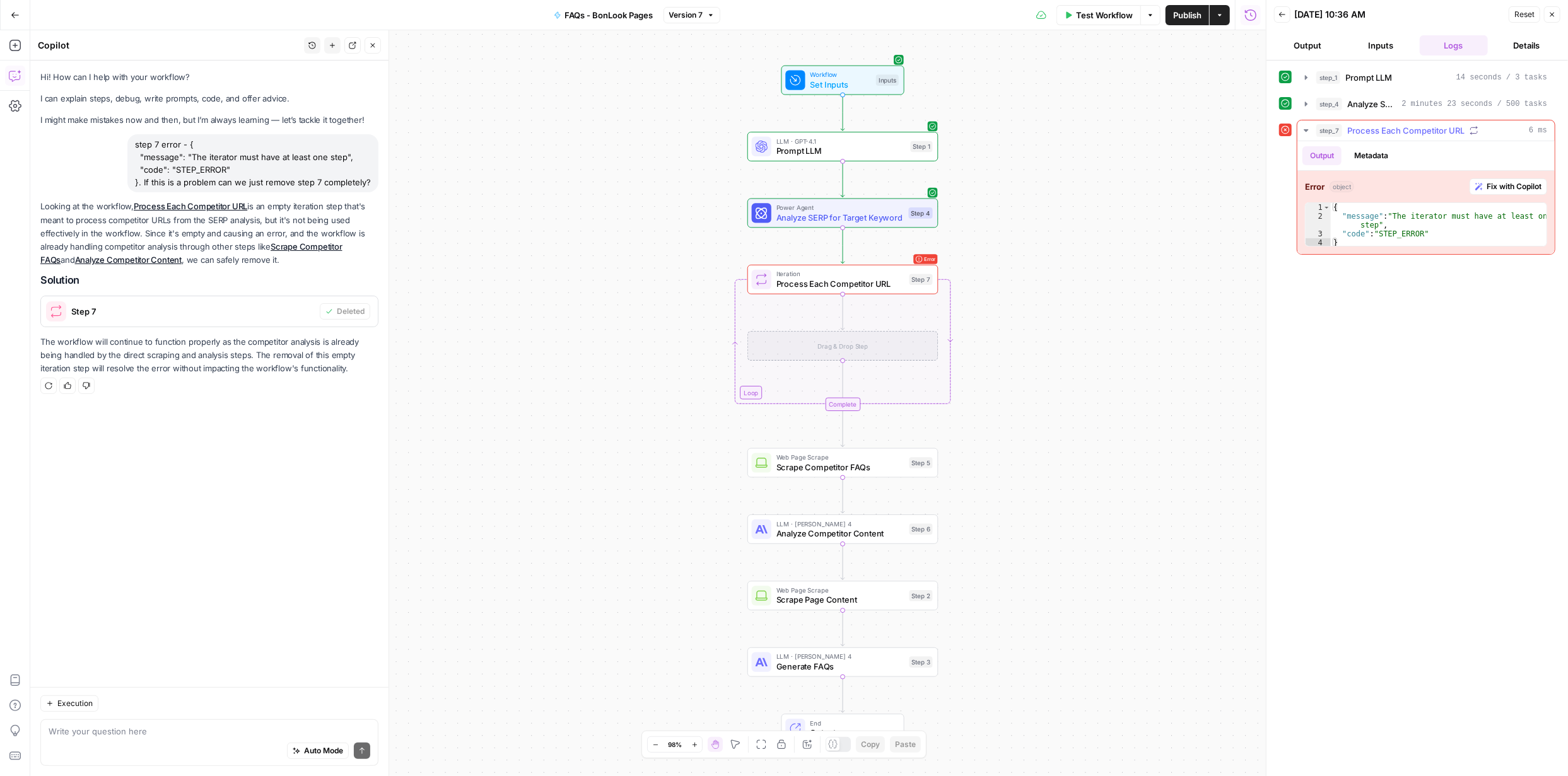
click at [1508, 183] on span "Fix with Copilot" at bounding box center [1514, 187] width 55 height 12
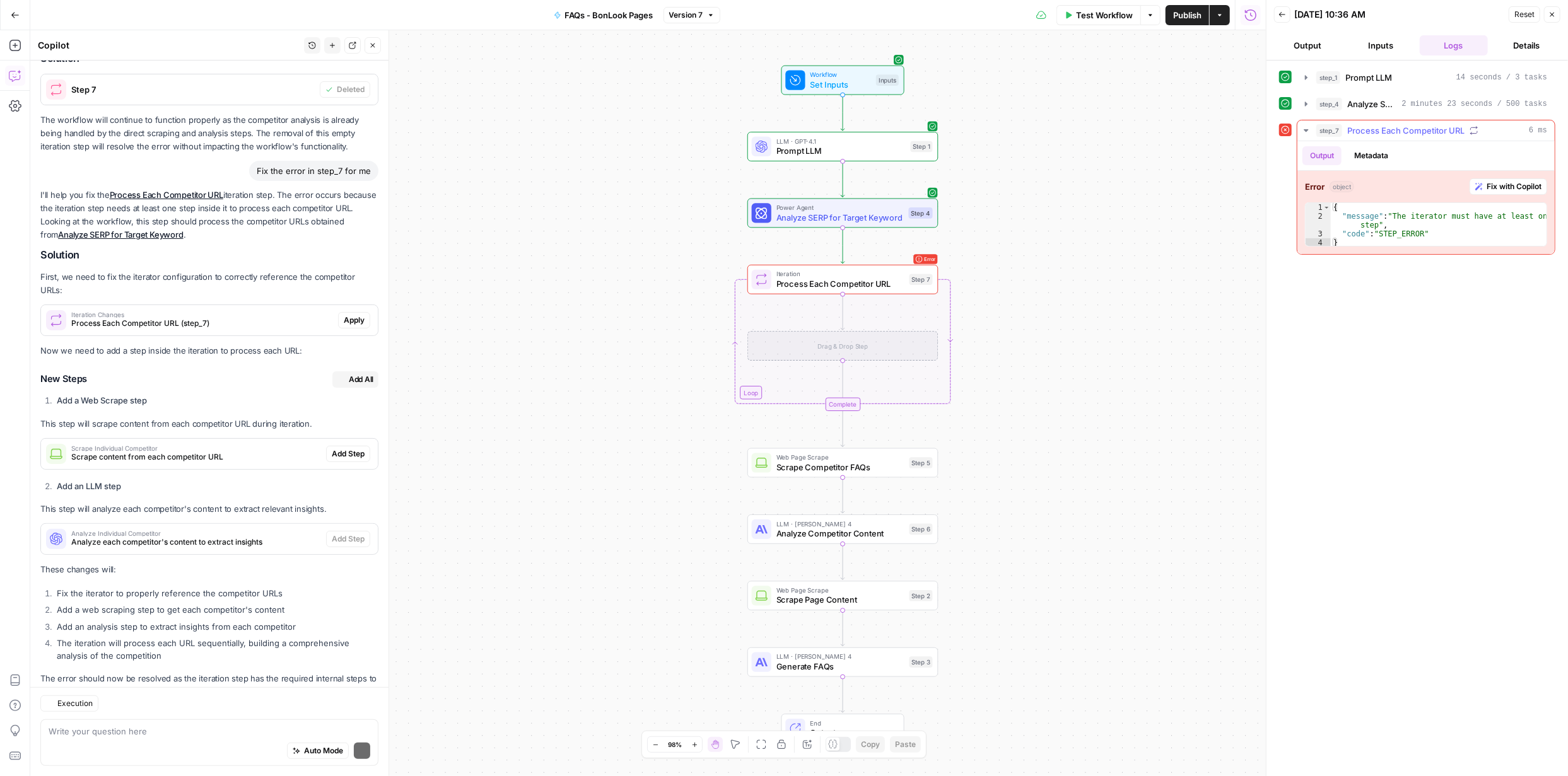
scroll to position [263, 0]
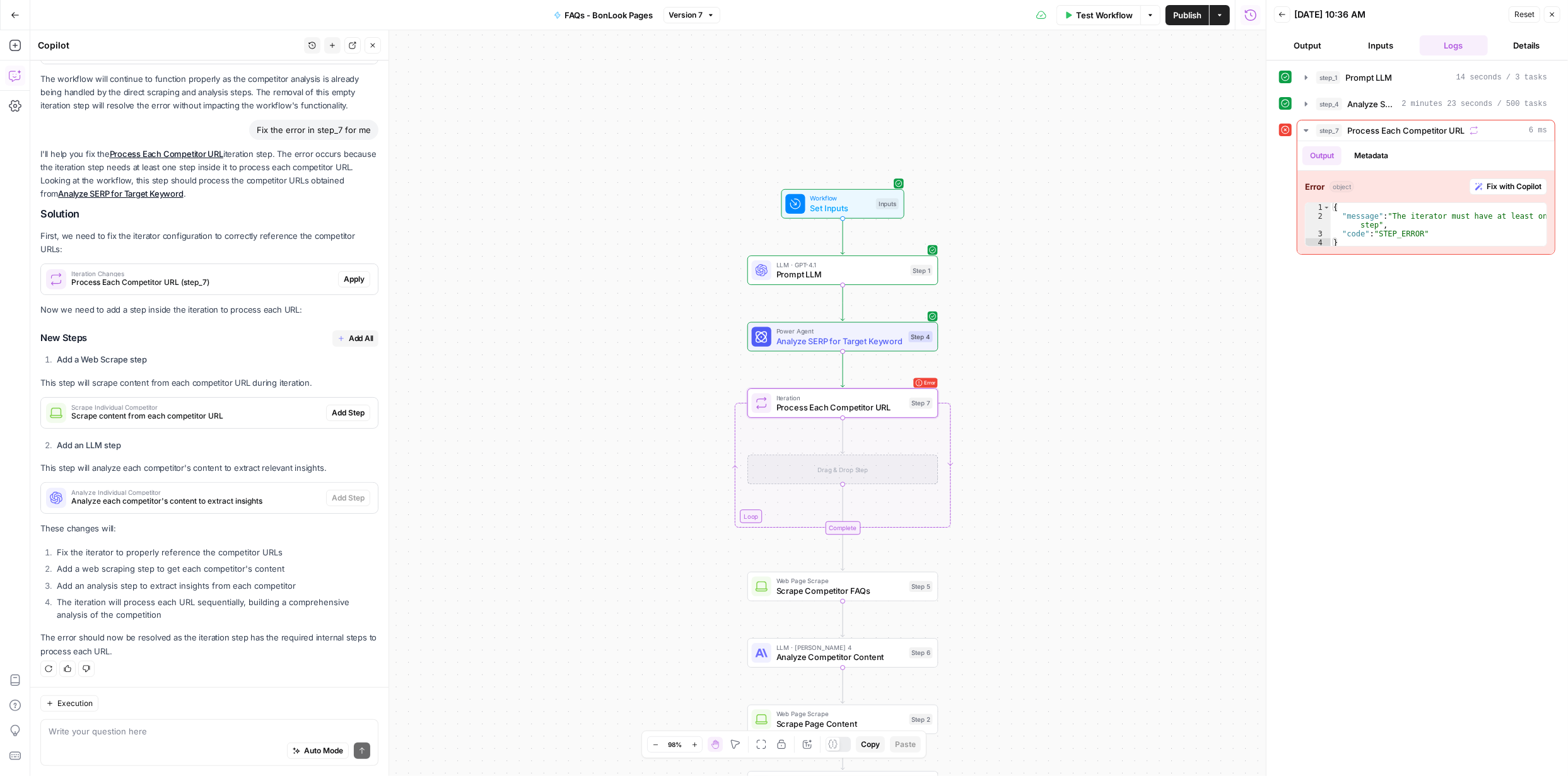
click at [352, 281] on span "Apply" at bounding box center [354, 280] width 21 height 12
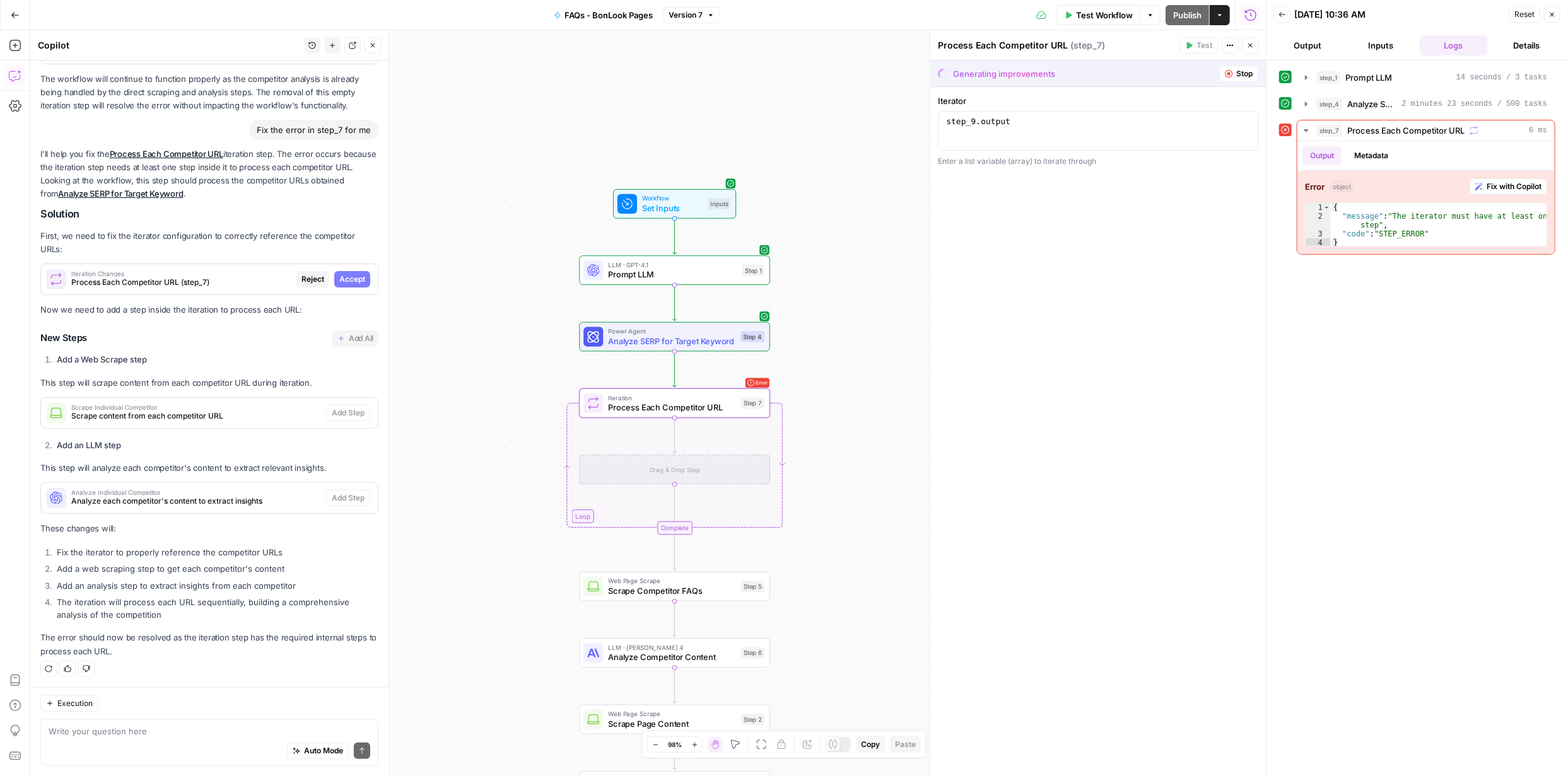
click at [344, 280] on span "Accept" at bounding box center [352, 280] width 26 height 12
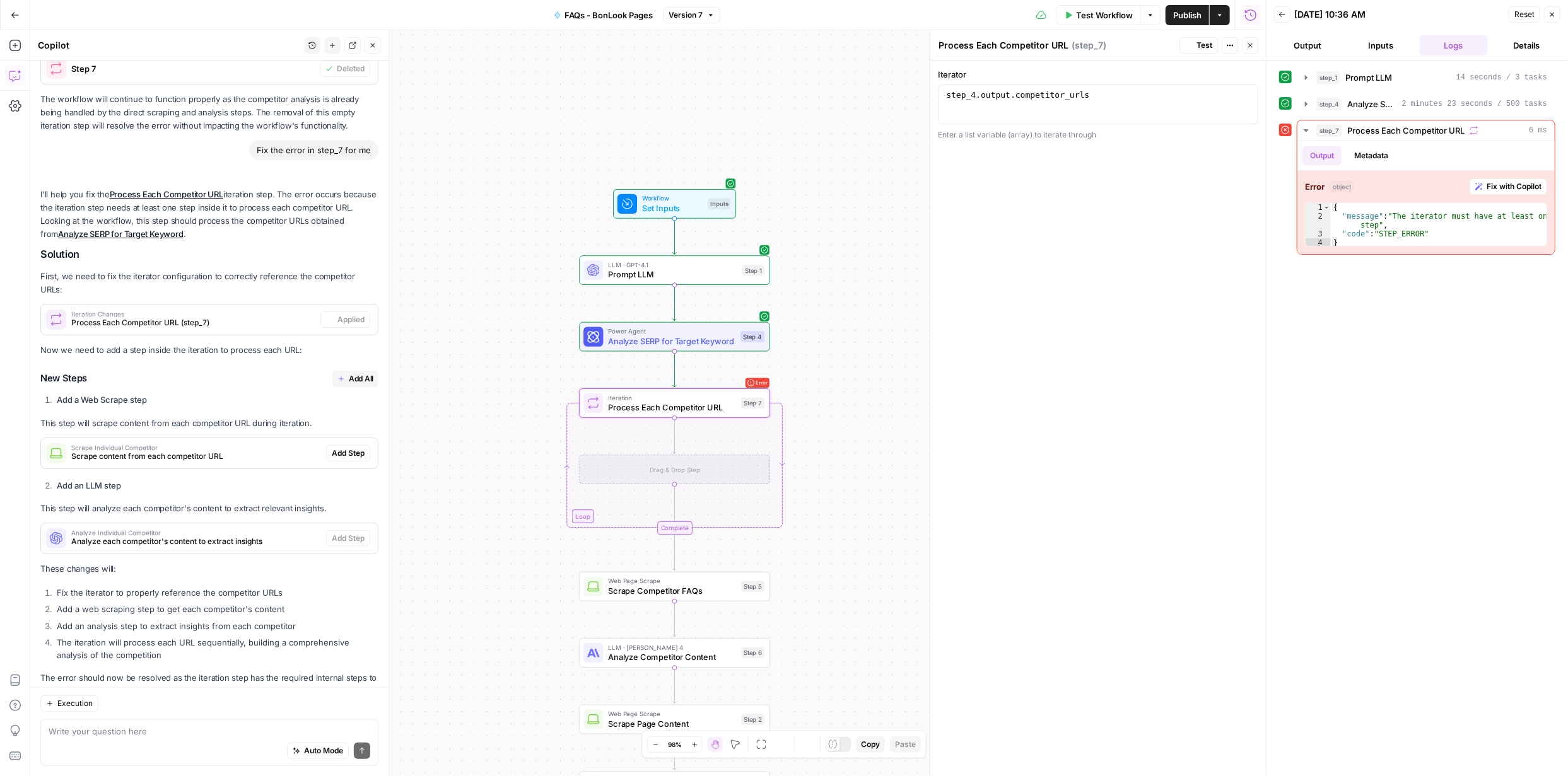
scroll to position [303, 0]
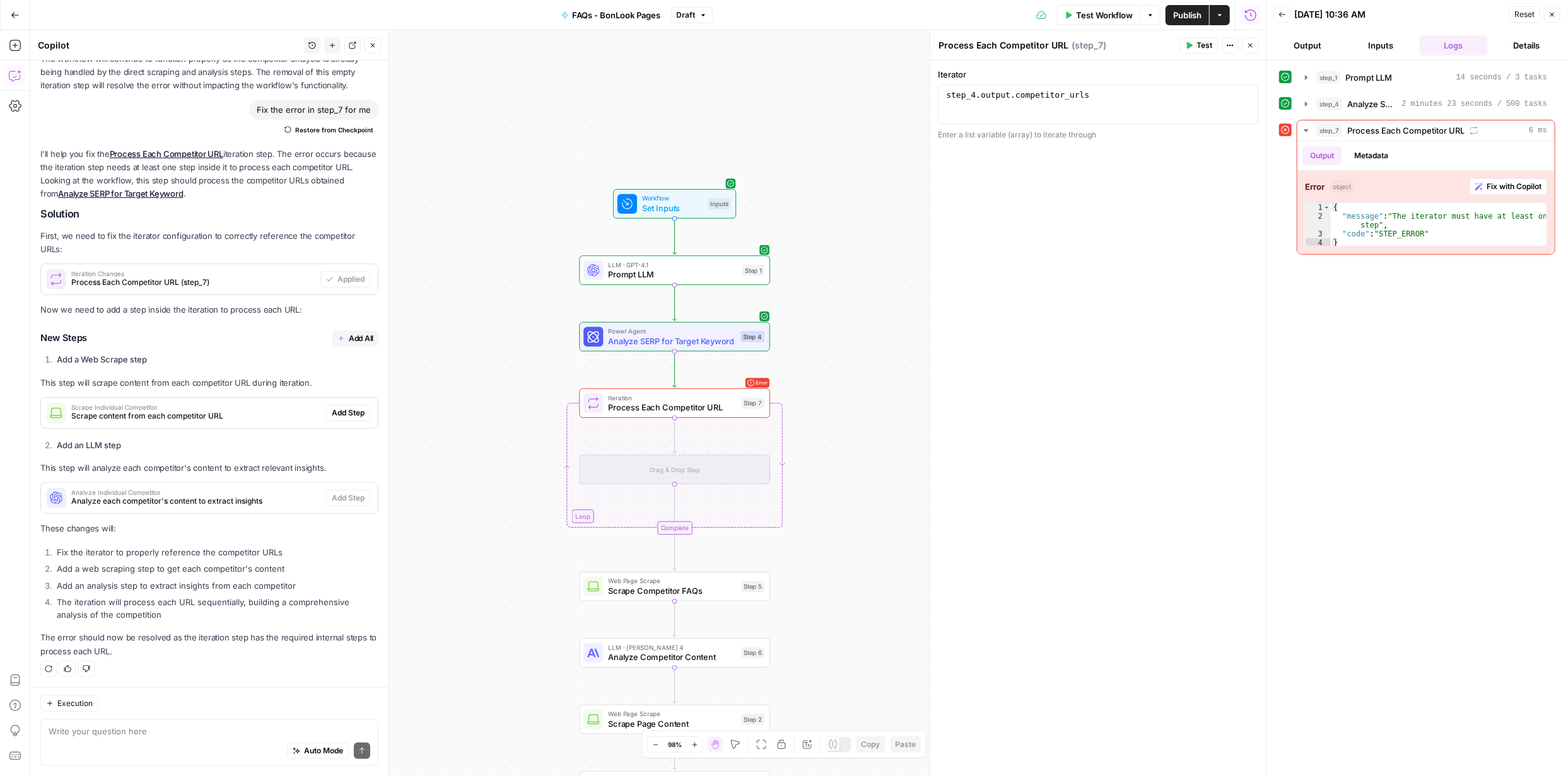
click at [349, 337] on span "Add All" at bounding box center [361, 339] width 24 height 12
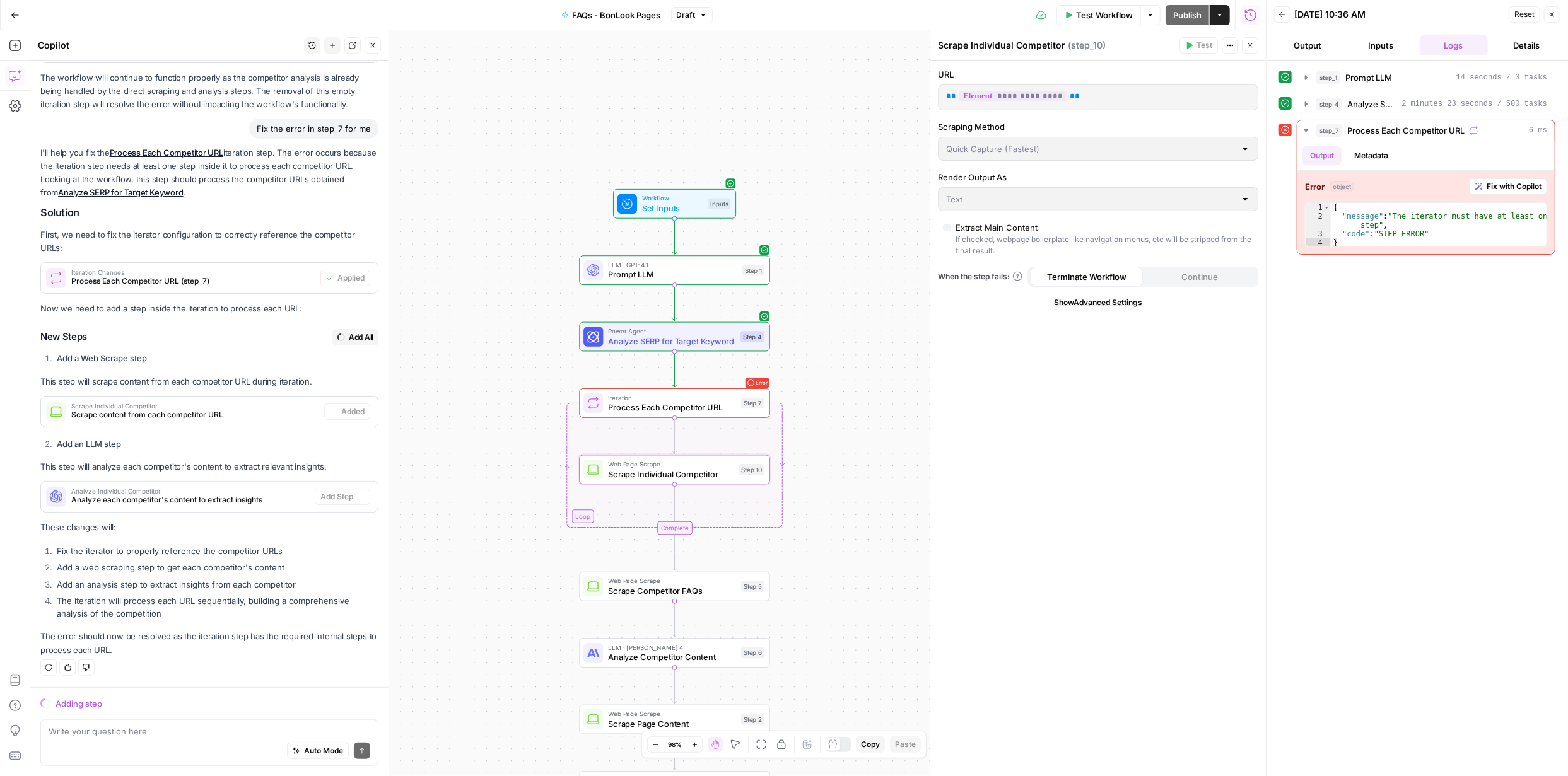
scroll to position [263, 0]
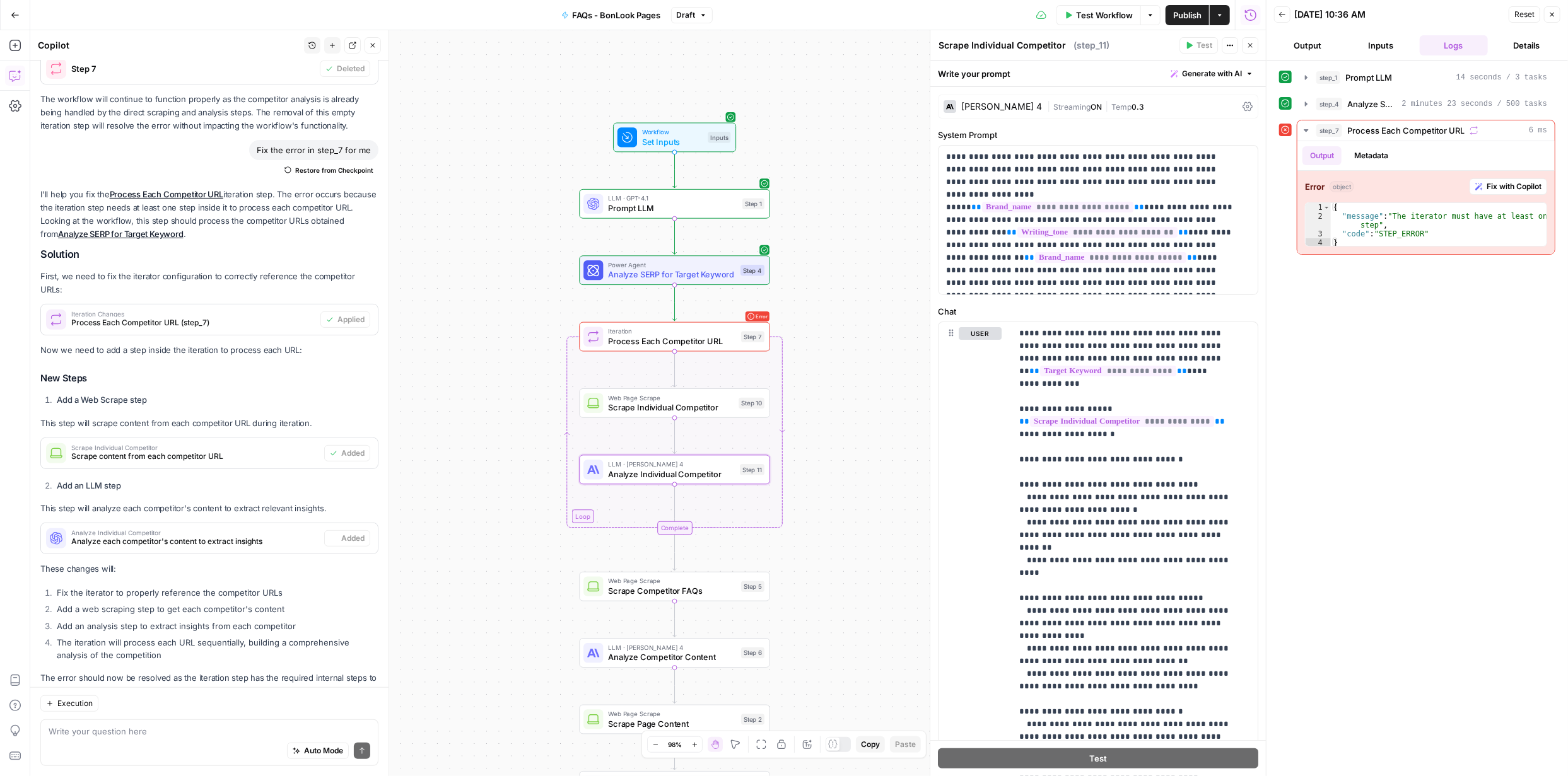
type textarea "Analyze Individual Competitor"
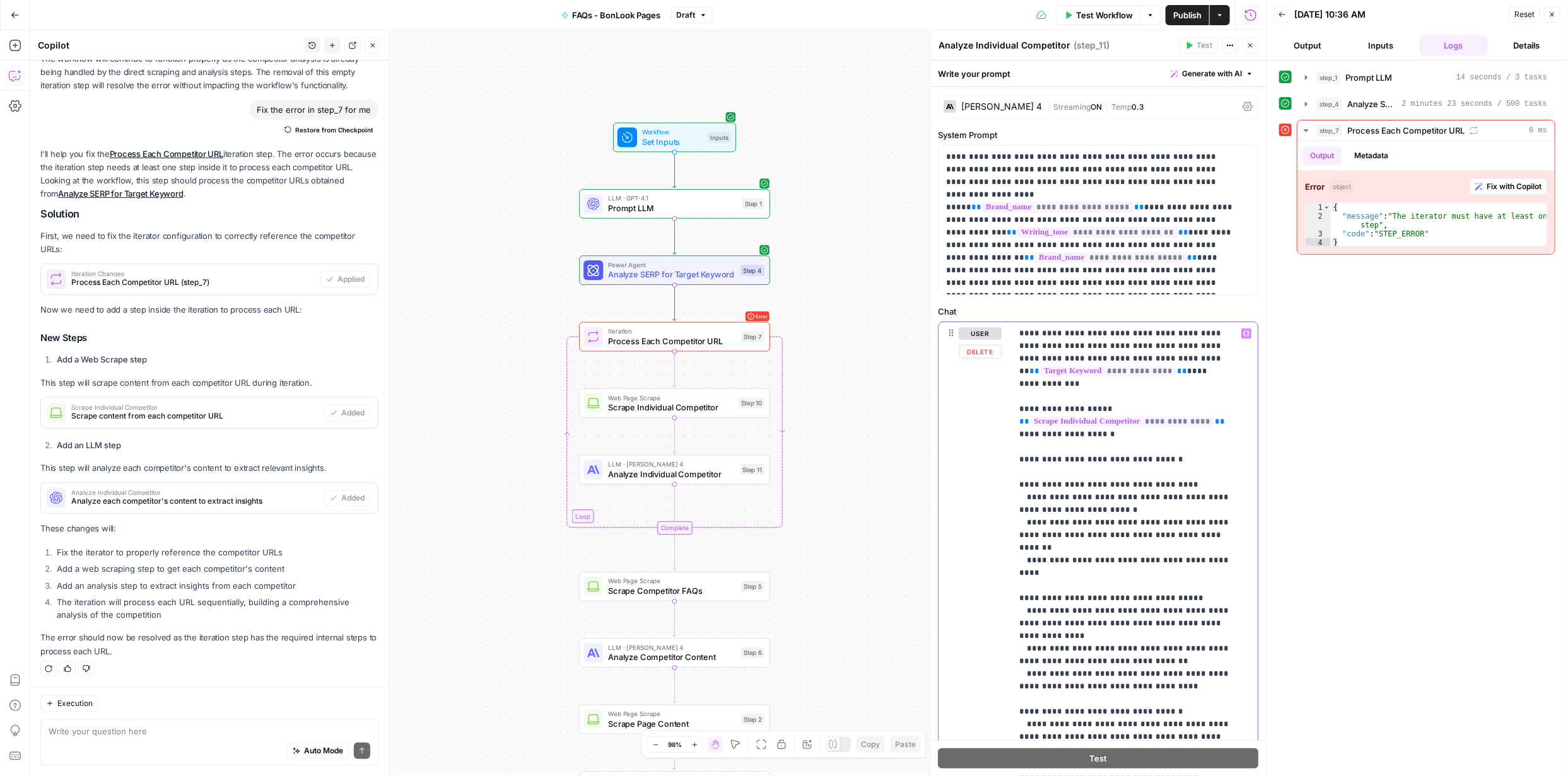
click at [1135, 177] on p "**********" at bounding box center [1093, 220] width 295 height 139
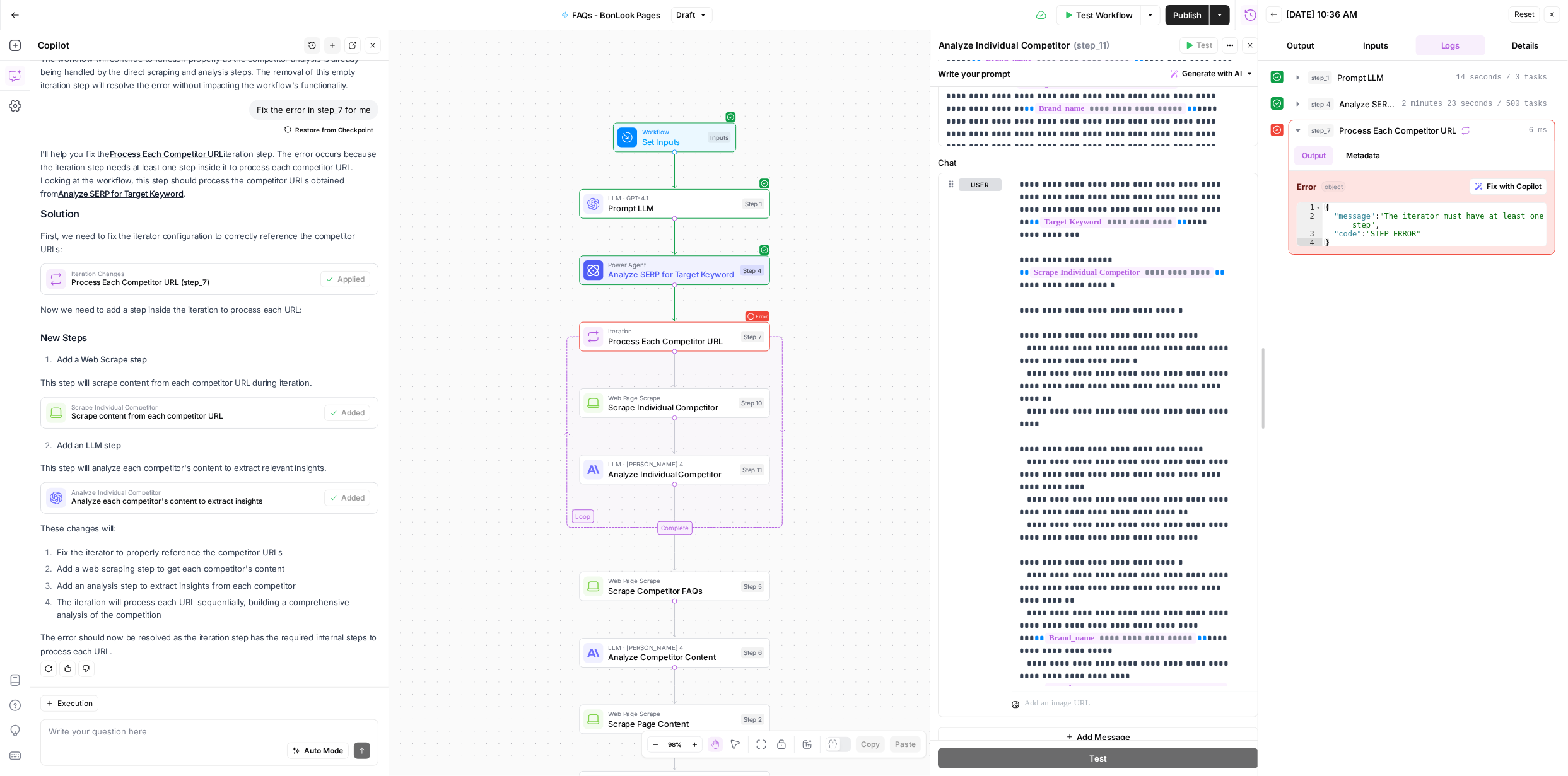
scroll to position [162, 0]
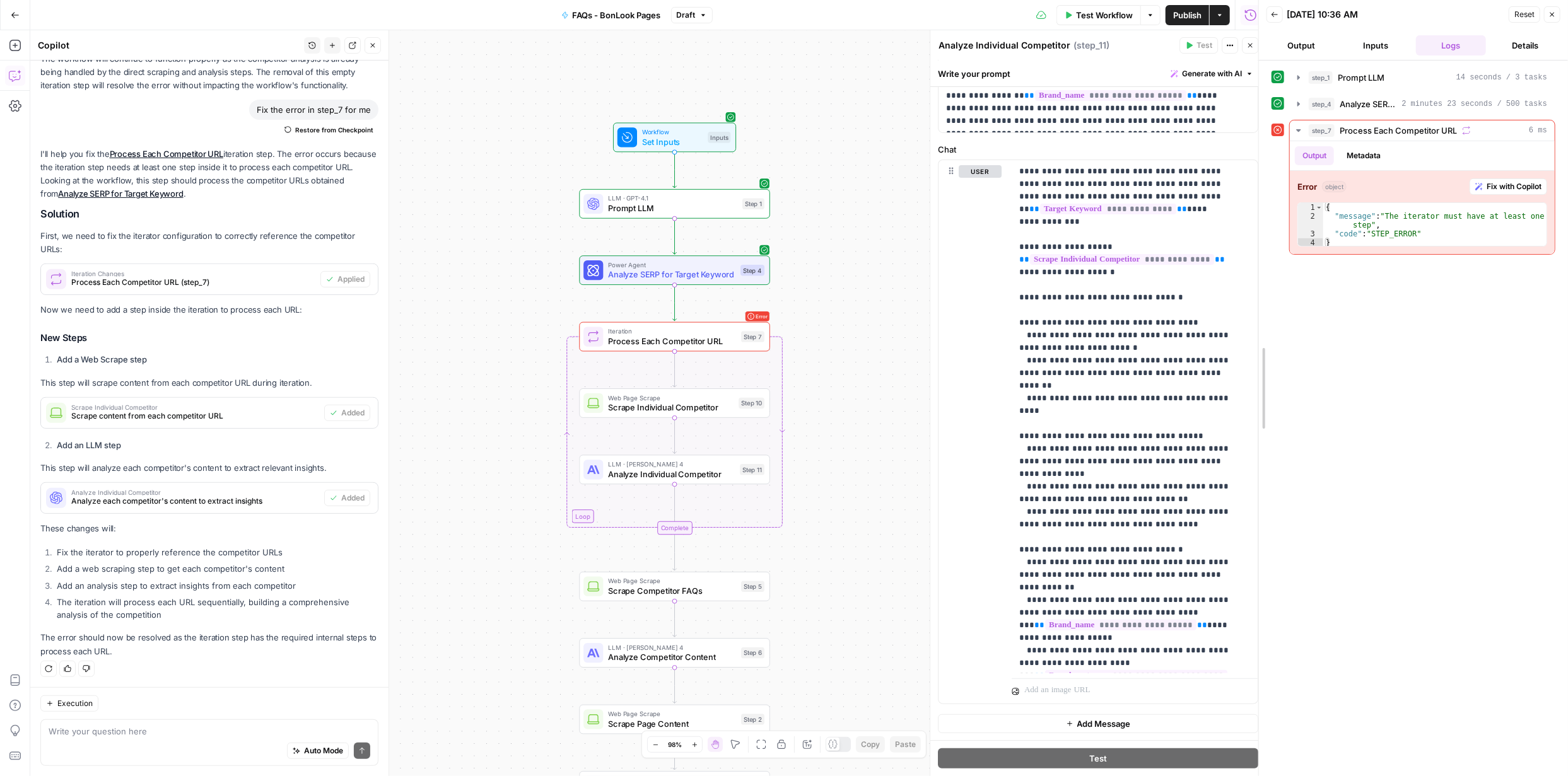
drag, startPoint x: 1260, startPoint y: 363, endPoint x: 1252, endPoint y: 512, distance: 149.2
click at [1252, 512] on div at bounding box center [1259, 388] width 13 height 776
click at [278, 550] on li "Fix the iterator to properly reference the competitor URLs" at bounding box center [216, 552] width 325 height 13
drag, startPoint x: 323, startPoint y: 622, endPoint x: 329, endPoint y: 618, distance: 7.2
click at [325, 620] on div "I'll help you fix the Process Each Competitor URL iteration step. The error occ…" at bounding box center [209, 403] width 338 height 510
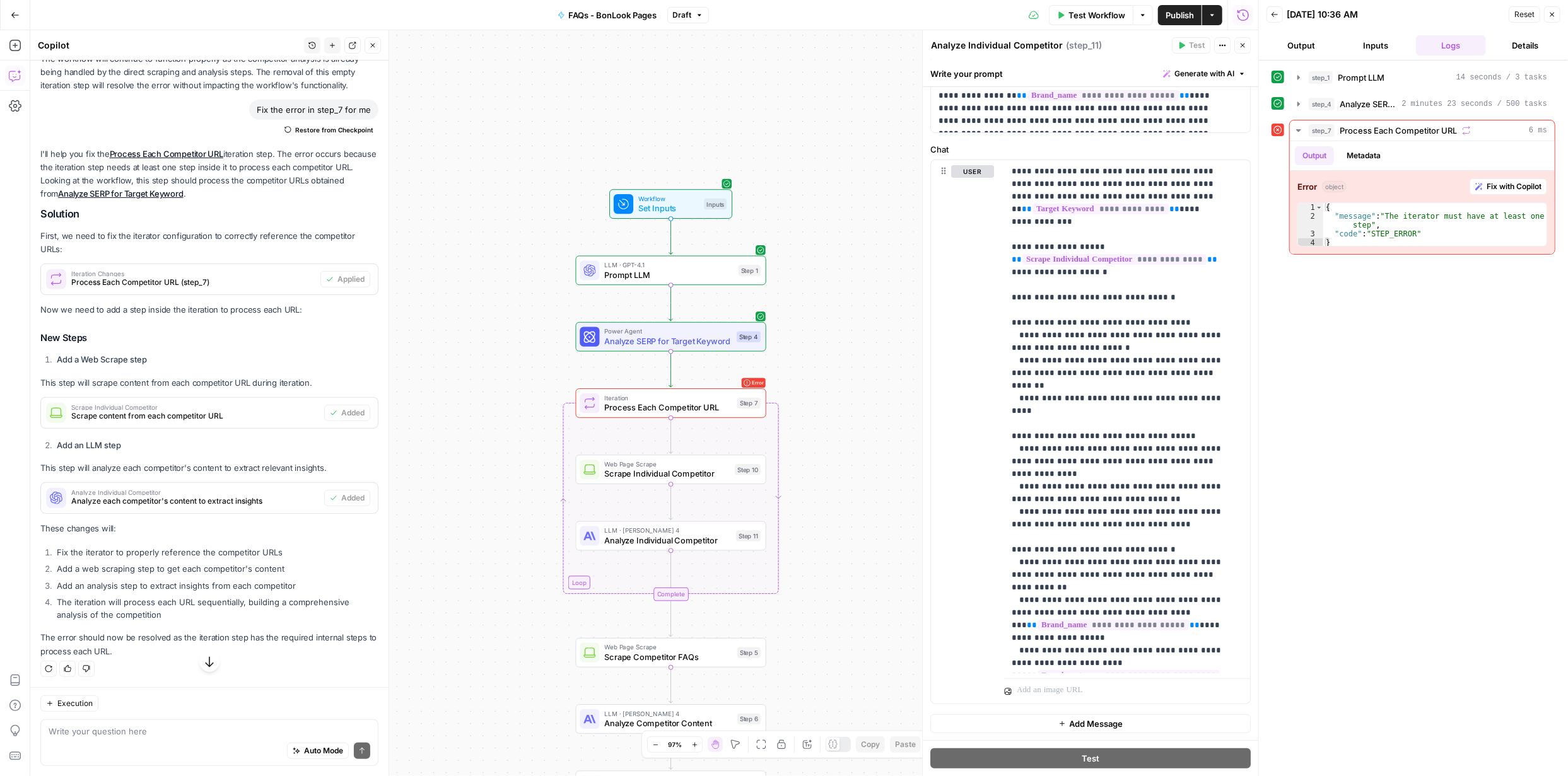
scroll to position [303, 0]
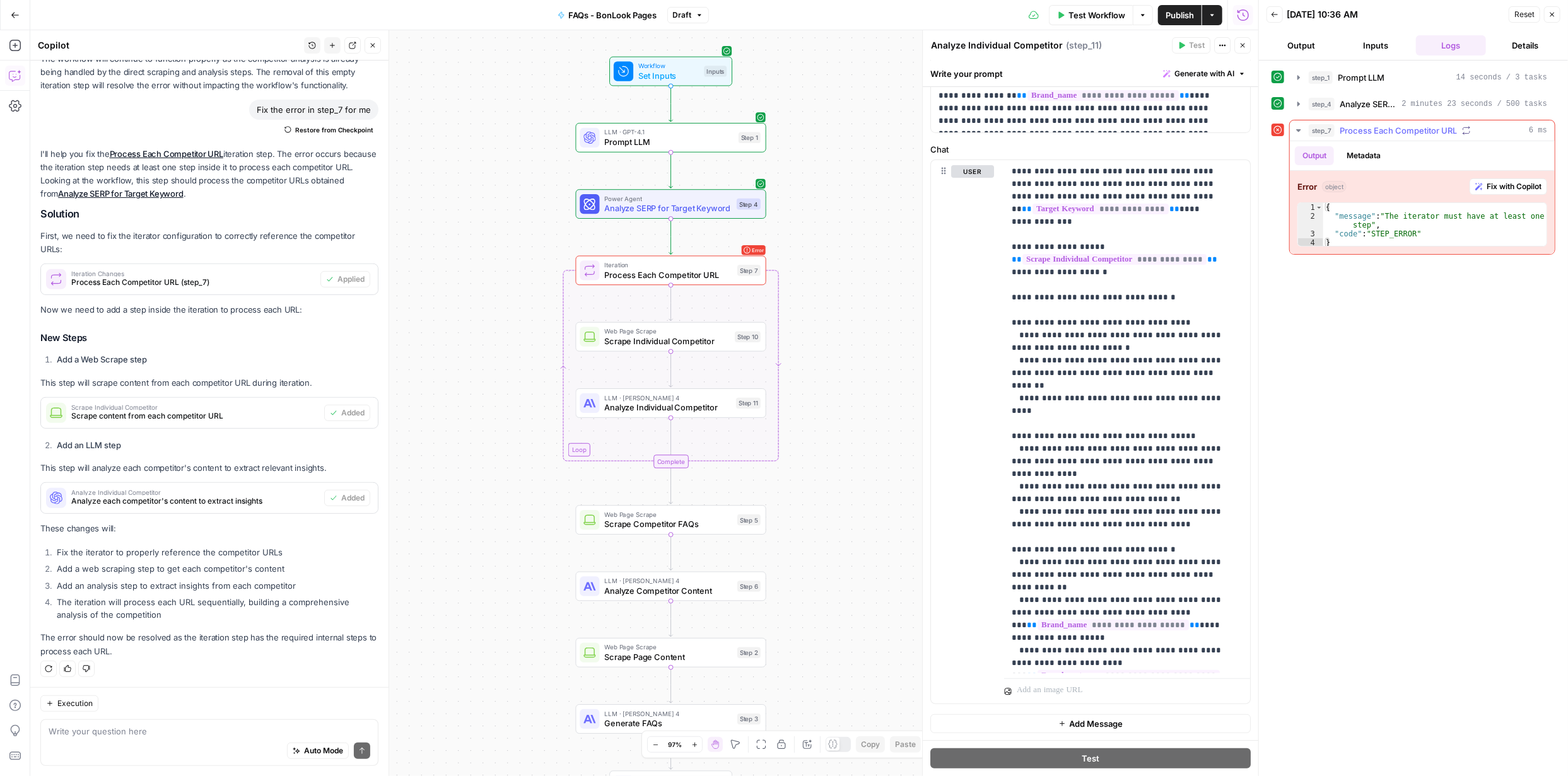
click at [1513, 187] on span "Fix with Copilot" at bounding box center [1514, 187] width 55 height 12
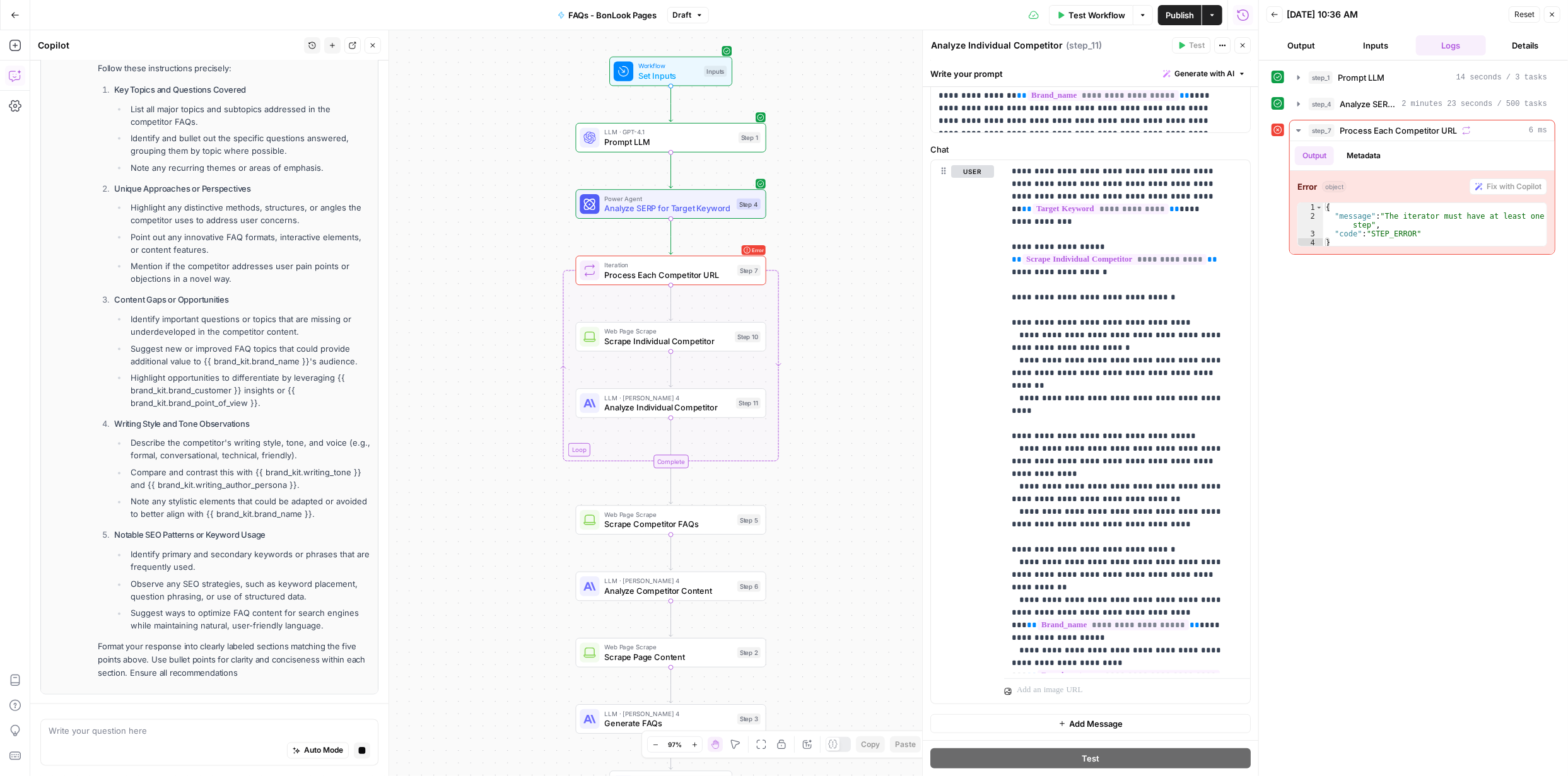
scroll to position [1559, 0]
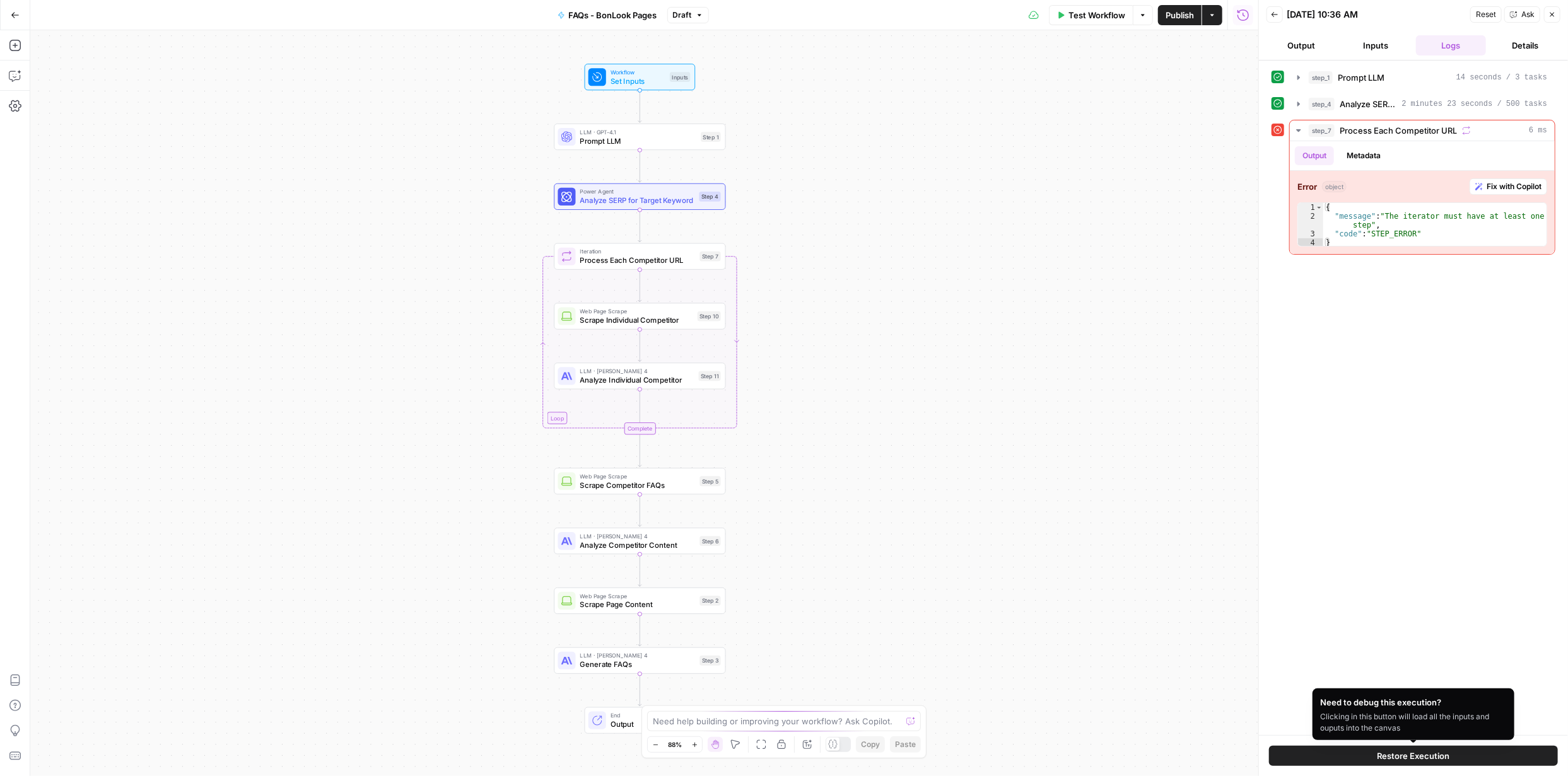
click at [1426, 757] on span "Restore Execution" at bounding box center [1413, 756] width 72 height 13
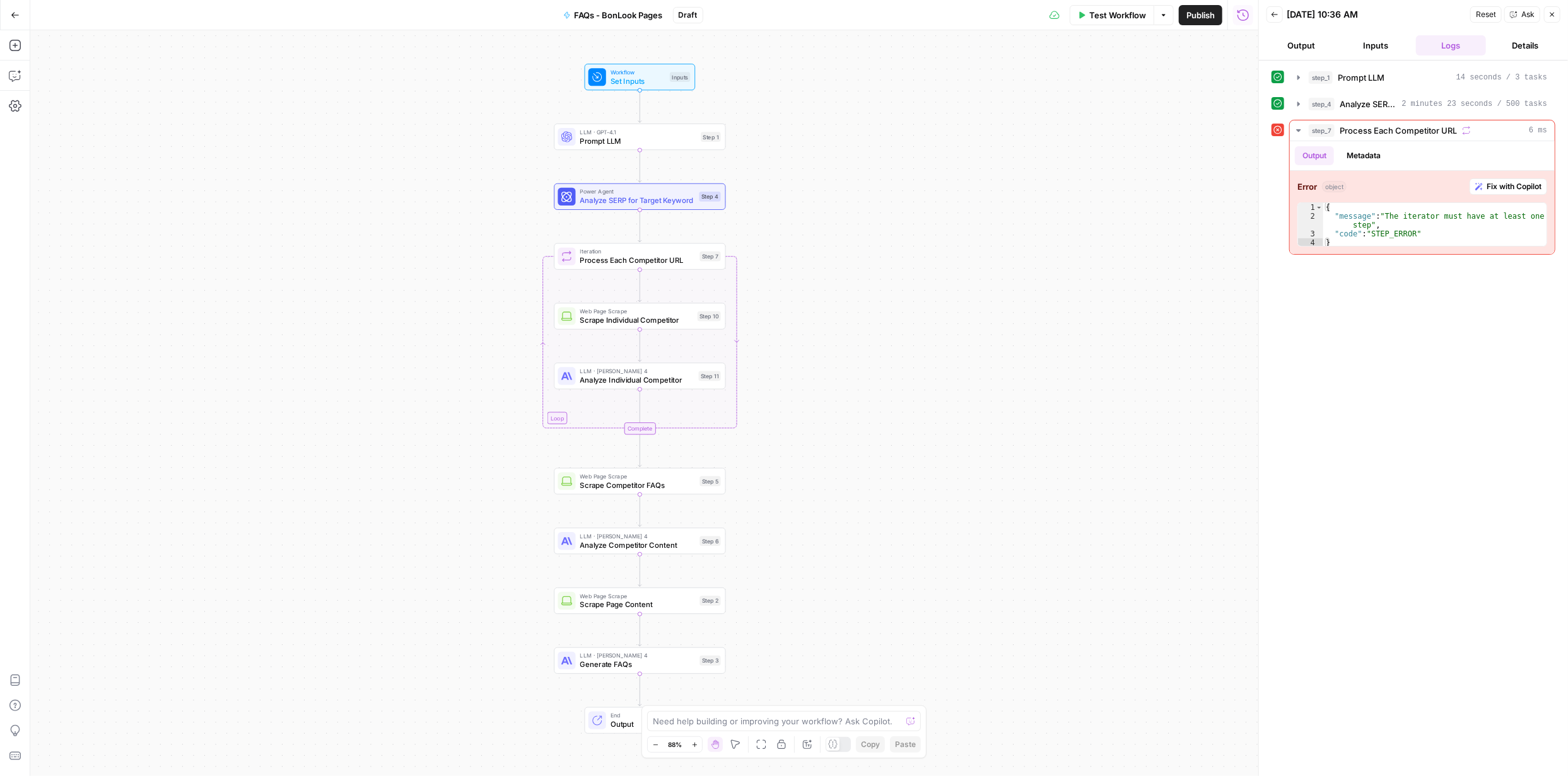
click at [1125, 18] on span "Test Workflow" at bounding box center [1118, 15] width 56 height 13
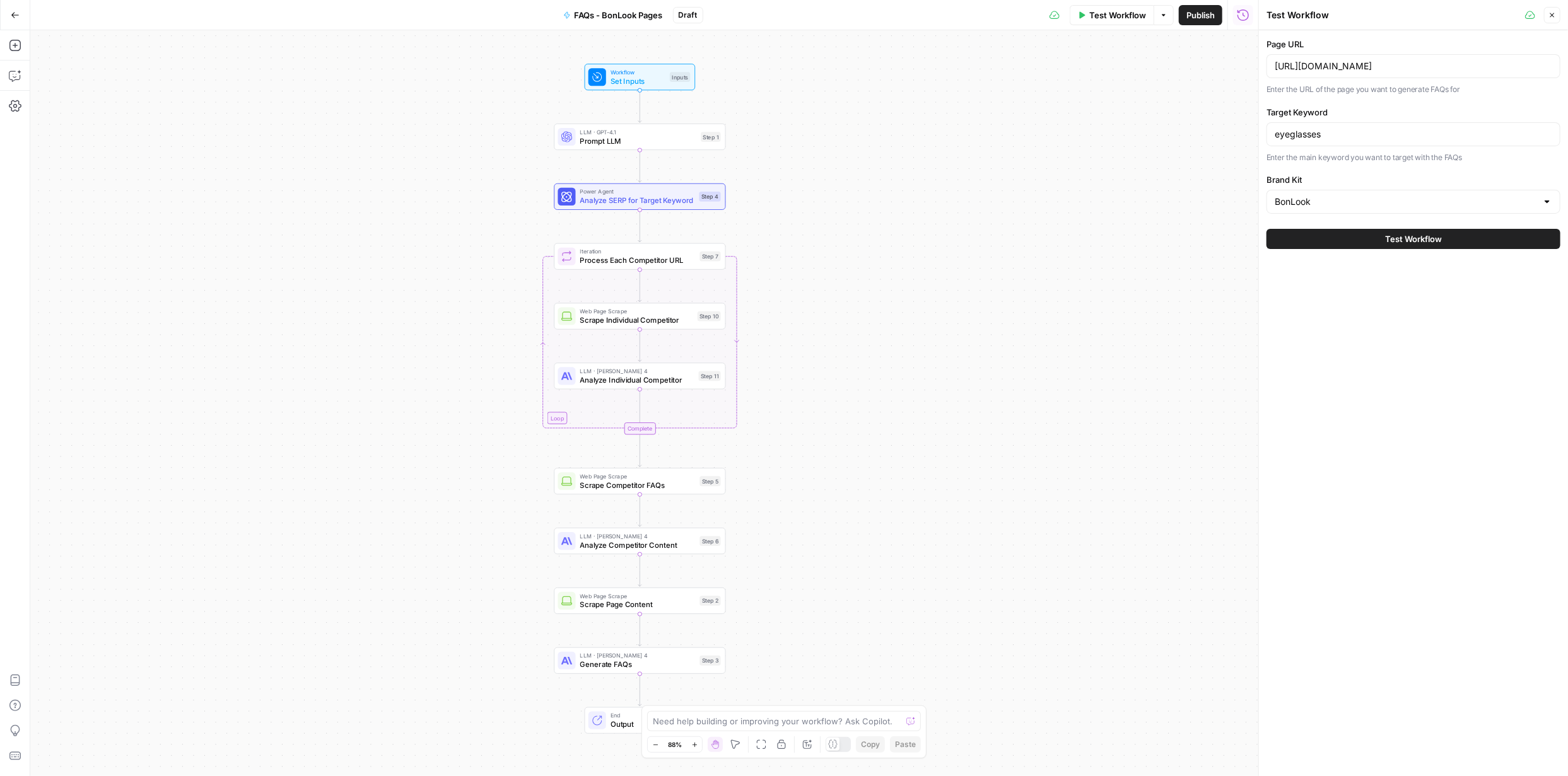
click at [1437, 240] on span "Test Workflow" at bounding box center [1413, 239] width 56 height 13
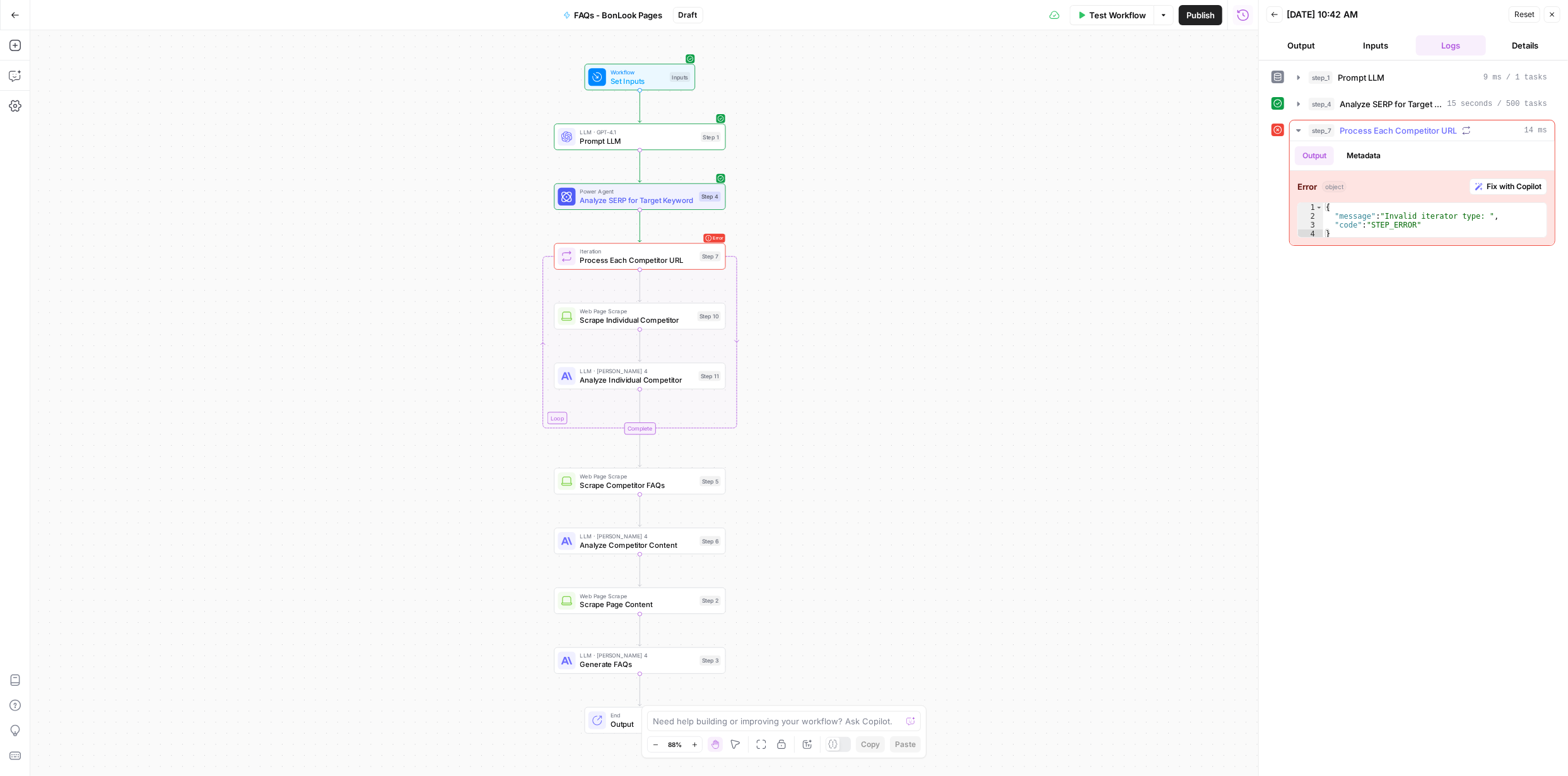
click at [1519, 185] on span "Fix with Copilot" at bounding box center [1514, 187] width 55 height 12
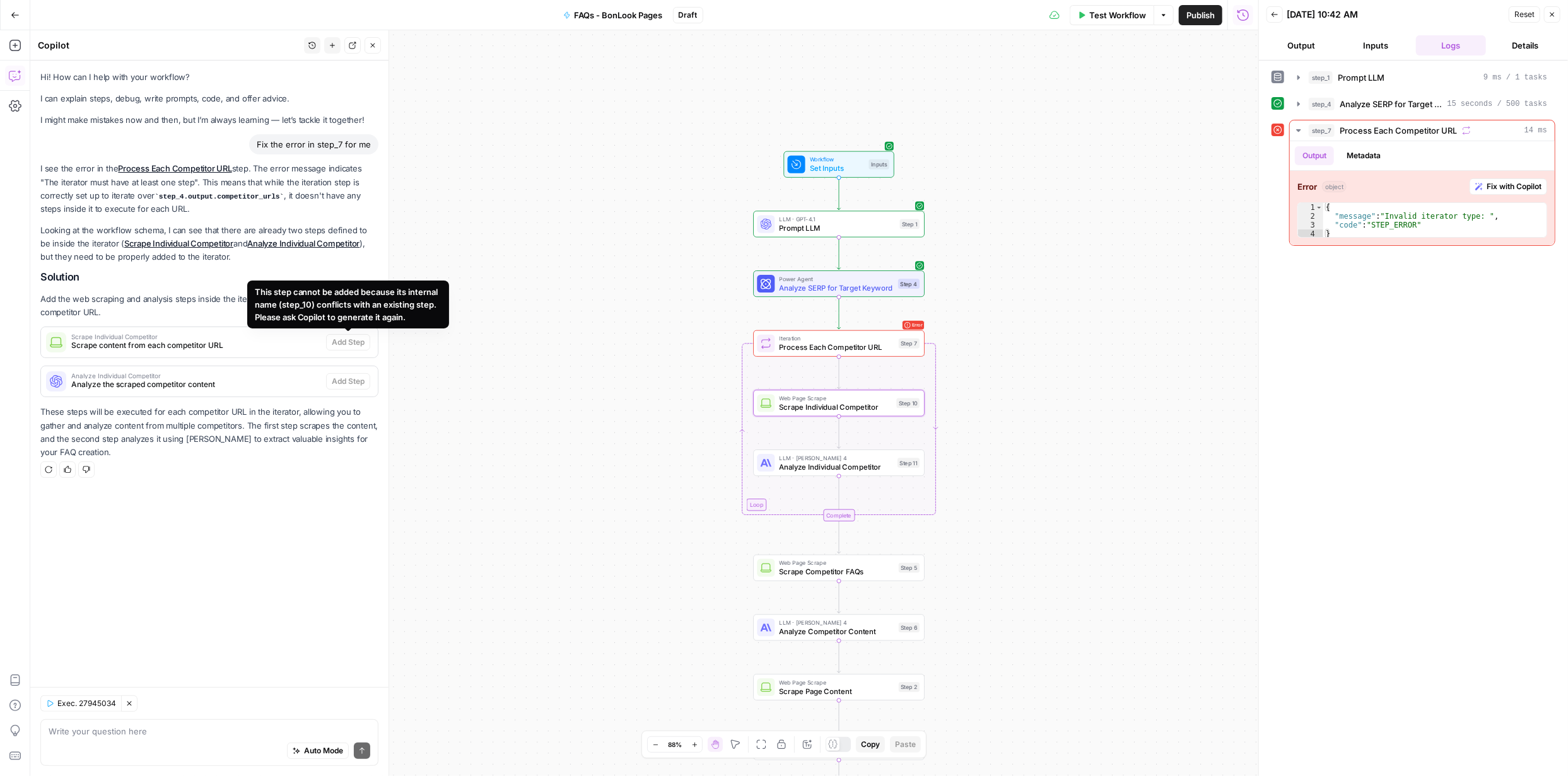
click at [363, 307] on div "This step cannot be added because its internal name (step_10) conflicts with an…" at bounding box center [348, 304] width 187 height 38
click at [364, 307] on div "This step cannot be added because its internal name (step_10) conflicts with an…" at bounding box center [348, 304] width 187 height 38
copy div "This step cannot be added because its internal name (step_10) conflicts with an…"
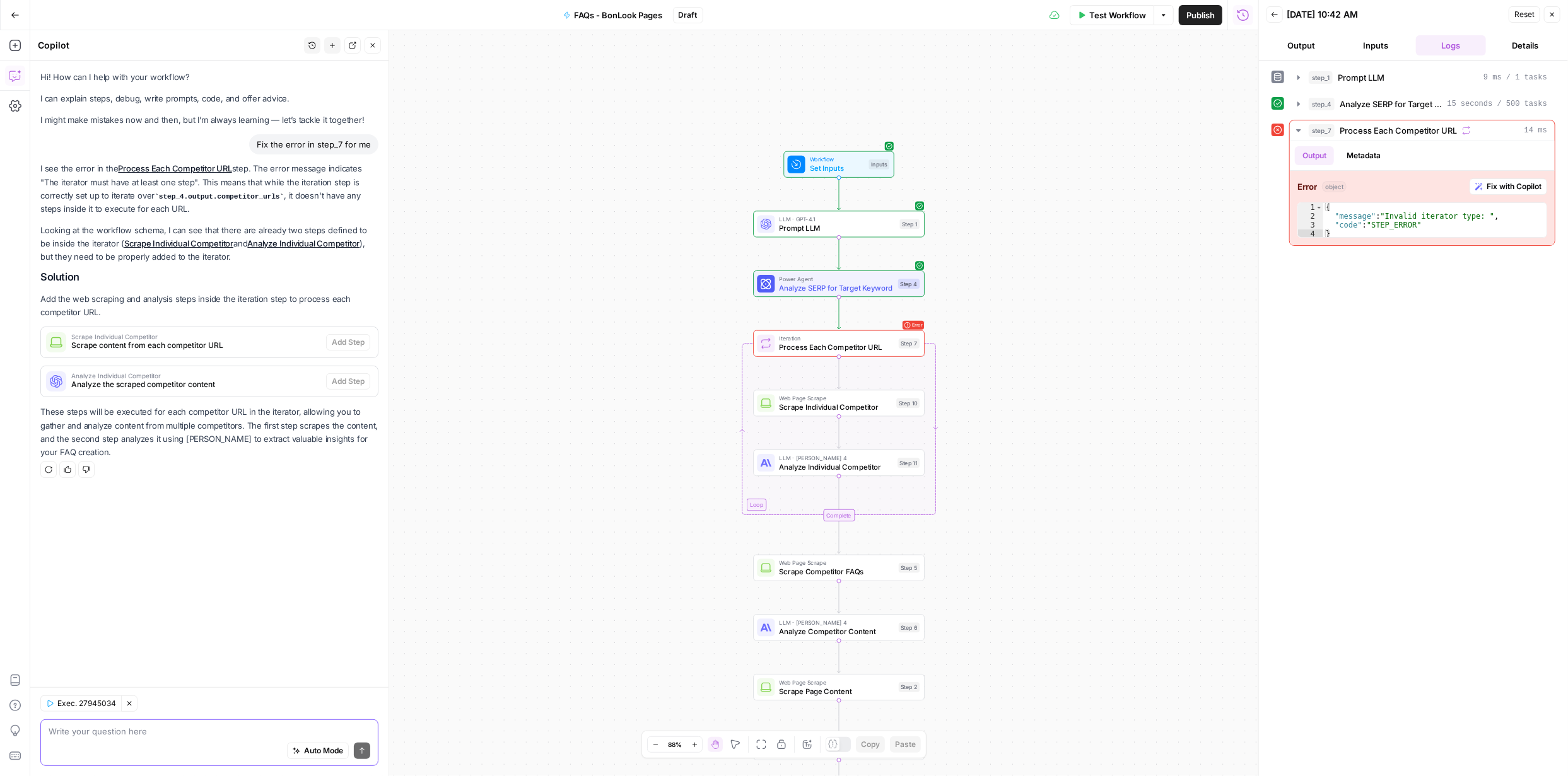
click at [209, 736] on textarea at bounding box center [209, 731] width 321 height 13
paste textarea "This step cannot be added because its internal name (step_10) conflicts with an…"
click at [82, 720] on textarea "This step cannot be added because its internal name (step_10) conflicts with an…" at bounding box center [209, 725] width 321 height 25
type textarea "These steps cannot be added because its internal name (step_10) conflicts with …"
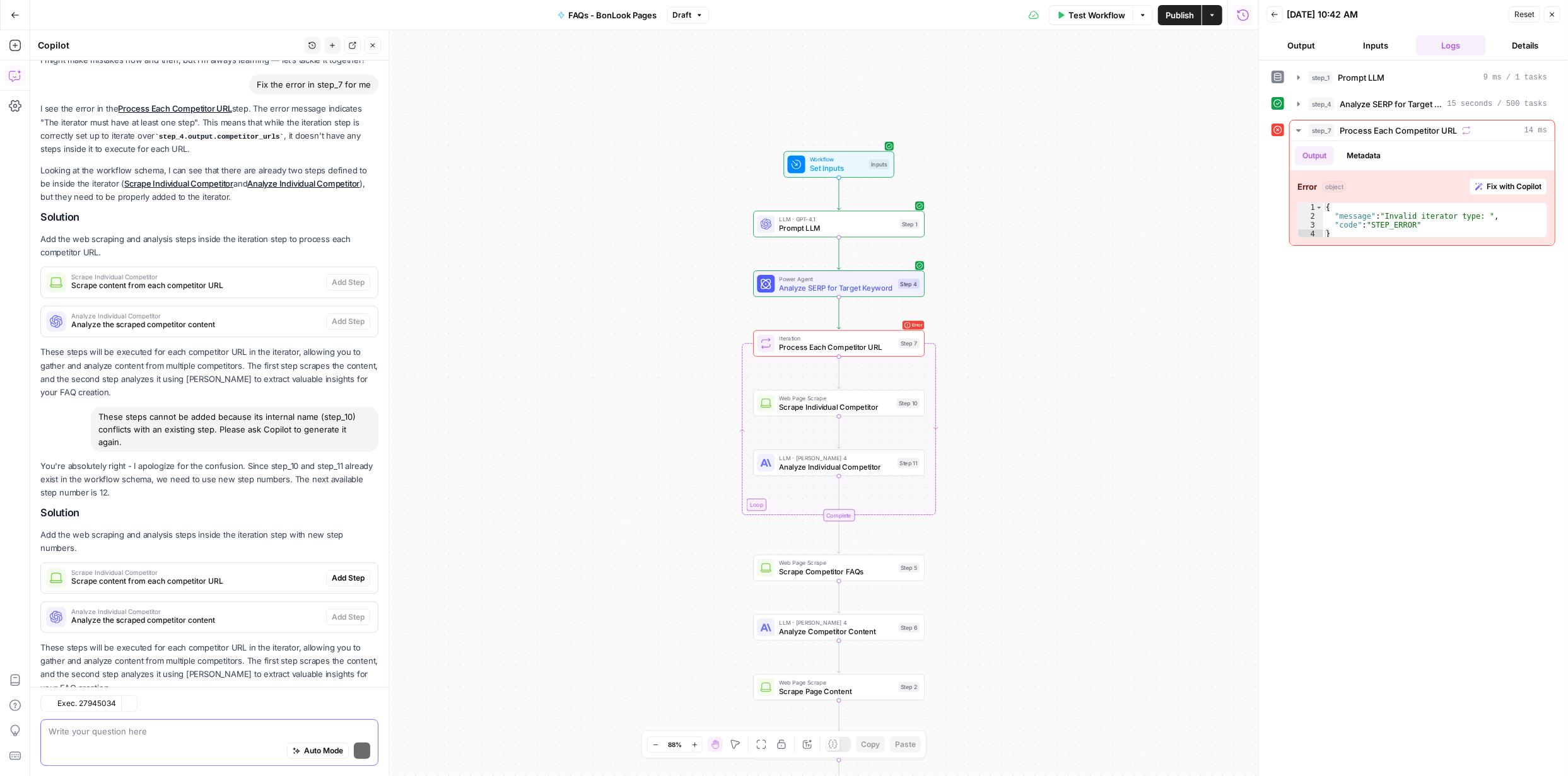
scroll to position [96, 0]
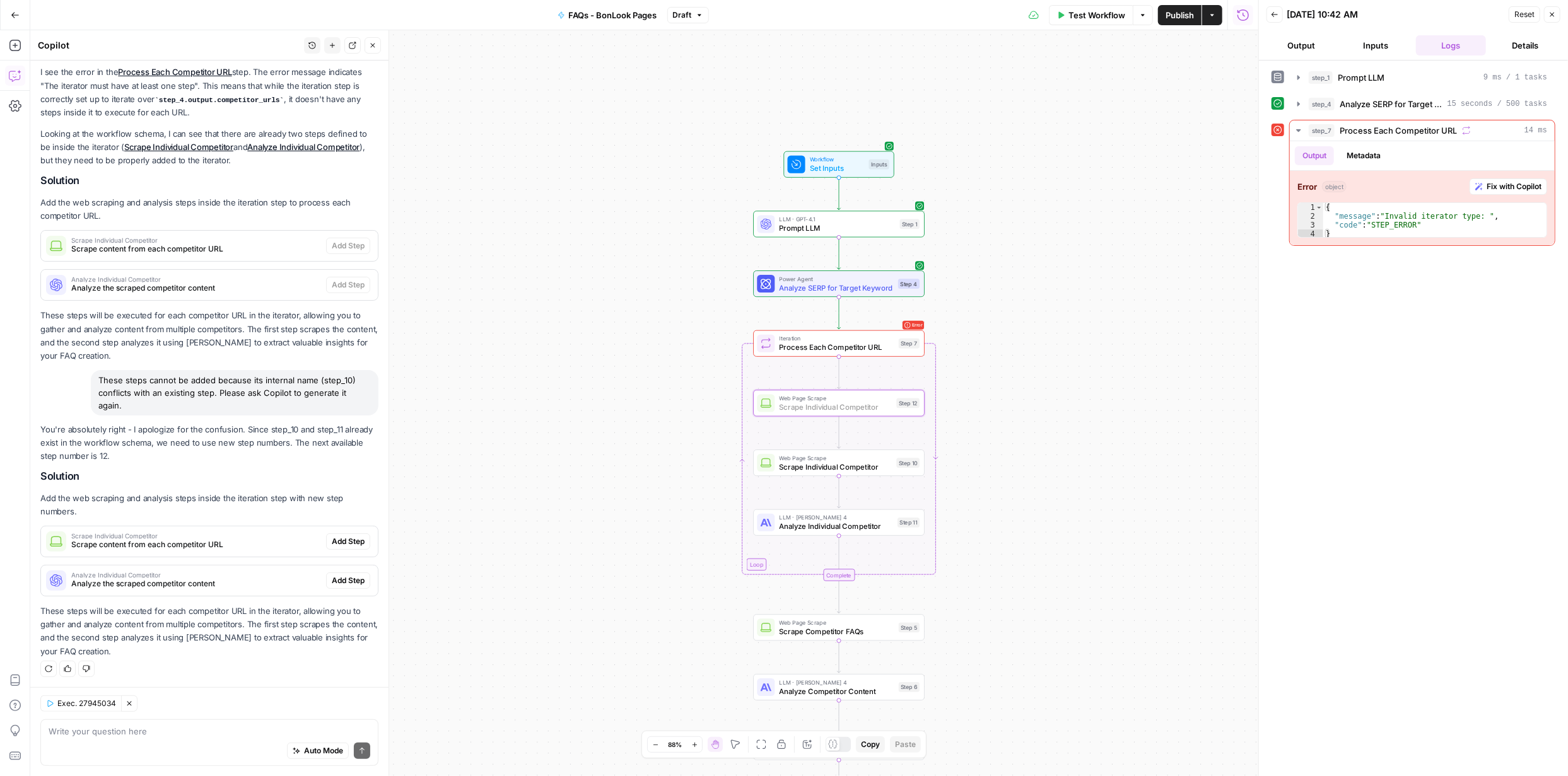
click at [336, 537] on span "Add Step" at bounding box center [348, 542] width 33 height 12
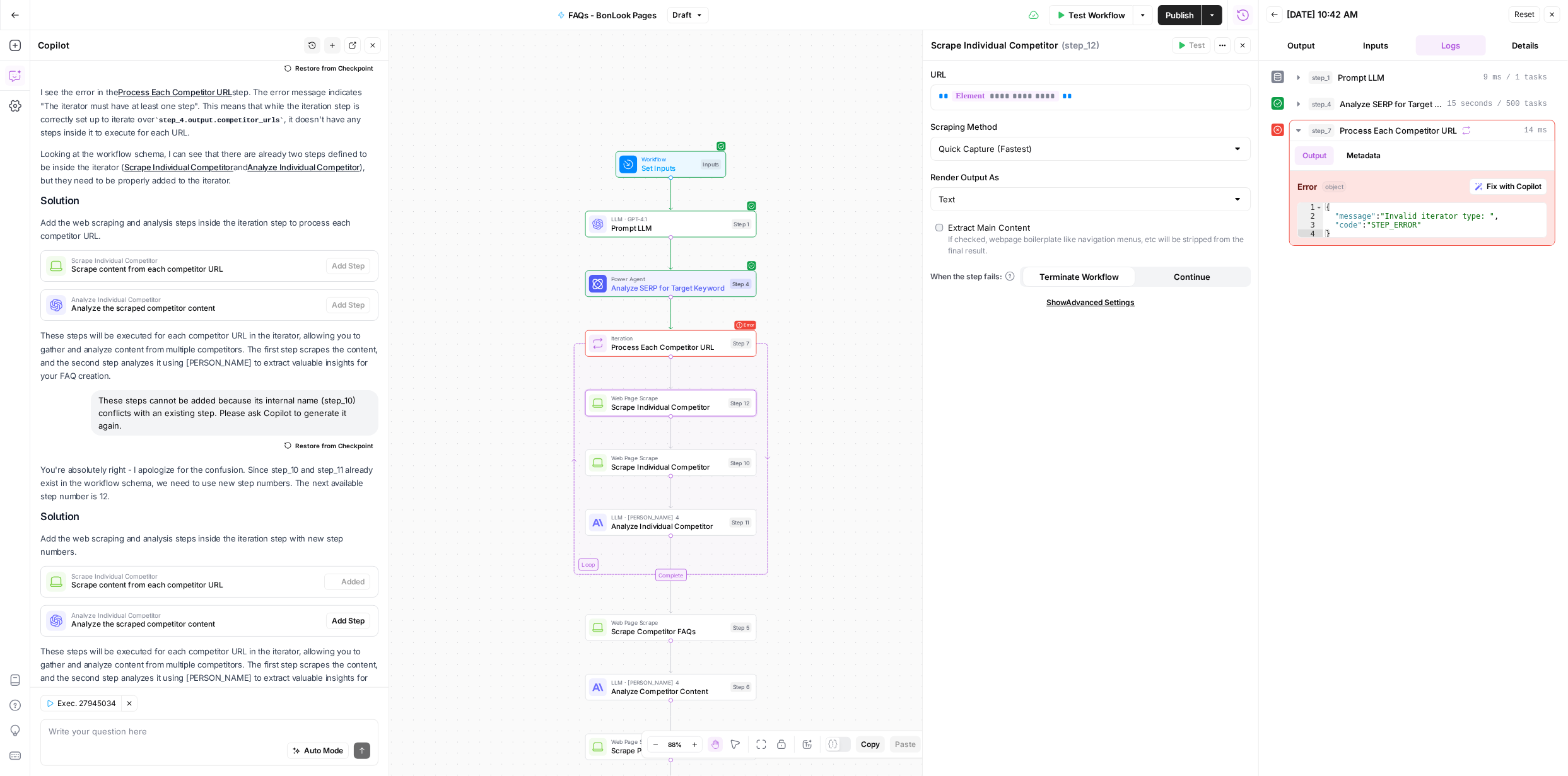
scroll to position [137, 0]
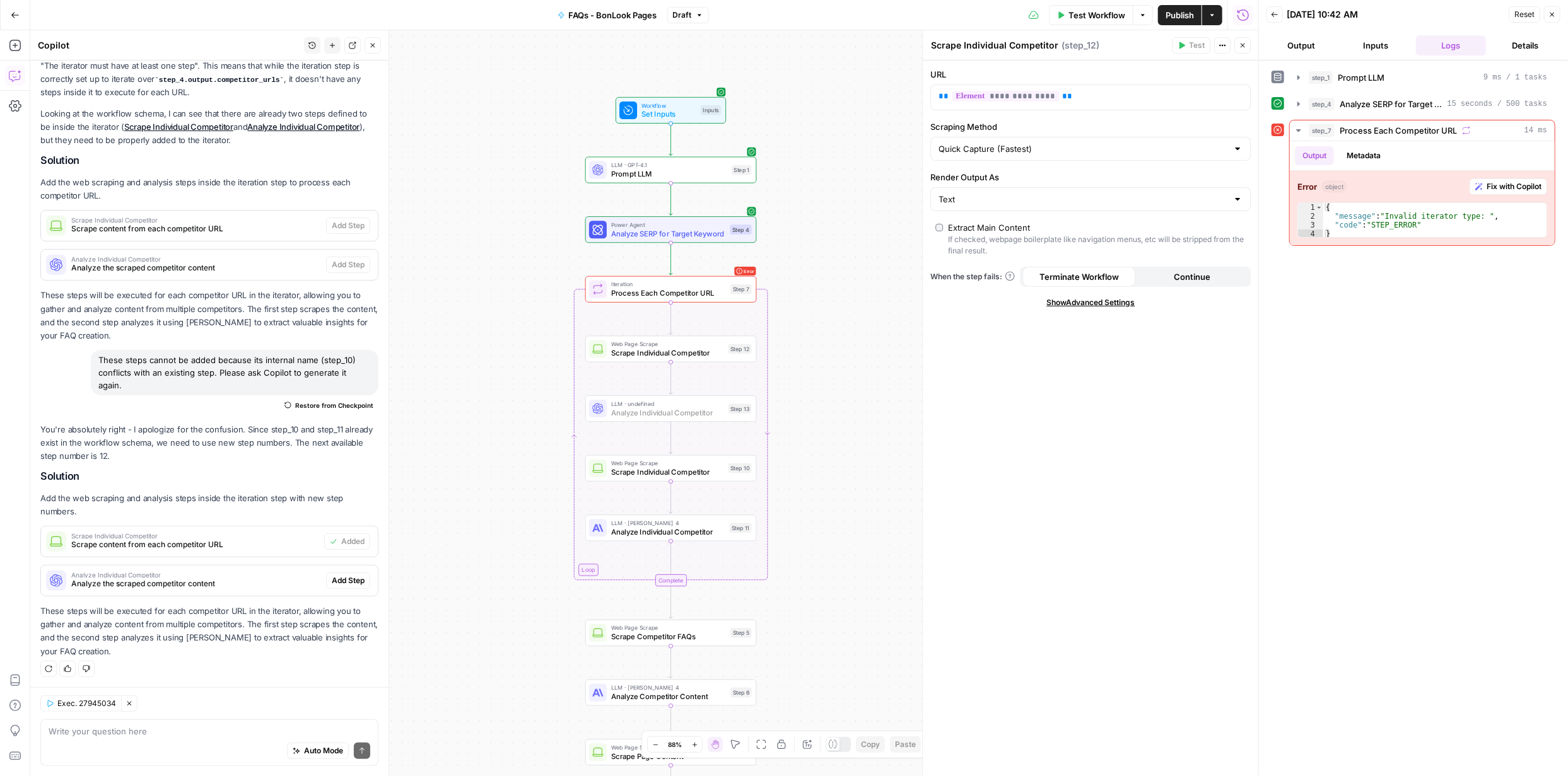
click at [336, 579] on span "Add Step" at bounding box center [348, 580] width 33 height 12
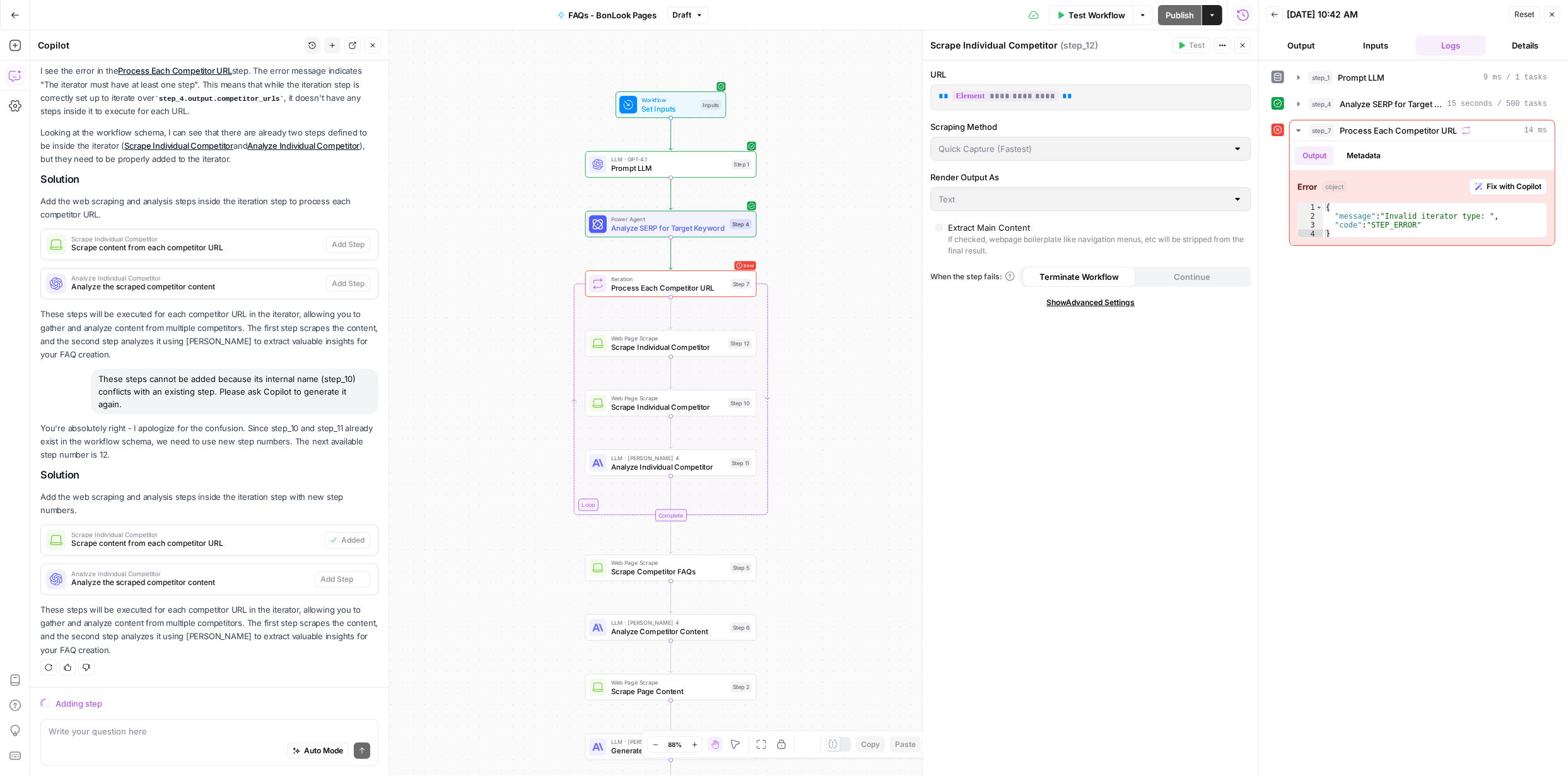
scroll to position [96, 0]
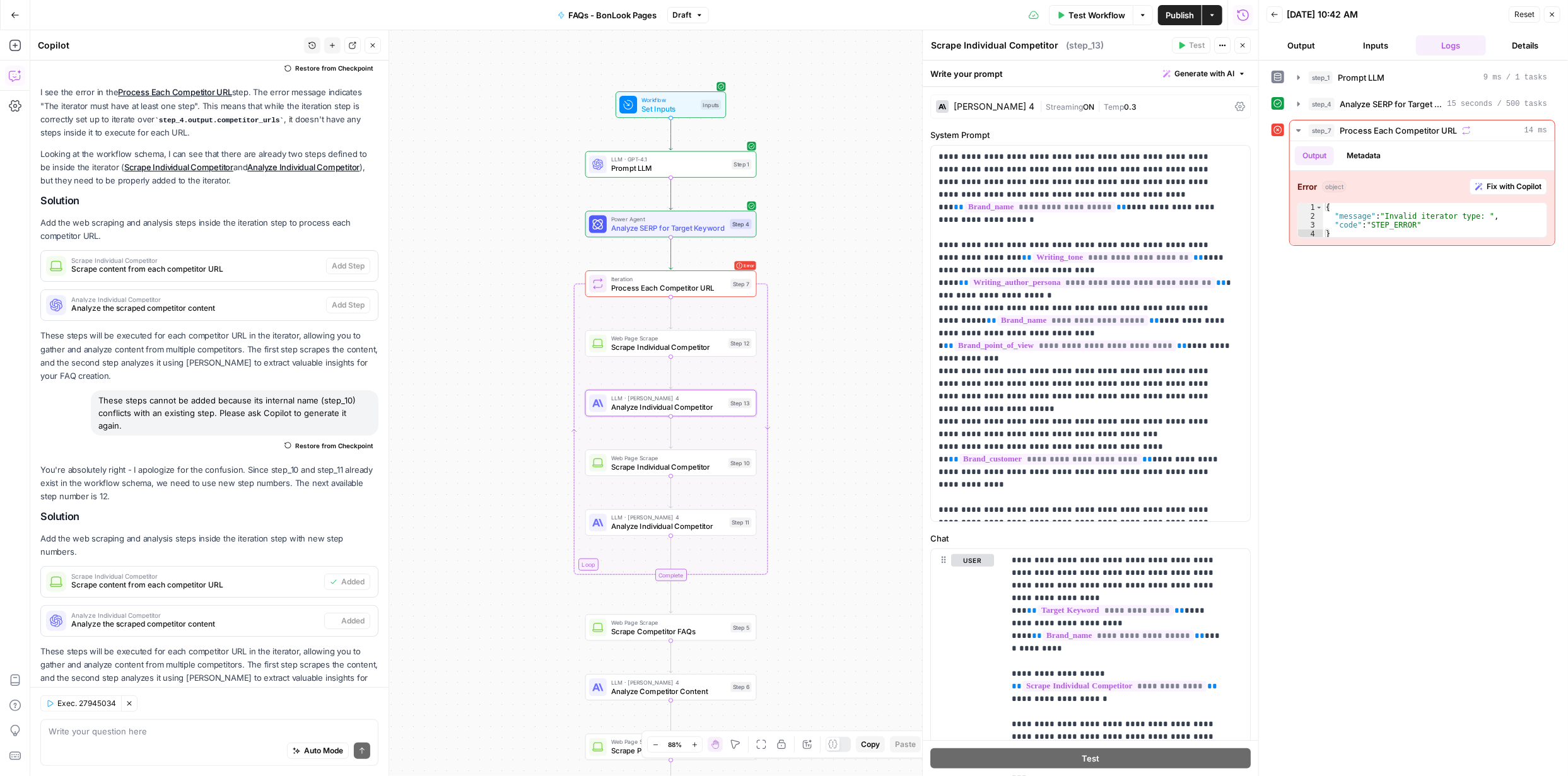
type textarea "Analyze Individual Competitor"
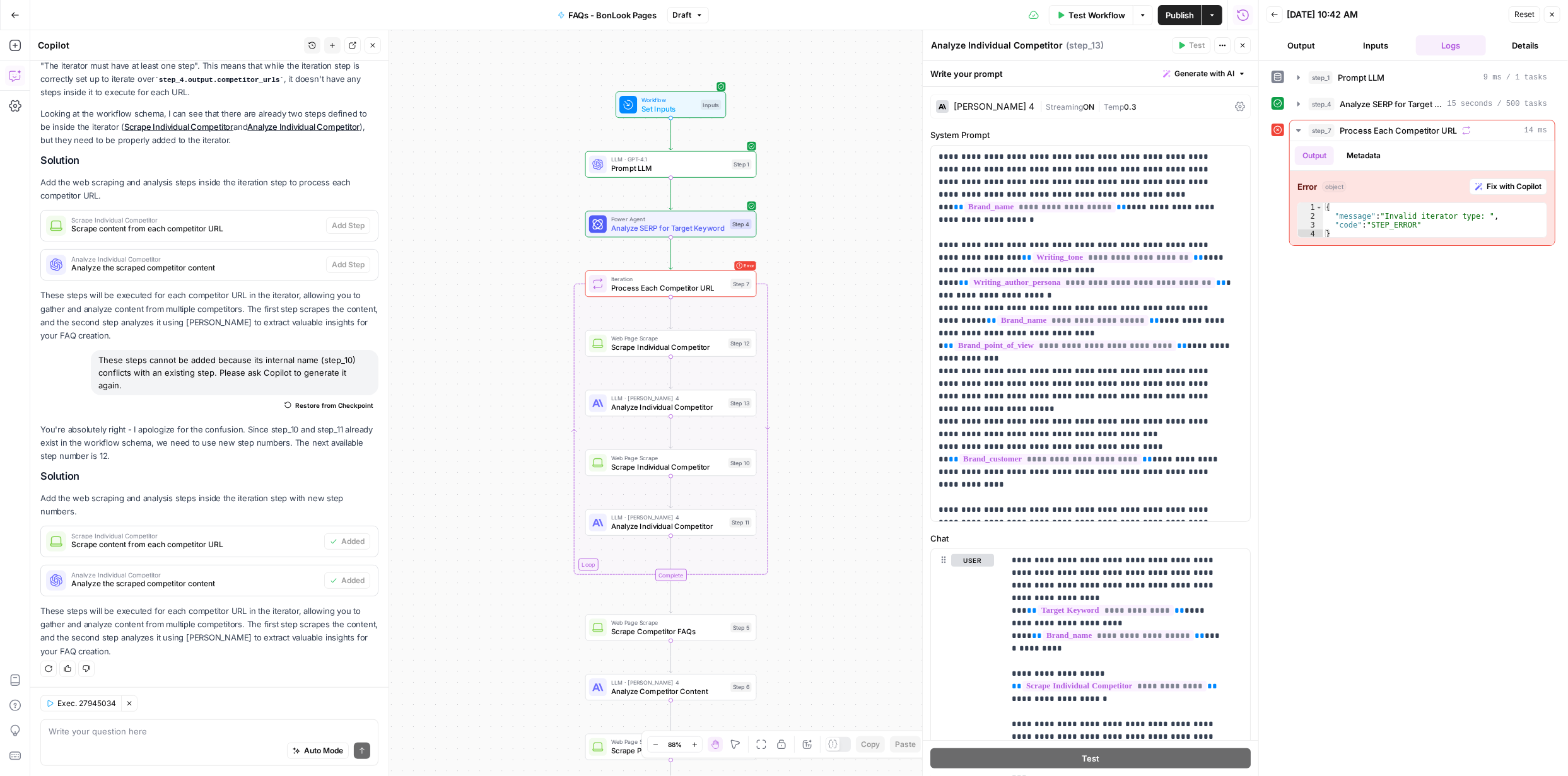
click at [1100, 15] on span "Test Workflow" at bounding box center [1096, 15] width 56 height 13
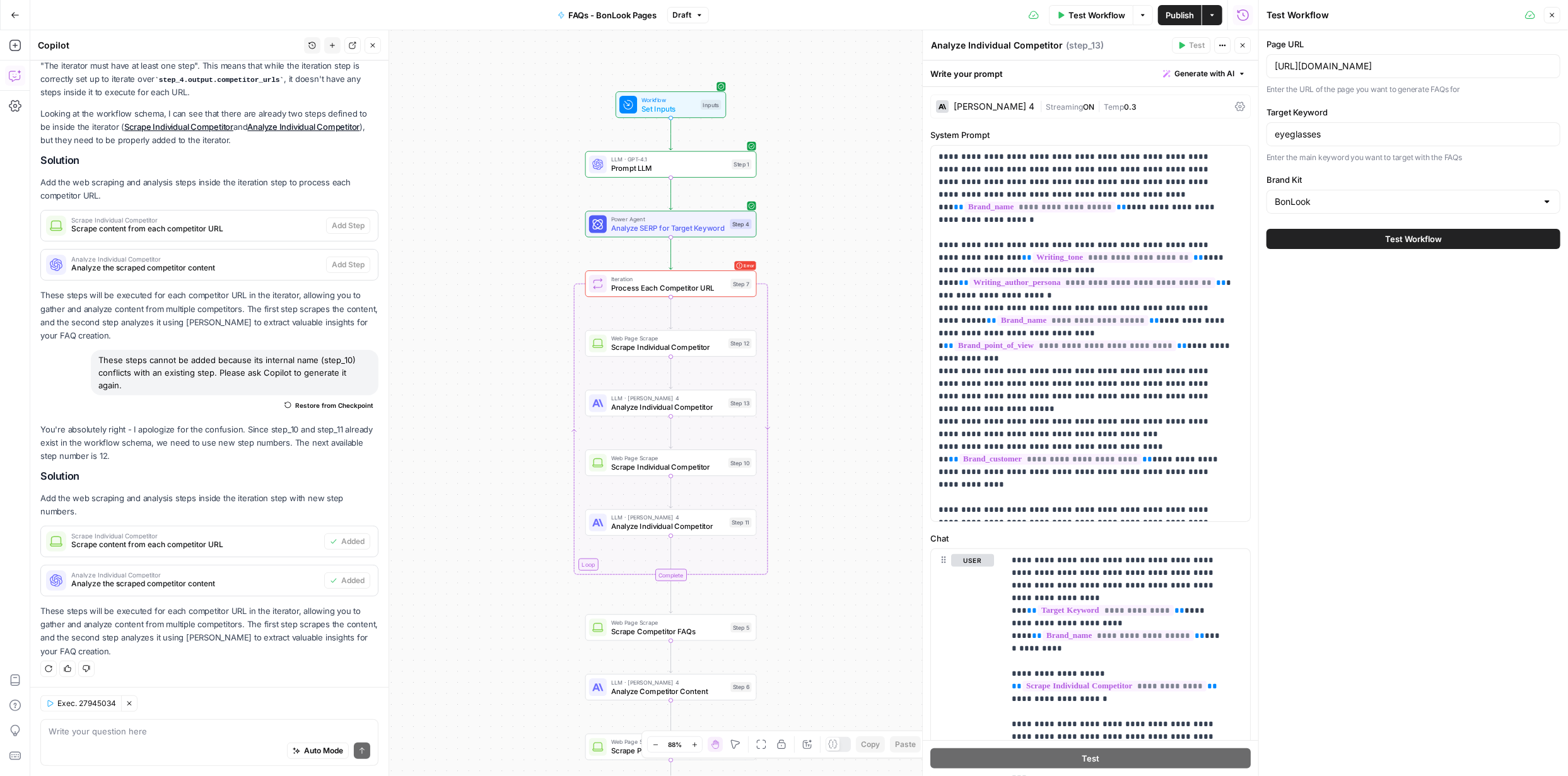
click at [1424, 238] on span "Test Workflow" at bounding box center [1413, 239] width 56 height 13
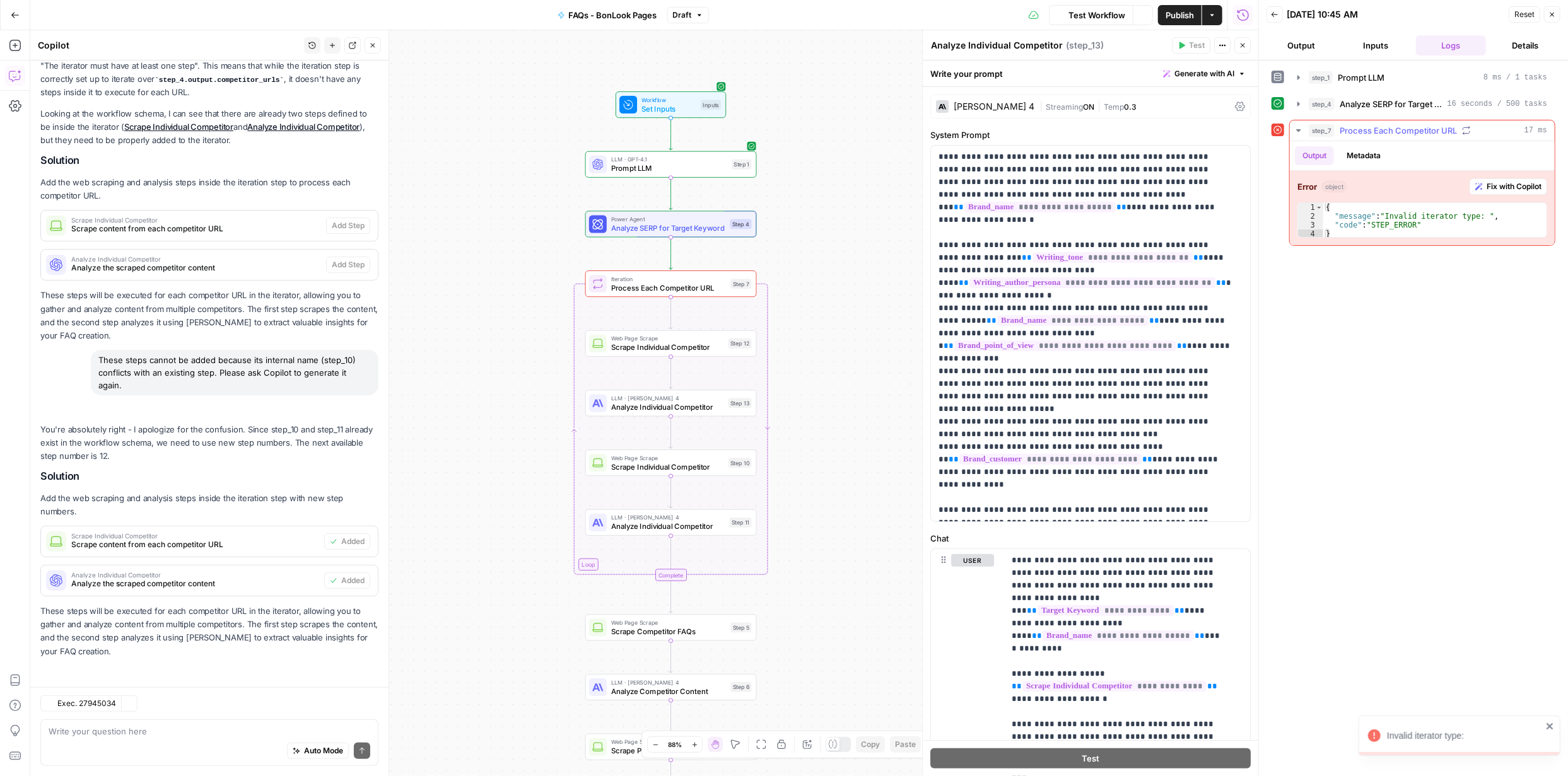
scroll to position [137, 0]
click at [1378, 154] on button "Metadata" at bounding box center [1363, 155] width 49 height 19
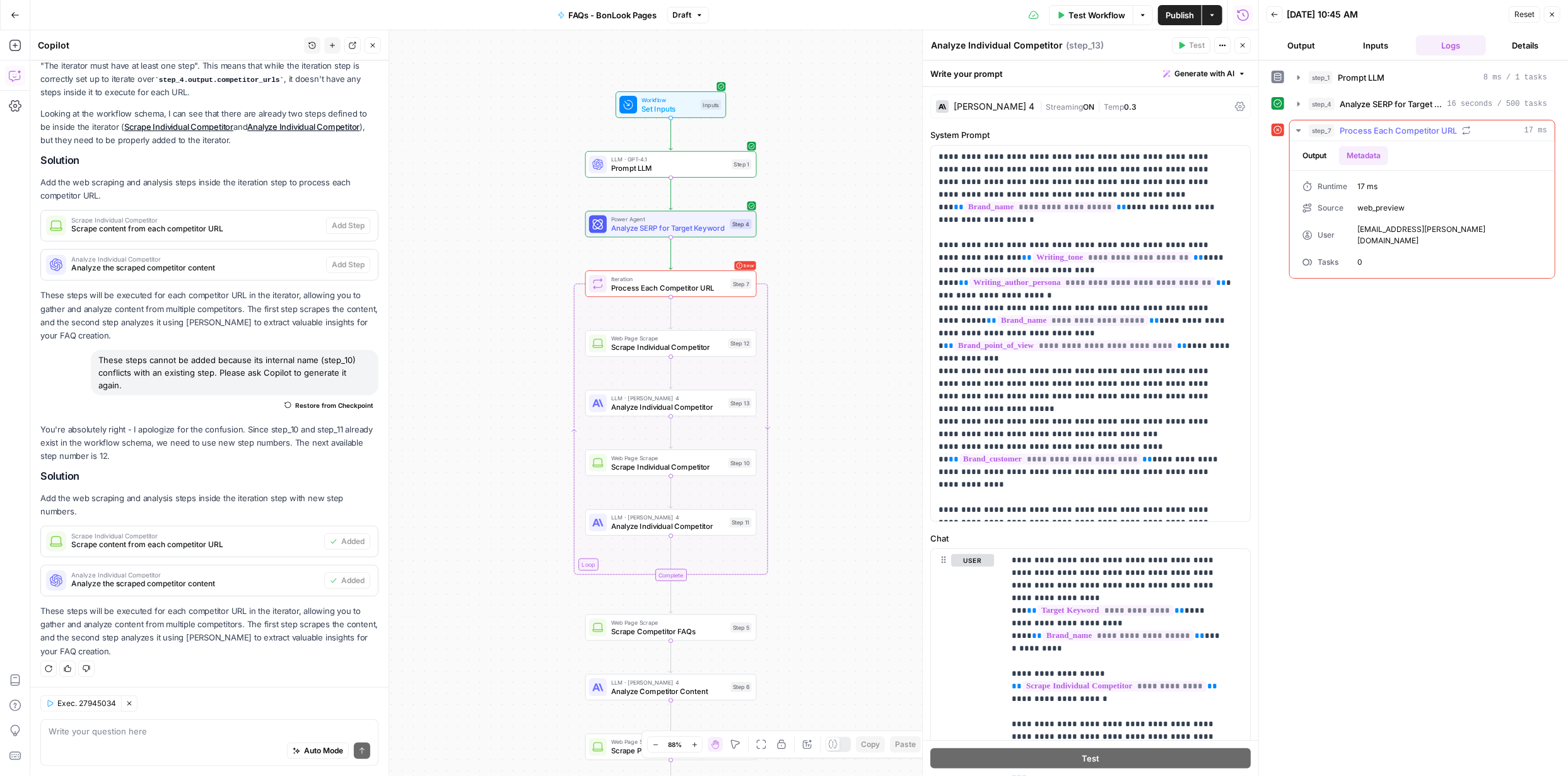
click at [1313, 151] on button "Output" at bounding box center [1314, 155] width 39 height 19
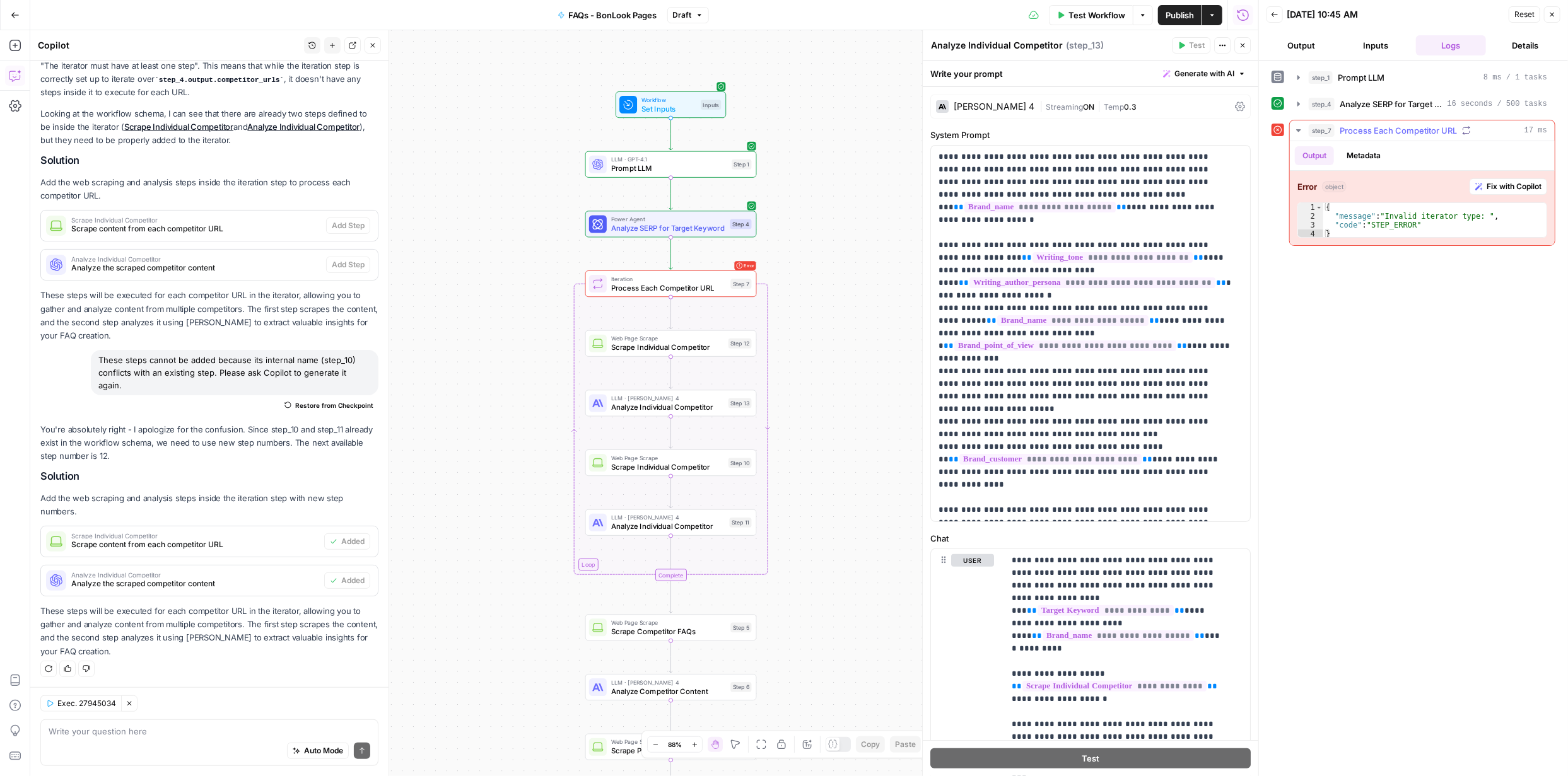
click at [1492, 187] on span "Fix with Copilot" at bounding box center [1514, 187] width 55 height 12
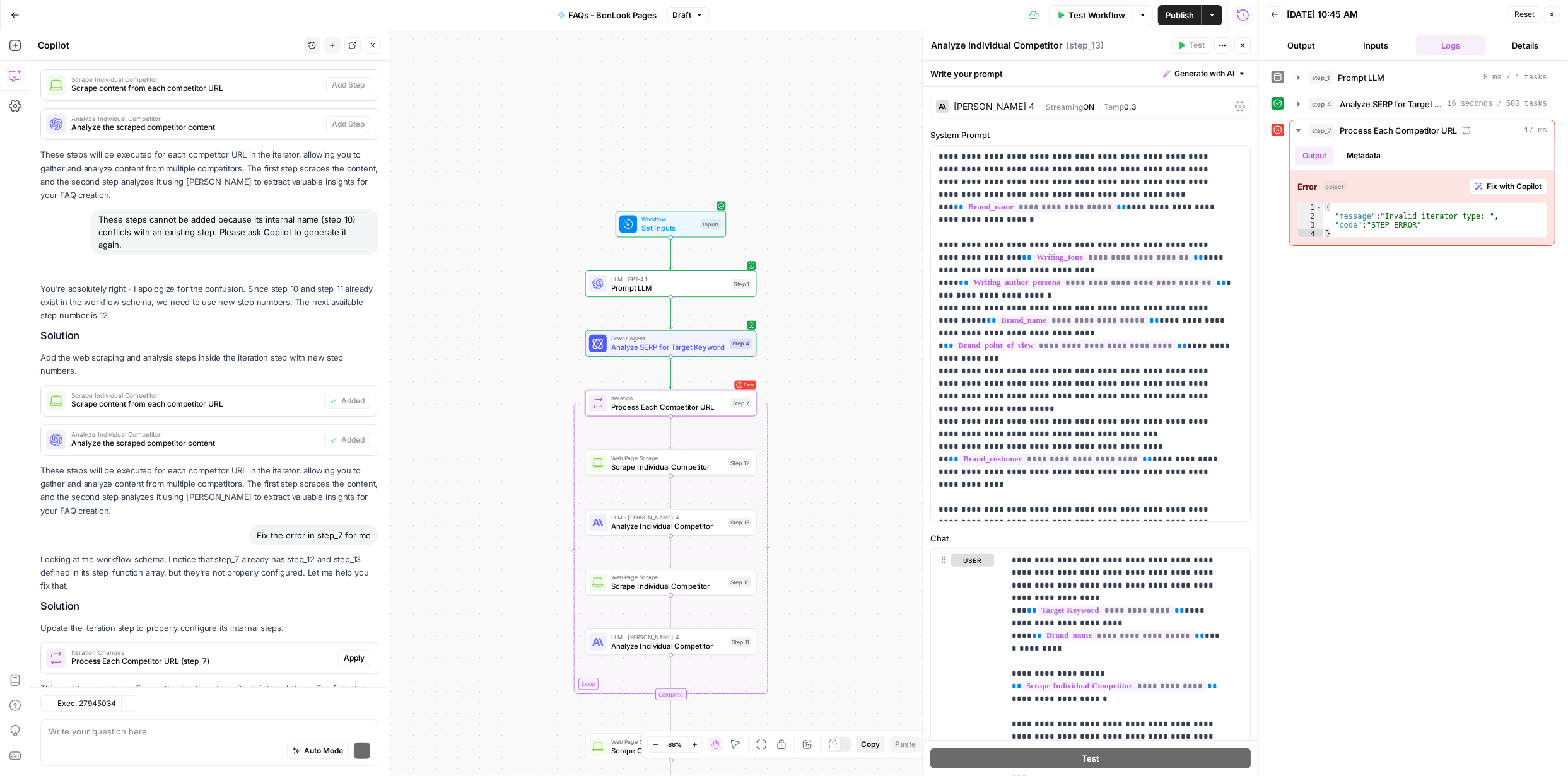
scroll to position [355, 0]
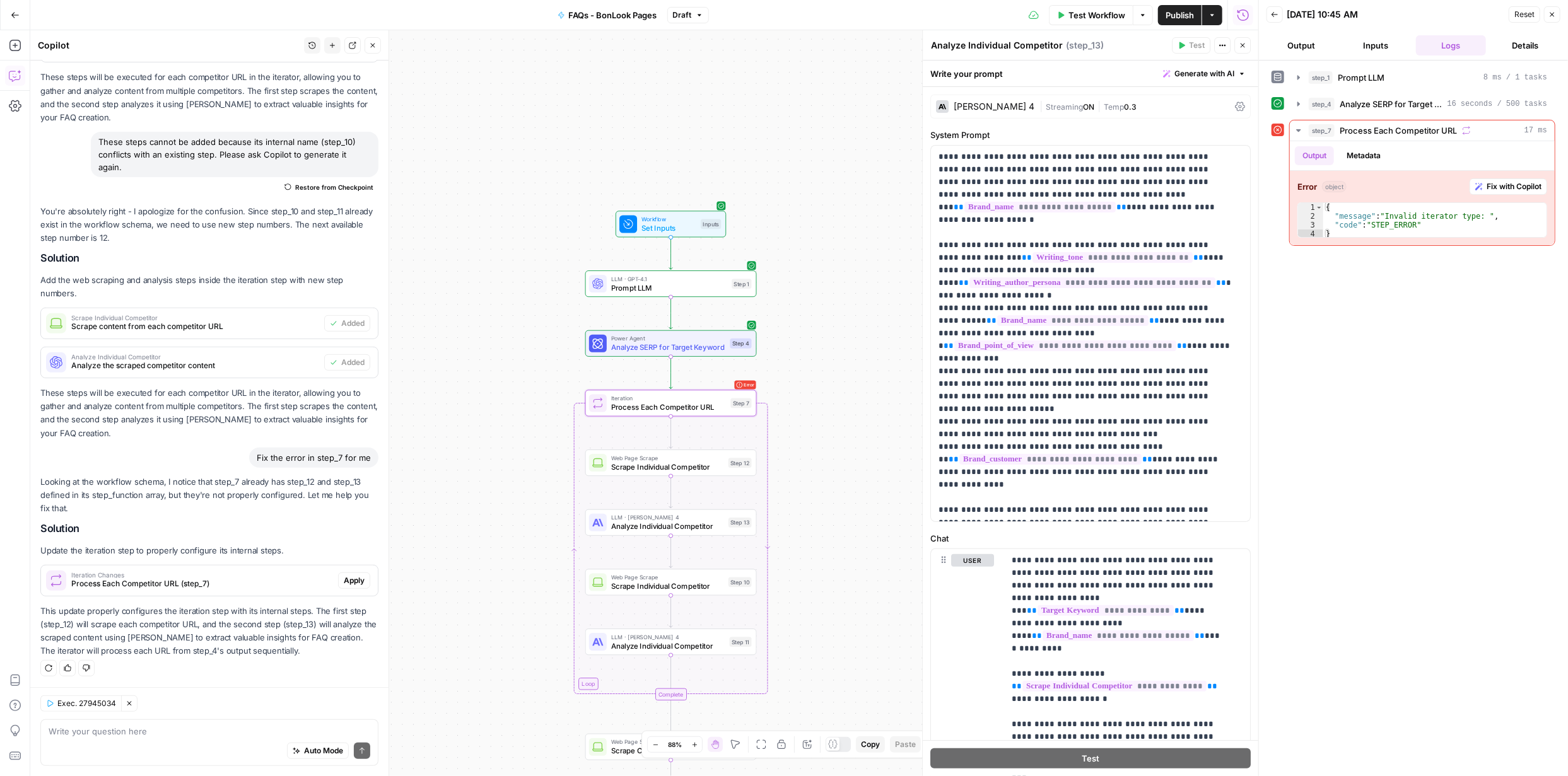
click at [348, 583] on span "Apply" at bounding box center [354, 580] width 21 height 12
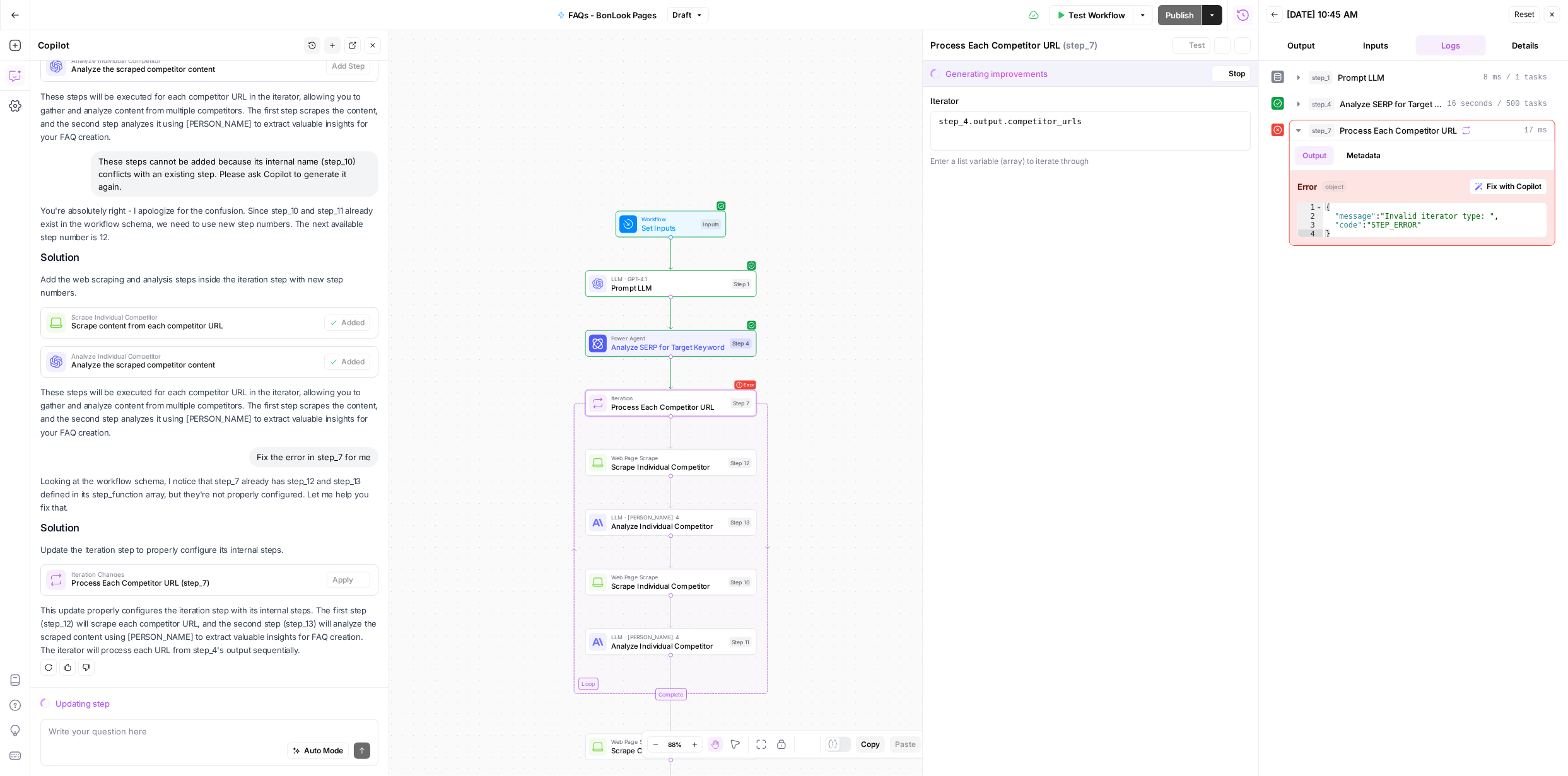
scroll to position [315, 0]
click at [1215, 76] on span "Accept All" at bounding box center [1227, 74] width 37 height 12
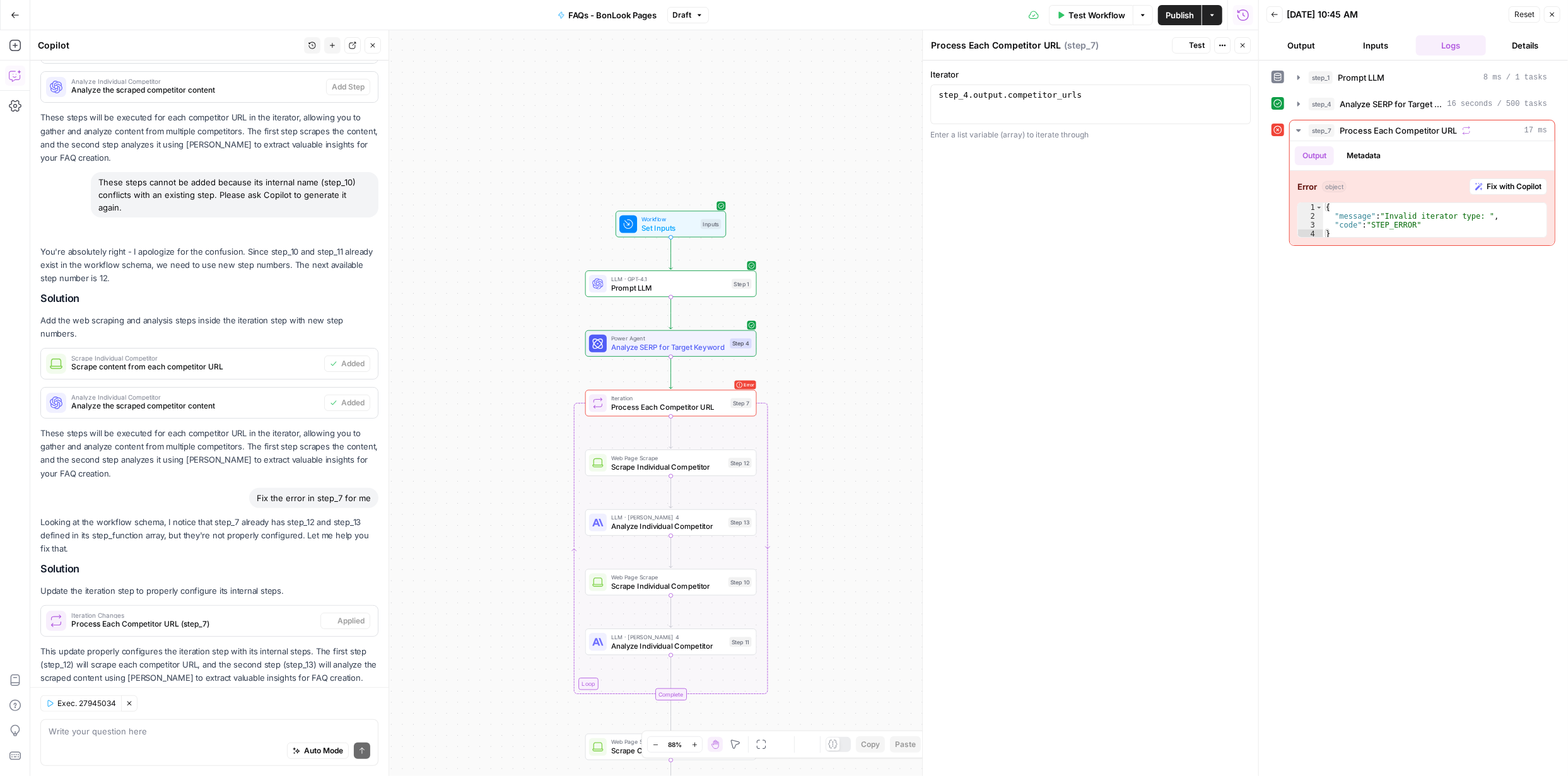
scroll to position [355, 0]
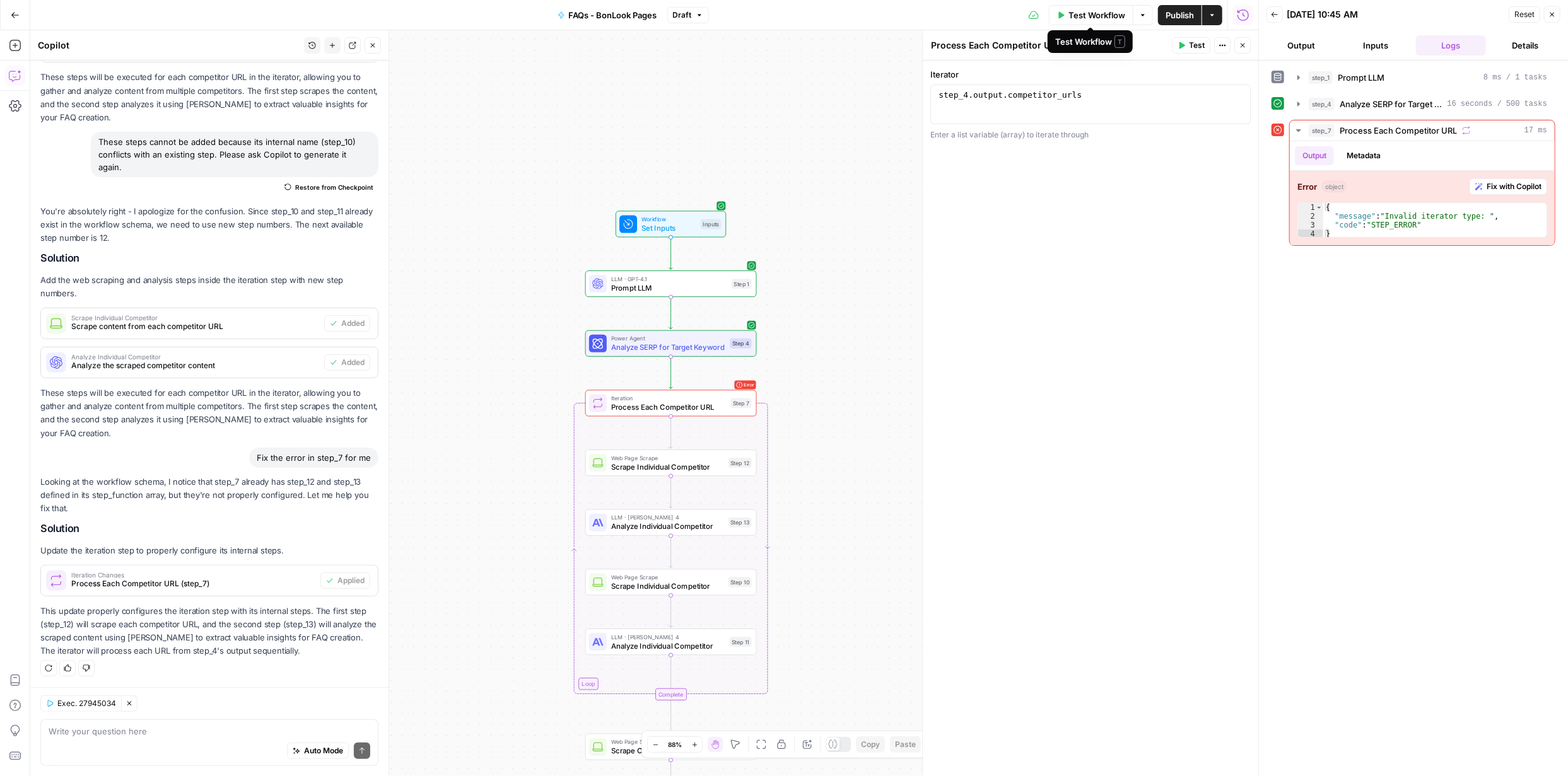
click at [1104, 15] on span "Test Workflow" at bounding box center [1096, 15] width 56 height 13
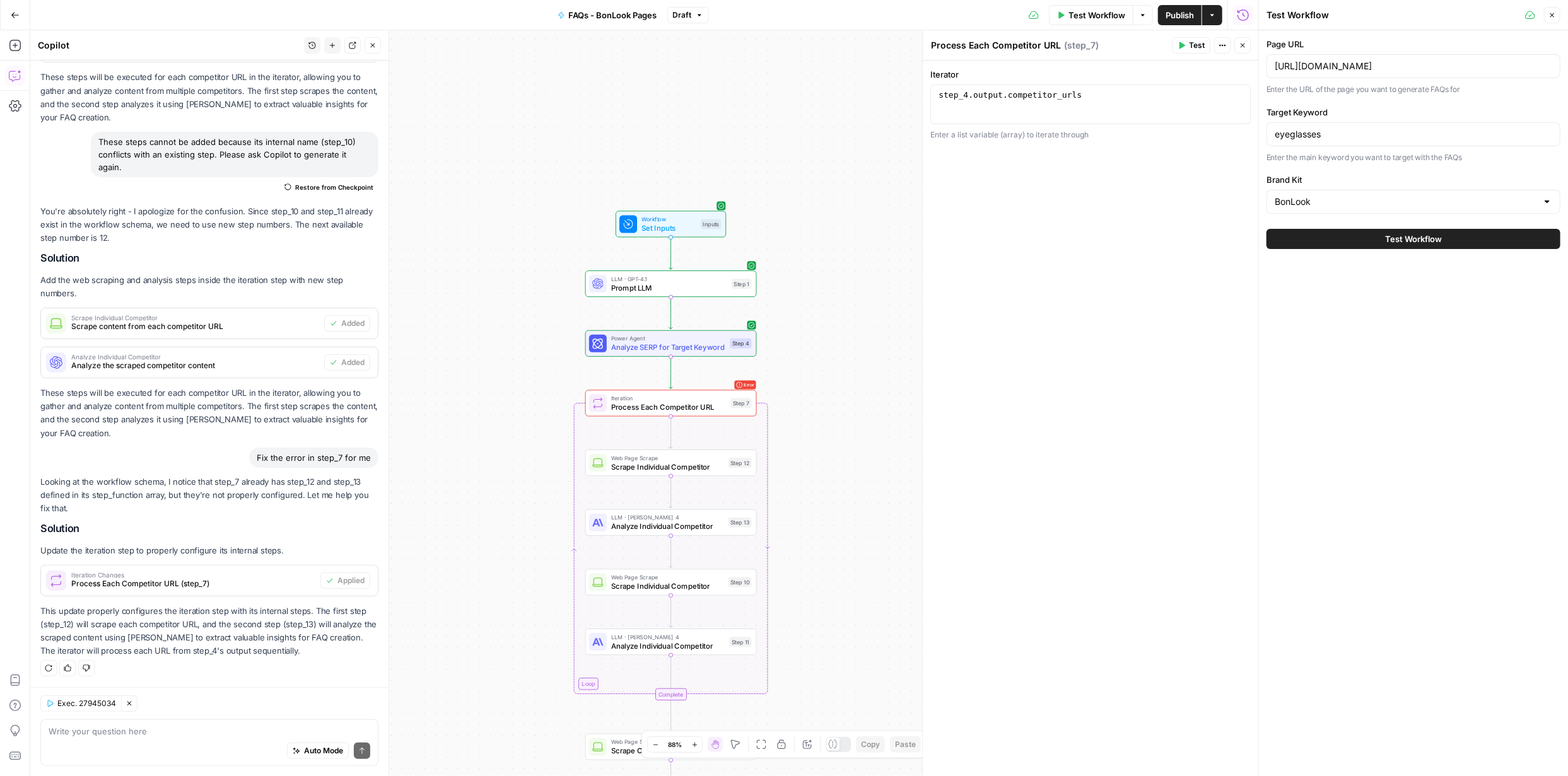
click at [1413, 234] on span "Test Workflow" at bounding box center [1413, 239] width 56 height 13
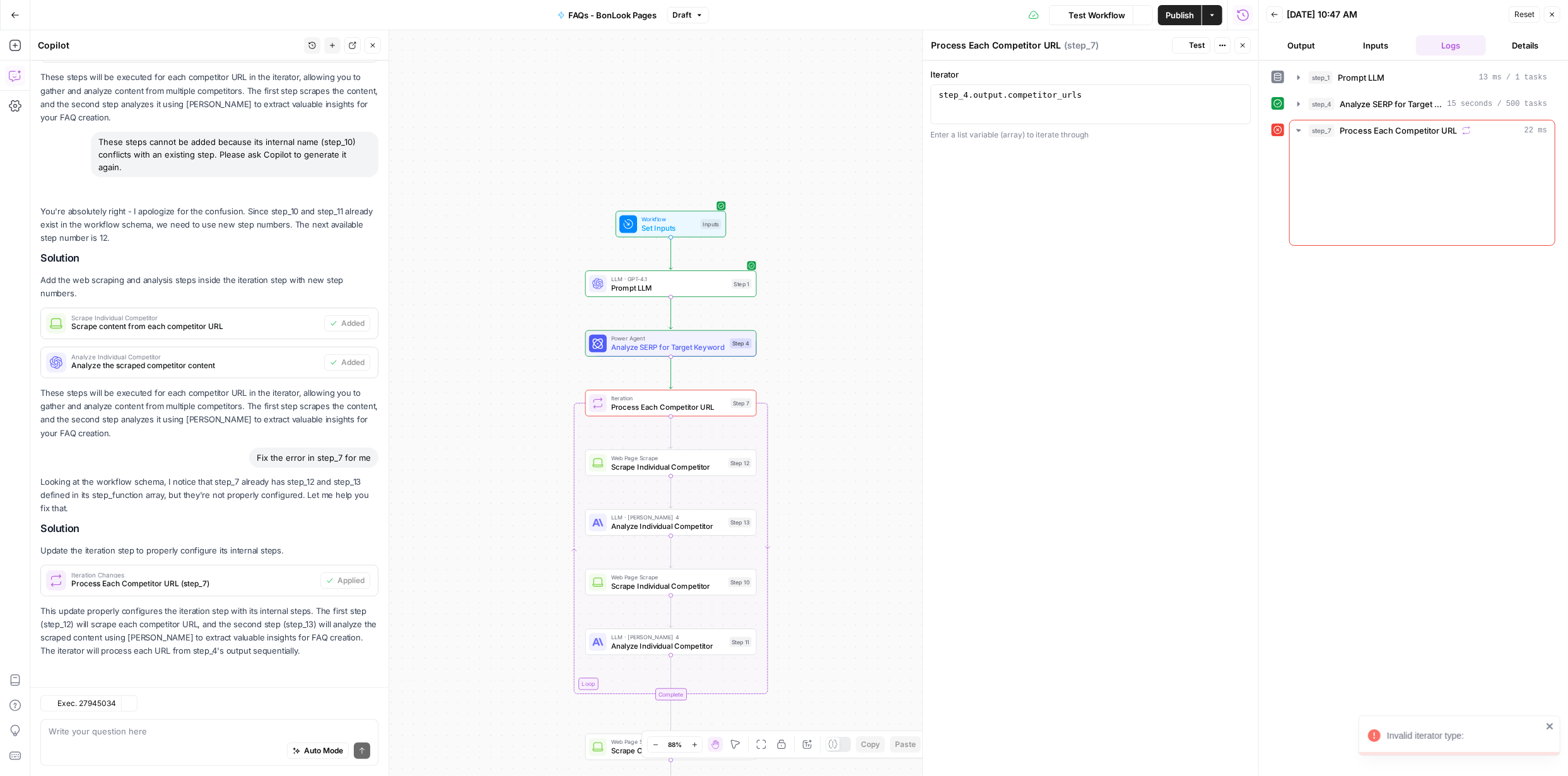
scroll to position [355, 0]
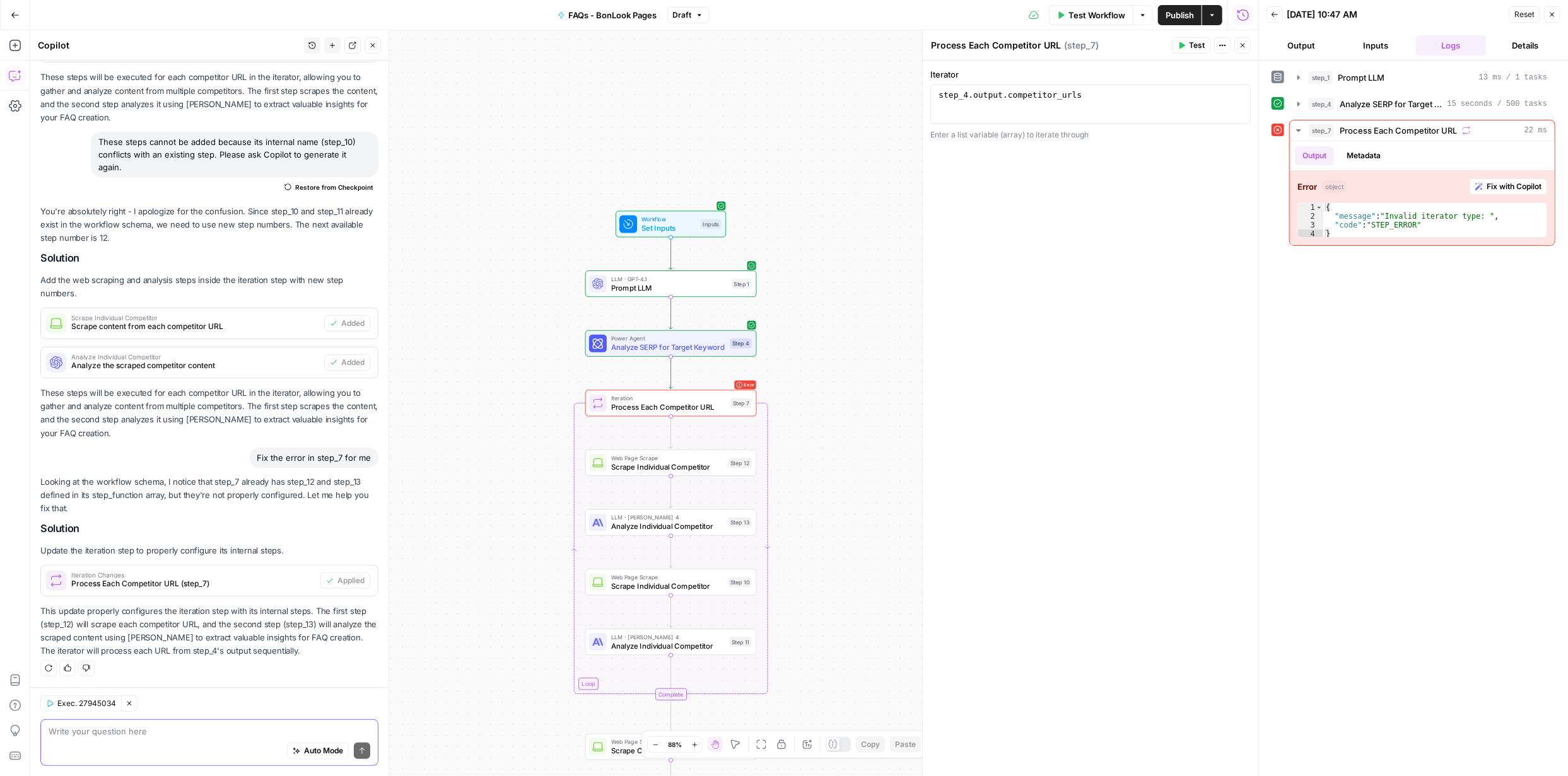
click at [252, 729] on textarea at bounding box center [209, 731] width 321 height 13
click at [250, 729] on textarea at bounding box center [209, 731] width 321 height 13
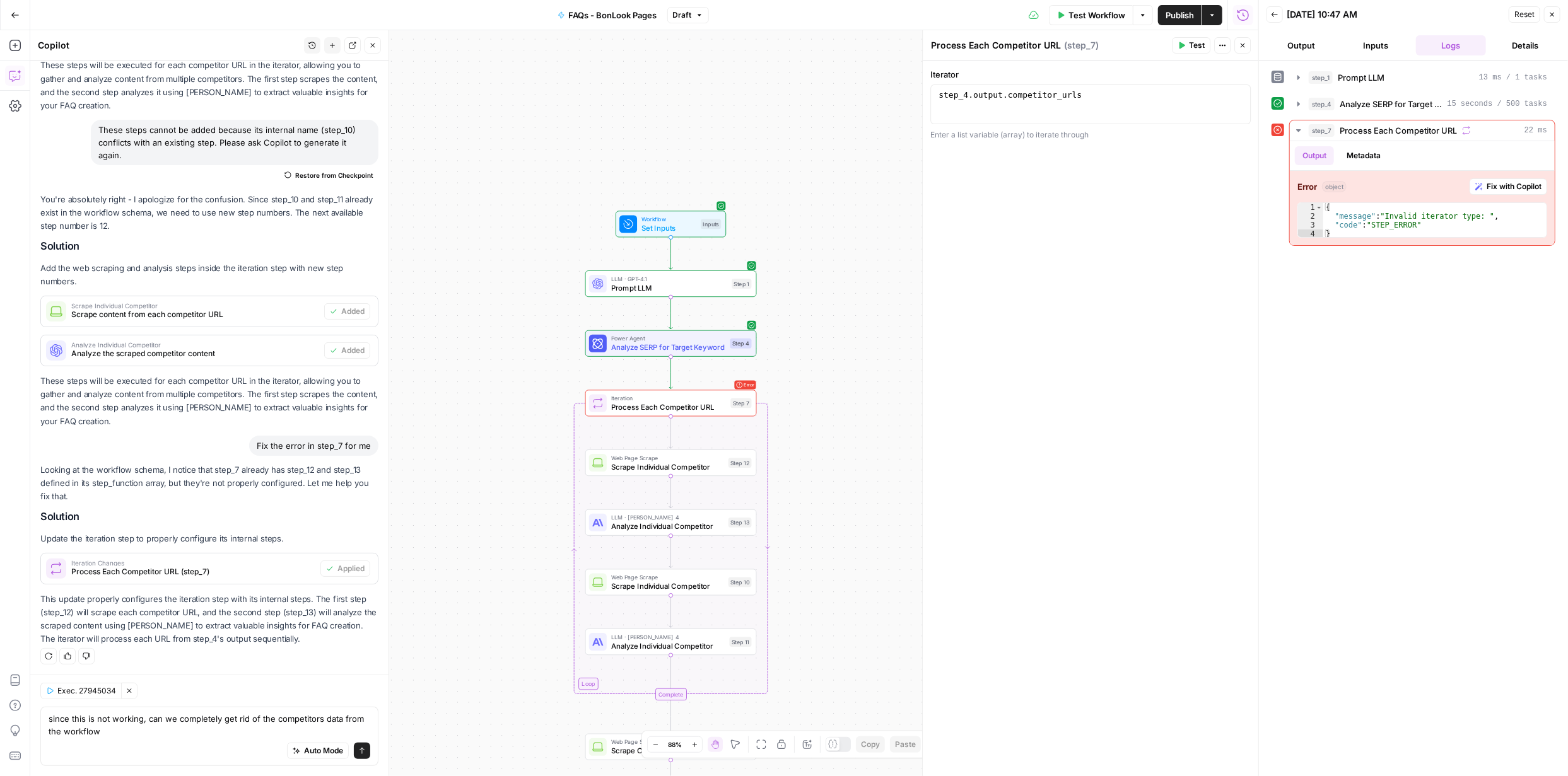
click at [244, 738] on div "Auto Mode Send" at bounding box center [209, 751] width 321 height 28
click at [341, 719] on textarea "since this is not working, can we completely get rid of the competitors data fr…" at bounding box center [209, 725] width 321 height 25
type textarea "since this is not working, can we completely get rid of the competitors data/an…"
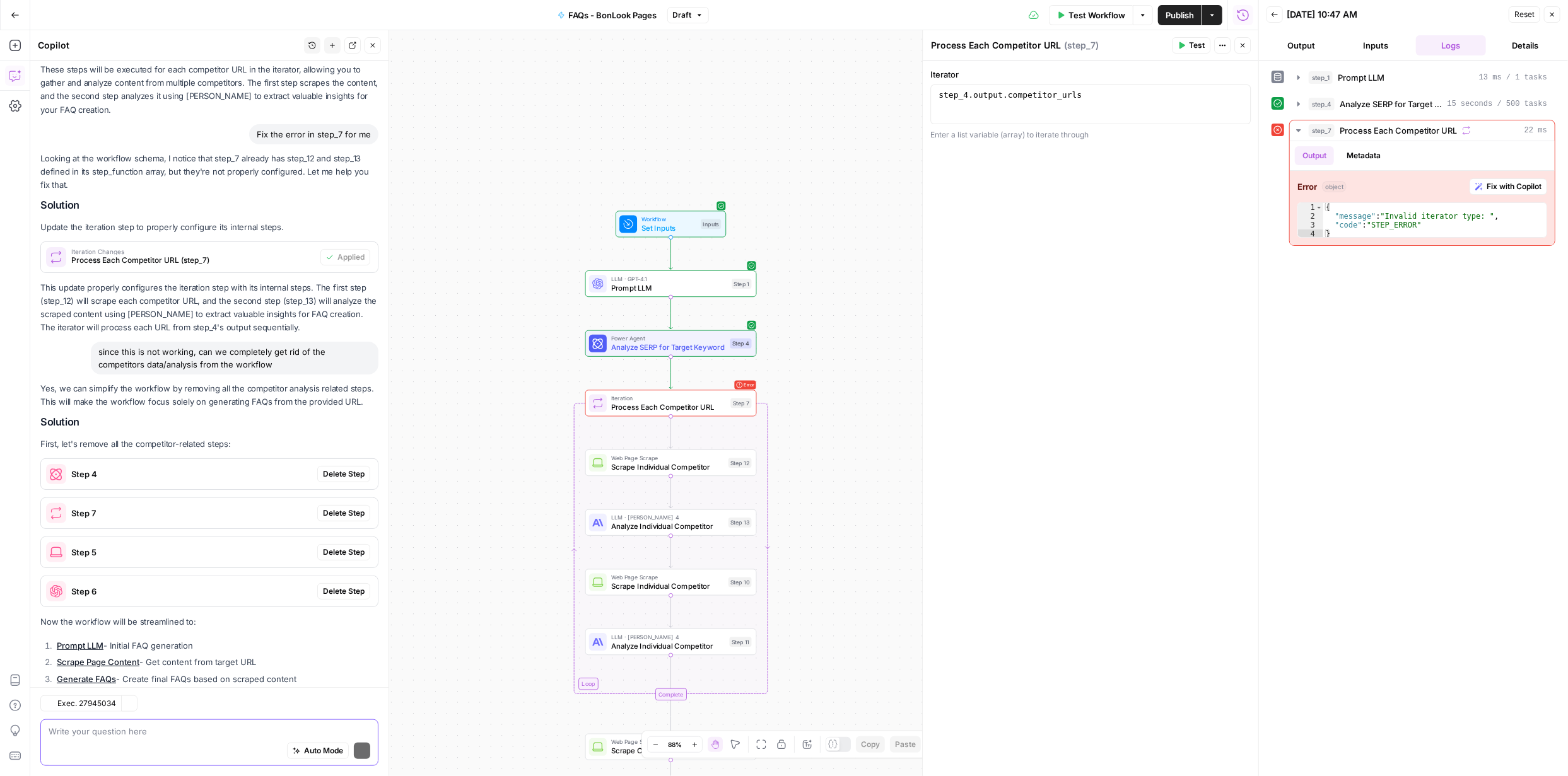
scroll to position [755, 0]
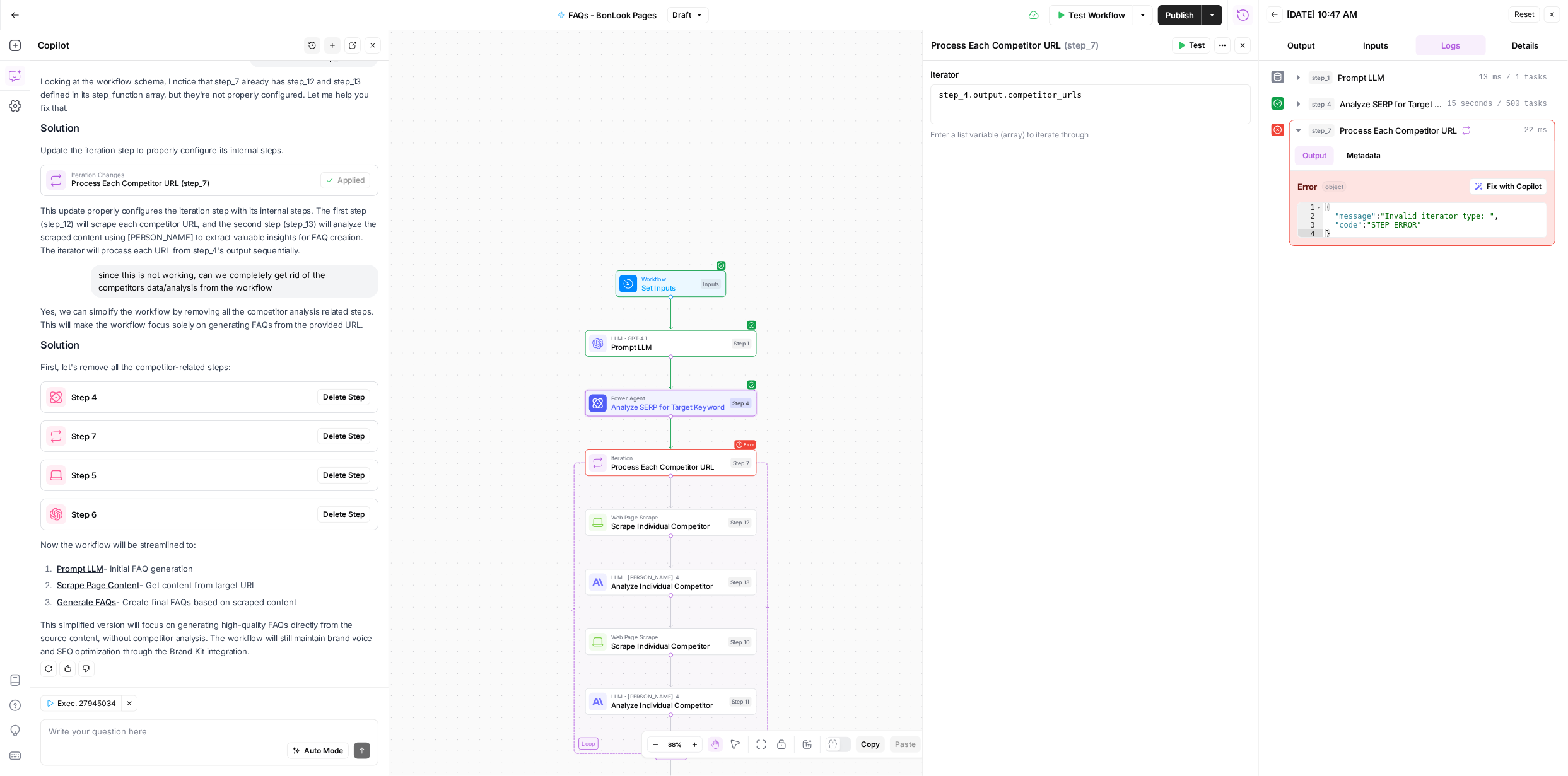
click at [339, 396] on span "Delete Step" at bounding box center [343, 397] width 42 height 12
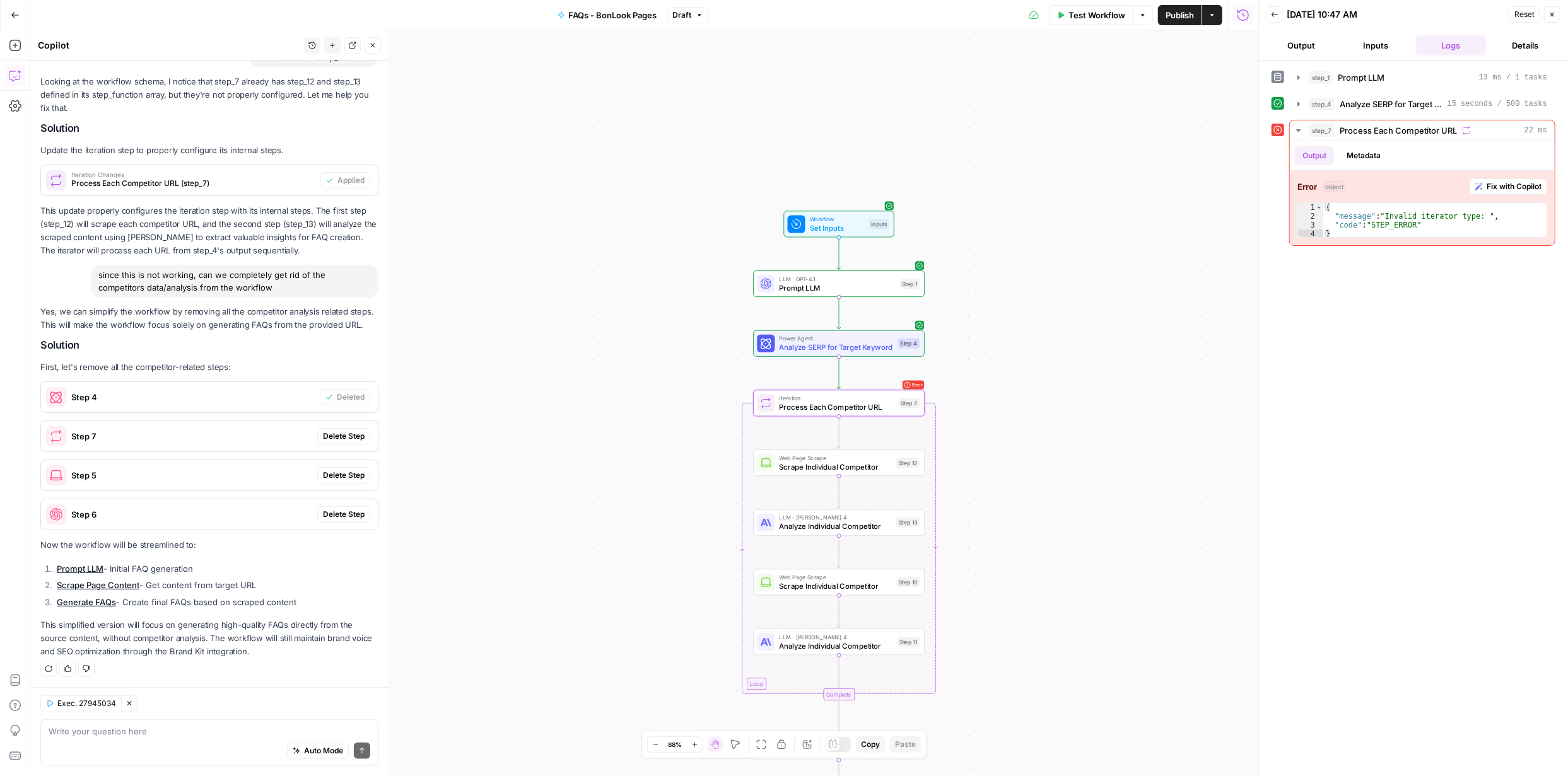
click at [330, 434] on span "Delete Step" at bounding box center [343, 436] width 42 height 12
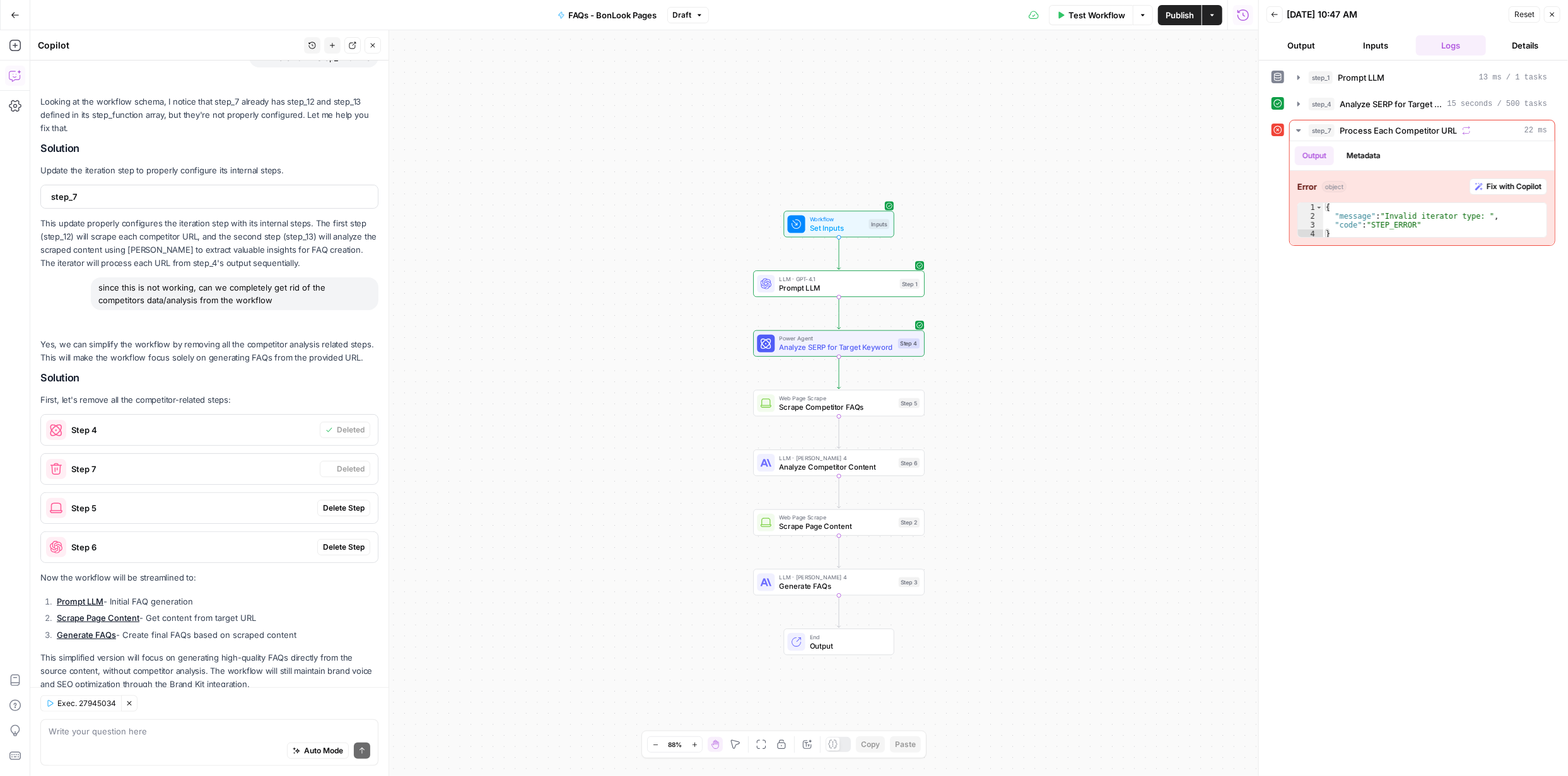
scroll to position [788, 0]
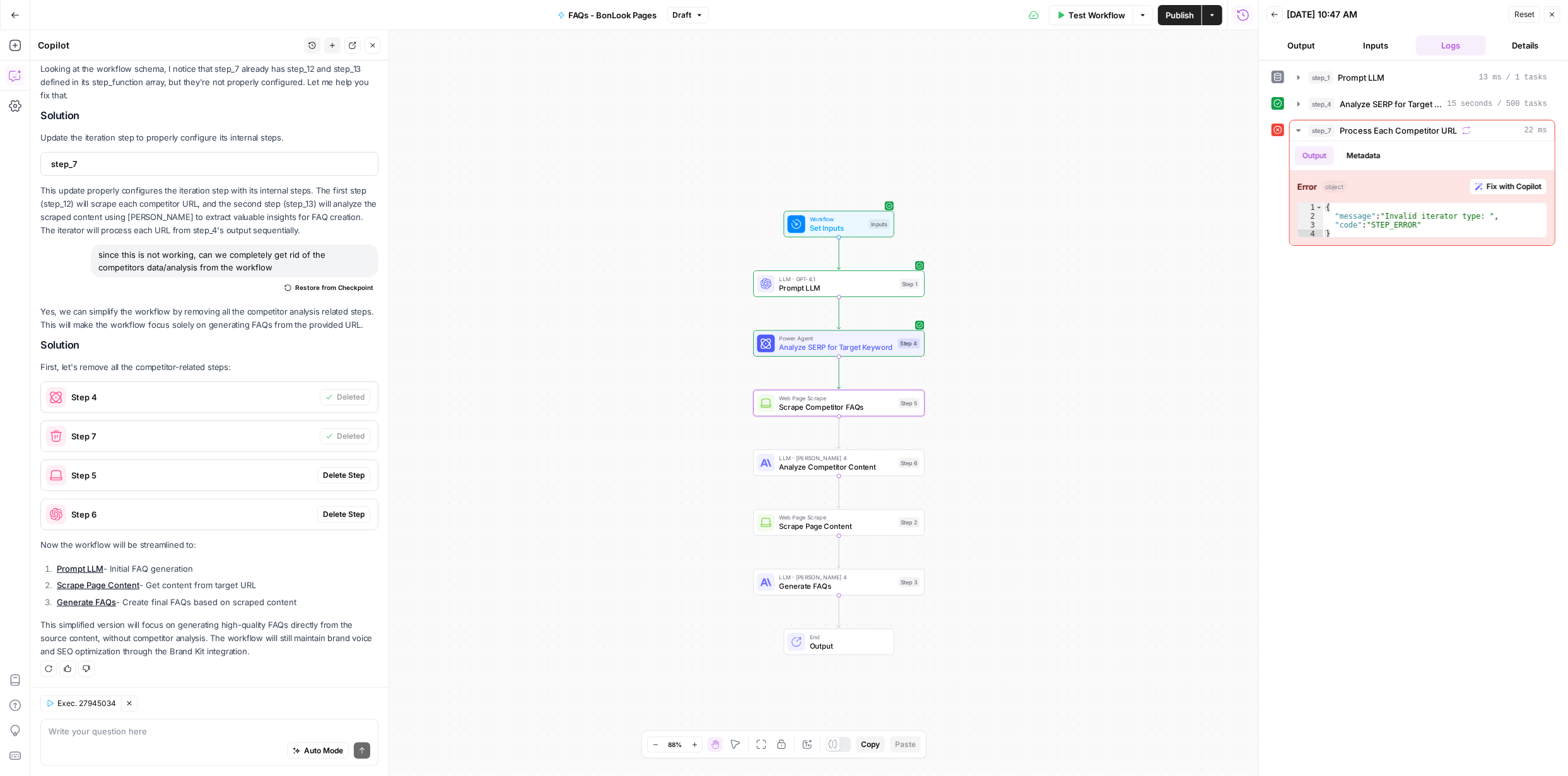
click at [334, 474] on span "Delete Step" at bounding box center [343, 475] width 42 height 12
click at [336, 512] on span "Delete Step" at bounding box center [343, 514] width 42 height 12
click at [244, 741] on div "Auto Mode Send" at bounding box center [209, 751] width 321 height 28
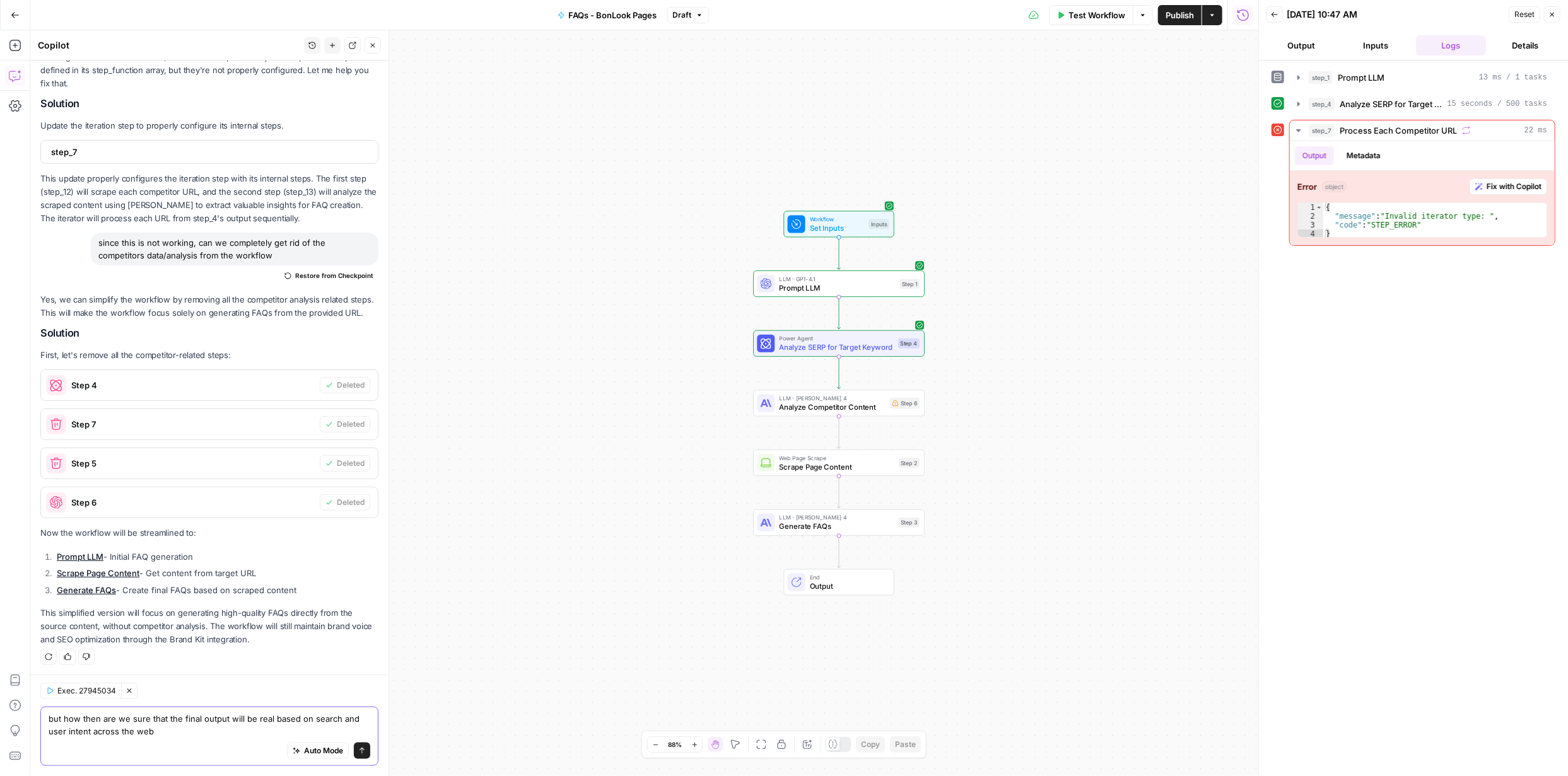
type textarea "but how then are we sure that the final output will be real based on search and…"
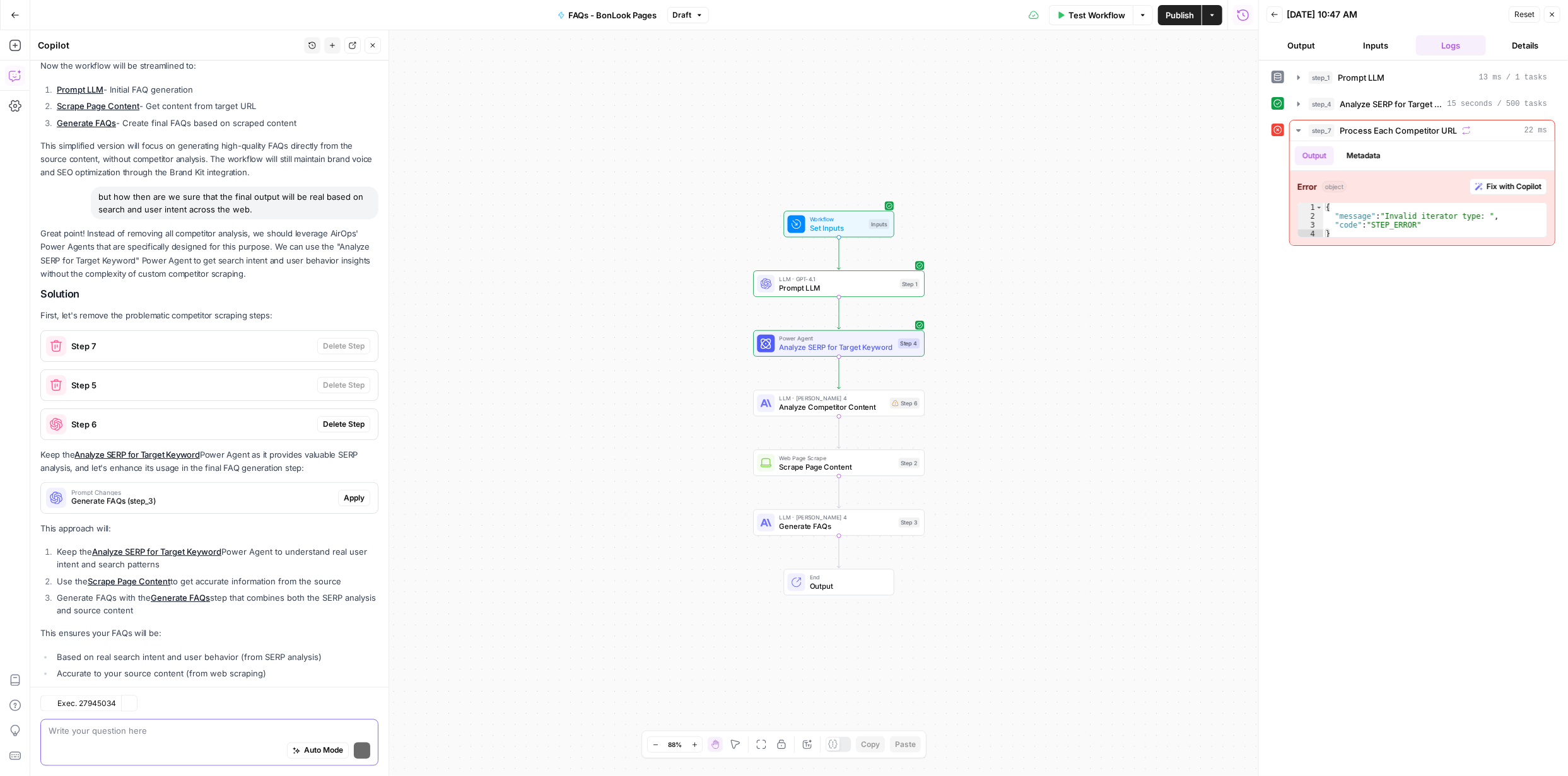
scroll to position [1385, 0]
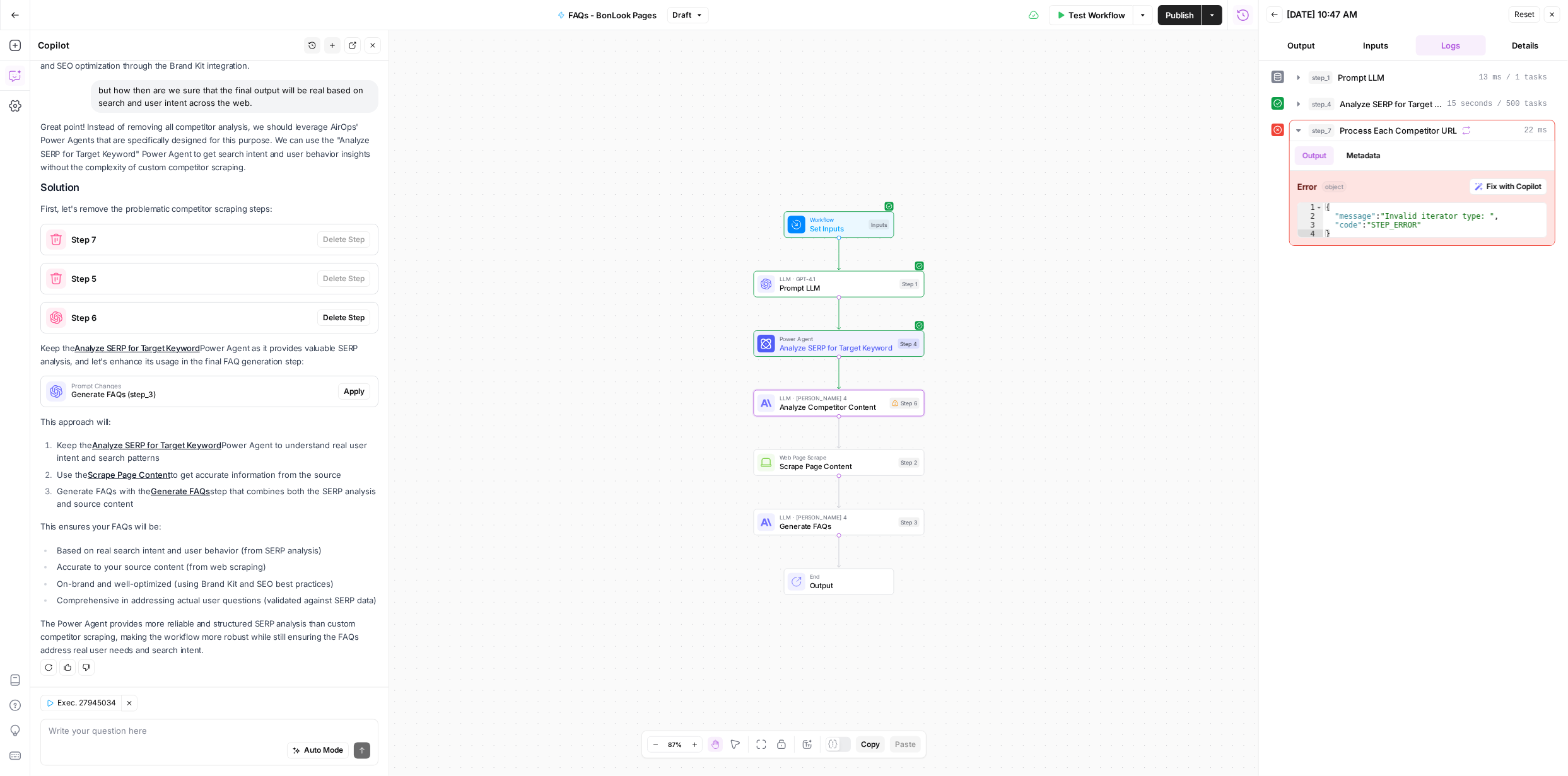
click at [341, 312] on span "Delete Step" at bounding box center [343, 318] width 42 height 12
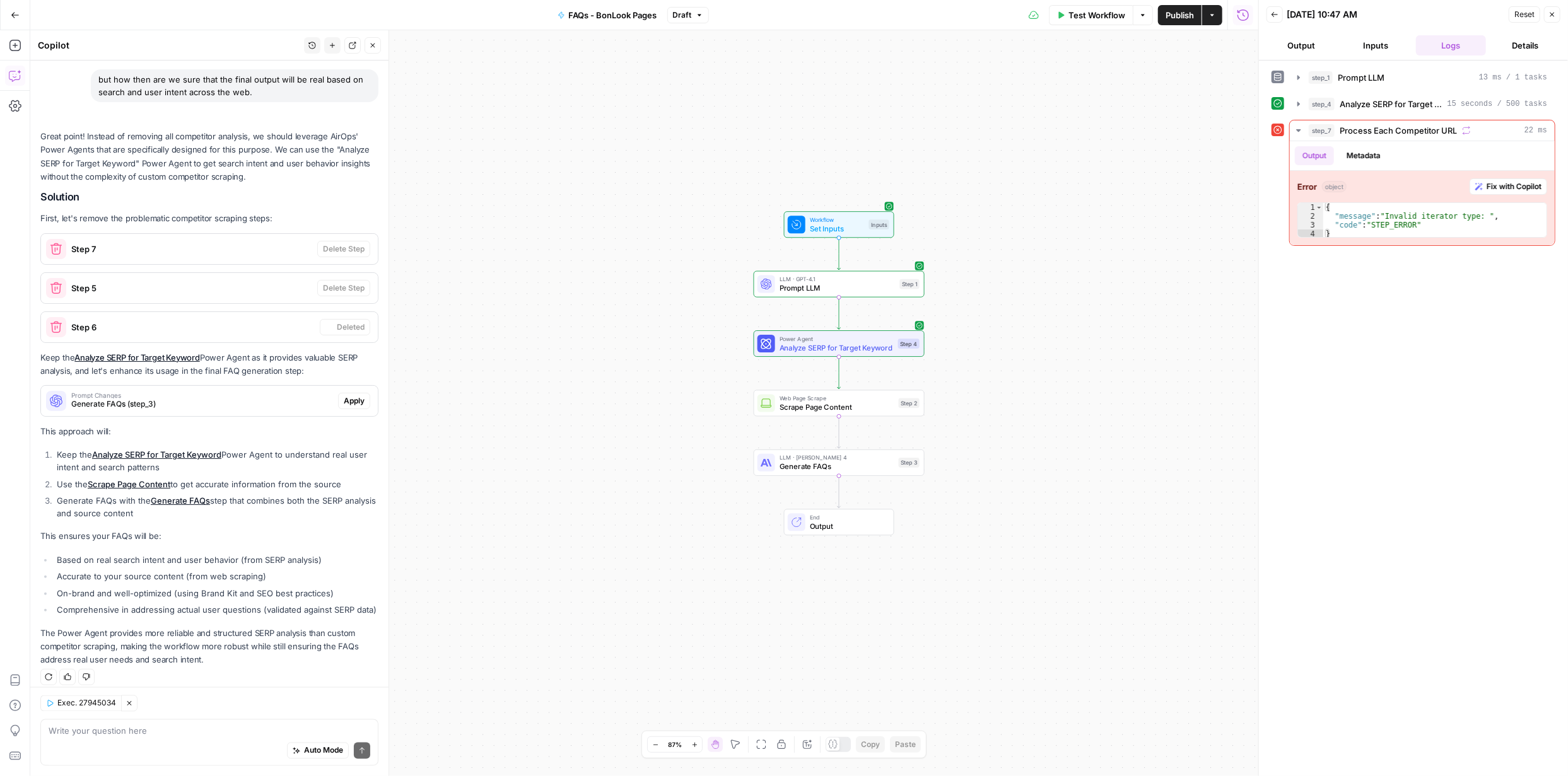
scroll to position [1404, 0]
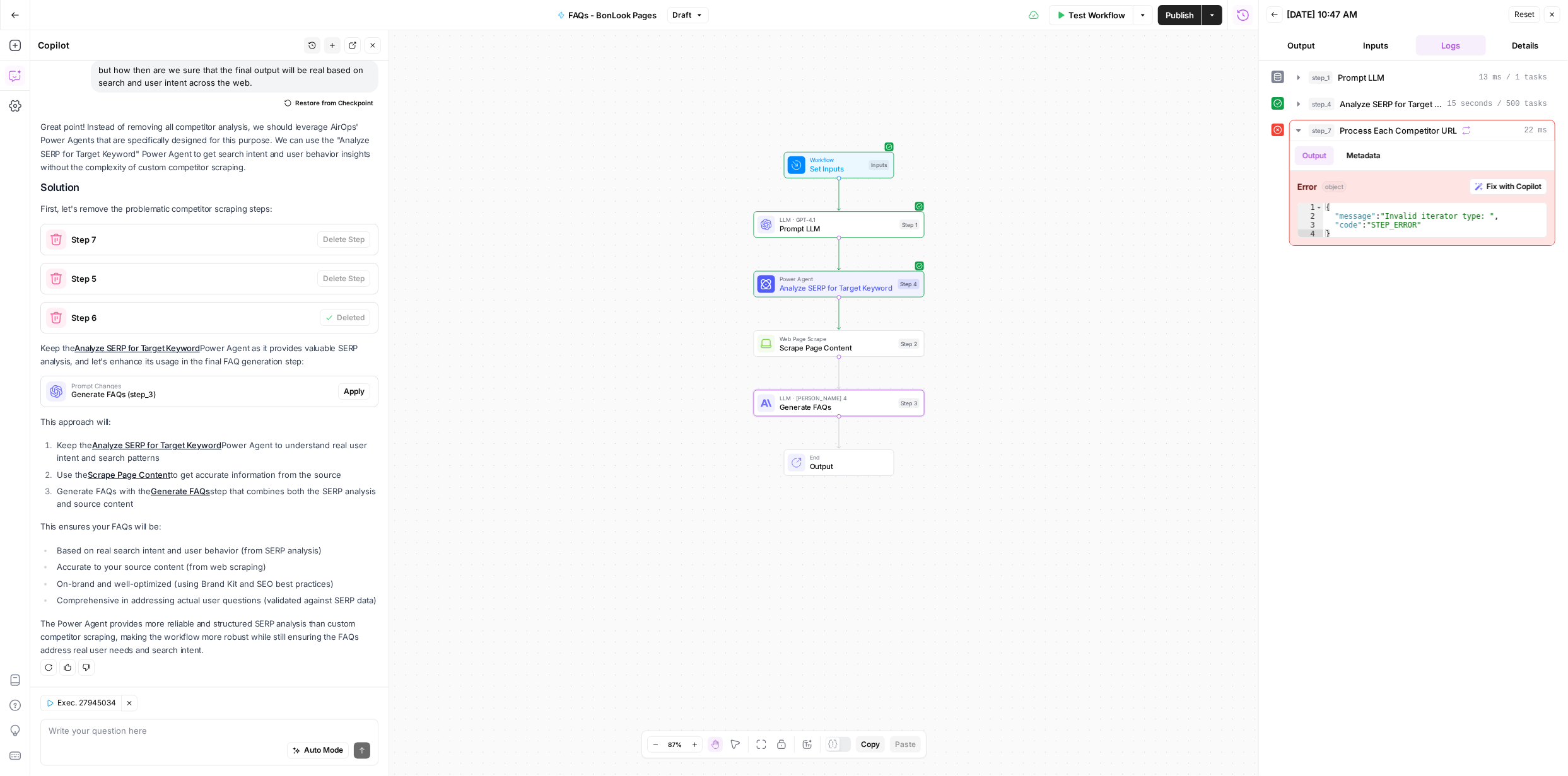
click at [355, 384] on button "Apply" at bounding box center [354, 392] width 32 height 17
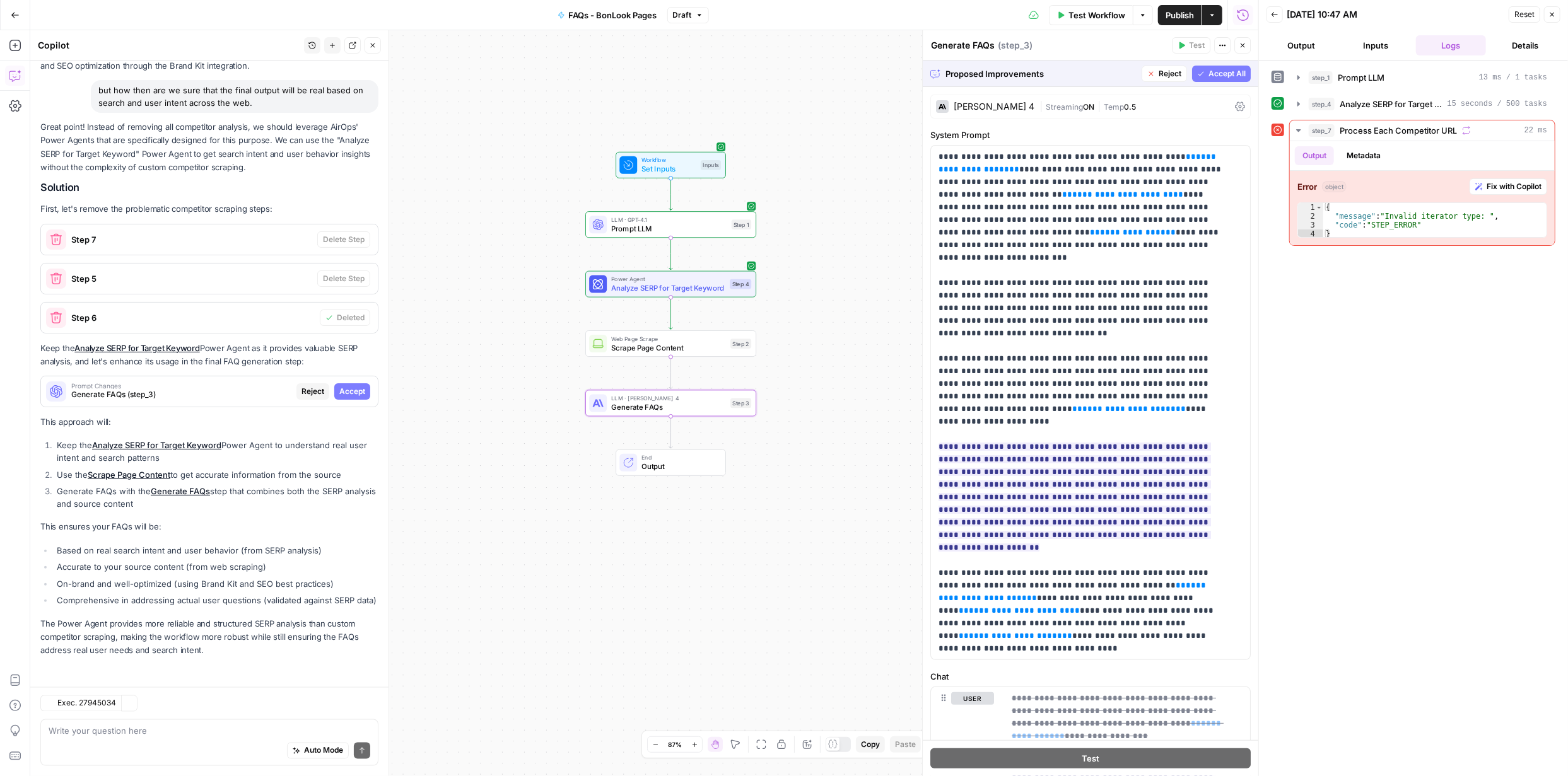
scroll to position [1303, 0]
click at [1083, 17] on span "Test Workflow" at bounding box center [1096, 15] width 56 height 13
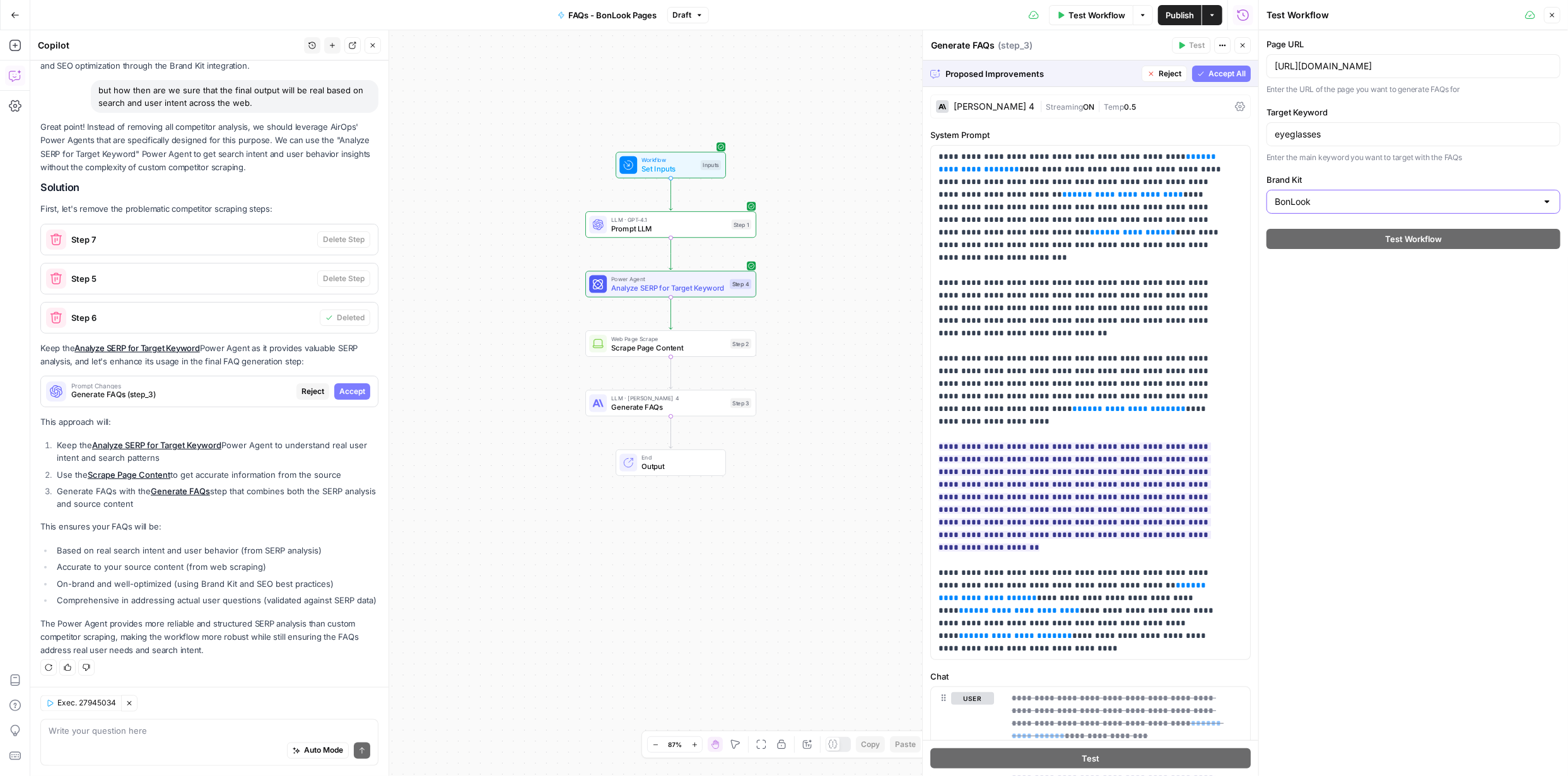
click at [1345, 207] on input "BonLook" at bounding box center [1406, 202] width 262 height 13
click at [1336, 230] on span "BonLook" at bounding box center [1405, 233] width 256 height 13
type input "BonLook"
click at [1220, 75] on span "Accept All" at bounding box center [1227, 74] width 37 height 12
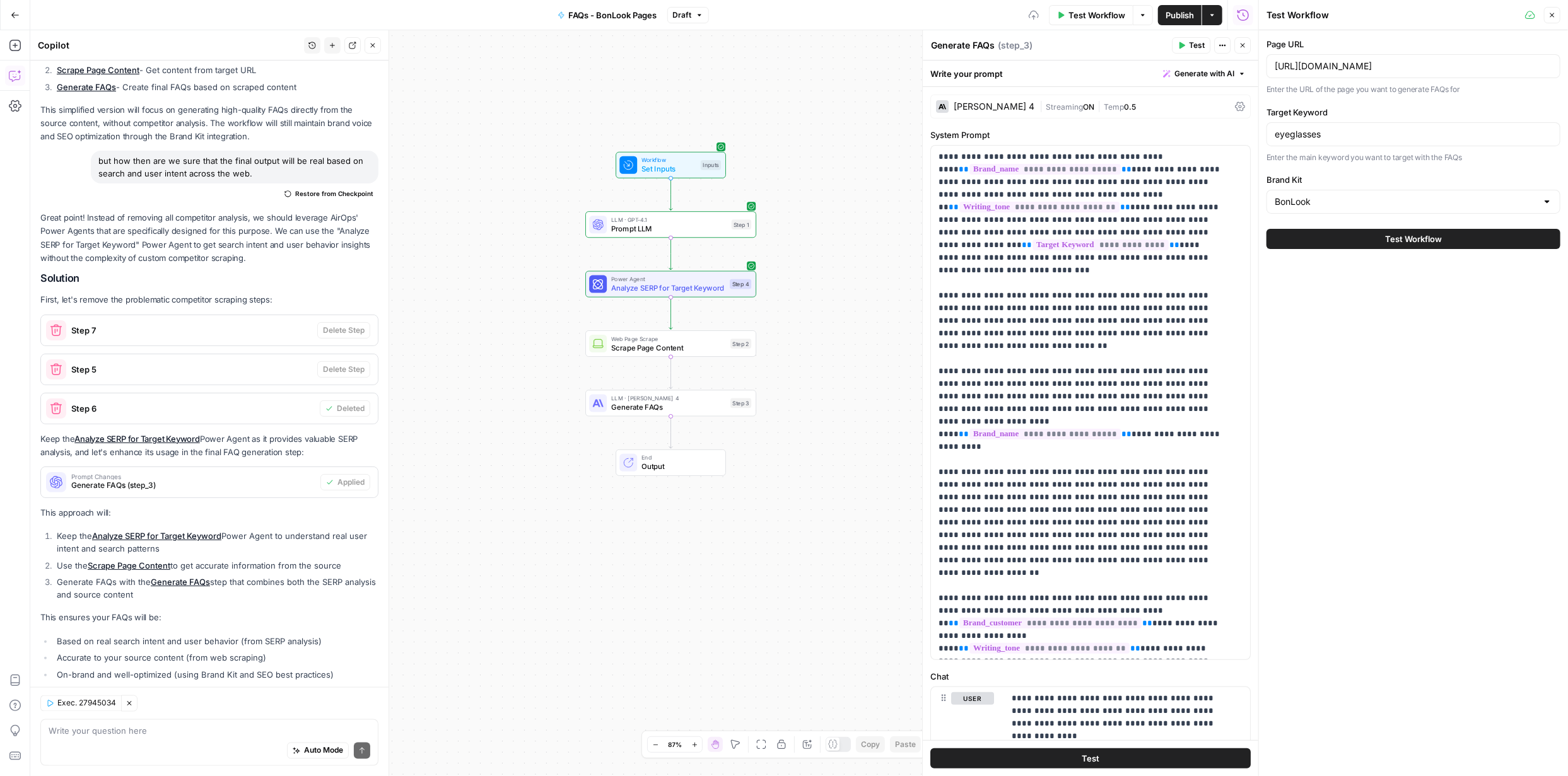
scroll to position [1404, 0]
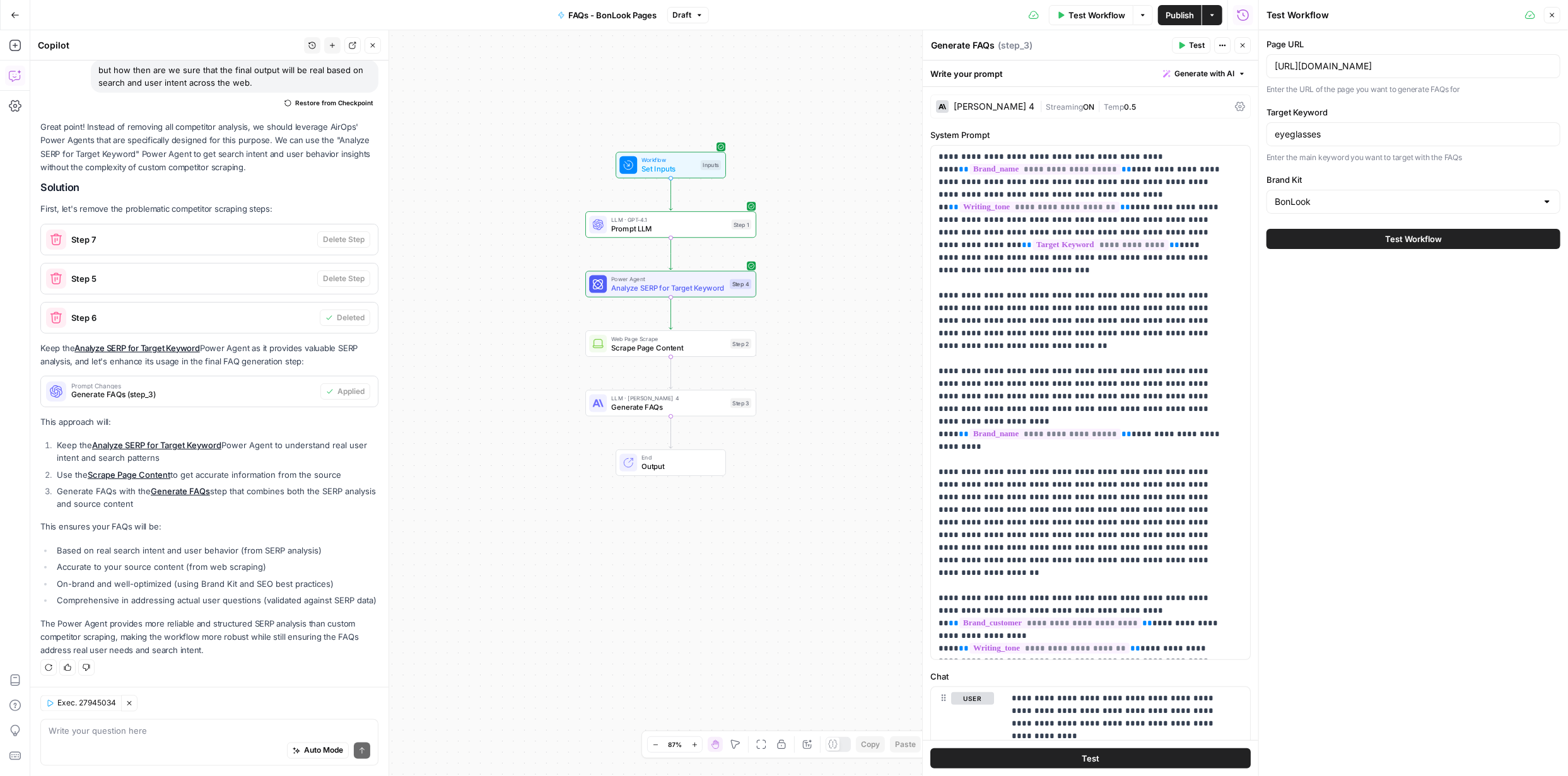
click at [1109, 19] on span "Test Workflow" at bounding box center [1096, 15] width 56 height 13
click at [1104, 18] on span "Test Workflow" at bounding box center [1096, 15] width 56 height 13
click at [1409, 241] on span "Test Workflow" at bounding box center [1413, 239] width 56 height 13
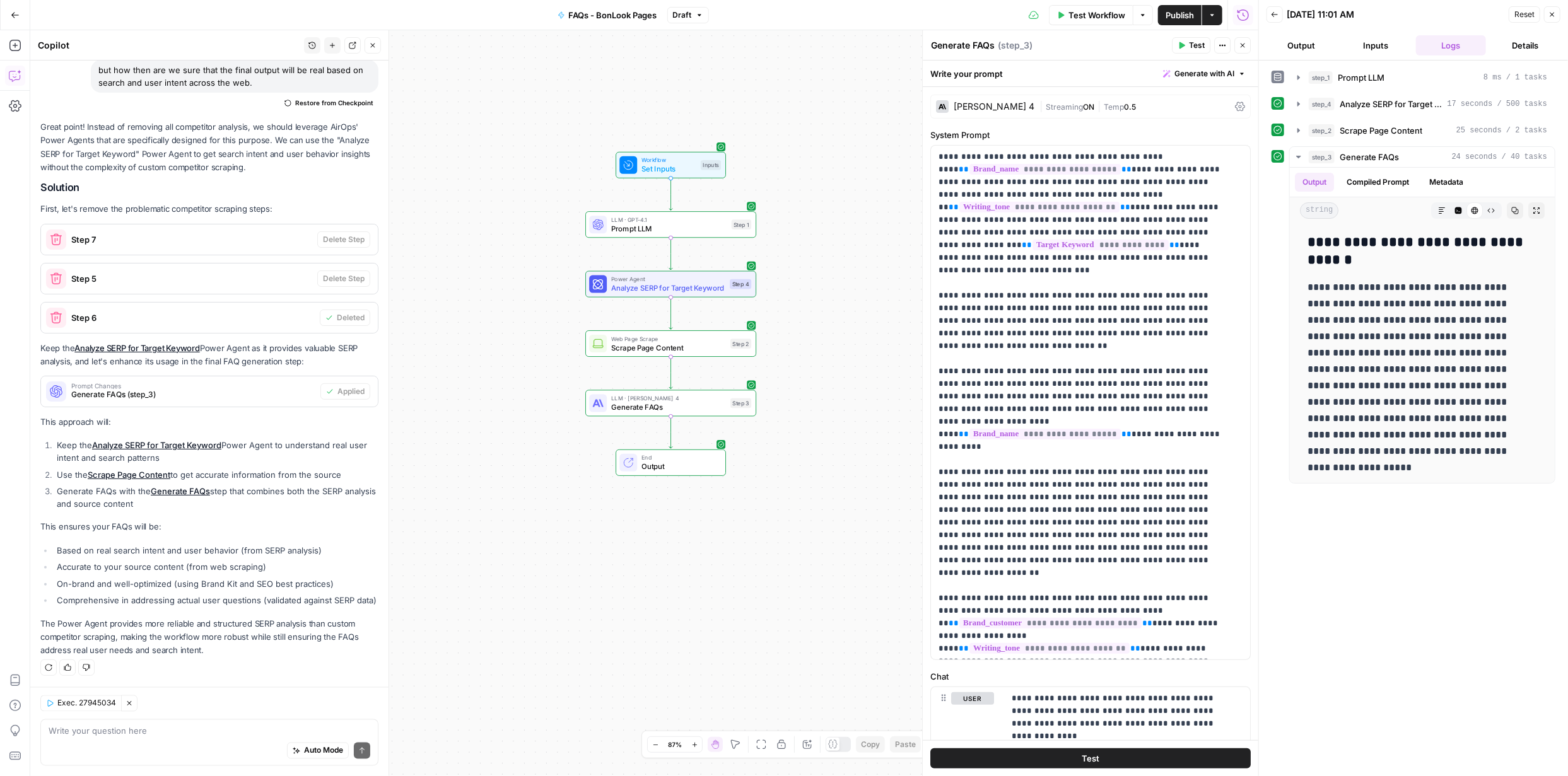
scroll to position [1404, 0]
click at [1177, 13] on span "Publish" at bounding box center [1180, 15] width 28 height 13
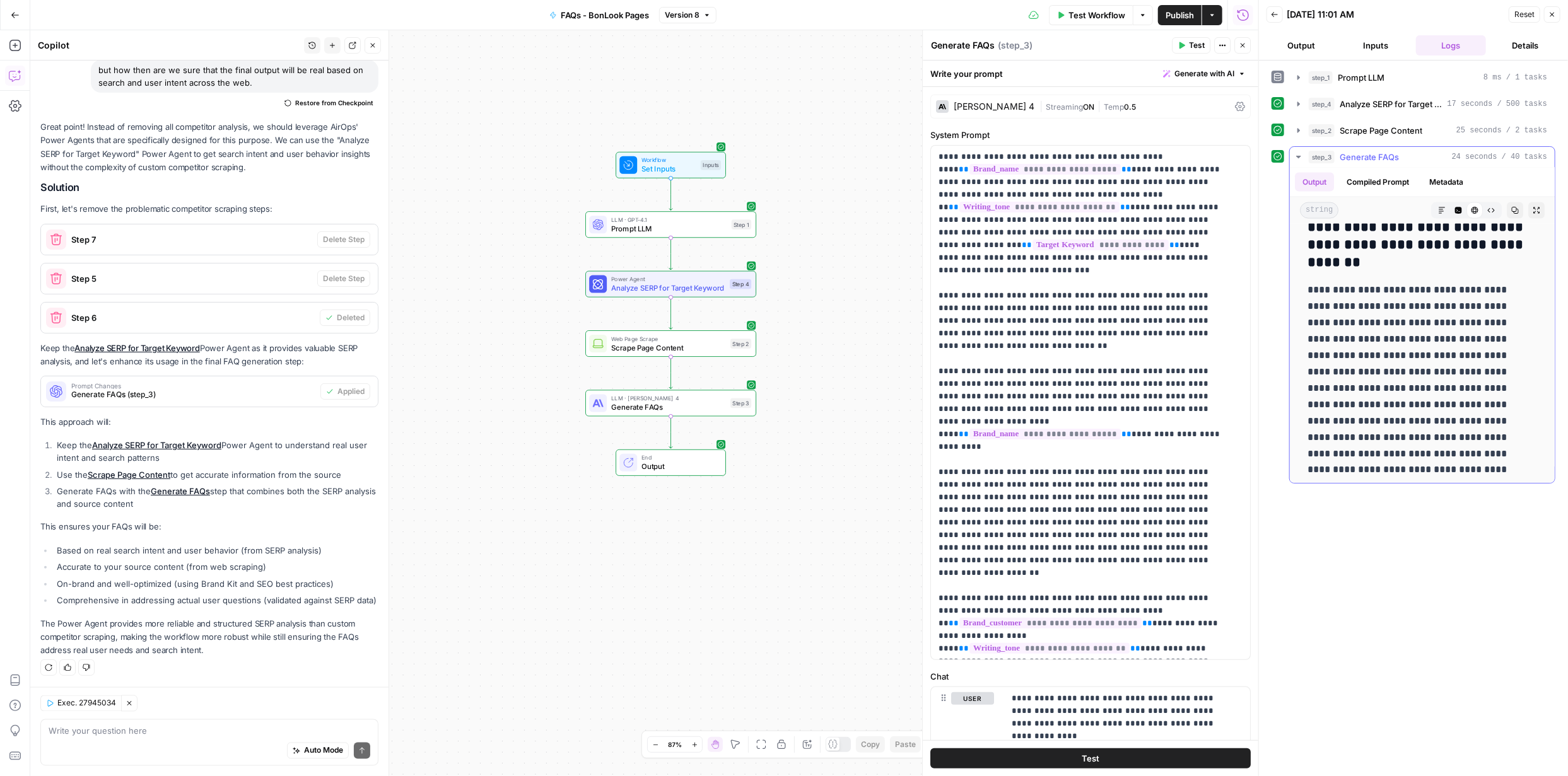
scroll to position [1629, 0]
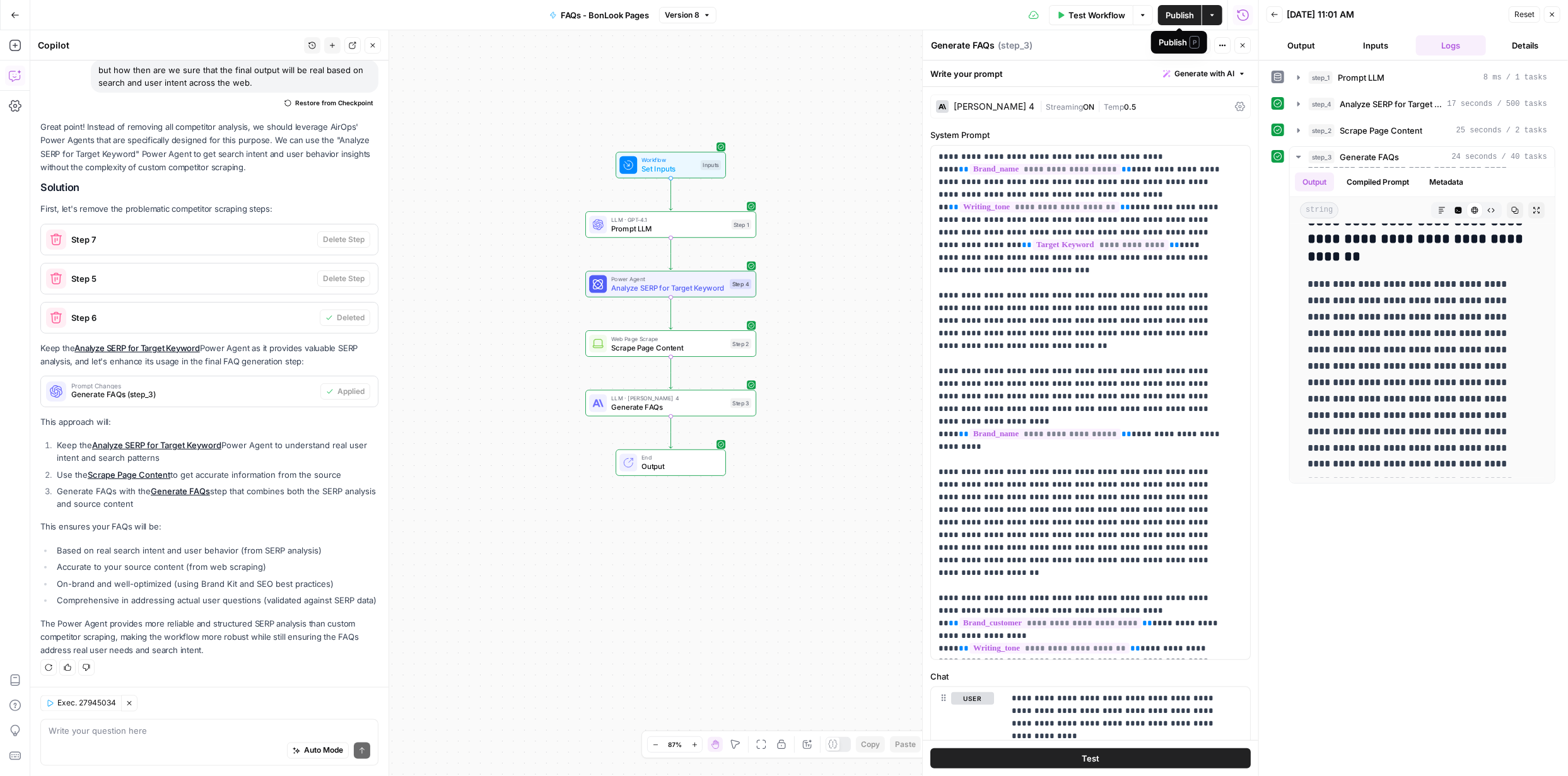
click at [1182, 15] on span "Publish" at bounding box center [1180, 15] width 28 height 13
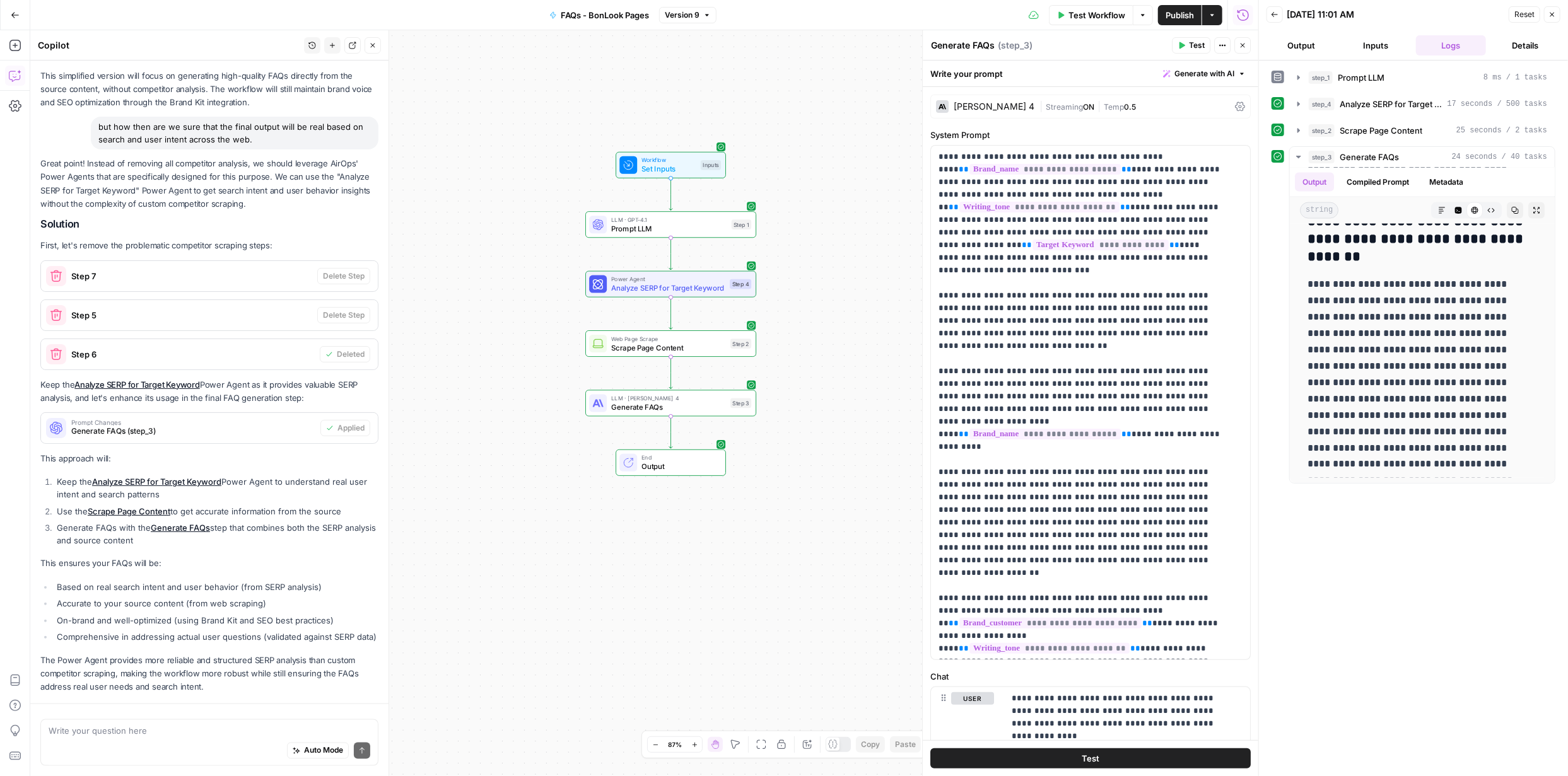
scroll to position [1404, 0]
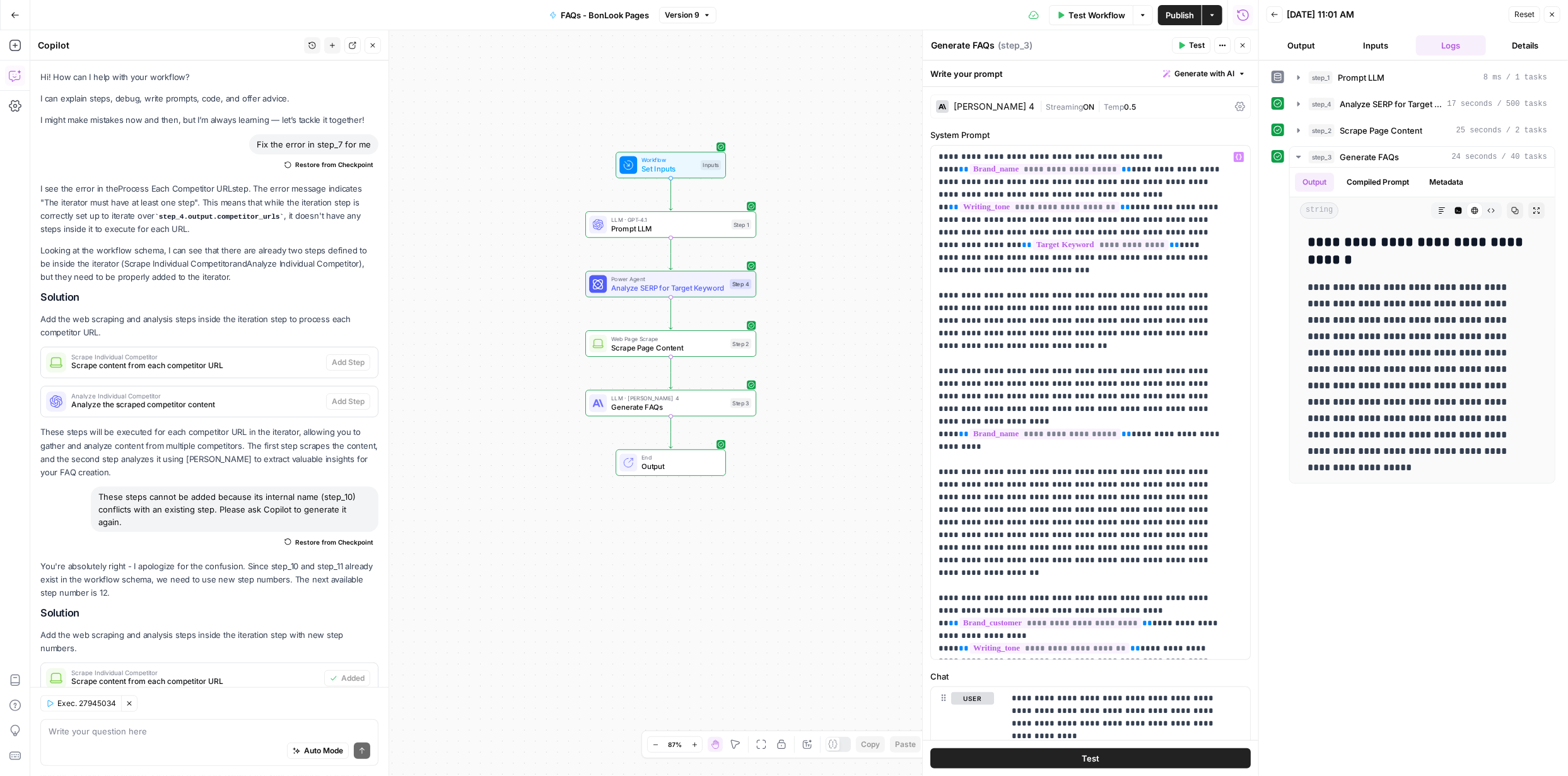
scroll to position [1404, 0]
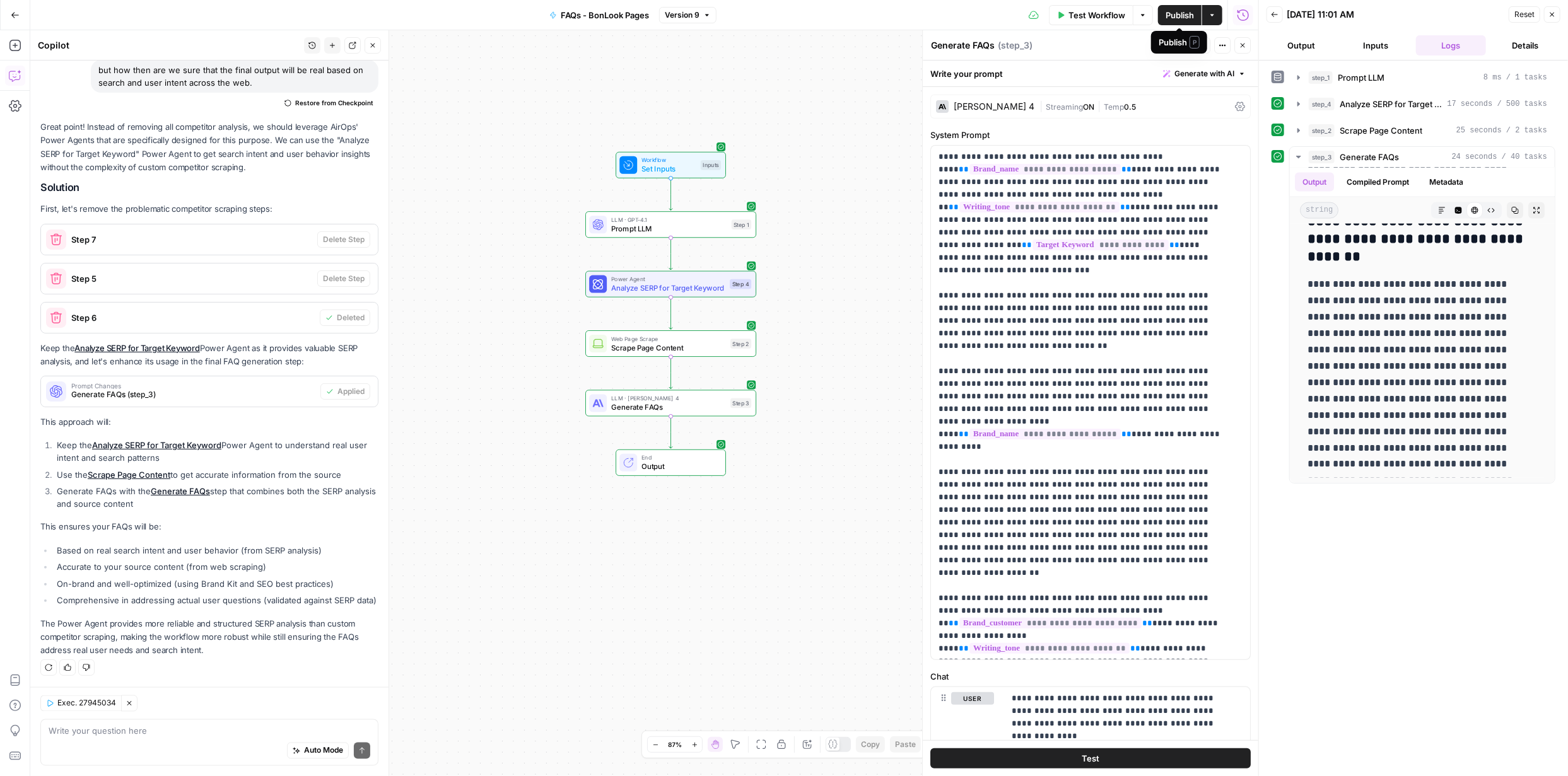
click at [1166, 15] on span "Publish" at bounding box center [1180, 15] width 28 height 13
click at [22, 11] on button "Go Back" at bounding box center [15, 15] width 22 height 22
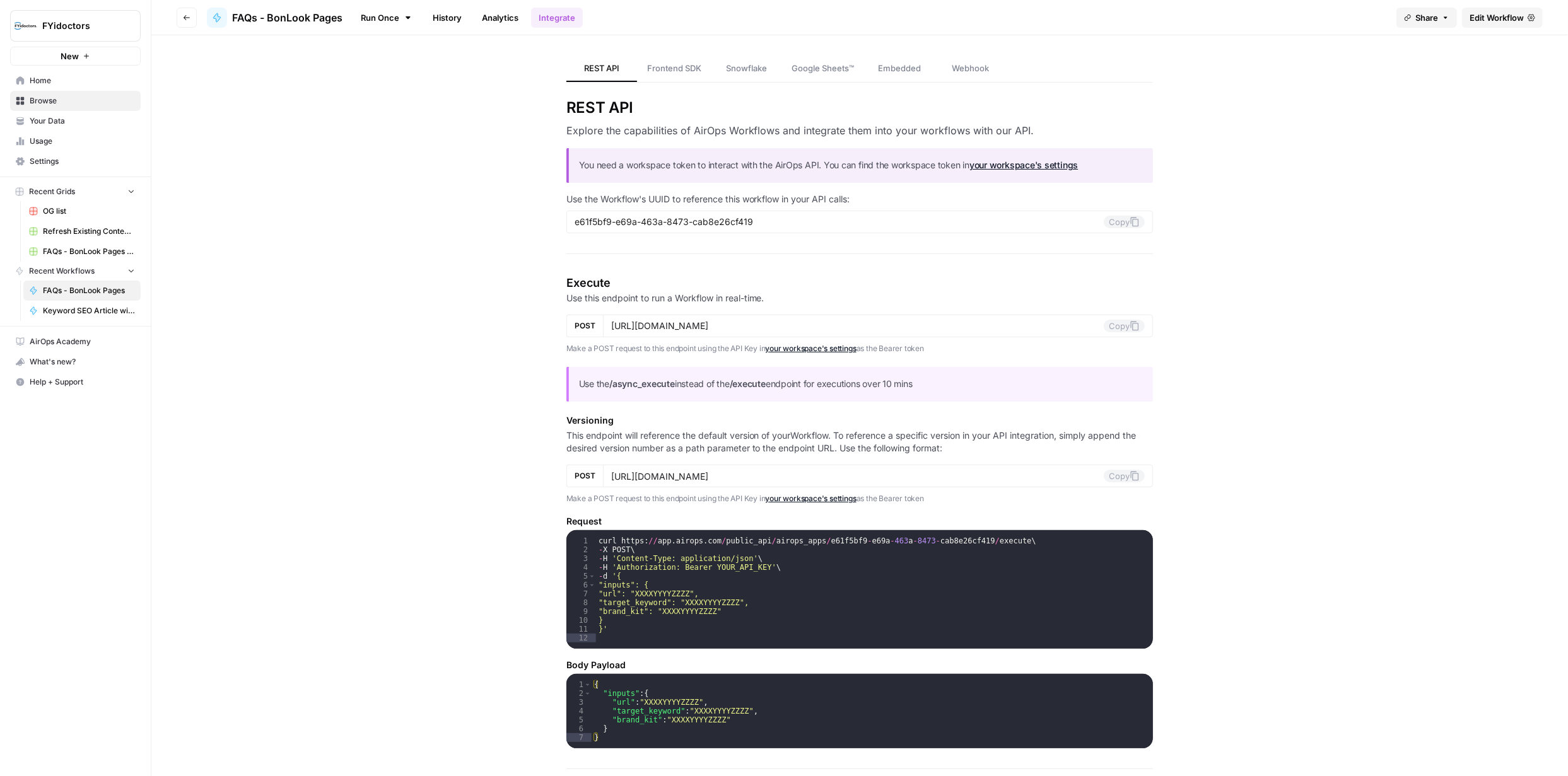
click at [52, 81] on span "Home" at bounding box center [82, 81] width 105 height 12
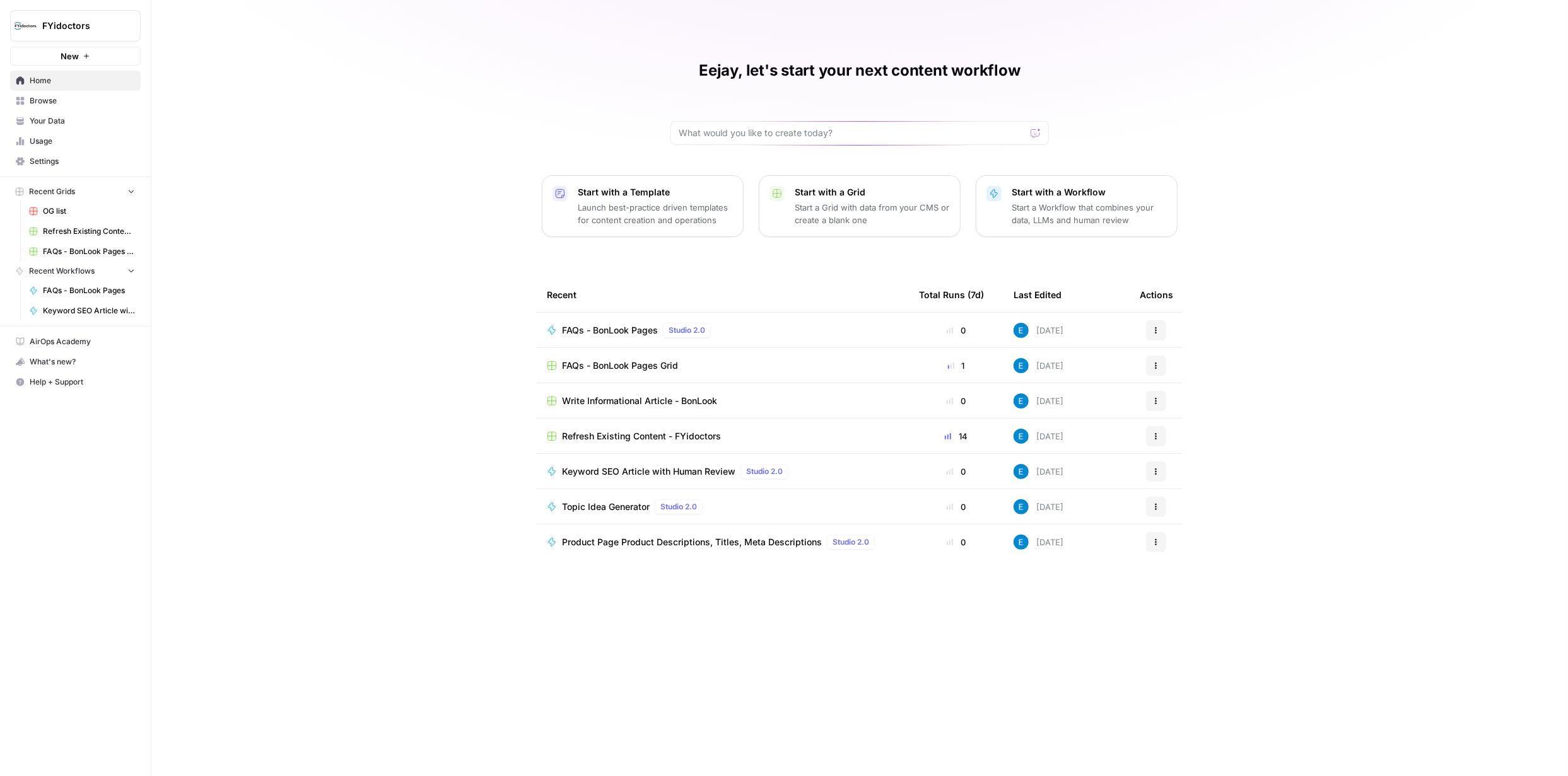
click at [51, 98] on span "Browse" at bounding box center [82, 101] width 105 height 12
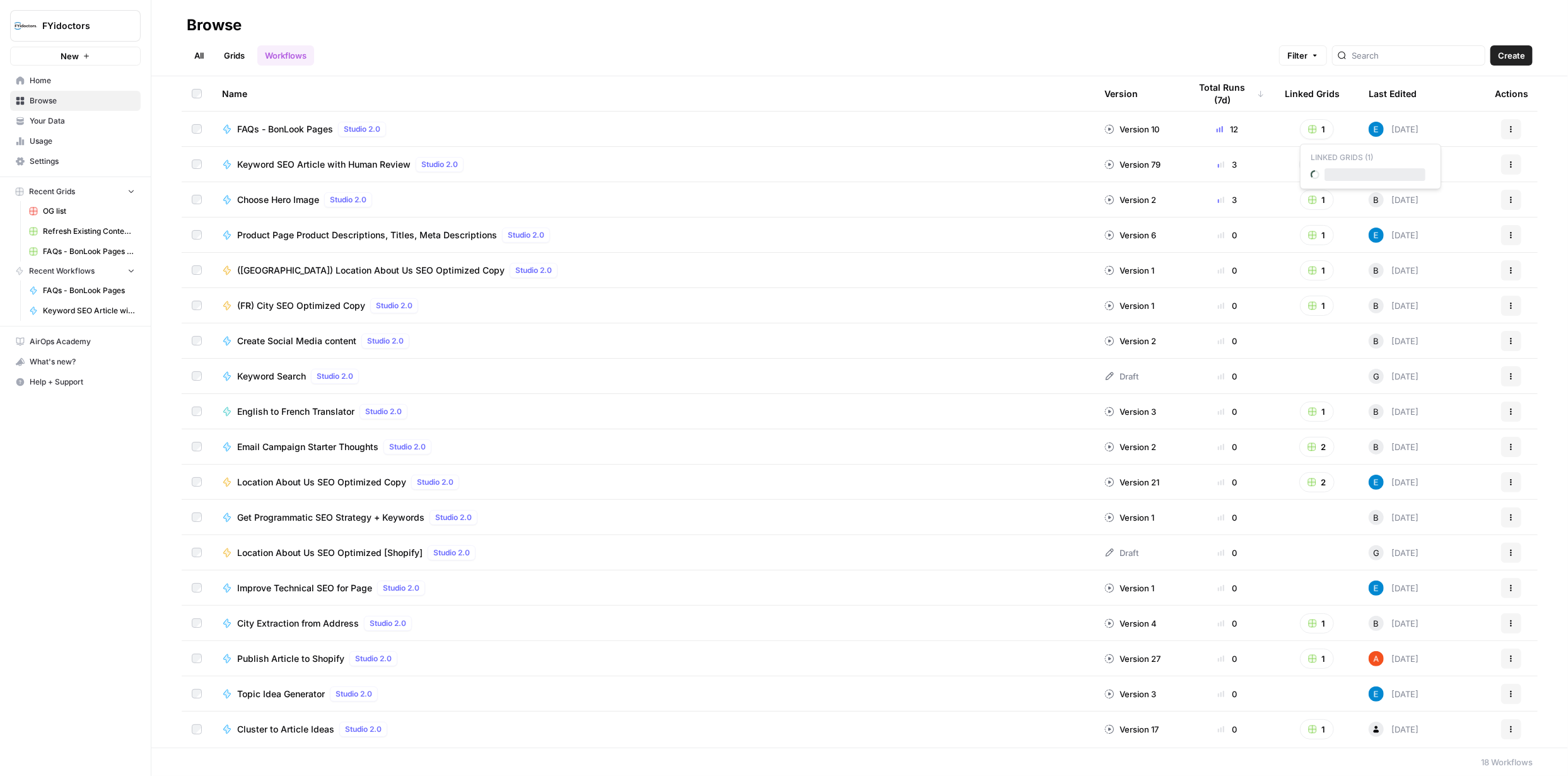
click at [1313, 130] on icon "button" at bounding box center [1313, 130] width 9 height 9
click at [1344, 176] on span "FAQs - BonLook Pages Grid" at bounding box center [1374, 174] width 101 height 13
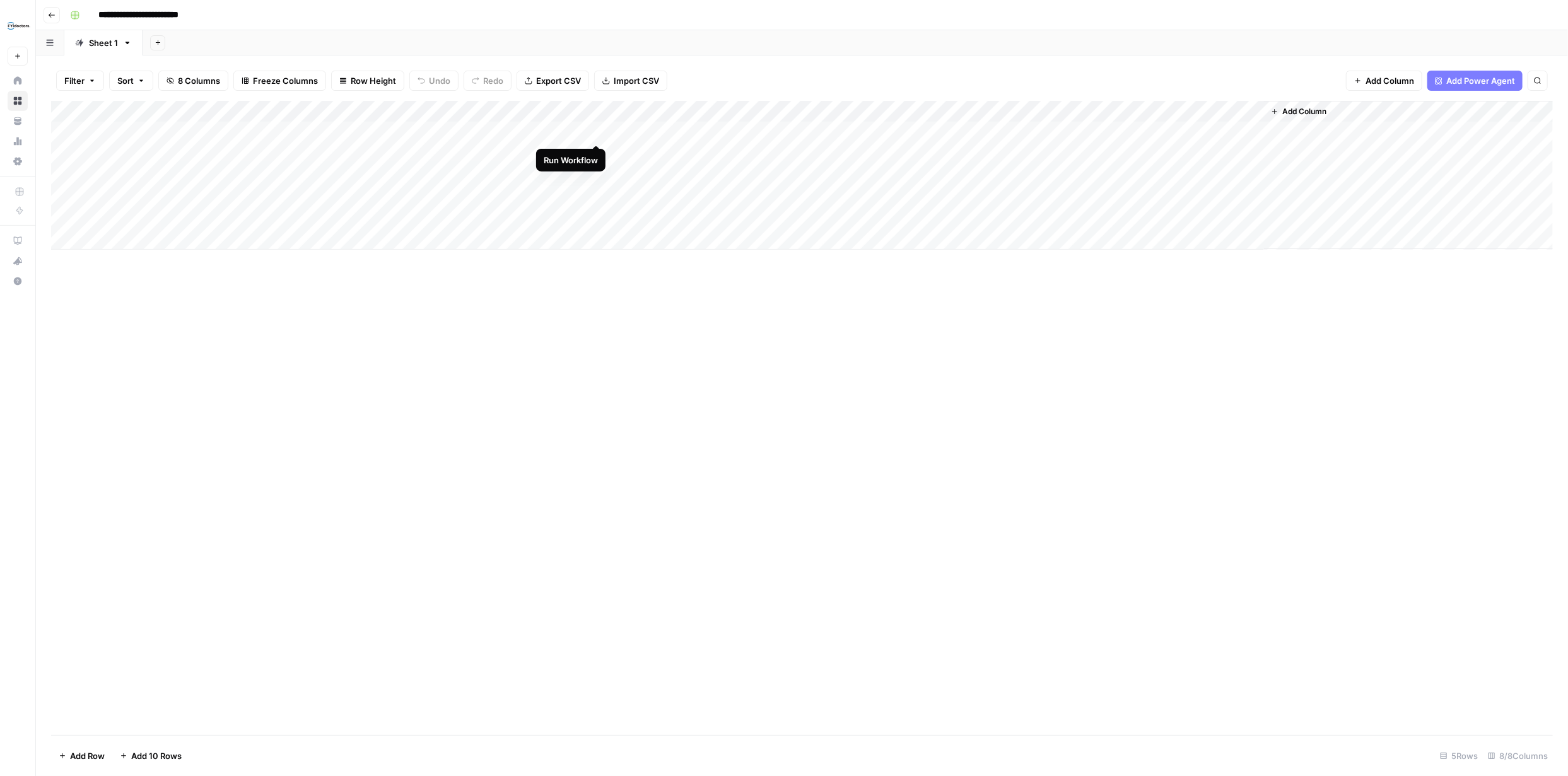
click at [594, 131] on div "Add Column" at bounding box center [802, 175] width 1501 height 149
click at [662, 133] on div "Add Column" at bounding box center [802, 175] width 1501 height 149
click at [665, 132] on div "Add Column" at bounding box center [802, 175] width 1501 height 149
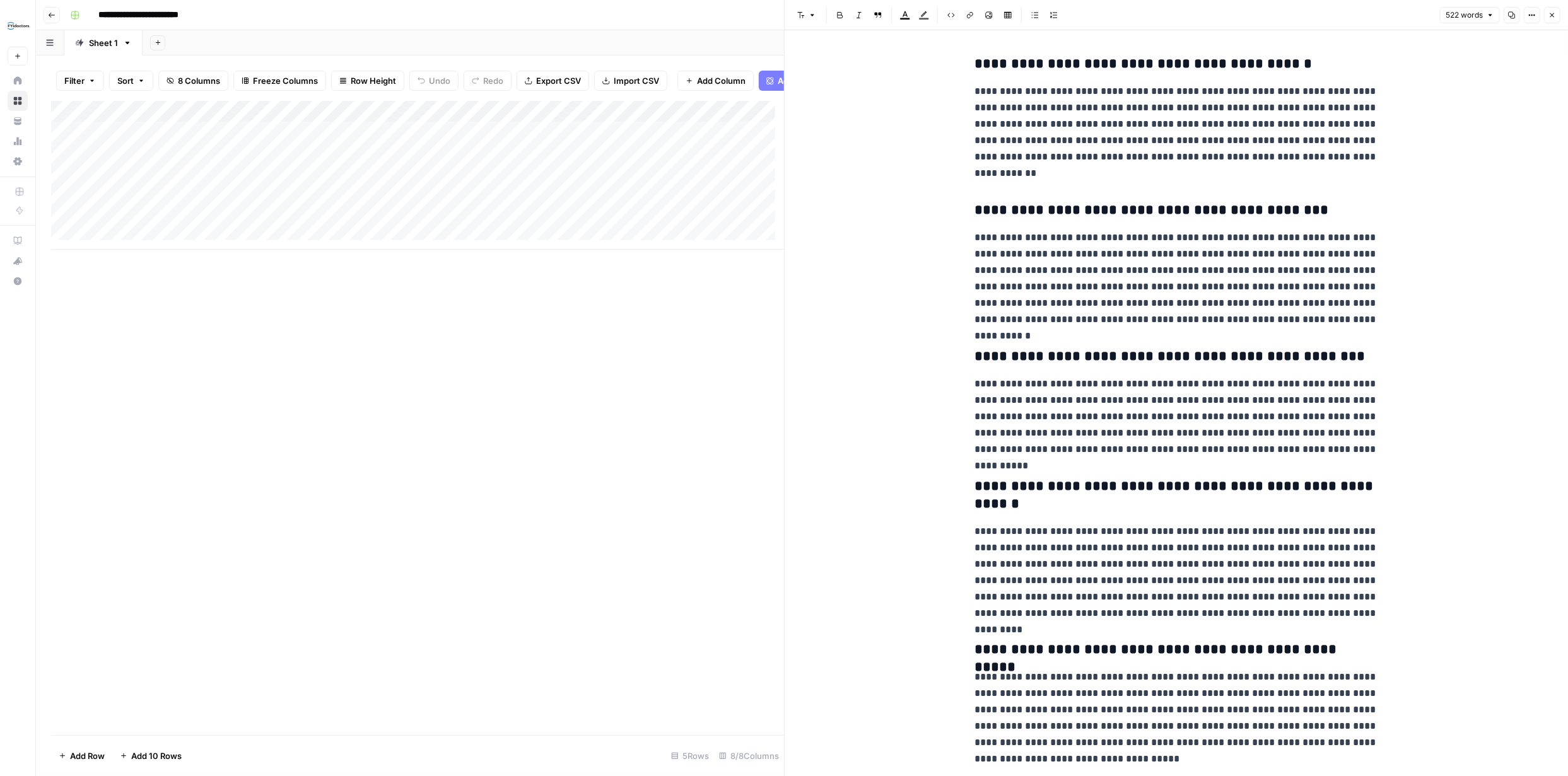
click at [1548, 15] on icon "button" at bounding box center [1552, 15] width 8 height 8
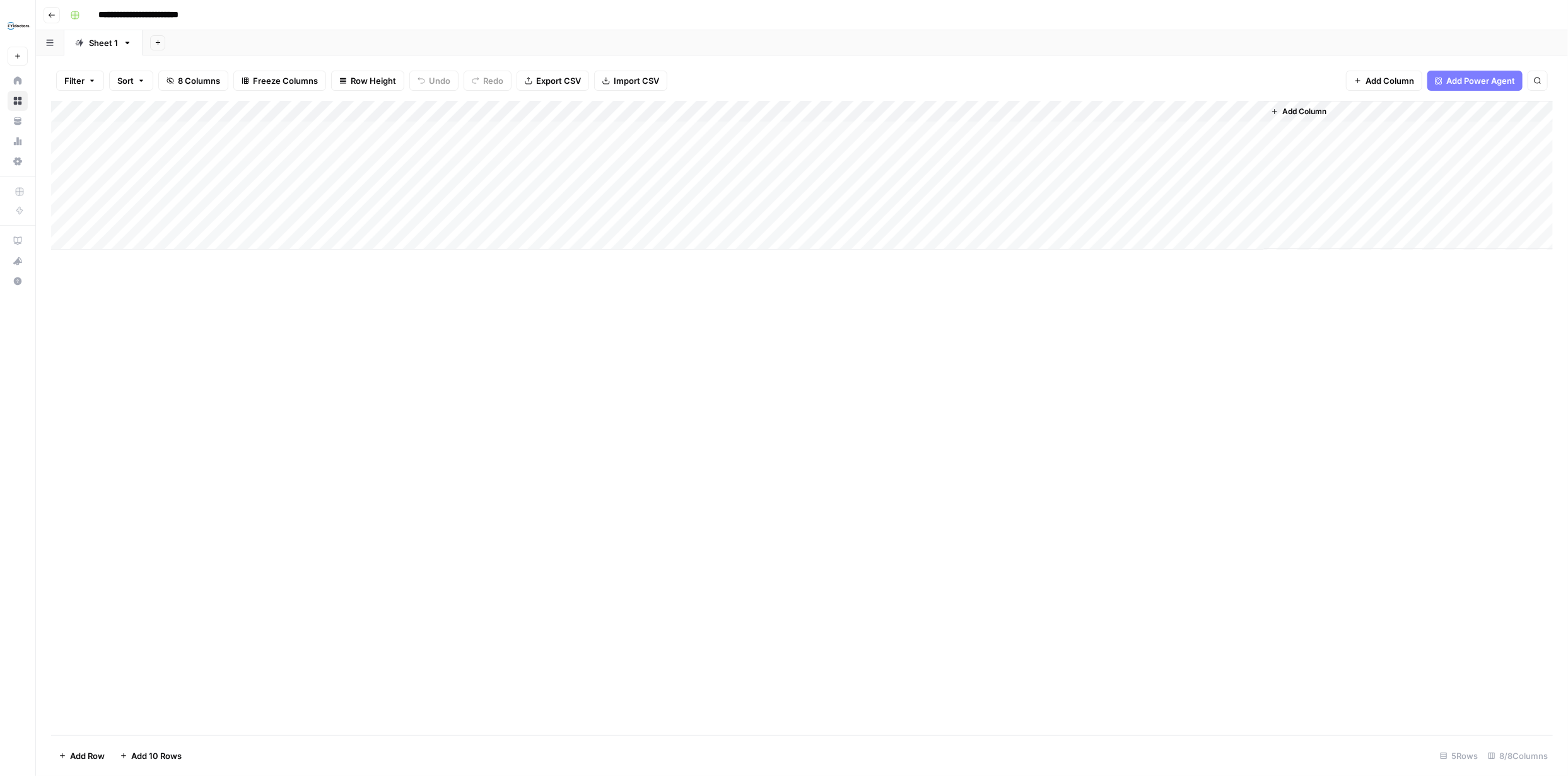
click at [1010, 110] on div "Add Column" at bounding box center [802, 175] width 1501 height 149
click at [987, 389] on span "Remove Column" at bounding box center [1003, 392] width 152 height 13
click at [749, 155] on span "Delete" at bounding box center [738, 153] width 27 height 13
click at [1012, 112] on div "Add Column" at bounding box center [802, 175] width 1501 height 149
click at [984, 318] on span "Remove Column" at bounding box center [983, 317] width 110 height 13
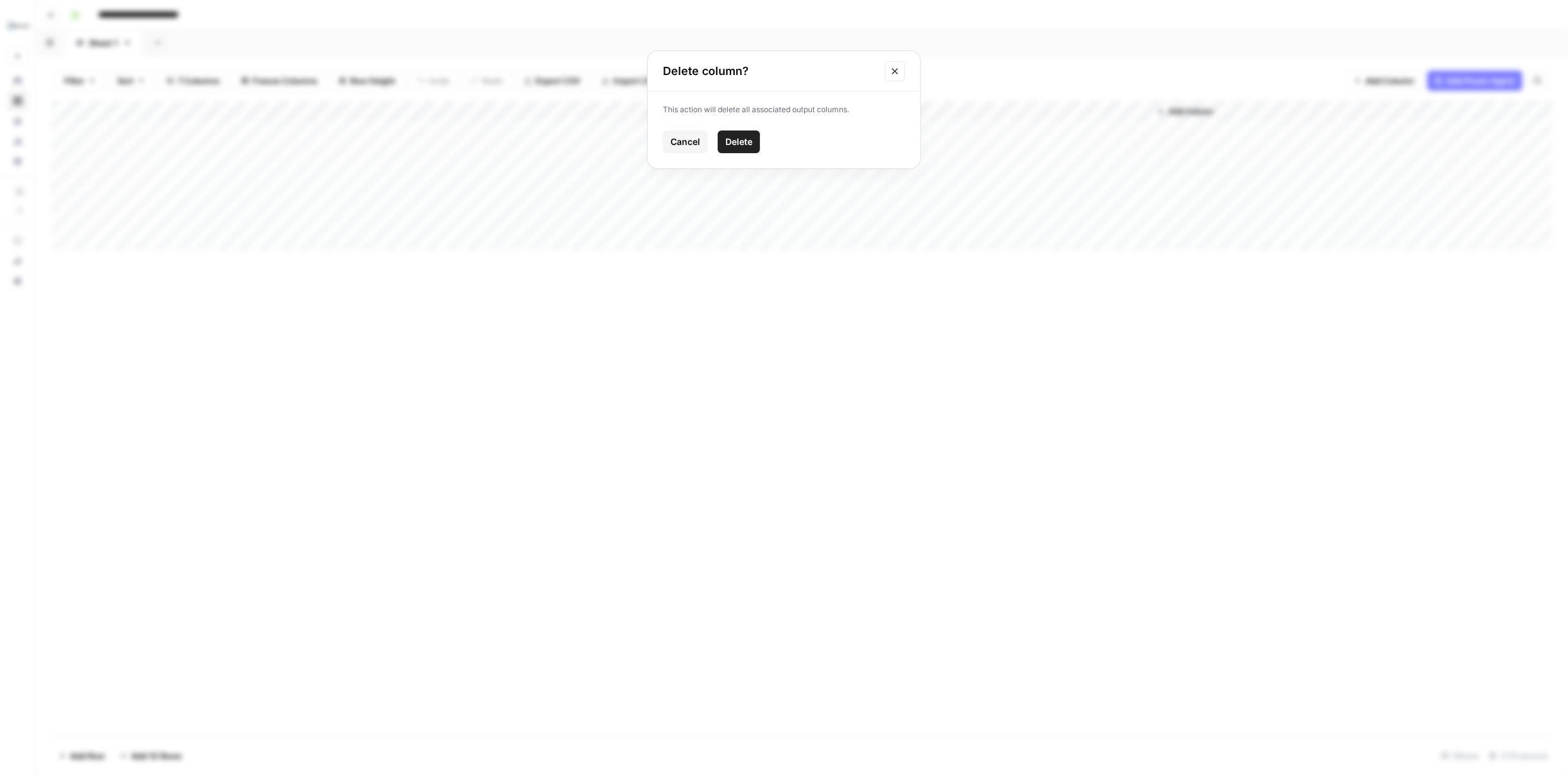
click at [752, 142] on span "Delete" at bounding box center [738, 142] width 27 height 13
click at [944, 111] on span "Add Column" at bounding box center [944, 112] width 44 height 12
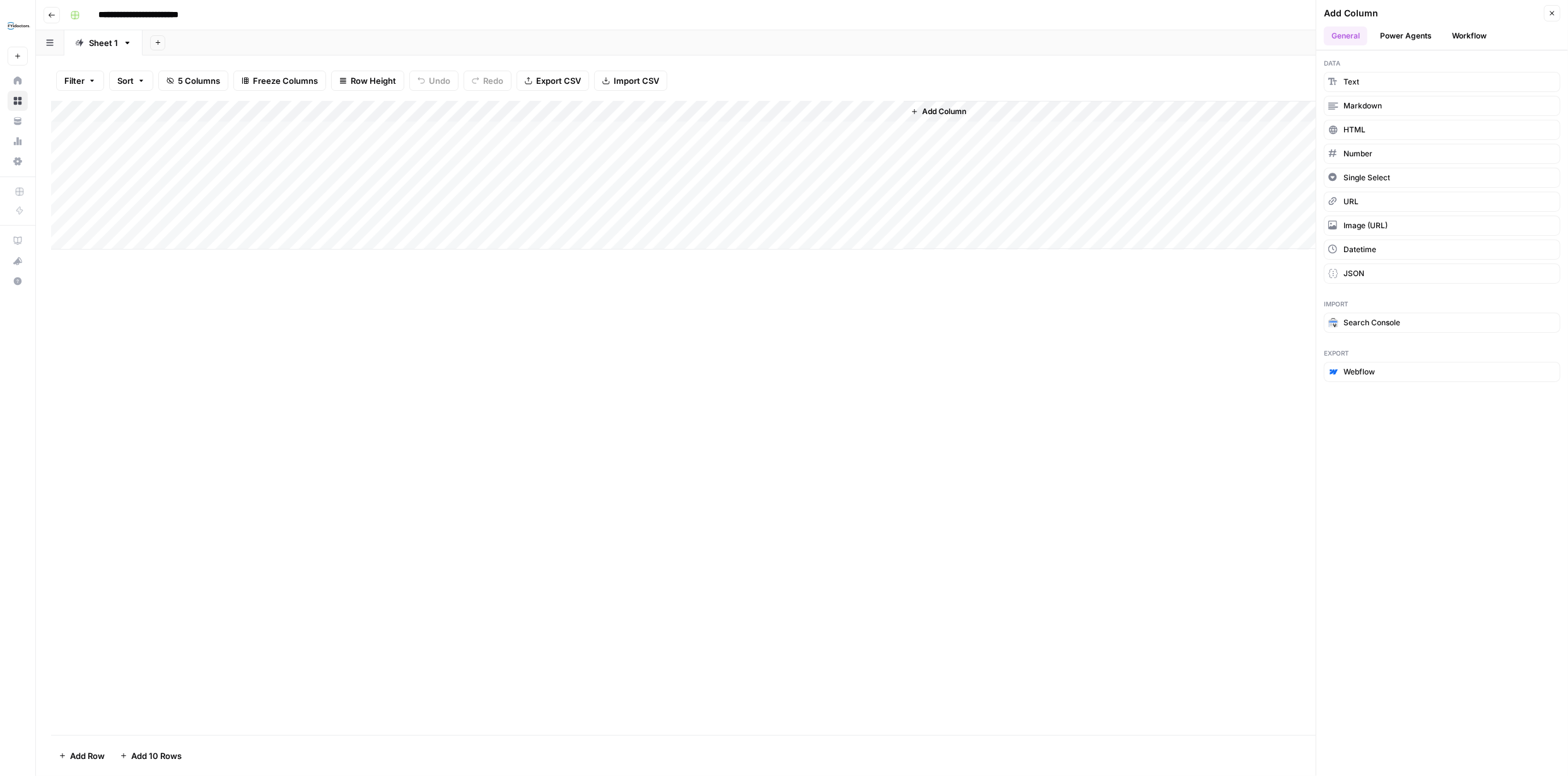
click at [1410, 38] on button "Power Agents" at bounding box center [1406, 35] width 67 height 19
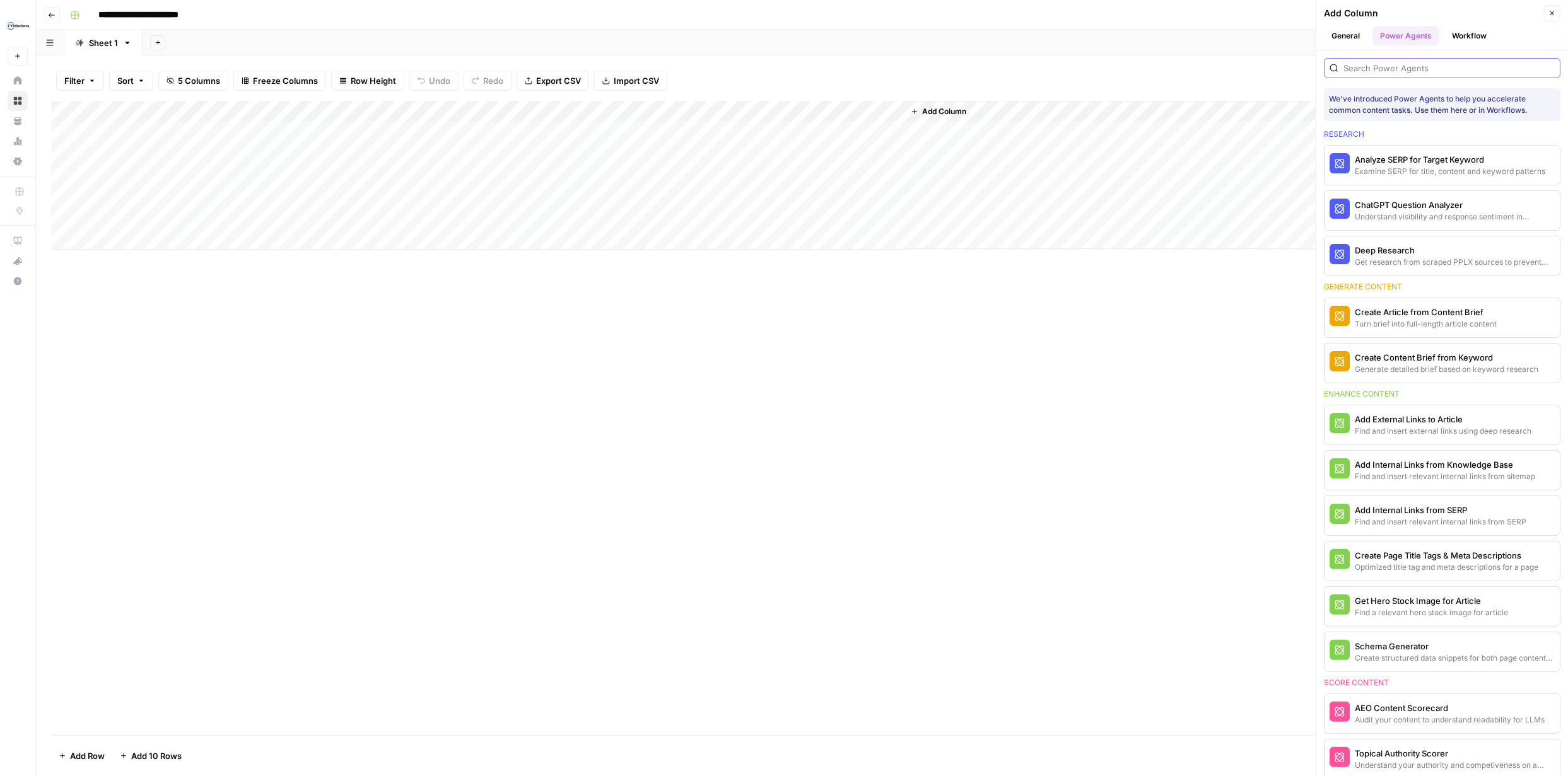
click at [1406, 71] on input "search" at bounding box center [1449, 68] width 211 height 13
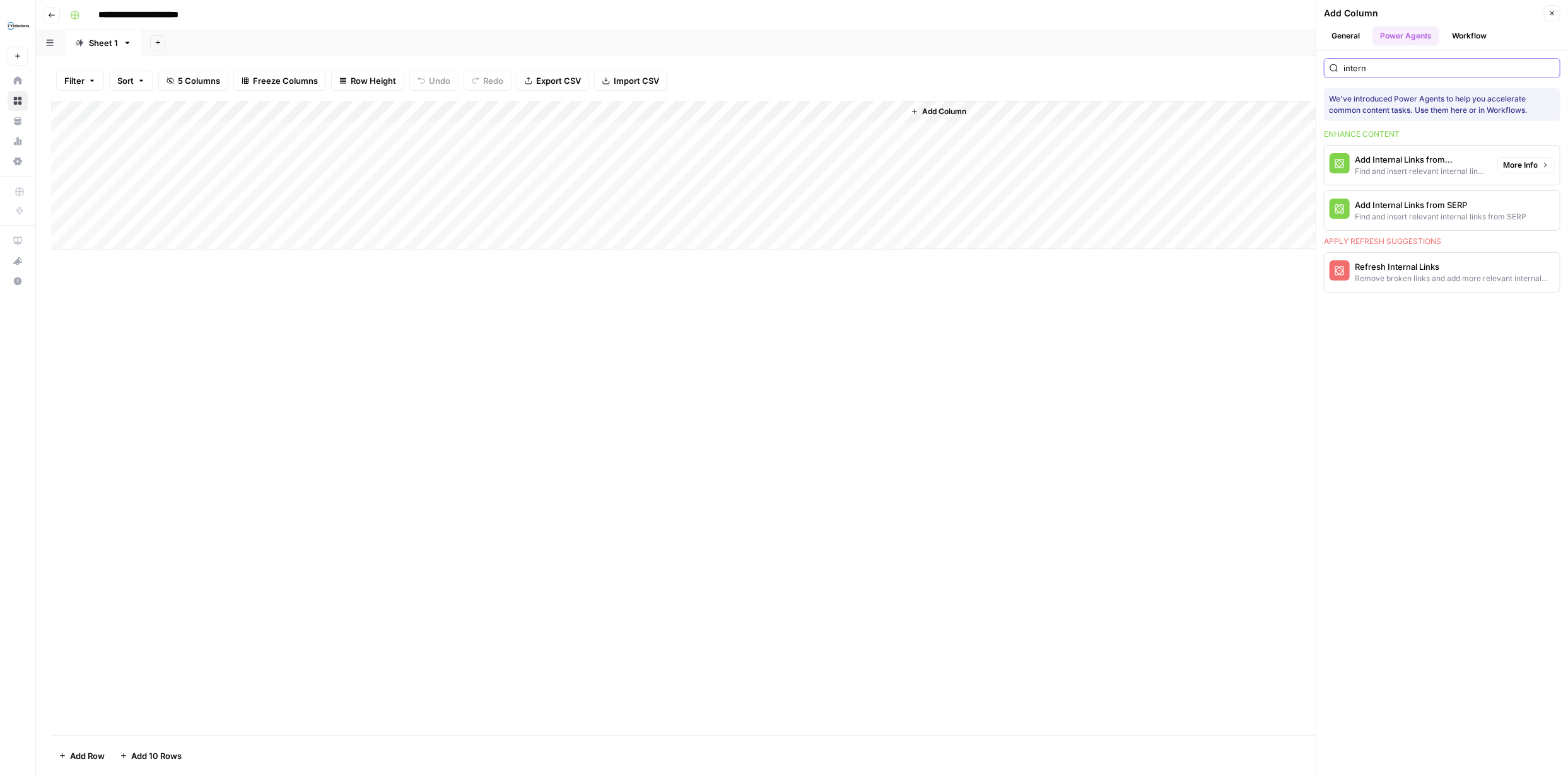
type input "intern"
click at [1519, 164] on span "More Info" at bounding box center [1520, 165] width 35 height 12
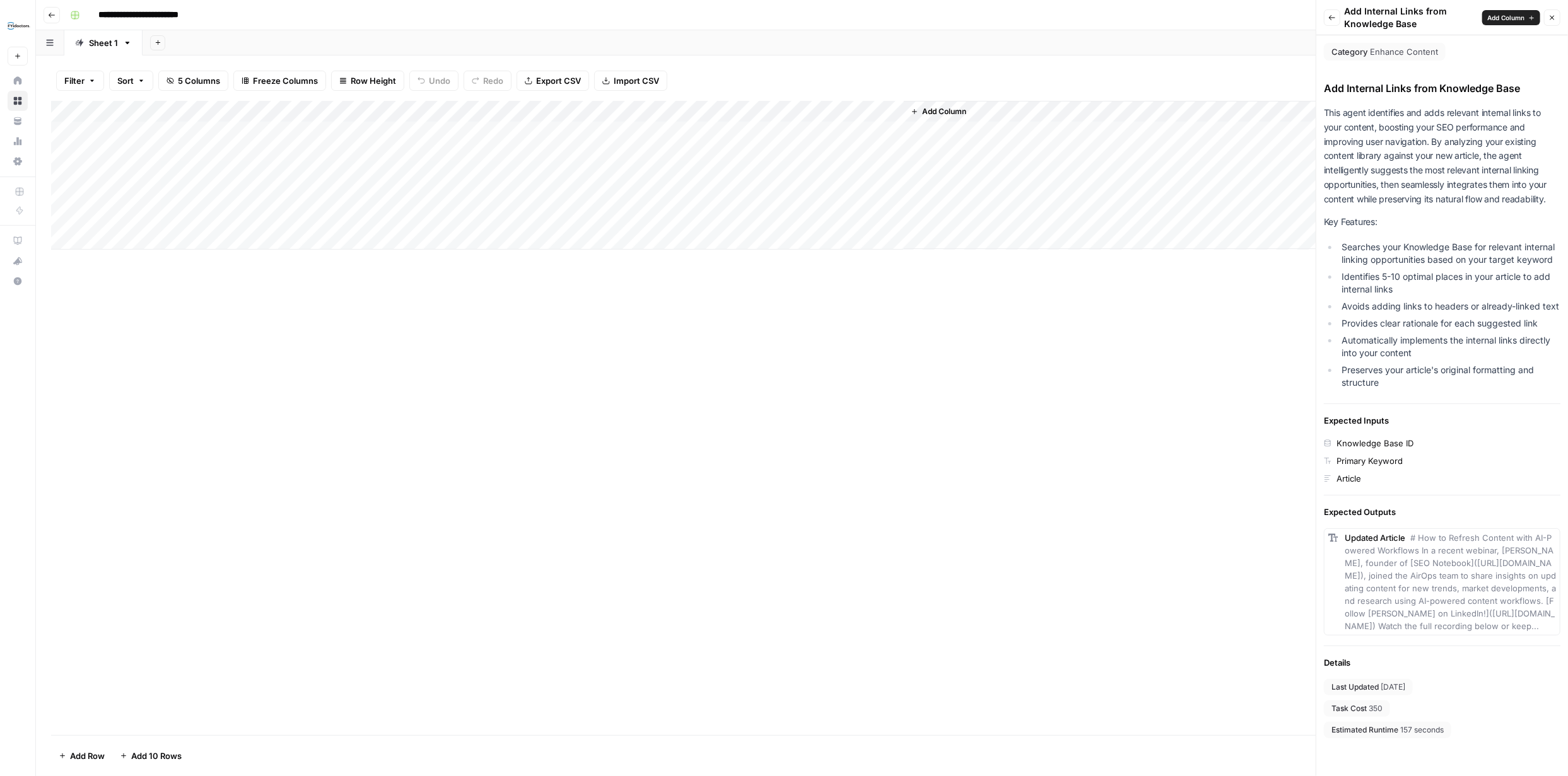
click at [1506, 18] on span "Add Column" at bounding box center [1506, 18] width 37 height 10
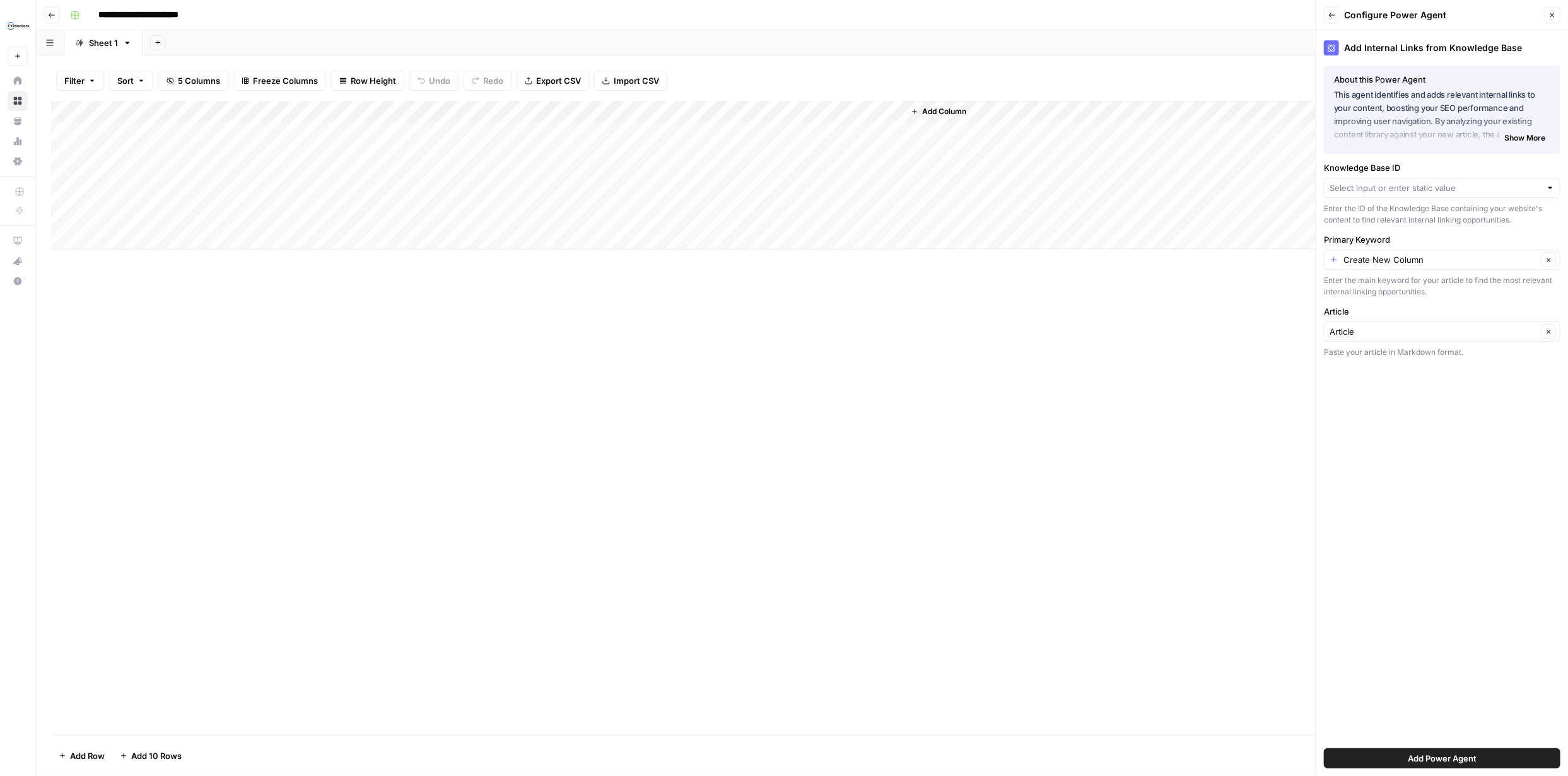
click at [1550, 185] on div at bounding box center [1550, 188] width 9 height 13
click at [1426, 387] on div "Add Internal Links from Knowledge Base About this Power Agent This agent identi…" at bounding box center [1442, 403] width 251 height 746
click at [1429, 185] on input "Knowledge Base ID" at bounding box center [1435, 188] width 211 height 13
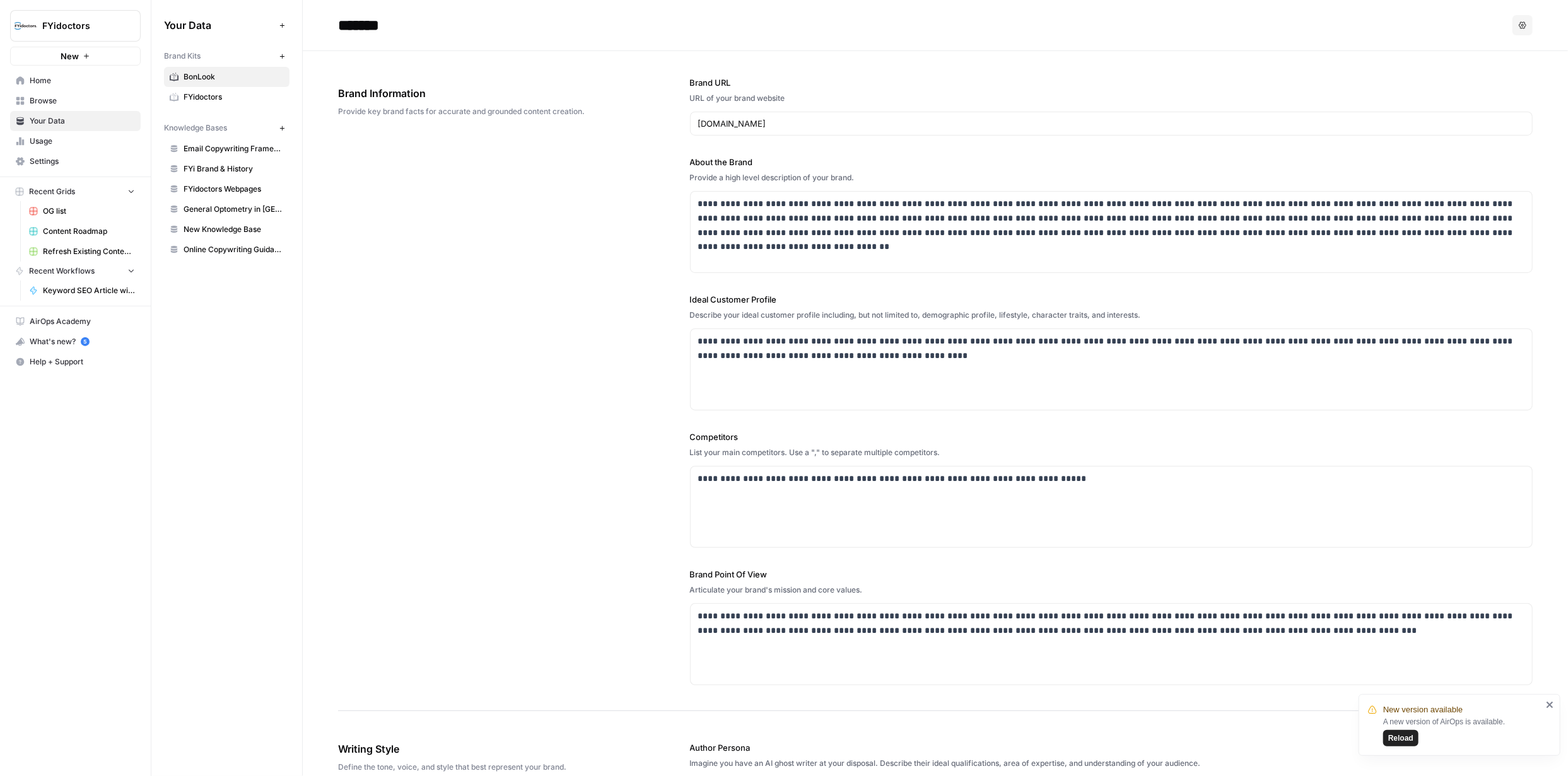
click at [258, 74] on span "BonLook" at bounding box center [234, 77] width 100 height 12
click at [243, 74] on span "BonLook" at bounding box center [234, 77] width 100 height 12
click at [240, 310] on div "Your Data Add Data Brand Kits New BonLook FYidoctors Knowledge Bases New Email …" at bounding box center [226, 388] width 151 height 776
click at [221, 232] on span "New Knowledge Base" at bounding box center [234, 230] width 100 height 12
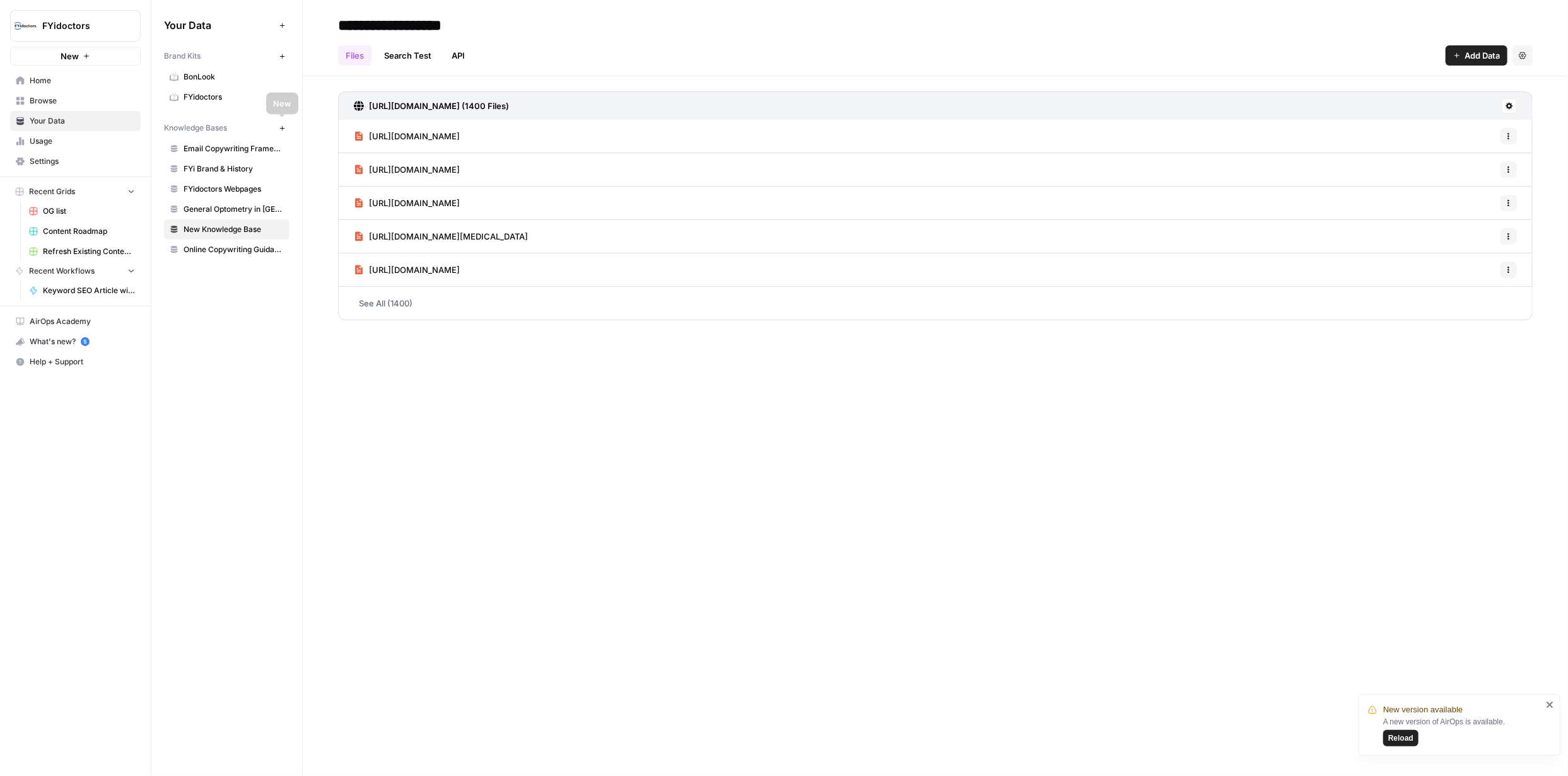
click at [284, 129] on icon "button" at bounding box center [282, 128] width 7 height 7
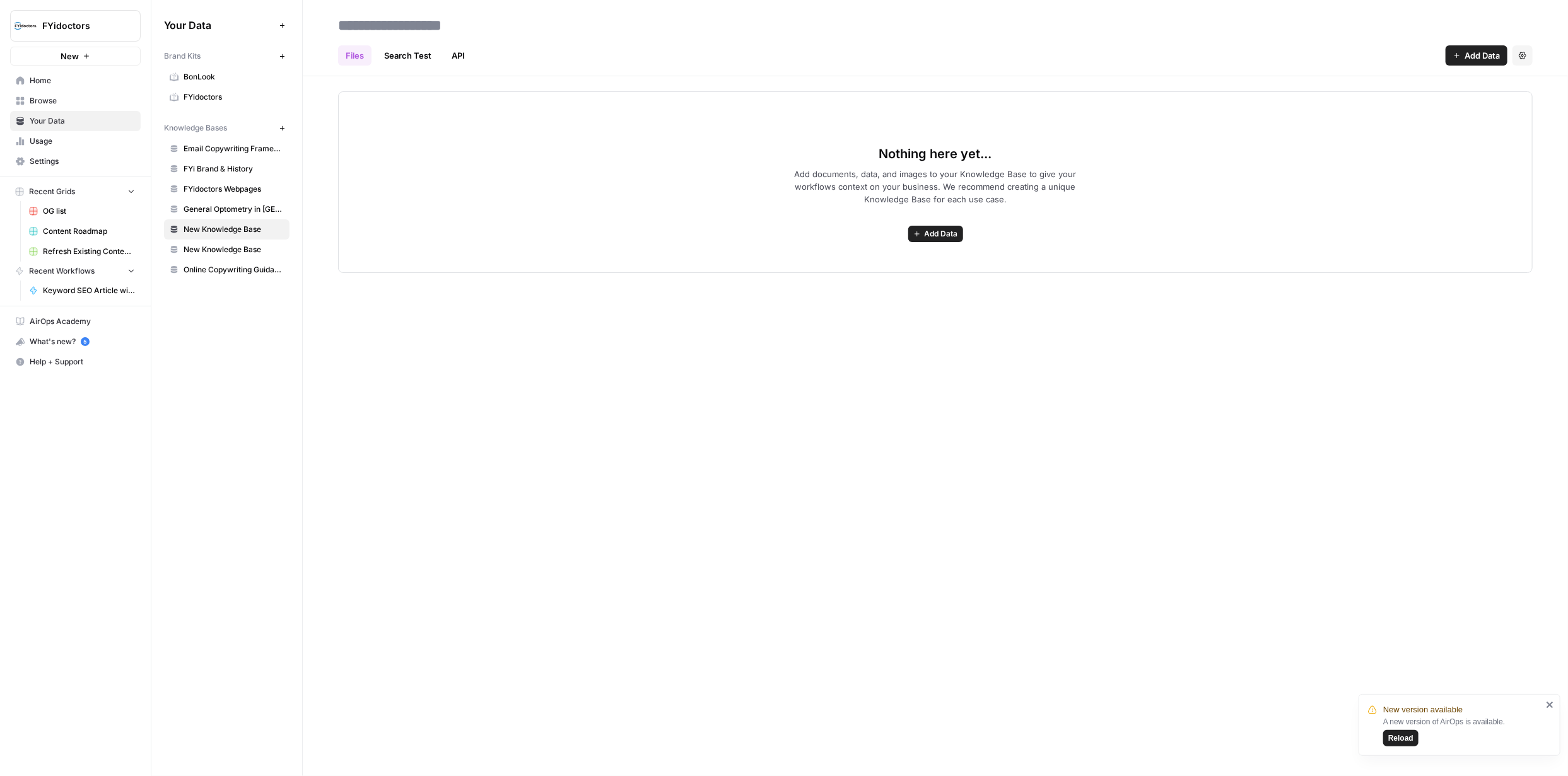
click at [941, 234] on span "Add Data" at bounding box center [941, 234] width 33 height 12
click at [867, 263] on span "Upload Files" at bounding box center [890, 262] width 115 height 13
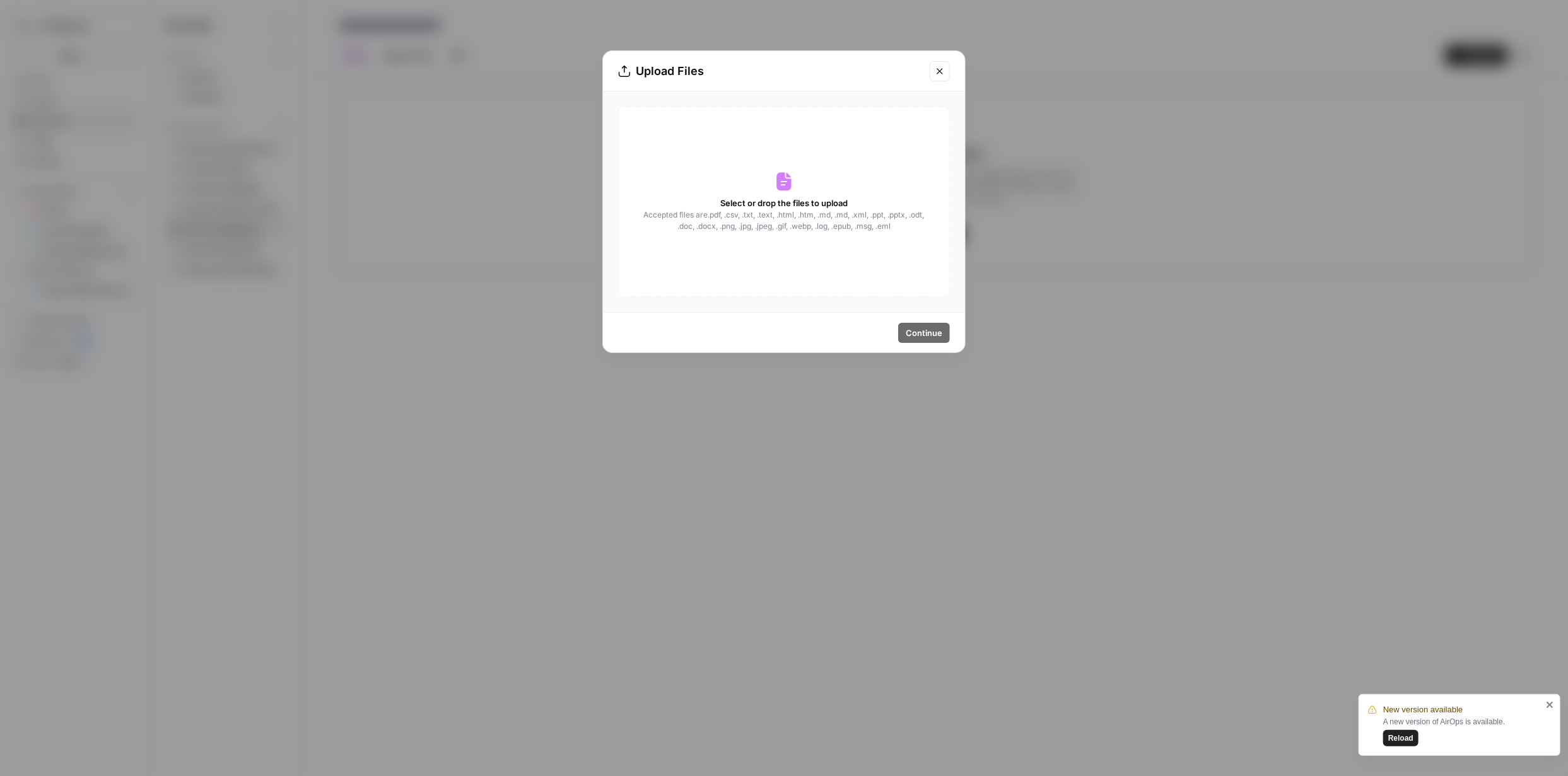
click at [798, 184] on div "Select or drop the files to upload Accepted files are .pdf, .csv, .txt, .text, …" at bounding box center [783, 201] width 332 height 190
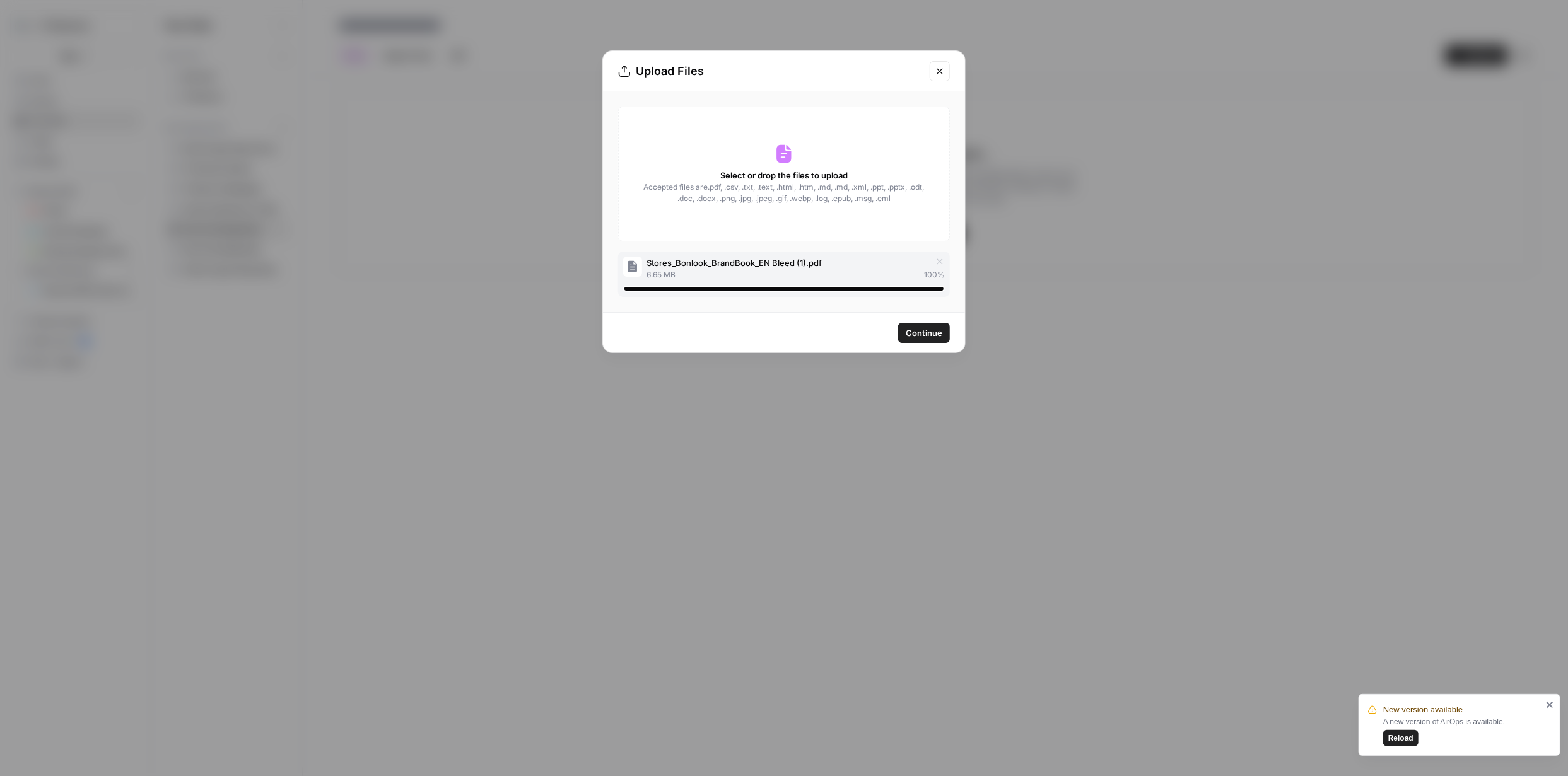
click at [923, 333] on span "Continue" at bounding box center [924, 333] width 37 height 13
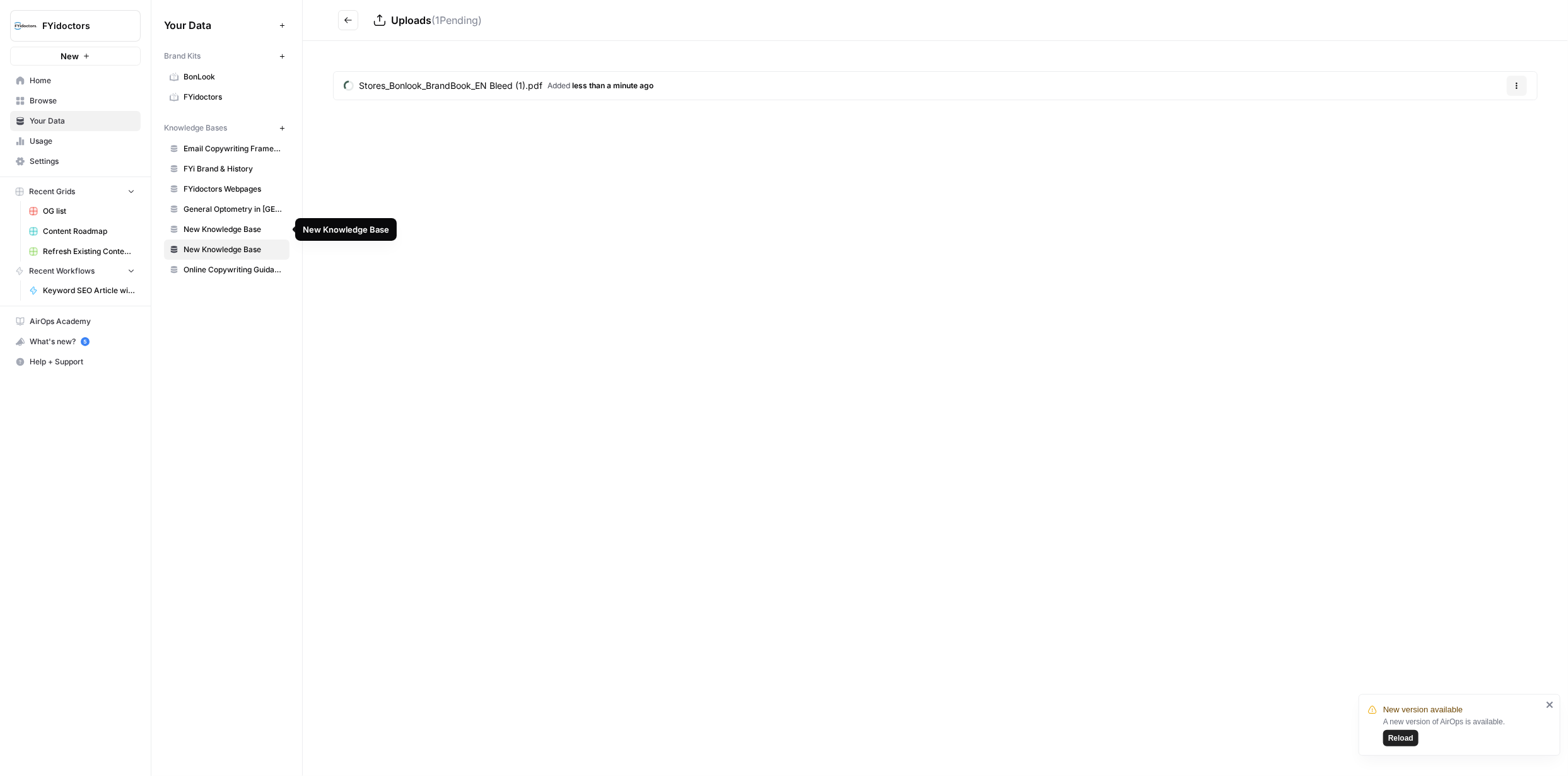
click at [257, 224] on span "New Knowledge Base" at bounding box center [234, 230] width 100 height 12
click at [258, 225] on span "New Knowledge Base" at bounding box center [234, 230] width 100 height 12
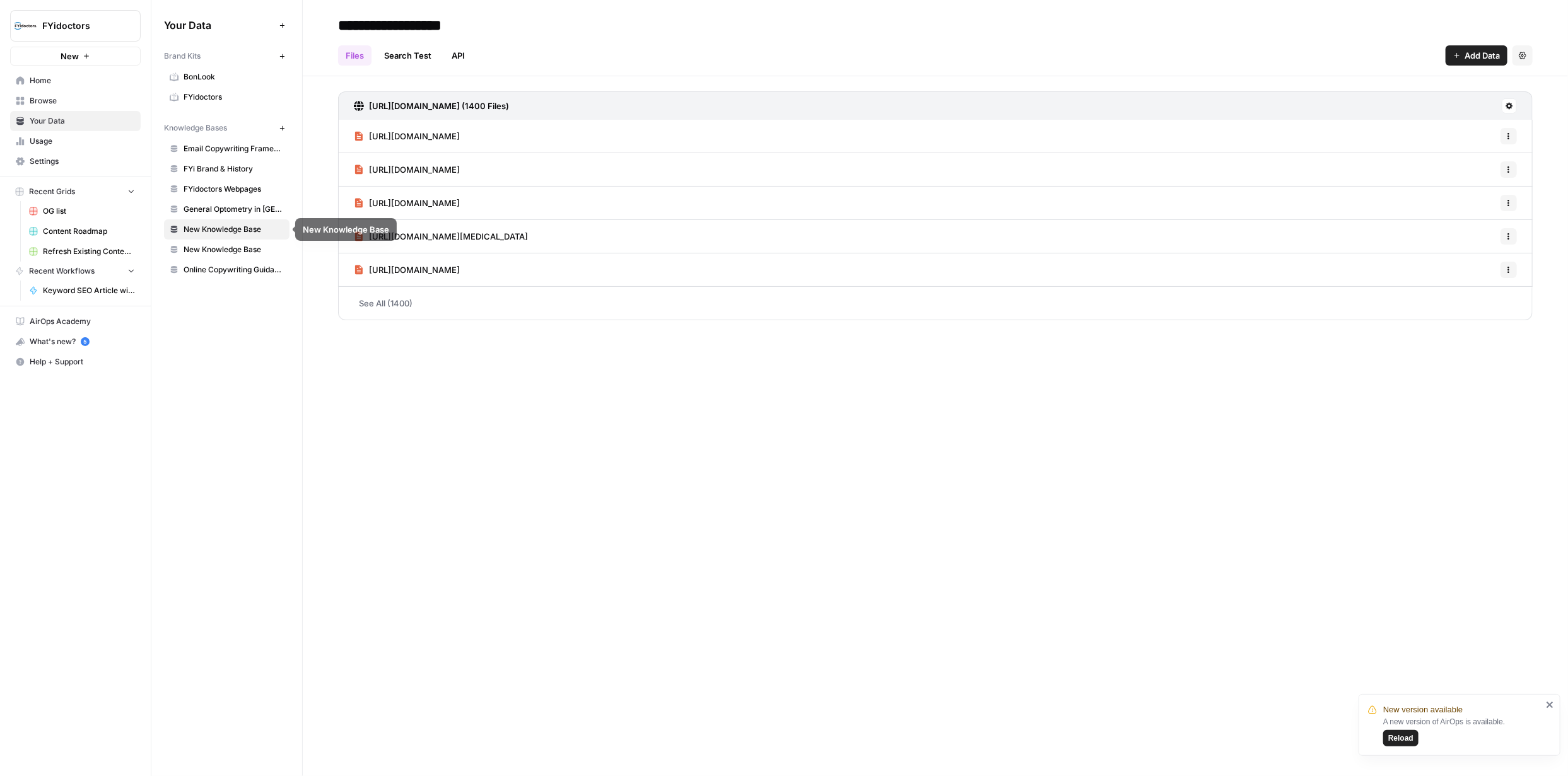
click at [234, 249] on span "New Knowledge Base" at bounding box center [234, 249] width 100 height 12
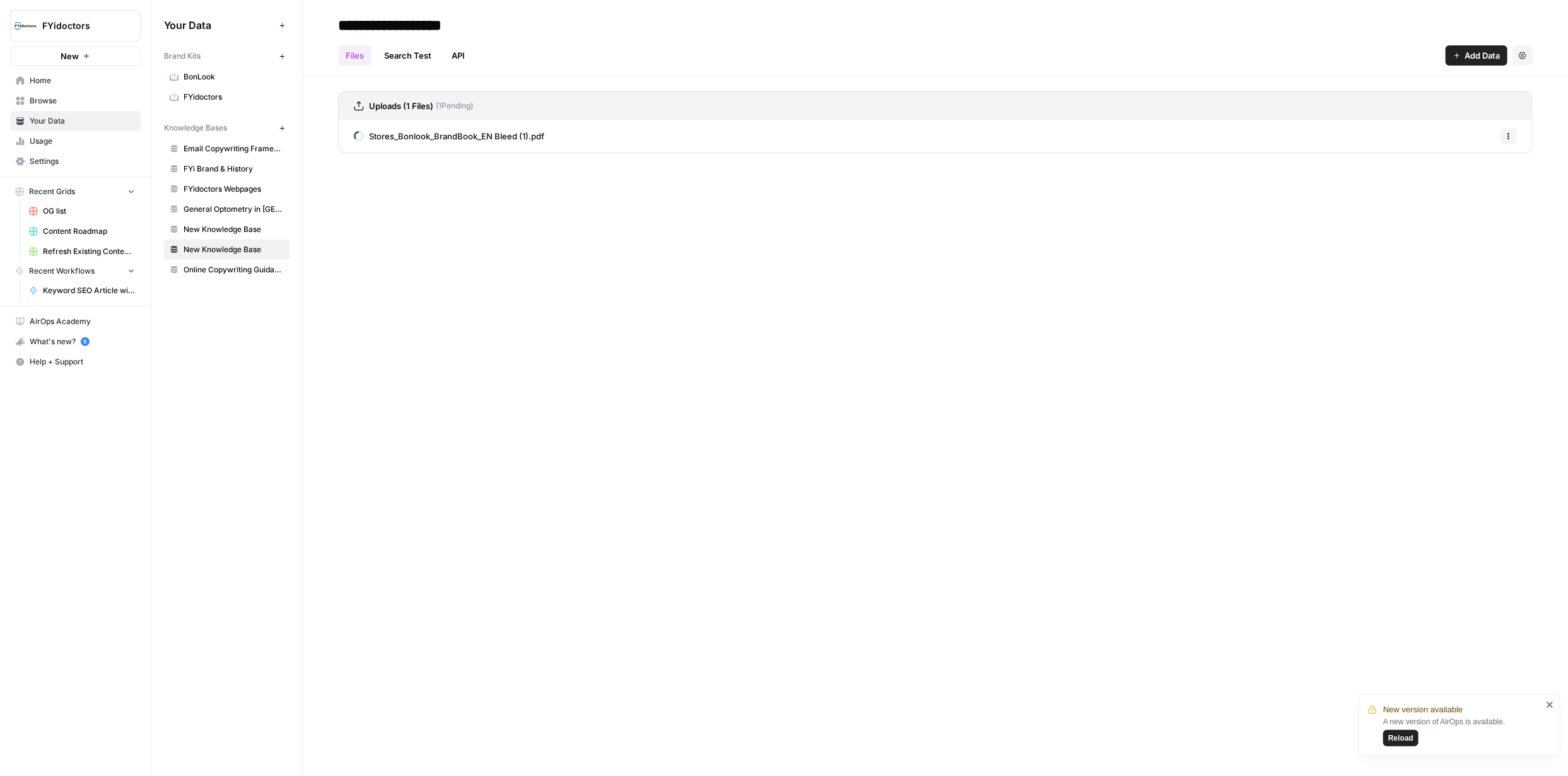
click at [448, 26] on input "**********" at bounding box center [434, 25] width 202 height 25
click at [449, 27] on input "**********" at bounding box center [434, 25] width 202 height 25
type input "**********"
click at [622, 39] on div "Files Search Test API Add Data Settings" at bounding box center [935, 50] width 1195 height 30
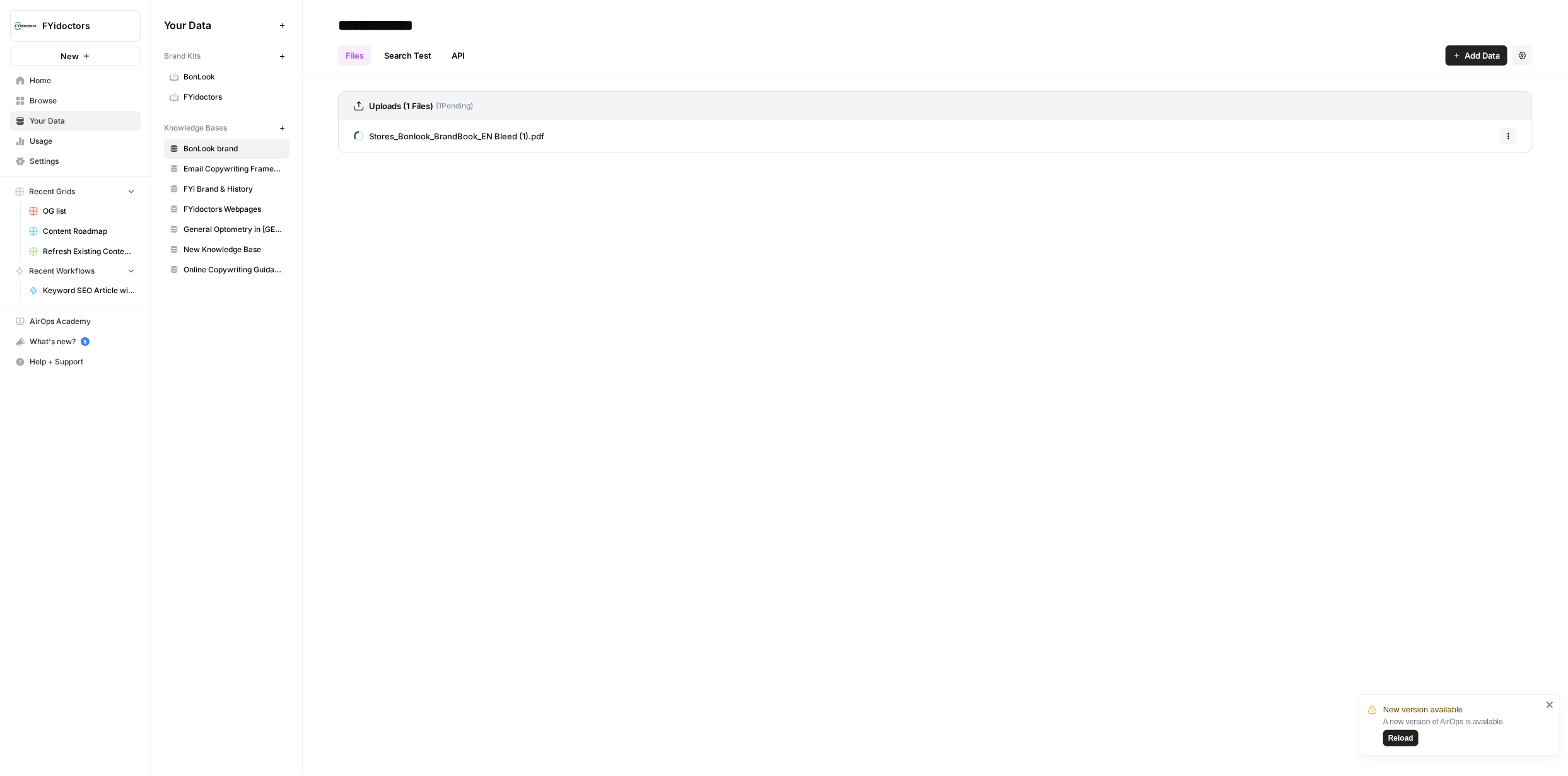
click at [1553, 702] on icon "close" at bounding box center [1550, 705] width 9 height 10
click at [239, 244] on span "New Knowledge Base" at bounding box center [234, 249] width 100 height 12
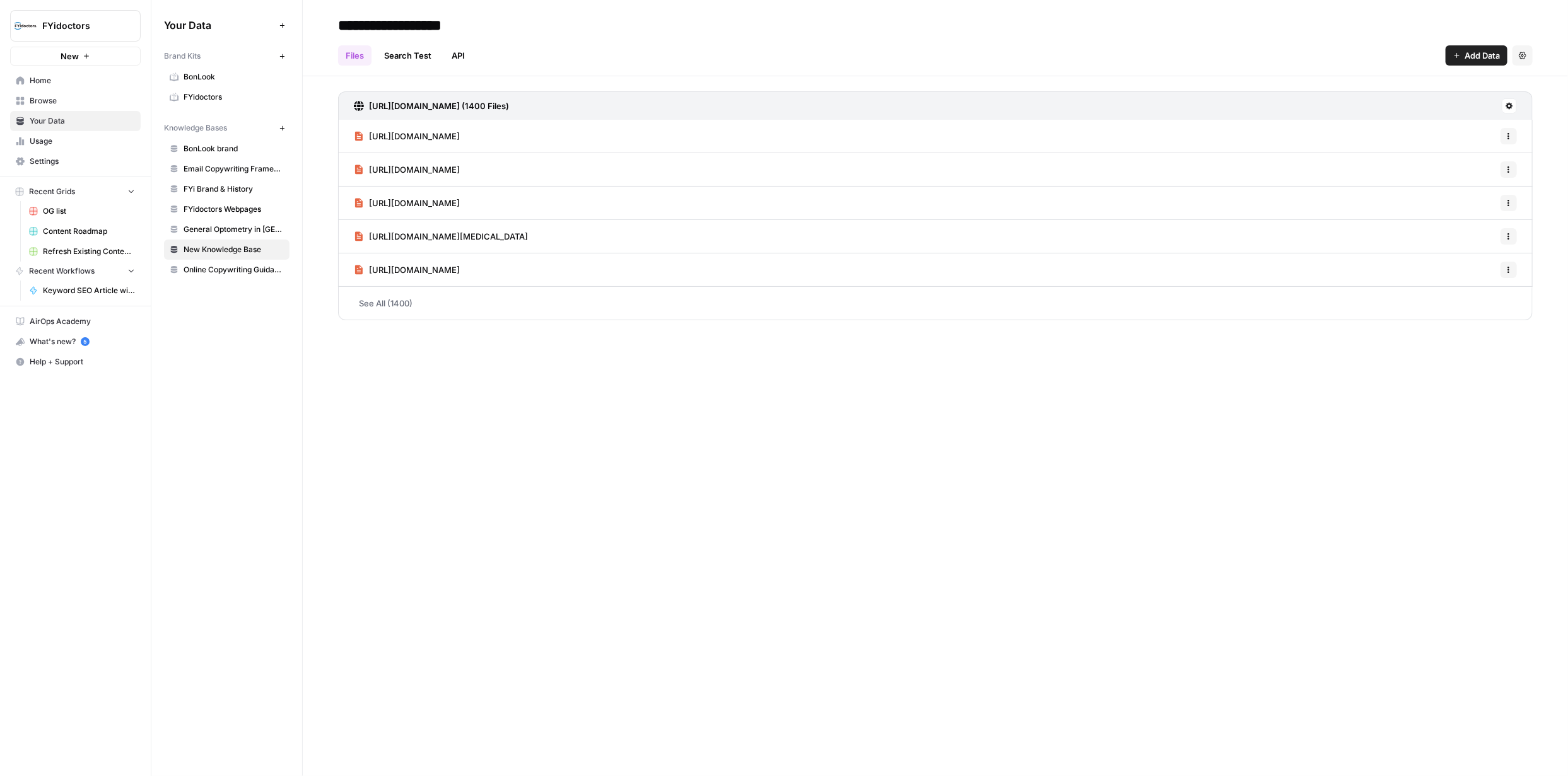
click at [239, 210] on span "FYidoctors Webpages" at bounding box center [234, 210] width 100 height 12
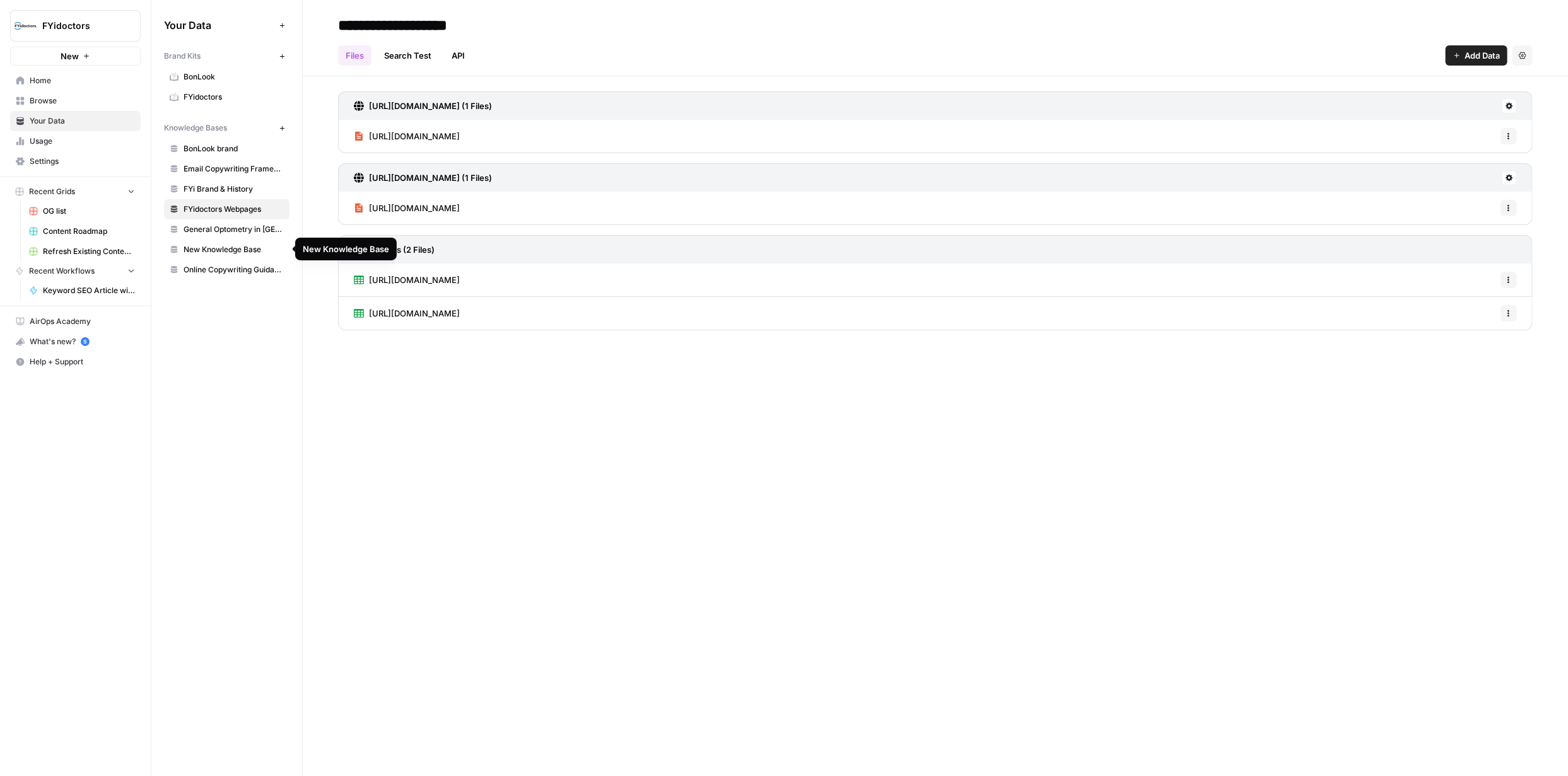
click at [232, 248] on span "New Knowledge Base" at bounding box center [234, 249] width 100 height 12
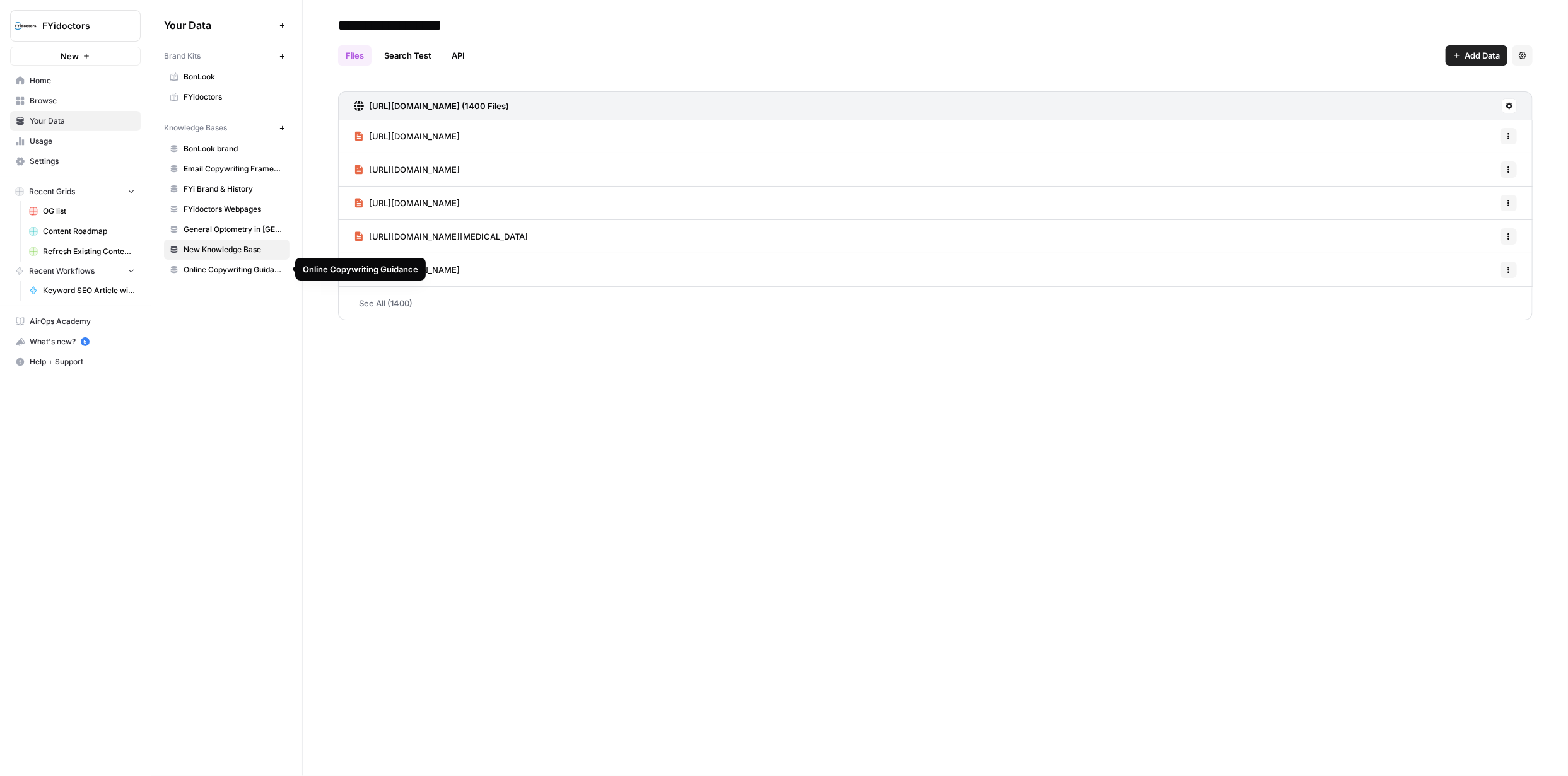
click at [239, 267] on span "Online Copywriting Guidance" at bounding box center [234, 270] width 100 height 12
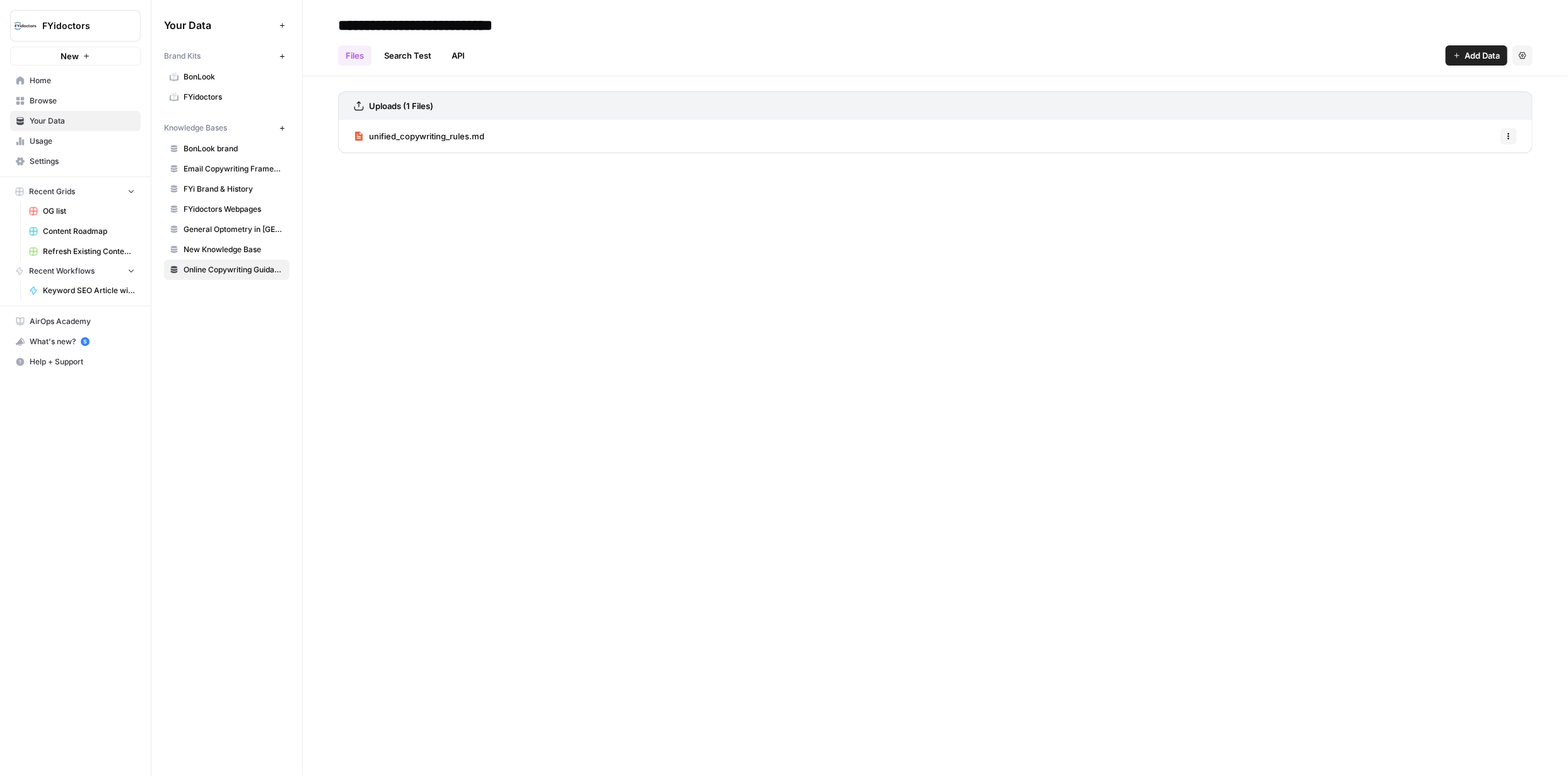
click at [224, 144] on span "BonLook brand" at bounding box center [234, 149] width 100 height 12
click at [281, 128] on icon "button" at bounding box center [282, 128] width 7 height 7
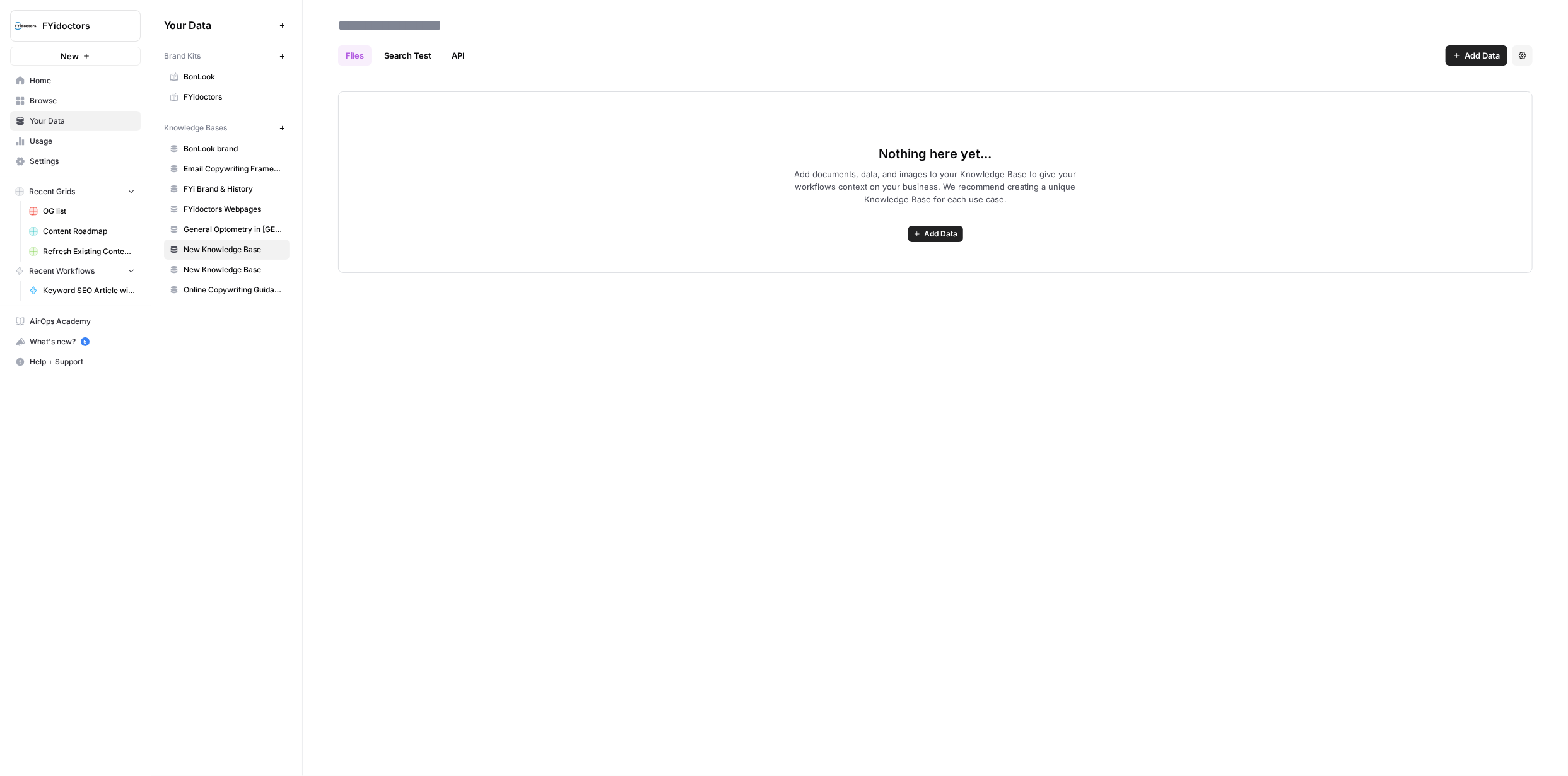
click at [946, 239] on span "Add Data" at bounding box center [941, 234] width 33 height 12
click at [867, 278] on span "Web Scrape" at bounding box center [890, 280] width 115 height 13
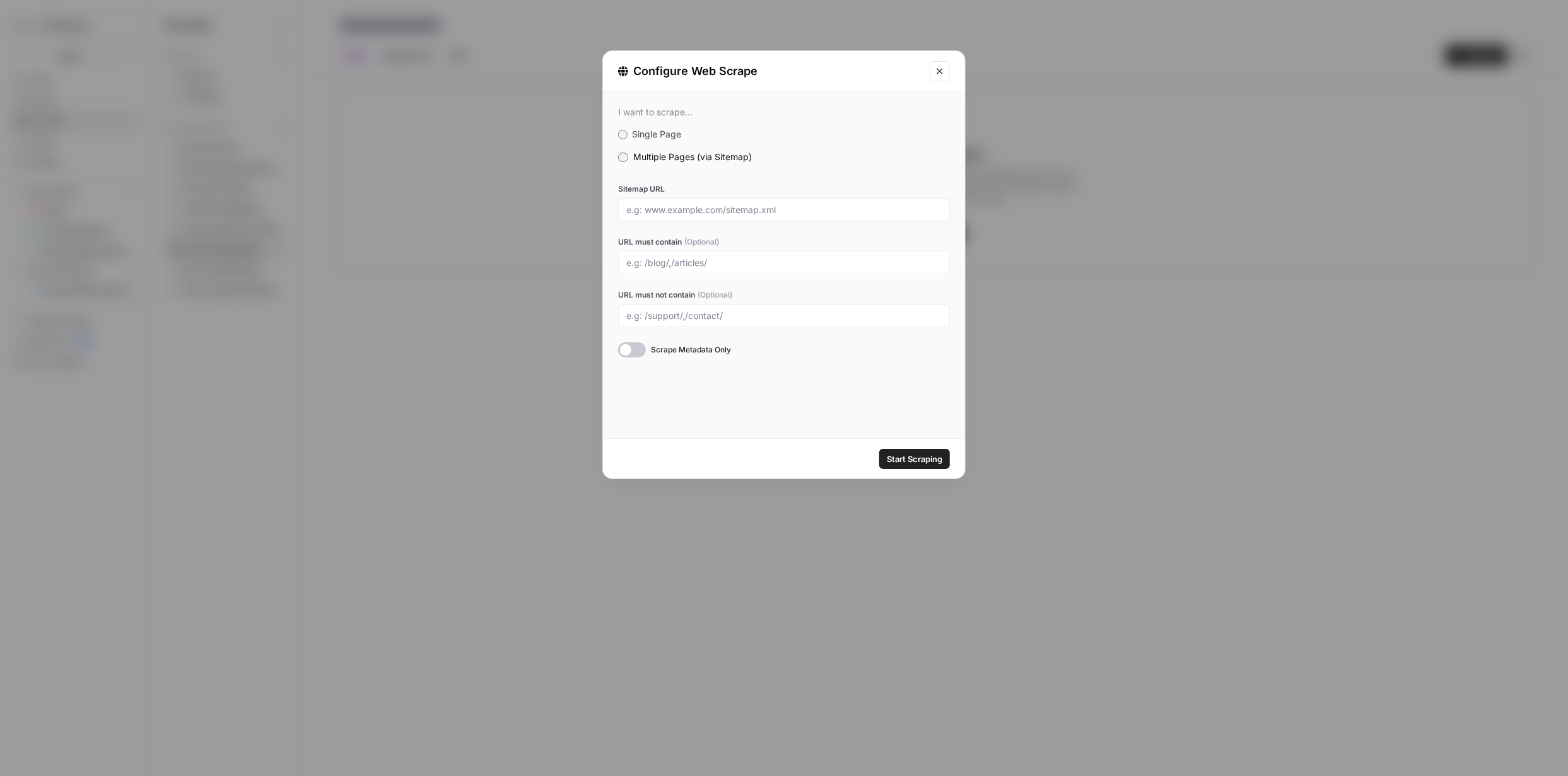
click at [739, 212] on input "Sitemap URL" at bounding box center [783, 210] width 315 height 12
paste input "https://www.bonlook.ca/sitemap.xml"
type input "https://www.bonlook.ca/sitemap.xml"
click at [868, 386] on div "I want to scrape... Single Page Multiple Pages (via Sitemap) Sitemap URL https:…" at bounding box center [784, 265] width 362 height 347
click at [917, 459] on span "Start Scraping" at bounding box center [914, 459] width 56 height 13
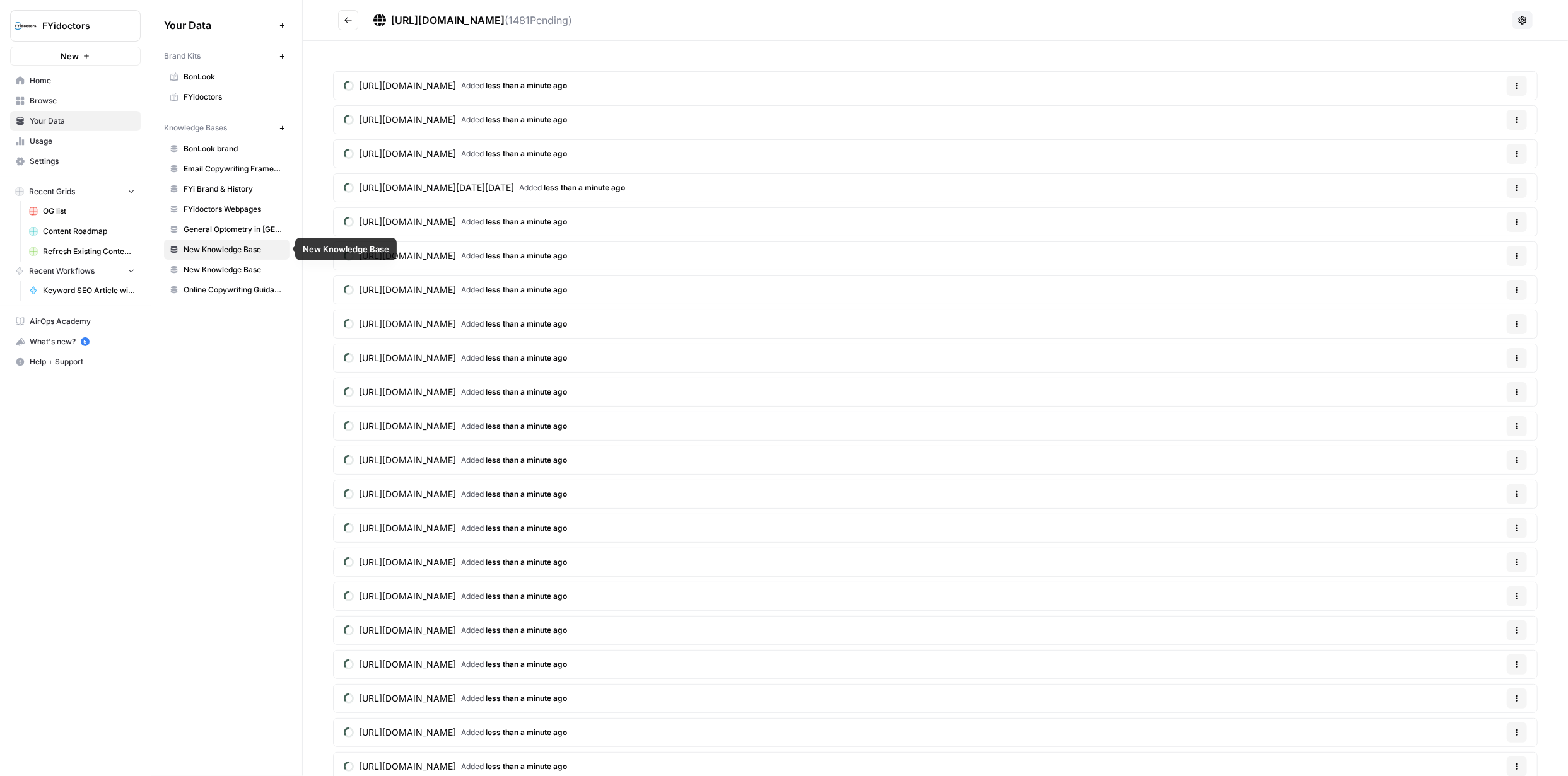
click at [243, 248] on span "New Knowledge Base" at bounding box center [234, 249] width 100 height 12
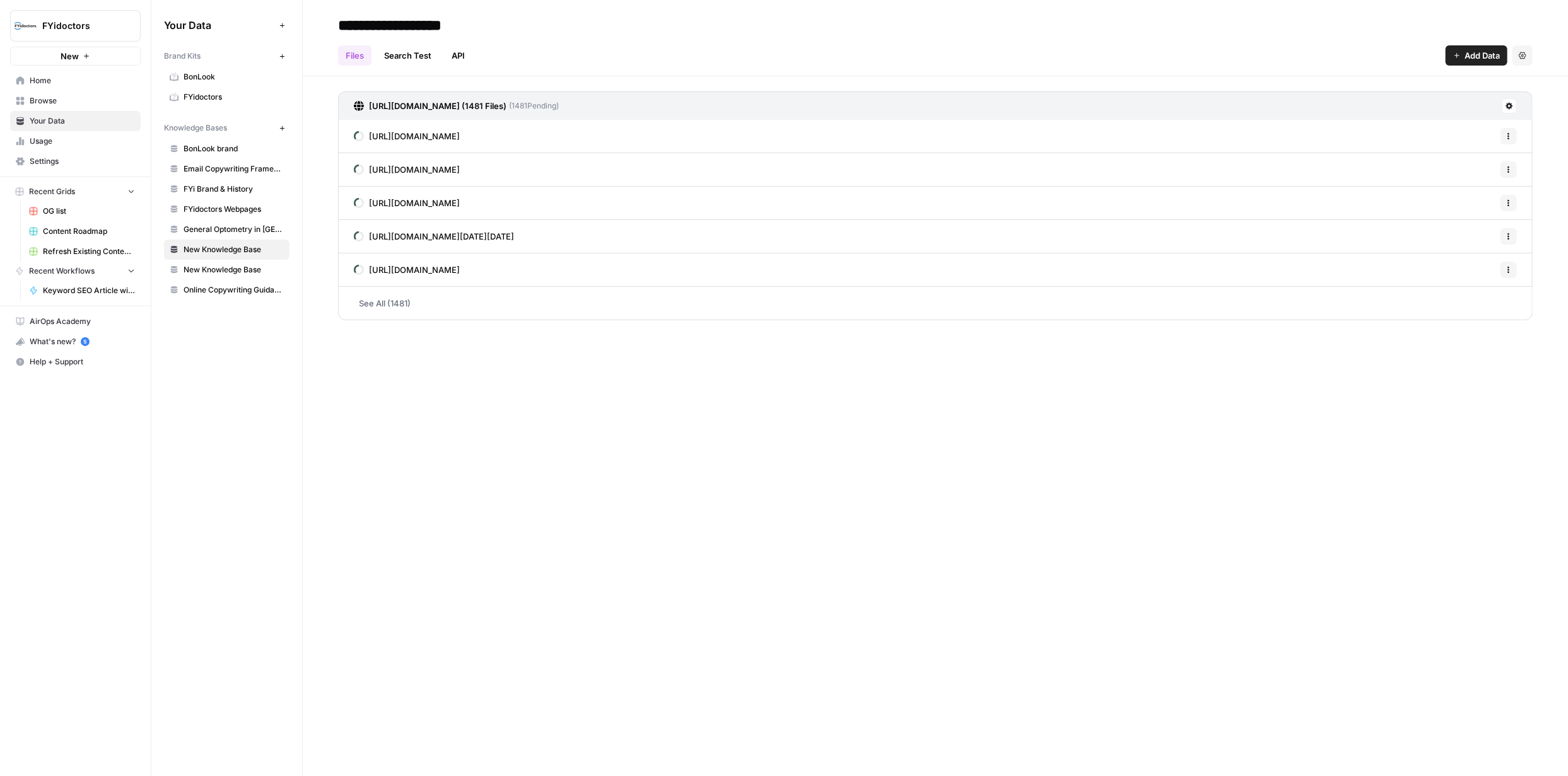
click at [461, 23] on input "**********" at bounding box center [434, 25] width 202 height 25
type input "**********"
click at [782, 37] on div "Files Search Test API Add Data Settings" at bounding box center [935, 50] width 1195 height 30
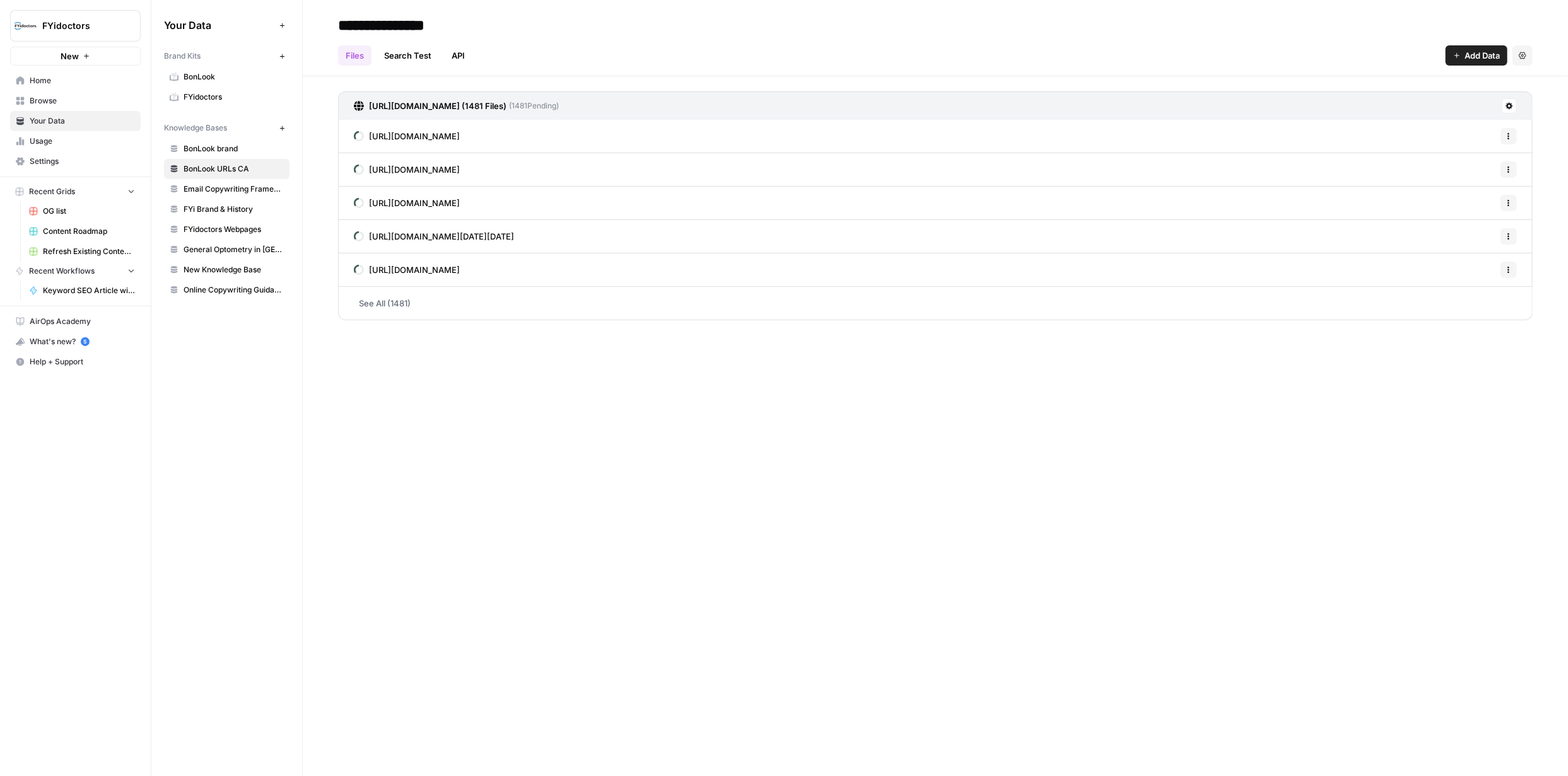
click at [231, 150] on span "BonLook brand" at bounding box center [234, 149] width 100 height 12
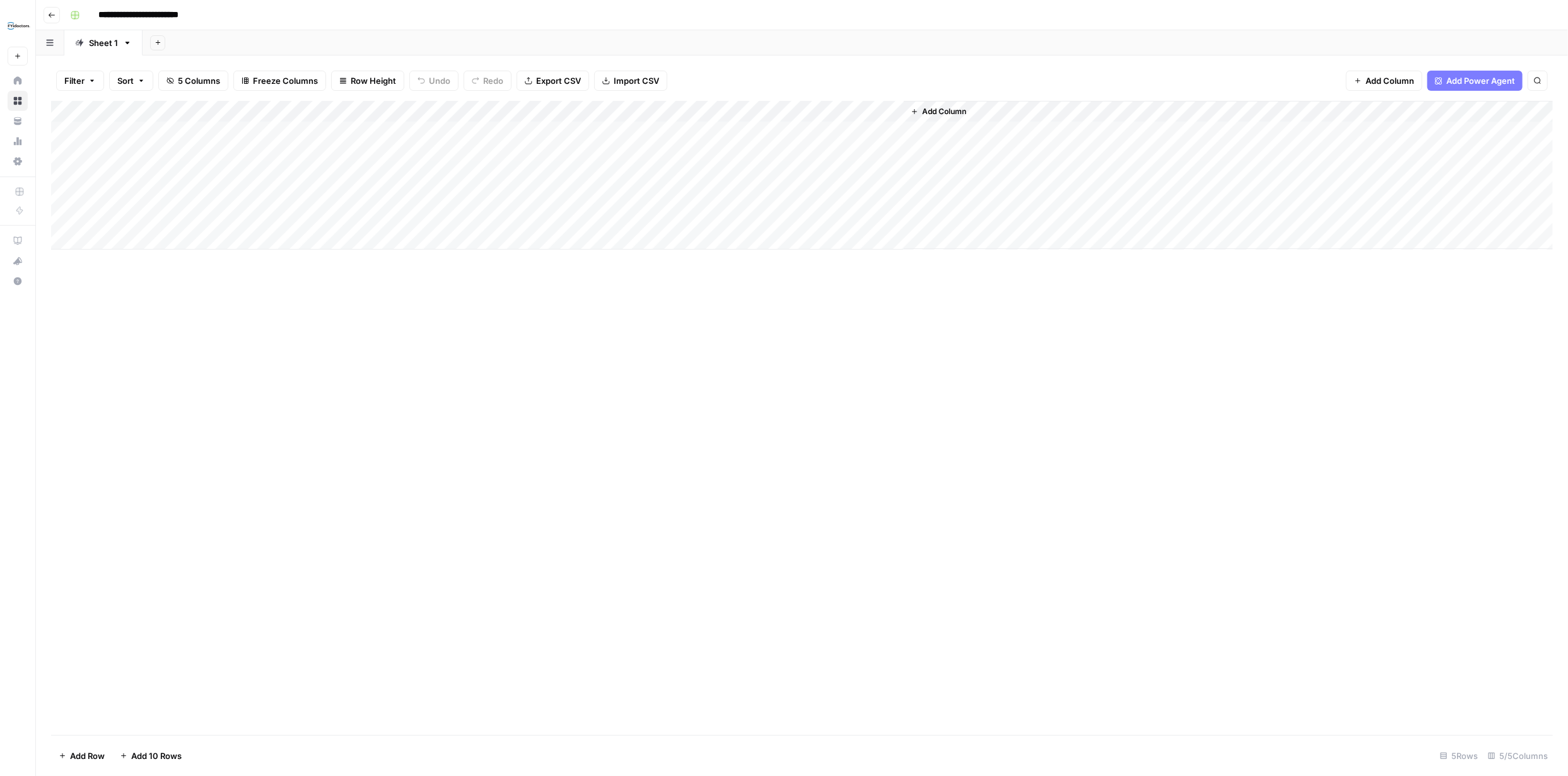
click at [945, 110] on span "Add Column" at bounding box center [944, 112] width 44 height 12
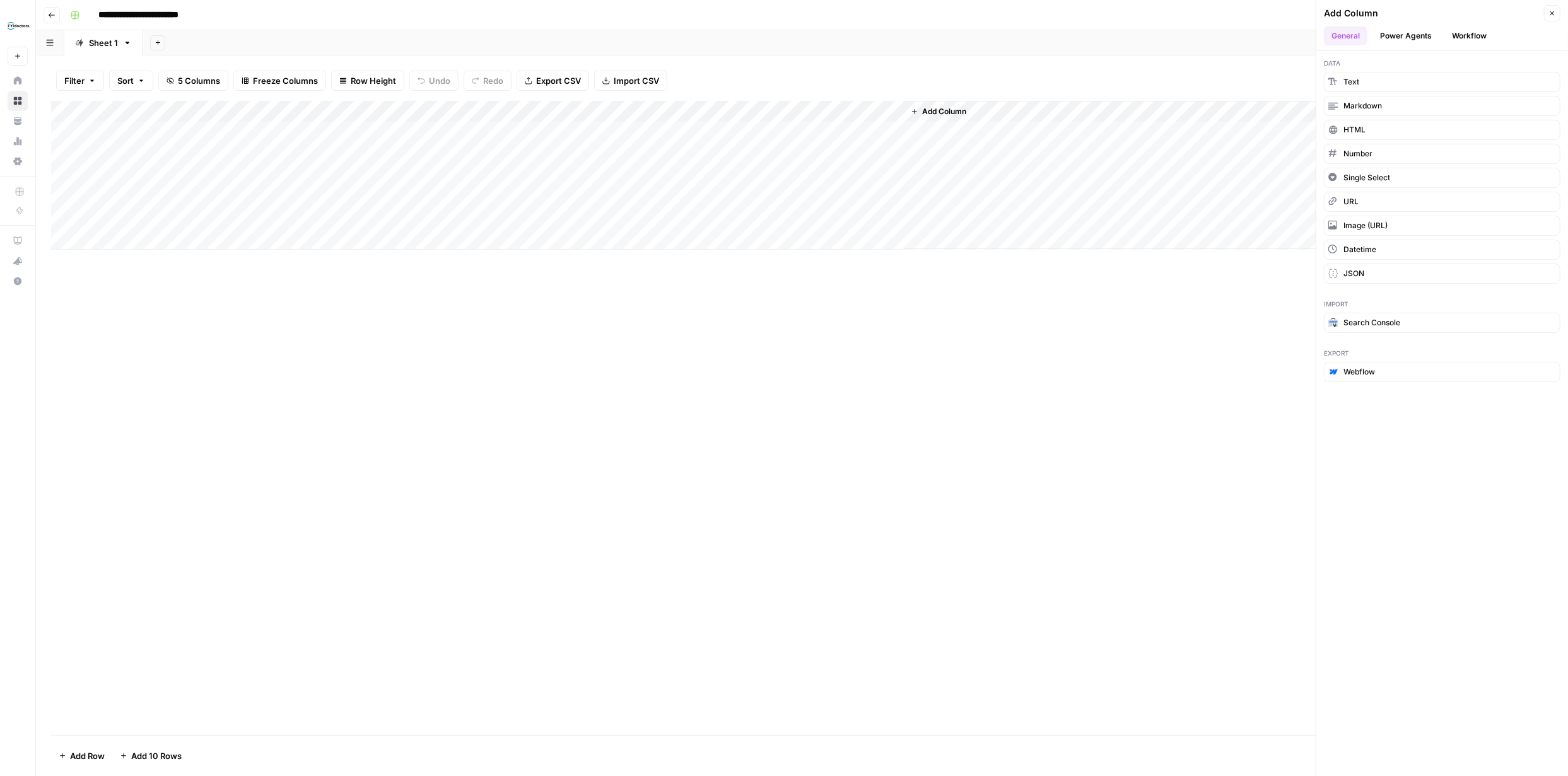
drag, startPoint x: 1409, startPoint y: 33, endPoint x: 1407, endPoint y: 45, distance: 12.2
click at [1408, 35] on button "Power Agents" at bounding box center [1406, 35] width 67 height 19
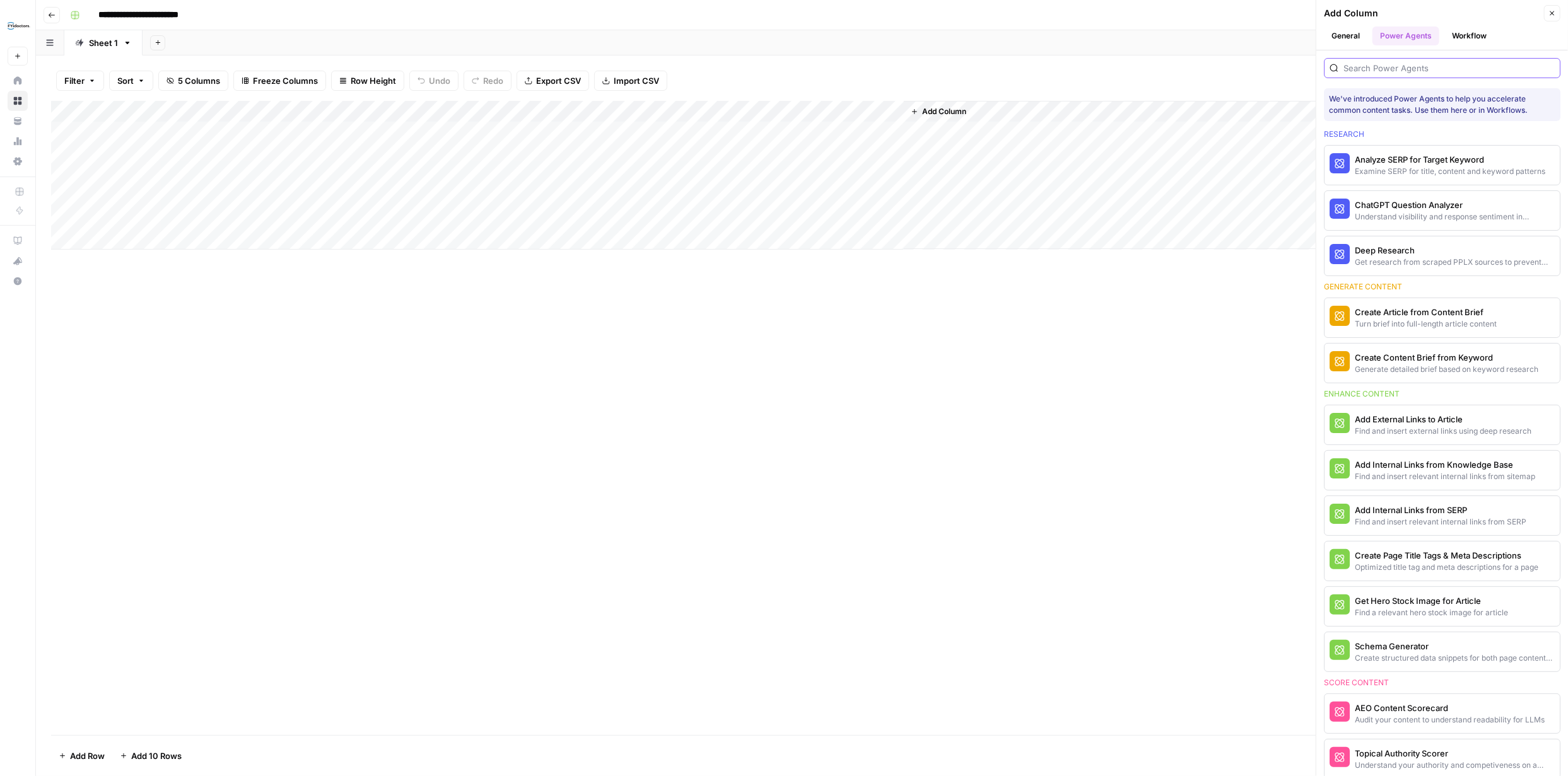
click at [1410, 63] on input "search" at bounding box center [1449, 68] width 211 height 13
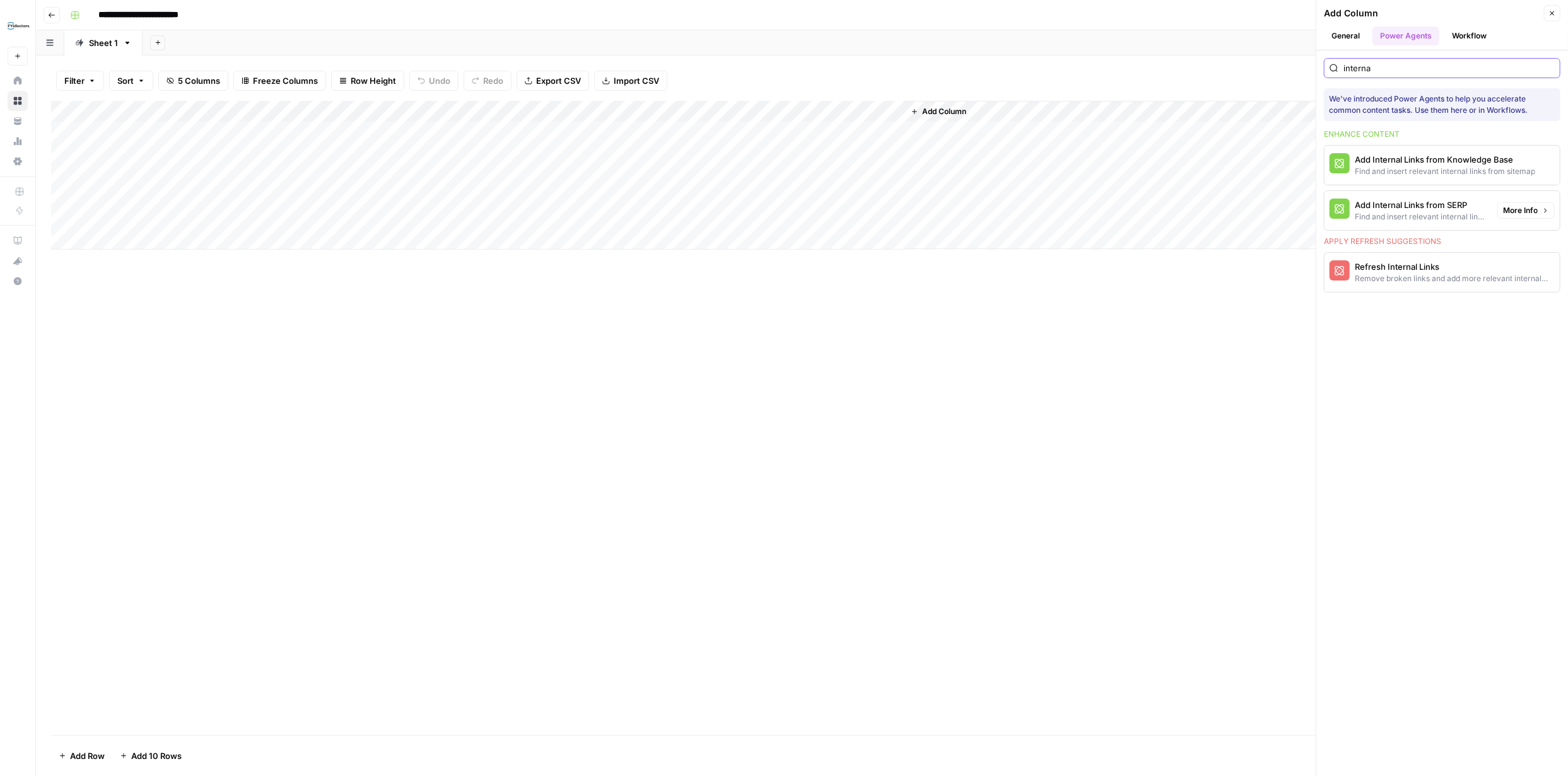
type input "interna"
click at [1528, 210] on span "More Info" at bounding box center [1520, 210] width 35 height 12
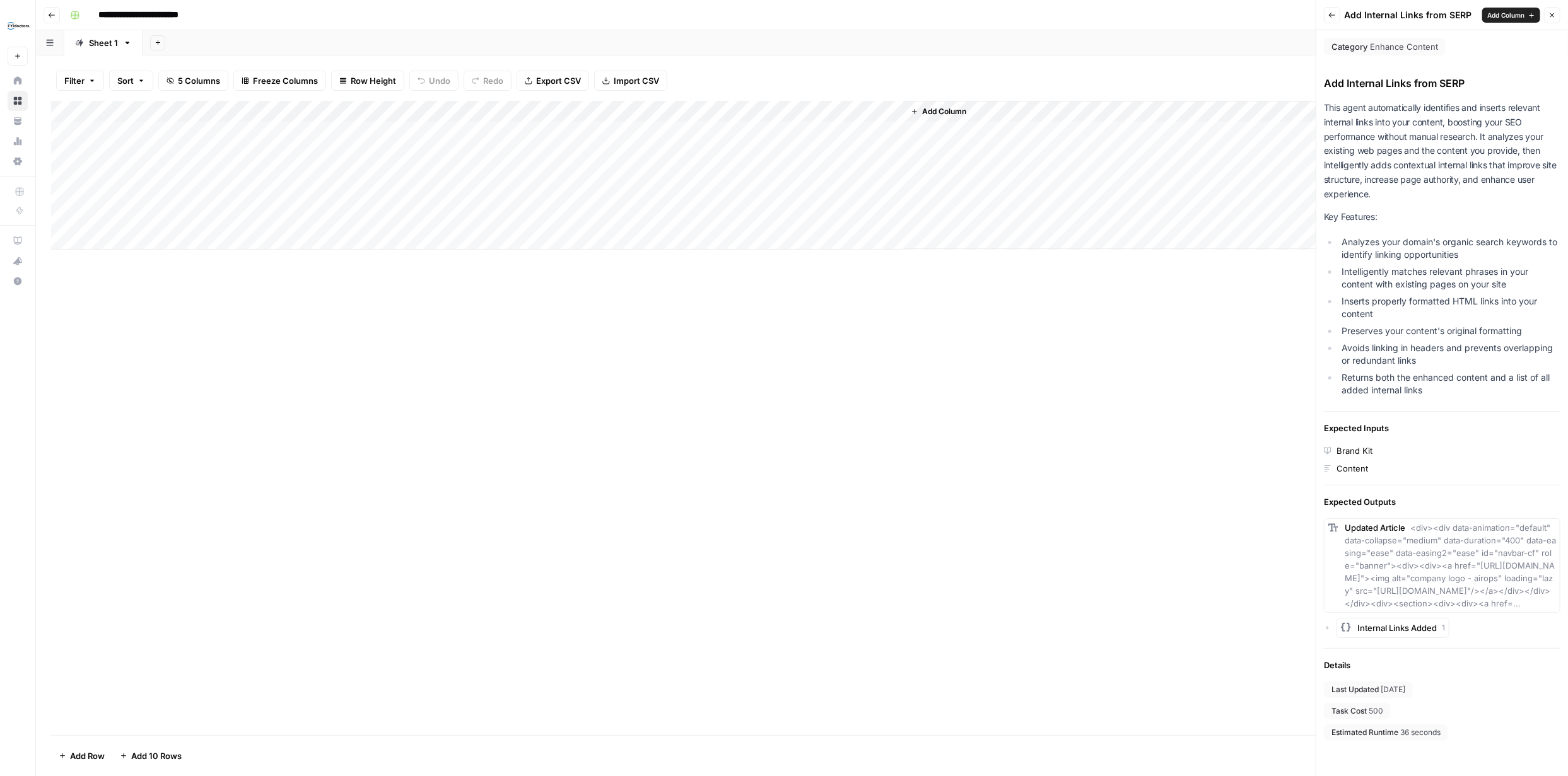
click at [1333, 15] on icon "button" at bounding box center [1332, 15] width 8 height 8
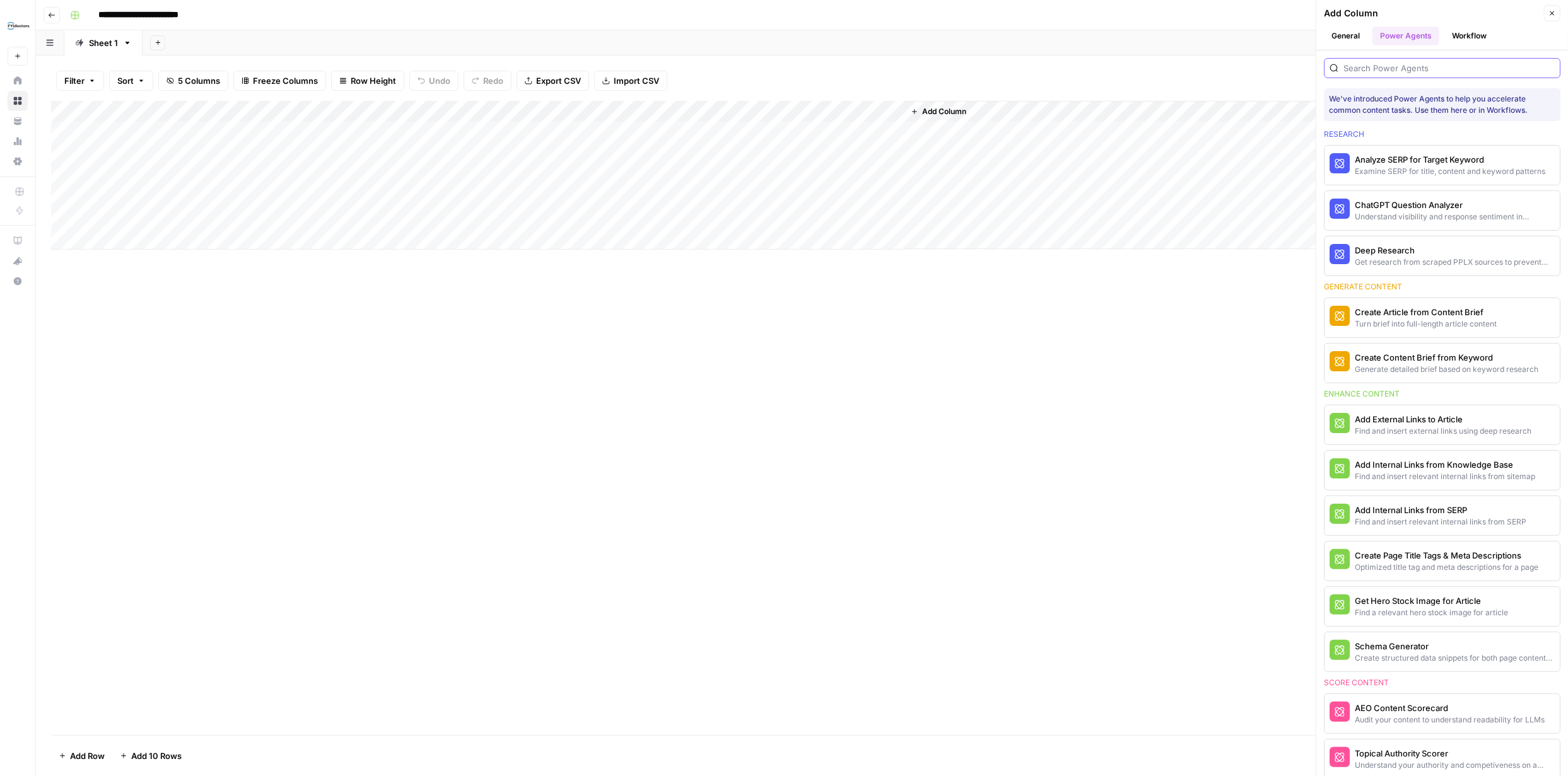
click at [1434, 69] on input "search" at bounding box center [1449, 68] width 211 height 13
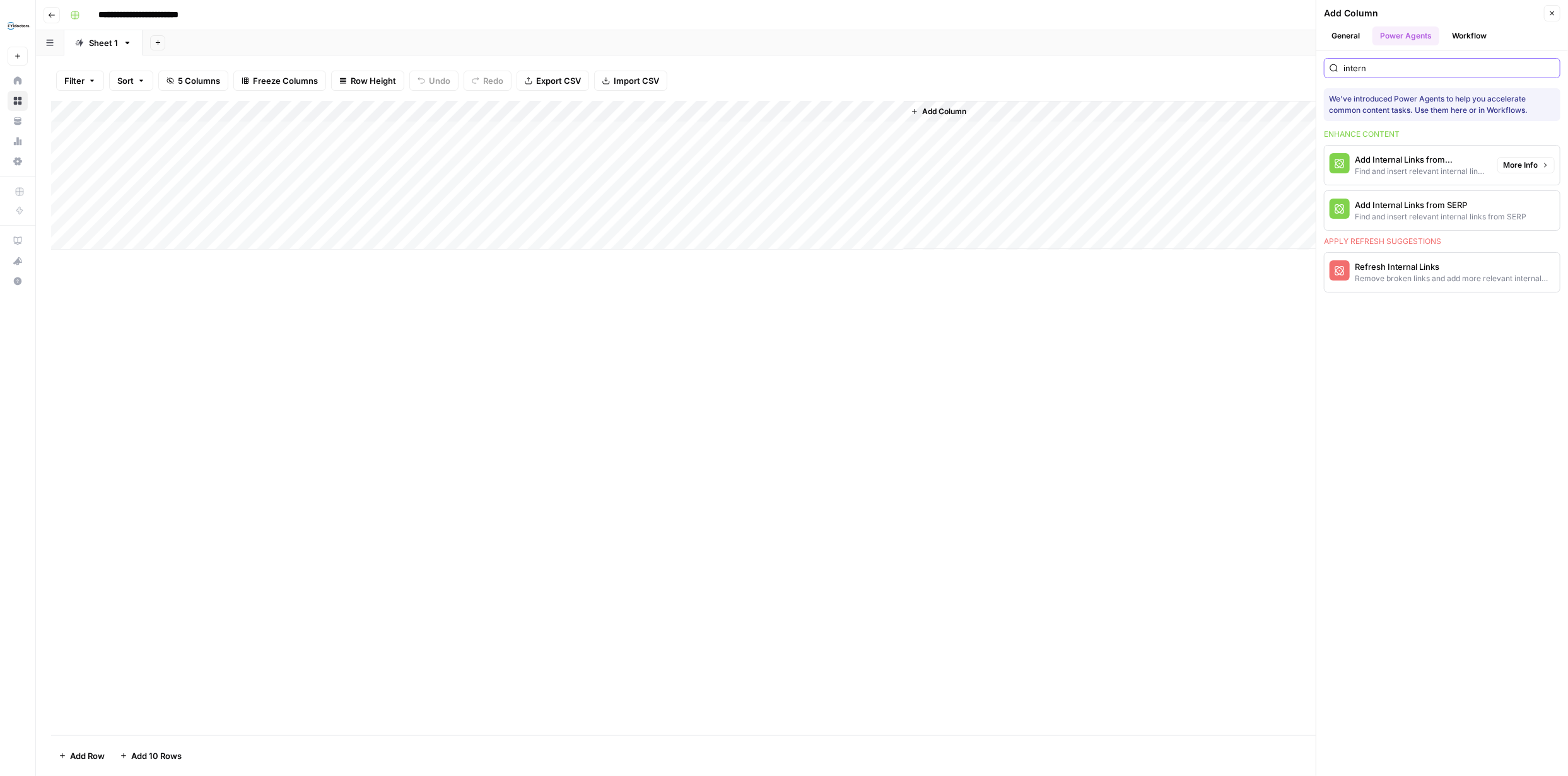
type input "intern"
click at [1425, 172] on div "Find and insert relevant internal links from sitemap" at bounding box center [1420, 172] width 132 height 12
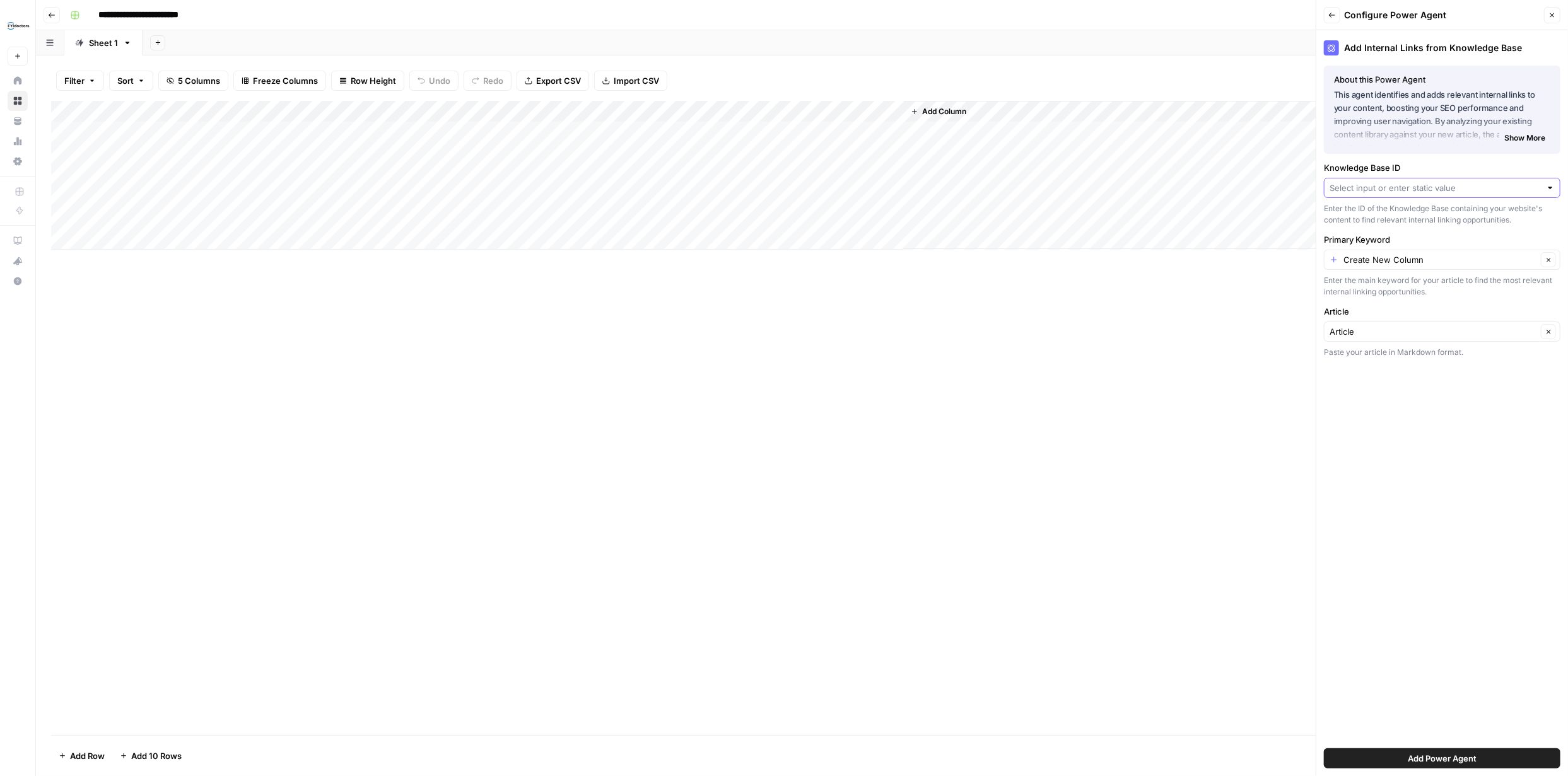
click at [1487, 190] on input "Knowledge Base ID" at bounding box center [1435, 188] width 211 height 13
